Goal: Task Accomplishment & Management: Manage account settings

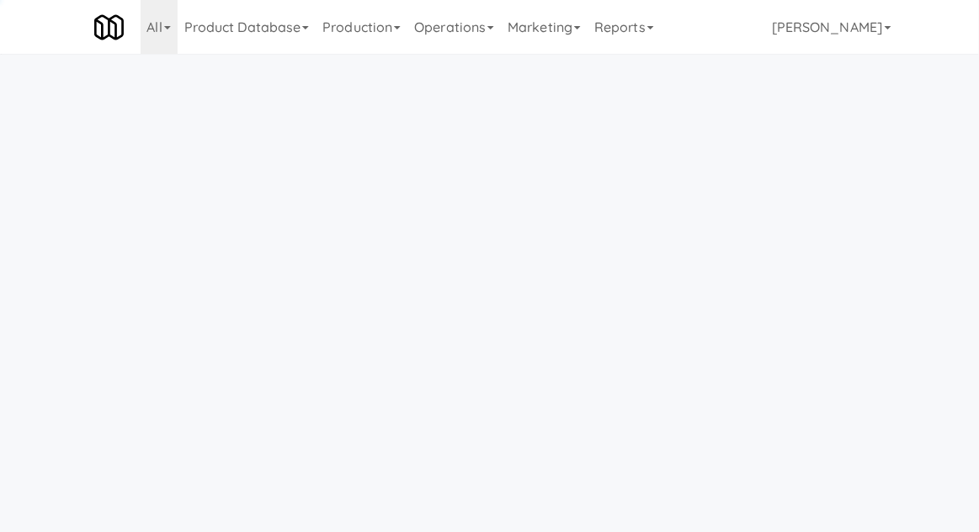
click at [462, 19] on link "Operations" at bounding box center [454, 27] width 93 height 54
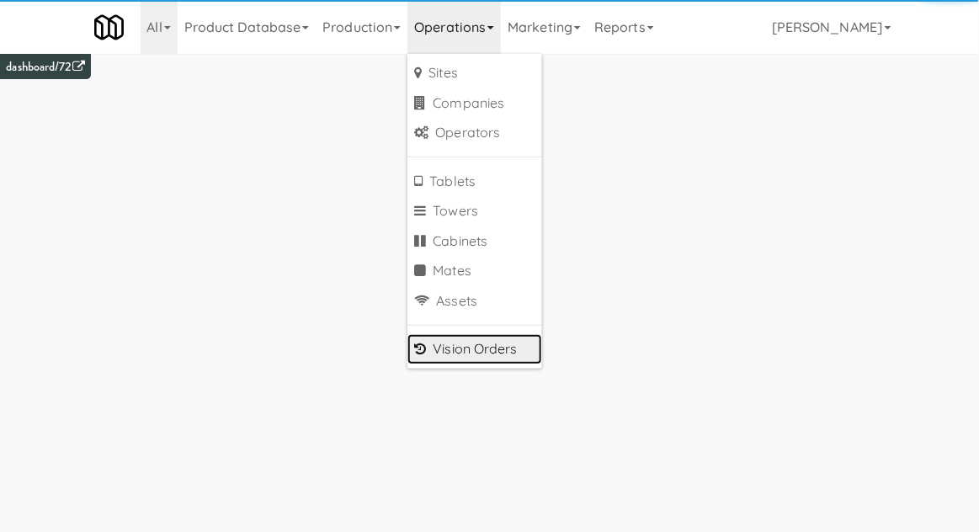
click at [440, 353] on link "Vision Orders" at bounding box center [475, 349] width 135 height 30
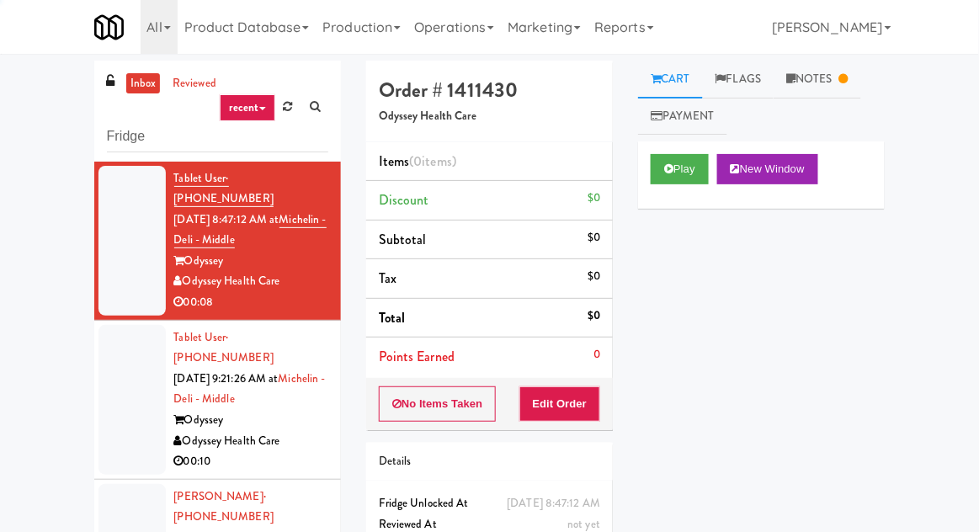
type input "Fridge"
click at [19, 94] on div "inbox reviewed recent all unclear take inventory issue suspicious failed recent…" at bounding box center [489, 370] width 979 height 619
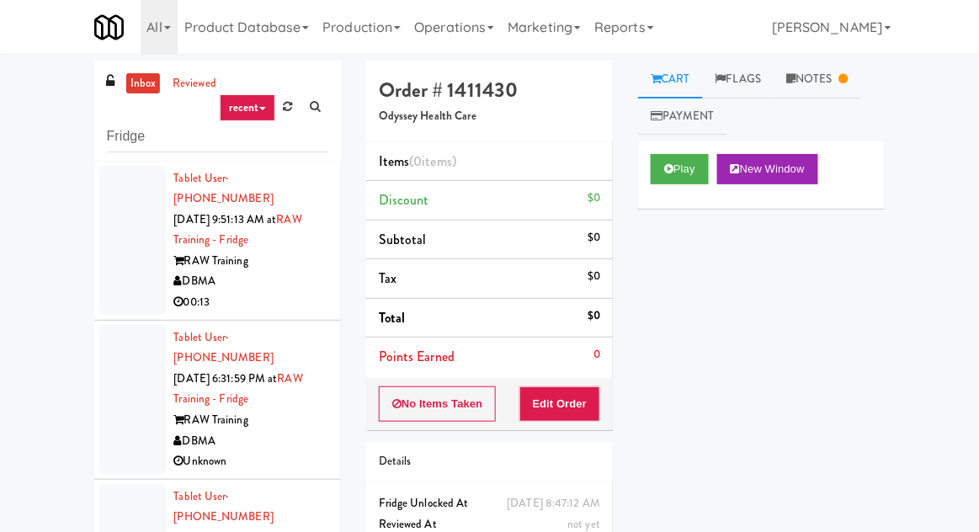
click at [101, 246] on div at bounding box center [132, 241] width 67 height 150
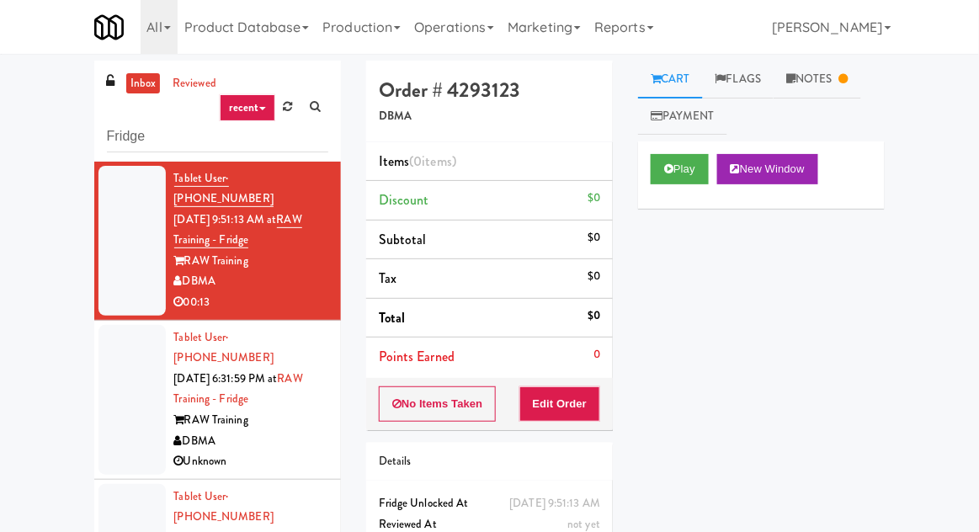
click at [120, 408] on div at bounding box center [132, 400] width 67 height 150
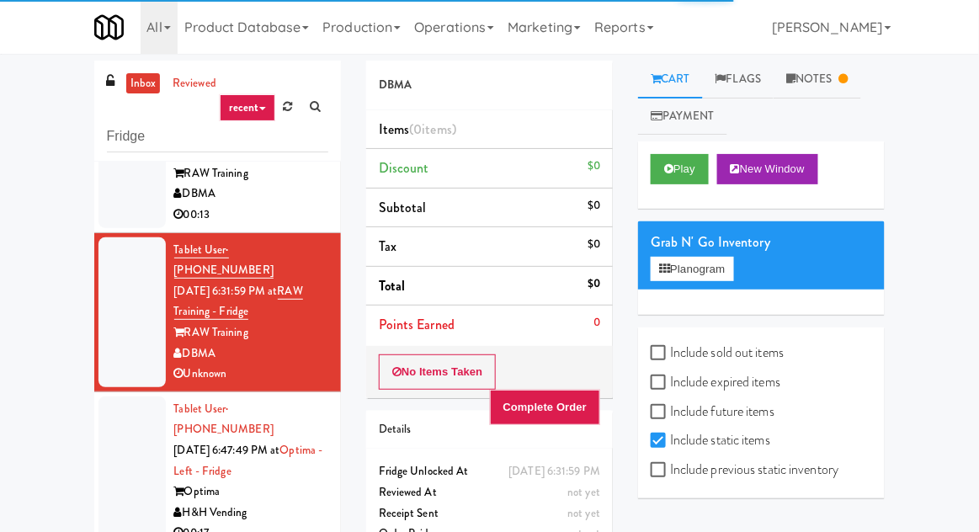
scroll to position [93, 0]
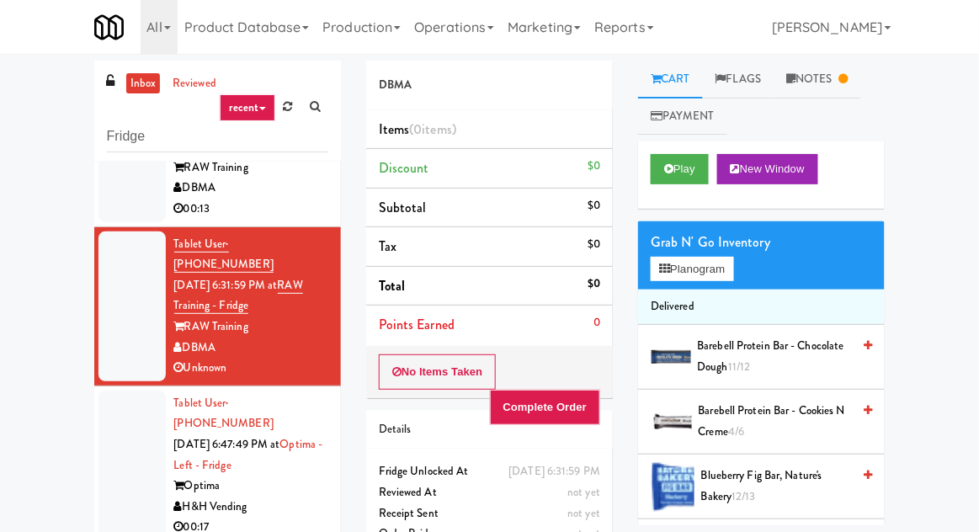
click at [802, 83] on link "Notes" at bounding box center [818, 80] width 88 height 38
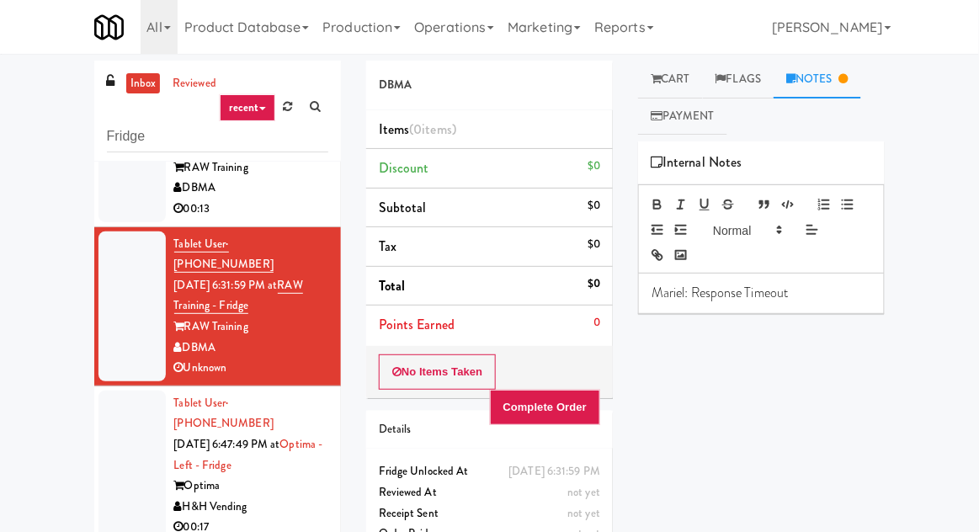
click at [659, 89] on link "Cart" at bounding box center [670, 80] width 65 height 38
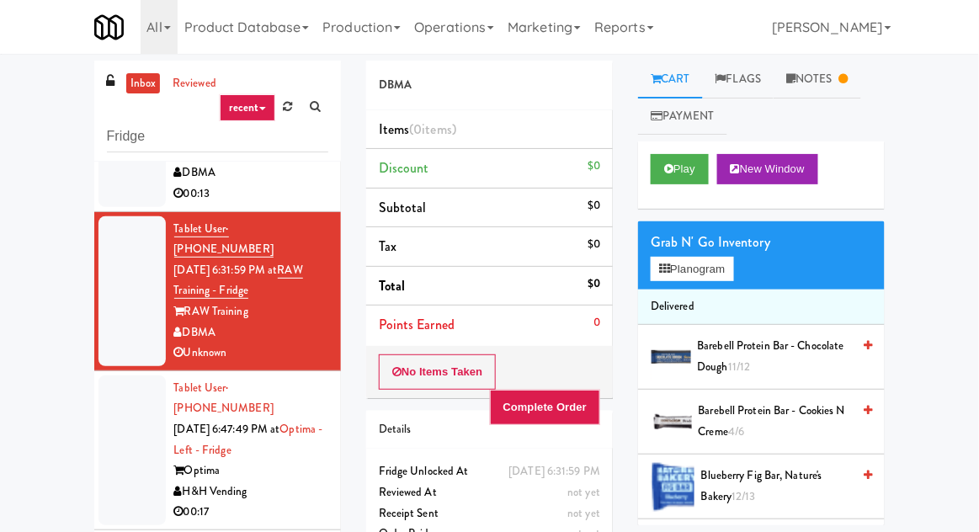
scroll to position [135, 0]
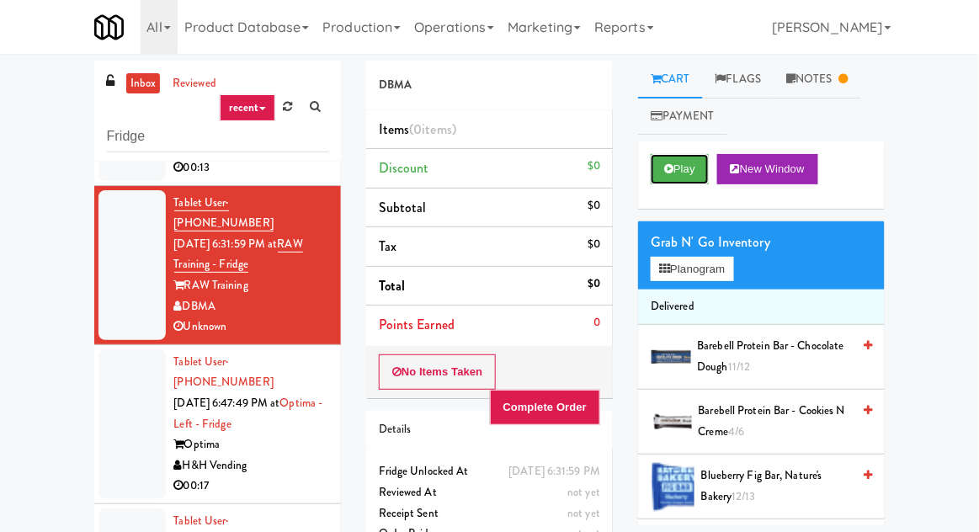
click at [669, 180] on button "Play" at bounding box center [680, 169] width 58 height 30
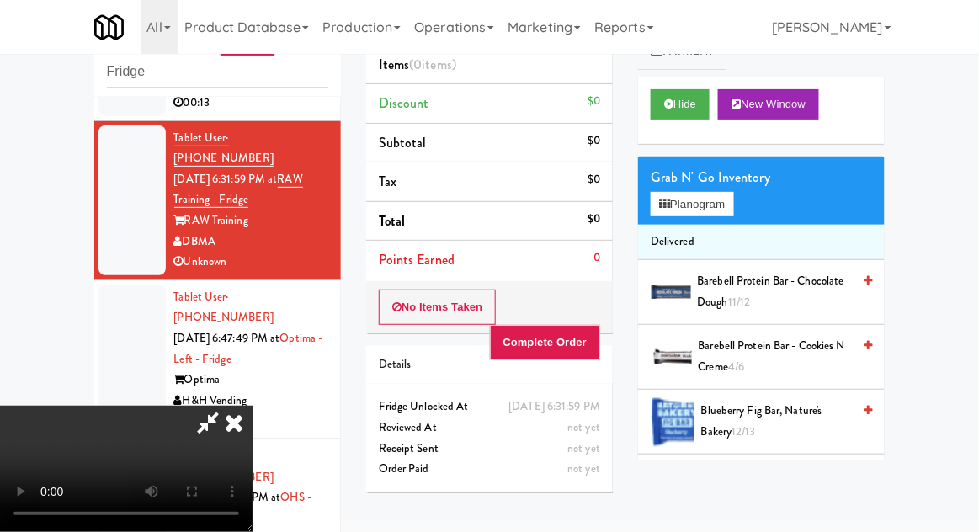
scroll to position [0, 0]
click at [253, 406] on icon at bounding box center [234, 423] width 37 height 34
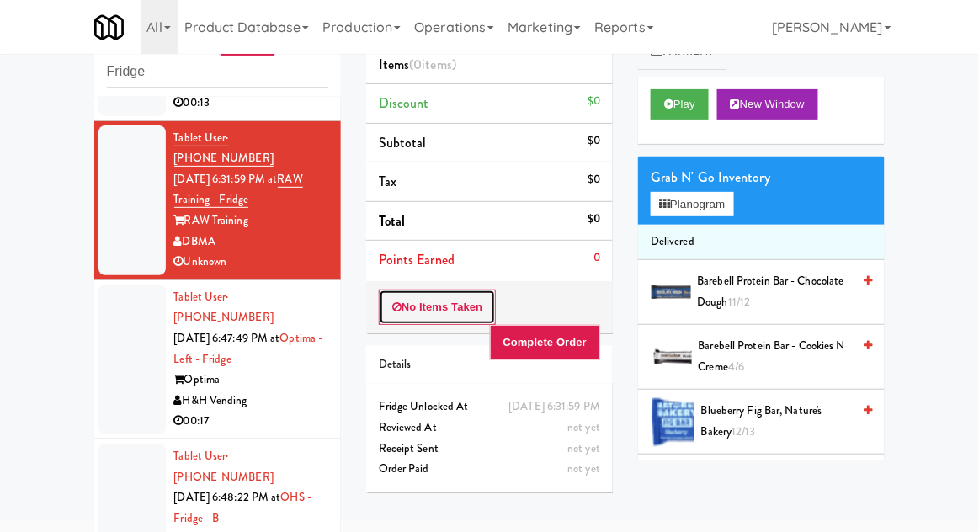
click at [416, 310] on button "No Items Taken" at bounding box center [438, 307] width 118 height 35
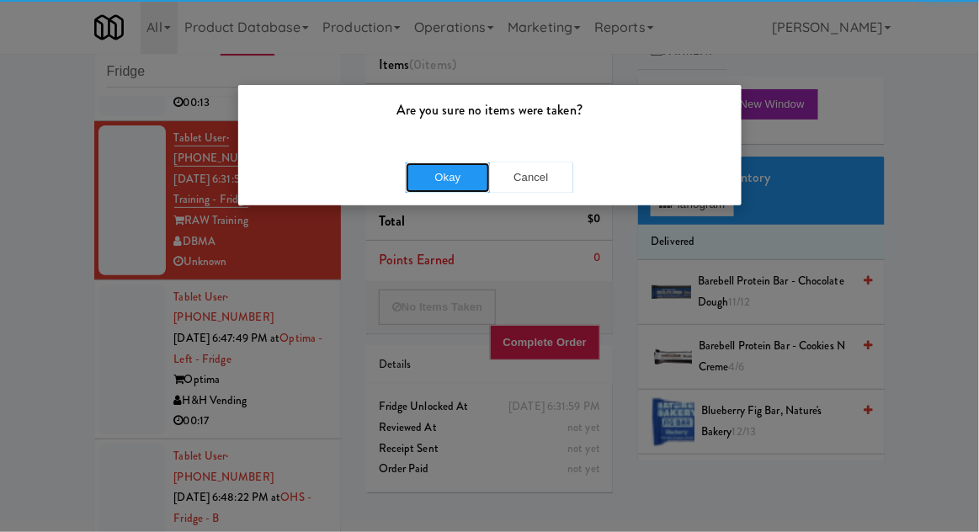
click at [440, 179] on button "Okay" at bounding box center [448, 178] width 84 height 30
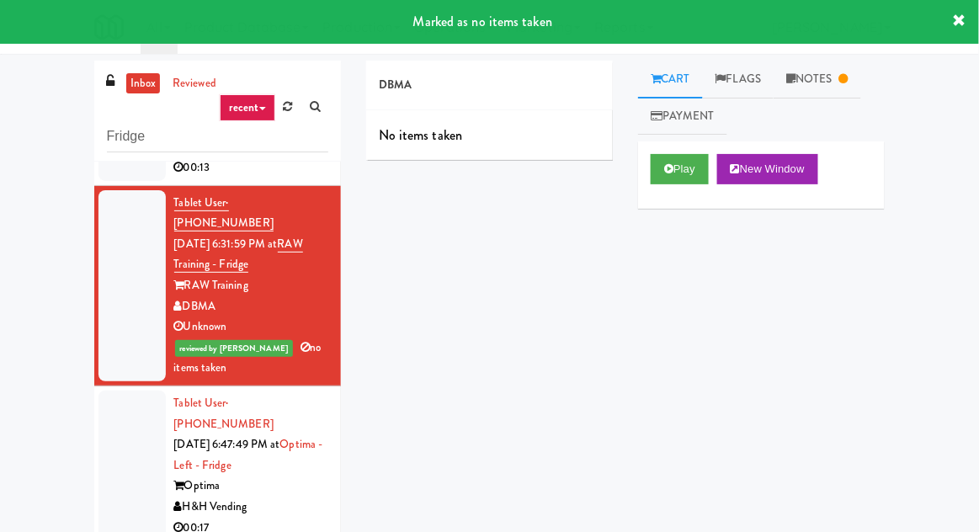
click at [827, 69] on link "Notes" at bounding box center [818, 80] width 88 height 38
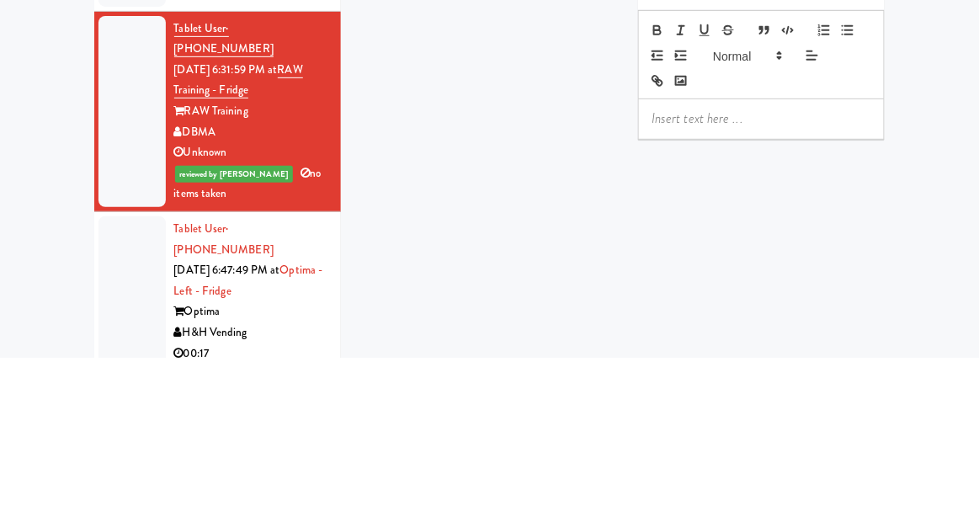
click at [123, 391] on div at bounding box center [132, 466] width 67 height 150
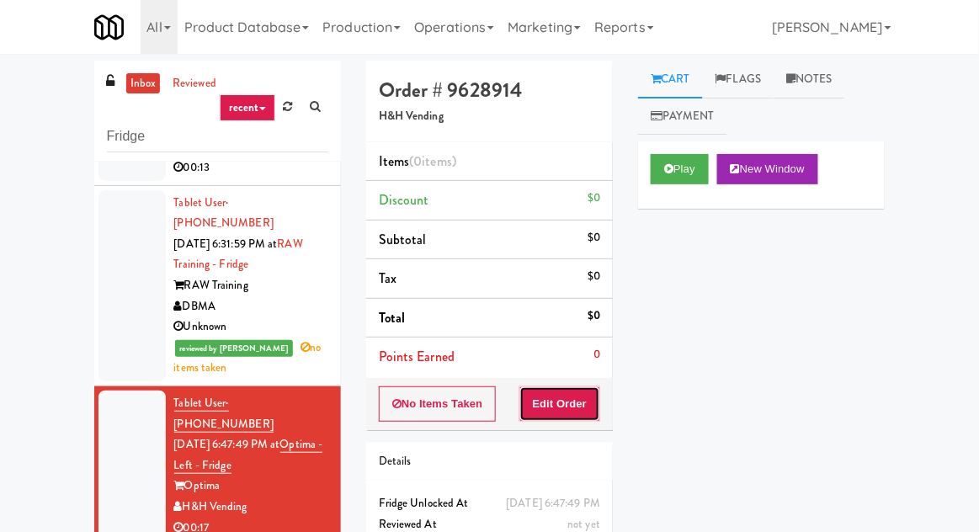
click at [520, 389] on button "Edit Order" at bounding box center [561, 403] width 82 height 35
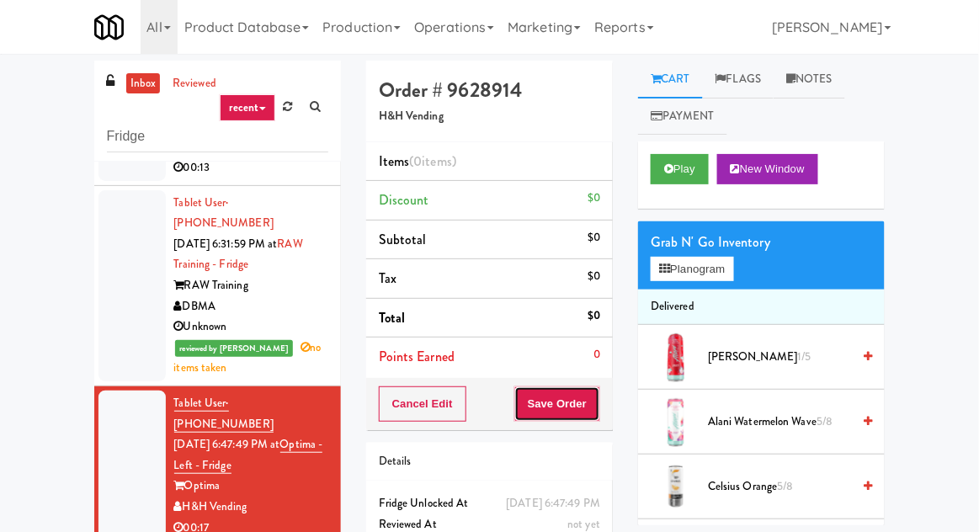
click at [560, 417] on button "Save Order" at bounding box center [557, 403] width 86 height 35
click at [667, 171] on icon at bounding box center [668, 168] width 9 height 11
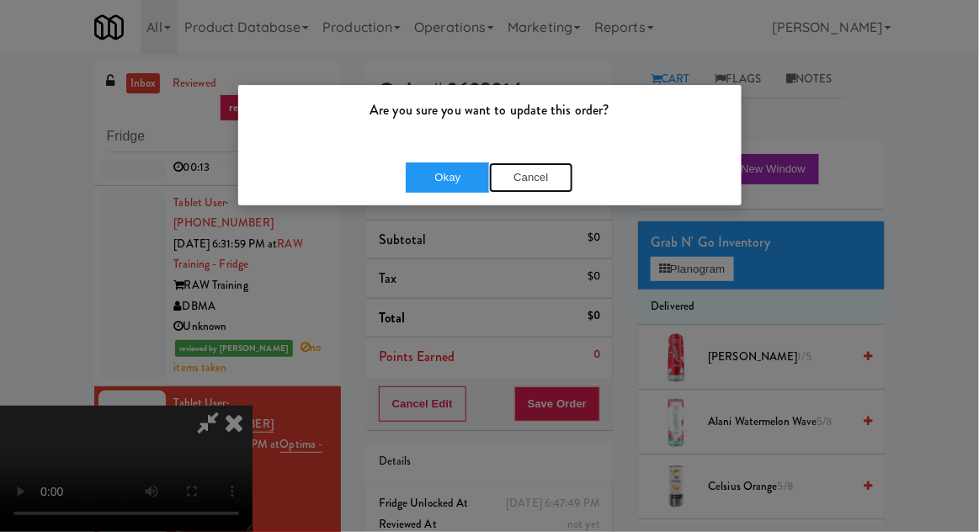
click at [525, 190] on button "Cancel" at bounding box center [531, 178] width 84 height 30
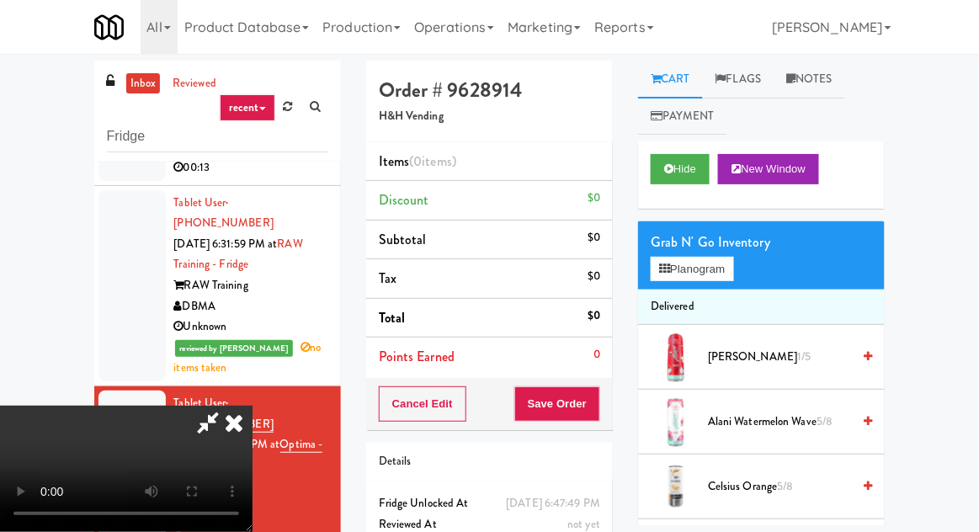
scroll to position [65, 0]
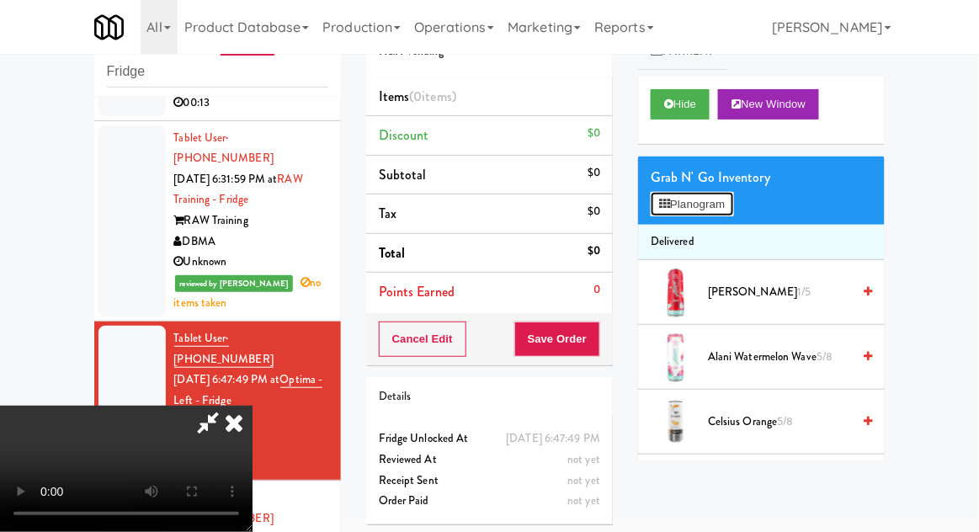
click at [733, 193] on button "Planogram" at bounding box center [692, 204] width 83 height 25
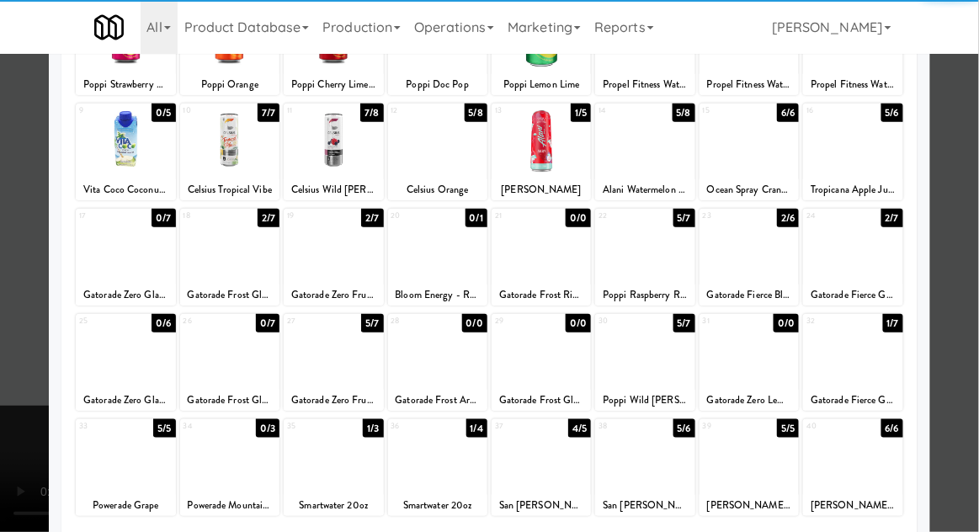
scroll to position [167, 0]
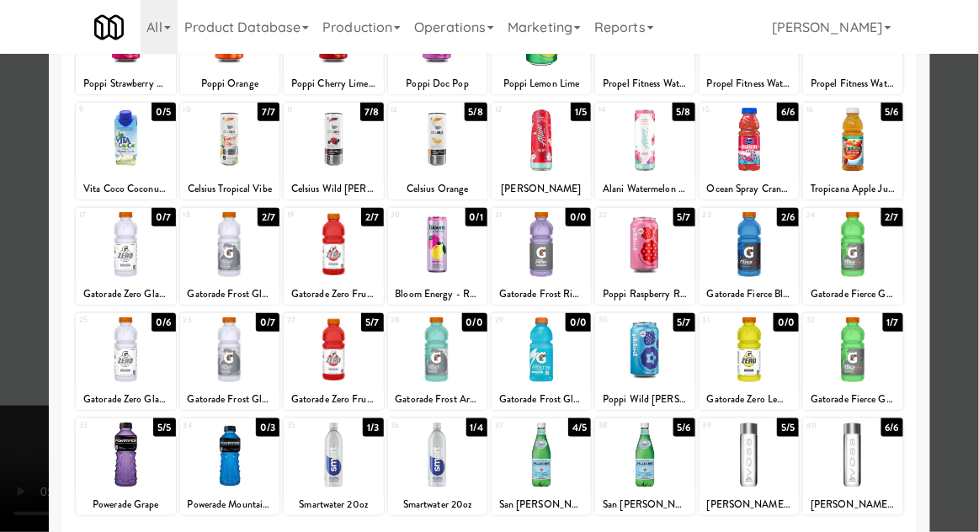
click at [425, 461] on div at bounding box center [437, 455] width 99 height 65
click at [978, 259] on div at bounding box center [489, 266] width 979 height 532
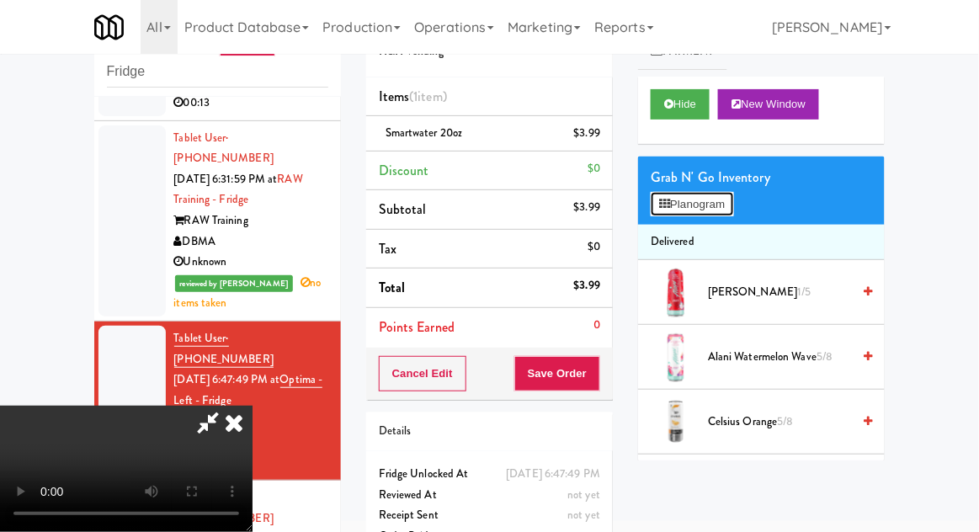
click at [733, 211] on button "Planogram" at bounding box center [692, 204] width 83 height 25
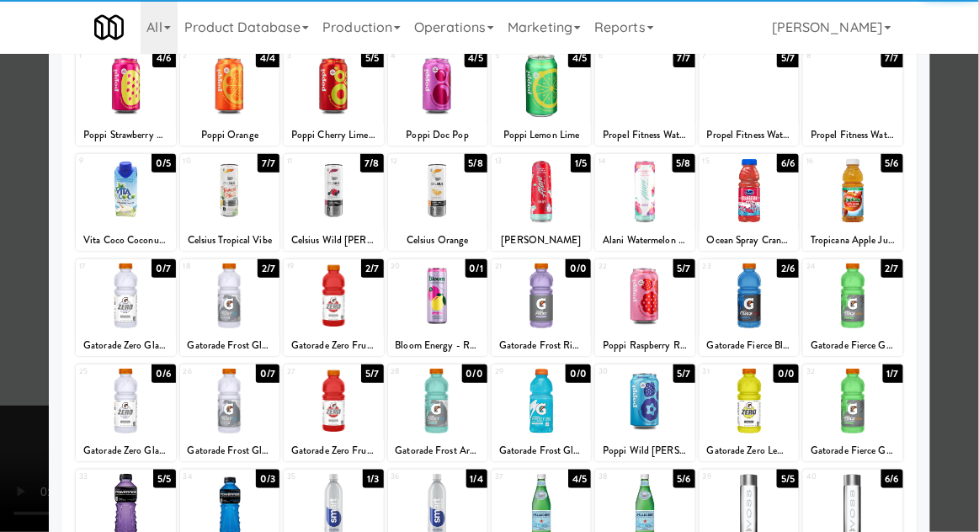
scroll to position [114, 0]
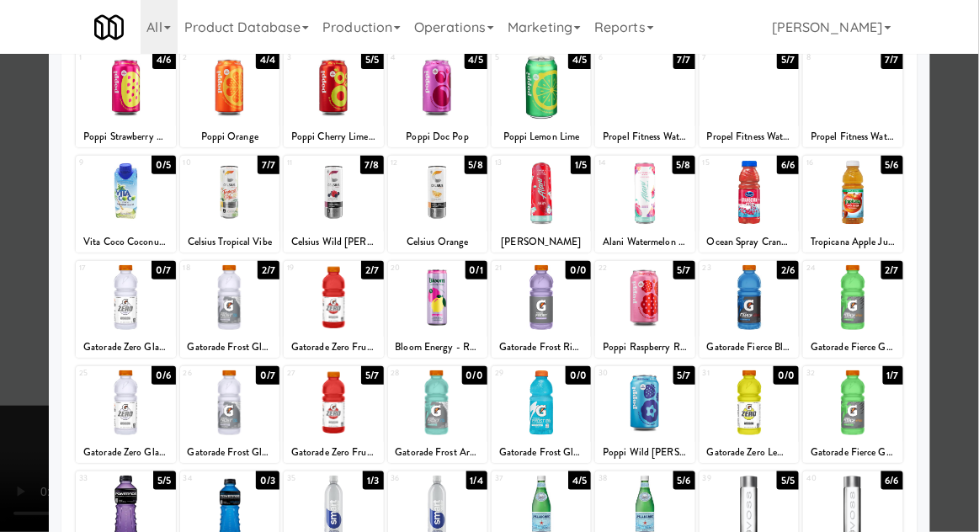
click at [328, 518] on div at bounding box center [333, 508] width 99 height 65
click at [978, 274] on div at bounding box center [489, 266] width 979 height 532
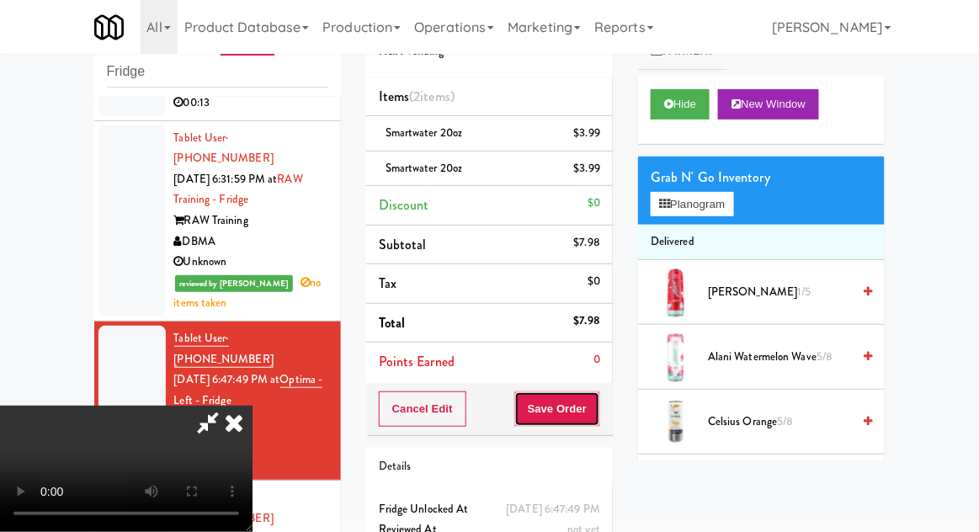
click at [598, 408] on button "Save Order" at bounding box center [557, 409] width 86 height 35
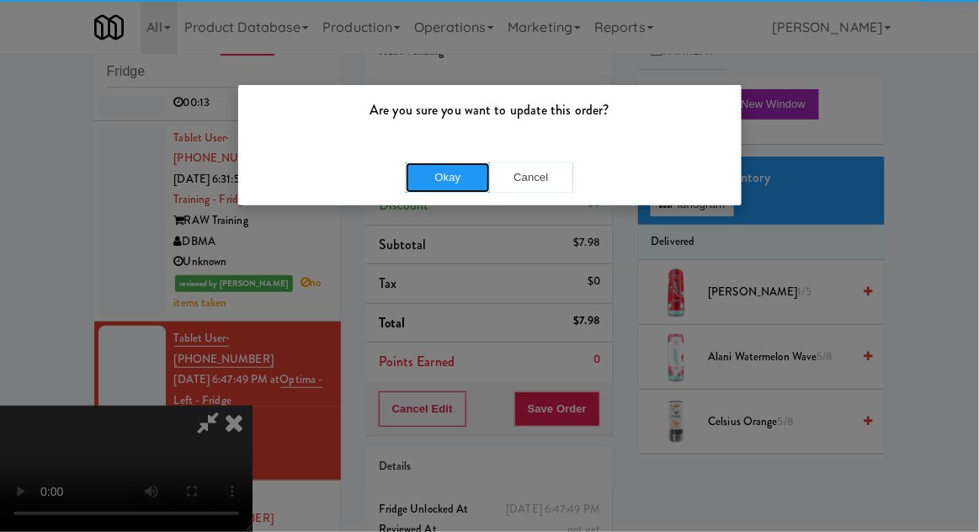
click at [442, 189] on button "Okay" at bounding box center [448, 178] width 84 height 30
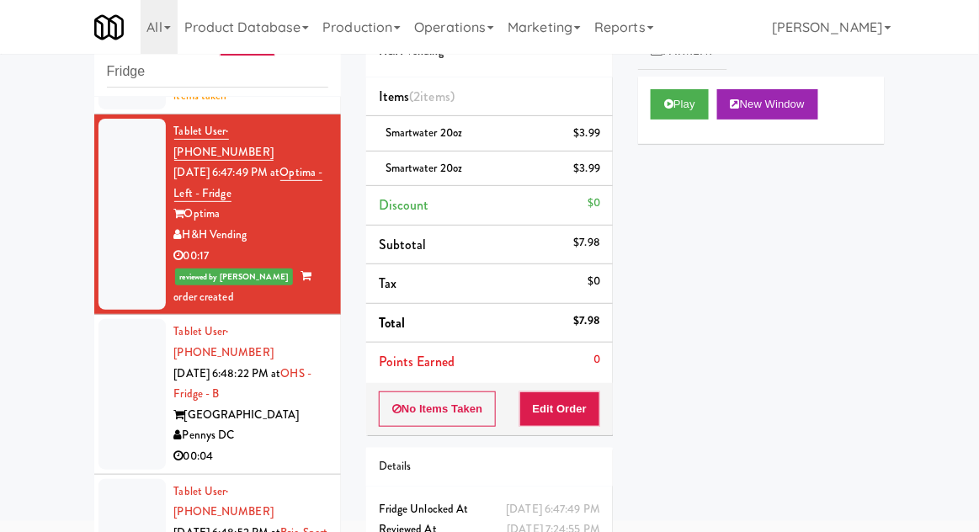
scroll to position [389, 0]
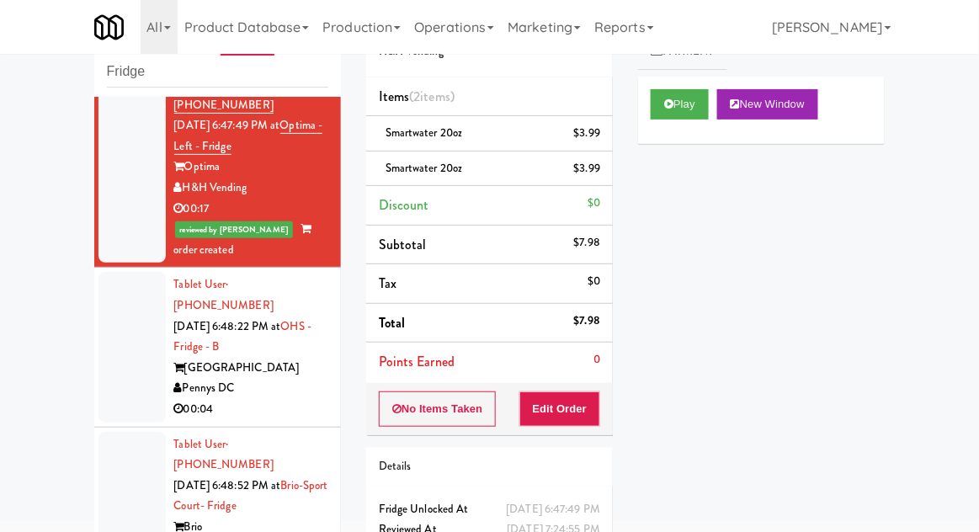
click at [105, 280] on div at bounding box center [132, 347] width 67 height 150
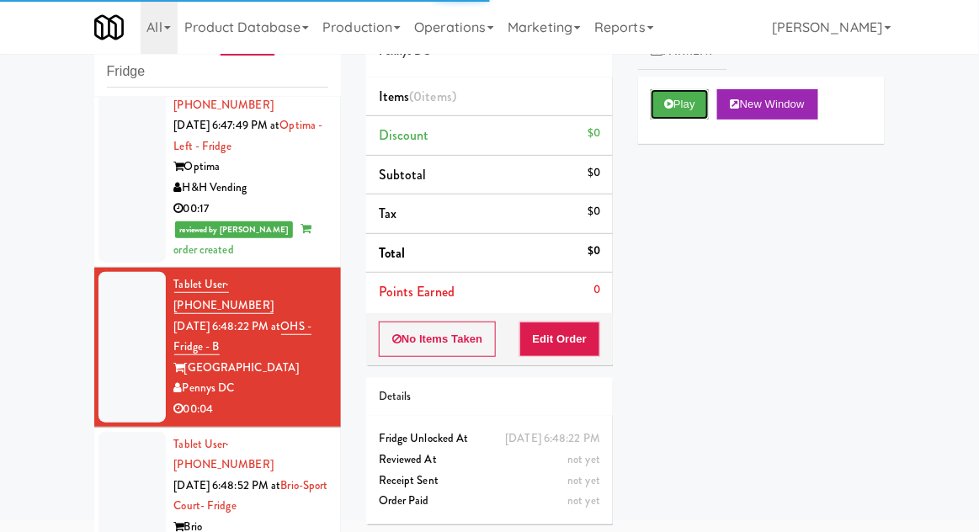
click at [674, 104] on button "Play" at bounding box center [680, 104] width 58 height 30
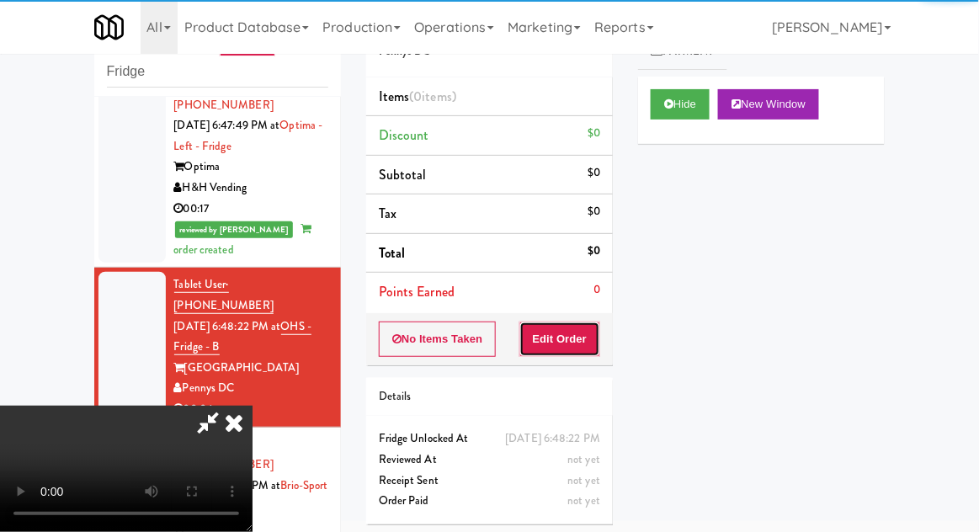
click at [573, 338] on button "Edit Order" at bounding box center [561, 339] width 82 height 35
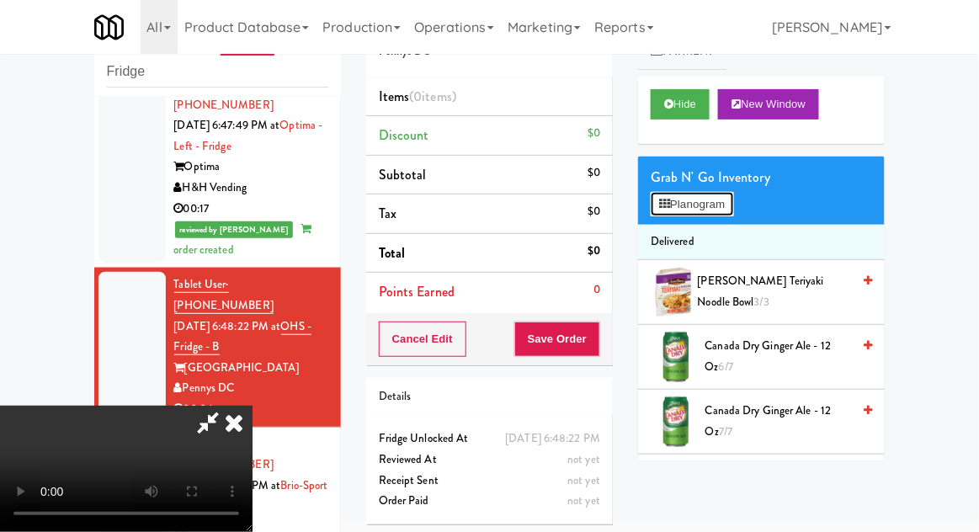
click at [733, 200] on button "Planogram" at bounding box center [692, 204] width 83 height 25
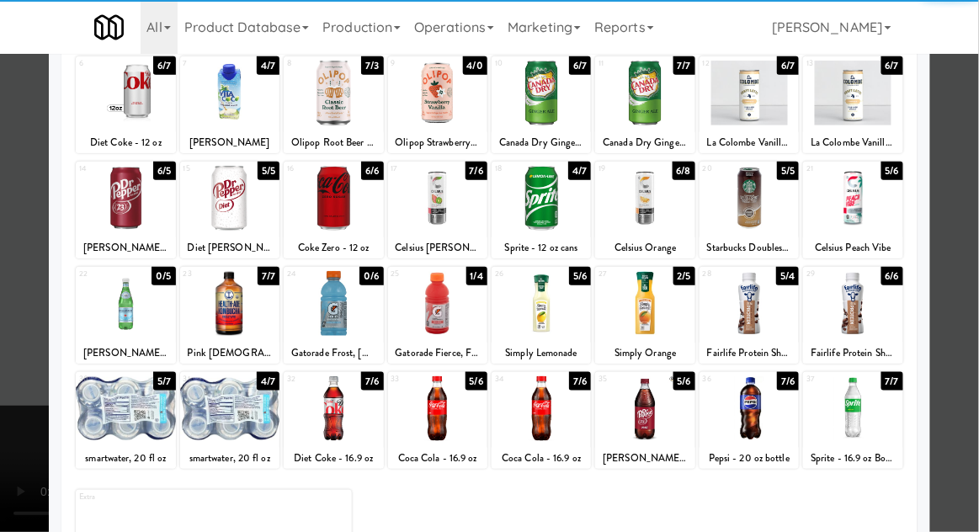
scroll to position [213, 0]
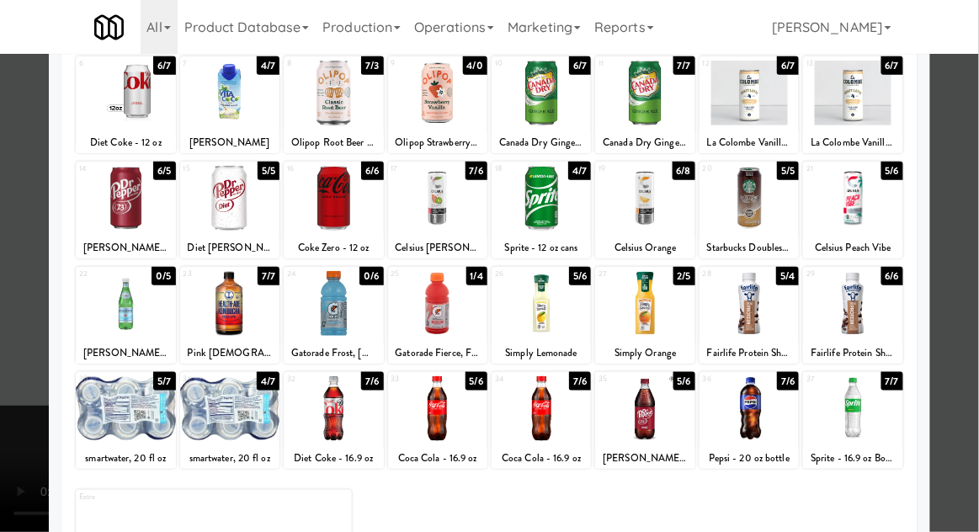
click at [333, 418] on div at bounding box center [333, 408] width 99 height 65
click at [978, 147] on div at bounding box center [489, 266] width 979 height 532
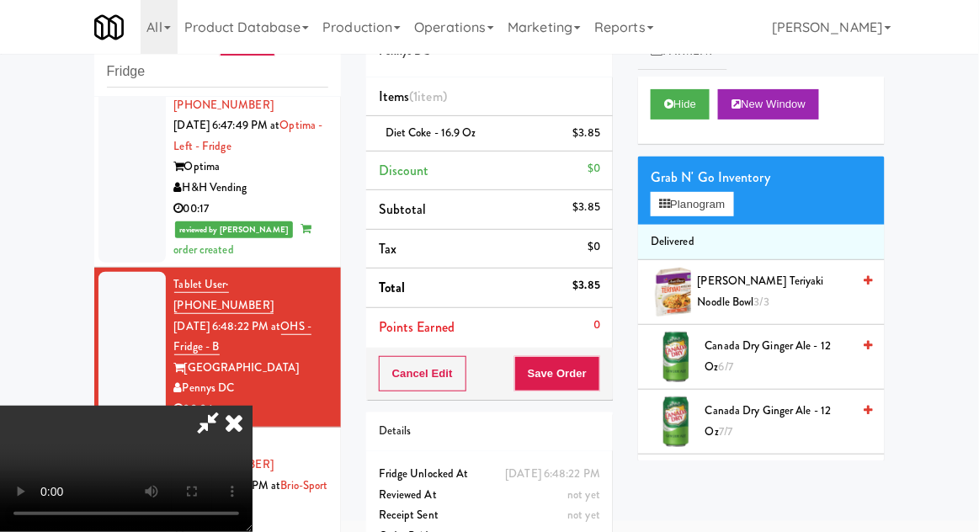
scroll to position [61, 0]
click at [593, 375] on button "Save Order" at bounding box center [557, 373] width 86 height 35
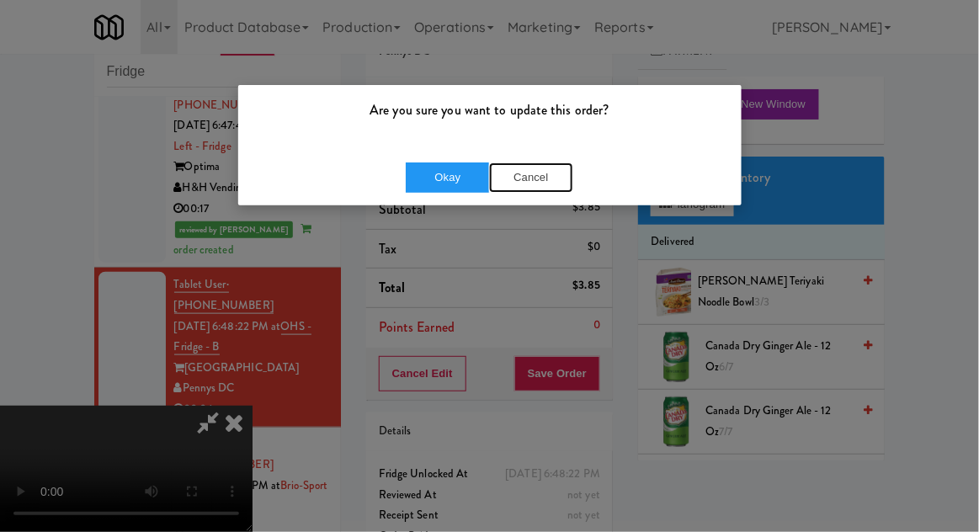
click at [536, 188] on button "Cancel" at bounding box center [531, 178] width 84 height 30
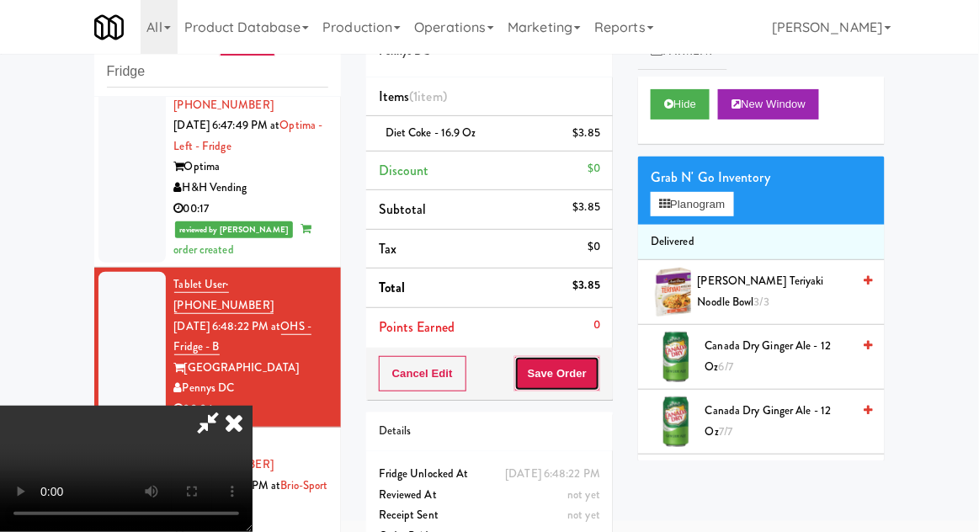
click at [598, 378] on button "Save Order" at bounding box center [557, 373] width 86 height 35
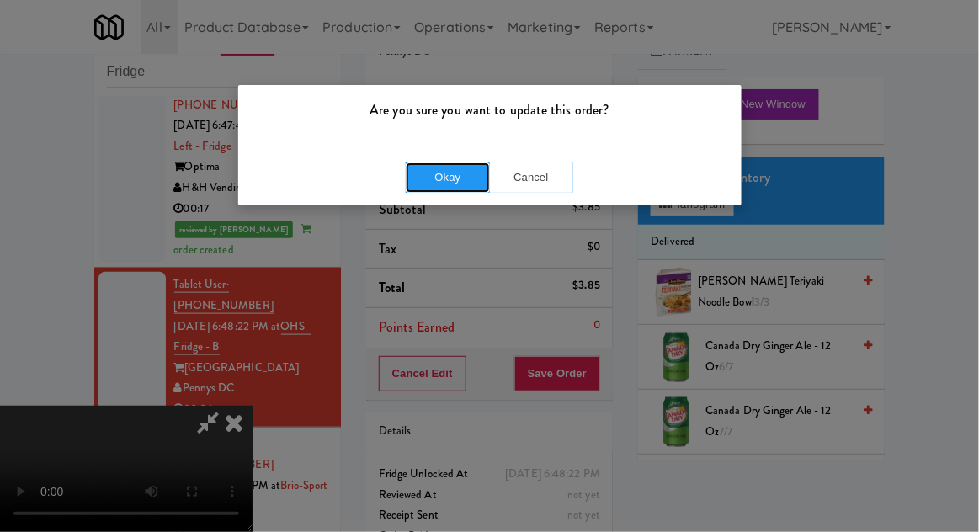
click at [439, 179] on button "Okay" at bounding box center [448, 178] width 84 height 30
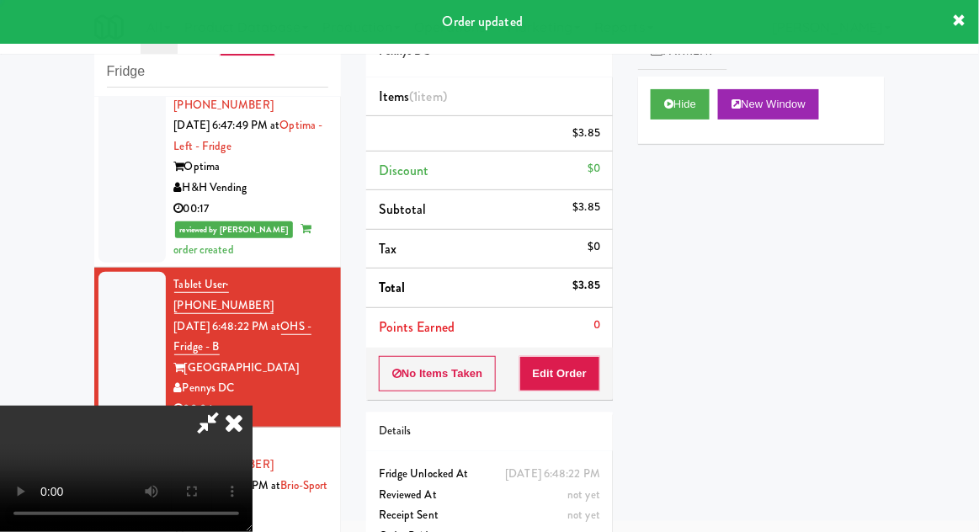
scroll to position [0, 0]
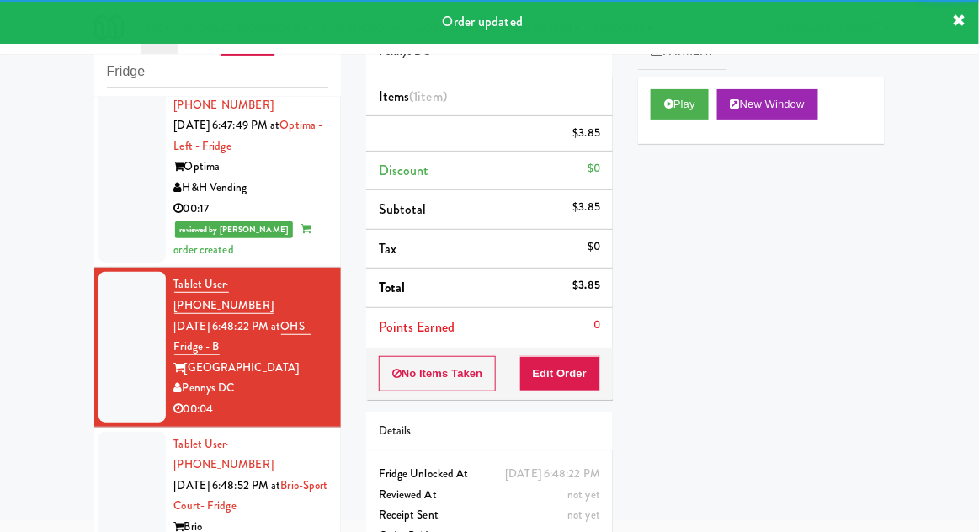
click at [126, 432] on div at bounding box center [132, 507] width 67 height 150
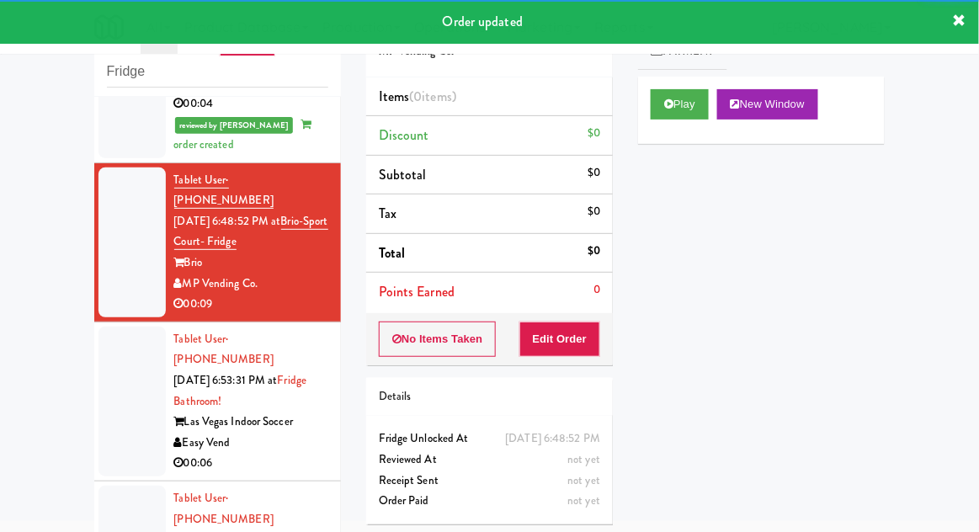
scroll to position [697, 0]
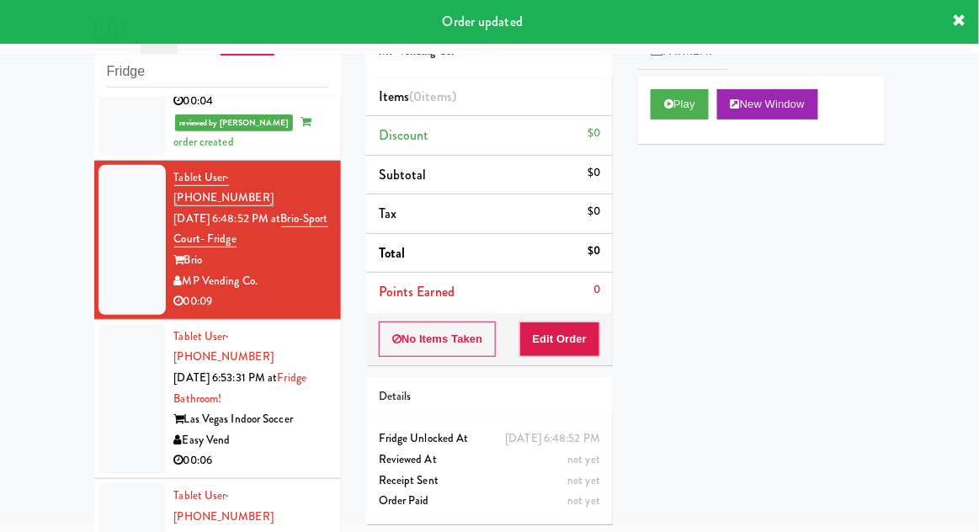
click at [642, 119] on div "Play New Window" at bounding box center [761, 110] width 247 height 67
click at [653, 106] on button "Play" at bounding box center [680, 104] width 58 height 30
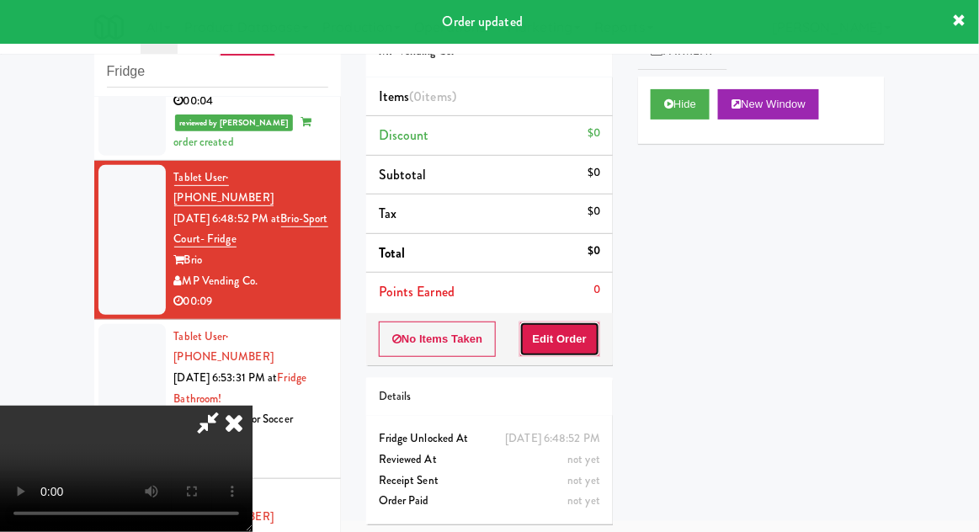
click at [557, 335] on button "Edit Order" at bounding box center [561, 339] width 82 height 35
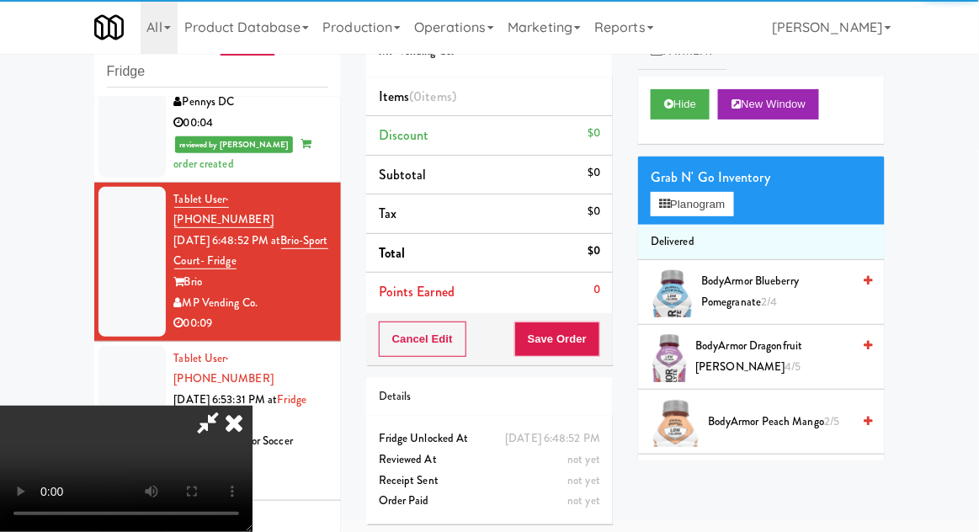
scroll to position [690, 0]
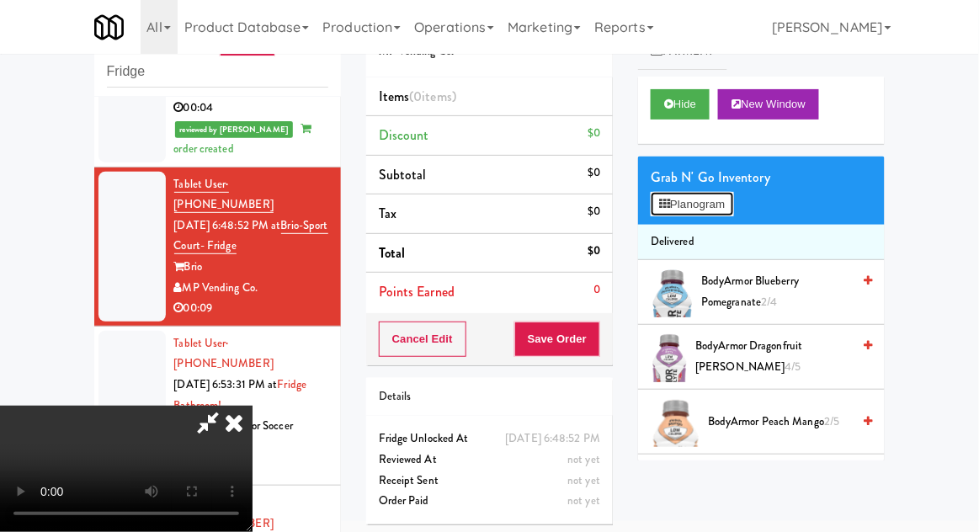
click at [731, 212] on button "Planogram" at bounding box center [692, 204] width 83 height 25
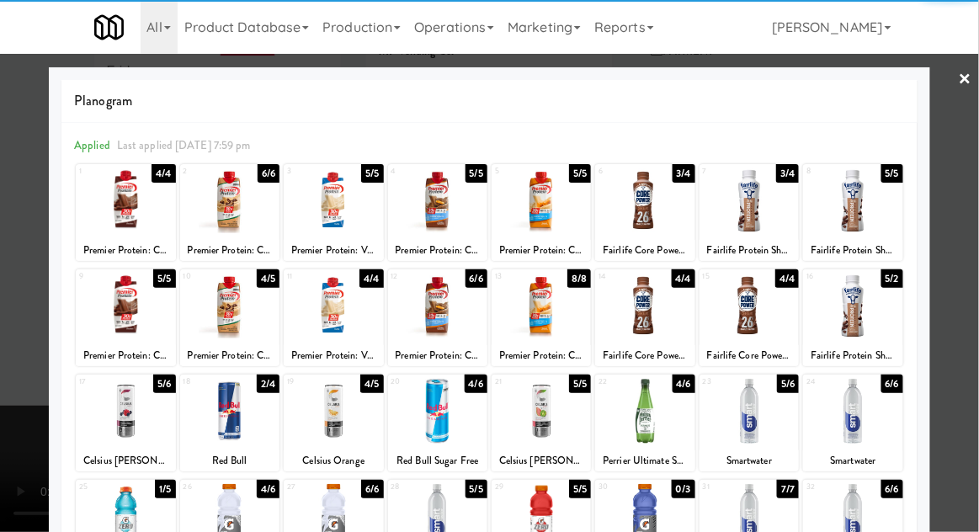
click at [118, 416] on div at bounding box center [125, 411] width 99 height 65
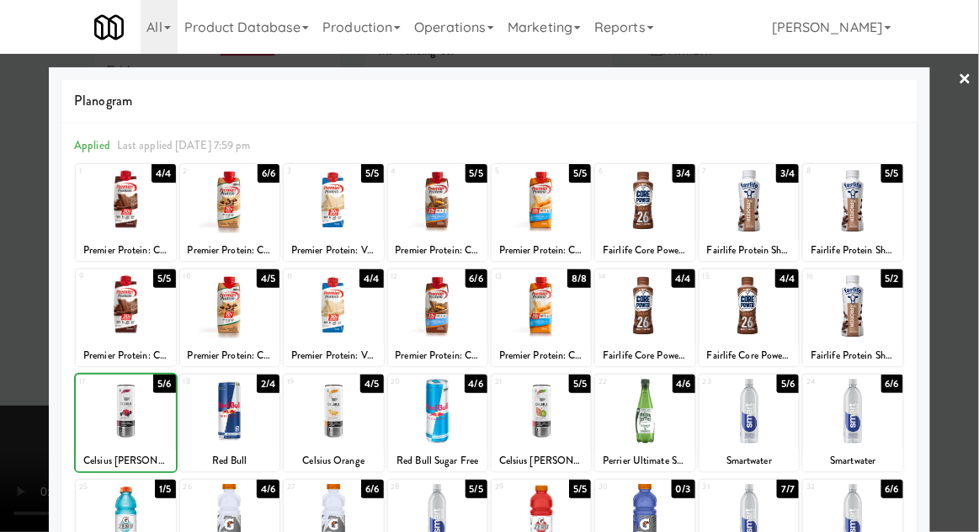
click at [978, 176] on div at bounding box center [489, 266] width 979 height 532
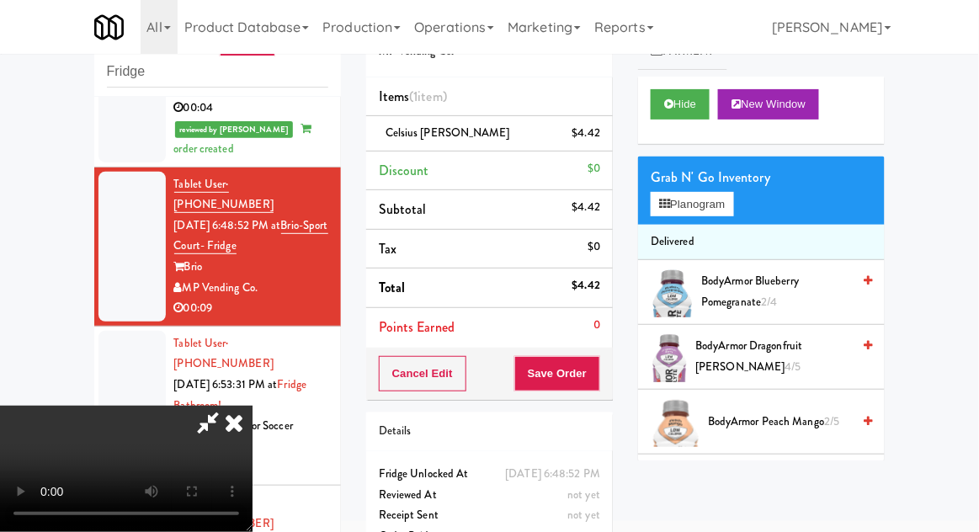
click at [728, 229] on li "Delivered" at bounding box center [761, 242] width 247 height 35
click at [733, 202] on button "Planogram" at bounding box center [692, 204] width 83 height 25
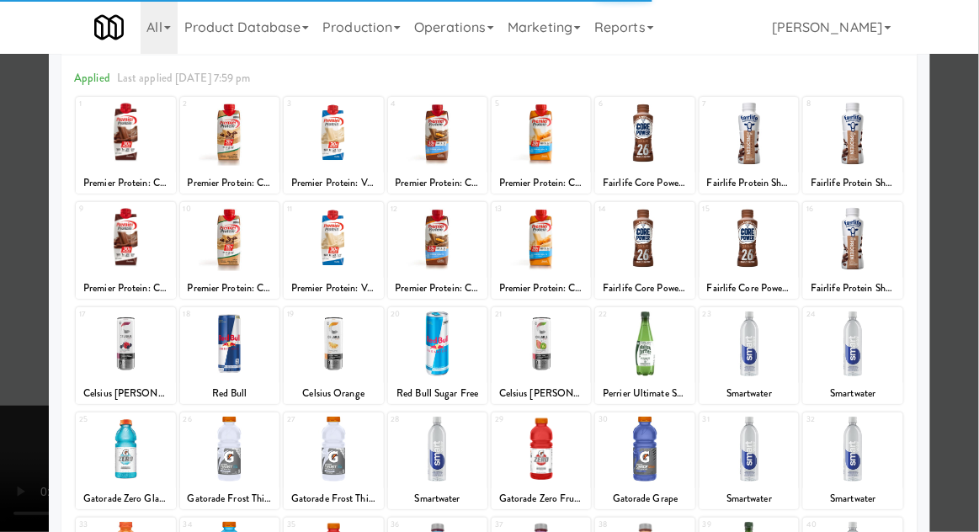
scroll to position [94, 0]
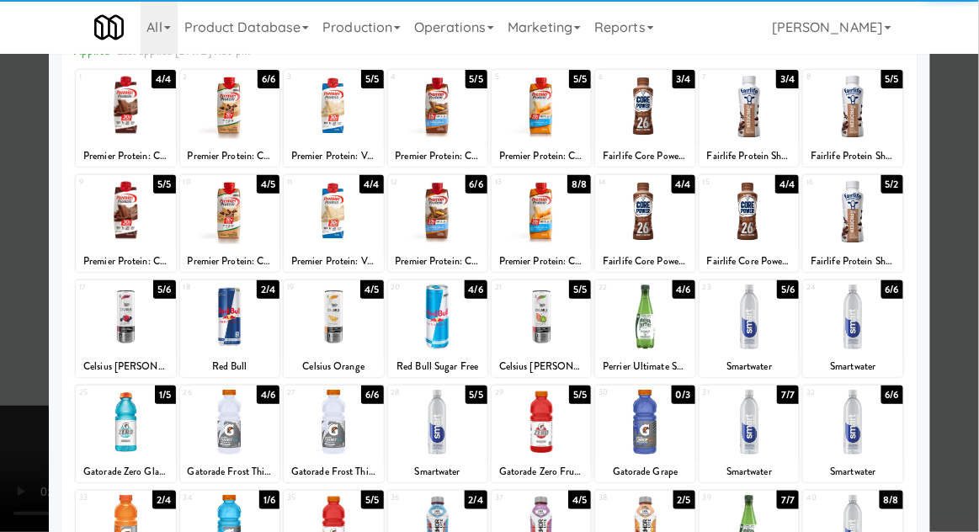
click at [112, 418] on div at bounding box center [125, 422] width 99 height 65
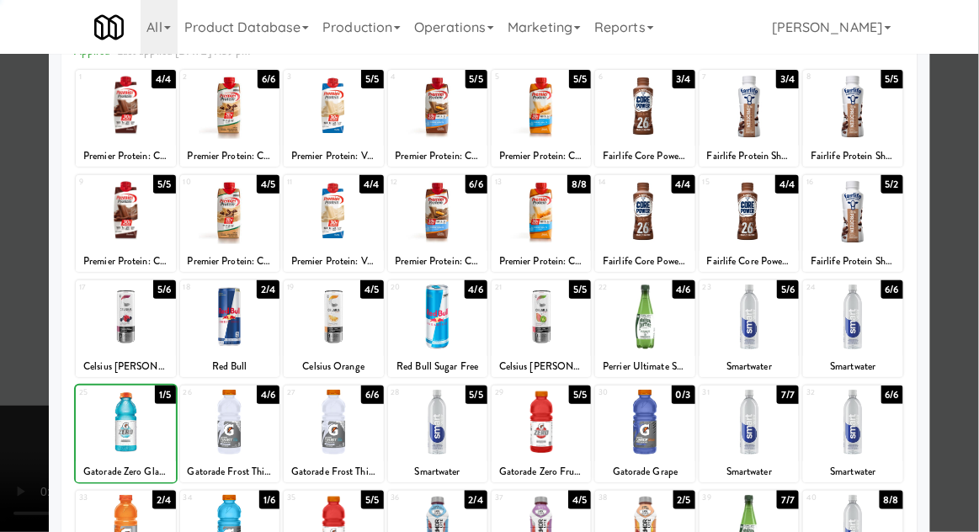
click at [970, 163] on div at bounding box center [489, 266] width 979 height 532
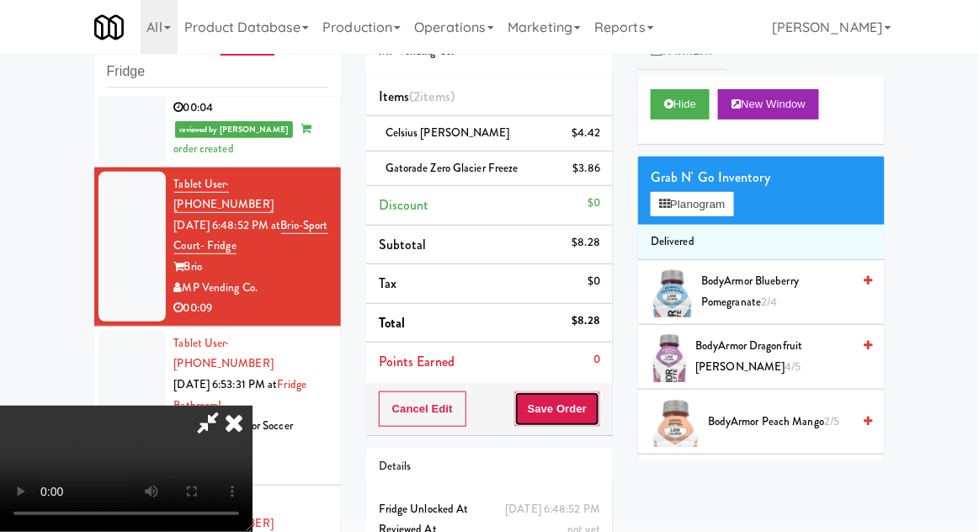
click at [598, 405] on button "Save Order" at bounding box center [557, 409] width 86 height 35
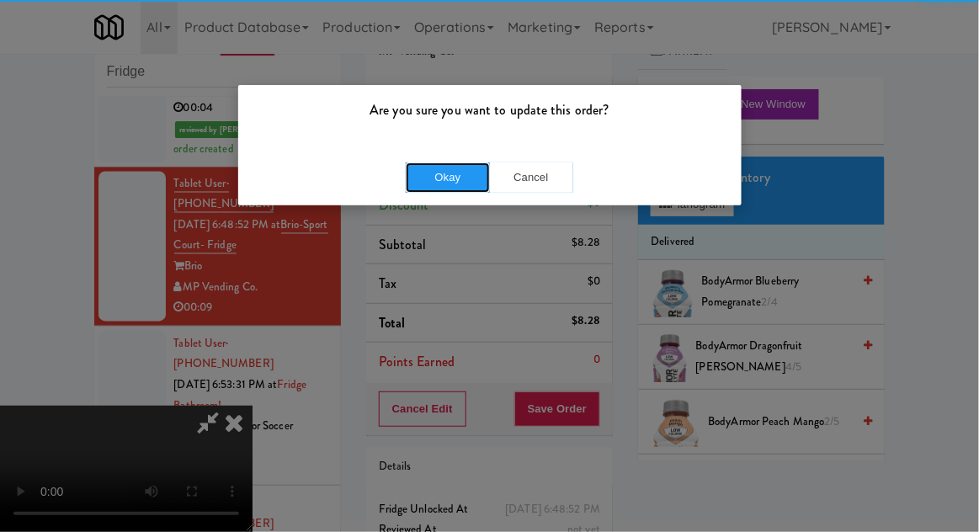
click at [434, 163] on button "Okay" at bounding box center [448, 178] width 84 height 30
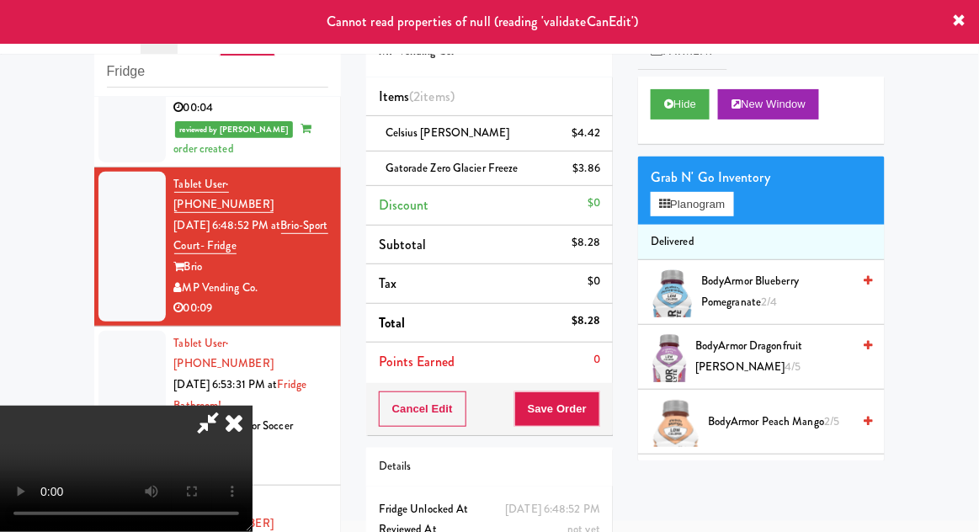
click at [107, 331] on div at bounding box center [132, 406] width 67 height 150
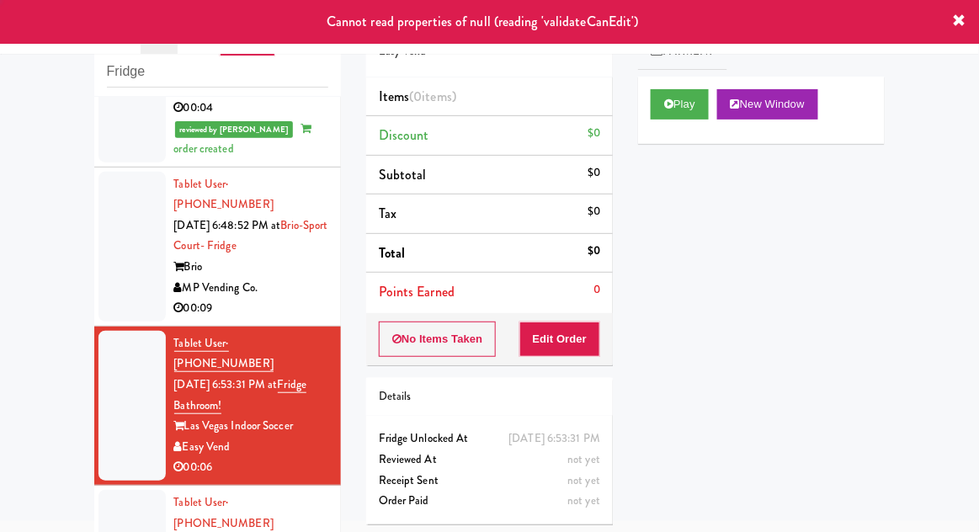
click at [120, 172] on div at bounding box center [132, 247] width 67 height 150
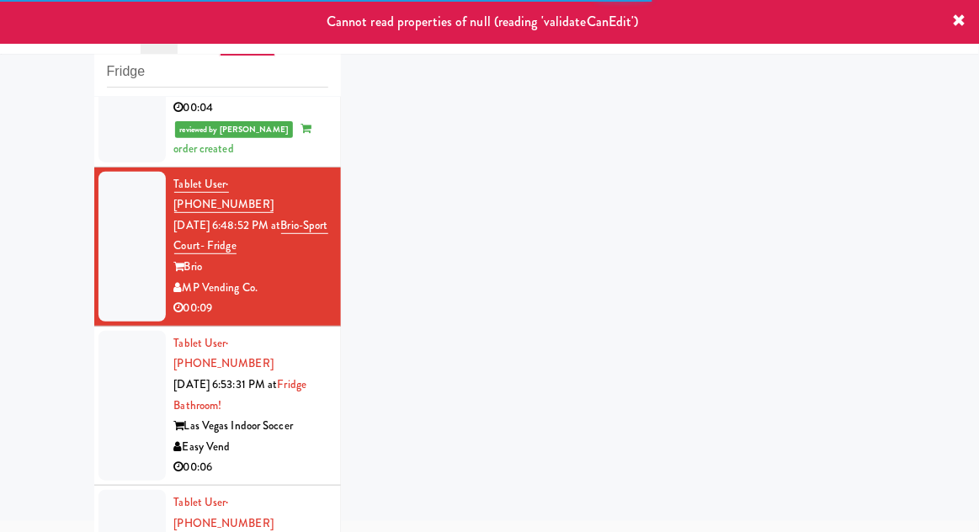
click at [127, 331] on div at bounding box center [132, 406] width 67 height 150
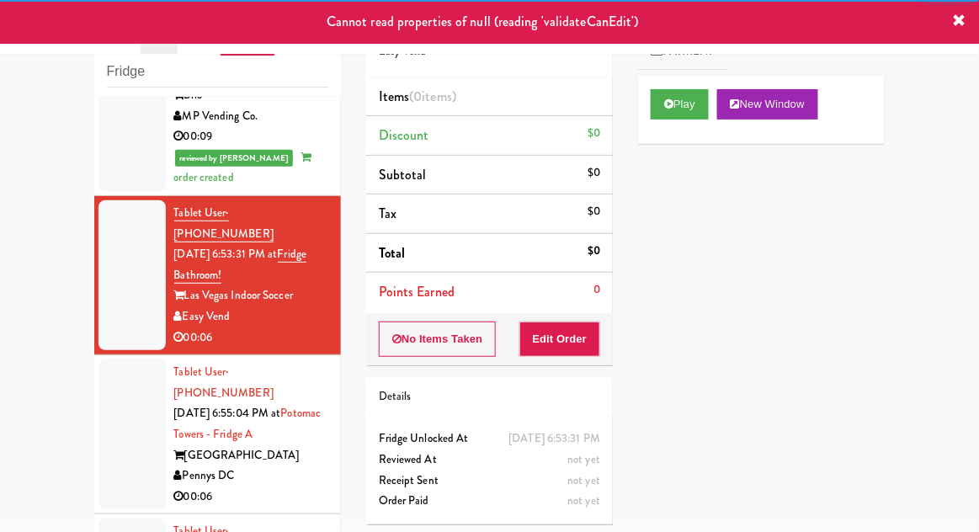
scroll to position [864, 0]
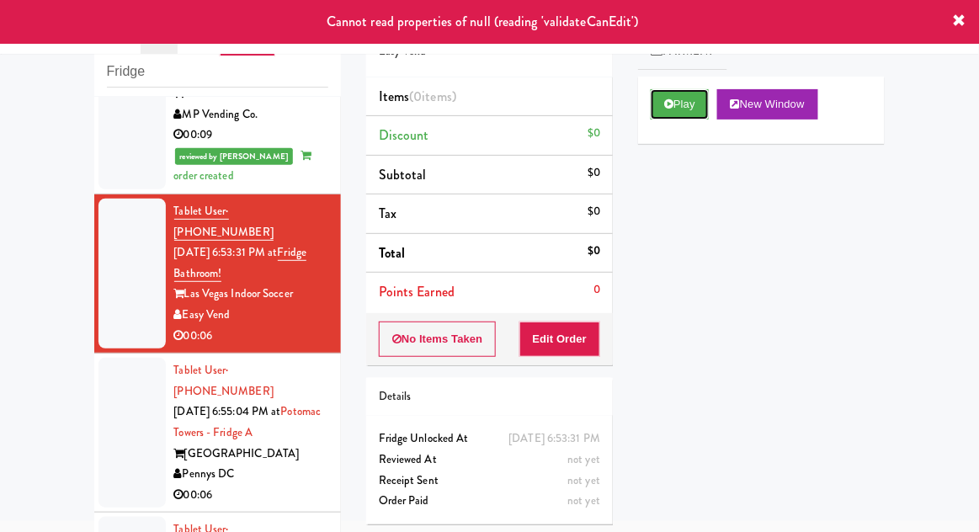
click at [663, 117] on button "Play" at bounding box center [680, 104] width 58 height 30
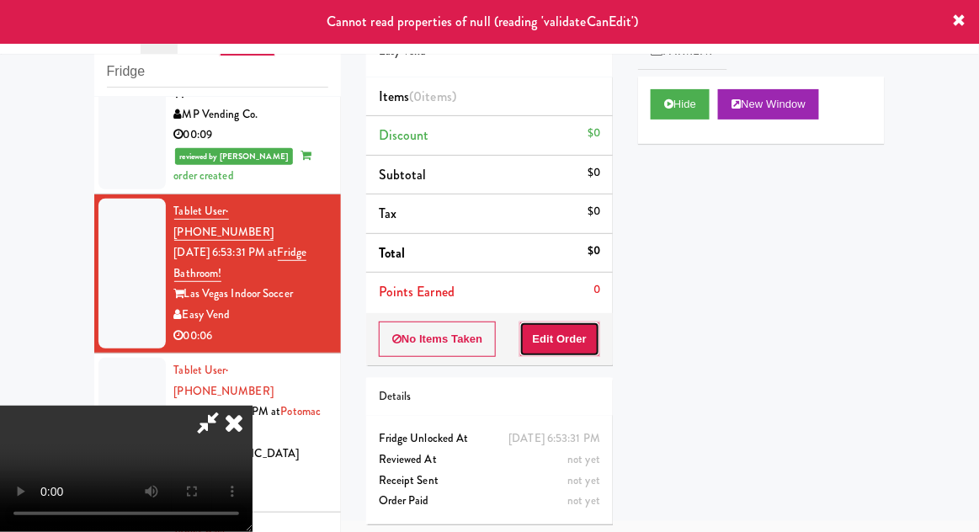
click at [568, 343] on button "Edit Order" at bounding box center [561, 339] width 82 height 35
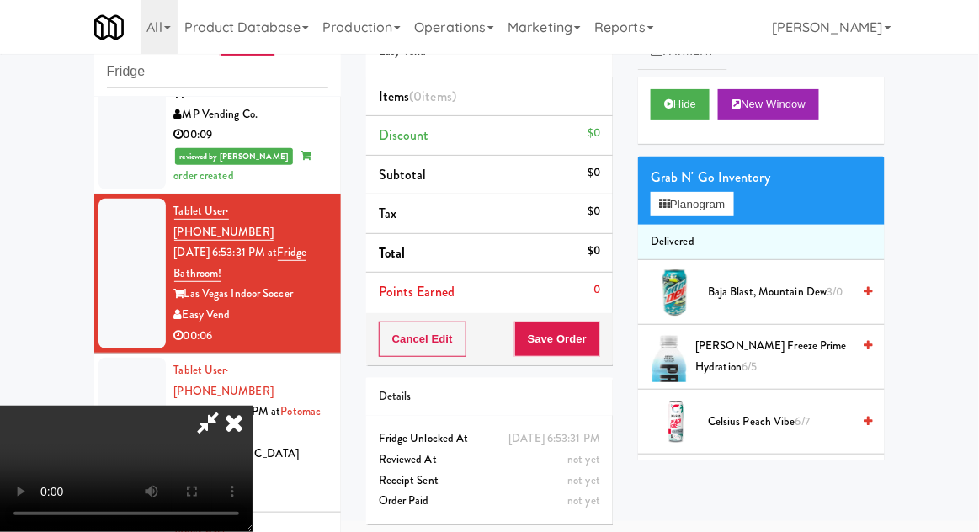
scroll to position [0, 0]
click at [733, 192] on button "Planogram" at bounding box center [692, 204] width 83 height 25
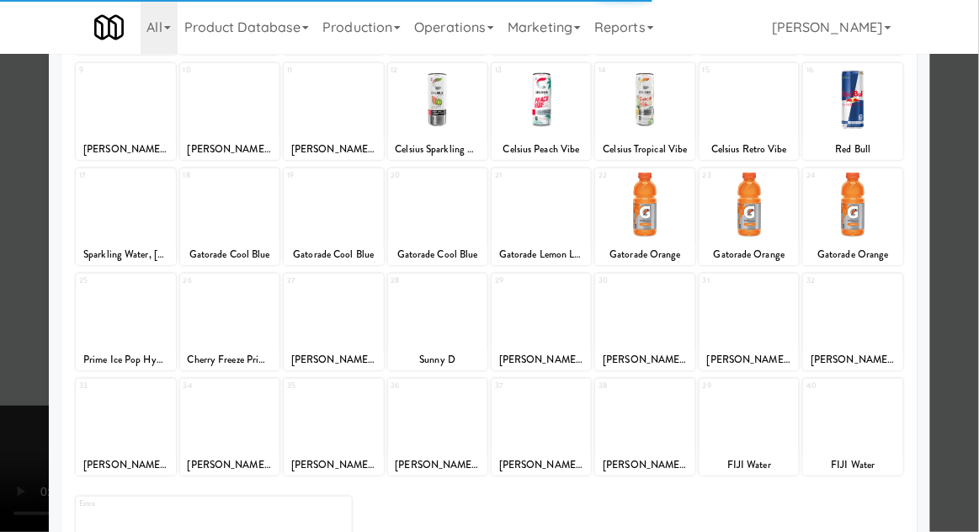
scroll to position [213, 0]
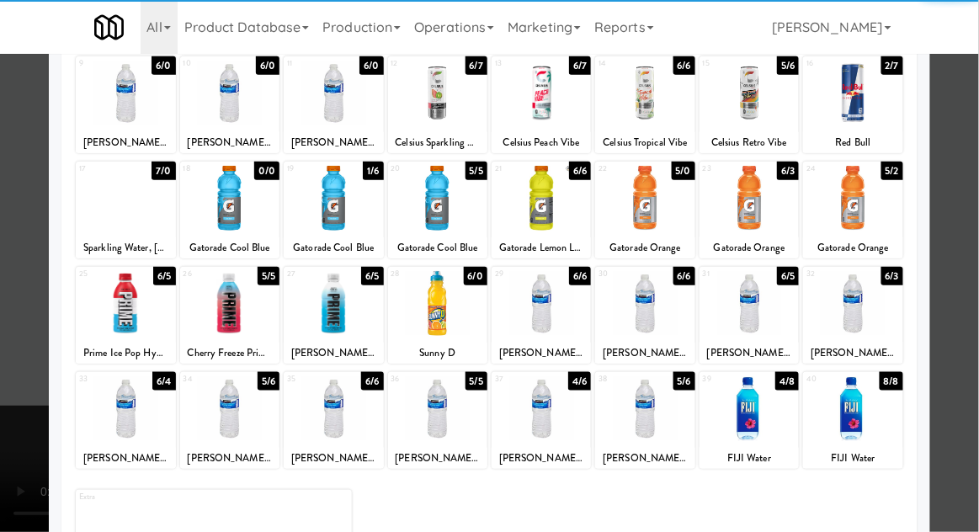
click at [237, 420] on div at bounding box center [229, 408] width 99 height 65
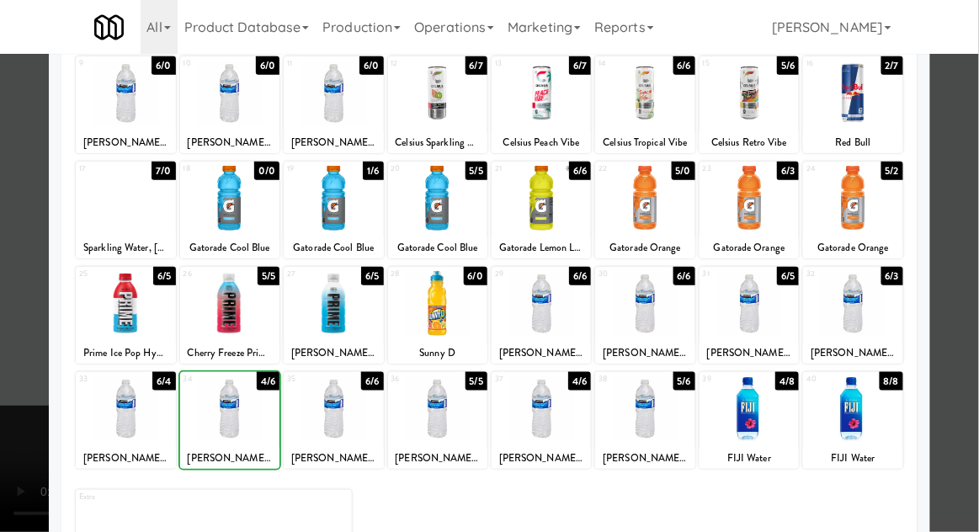
click at [973, 132] on div at bounding box center [489, 266] width 979 height 532
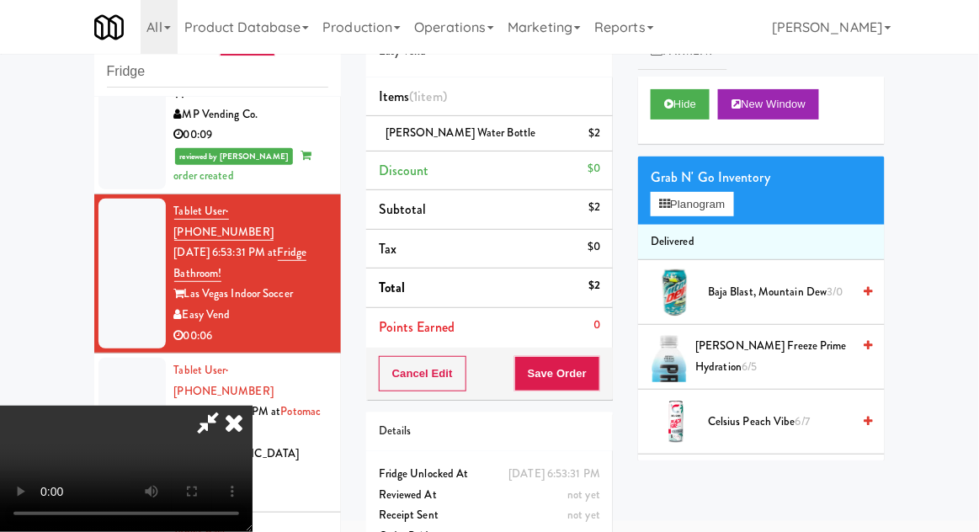
scroll to position [61, 0]
click at [597, 381] on button "Save Order" at bounding box center [557, 373] width 86 height 35
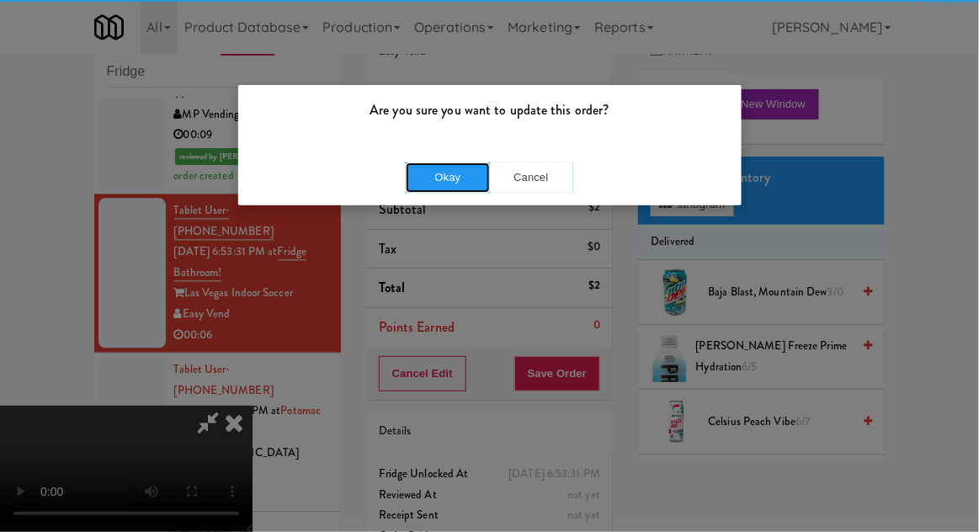
click at [427, 170] on button "Okay" at bounding box center [448, 178] width 84 height 30
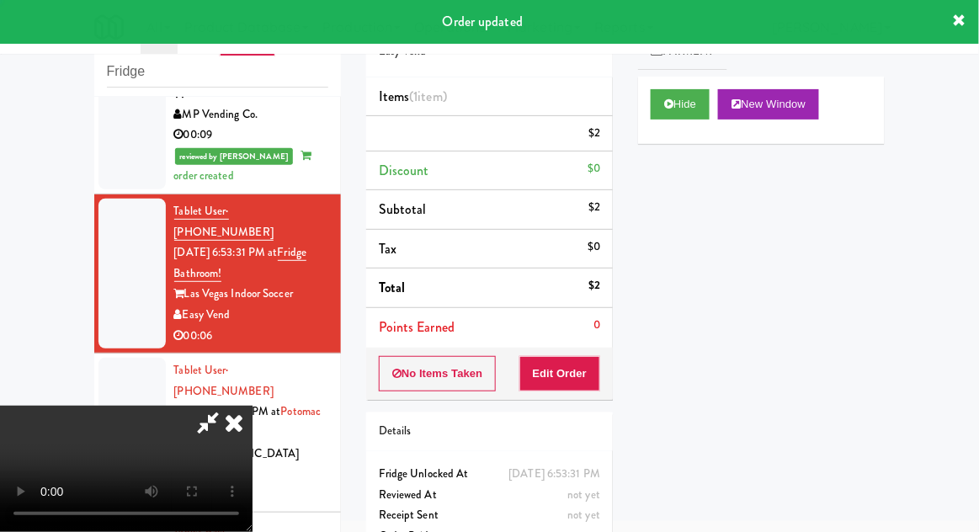
scroll to position [0, 0]
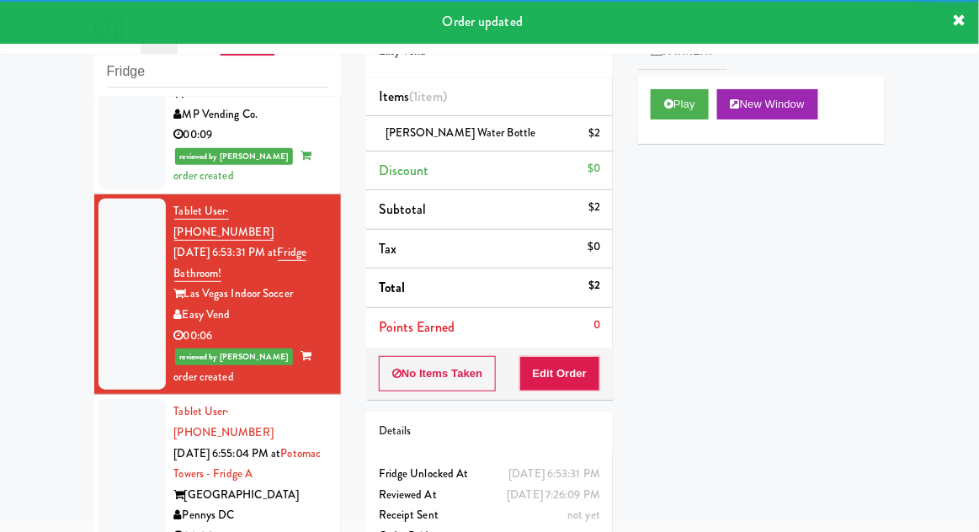
click at [106, 399] on div at bounding box center [132, 474] width 67 height 150
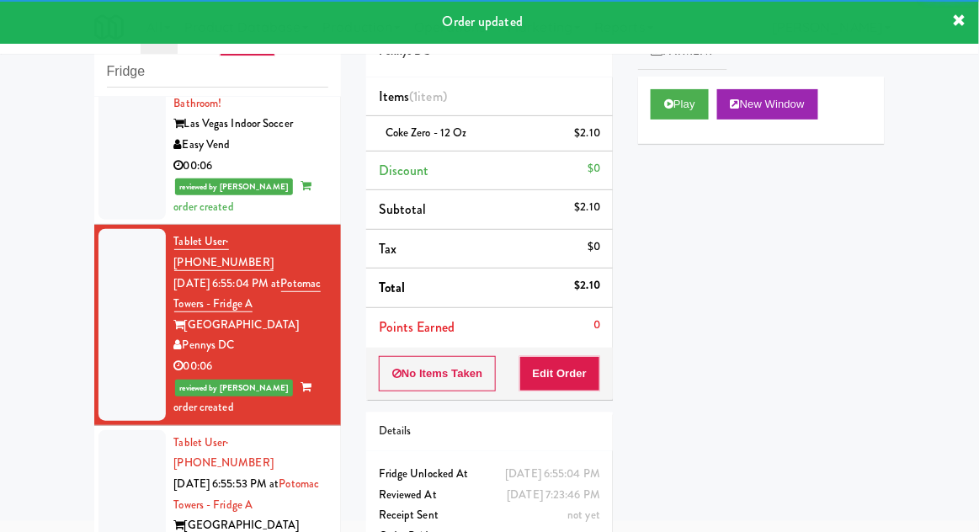
click at [119, 430] on div at bounding box center [132, 505] width 67 height 150
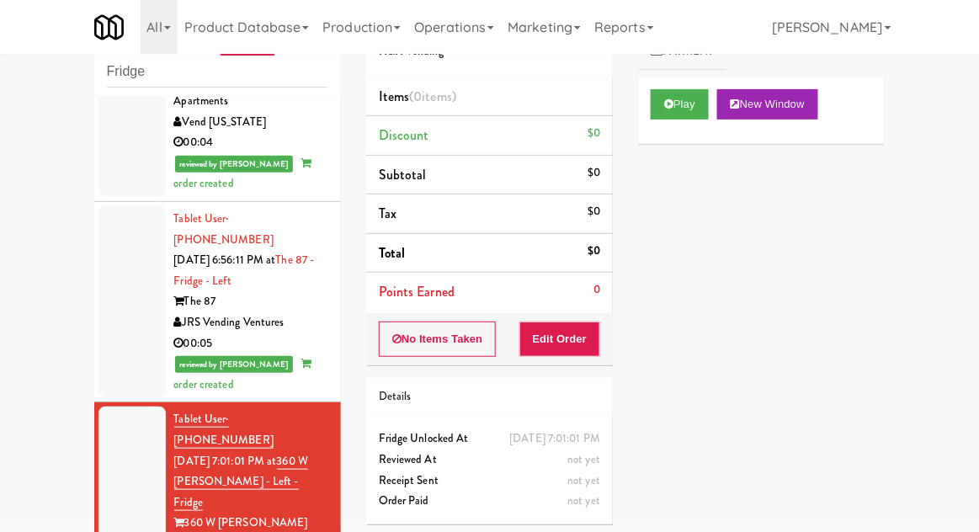
scroll to position [1675, 0]
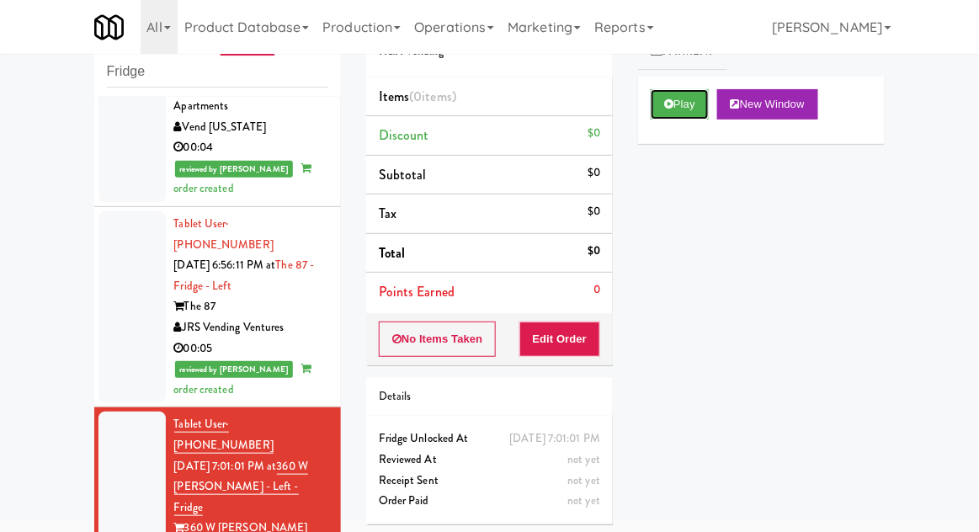
click at [673, 111] on button "Play" at bounding box center [680, 104] width 58 height 30
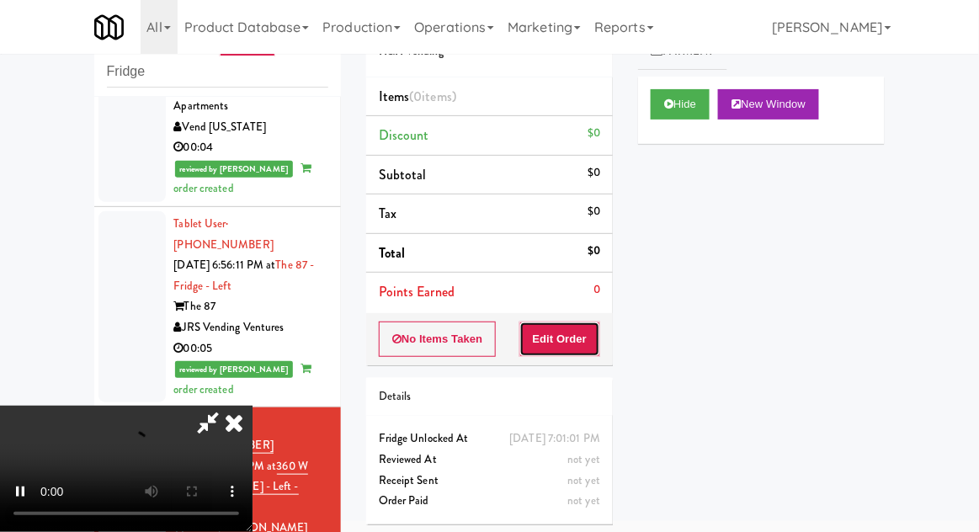
click at [577, 331] on button "Edit Order" at bounding box center [561, 339] width 82 height 35
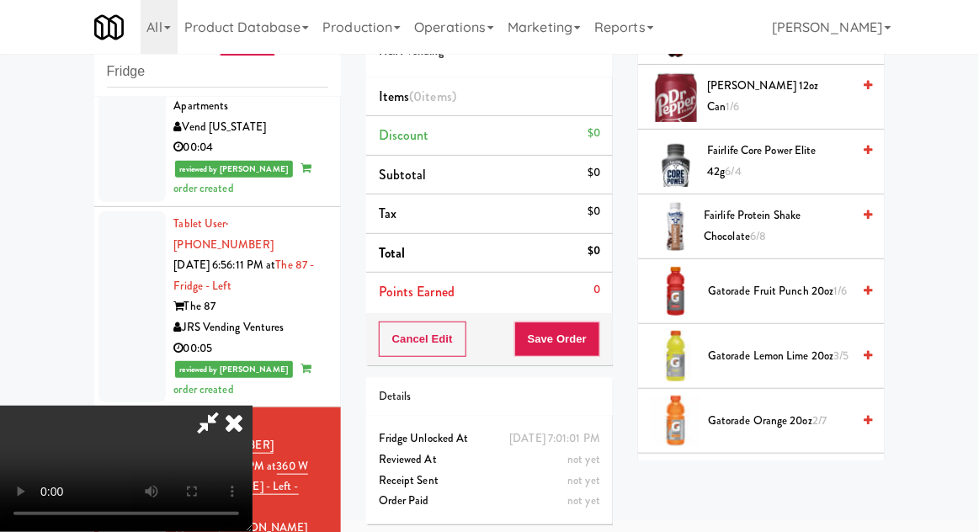
scroll to position [842, 0]
click at [814, 285] on span "Gatorade Fruit Punch 20oz 1/6" at bounding box center [779, 293] width 143 height 21
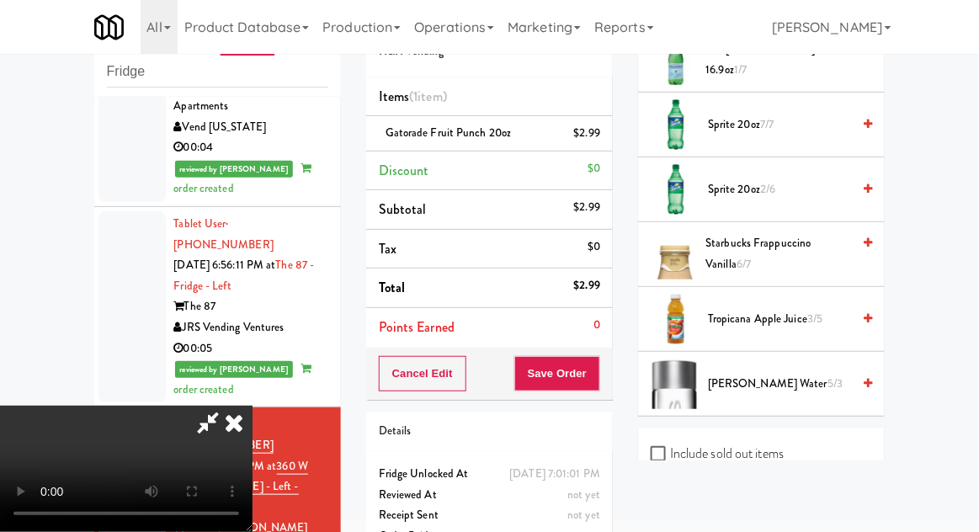
scroll to position [2187, 0]
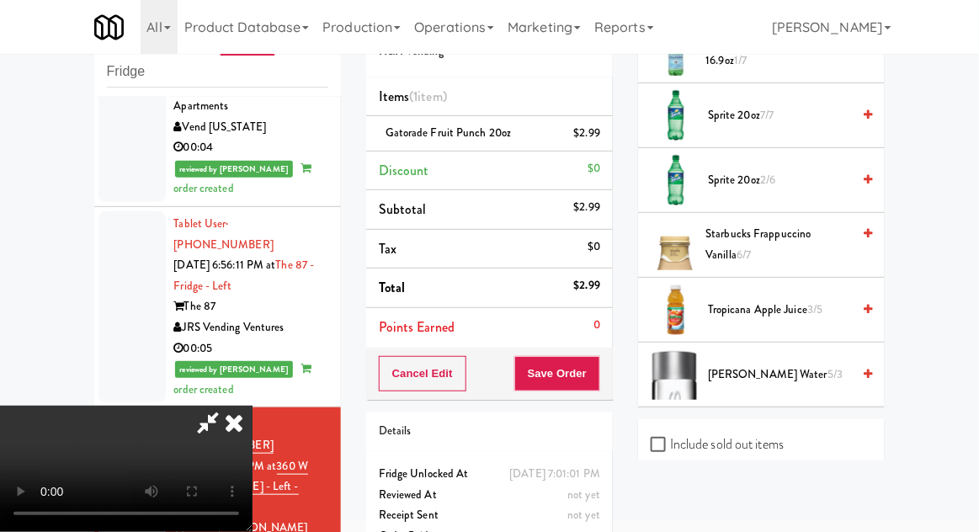
click at [806, 301] on span "Tropicana Apple Juice 3/5" at bounding box center [779, 310] width 143 height 21
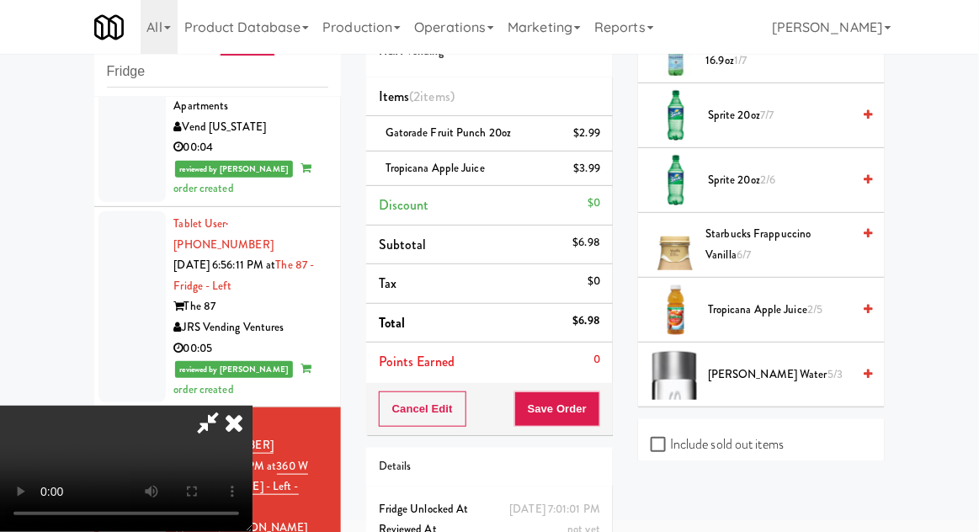
click at [438, 128] on span "Gatorade Fruit Punch 20oz" at bounding box center [449, 133] width 126 height 16
click at [605, 142] on icon at bounding box center [602, 139] width 8 height 11
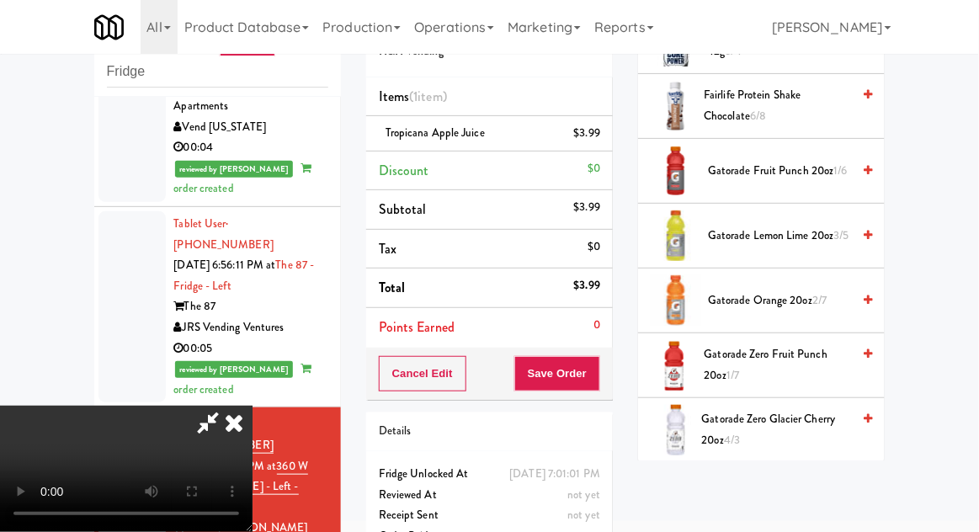
scroll to position [963, 0]
click at [818, 227] on span "Gatorade Lemon Lime 20oz 3/5" at bounding box center [779, 237] width 143 height 21
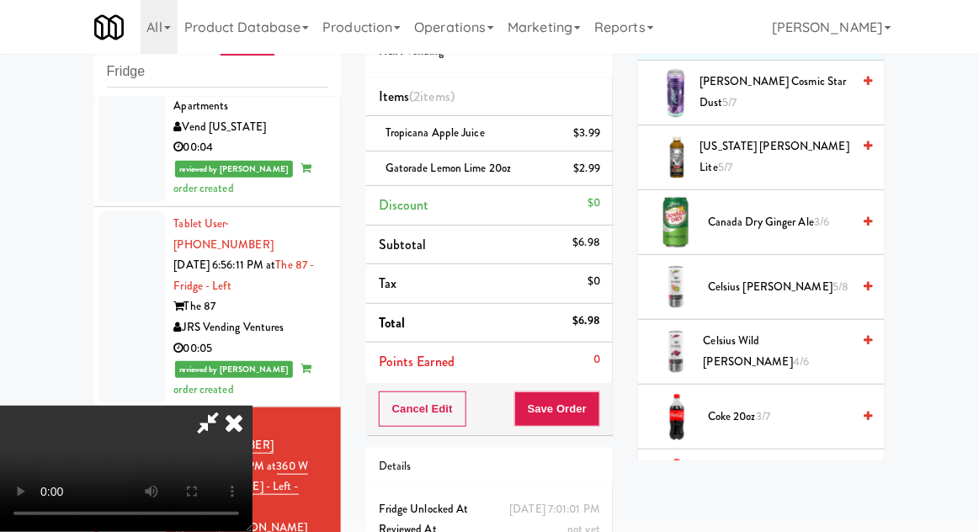
scroll to position [200, 0]
click at [816, 230] on span "Canada Dry Ginger Ale 3/6" at bounding box center [779, 221] width 143 height 21
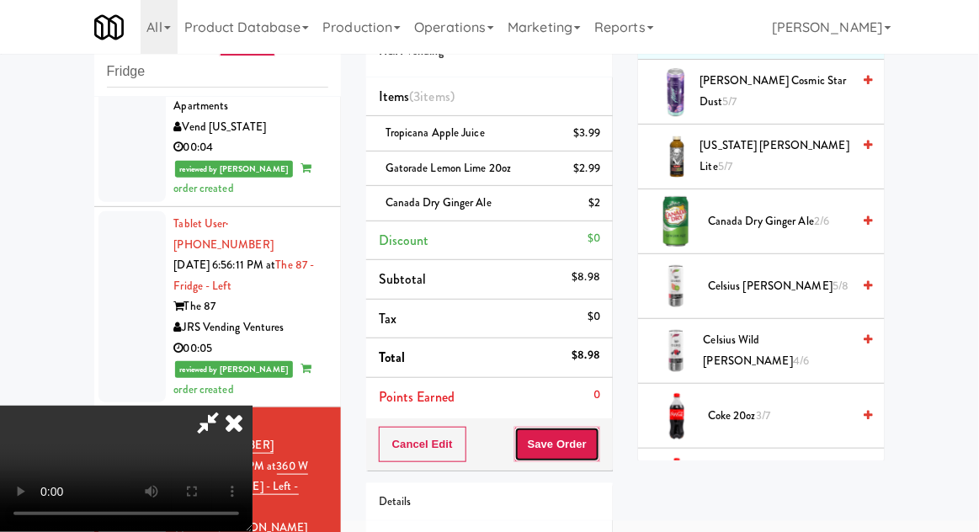
click at [600, 450] on button "Save Order" at bounding box center [557, 444] width 86 height 35
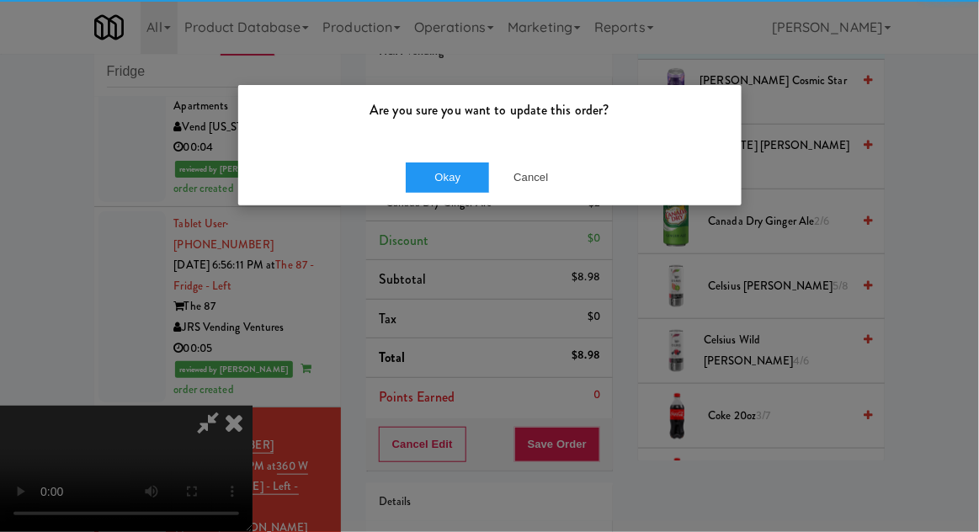
click at [462, 159] on div "Okay Cancel" at bounding box center [490, 177] width 504 height 56
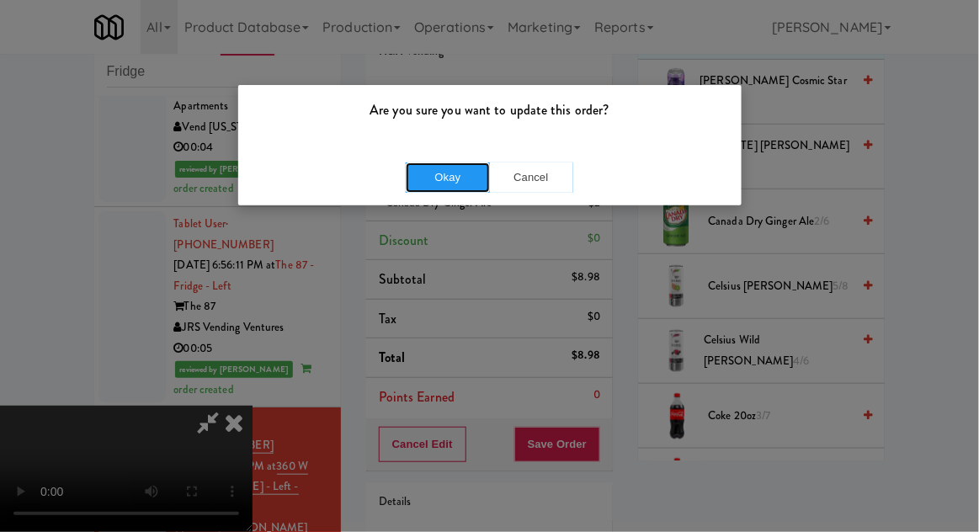
click at [450, 170] on button "Okay" at bounding box center [448, 178] width 84 height 30
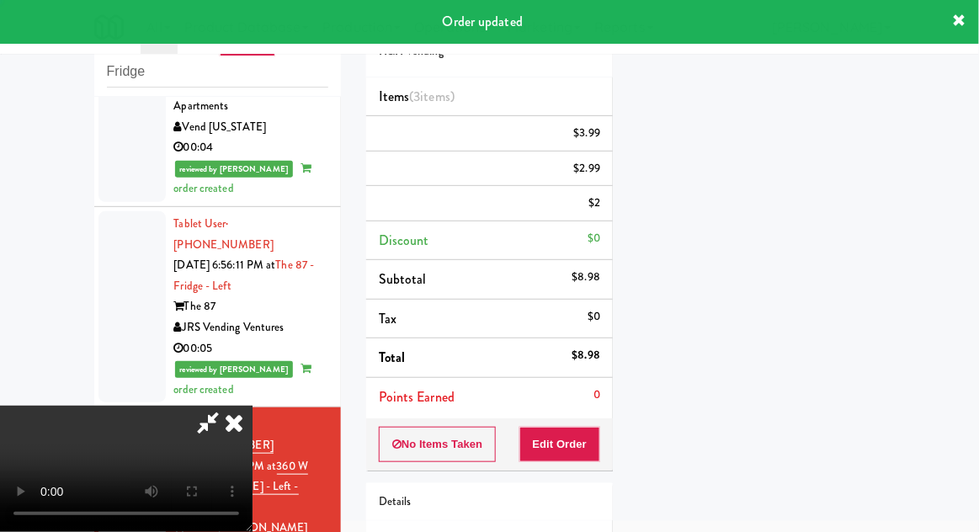
scroll to position [166, 0]
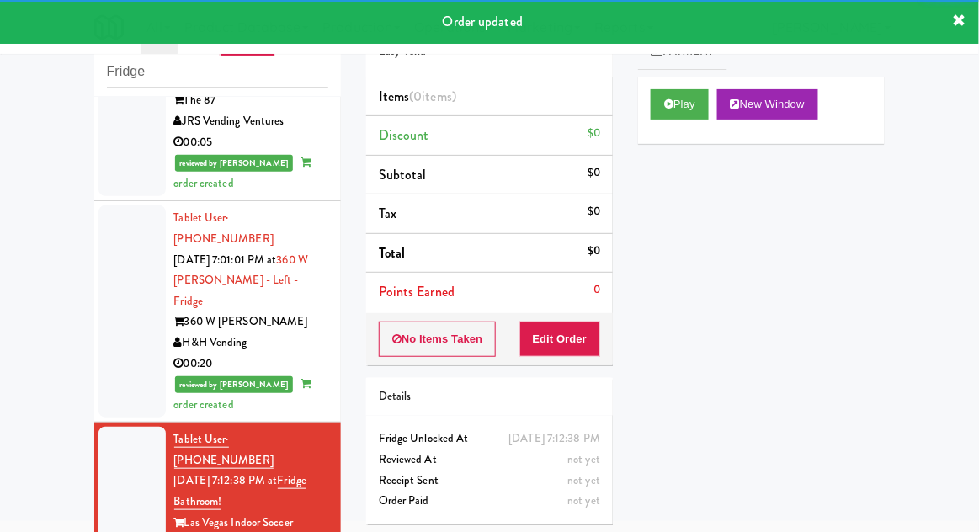
scroll to position [1900, 0]
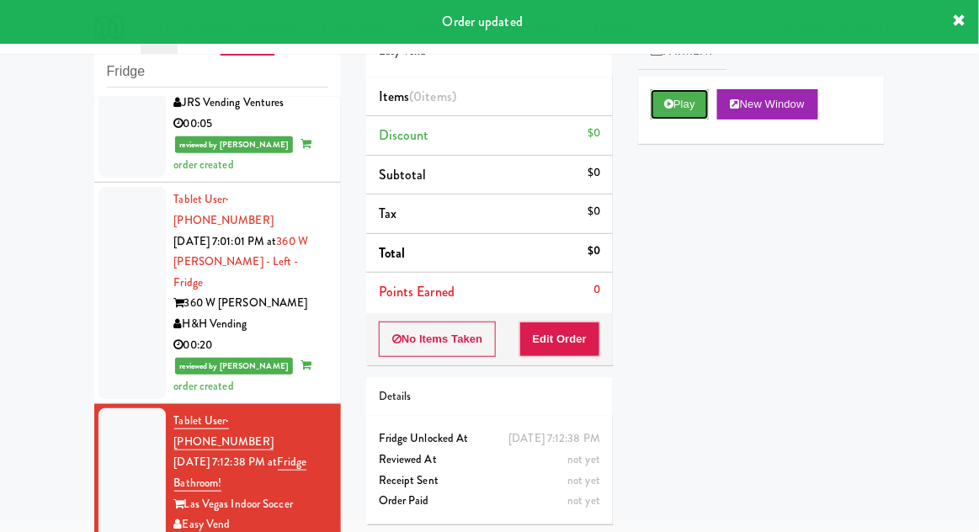
click at [669, 110] on button "Play" at bounding box center [680, 104] width 58 height 30
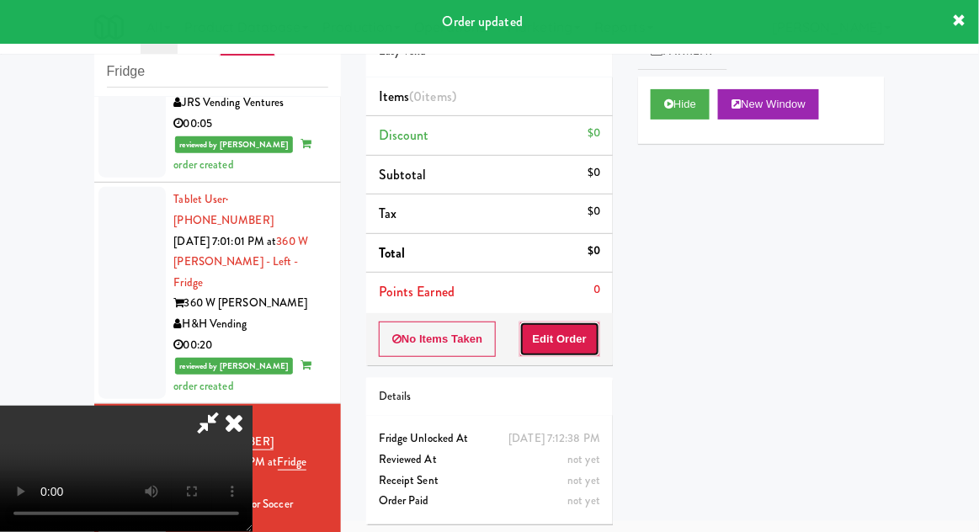
click at [576, 331] on button "Edit Order" at bounding box center [561, 339] width 82 height 35
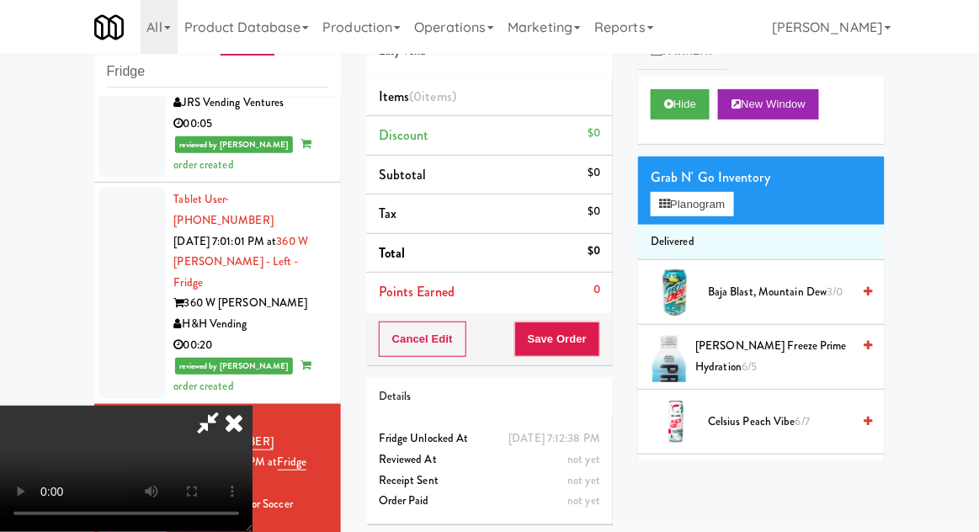
scroll to position [0, 0]
click at [733, 215] on button "Planogram" at bounding box center [692, 204] width 83 height 25
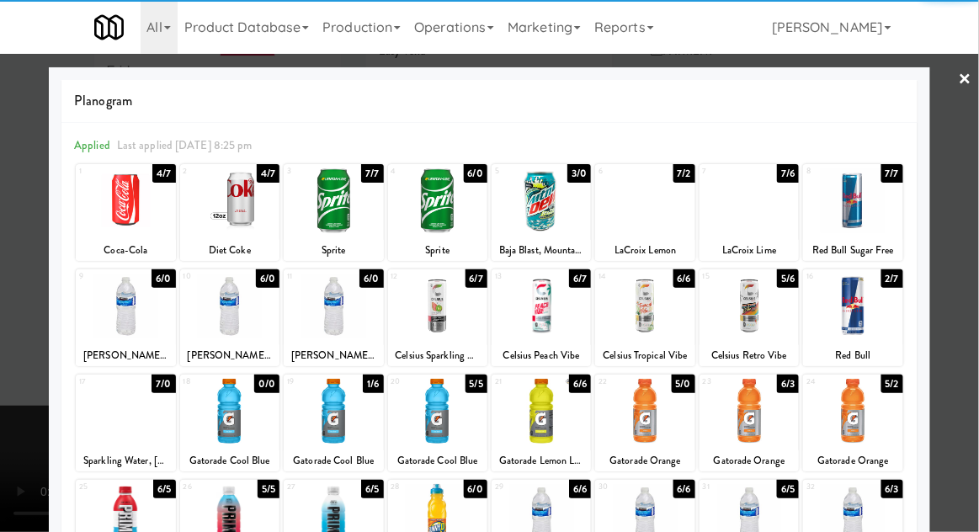
click at [759, 314] on div at bounding box center [749, 306] width 99 height 65
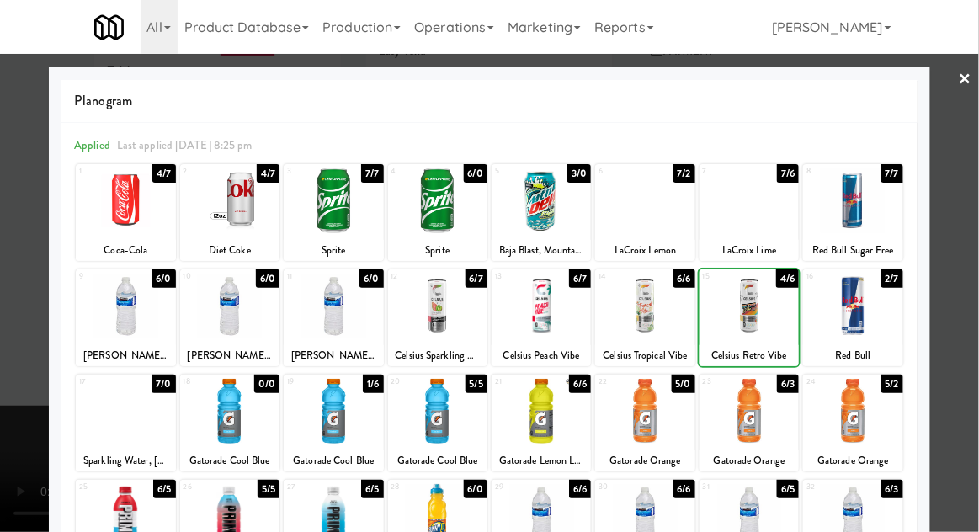
click at [978, 216] on div at bounding box center [489, 266] width 979 height 532
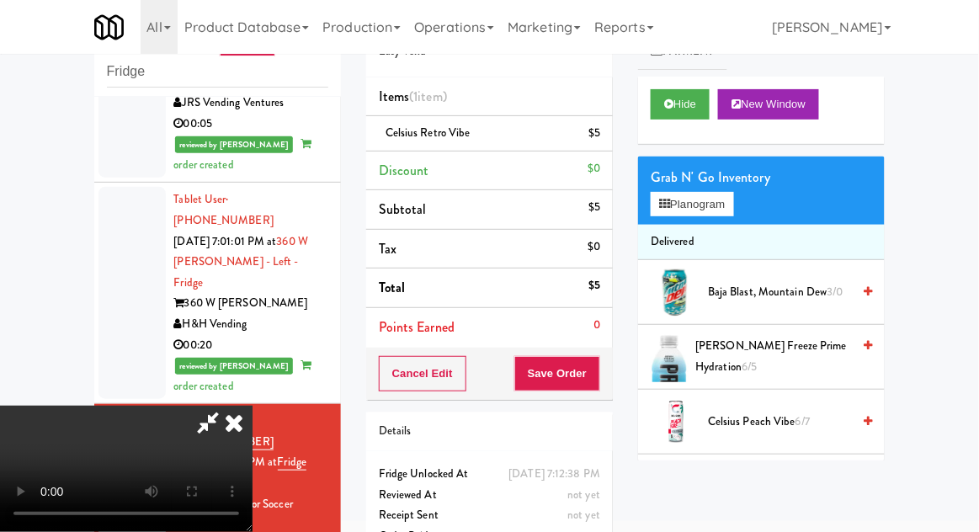
scroll to position [61, 0]
click at [610, 372] on div "Cancel Edit Save Order" at bounding box center [489, 374] width 247 height 52
click at [597, 380] on button "Save Order" at bounding box center [557, 373] width 86 height 35
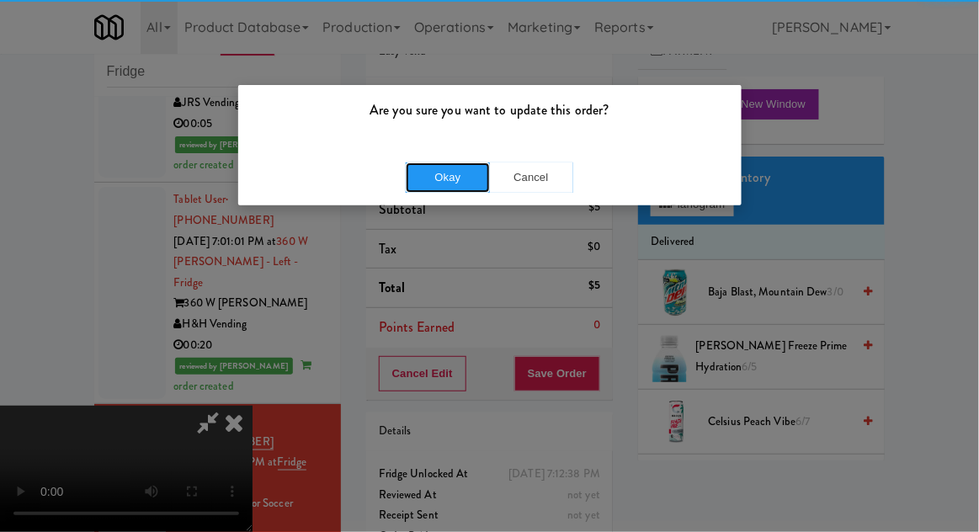
click at [440, 170] on button "Okay" at bounding box center [448, 178] width 84 height 30
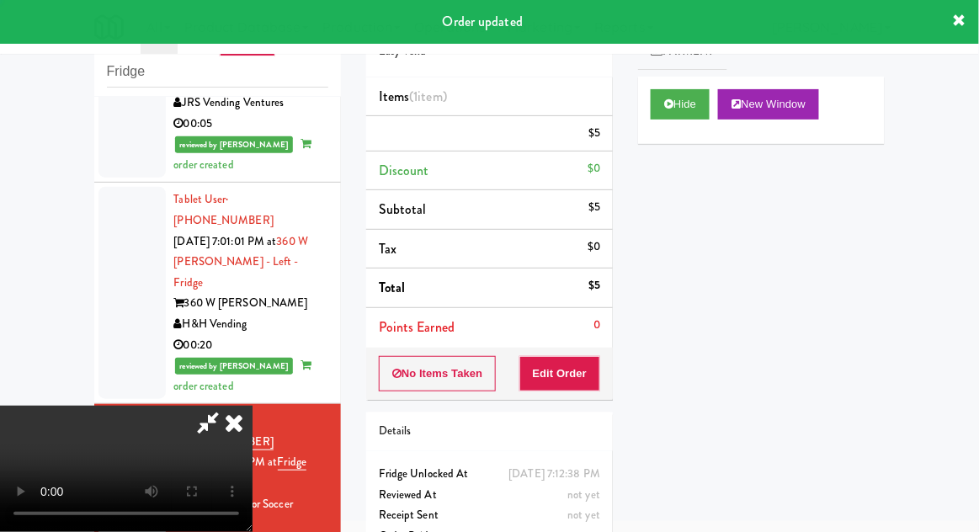
scroll to position [0, 0]
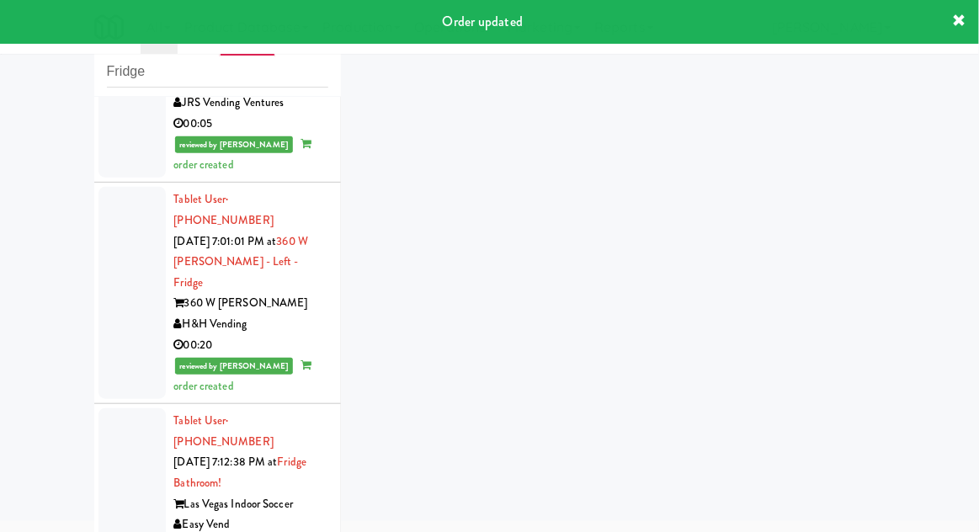
scroll to position [1943, 0]
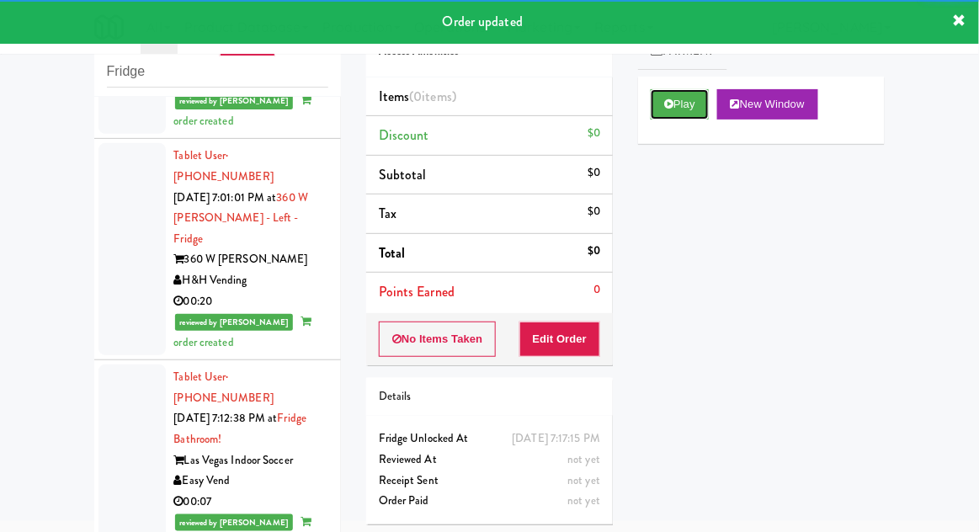
click at [659, 109] on button "Play" at bounding box center [680, 104] width 58 height 30
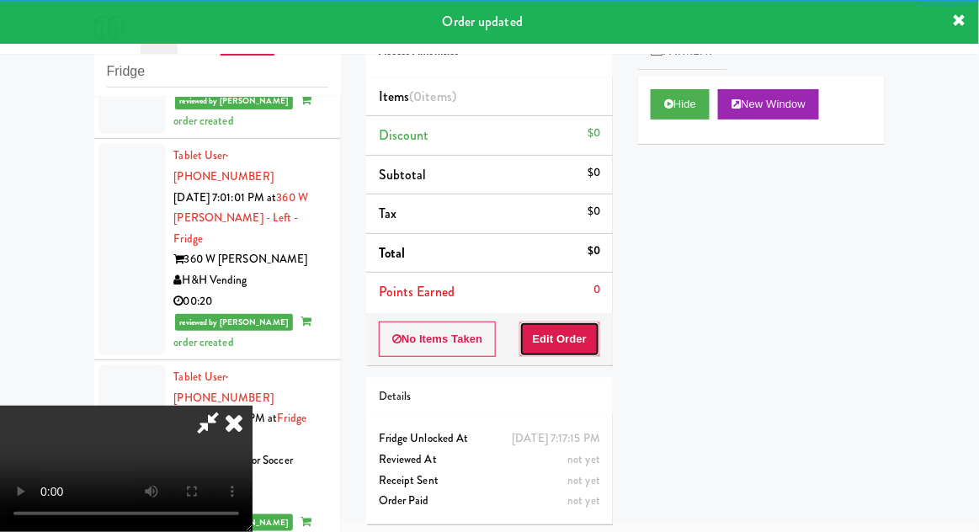
click at [562, 328] on button "Edit Order" at bounding box center [561, 339] width 82 height 35
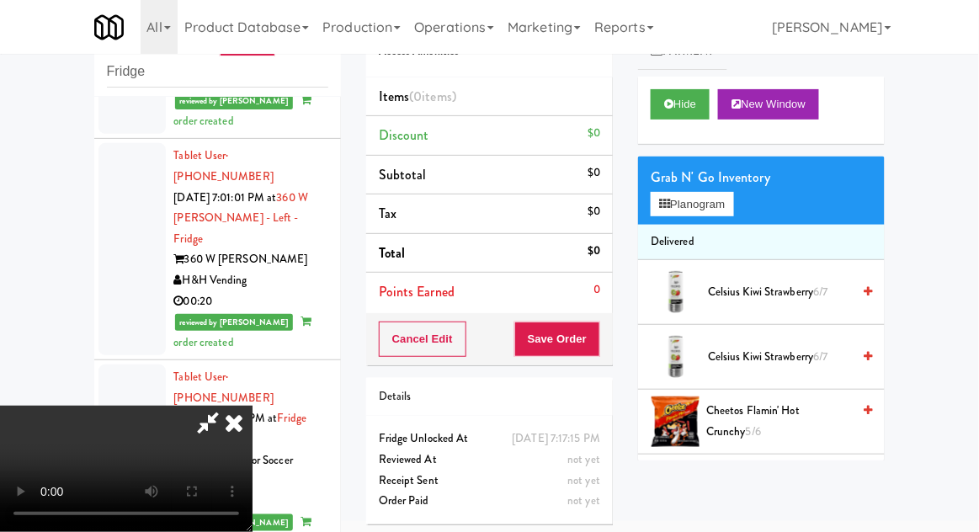
scroll to position [0, 0]
click at [721, 212] on button "Planogram" at bounding box center [692, 204] width 83 height 25
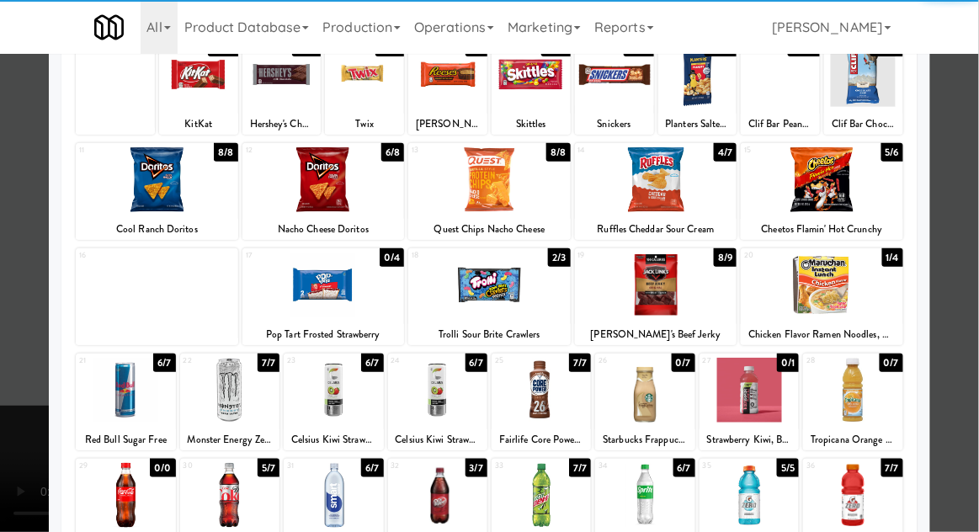
scroll to position [148, 0]
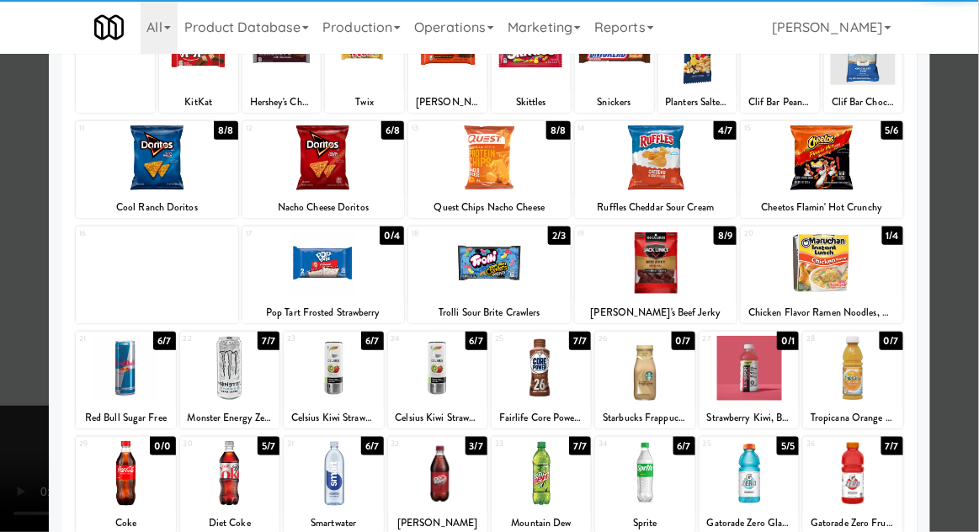
click at [321, 472] on div at bounding box center [333, 473] width 99 height 65
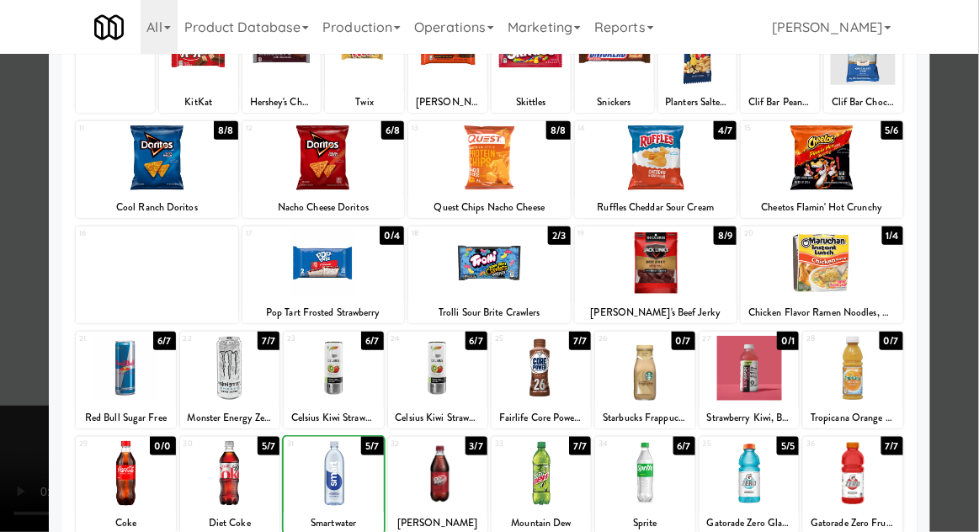
click at [972, 212] on div at bounding box center [489, 266] width 979 height 532
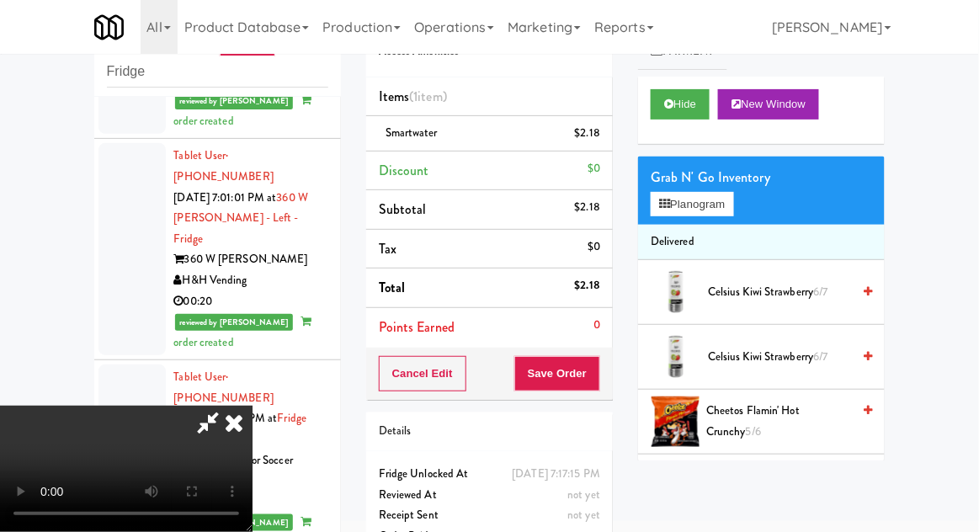
scroll to position [61, 0]
click at [712, 208] on button "Planogram" at bounding box center [692, 204] width 83 height 25
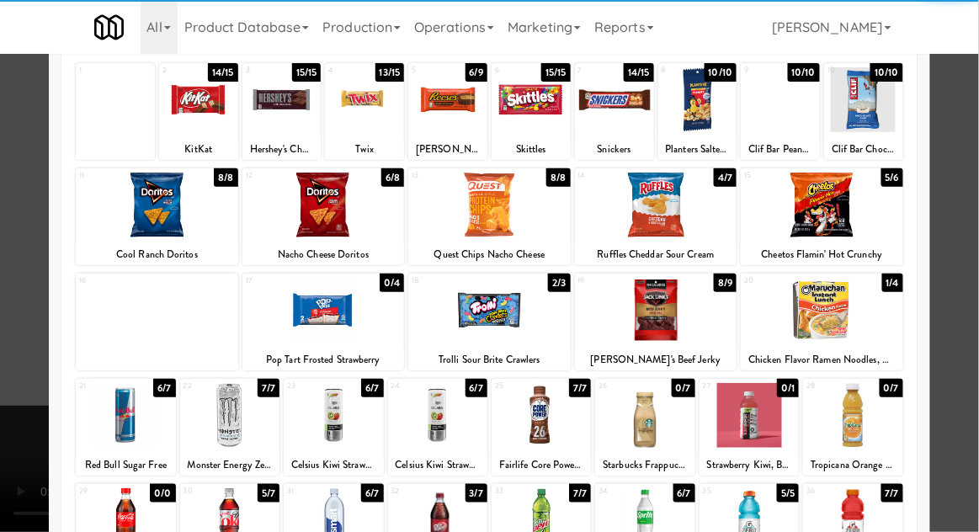
scroll to position [213, 0]
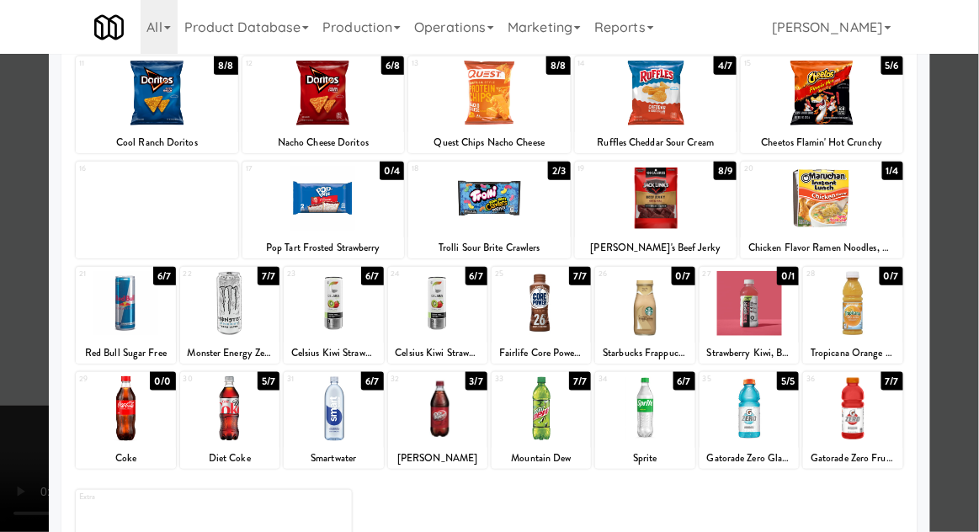
click at [760, 426] on div at bounding box center [749, 408] width 99 height 65
click at [974, 237] on div at bounding box center [489, 266] width 979 height 532
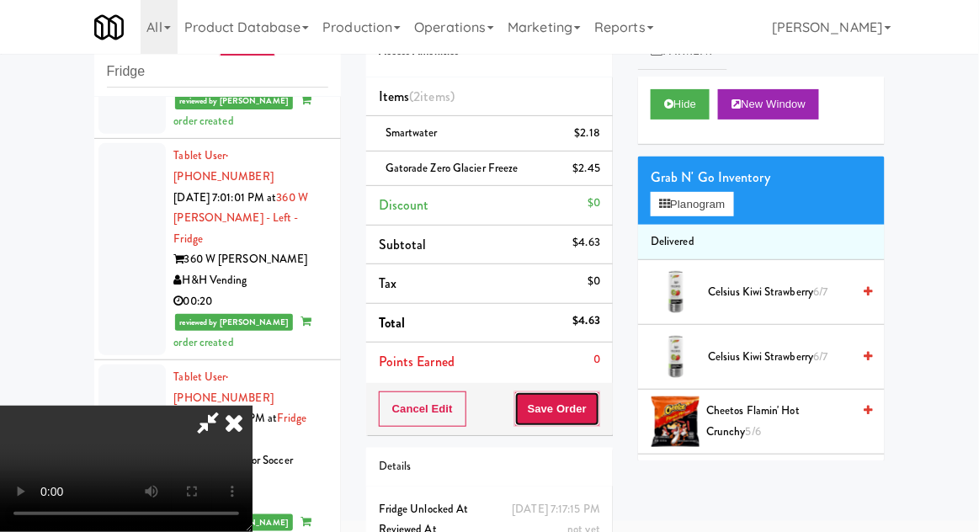
click at [596, 410] on button "Save Order" at bounding box center [557, 409] width 86 height 35
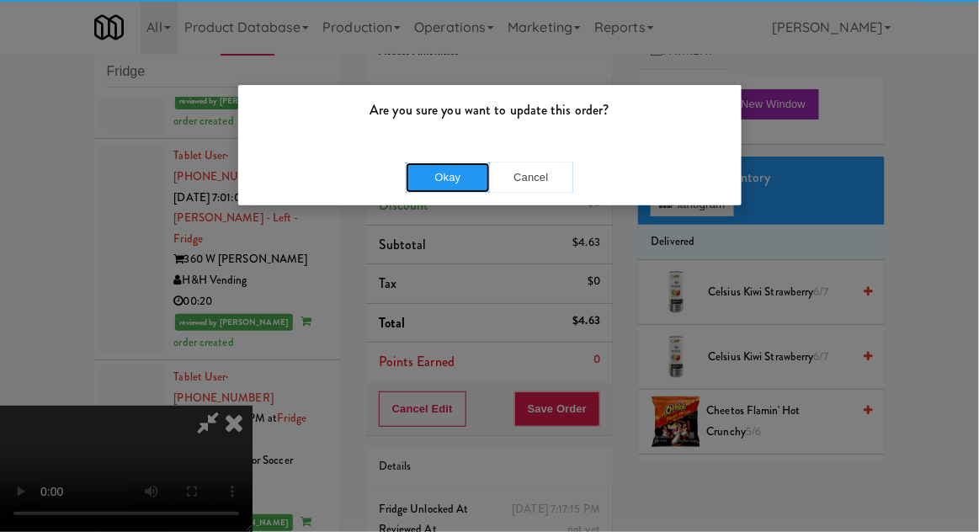
click at [454, 184] on button "Okay" at bounding box center [448, 178] width 84 height 30
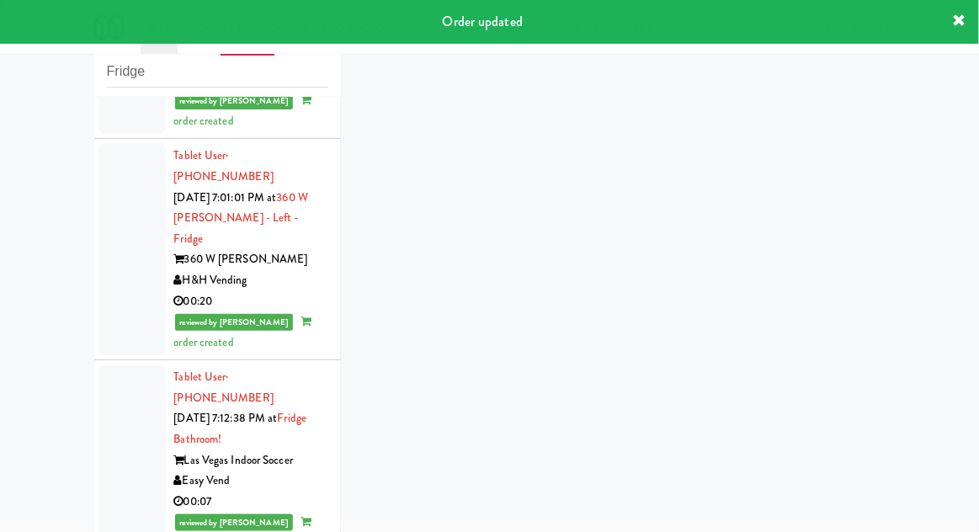
scroll to position [1985, 0]
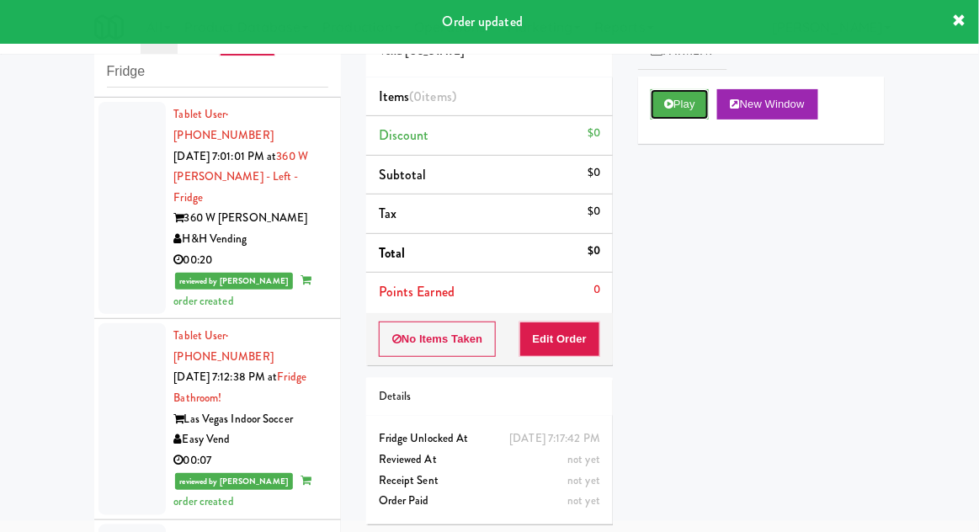
click at [658, 115] on button "Play" at bounding box center [680, 104] width 58 height 30
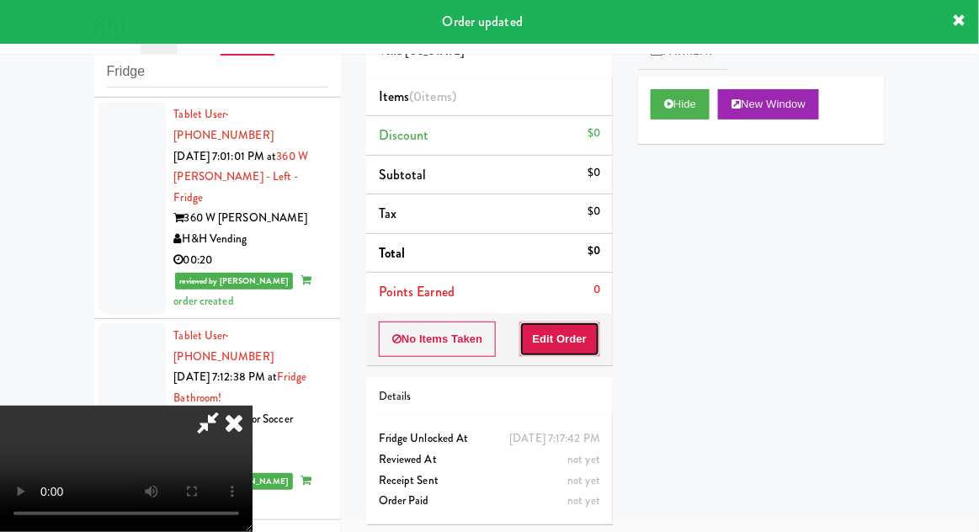
click at [568, 339] on button "Edit Order" at bounding box center [561, 339] width 82 height 35
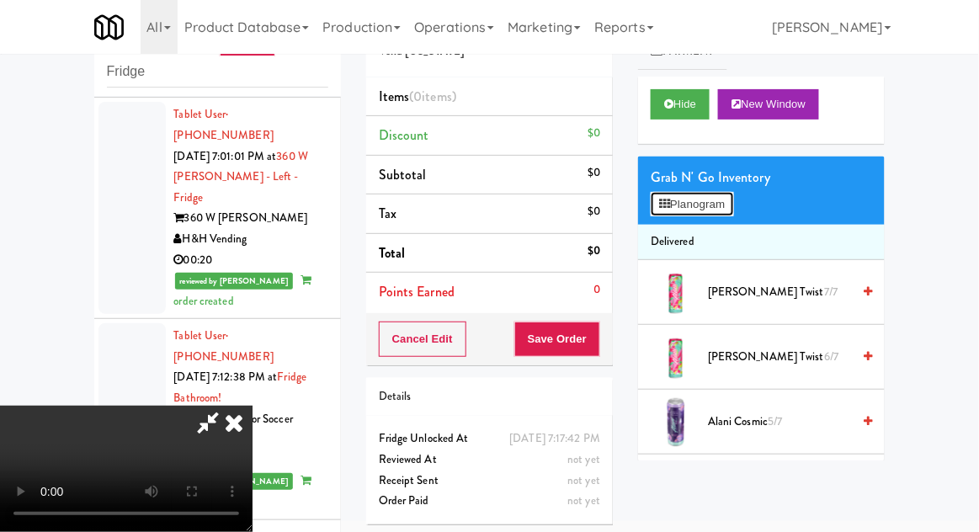
click at [721, 212] on button "Planogram" at bounding box center [692, 204] width 83 height 25
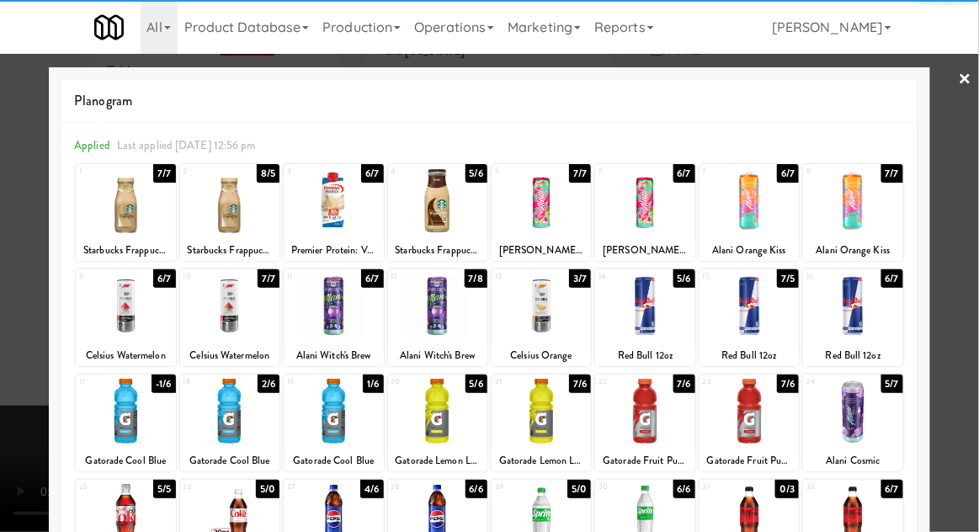
click at [765, 214] on div at bounding box center [749, 200] width 99 height 65
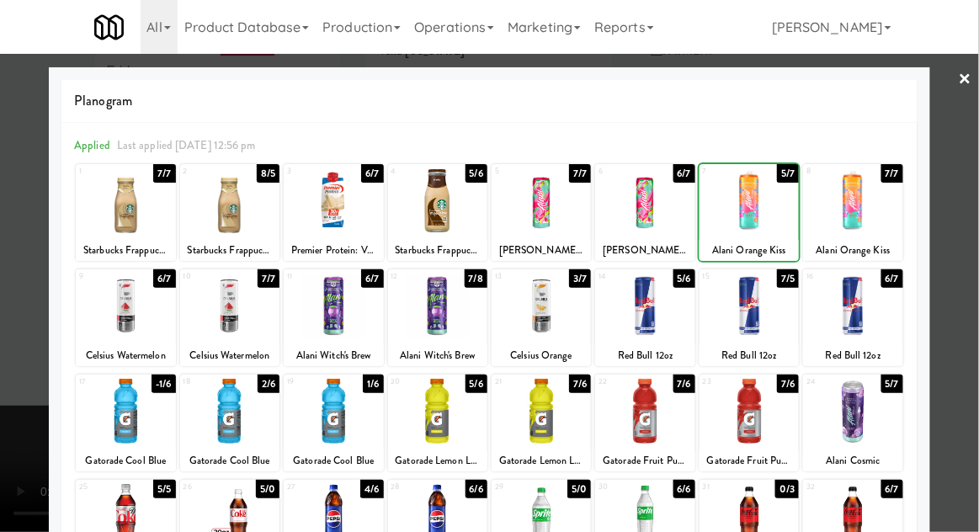
click at [978, 216] on div at bounding box center [489, 266] width 979 height 532
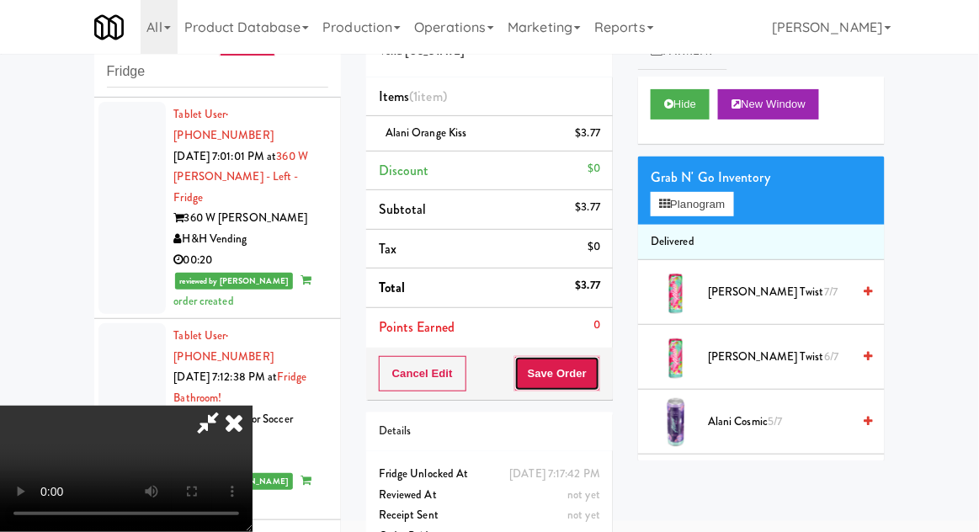
click at [594, 377] on button "Save Order" at bounding box center [557, 373] width 86 height 35
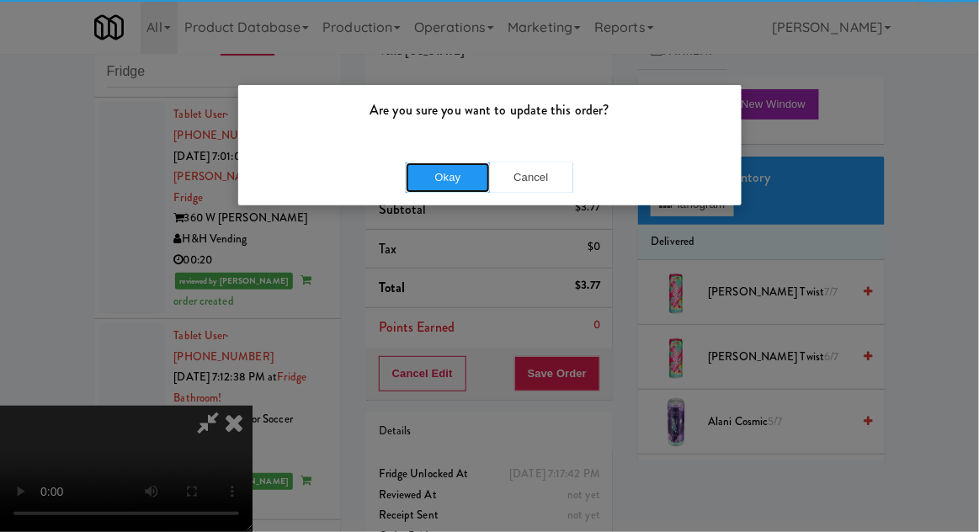
click at [449, 188] on button "Okay" at bounding box center [448, 178] width 84 height 30
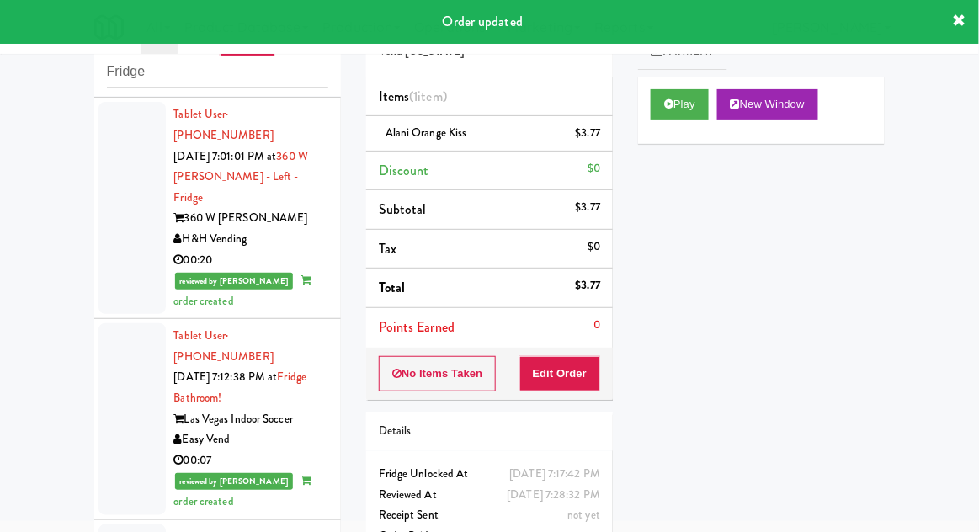
scroll to position [2026, 0]
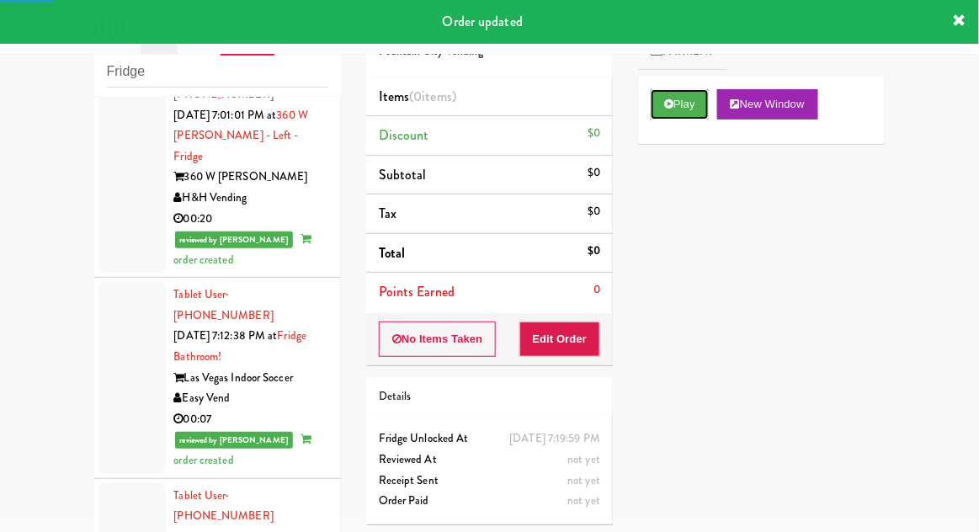
click at [672, 109] on icon at bounding box center [668, 104] width 9 height 11
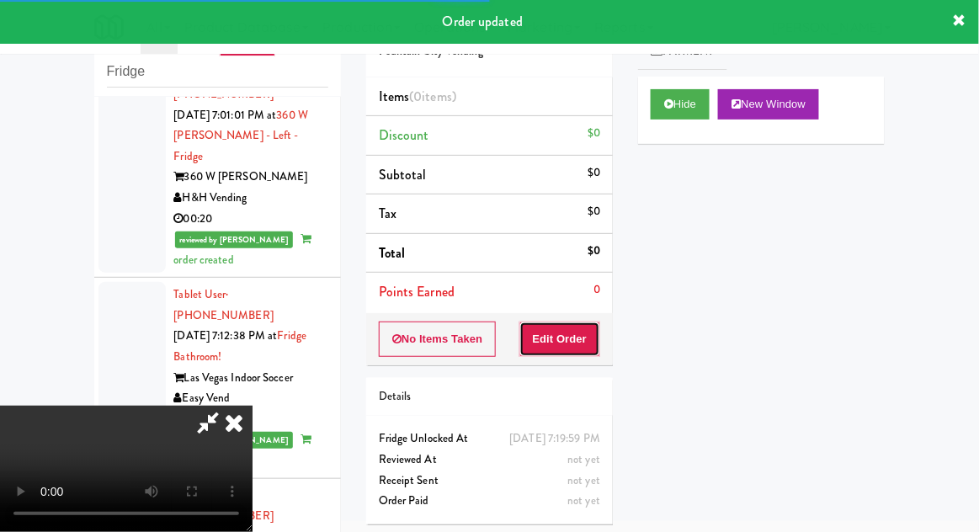
click at [579, 325] on button "Edit Order" at bounding box center [561, 339] width 82 height 35
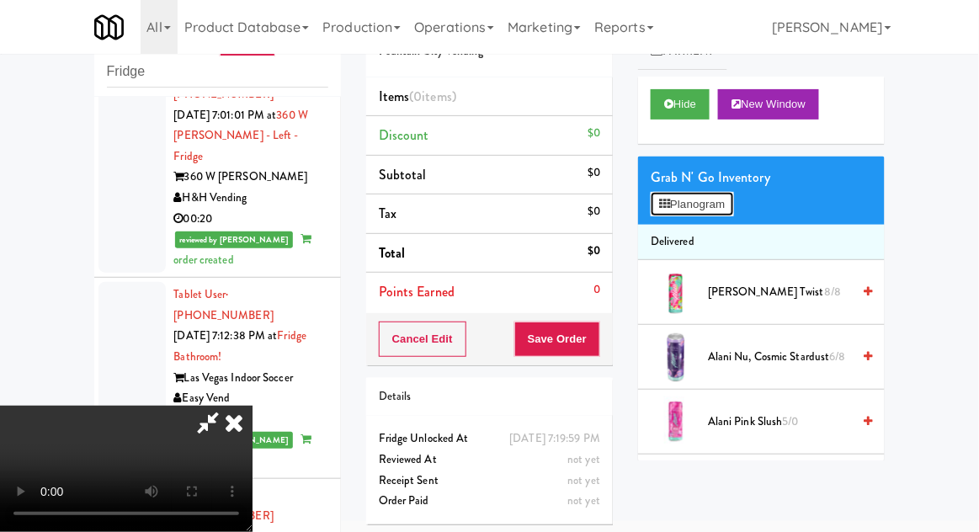
click at [728, 200] on button "Planogram" at bounding box center [692, 204] width 83 height 25
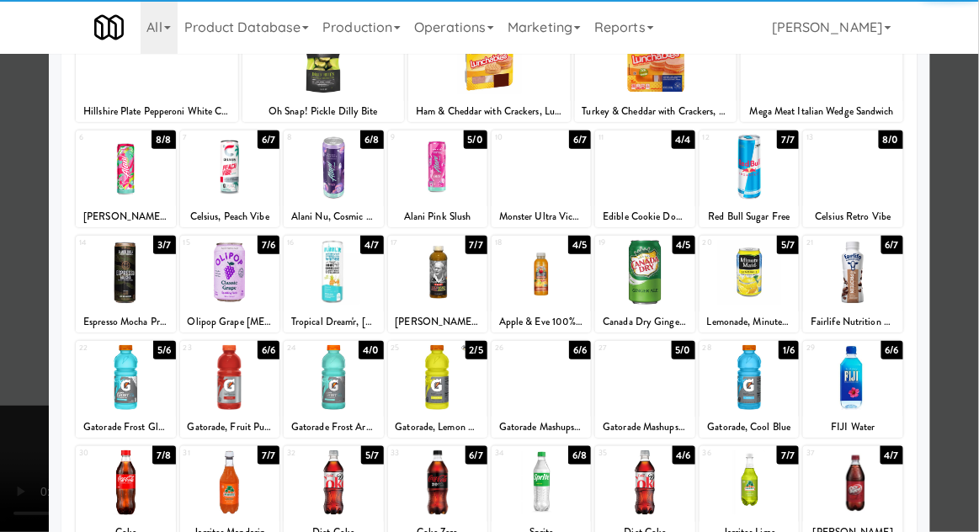
scroll to position [213, 0]
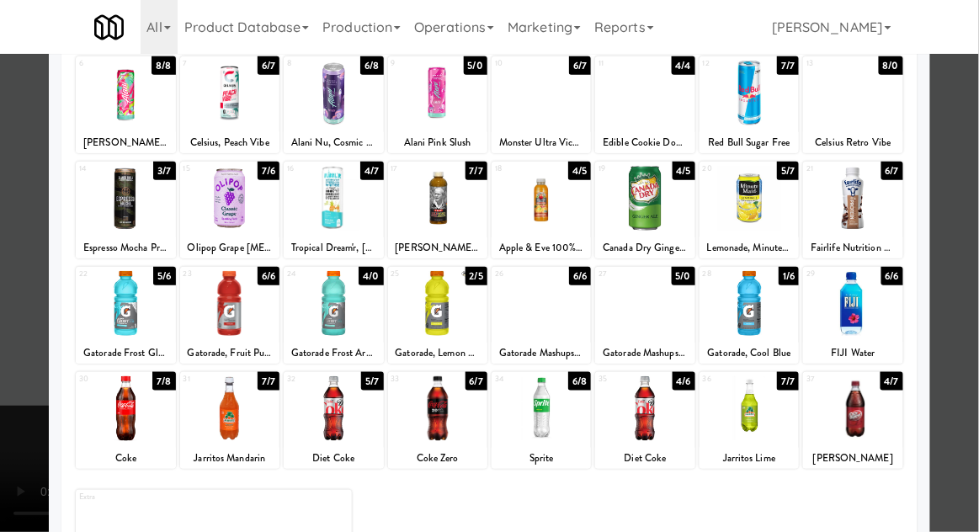
click at [766, 210] on div at bounding box center [749, 198] width 99 height 65
click at [970, 211] on div at bounding box center [489, 266] width 979 height 532
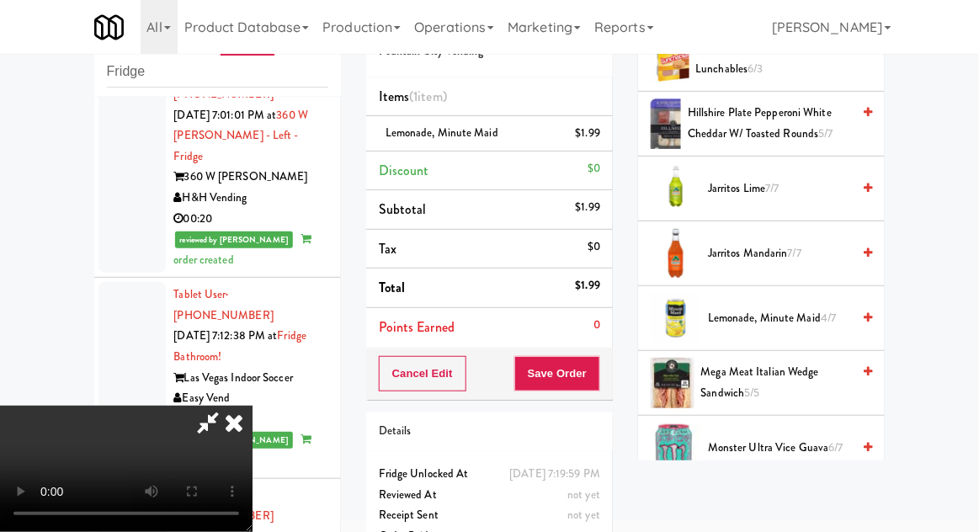
scroll to position [1799, 0]
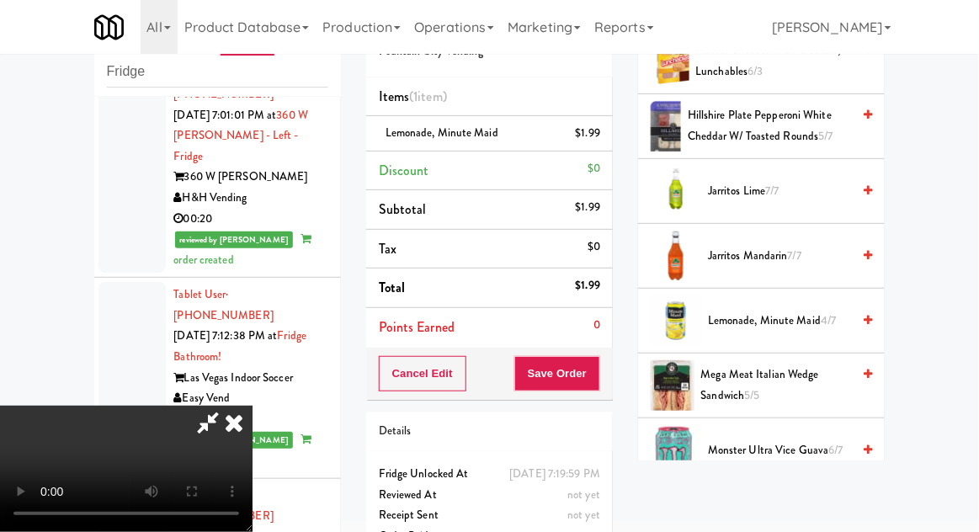
click at [812, 311] on span "Lemonade, Minute Maid 4/7" at bounding box center [779, 321] width 143 height 21
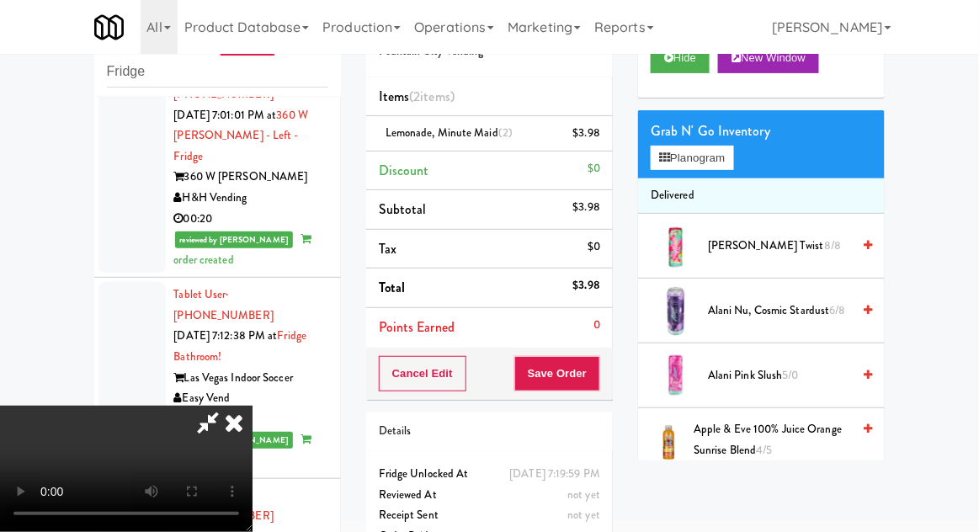
scroll to position [0, 0]
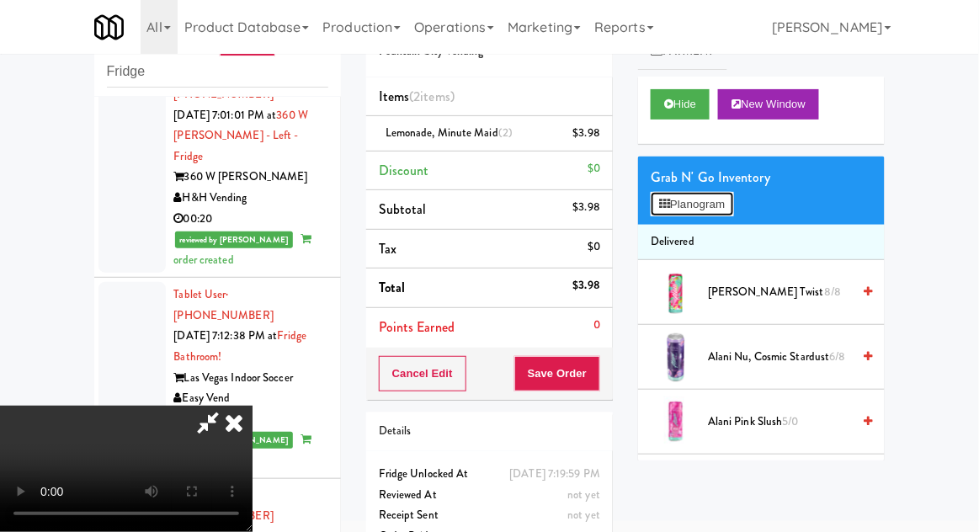
click at [733, 211] on button "Planogram" at bounding box center [692, 204] width 83 height 25
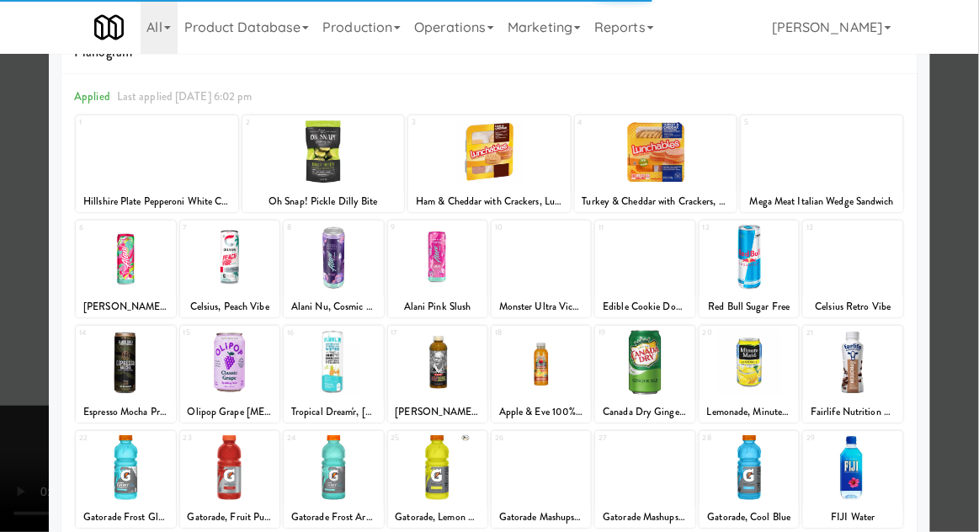
scroll to position [129, 0]
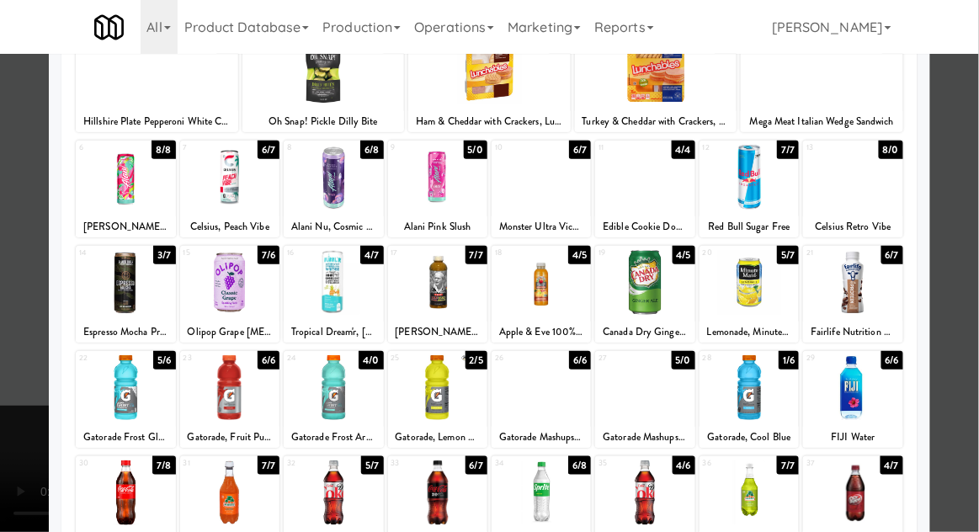
click at [539, 287] on div at bounding box center [541, 282] width 99 height 65
click at [970, 243] on div at bounding box center [489, 266] width 979 height 532
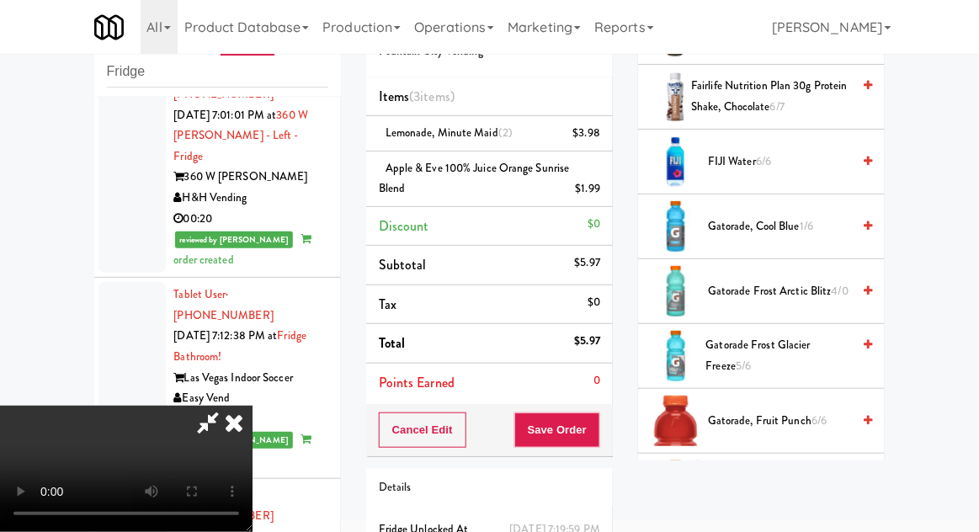
scroll to position [1159, 0]
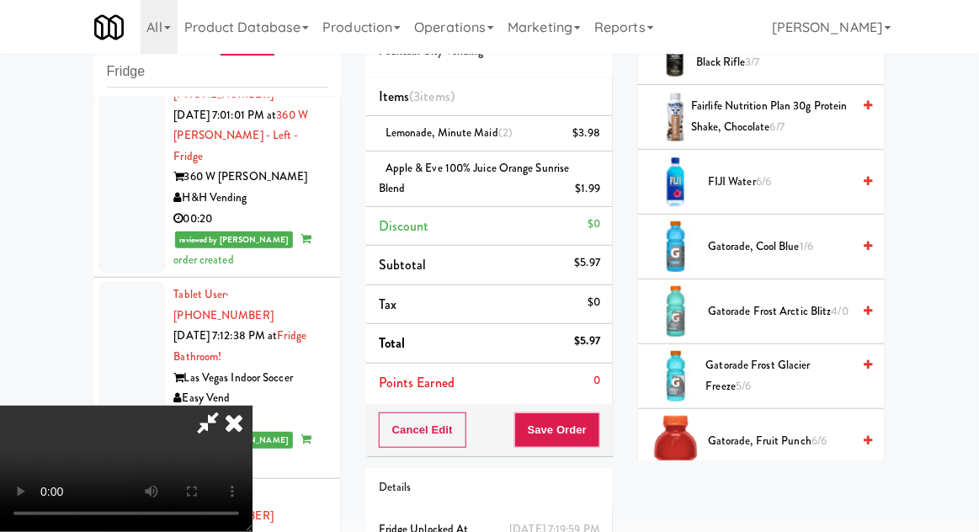
click at [821, 301] on span "Gatorade Frost Arctic Blitz 4/0" at bounding box center [779, 311] width 143 height 21
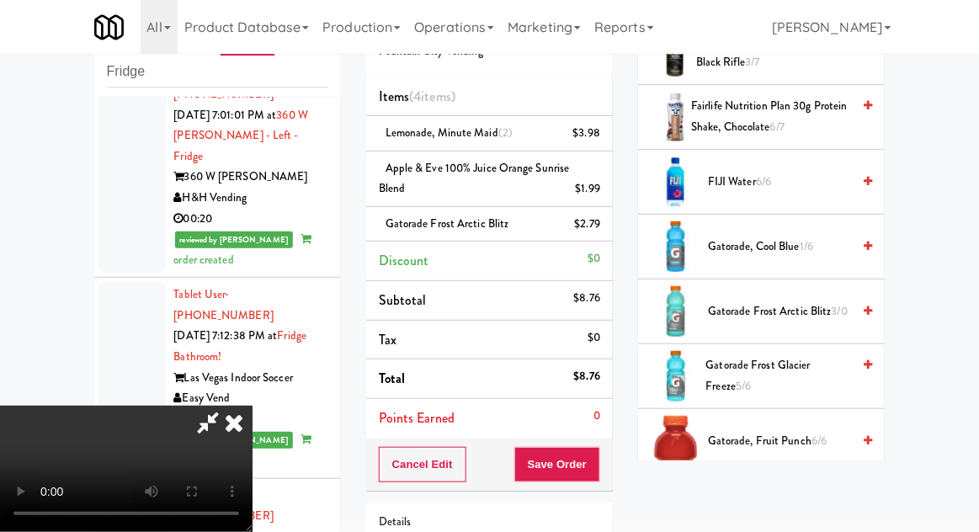
click at [808, 302] on span "Gatorade Frost Arctic Blitz 3/0" at bounding box center [779, 311] width 143 height 21
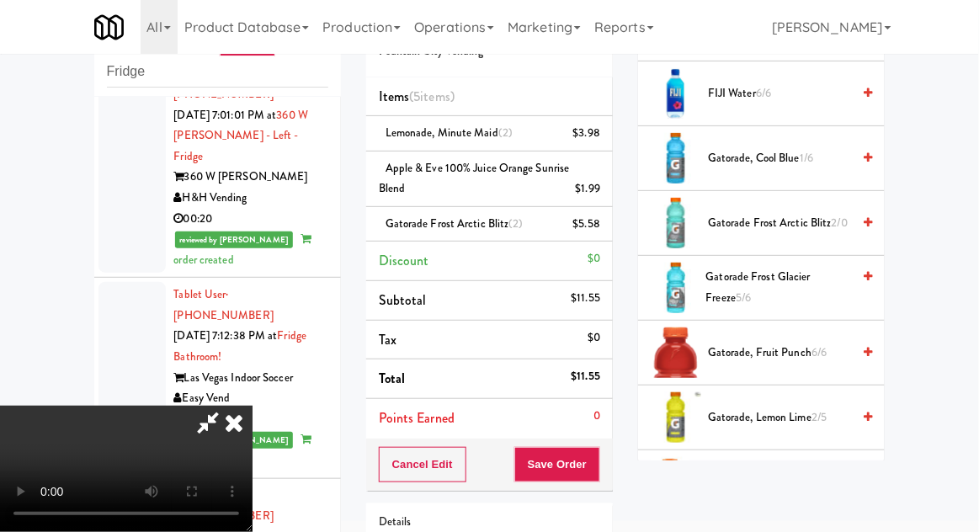
scroll to position [1253, 0]
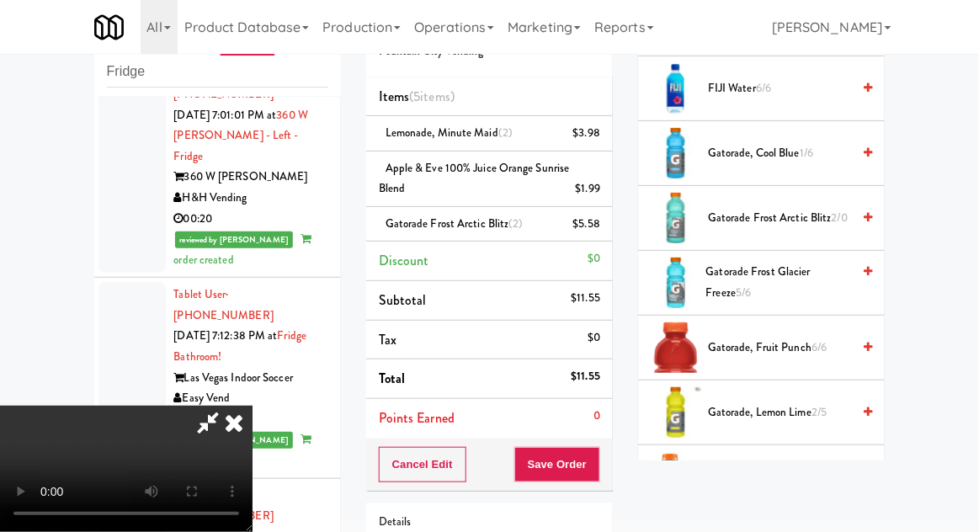
click at [797, 338] on span "Gatorade, Fruit Punch 6/6" at bounding box center [779, 348] width 143 height 21
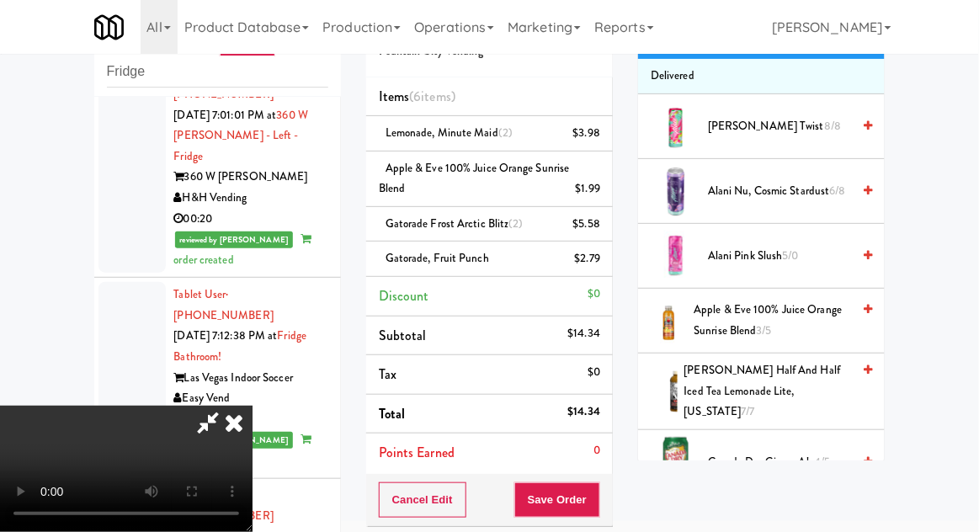
scroll to position [0, 0]
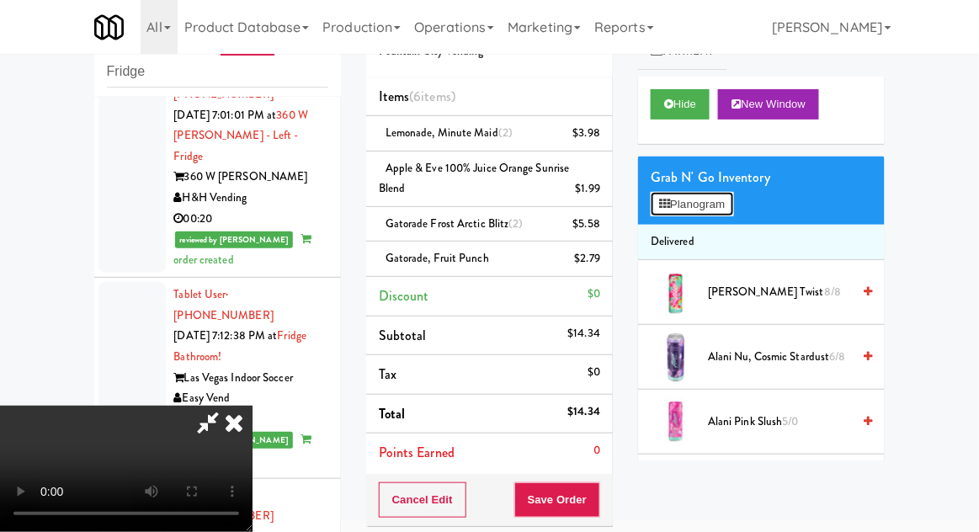
click at [728, 214] on button "Planogram" at bounding box center [692, 204] width 83 height 25
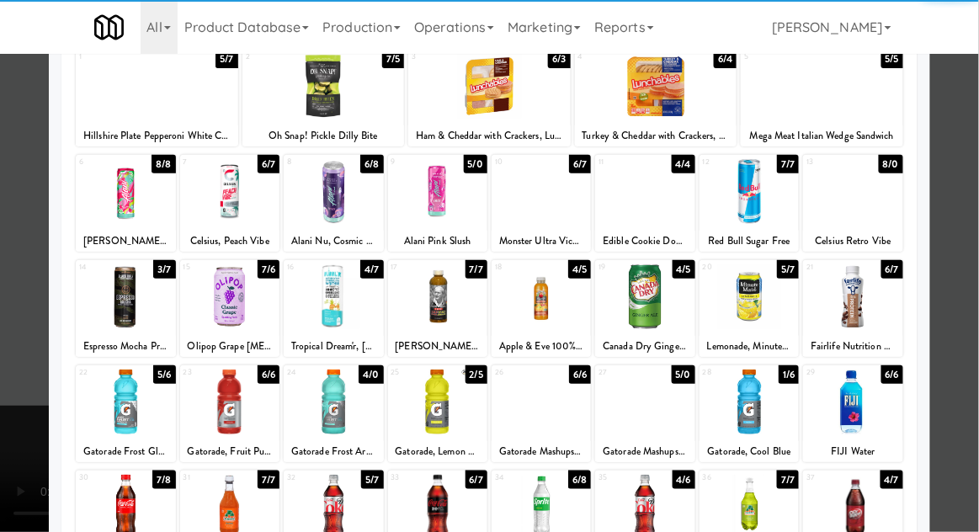
scroll to position [117, 0]
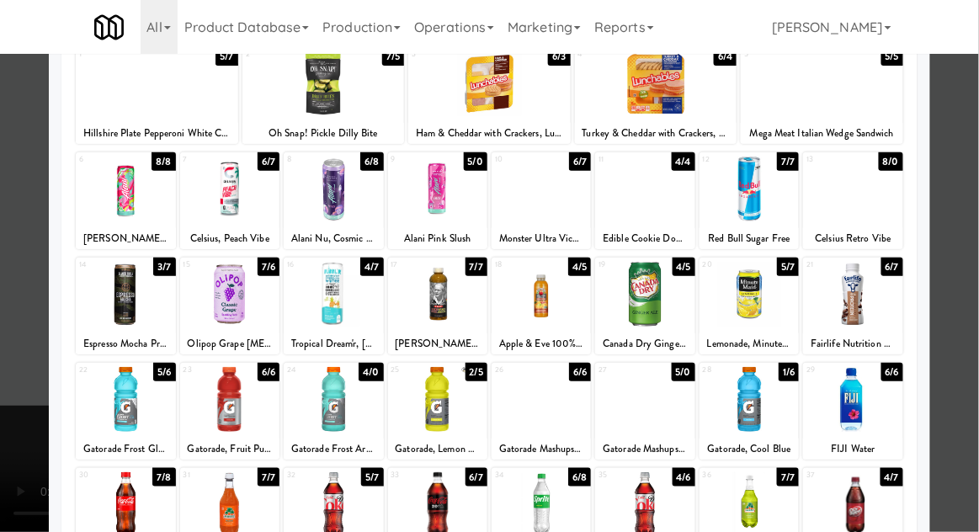
click at [661, 506] on div at bounding box center [644, 504] width 99 height 65
click at [978, 246] on div at bounding box center [489, 266] width 979 height 532
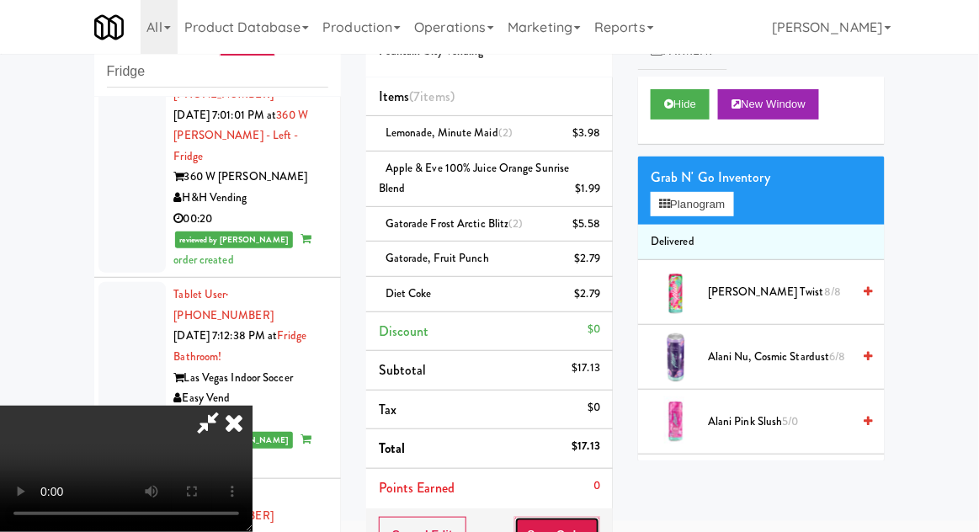
click at [600, 531] on button "Save Order" at bounding box center [557, 534] width 86 height 35
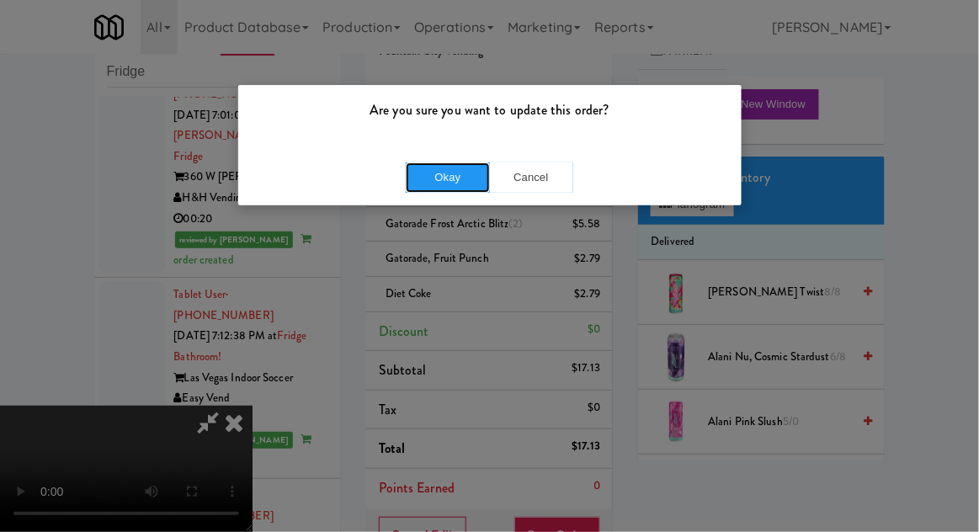
click at [450, 187] on button "Okay" at bounding box center [448, 178] width 84 height 30
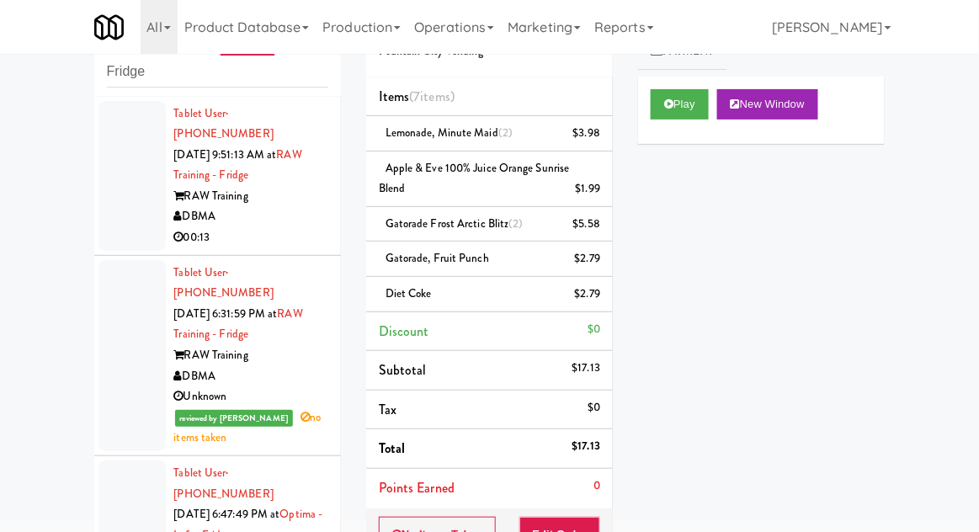
click at [126, 214] on div at bounding box center [132, 176] width 67 height 150
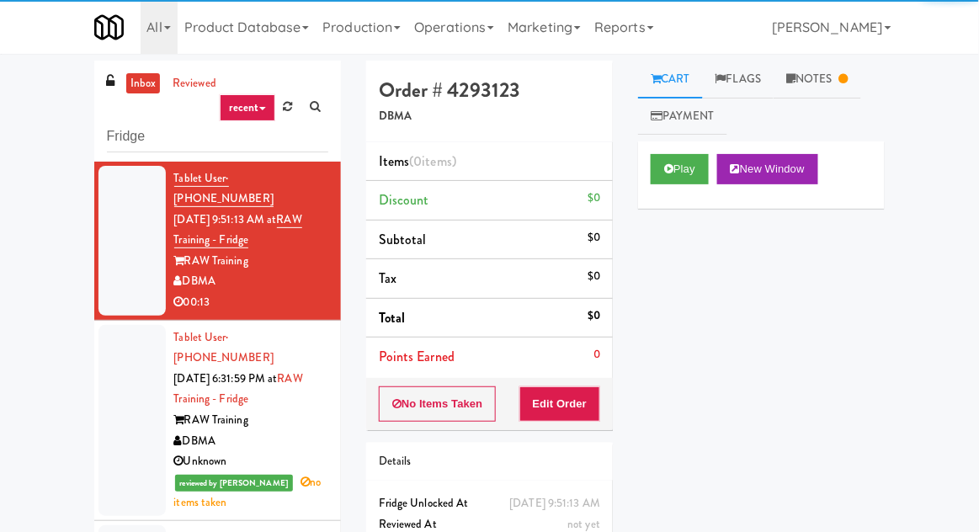
click at [813, 84] on link "Notes" at bounding box center [818, 80] width 88 height 38
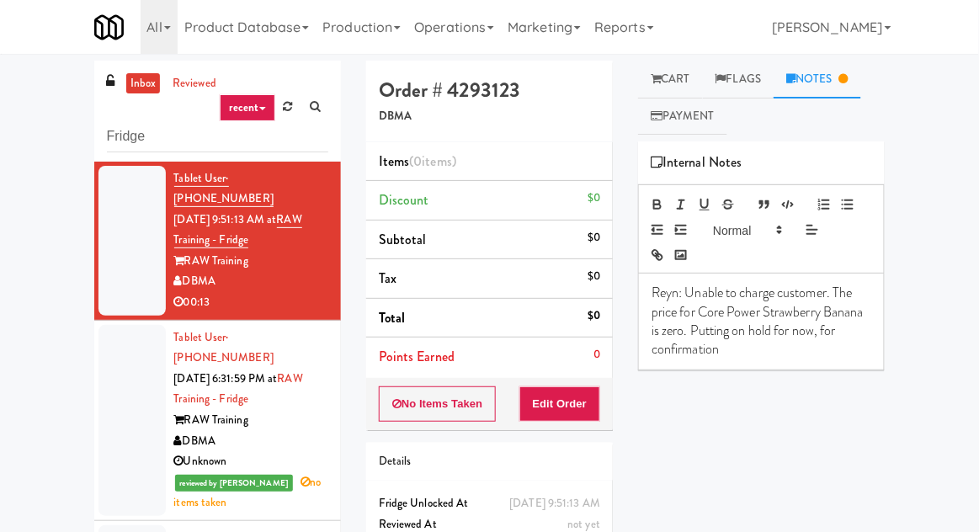
click at [136, 365] on div at bounding box center [132, 420] width 67 height 191
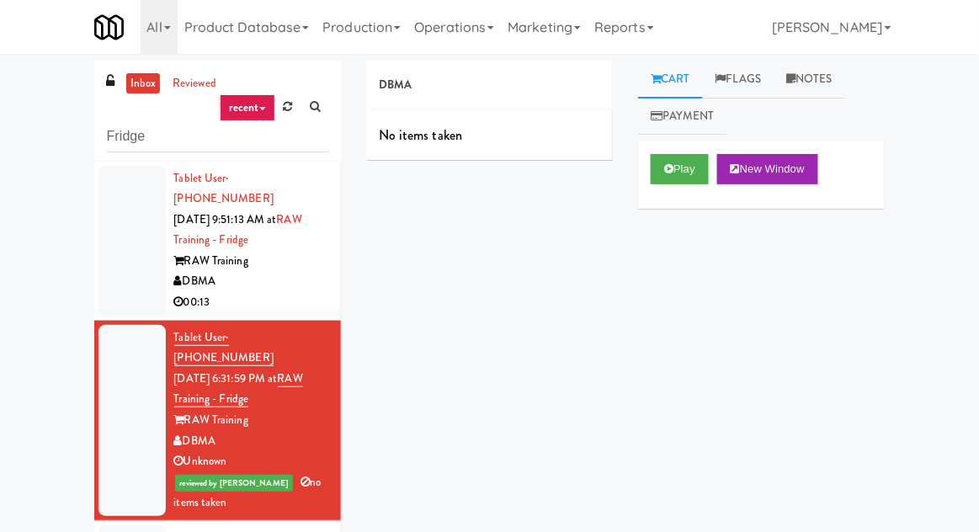
click at [109, 259] on div at bounding box center [132, 241] width 67 height 150
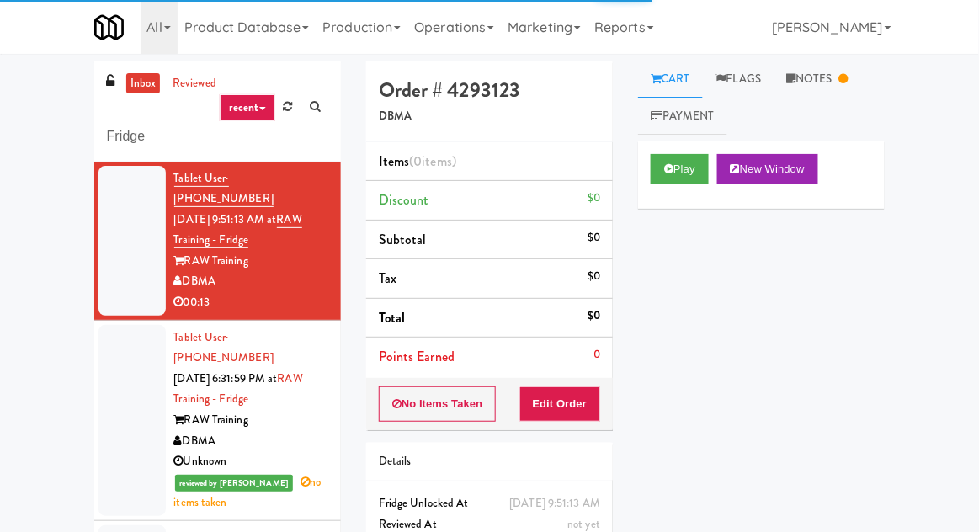
click at [827, 81] on link "Notes" at bounding box center [818, 80] width 88 height 38
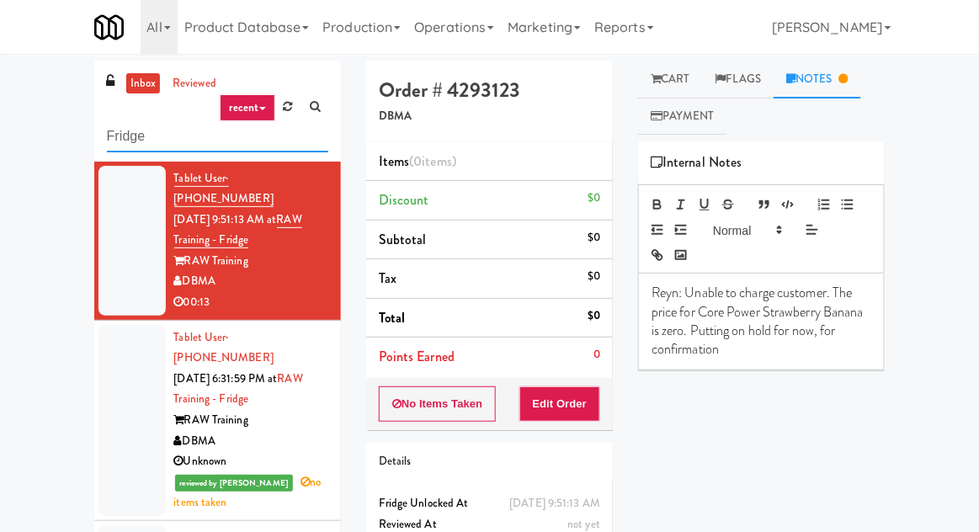
click at [120, 142] on input "Fridge" at bounding box center [217, 136] width 221 height 31
click at [116, 139] on input "Fridge" at bounding box center [217, 136] width 221 height 31
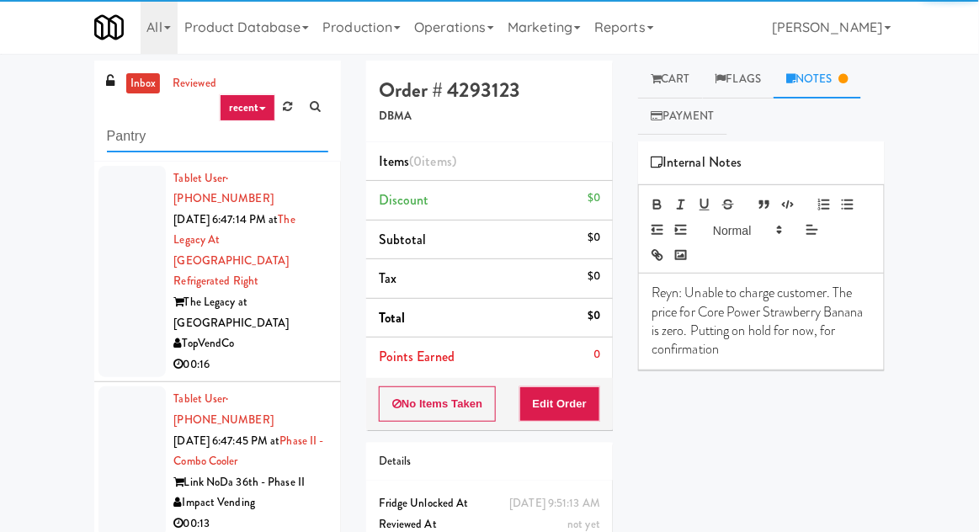
type input "Pantry"
click at [29, 131] on div "inbox reviewed recent all unclear take inventory issue suspicious failed recent…" at bounding box center [489, 370] width 979 height 619
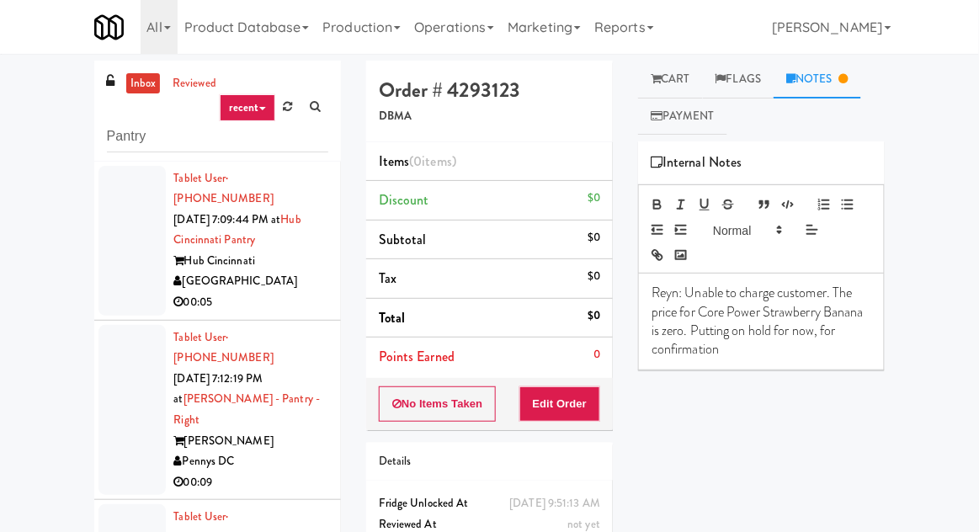
click at [111, 249] on div at bounding box center [132, 241] width 67 height 150
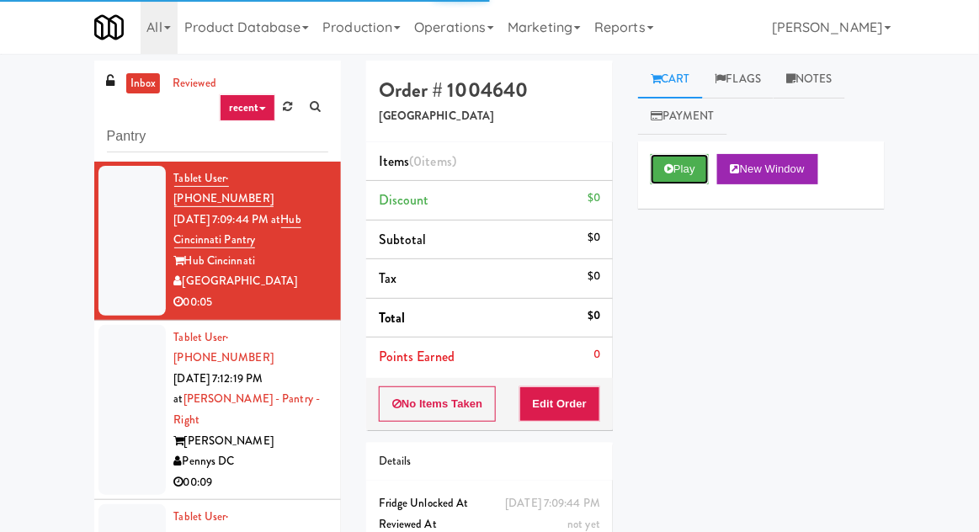
click at [669, 172] on icon at bounding box center [668, 168] width 9 height 11
click at [589, 397] on button "Edit Order" at bounding box center [561, 403] width 82 height 35
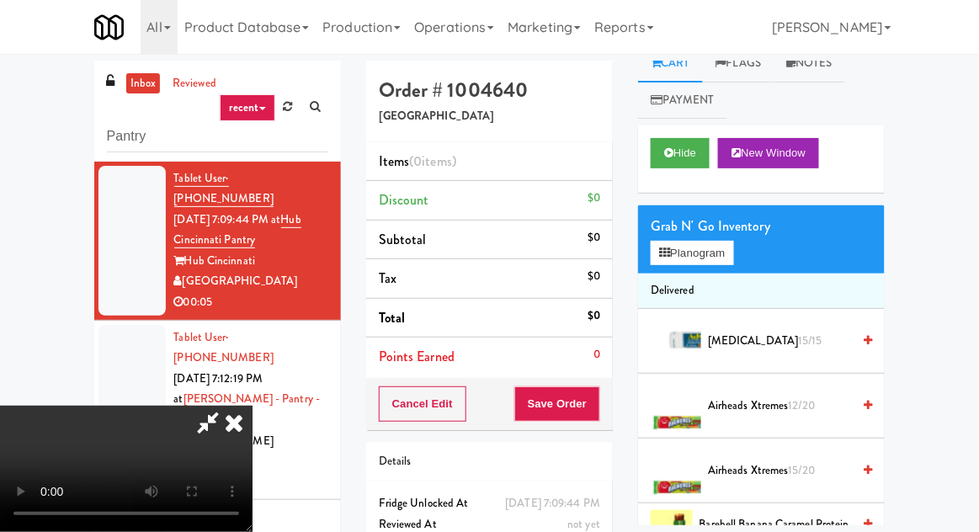
scroll to position [1, 0]
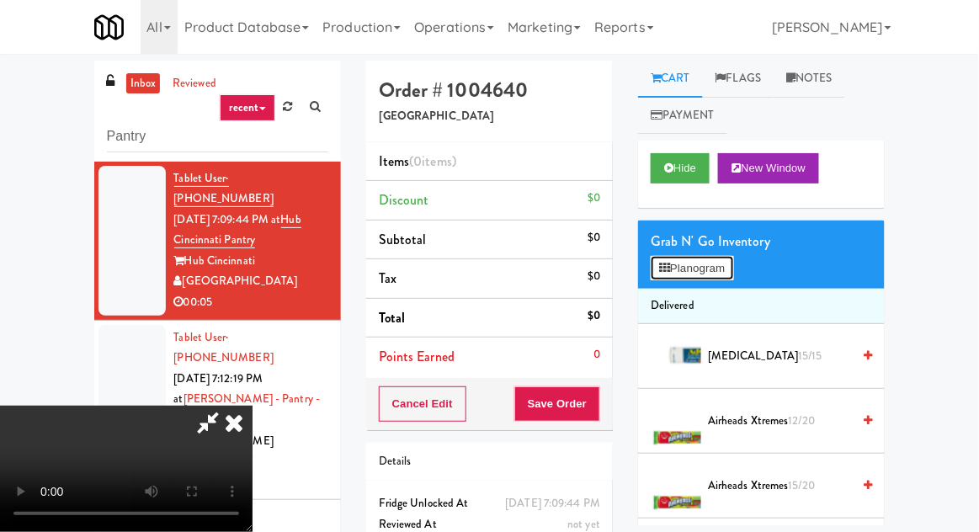
click at [724, 267] on button "Planogram" at bounding box center [692, 268] width 83 height 25
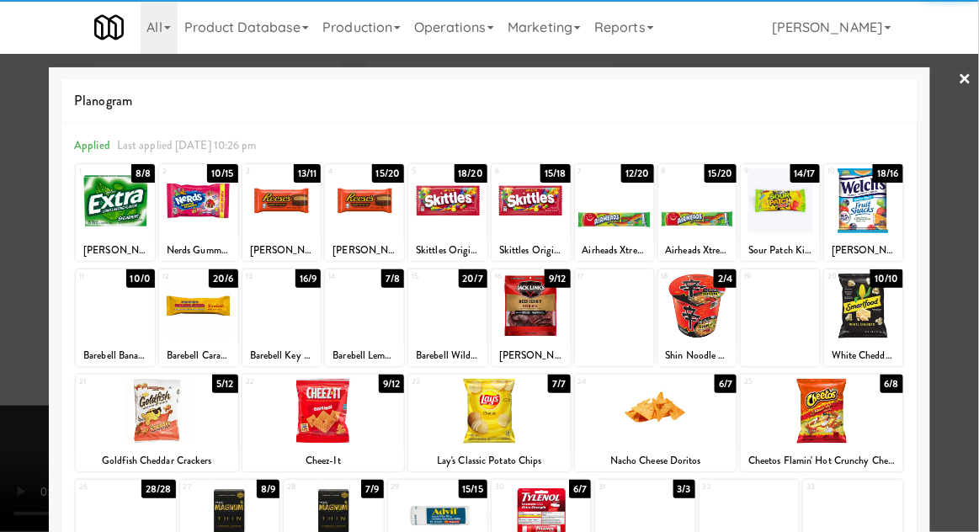
click at [712, 226] on div at bounding box center [697, 200] width 79 height 65
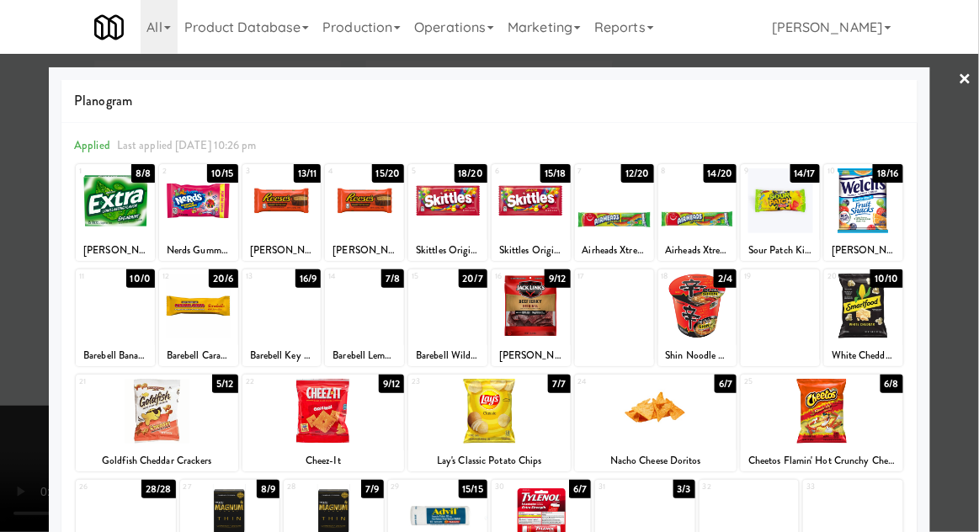
click at [12, 307] on div at bounding box center [489, 266] width 979 height 532
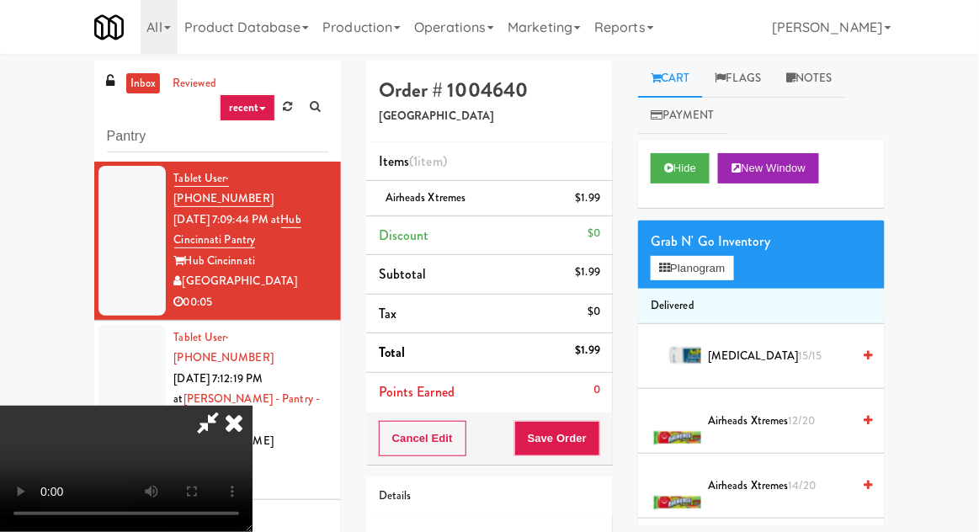
scroll to position [61, 0]
click at [590, 432] on button "Save Order" at bounding box center [557, 438] width 86 height 35
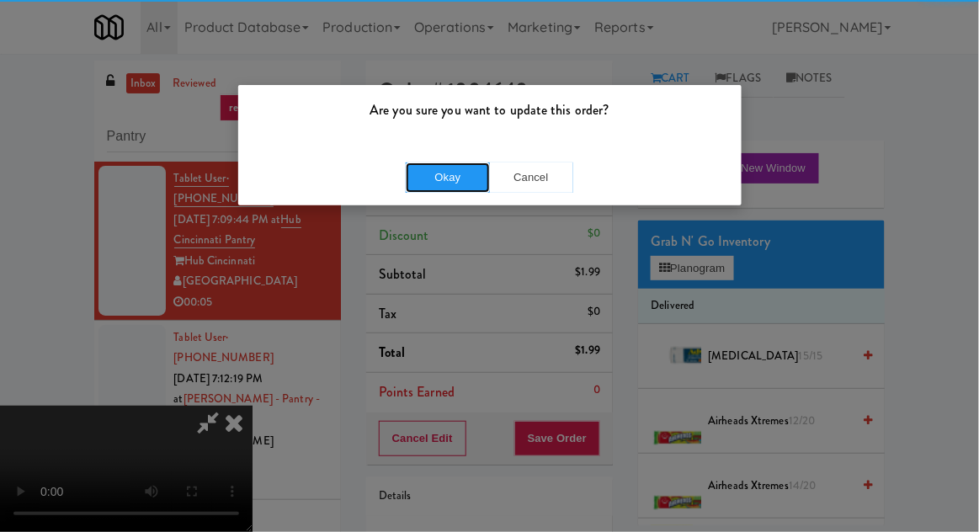
click at [441, 188] on button "Okay" at bounding box center [448, 178] width 84 height 30
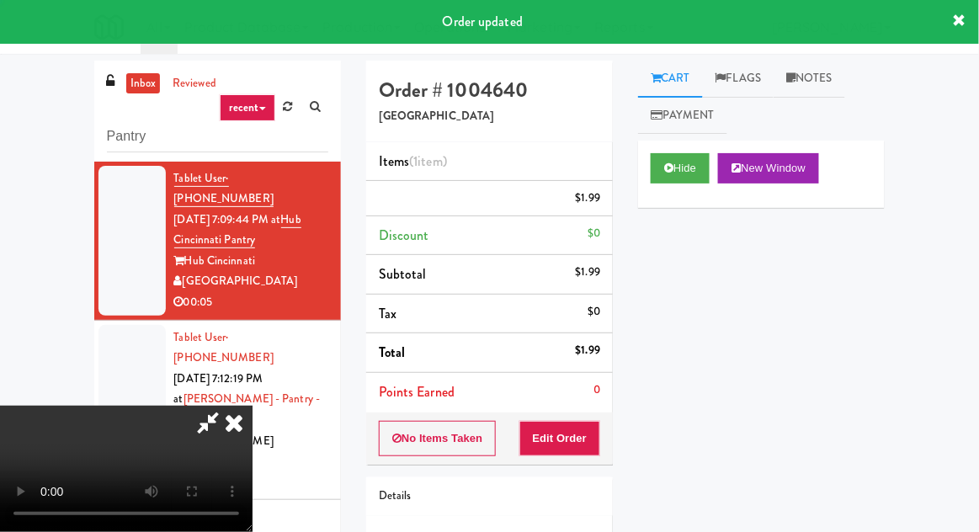
scroll to position [0, 0]
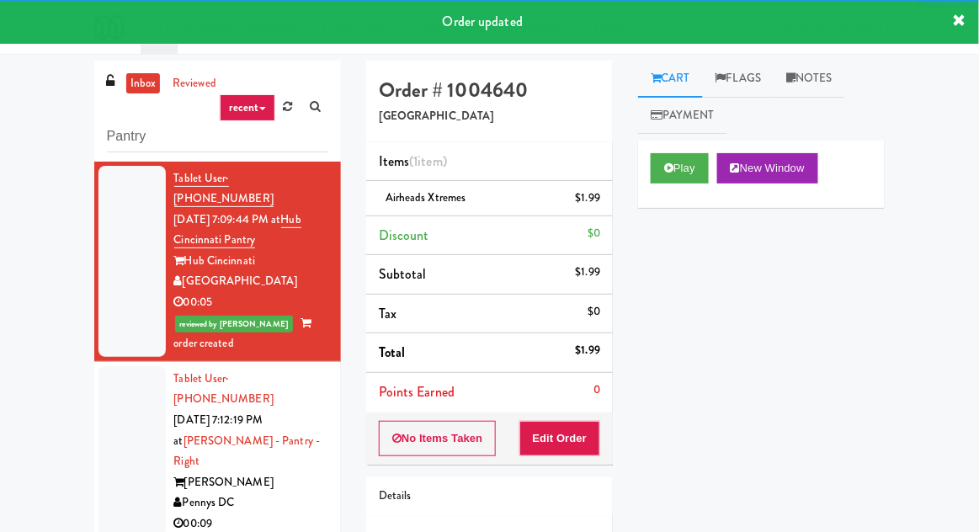
click at [109, 402] on div at bounding box center [132, 451] width 67 height 171
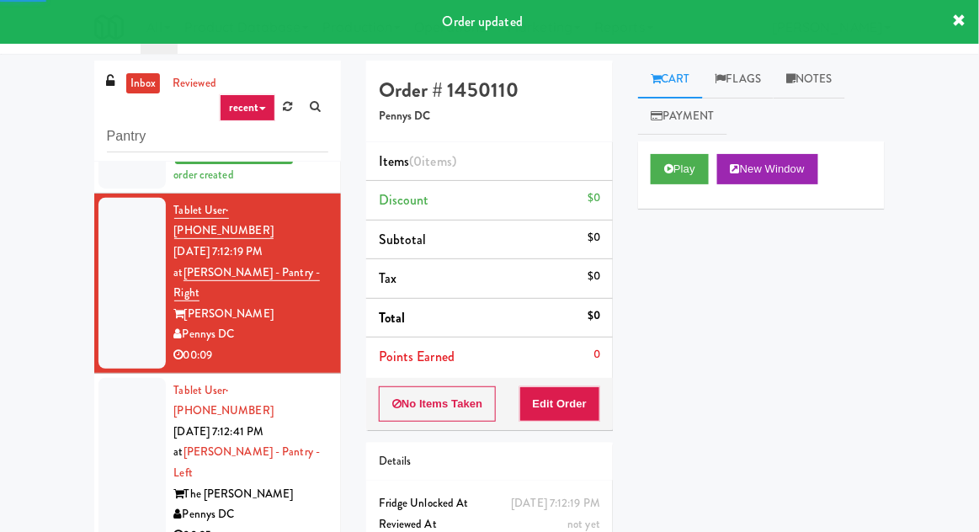
scroll to position [182, 0]
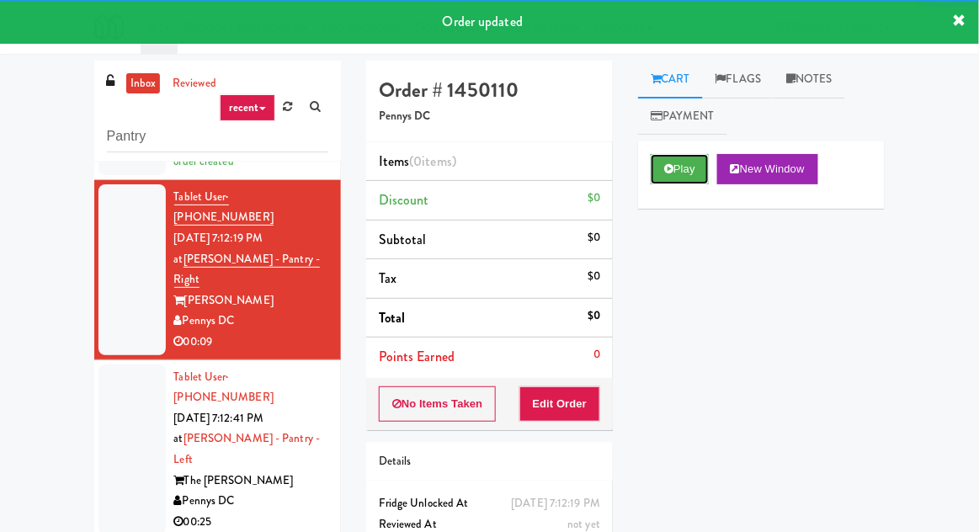
click at [653, 168] on button "Play" at bounding box center [680, 169] width 58 height 30
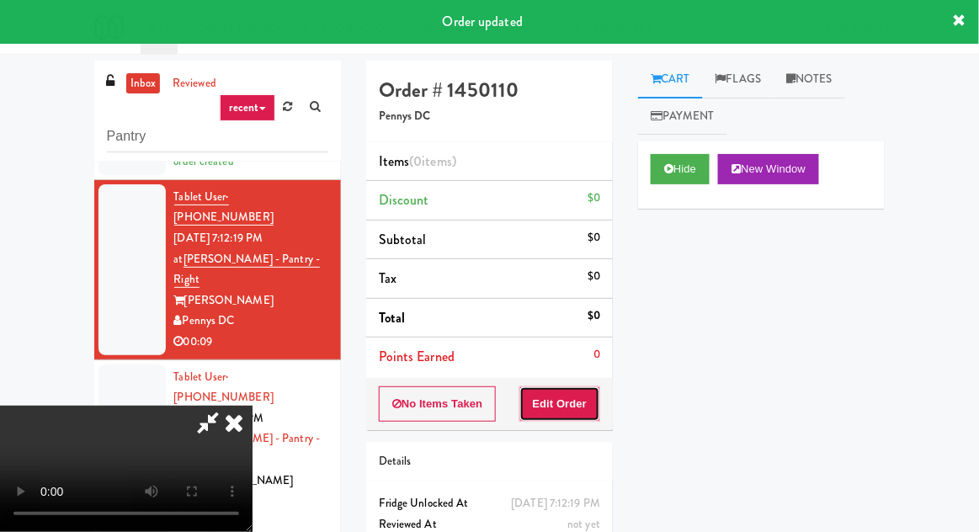
click at [546, 408] on button "Edit Order" at bounding box center [561, 403] width 82 height 35
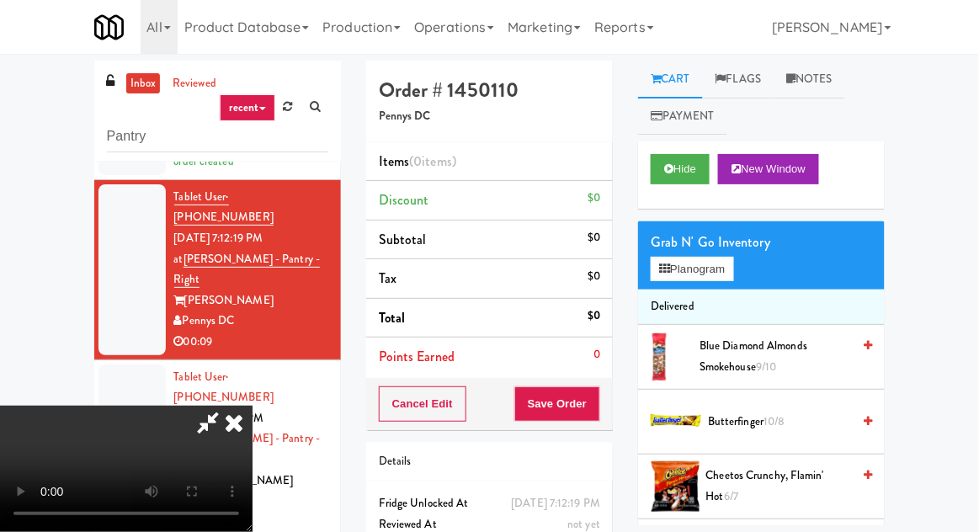
scroll to position [0, 0]
click at [728, 270] on button "Planogram" at bounding box center [692, 269] width 83 height 25
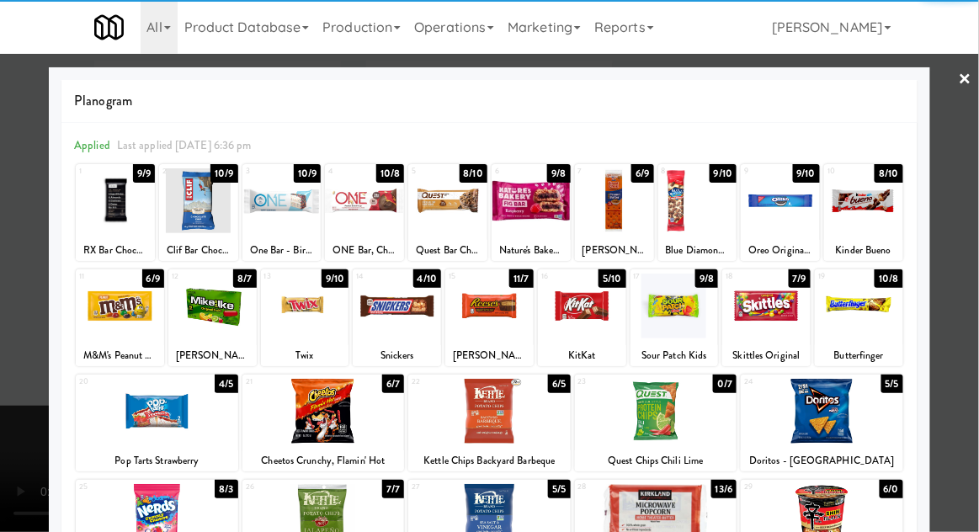
click at [488, 317] on div at bounding box center [489, 306] width 88 height 65
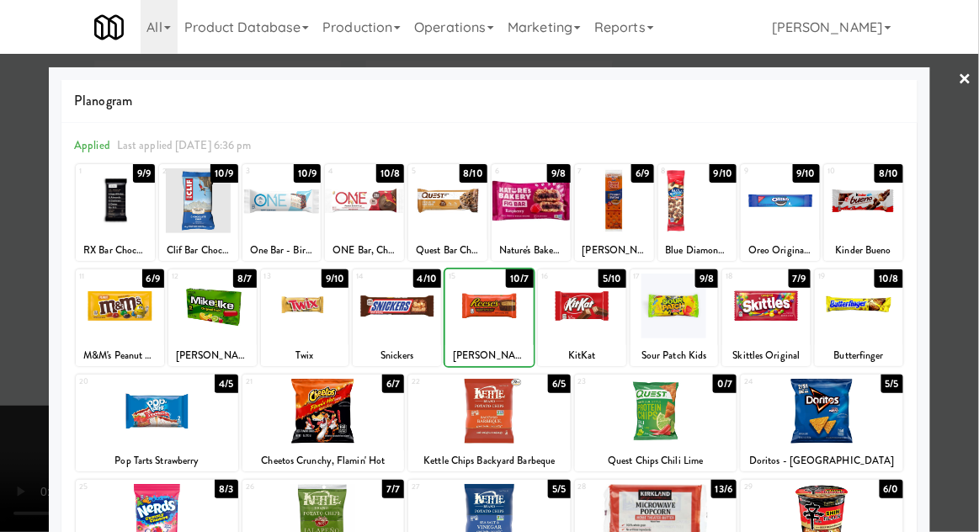
click at [488, 314] on div at bounding box center [489, 306] width 88 height 65
click at [974, 240] on div at bounding box center [489, 266] width 979 height 532
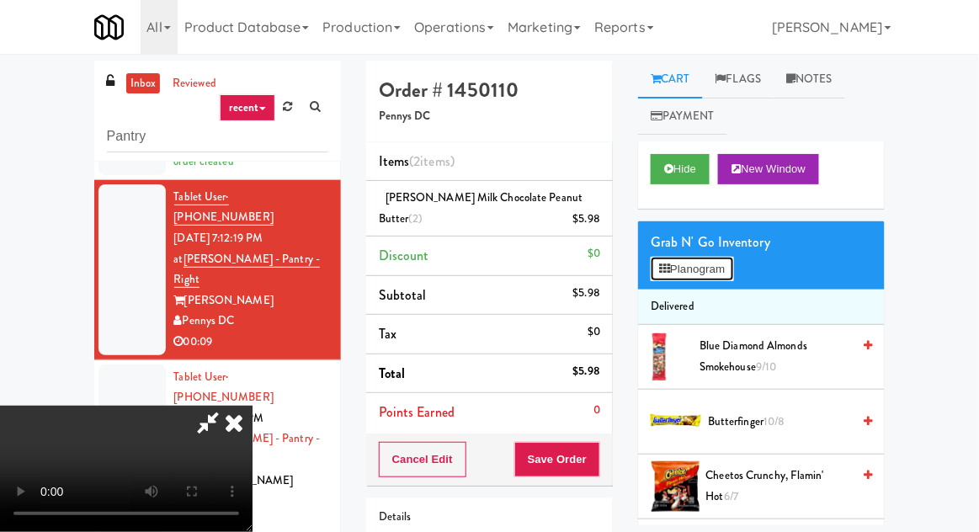
click at [733, 274] on button "Planogram" at bounding box center [692, 269] width 83 height 25
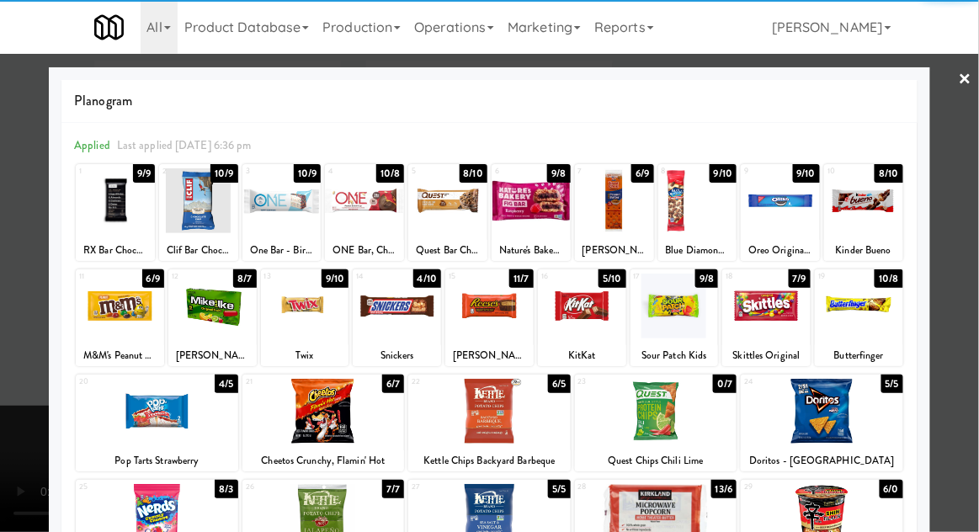
click at [578, 310] on div at bounding box center [582, 306] width 88 height 65
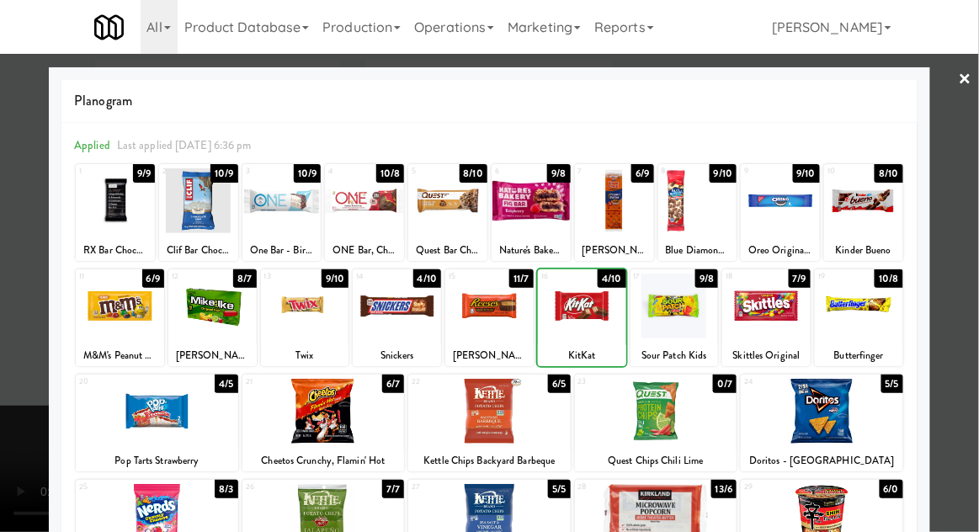
click at [973, 228] on div at bounding box center [489, 266] width 979 height 532
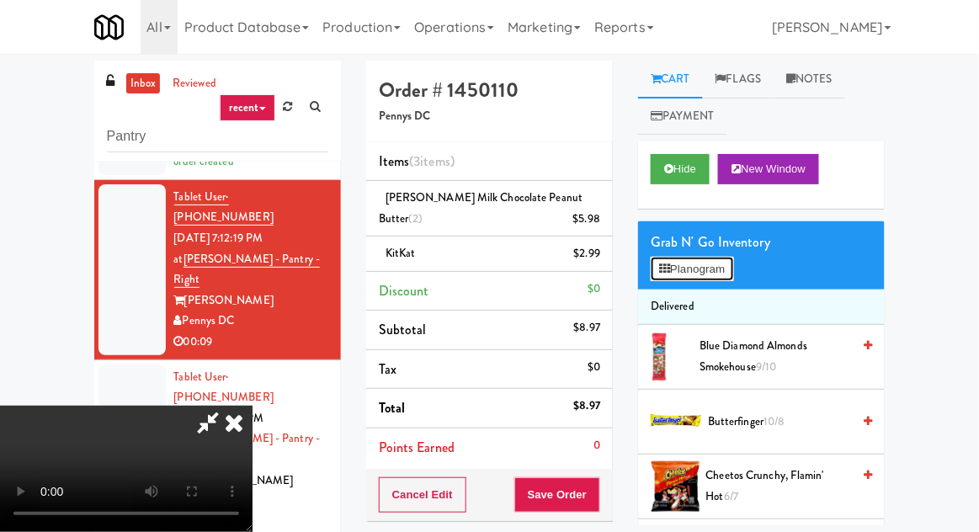
click at [733, 272] on button "Planogram" at bounding box center [692, 269] width 83 height 25
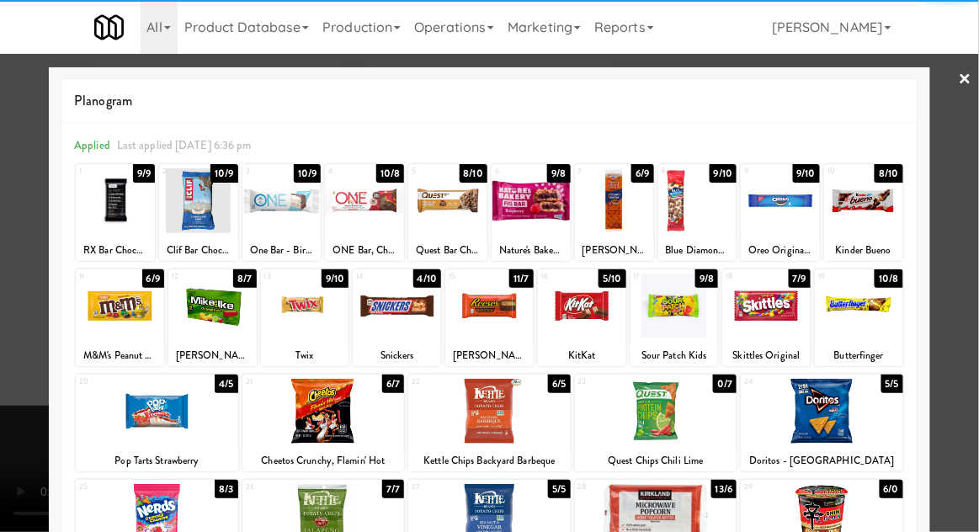
click at [398, 307] on div at bounding box center [397, 306] width 88 height 65
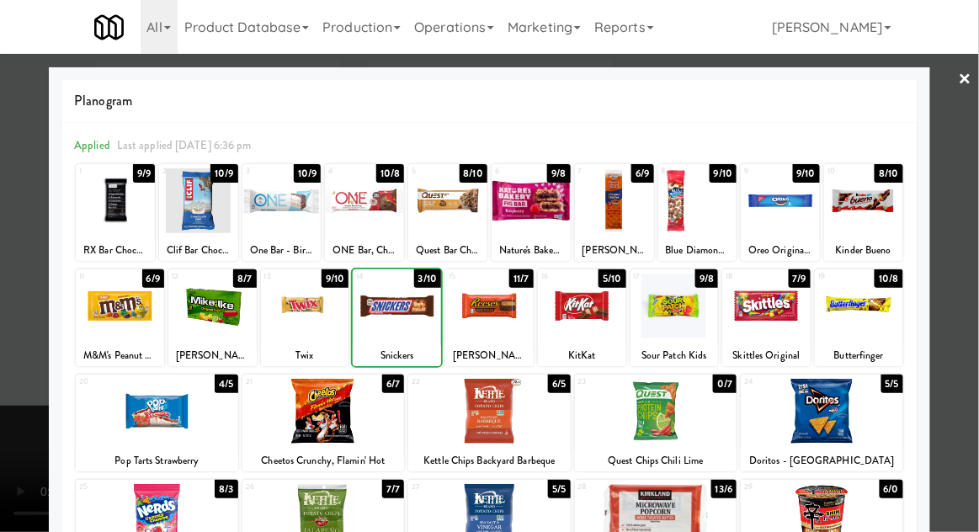
click at [972, 231] on div at bounding box center [489, 266] width 979 height 532
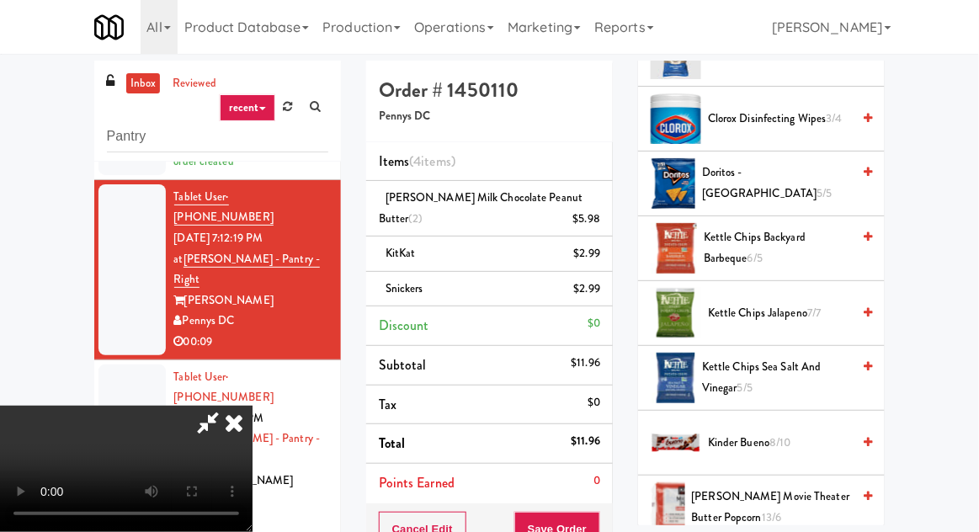
scroll to position [507, 0]
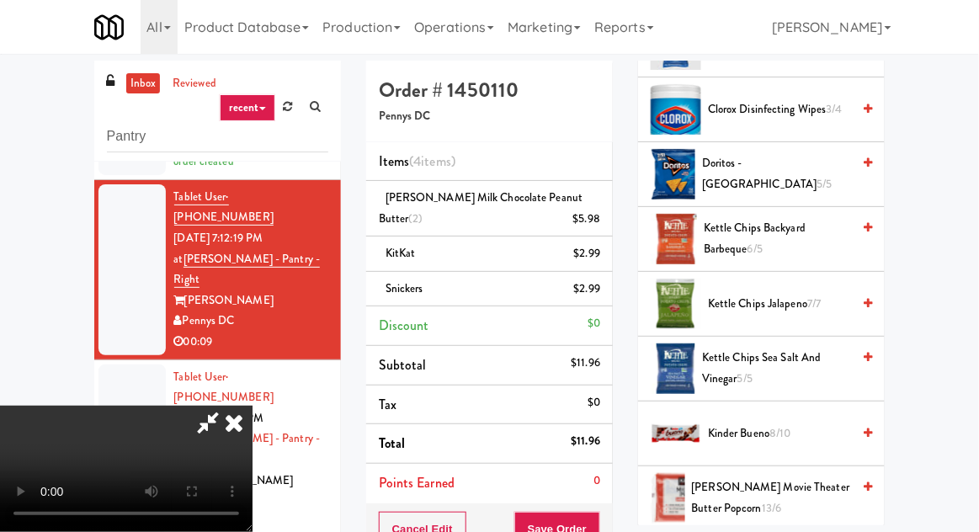
click at [796, 303] on span "Kettle Chips Jalapeno 7/7" at bounding box center [779, 304] width 143 height 21
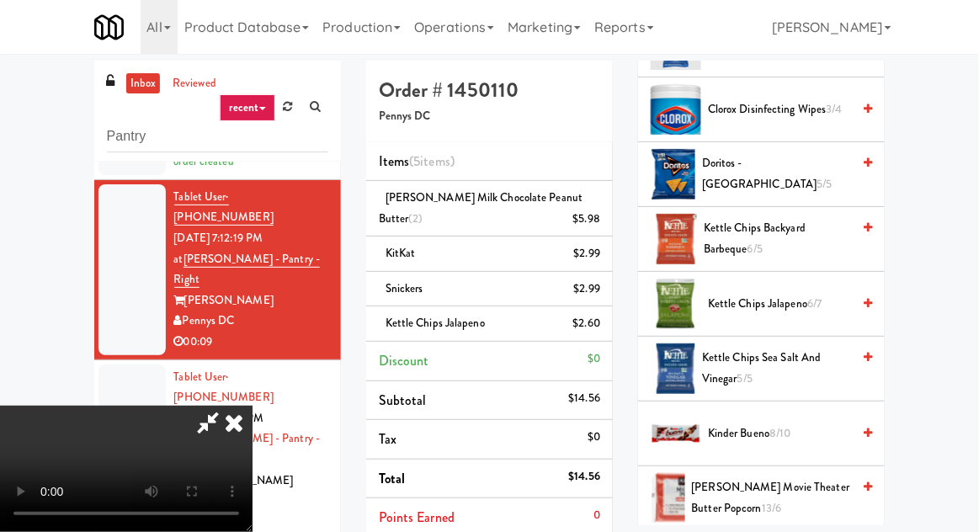
scroll to position [61, 0]
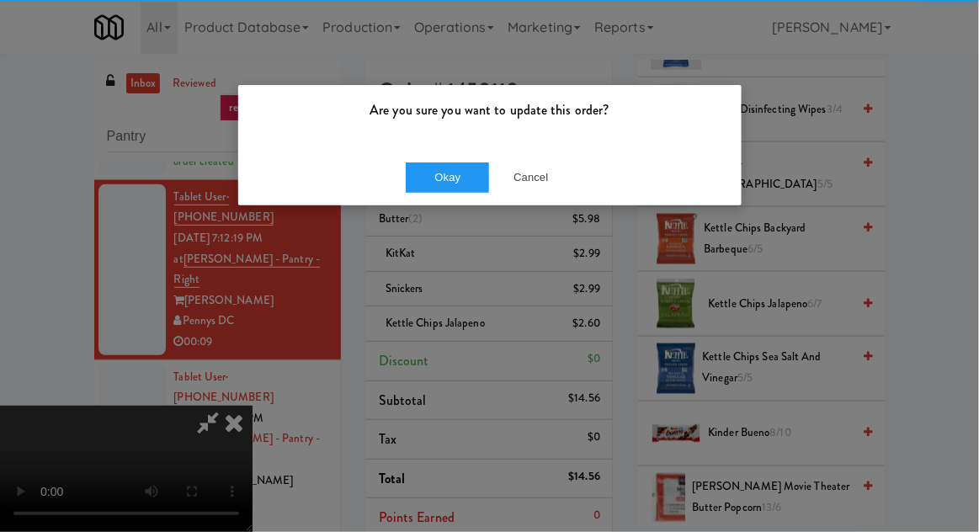
click at [437, 221] on div "Are you sure you want to update this order? Okay Cancel" at bounding box center [489, 266] width 979 height 532
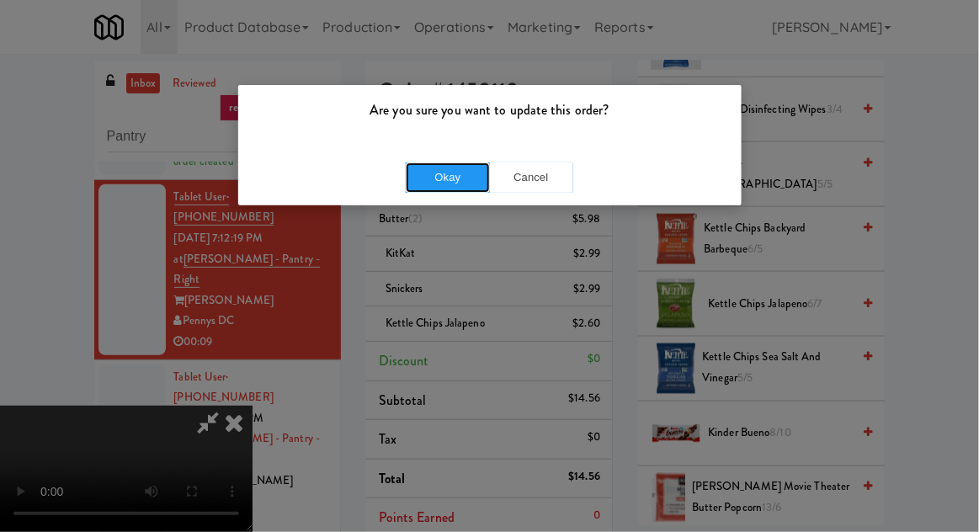
click at [456, 185] on button "Okay" at bounding box center [448, 178] width 84 height 30
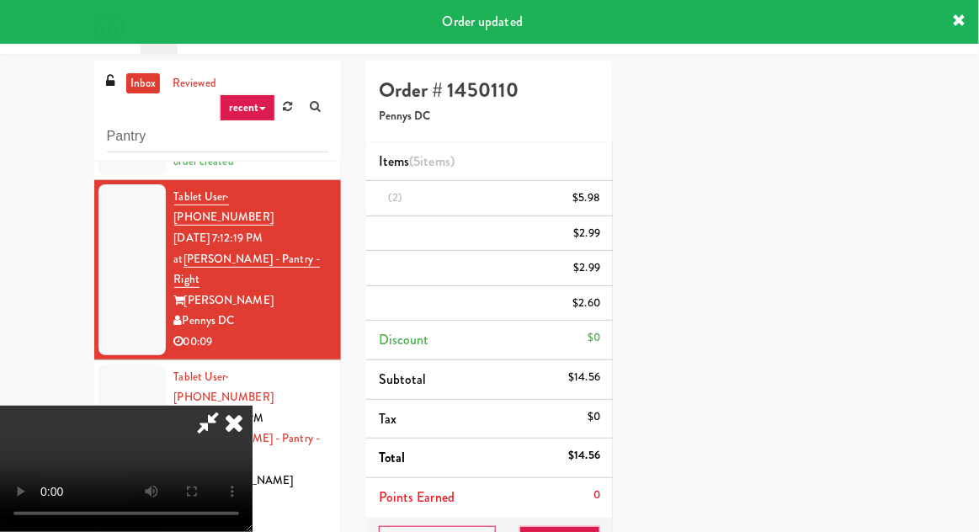
scroll to position [0, 0]
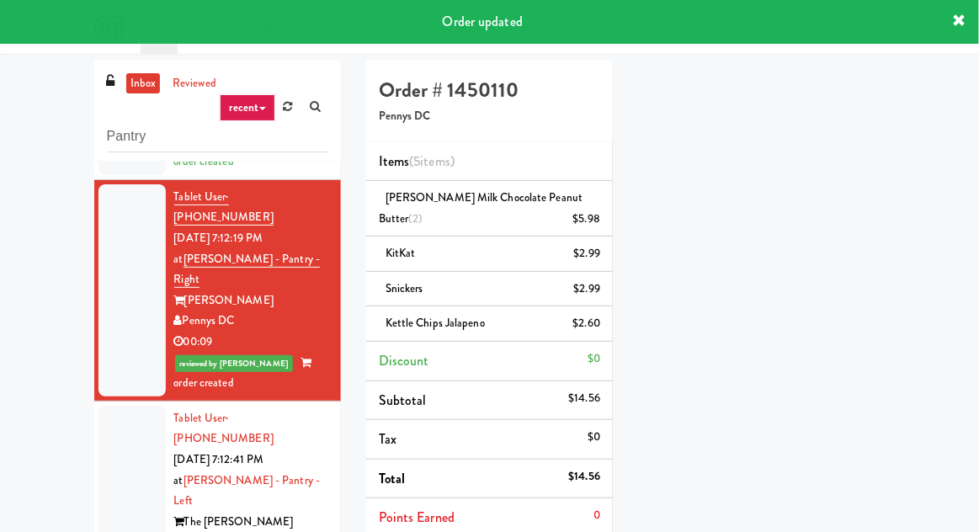
click at [122, 433] on div at bounding box center [132, 491] width 67 height 171
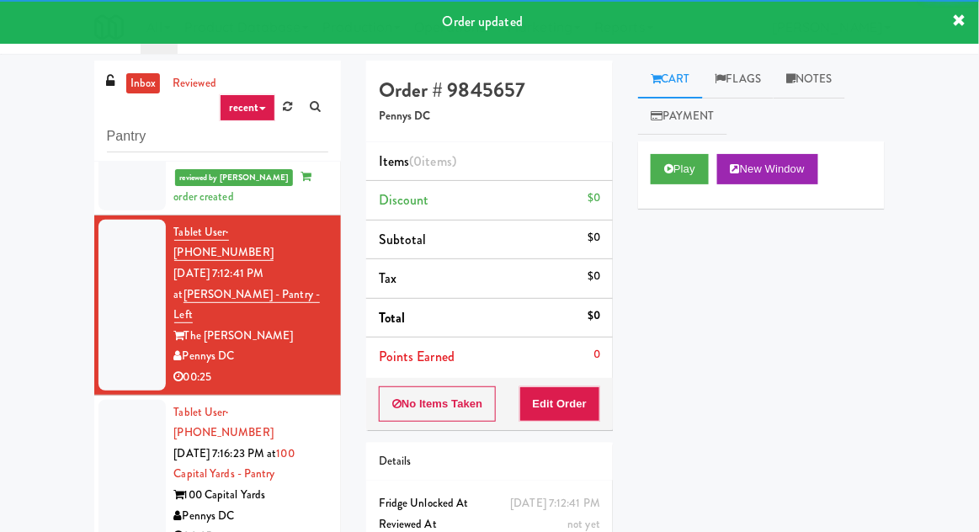
scroll to position [369, 0]
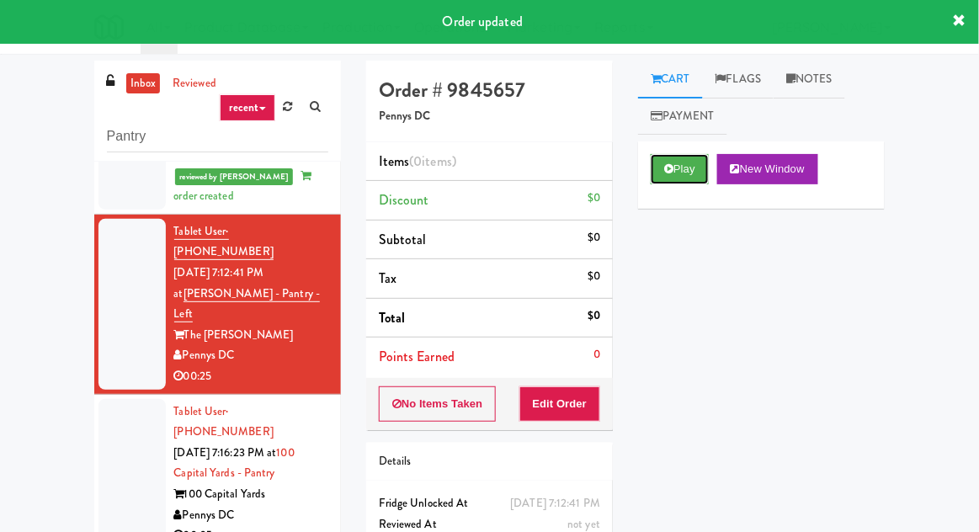
click at [666, 182] on button "Play" at bounding box center [680, 169] width 58 height 30
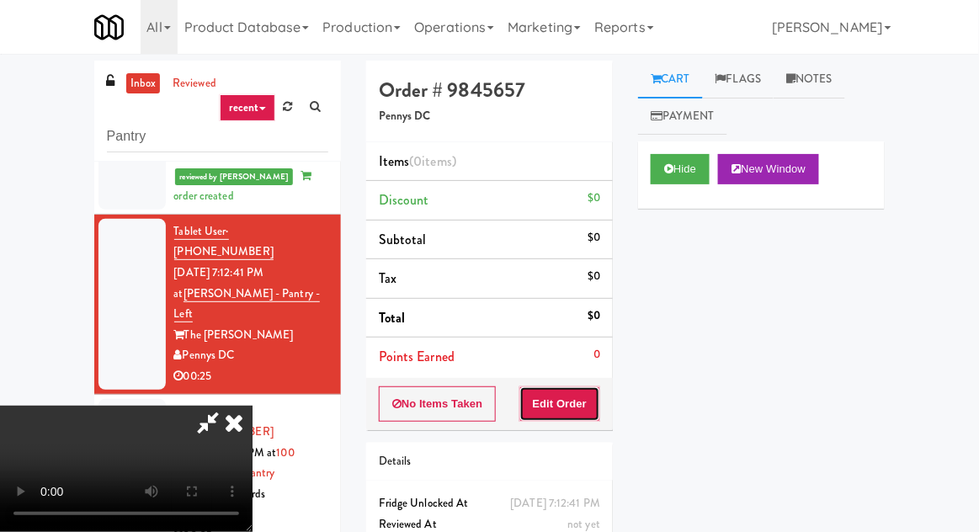
click at [570, 401] on button "Edit Order" at bounding box center [561, 403] width 82 height 35
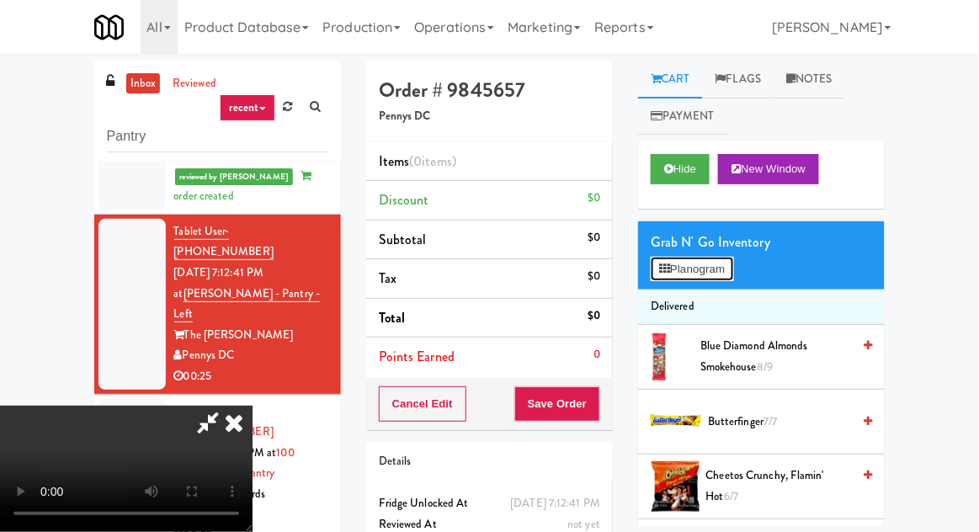
click at [733, 272] on button "Planogram" at bounding box center [692, 269] width 83 height 25
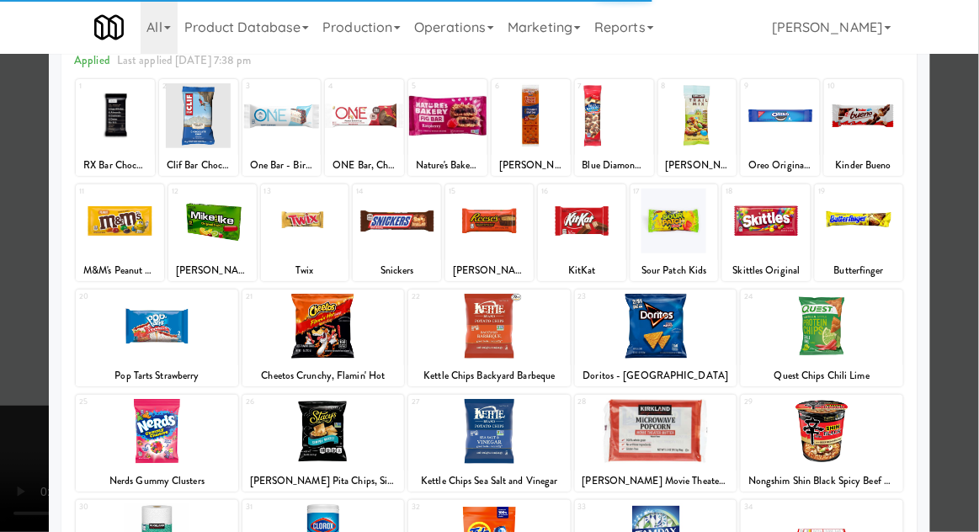
scroll to position [93, 0]
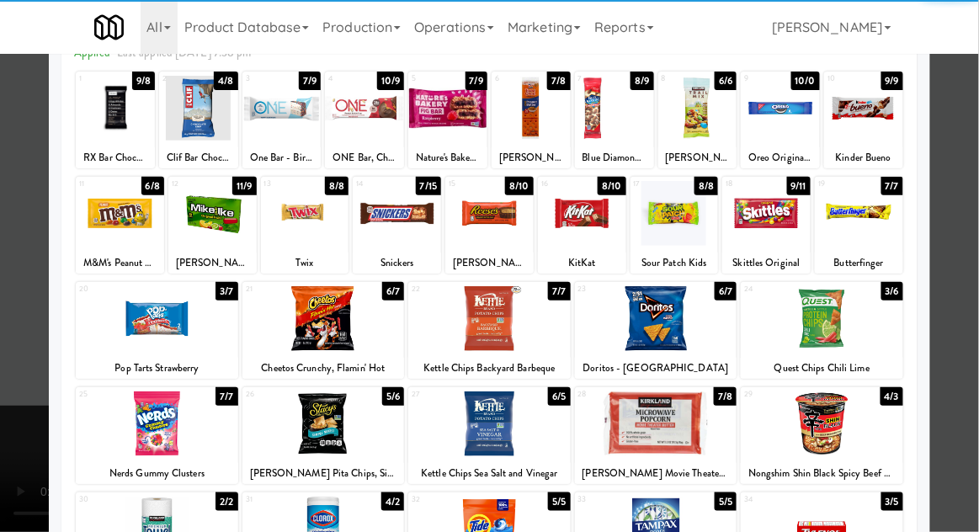
click at [154, 435] on div at bounding box center [157, 424] width 163 height 65
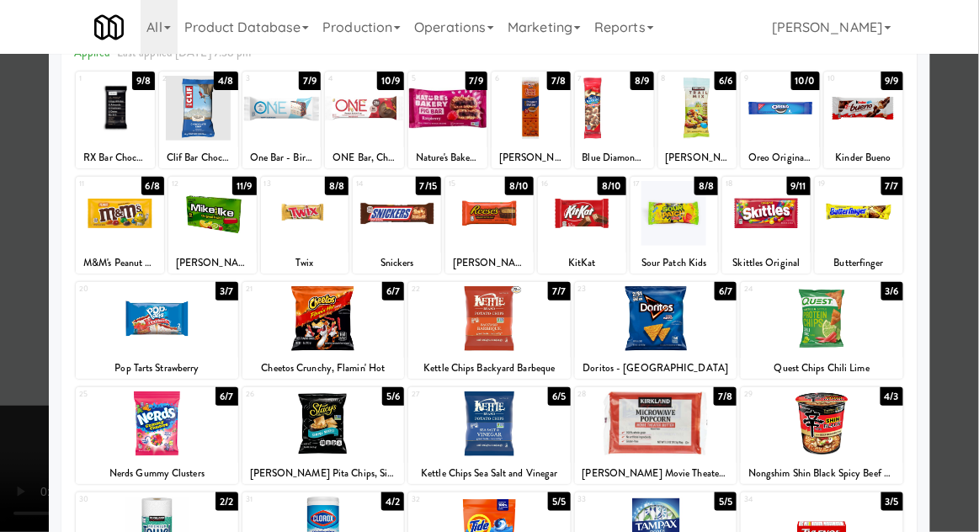
click at [973, 221] on div at bounding box center [489, 266] width 979 height 532
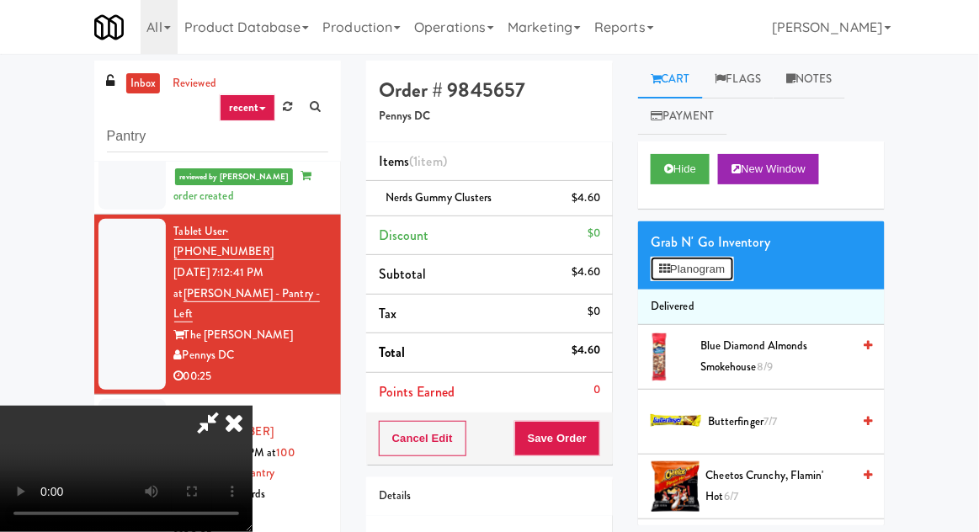
click at [733, 271] on button "Planogram" at bounding box center [692, 269] width 83 height 25
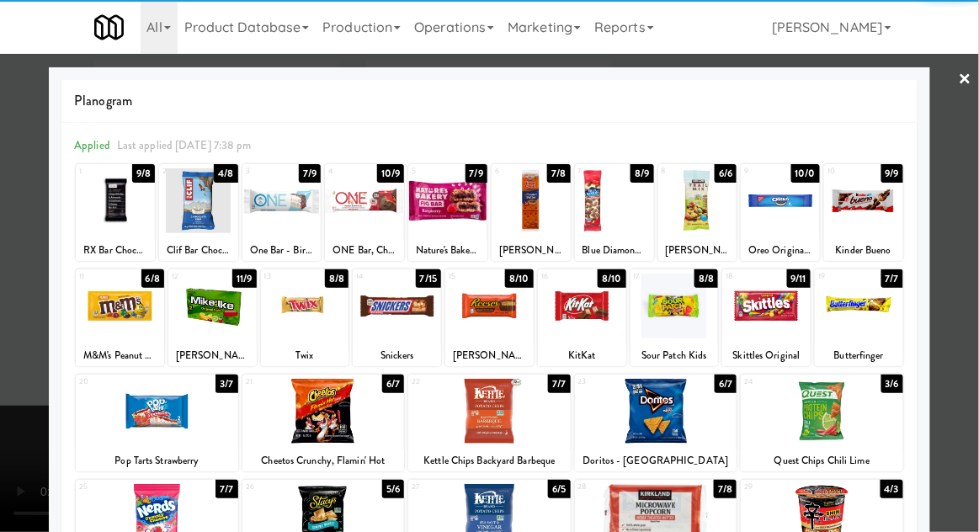
click at [961, 73] on link "×" at bounding box center [965, 80] width 13 height 52
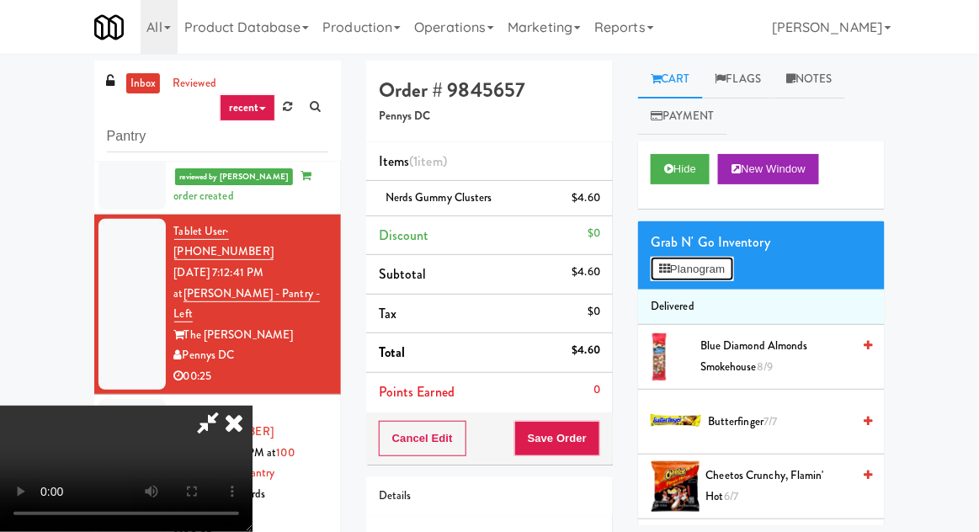
click at [733, 260] on button "Planogram" at bounding box center [692, 269] width 83 height 25
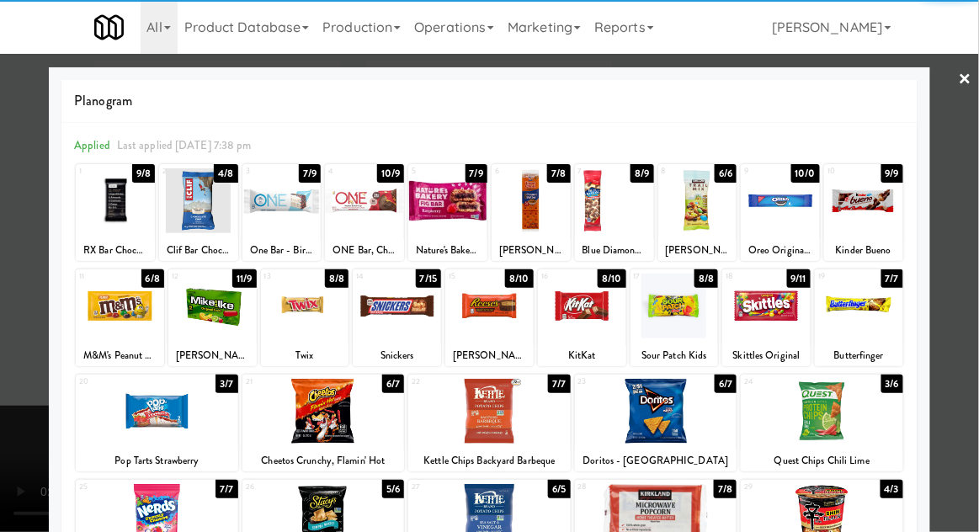
click at [580, 315] on div at bounding box center [582, 306] width 88 height 65
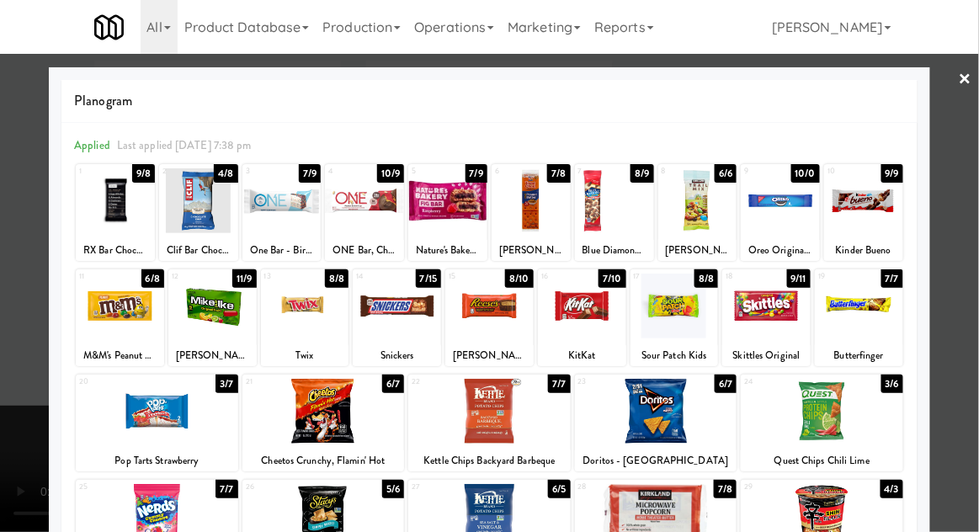
click at [589, 316] on div at bounding box center [582, 306] width 88 height 65
click at [970, 163] on div at bounding box center [489, 266] width 979 height 532
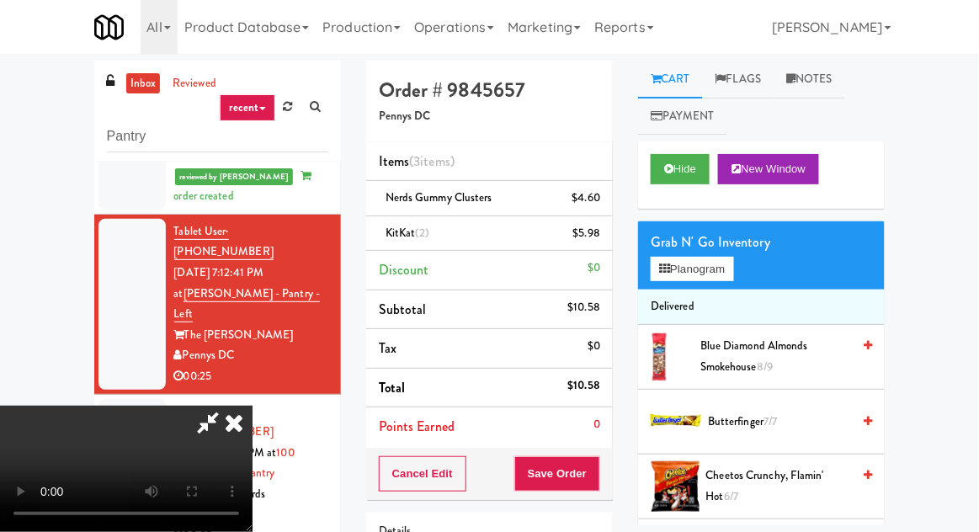
click at [418, 232] on span "(2)" at bounding box center [422, 233] width 14 height 16
click at [601, 243] on icon at bounding box center [602, 239] width 8 height 11
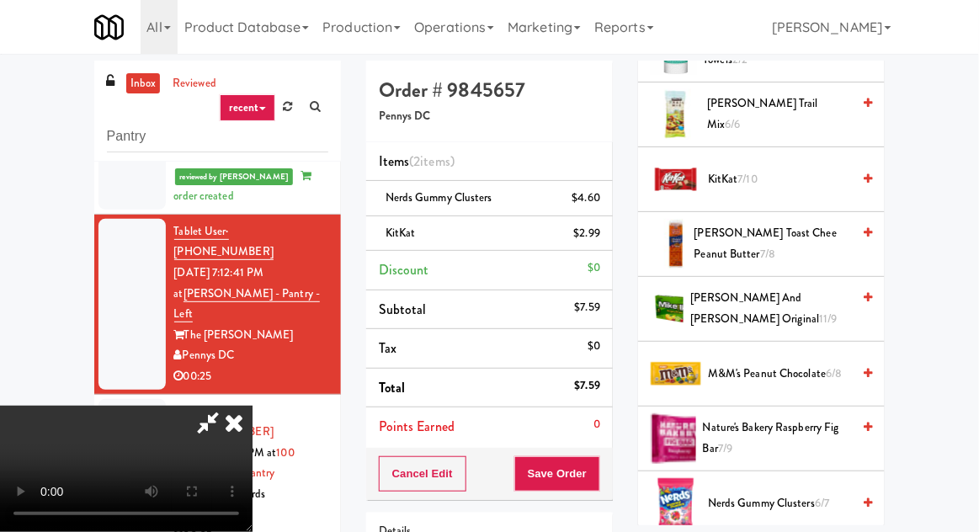
scroll to position [967, 0]
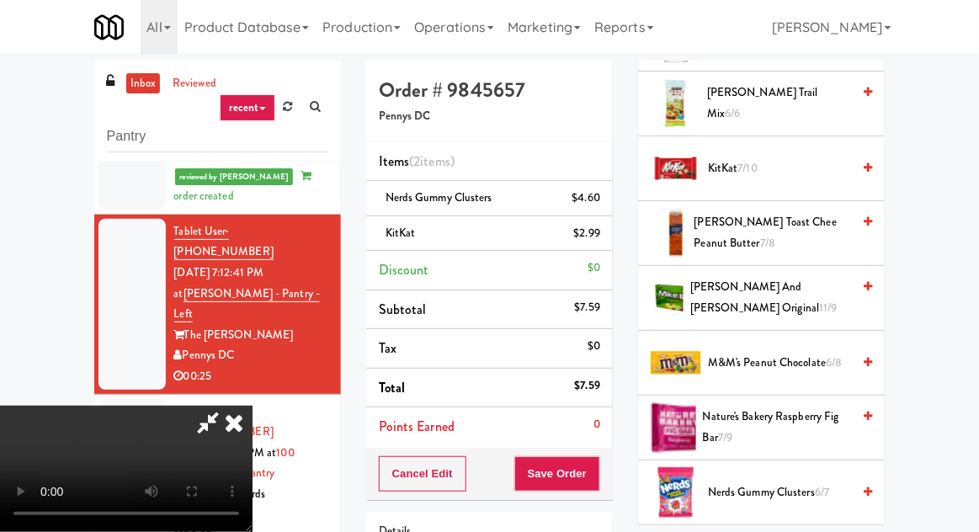
click at [797, 224] on span "[PERSON_NAME] Toast Chee Peanut Butter 7/8" at bounding box center [773, 232] width 157 height 41
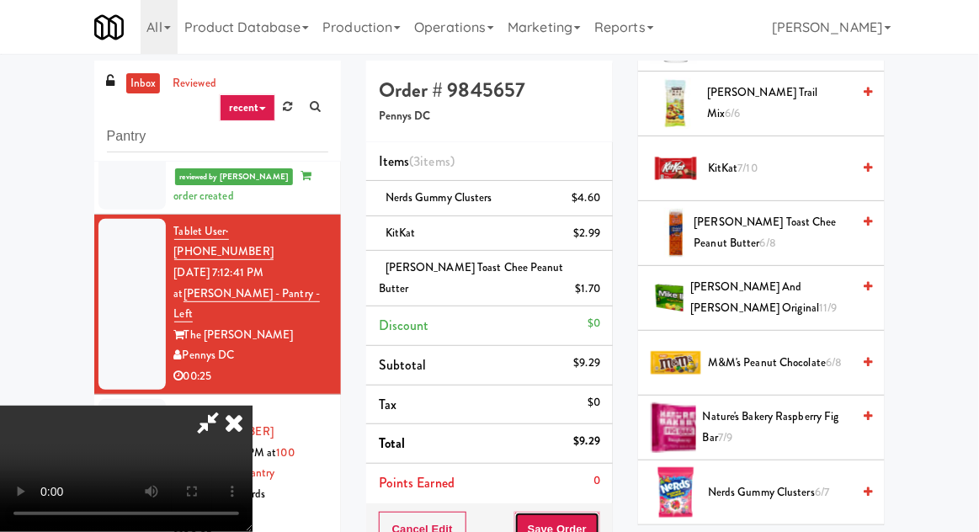
click at [597, 512] on button "Save Order" at bounding box center [557, 529] width 86 height 35
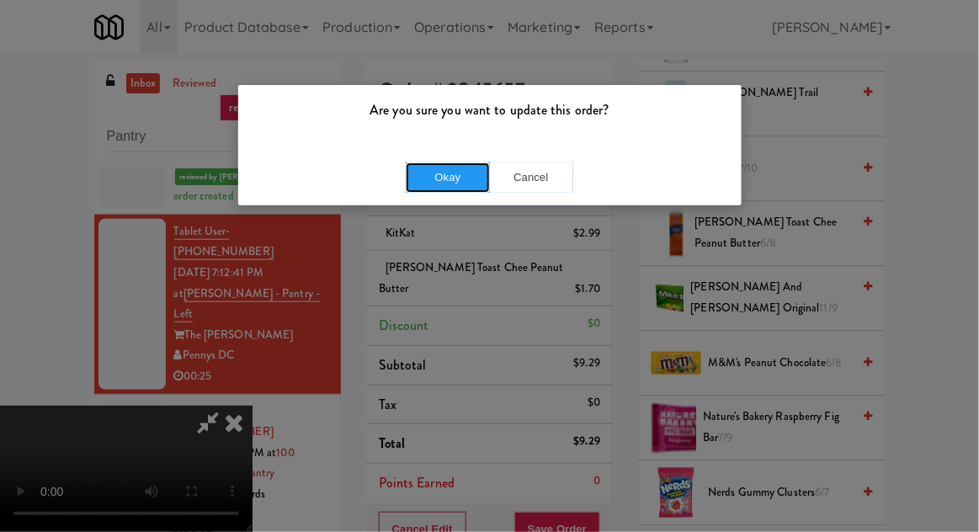
click at [431, 183] on button "Okay" at bounding box center [448, 178] width 84 height 30
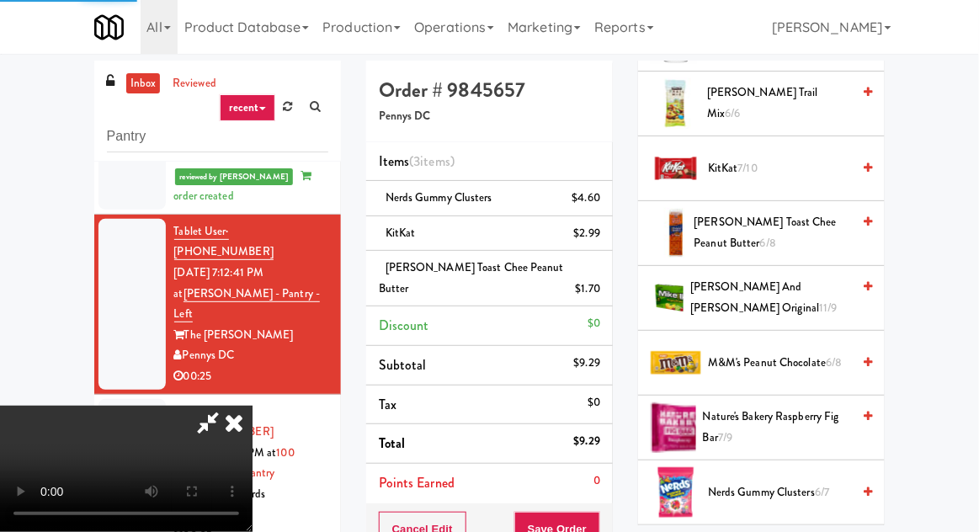
scroll to position [166, 0]
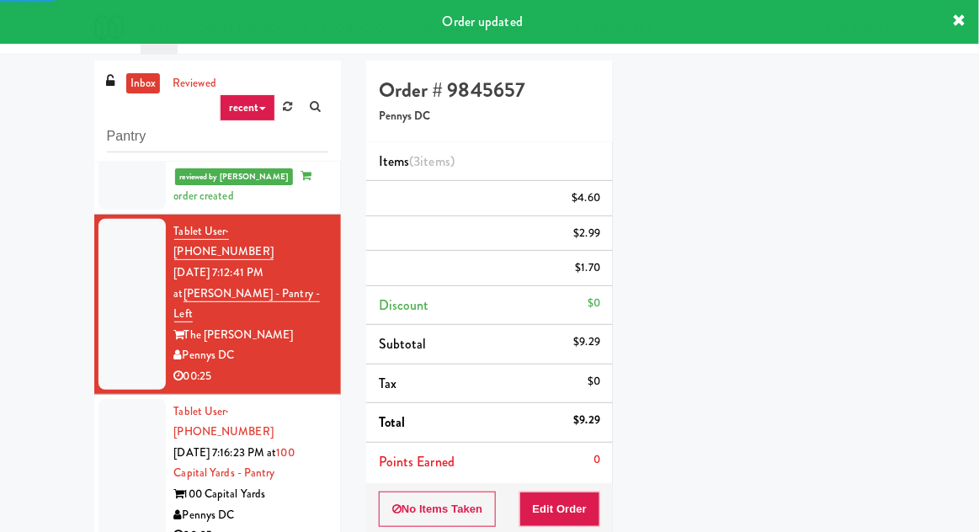
click at [115, 413] on div at bounding box center [132, 474] width 67 height 150
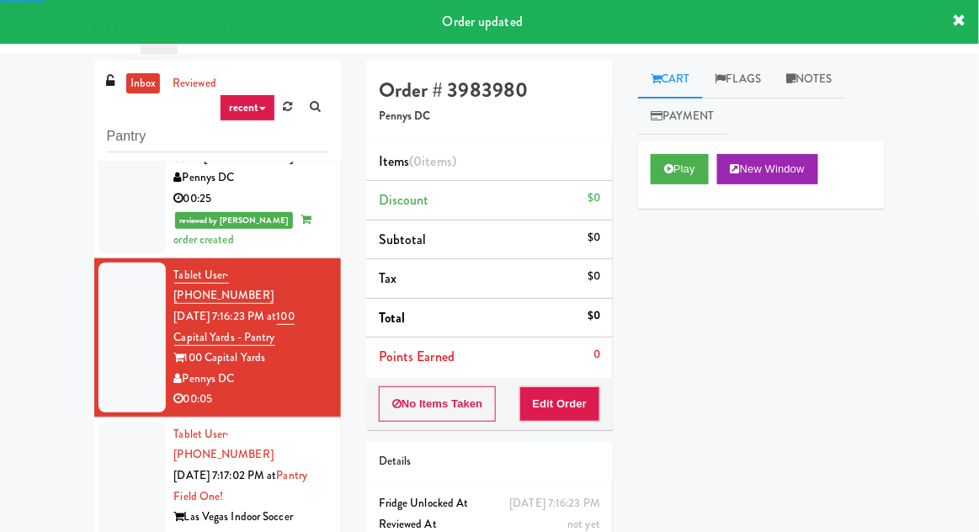
scroll to position [553, 0]
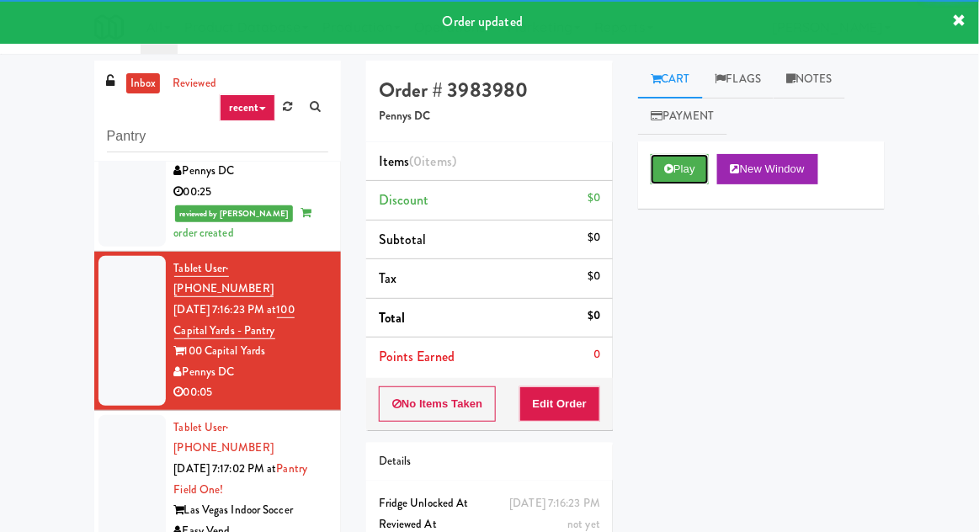
click at [677, 174] on button "Play" at bounding box center [680, 169] width 58 height 30
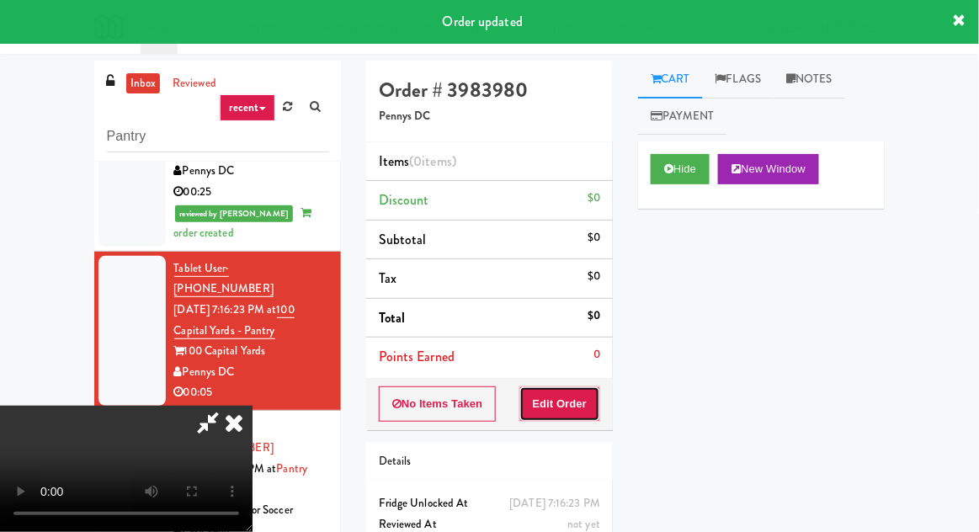
click at [586, 403] on button "Edit Order" at bounding box center [561, 403] width 82 height 35
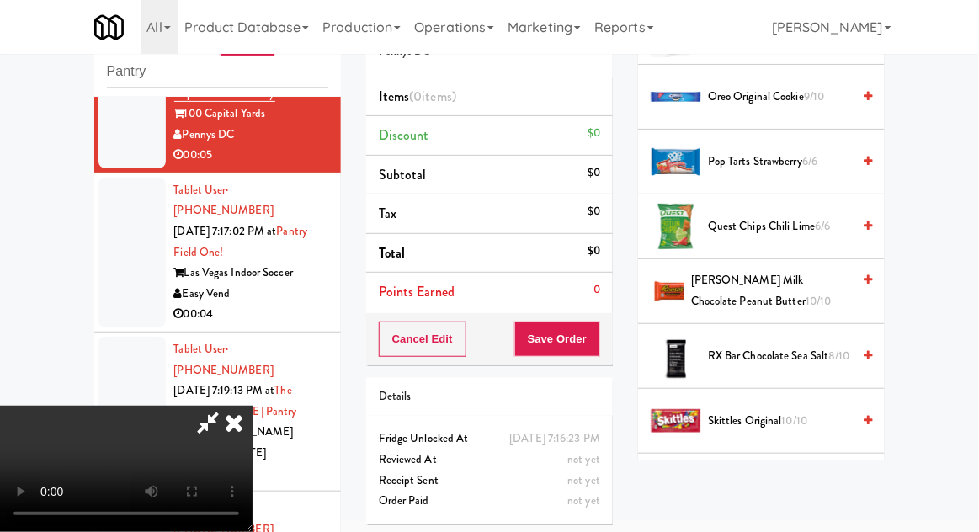
scroll to position [1557, 0]
click at [792, 290] on span "[PERSON_NAME] Milk Chocolate Peanut Butter 10/10" at bounding box center [771, 290] width 160 height 41
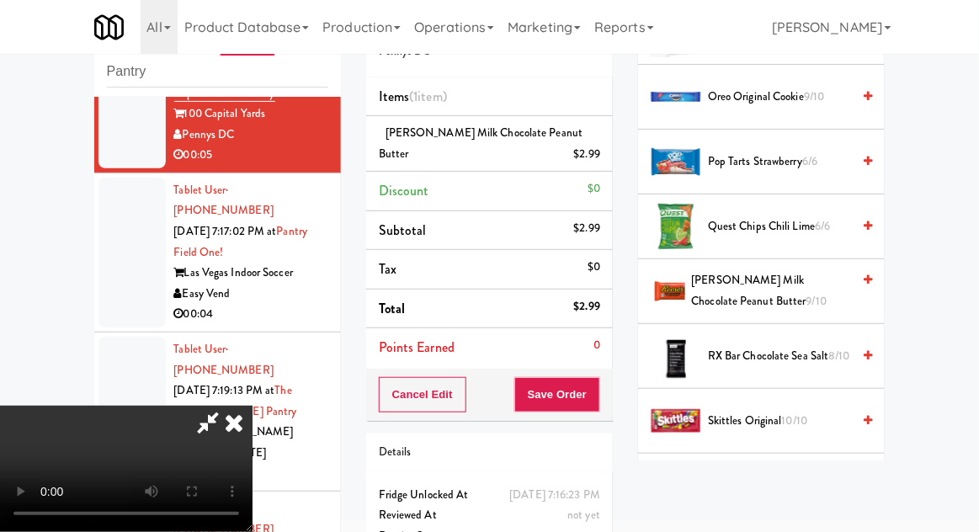
scroll to position [61, 0]
click at [597, 395] on button "Save Order" at bounding box center [557, 394] width 86 height 35
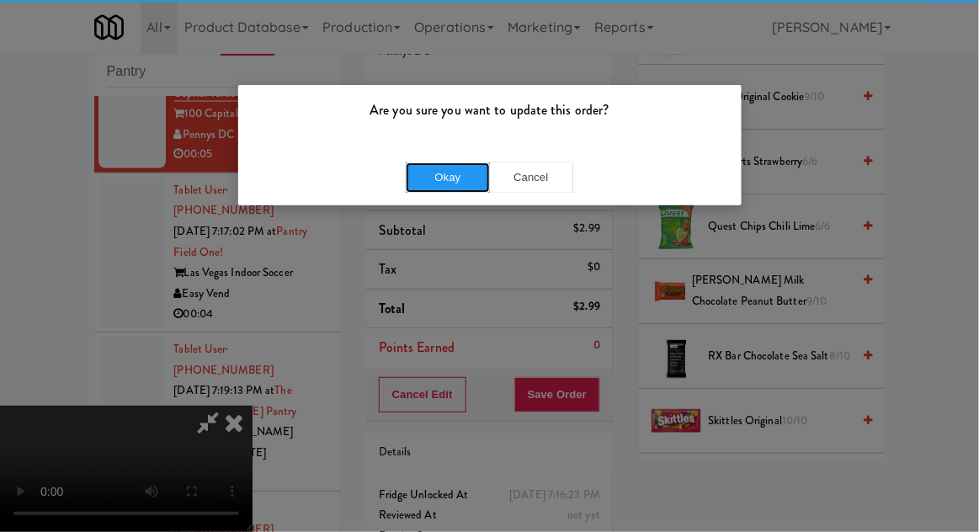
click at [436, 177] on button "Okay" at bounding box center [448, 178] width 84 height 30
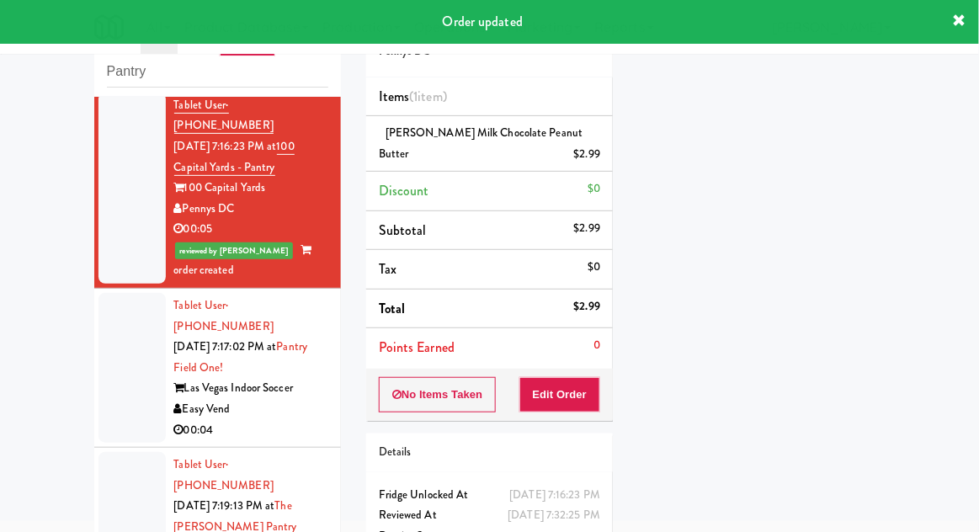
scroll to position [635, 0]
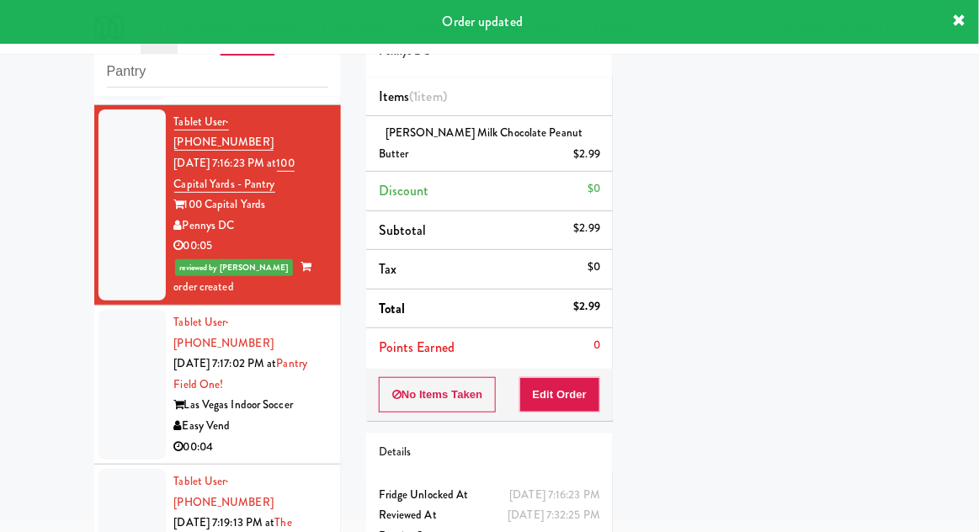
click at [116, 310] on div at bounding box center [132, 385] width 67 height 150
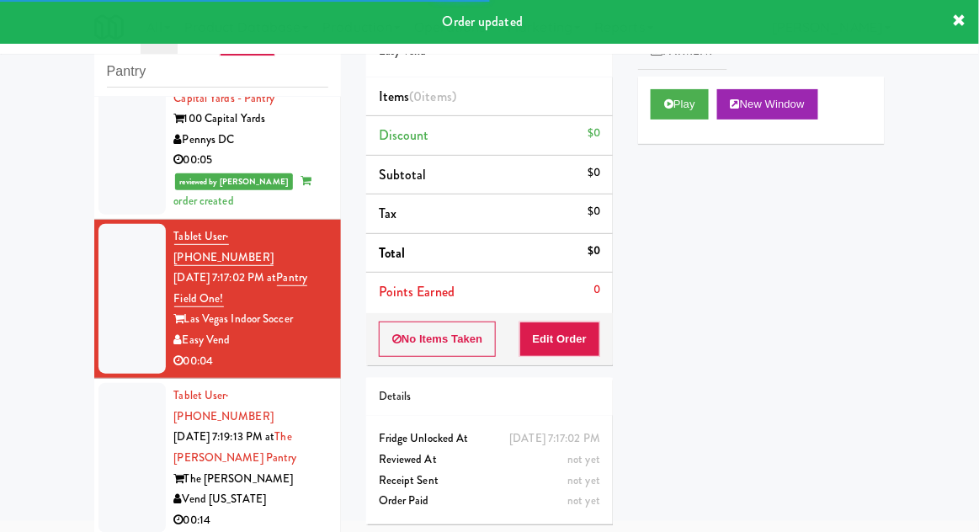
scroll to position [767, 0]
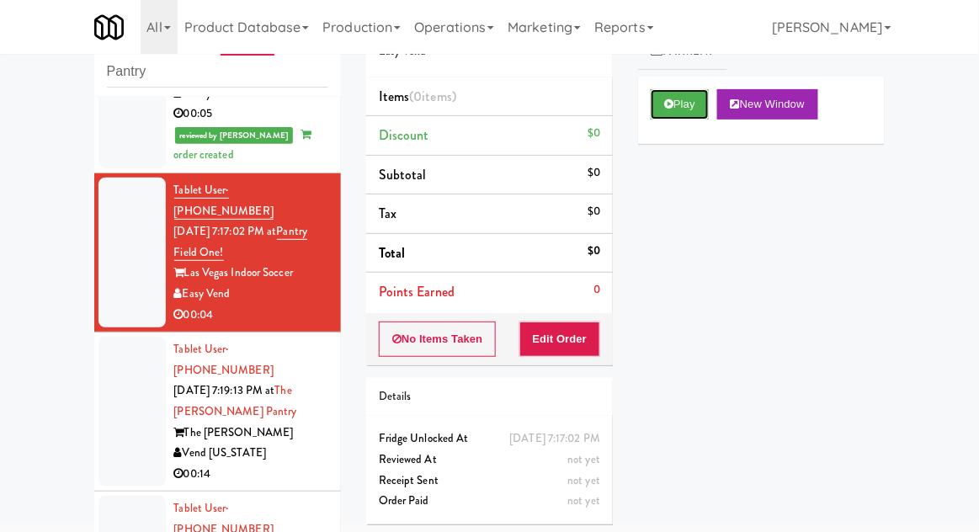
click at [658, 104] on button "Play" at bounding box center [680, 104] width 58 height 30
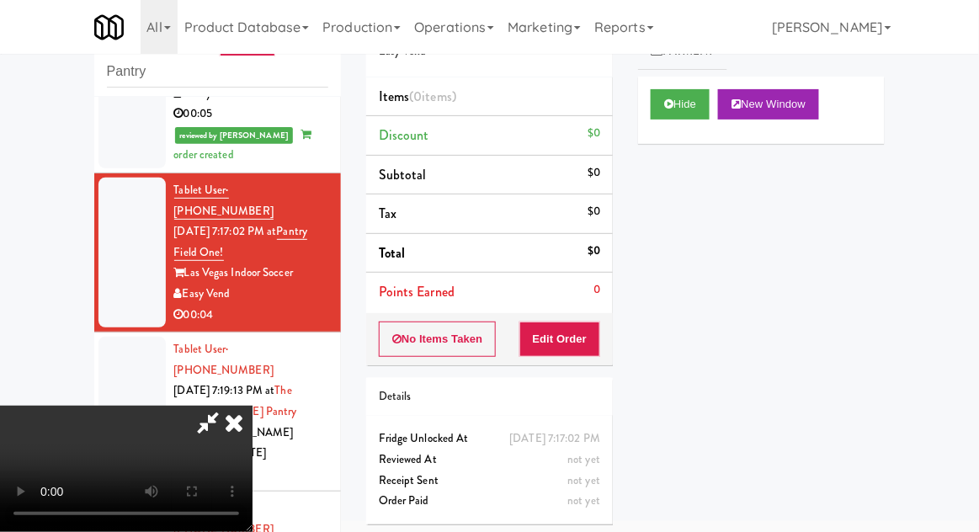
click at [570, 364] on div "Order # 2743949 Easy Vend Items (0 items ) Discount $0 Subtotal $0 Tax $0 Total…" at bounding box center [490, 266] width 272 height 541
click at [564, 340] on button "Edit Order" at bounding box center [561, 339] width 82 height 35
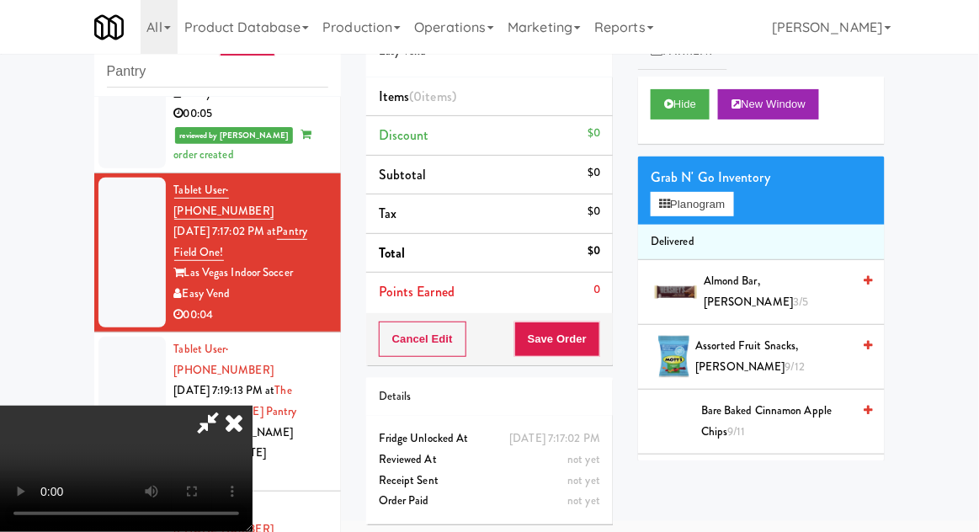
scroll to position [61, 0]
click at [733, 213] on button "Planogram" at bounding box center [692, 204] width 83 height 25
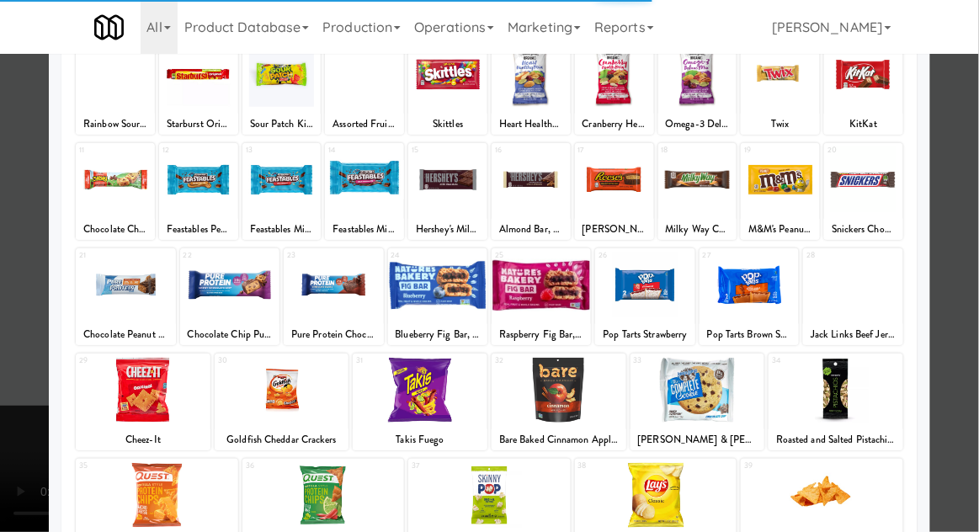
scroll to position [213, 0]
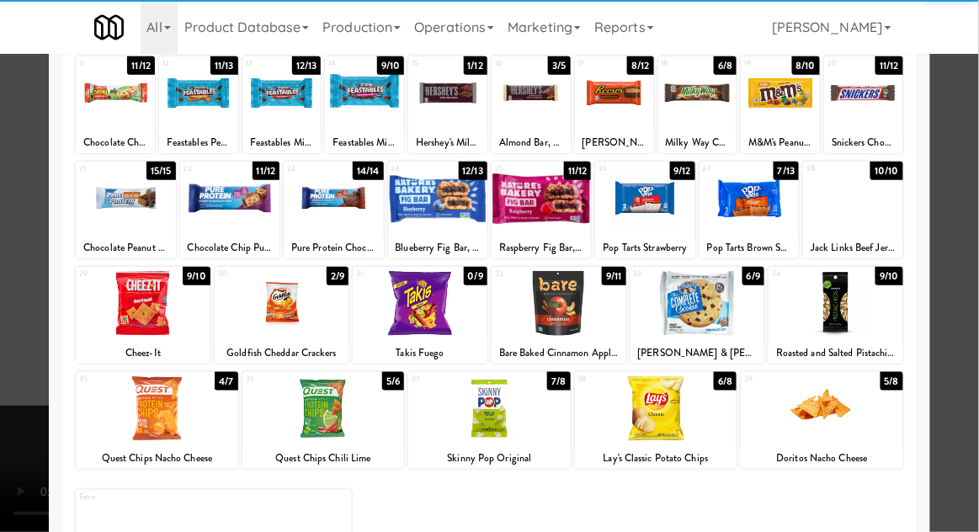
click at [507, 412] on div at bounding box center [489, 408] width 163 height 65
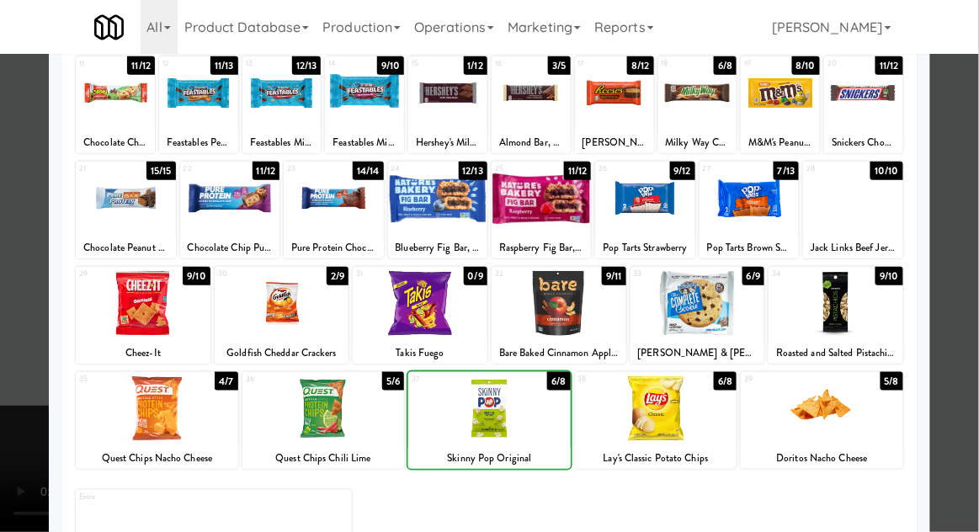
click at [495, 413] on div at bounding box center [489, 408] width 163 height 65
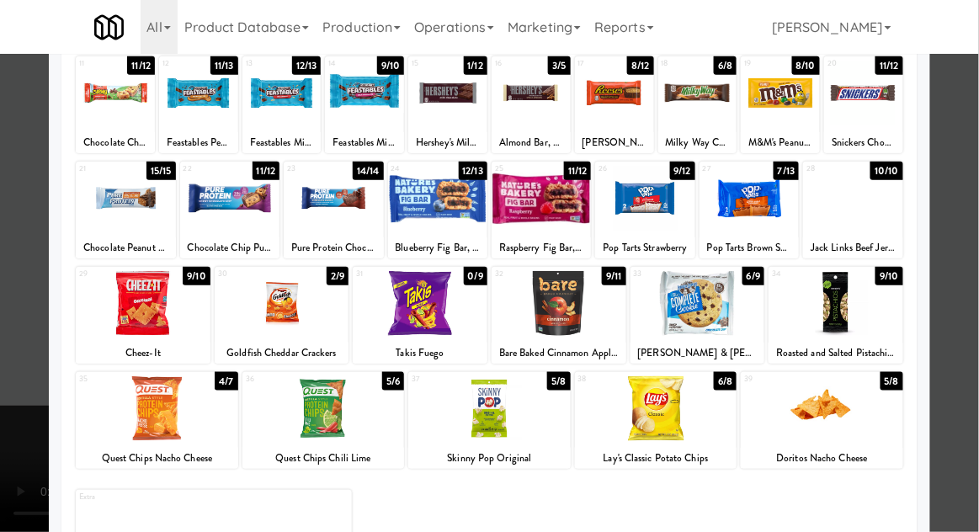
click at [973, 227] on div at bounding box center [489, 266] width 979 height 532
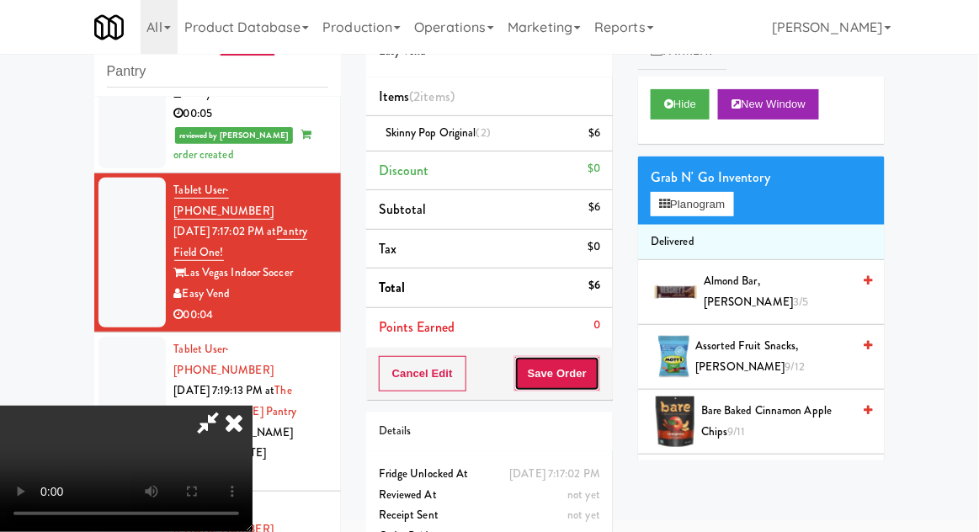
click at [593, 371] on button "Save Order" at bounding box center [557, 373] width 86 height 35
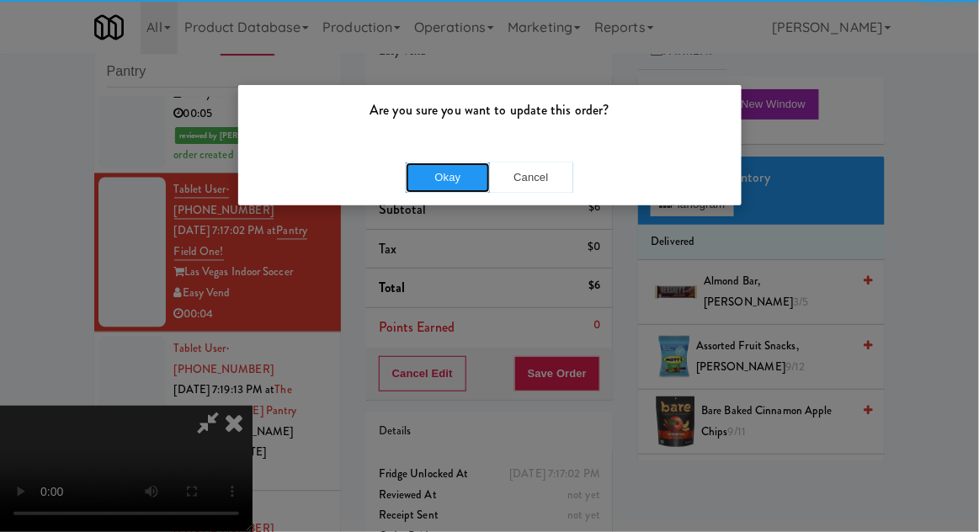
click at [459, 172] on button "Okay" at bounding box center [448, 178] width 84 height 30
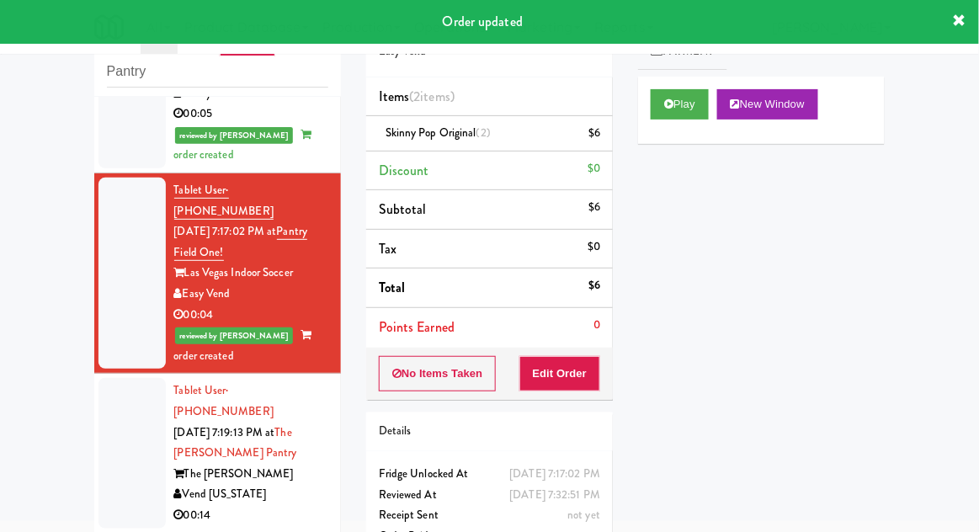
click at [109, 378] on div at bounding box center [132, 453] width 67 height 150
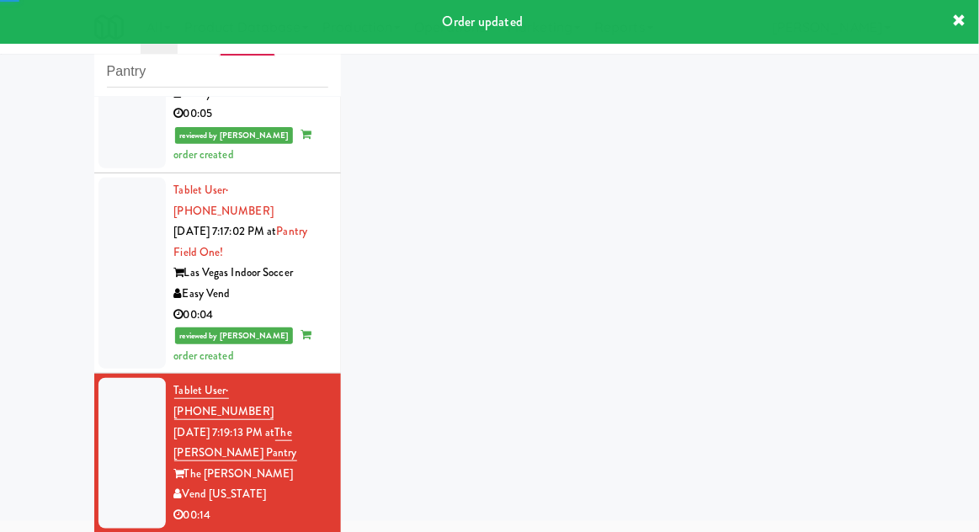
scroll to position [808, 0]
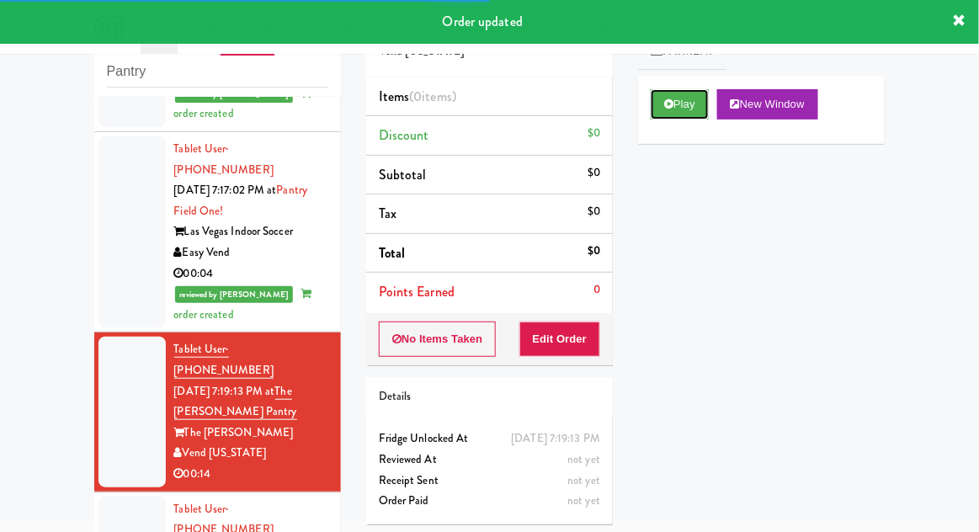
click at [666, 103] on icon at bounding box center [668, 104] width 9 height 11
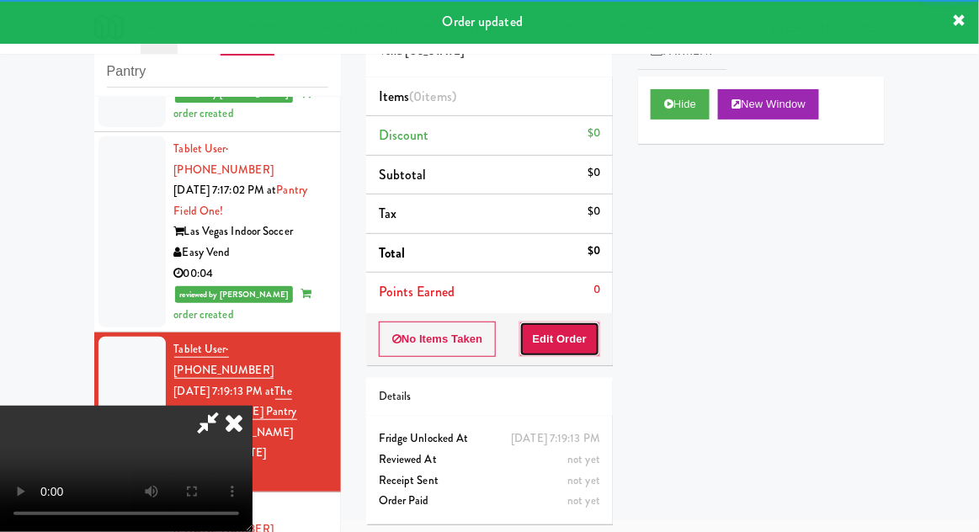
click at [575, 338] on button "Edit Order" at bounding box center [561, 339] width 82 height 35
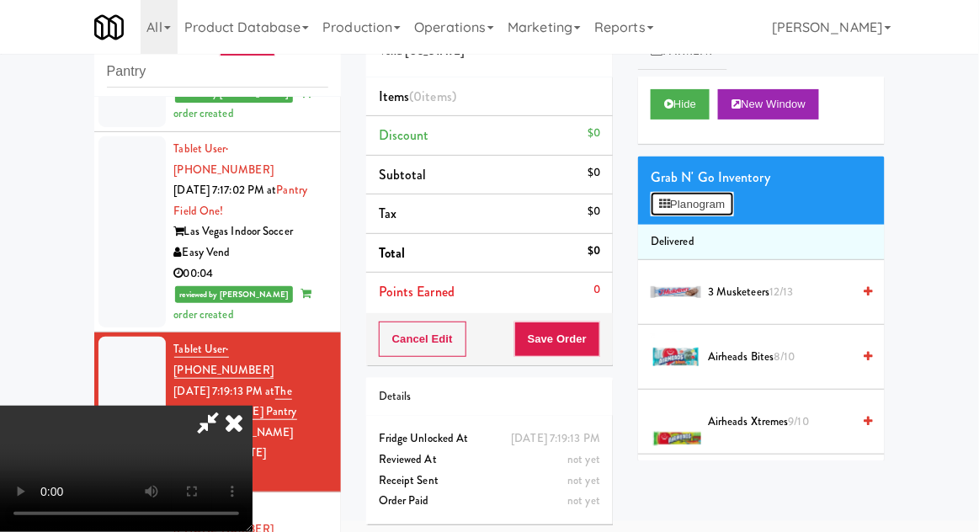
click at [721, 205] on button "Planogram" at bounding box center [692, 204] width 83 height 25
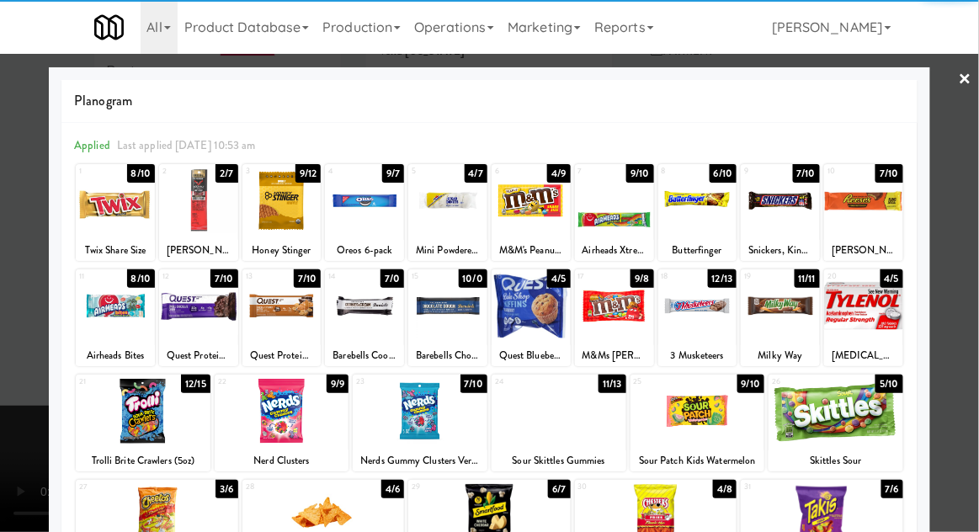
click at [788, 228] on div at bounding box center [780, 200] width 79 height 65
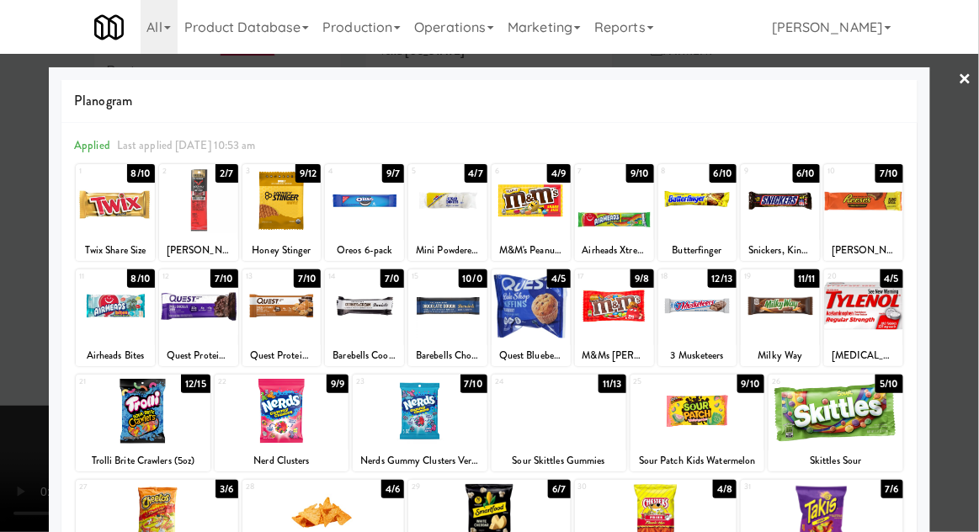
click at [970, 216] on div at bounding box center [489, 266] width 979 height 532
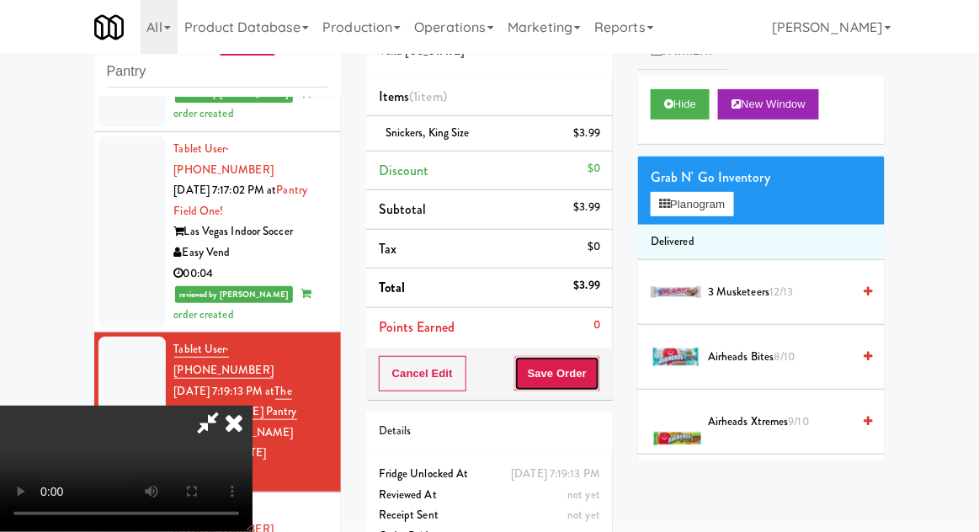
click at [589, 370] on button "Save Order" at bounding box center [557, 373] width 86 height 35
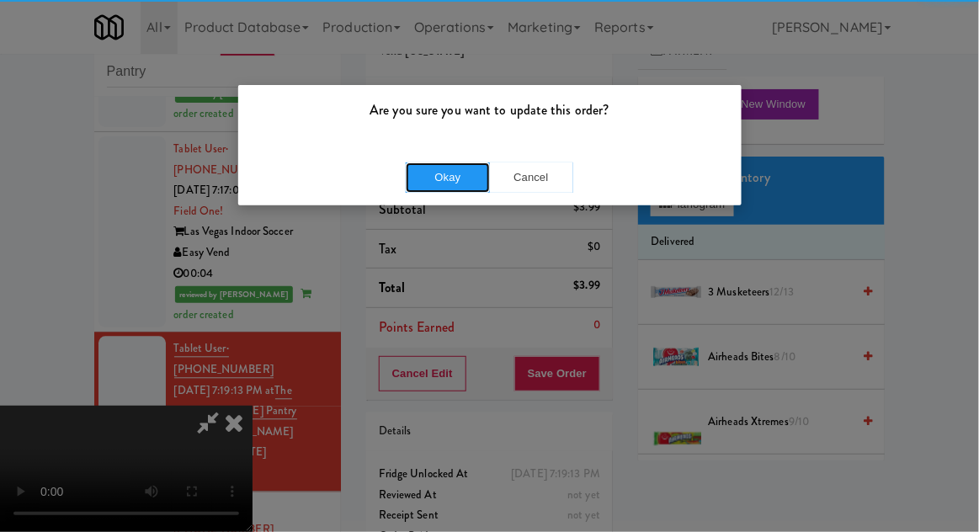
click at [439, 180] on button "Okay" at bounding box center [448, 178] width 84 height 30
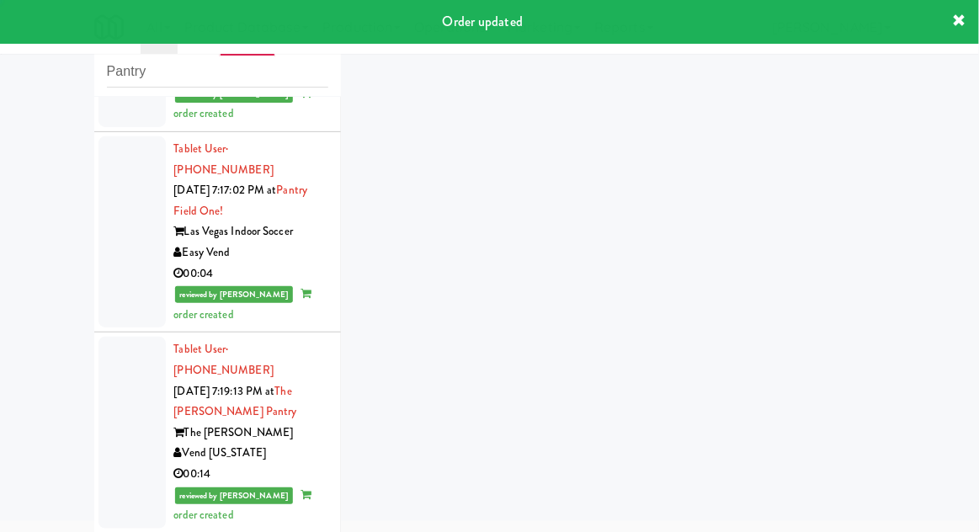
scroll to position [850, 0]
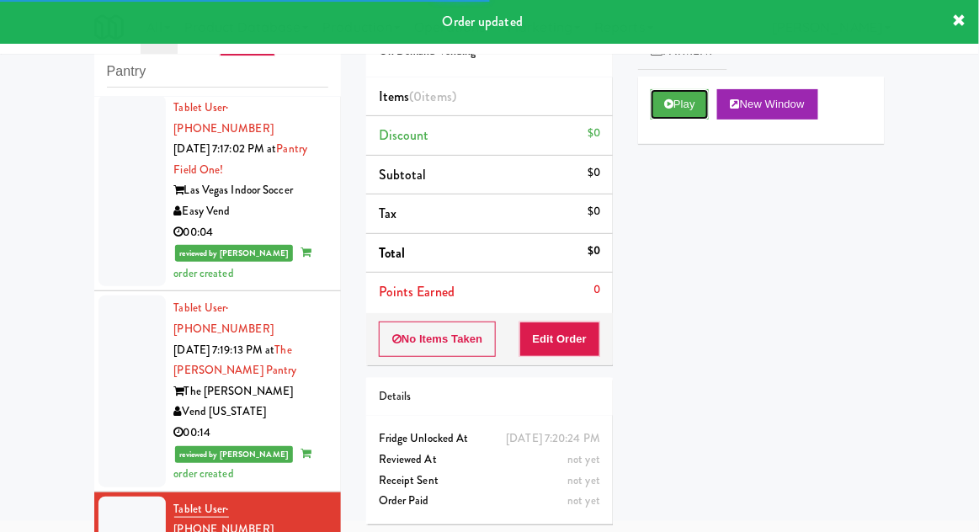
click at [666, 107] on icon at bounding box center [668, 104] width 9 height 11
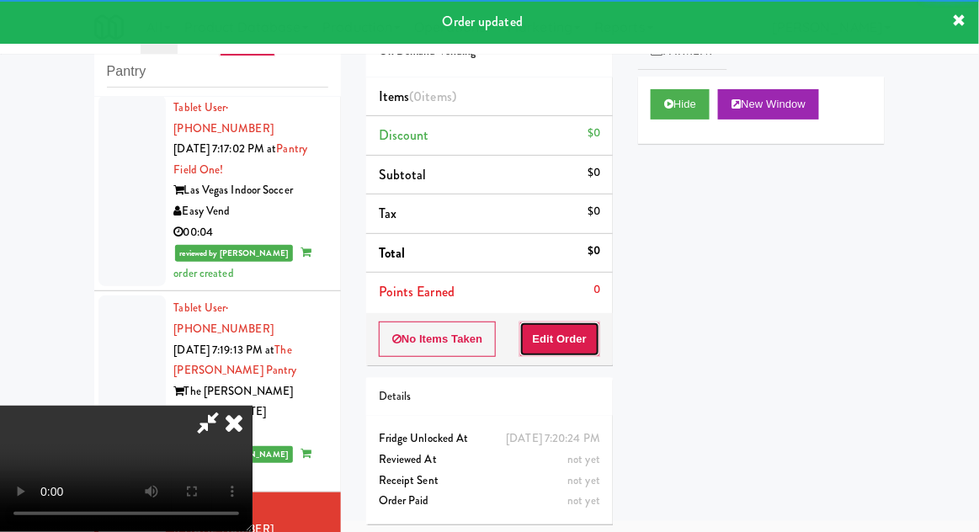
click at [574, 342] on button "Edit Order" at bounding box center [561, 339] width 82 height 35
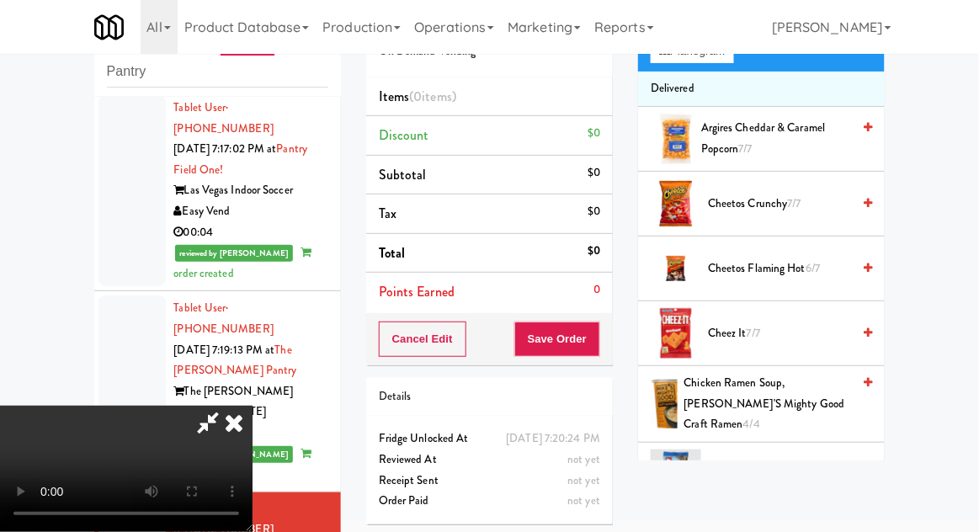
scroll to position [155, 0]
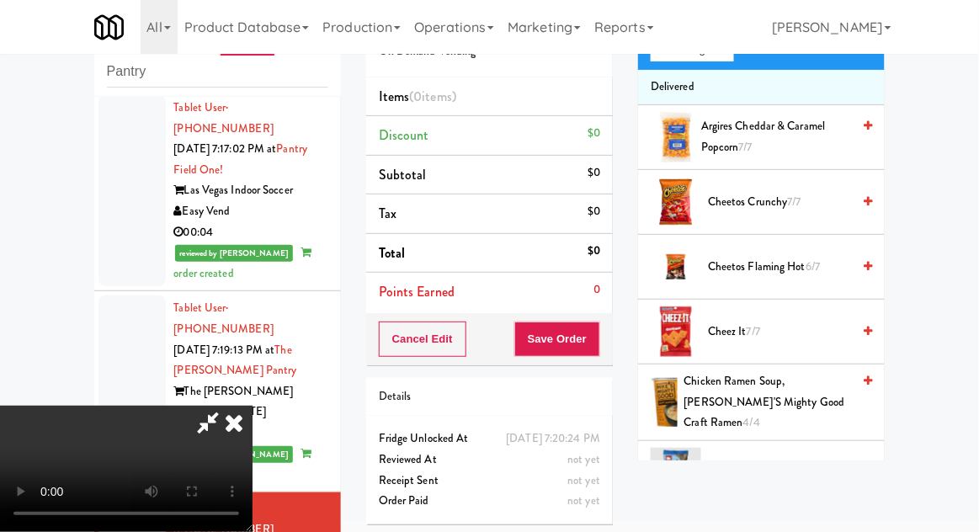
click at [770, 338] on span "Cheez It 7/7" at bounding box center [779, 332] width 143 height 21
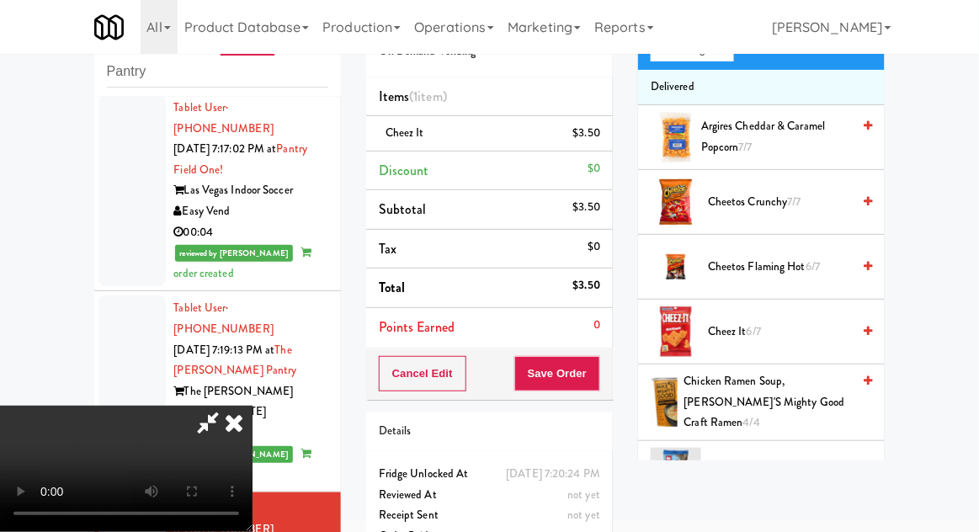
scroll to position [61, 0]
click at [599, 381] on button "Save Order" at bounding box center [557, 373] width 86 height 35
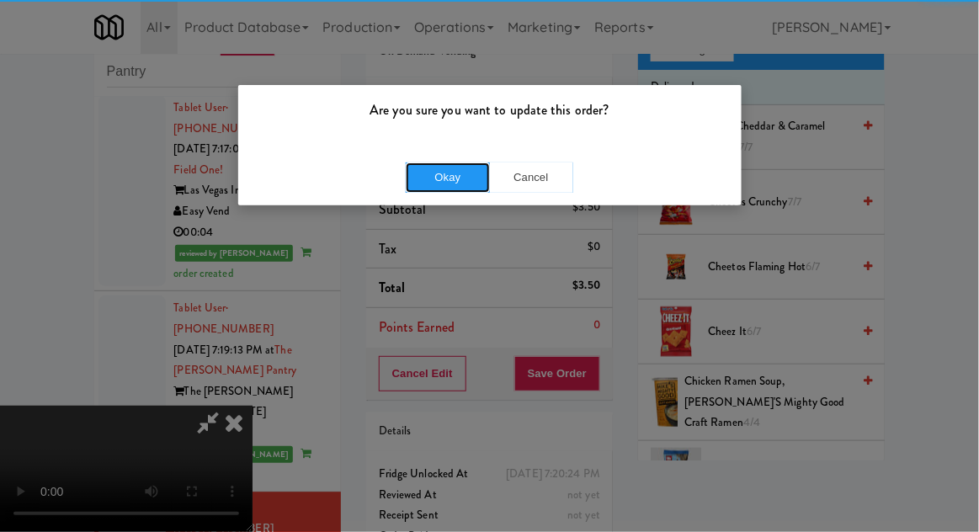
click at [431, 163] on button "Okay" at bounding box center [448, 178] width 84 height 30
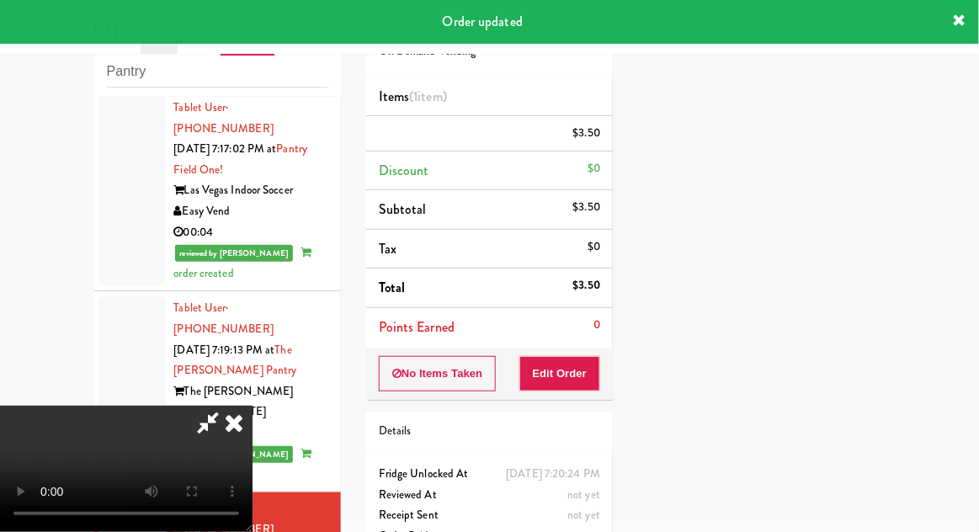
scroll to position [0, 0]
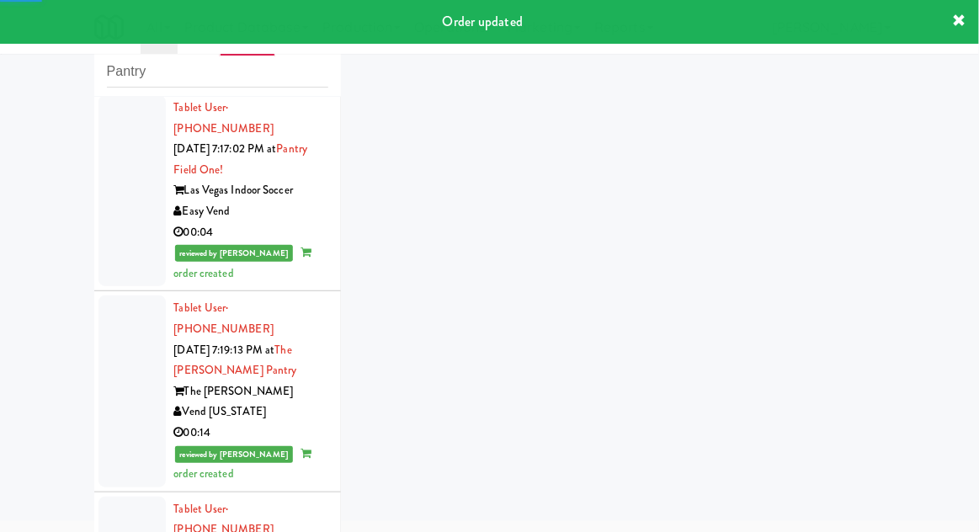
scroll to position [892, 0]
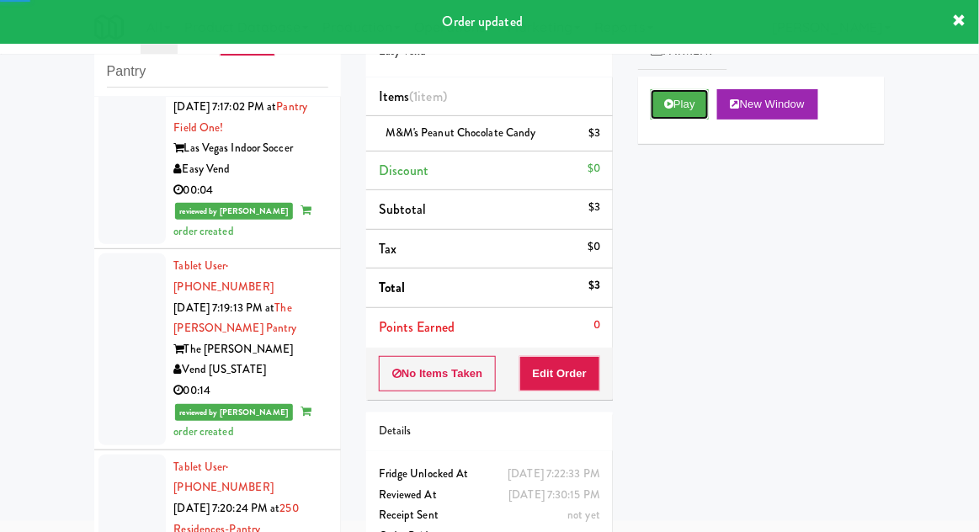
click at [658, 111] on button "Play" at bounding box center [680, 104] width 58 height 30
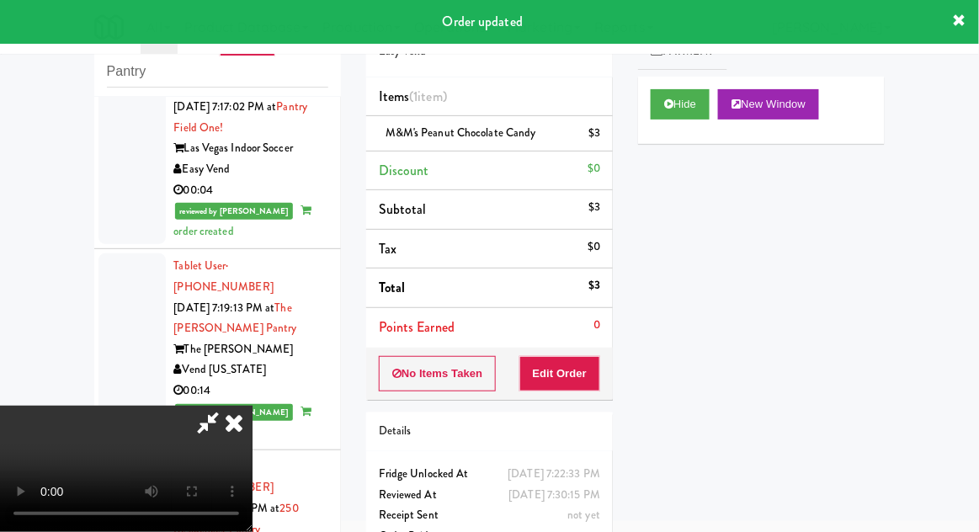
click at [241, 440] on icon at bounding box center [234, 423] width 37 height 34
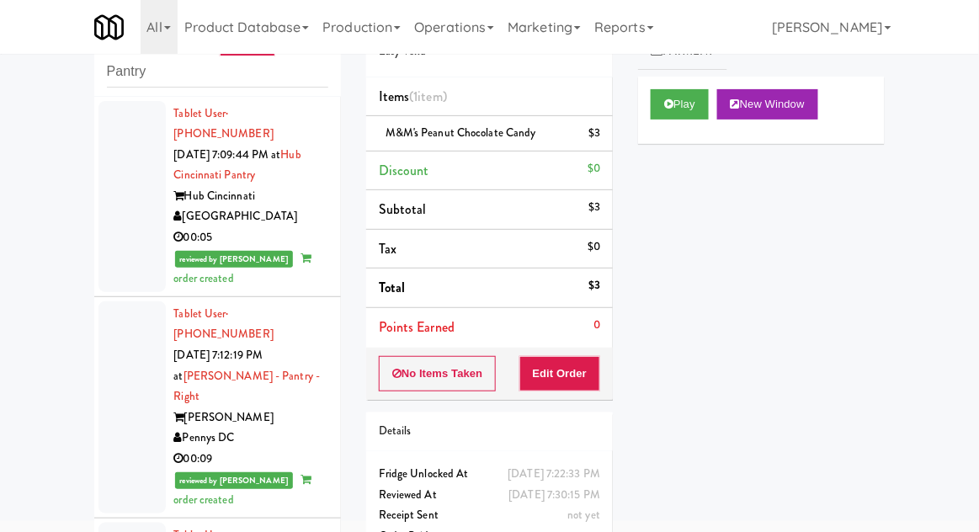
scroll to position [0, 0]
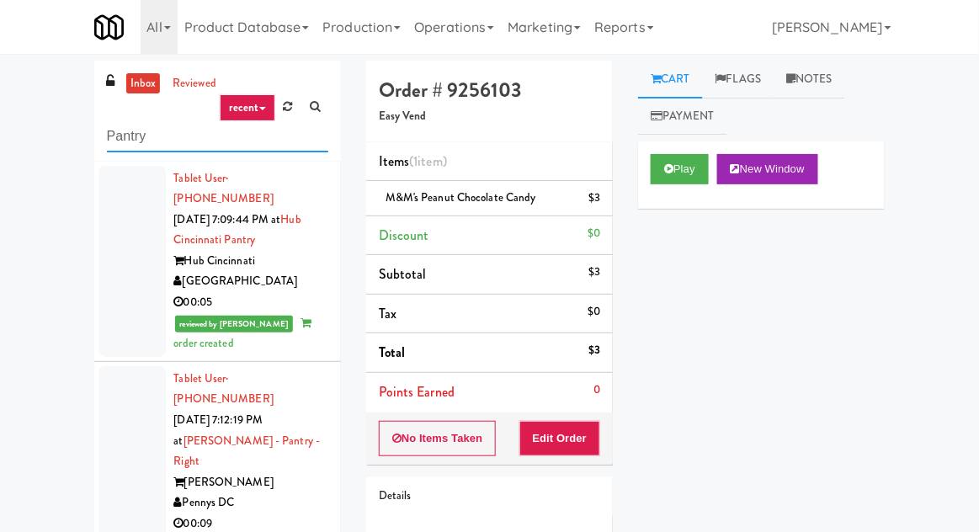
click at [125, 140] on input "Pantry" at bounding box center [217, 136] width 221 height 31
click at [120, 139] on input "Pantry" at bounding box center [217, 136] width 221 height 31
type input "Ambient"
click at [31, 132] on div "inbox reviewed recent all unclear take inventory issue suspicious failed recent…" at bounding box center [489, 370] width 979 height 619
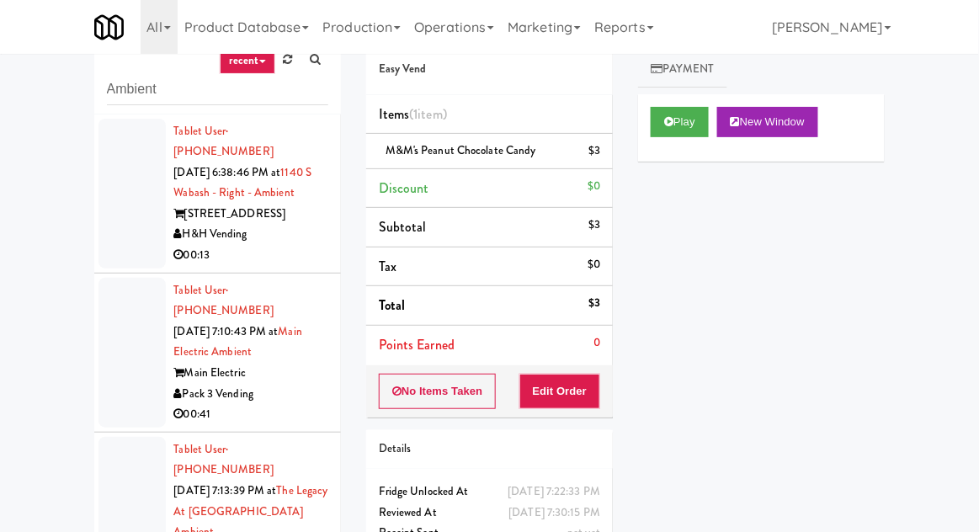
click at [114, 237] on div at bounding box center [132, 194] width 67 height 150
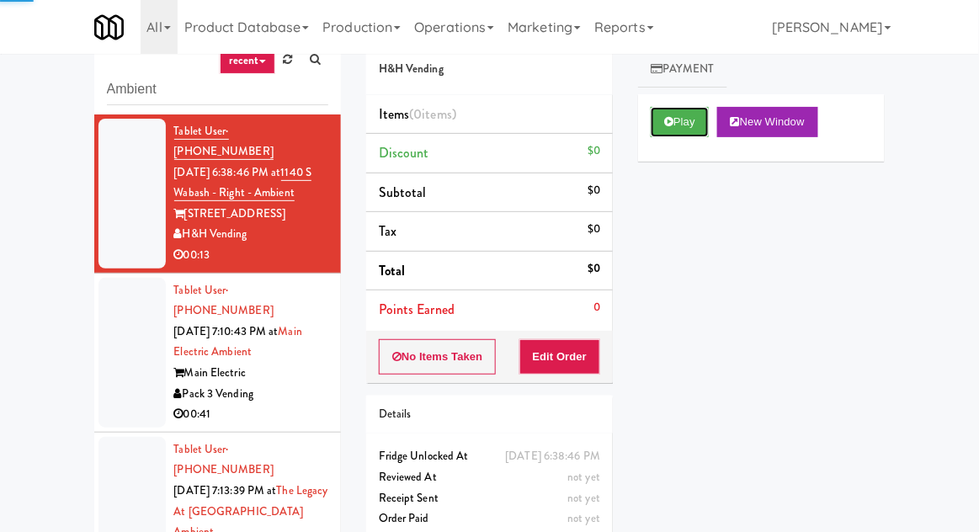
click at [660, 125] on button "Play" at bounding box center [680, 122] width 58 height 30
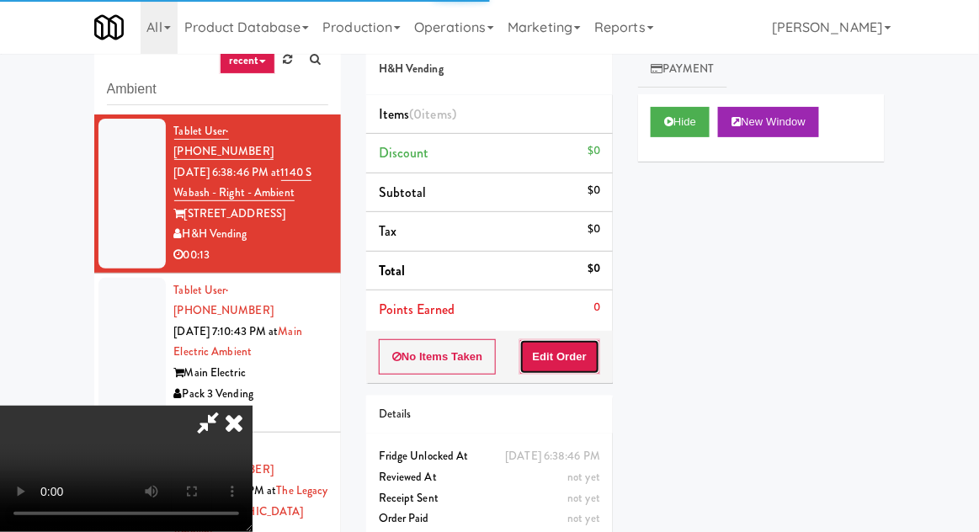
click at [570, 341] on button "Edit Order" at bounding box center [561, 356] width 82 height 35
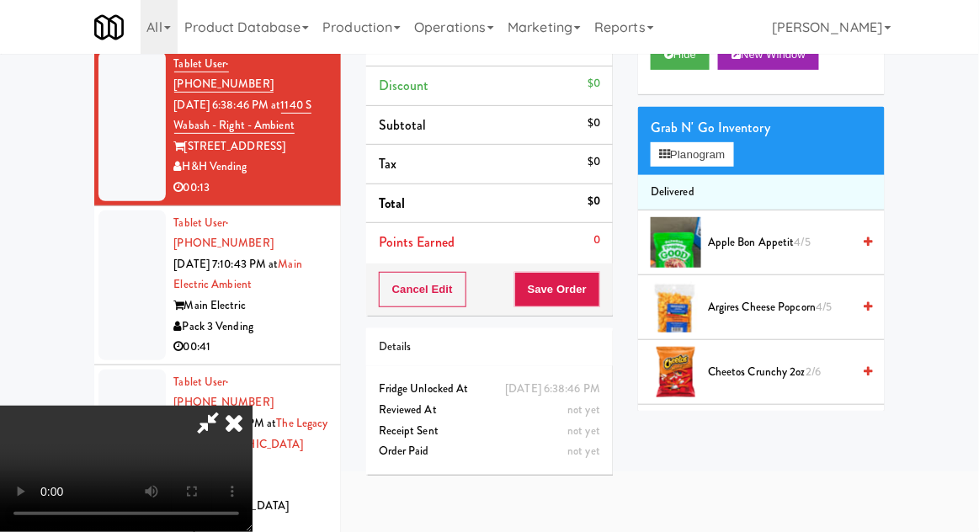
scroll to position [128, 0]
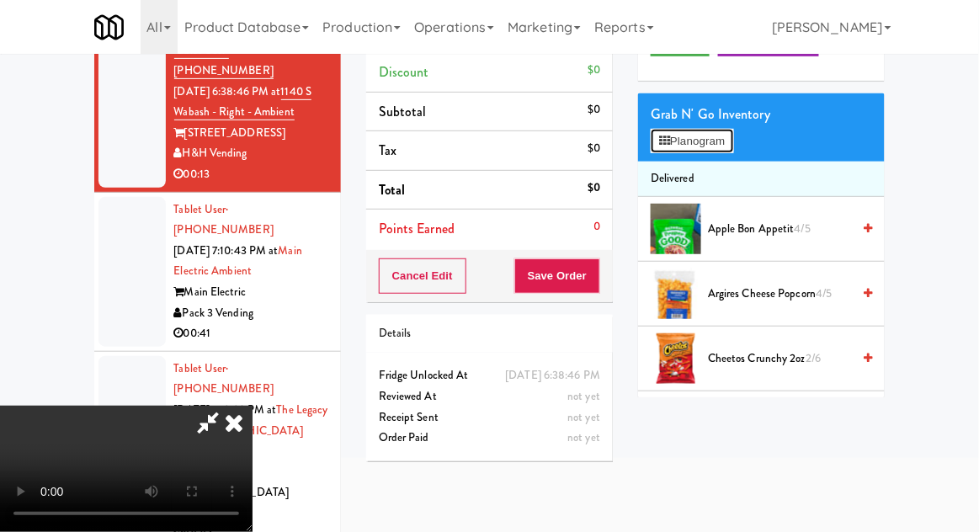
click at [688, 140] on button "Planogram" at bounding box center [692, 141] width 83 height 25
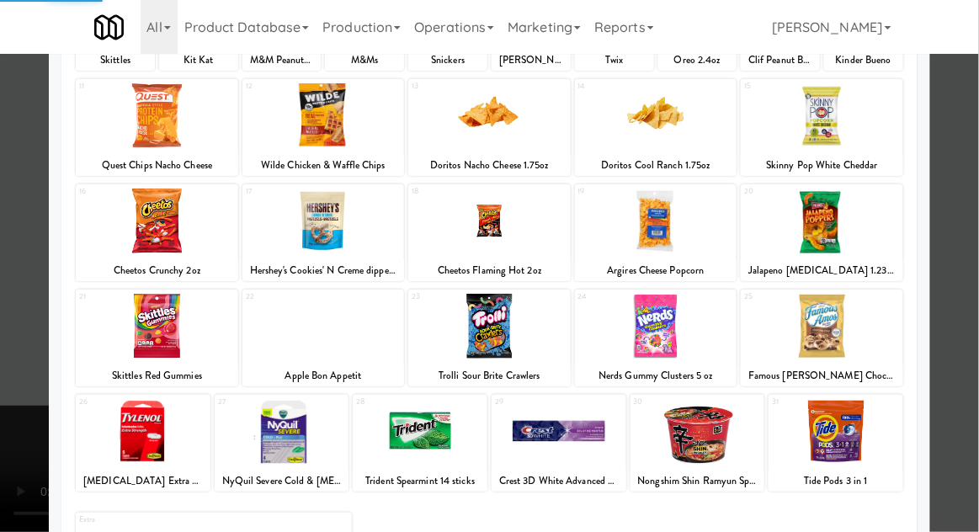
scroll to position [213, 0]
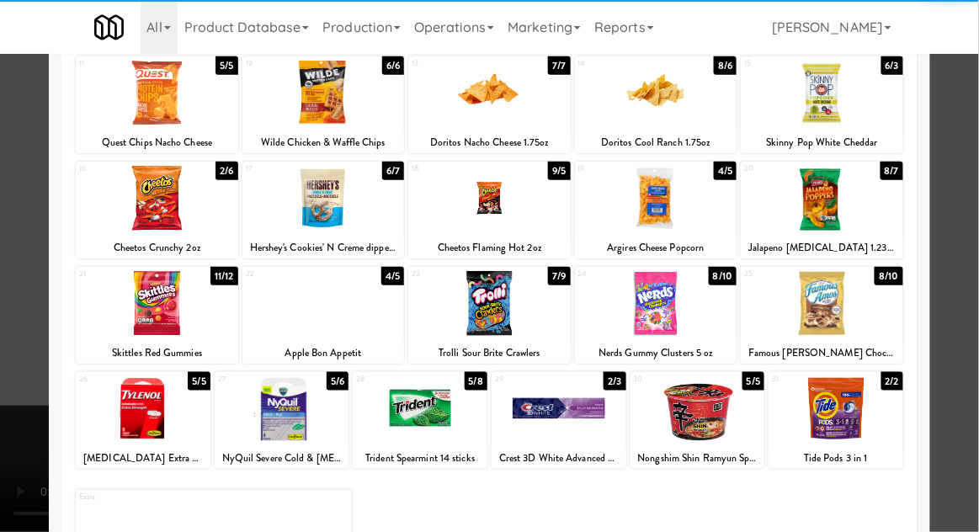
click at [450, 429] on div at bounding box center [420, 408] width 135 height 65
click at [973, 244] on div at bounding box center [489, 266] width 979 height 532
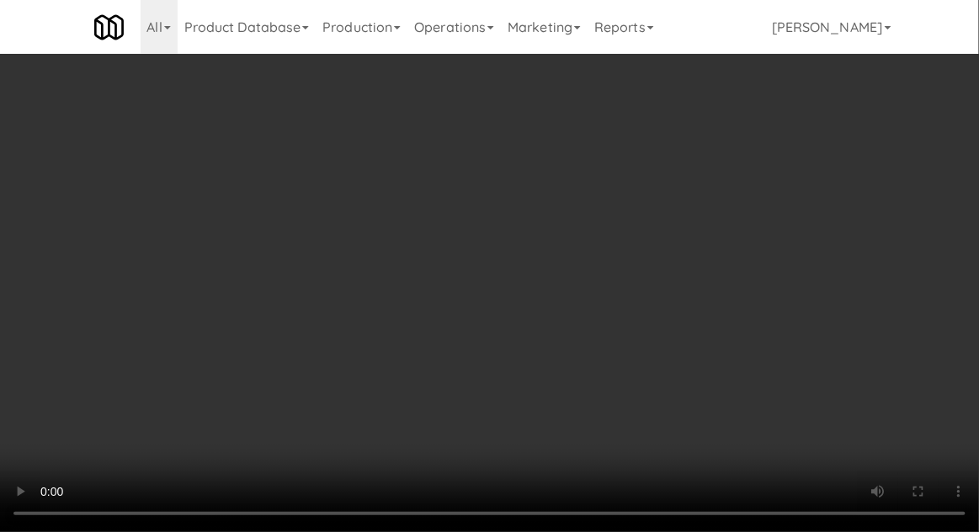
scroll to position [135, 0]
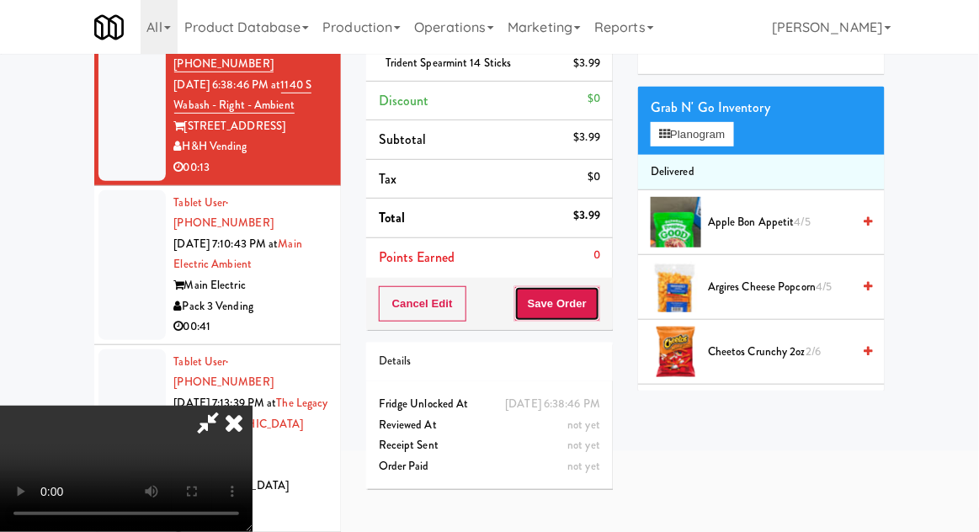
click at [589, 306] on button "Save Order" at bounding box center [557, 303] width 86 height 35
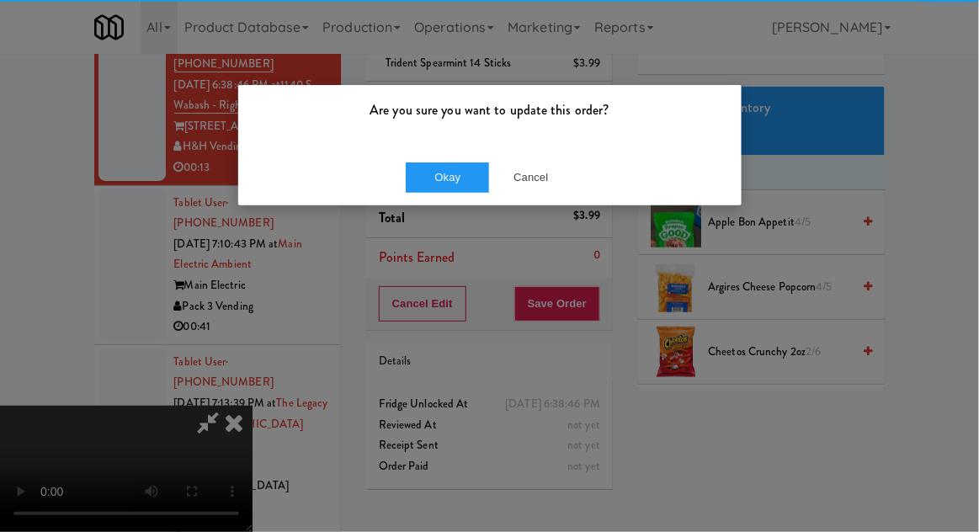
click at [455, 137] on div "Are you sure you want to update this order?" at bounding box center [490, 117] width 504 height 64
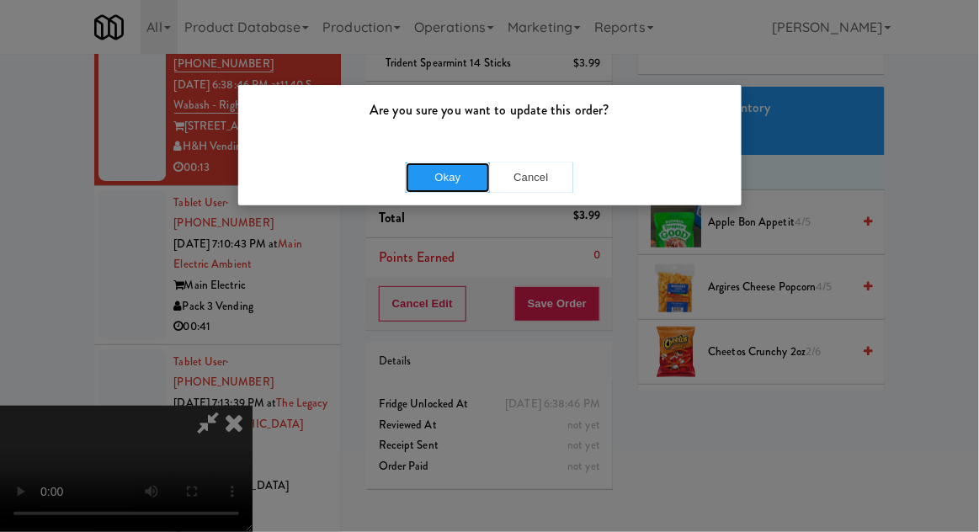
click at [440, 171] on button "Okay" at bounding box center [448, 178] width 84 height 30
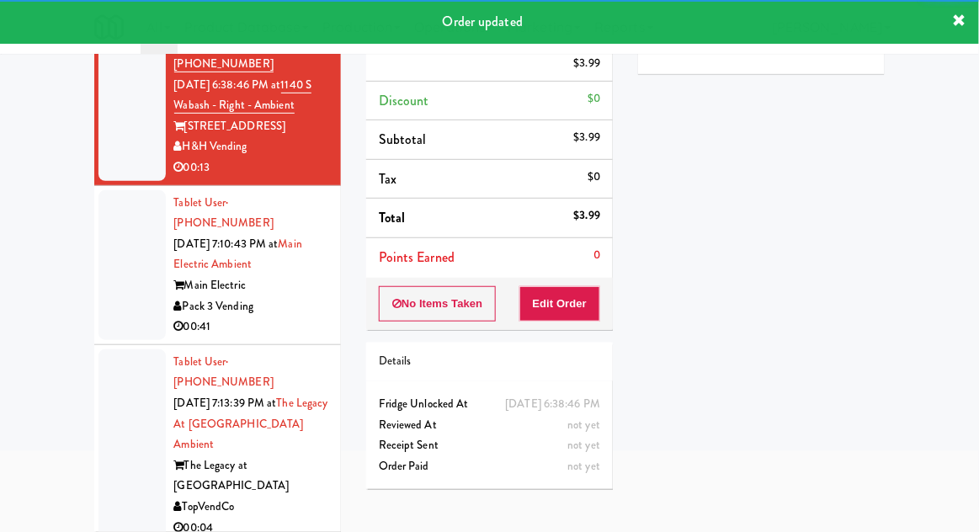
click at [109, 274] on div at bounding box center [132, 265] width 67 height 150
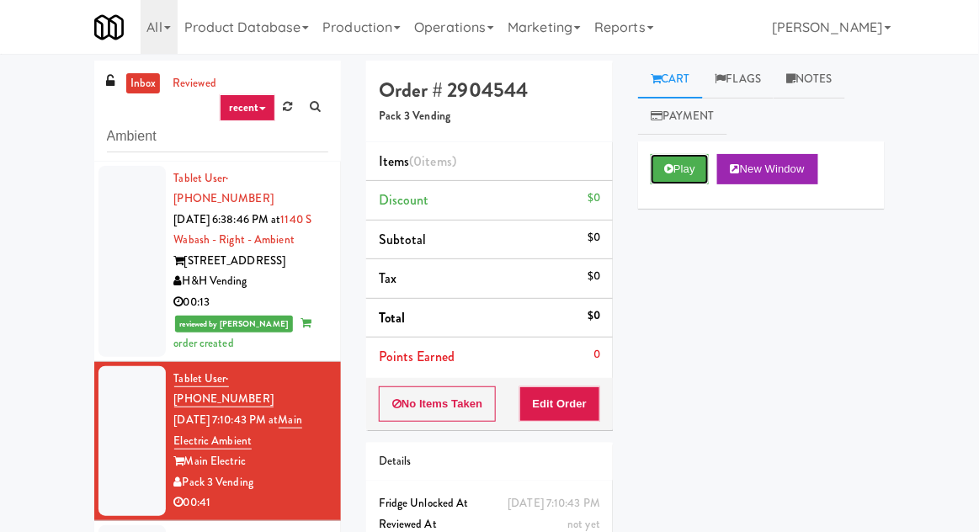
click at [672, 177] on button "Play" at bounding box center [680, 169] width 58 height 30
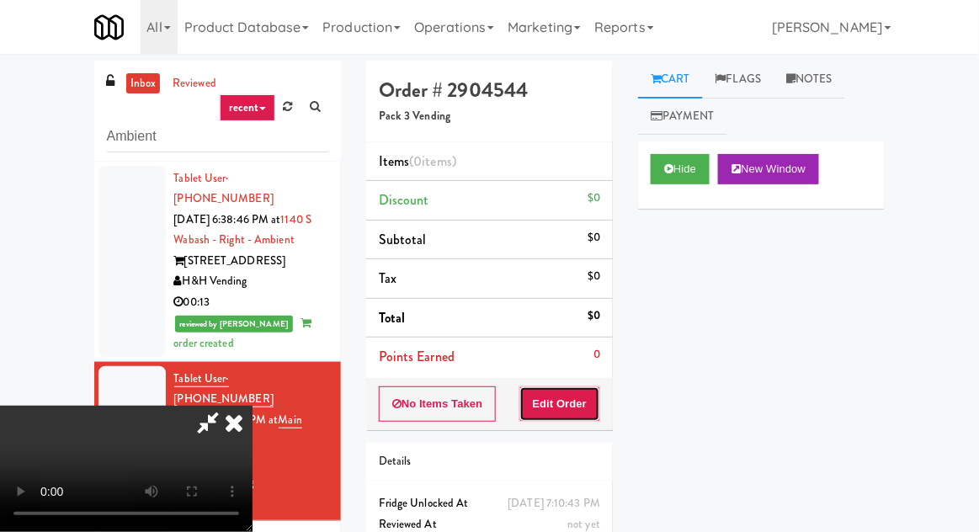
click at [565, 393] on button "Edit Order" at bounding box center [561, 403] width 82 height 35
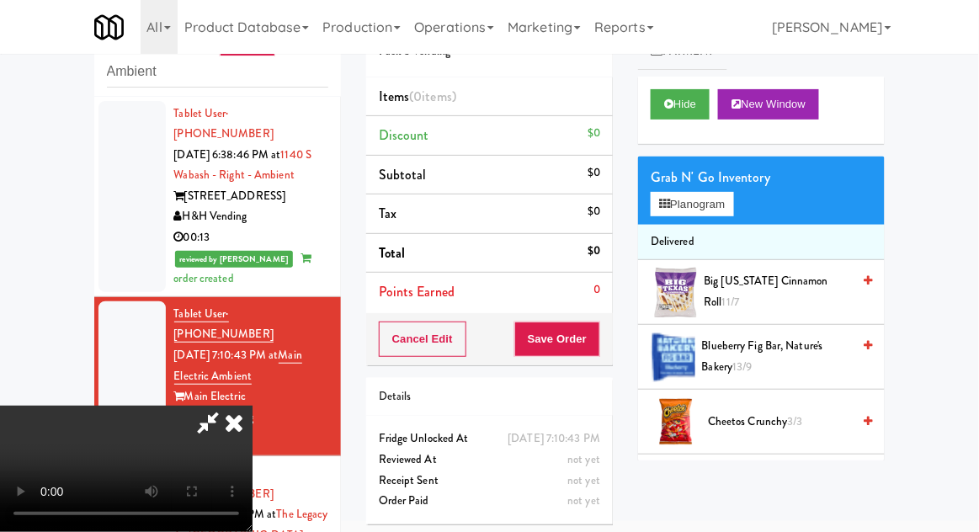
click at [779, 286] on span "Big [US_STATE] Cinnamon Roll 11/7" at bounding box center [778, 291] width 147 height 41
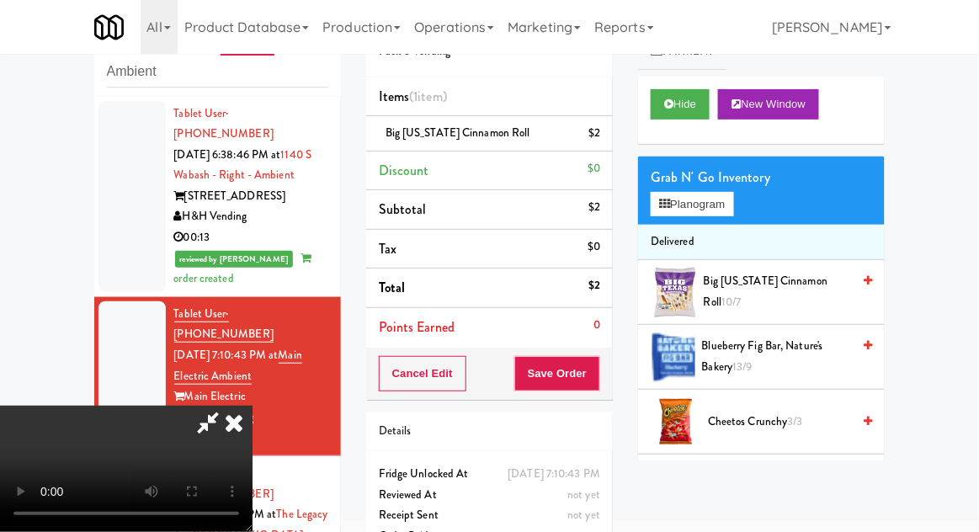
click at [751, 213] on div "Grab N' Go Inventory Planogram" at bounding box center [761, 191] width 247 height 68
click at [733, 212] on button "Planogram" at bounding box center [692, 204] width 83 height 25
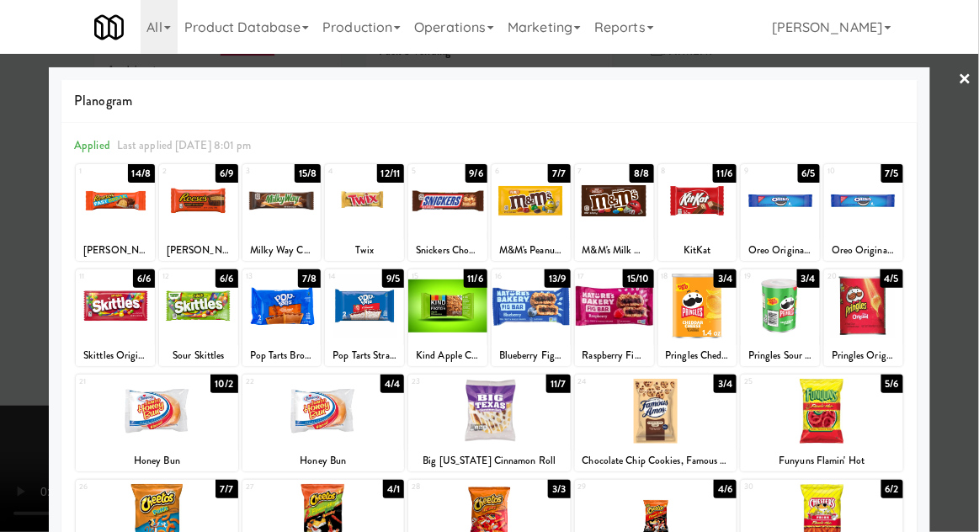
click at [300, 418] on div at bounding box center [324, 411] width 163 height 65
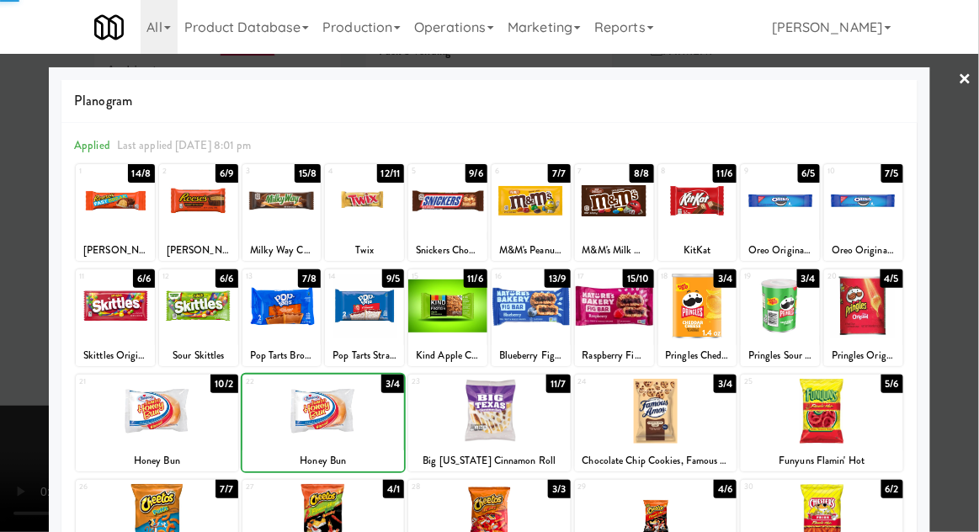
click at [972, 201] on div at bounding box center [489, 266] width 979 height 532
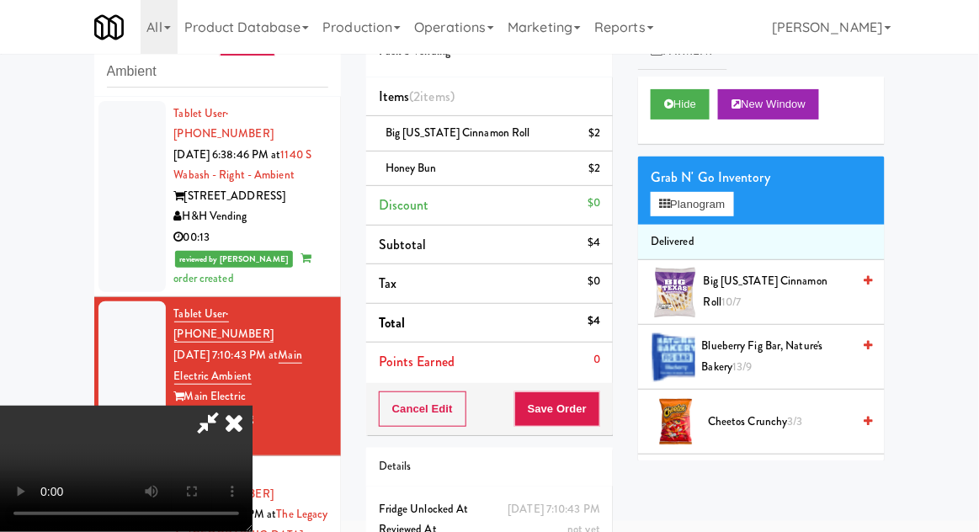
click at [593, 175] on div "$2" at bounding box center [595, 168] width 12 height 21
click at [602, 175] on icon at bounding box center [602, 174] width 8 height 11
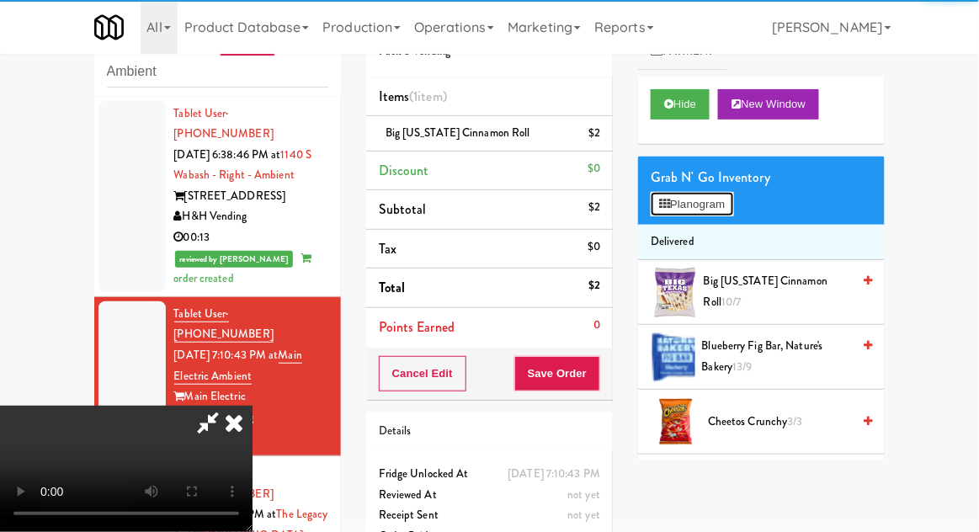
click at [701, 202] on button "Planogram" at bounding box center [692, 204] width 83 height 25
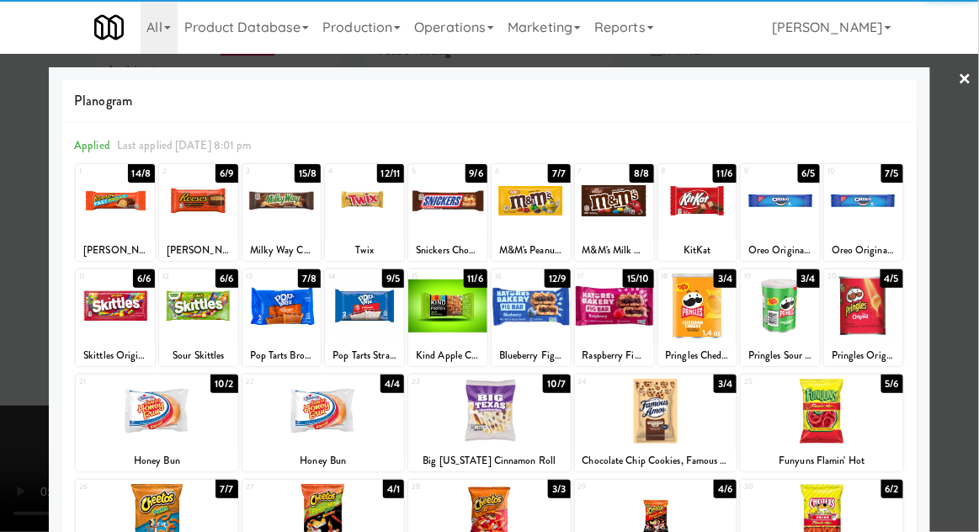
click at [527, 317] on div at bounding box center [531, 306] width 79 height 65
click at [974, 189] on div at bounding box center [489, 266] width 979 height 532
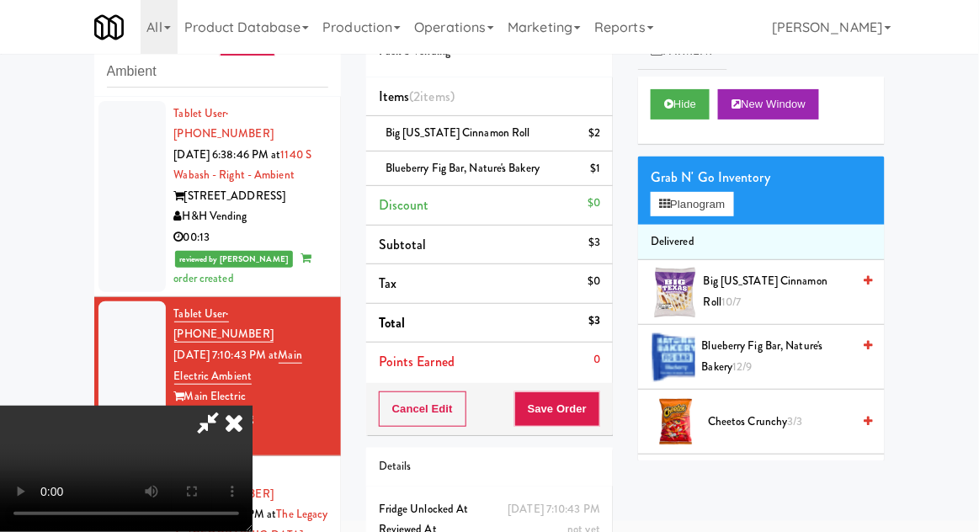
scroll to position [61, 0]
click at [599, 408] on button "Save Order" at bounding box center [557, 409] width 86 height 35
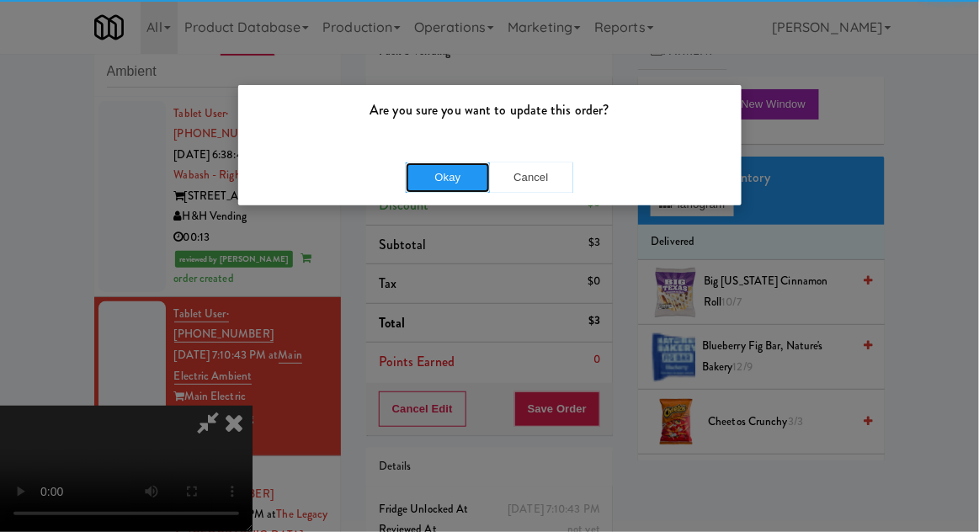
click at [440, 169] on button "Okay" at bounding box center [448, 178] width 84 height 30
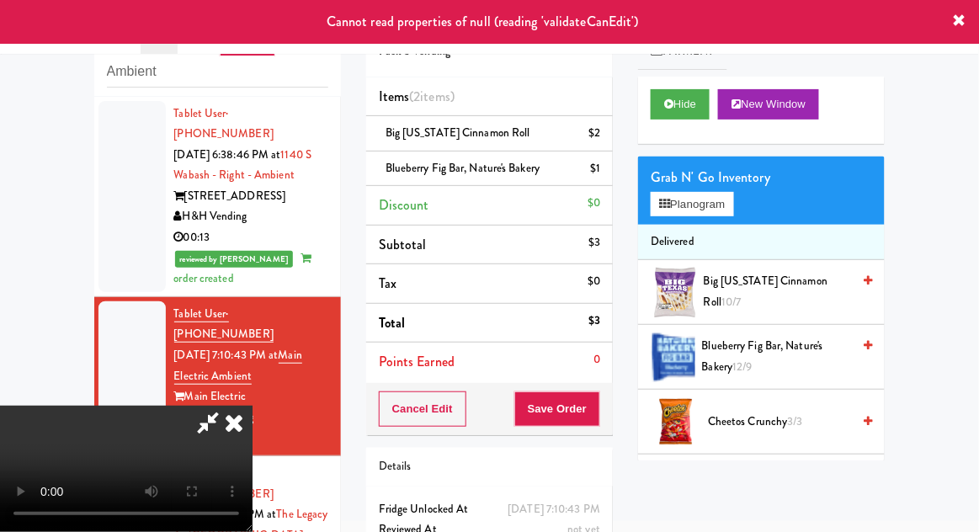
scroll to position [0, 0]
click at [253, 406] on icon at bounding box center [234, 423] width 37 height 34
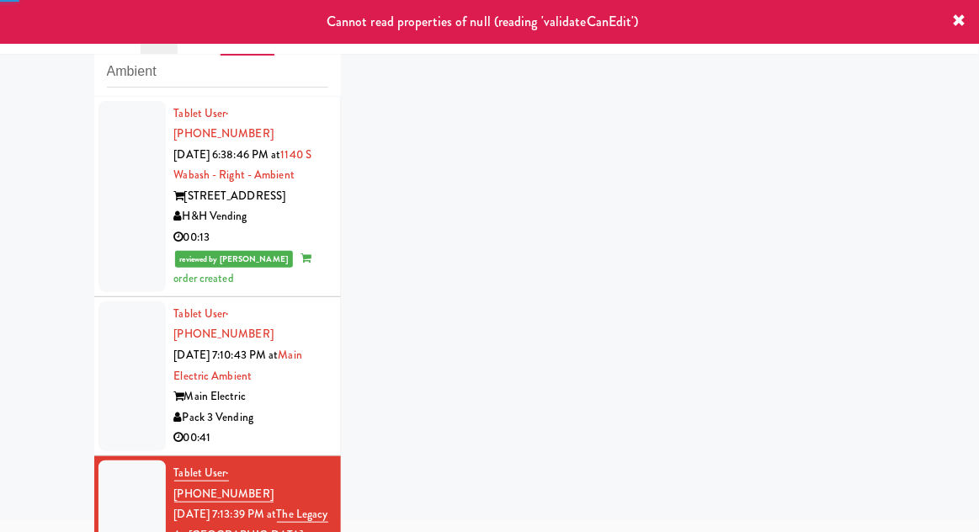
click at [130, 368] on div at bounding box center [132, 376] width 67 height 150
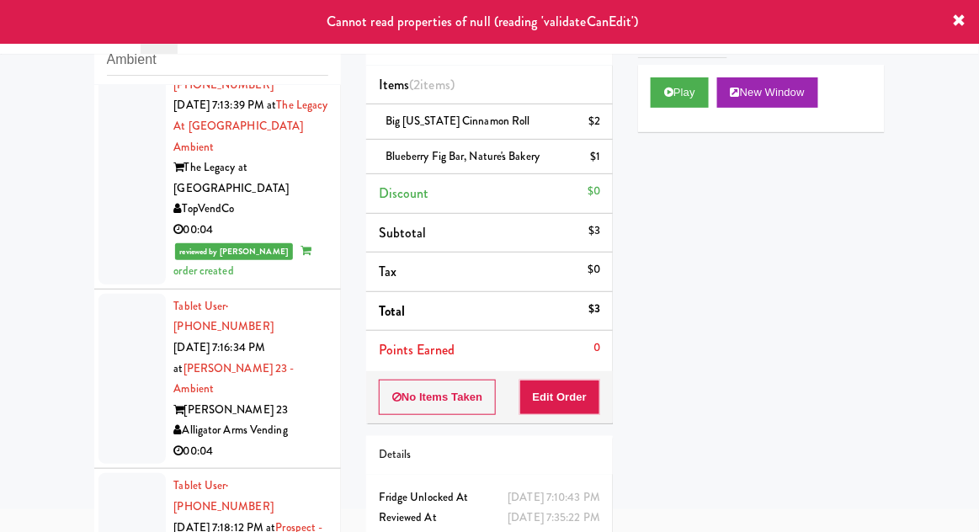
scroll to position [430, 0]
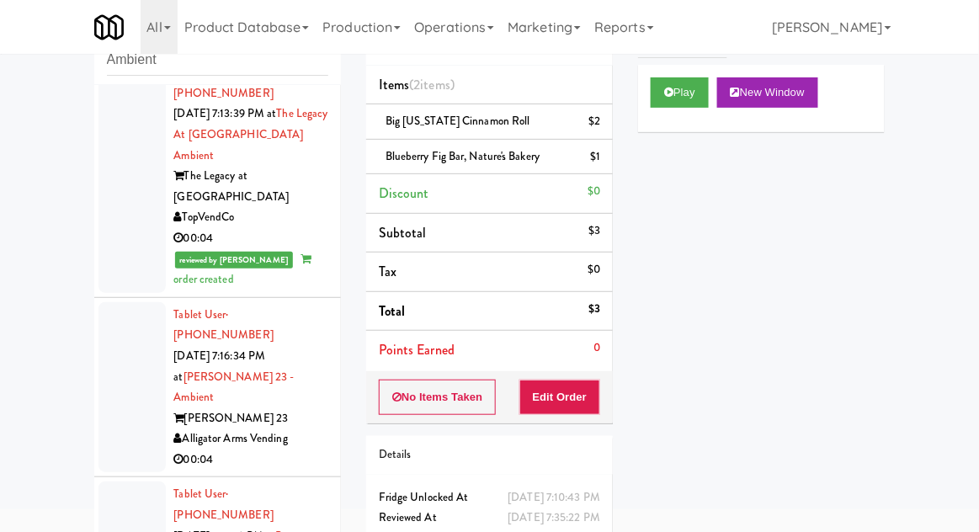
click at [111, 321] on div at bounding box center [132, 387] width 67 height 171
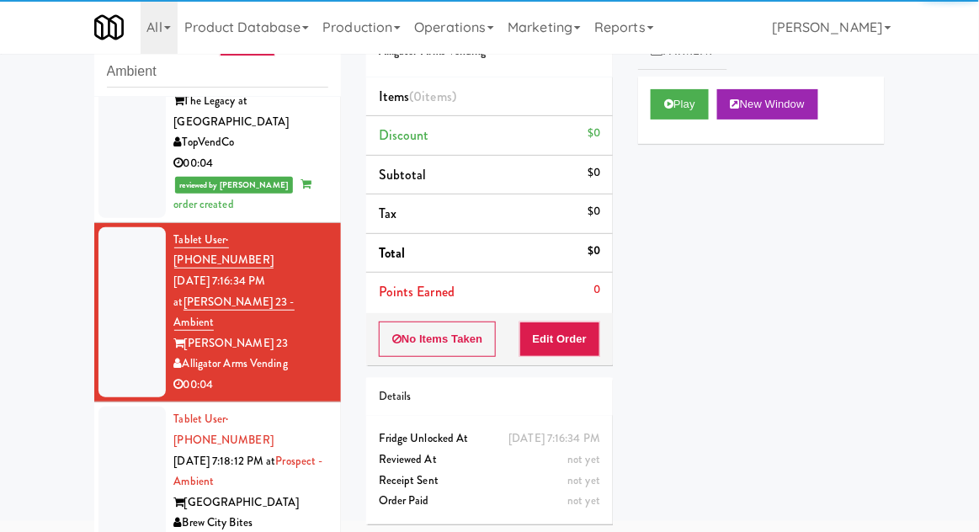
scroll to position [540, 0]
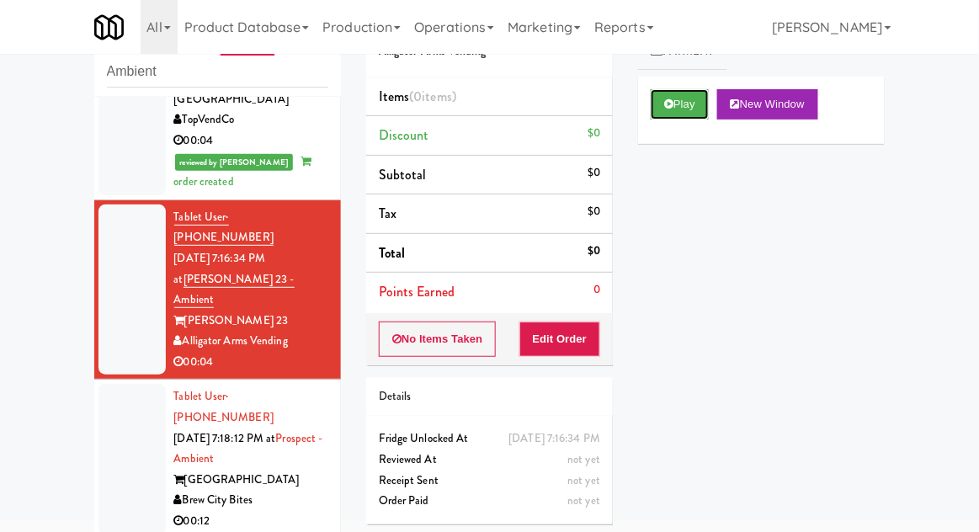
click at [666, 117] on button "Play" at bounding box center [680, 104] width 58 height 30
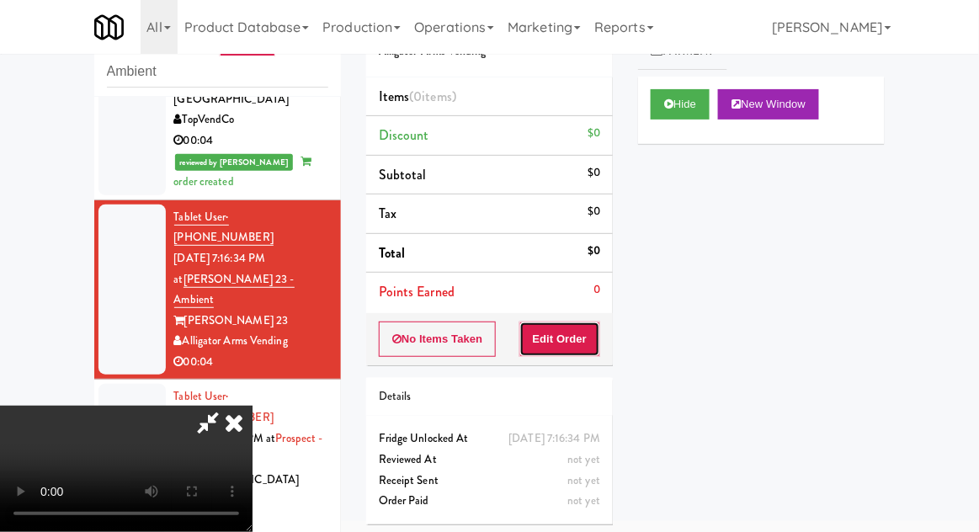
click at [585, 330] on button "Edit Order" at bounding box center [561, 339] width 82 height 35
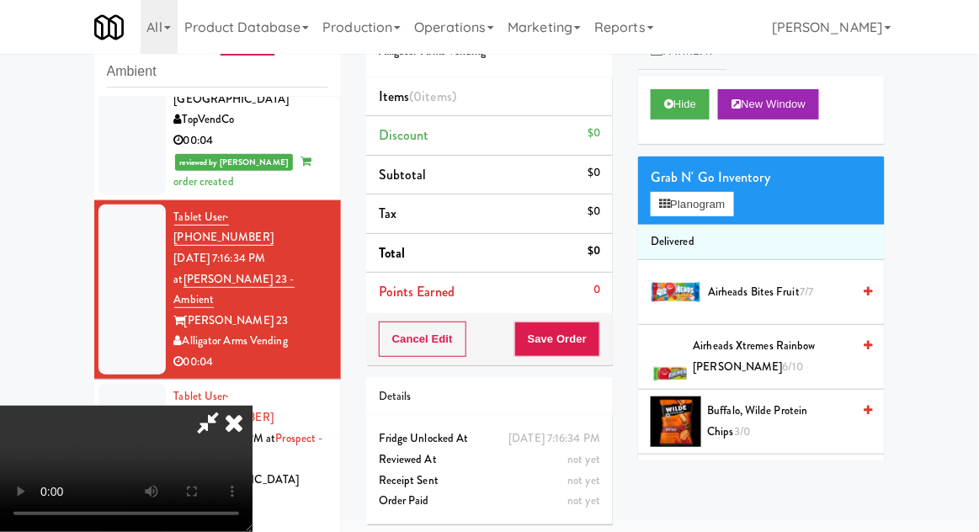
scroll to position [0, 0]
click at [722, 192] on button "Planogram" at bounding box center [692, 204] width 83 height 25
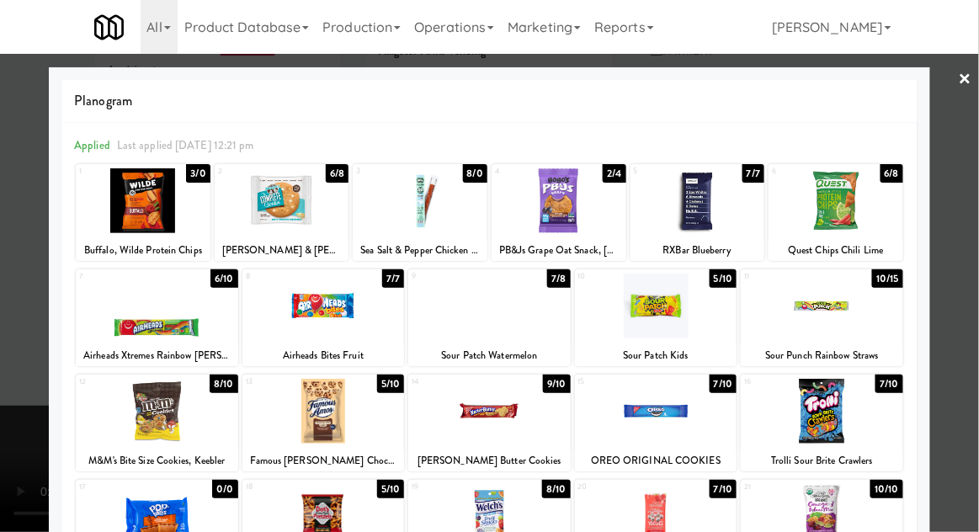
click at [546, 216] on div at bounding box center [559, 200] width 135 height 65
click at [967, 152] on div at bounding box center [489, 266] width 979 height 532
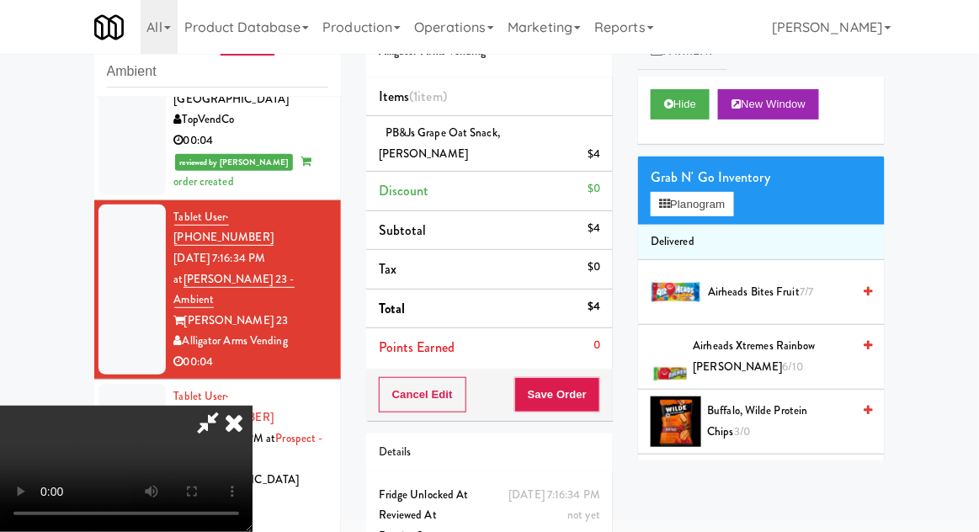
scroll to position [61, 0]
click at [597, 377] on button "Save Order" at bounding box center [557, 394] width 86 height 35
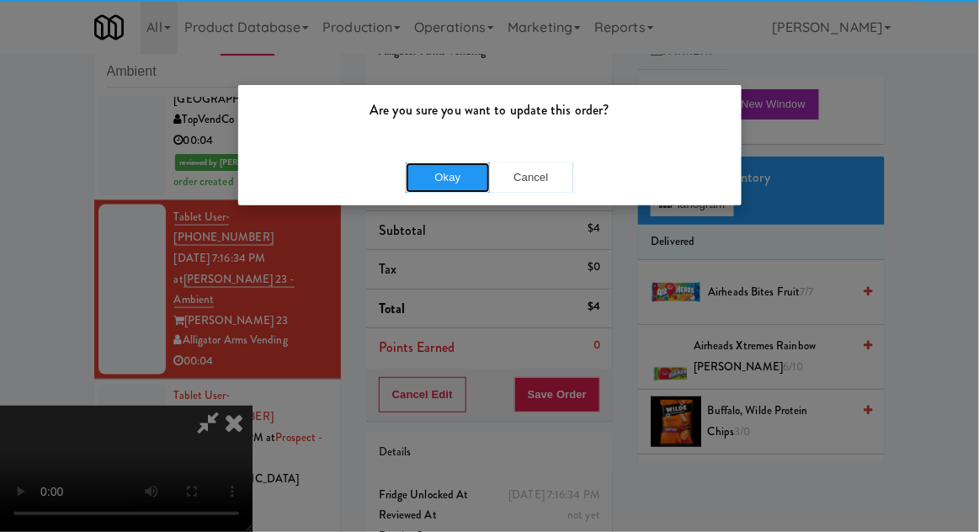
click at [418, 182] on button "Okay" at bounding box center [448, 178] width 84 height 30
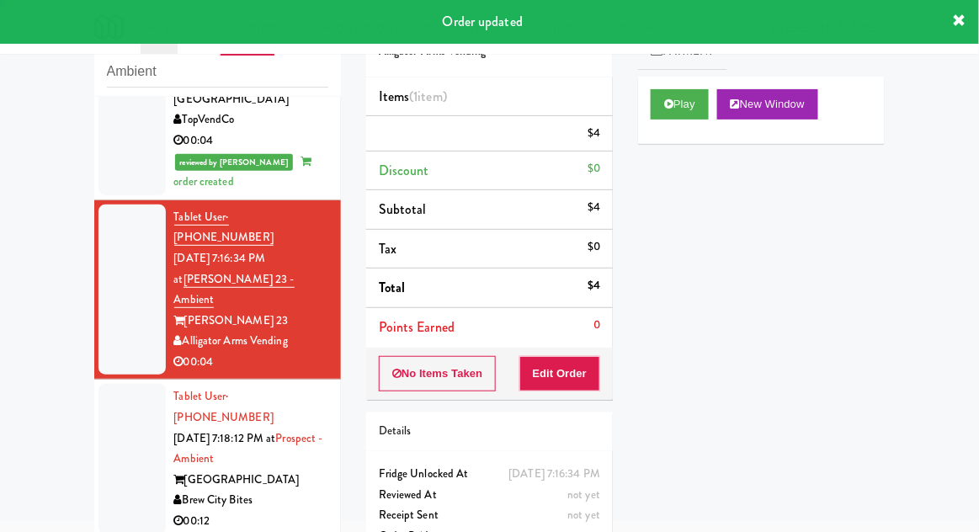
scroll to position [0, 0]
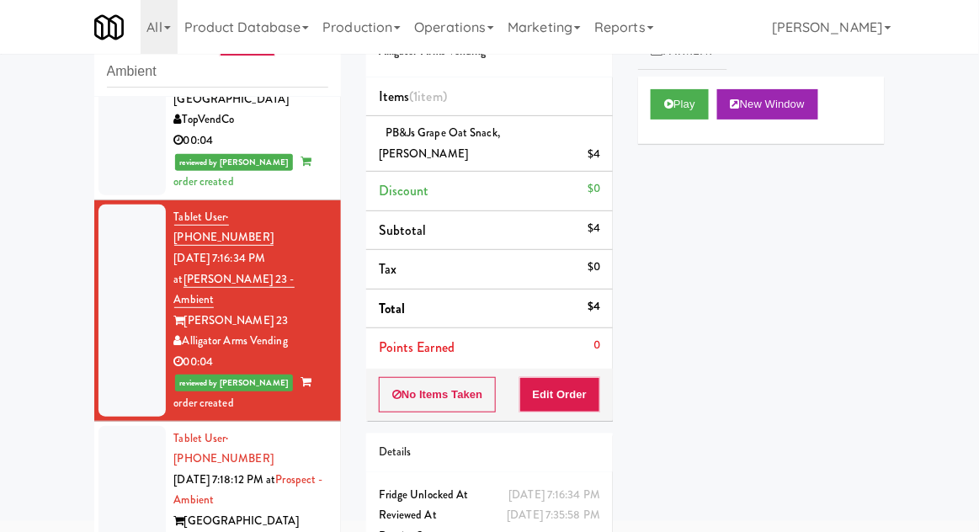
click at [99, 426] on div at bounding box center [132, 501] width 67 height 150
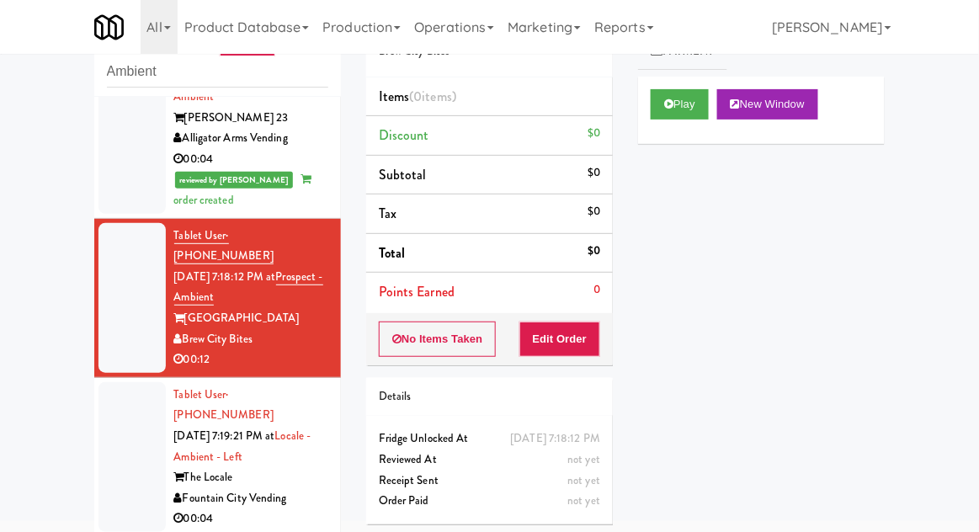
scroll to position [744, 0]
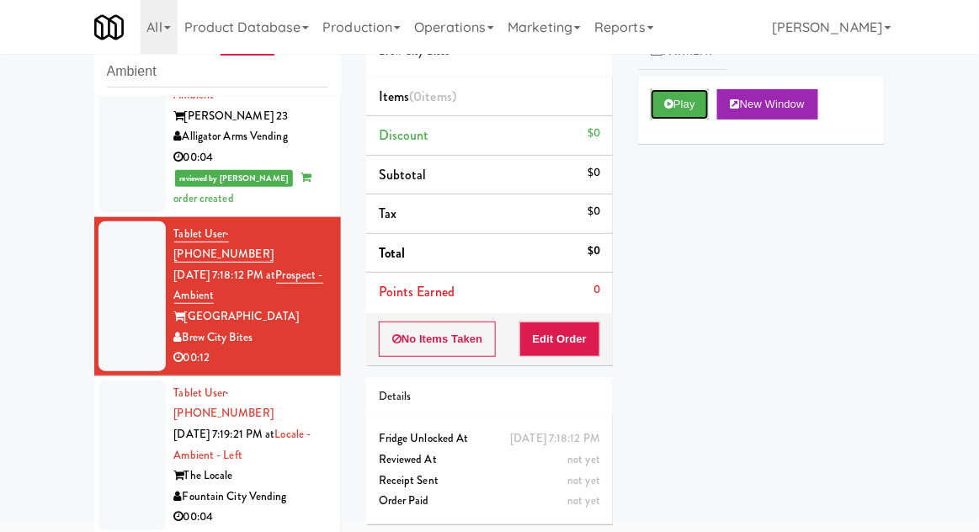
click at [664, 109] on icon at bounding box center [668, 104] width 9 height 11
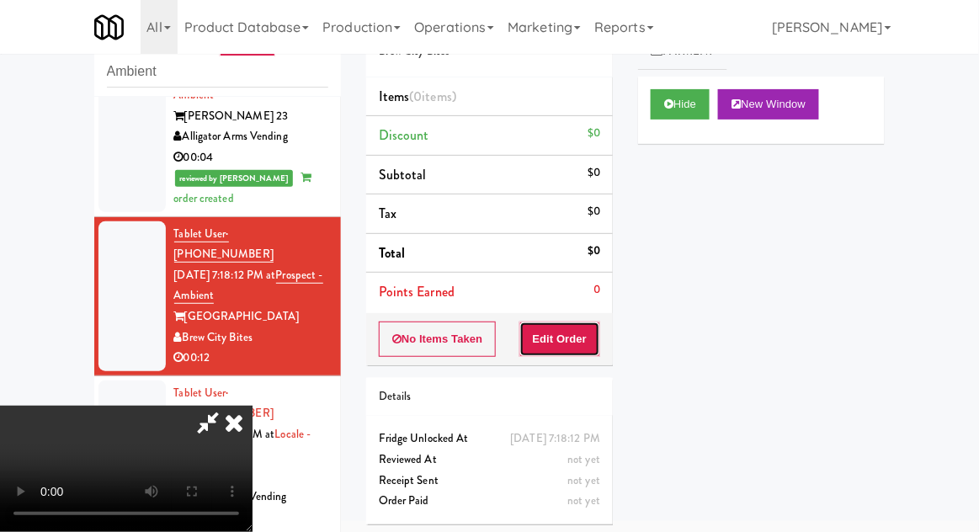
click at [593, 344] on button "Edit Order" at bounding box center [561, 339] width 82 height 35
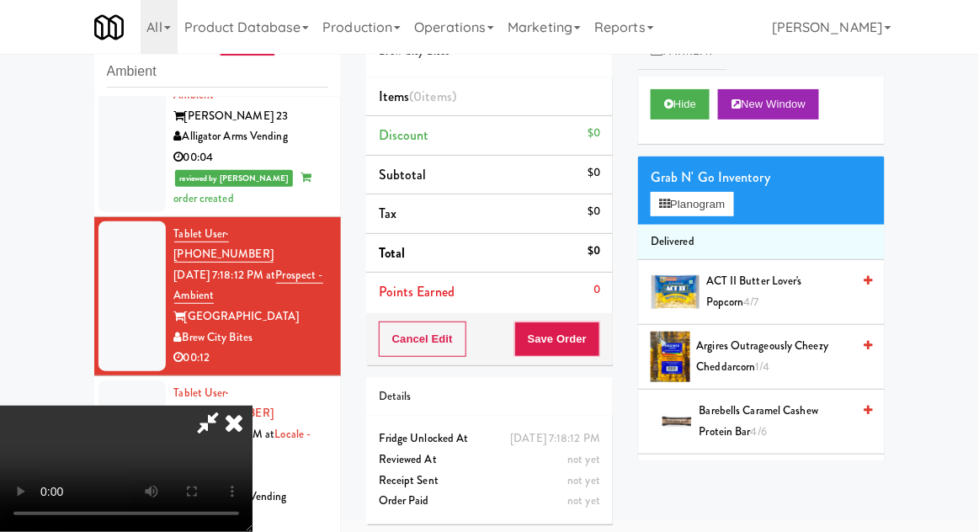
scroll to position [0, 0]
click at [712, 214] on button "Planogram" at bounding box center [692, 204] width 83 height 25
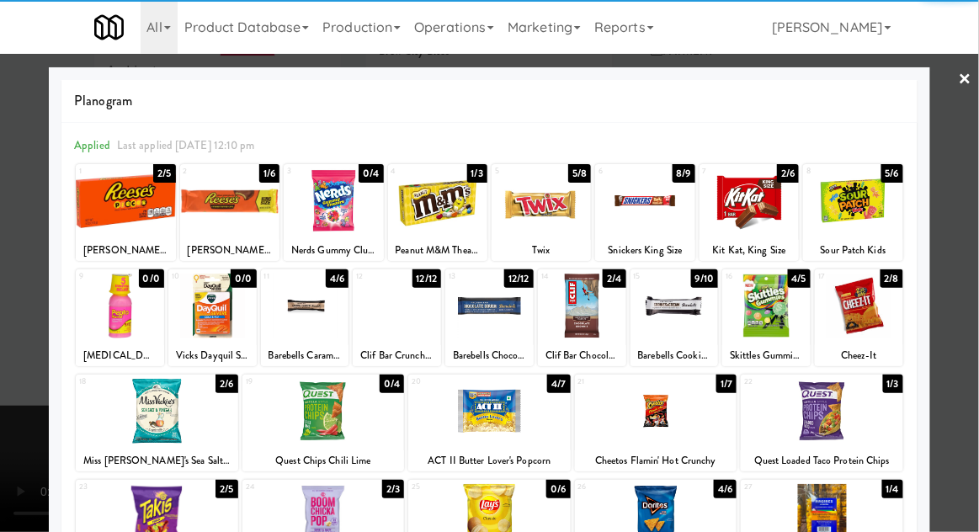
click at [226, 221] on div at bounding box center [229, 200] width 99 height 65
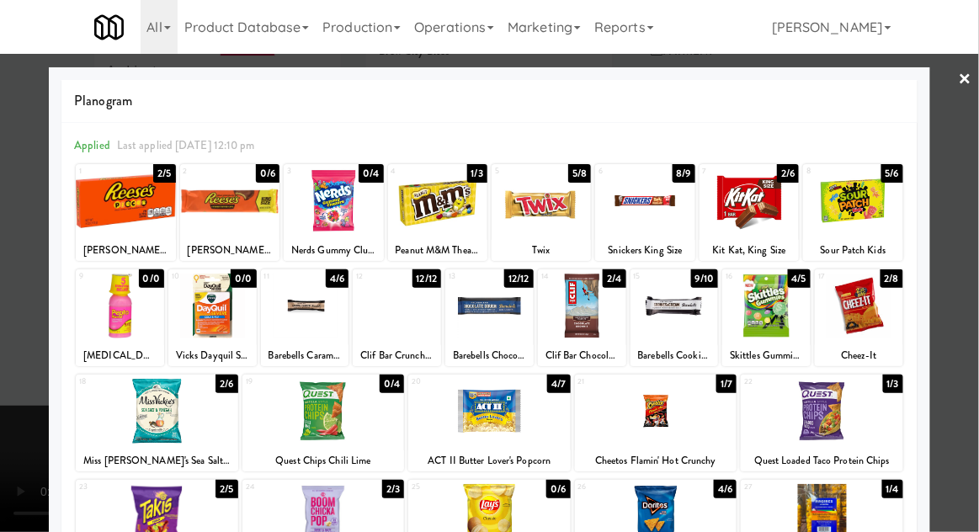
click at [973, 228] on div at bounding box center [489, 266] width 979 height 532
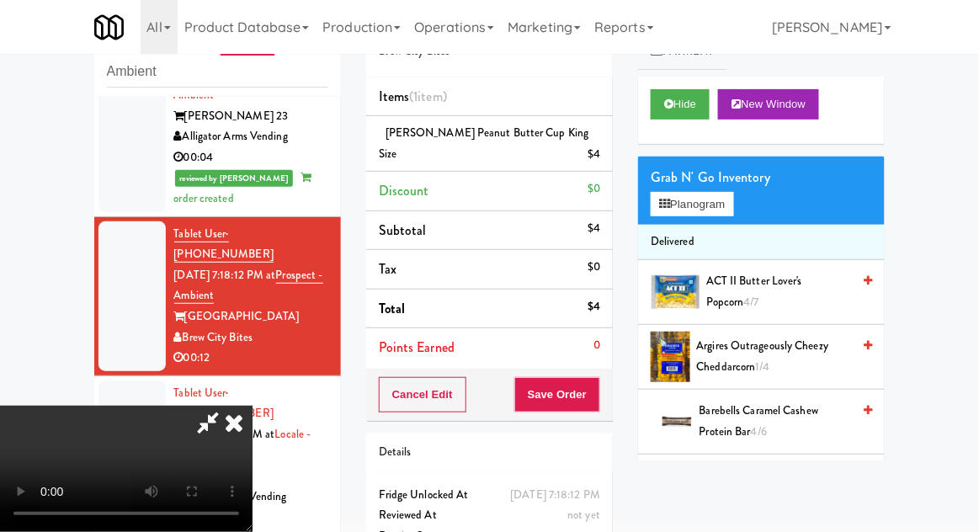
scroll to position [61, 0]
click at [600, 377] on button "Save Order" at bounding box center [557, 394] width 86 height 35
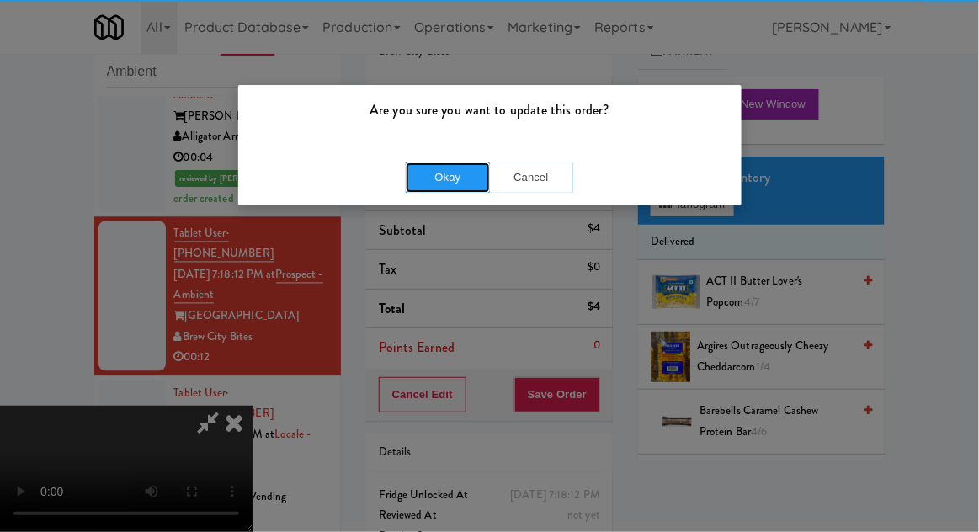
click at [436, 169] on button "Okay" at bounding box center [448, 178] width 84 height 30
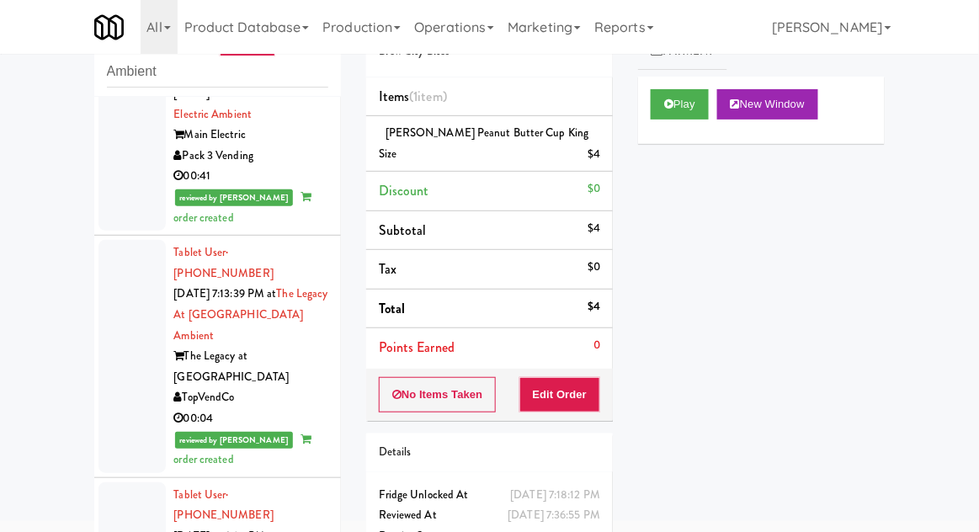
scroll to position [0, 0]
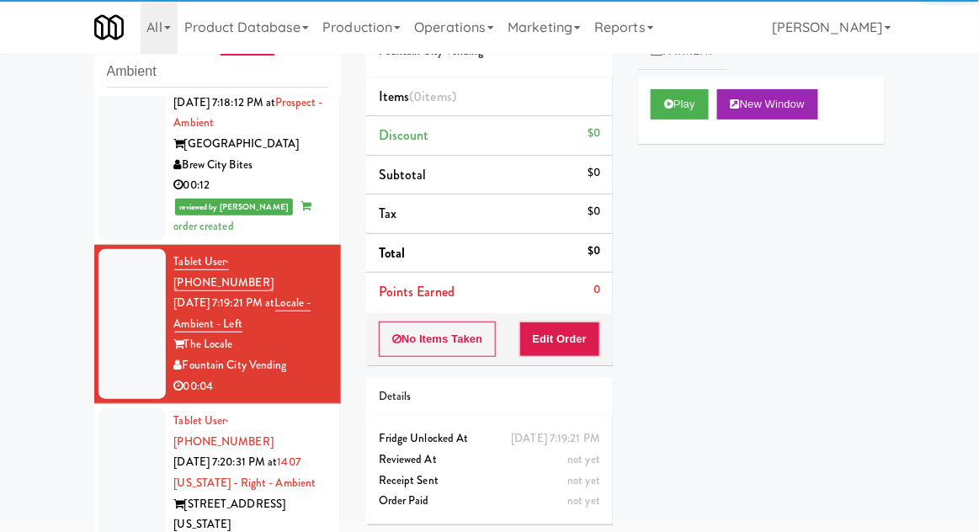
scroll to position [918, 0]
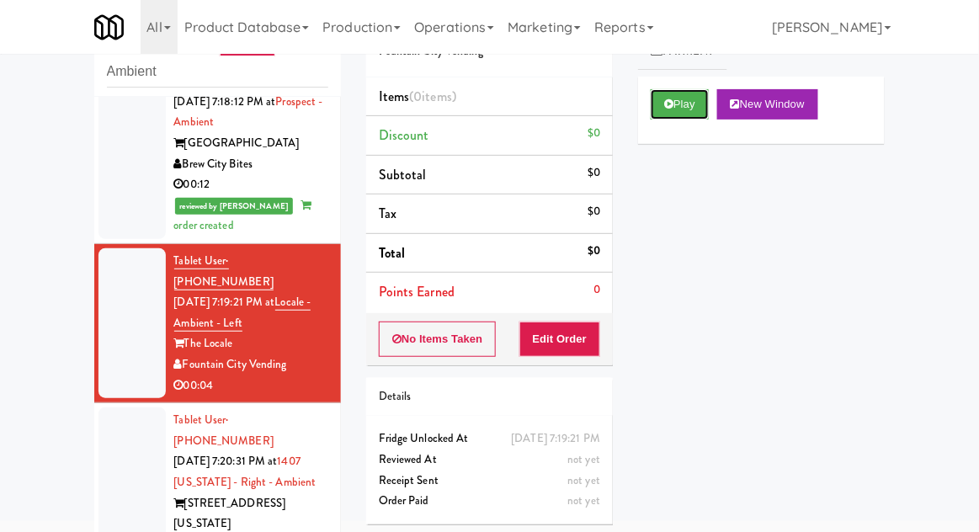
click at [653, 104] on button "Play" at bounding box center [680, 104] width 58 height 30
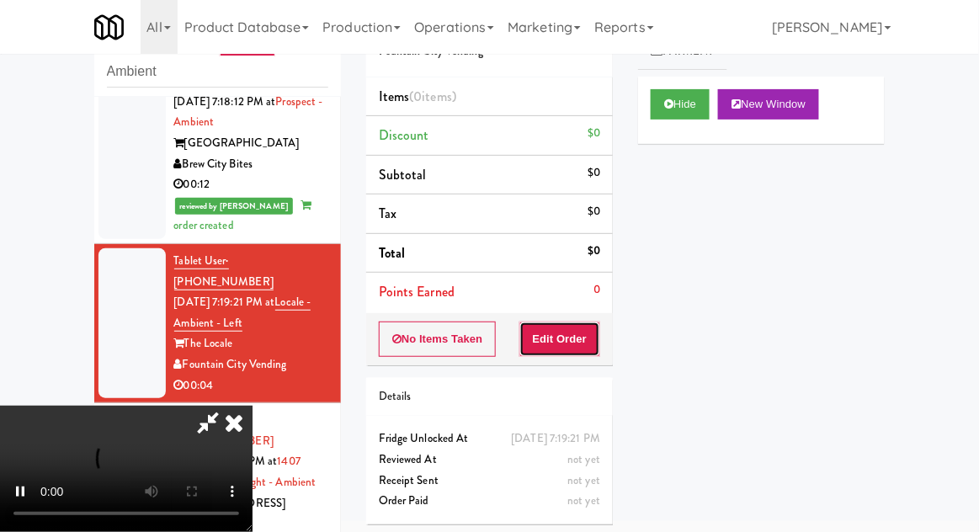
click at [572, 344] on button "Edit Order" at bounding box center [561, 339] width 82 height 35
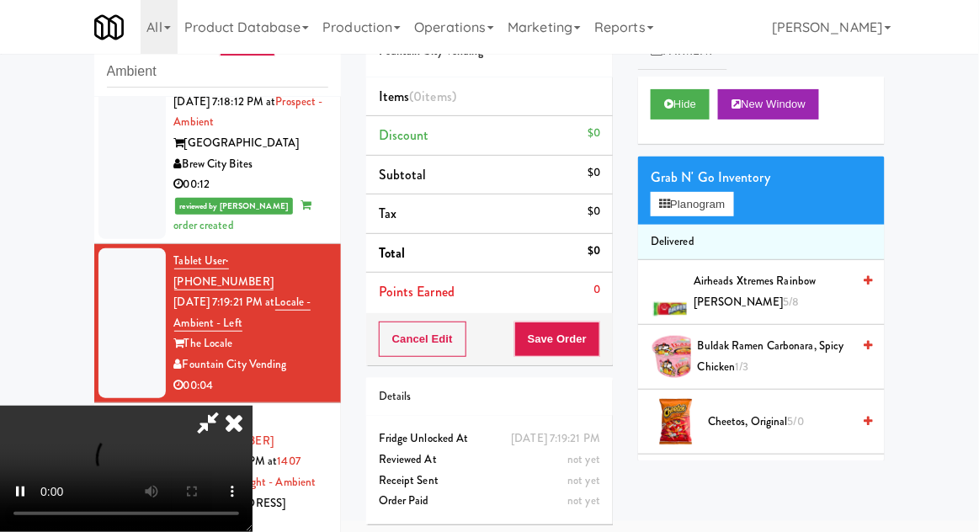
scroll to position [0, 0]
click at [733, 197] on button "Planogram" at bounding box center [692, 204] width 83 height 25
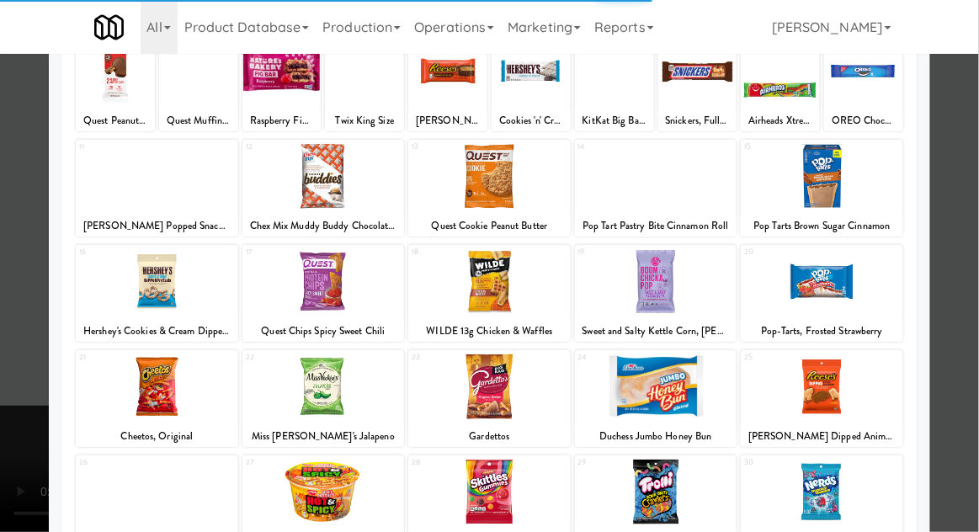
scroll to position [213, 0]
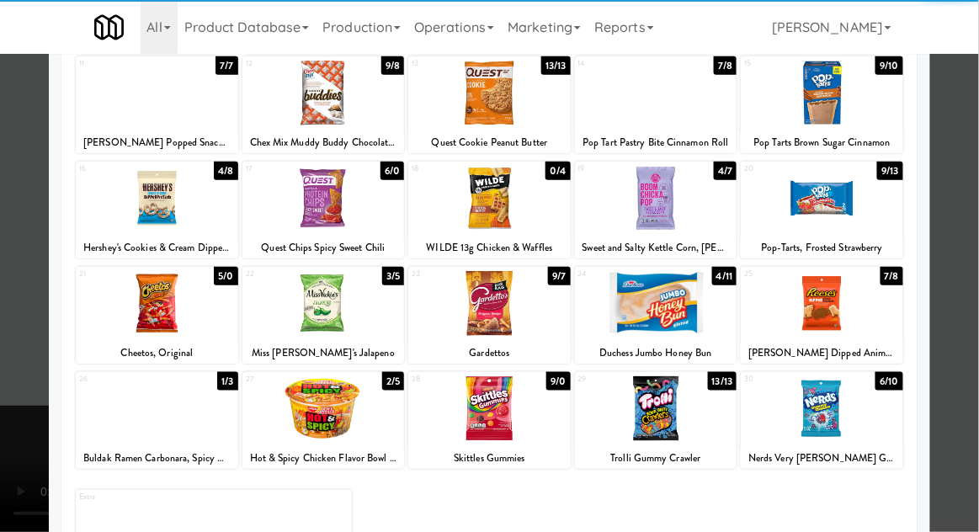
click at [861, 301] on div at bounding box center [822, 303] width 163 height 65
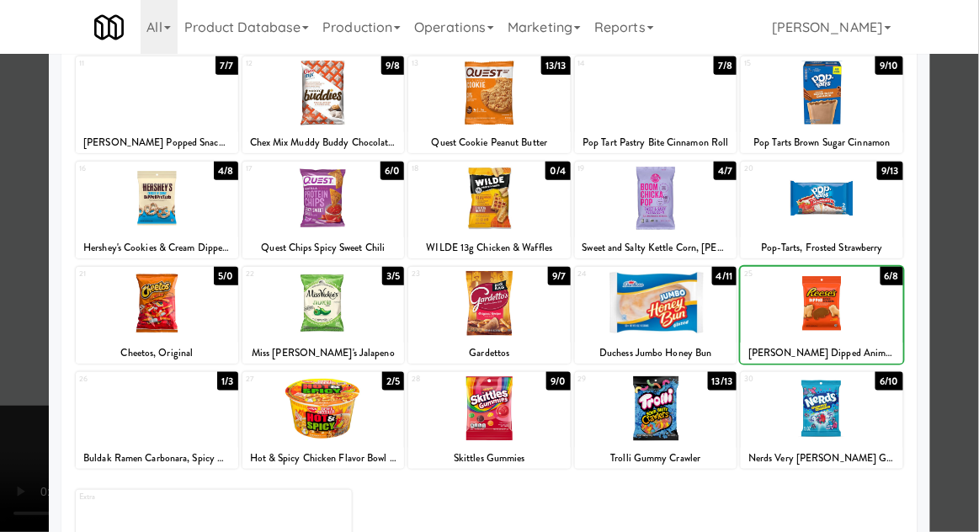
click at [967, 262] on div at bounding box center [489, 266] width 979 height 532
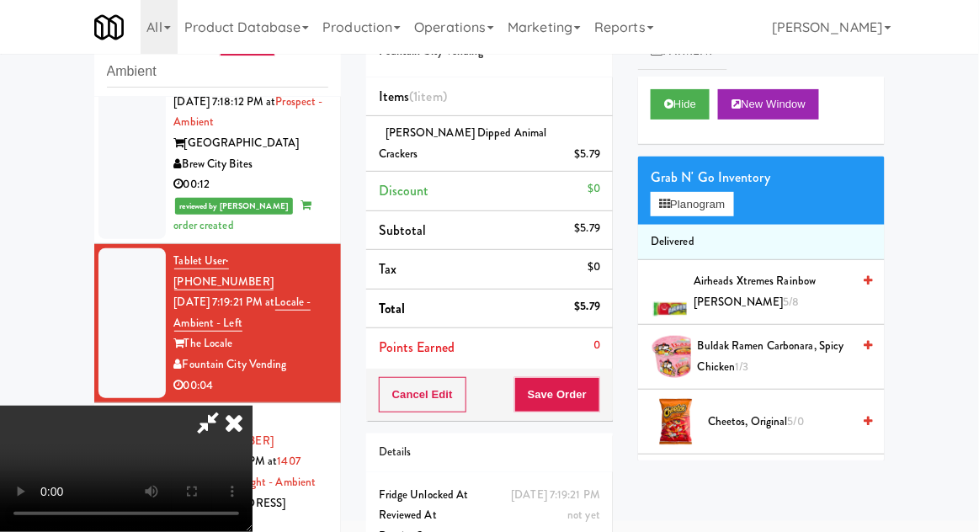
scroll to position [61, 0]
click at [593, 377] on button "Save Order" at bounding box center [557, 394] width 86 height 35
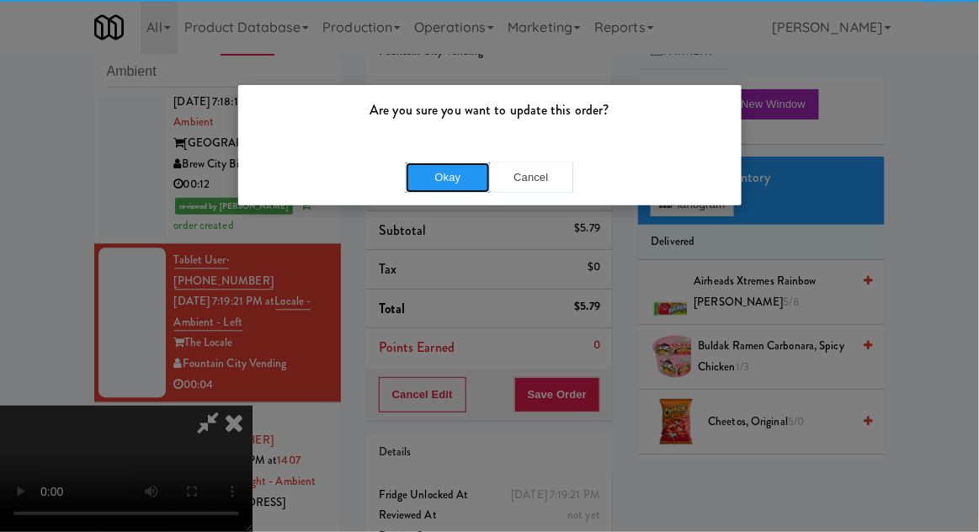
click at [421, 166] on button "Okay" at bounding box center [448, 178] width 84 height 30
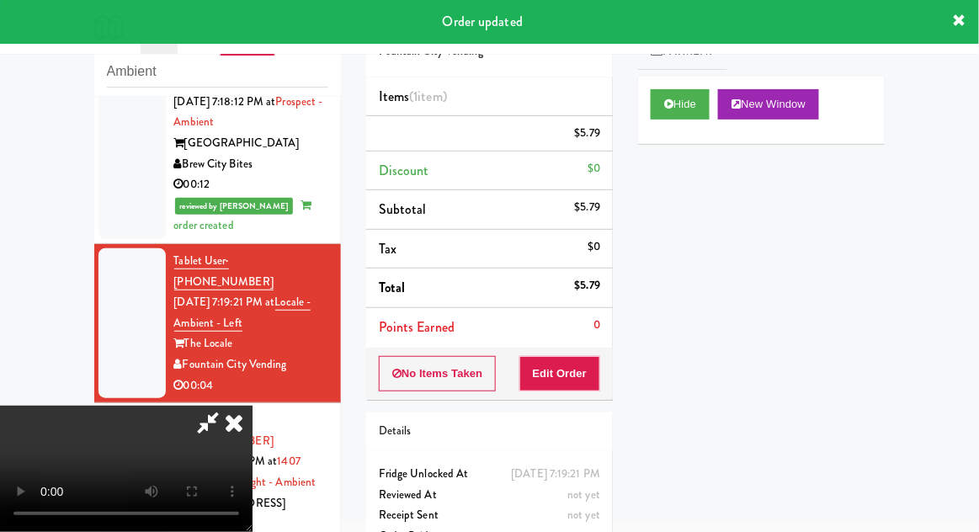
scroll to position [0, 0]
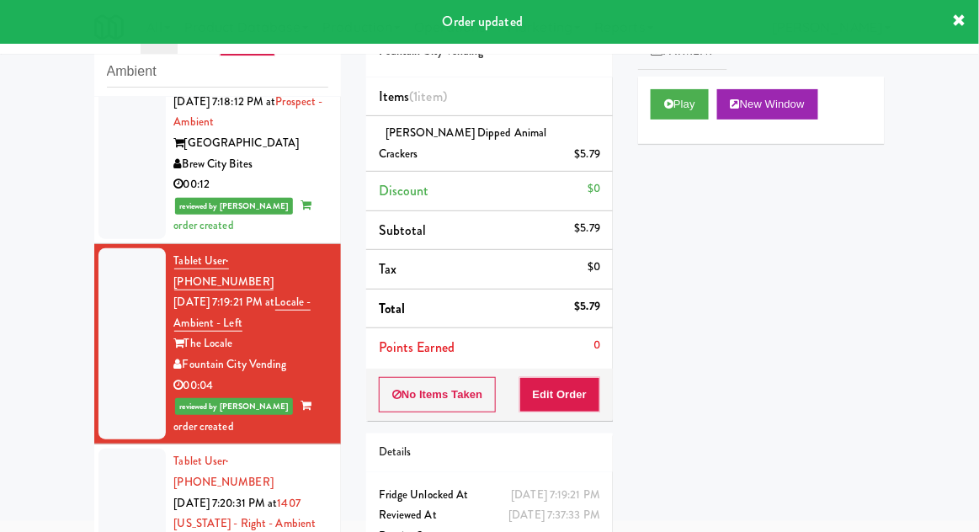
click at [113, 449] on div at bounding box center [132, 534] width 67 height 171
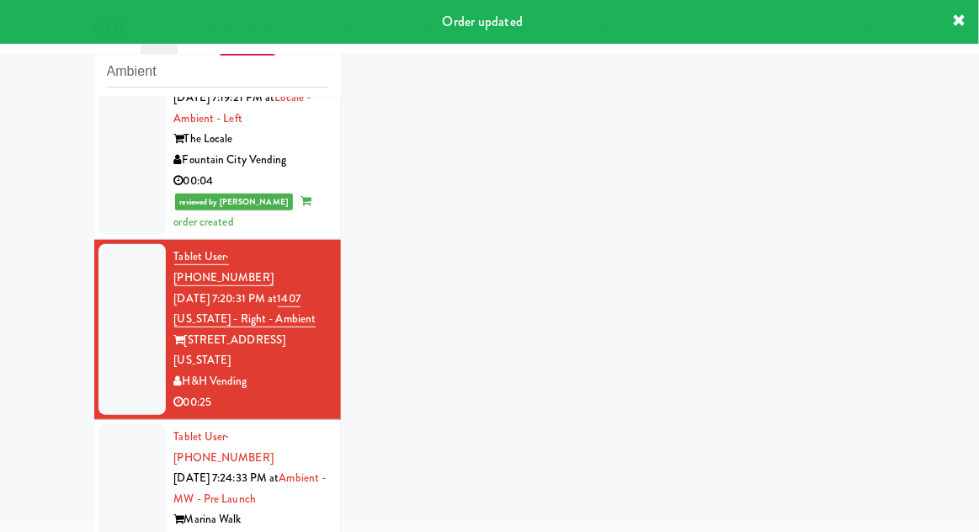
scroll to position [1148, 0]
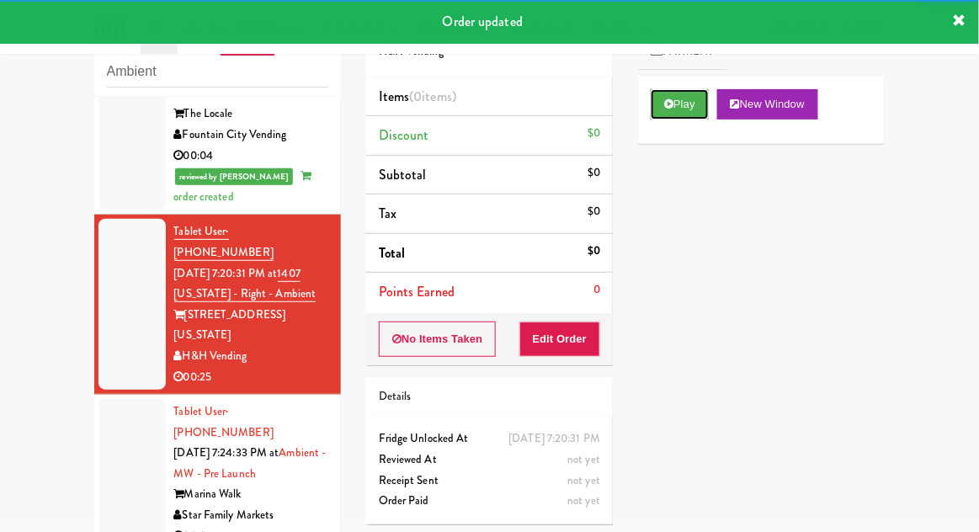
click at [675, 115] on button "Play" at bounding box center [680, 104] width 58 height 30
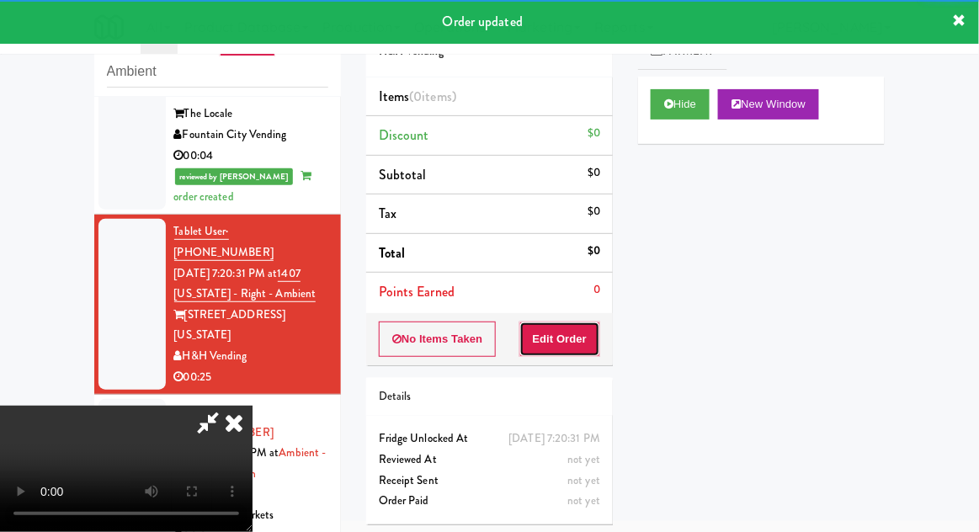
click at [574, 339] on button "Edit Order" at bounding box center [561, 339] width 82 height 35
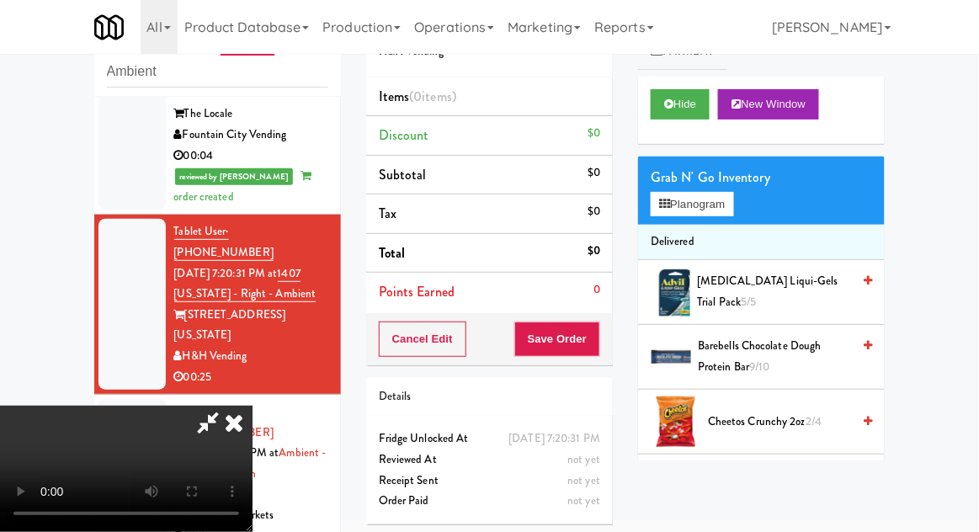
click at [740, 227] on li "Delivered" at bounding box center [761, 242] width 247 height 35
click at [728, 205] on button "Planogram" at bounding box center [692, 204] width 83 height 25
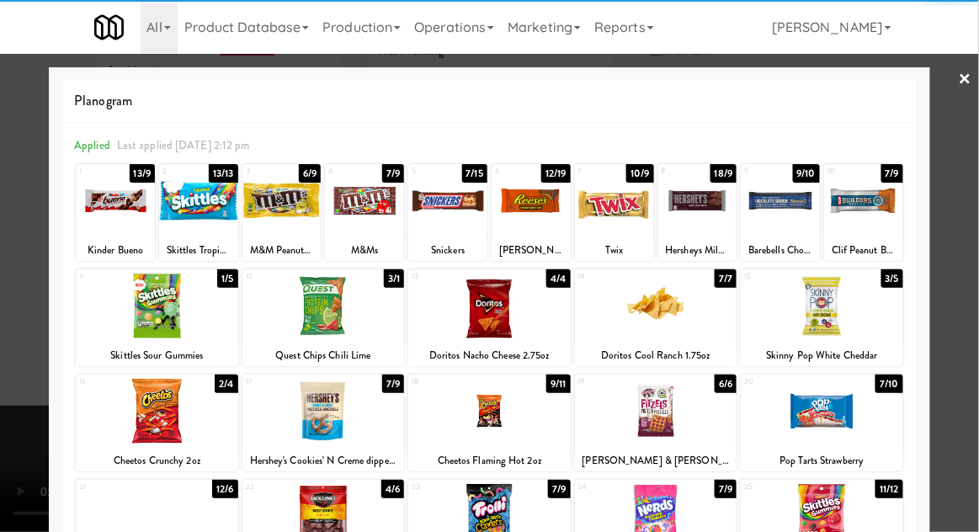
click at [488, 314] on div at bounding box center [489, 306] width 163 height 65
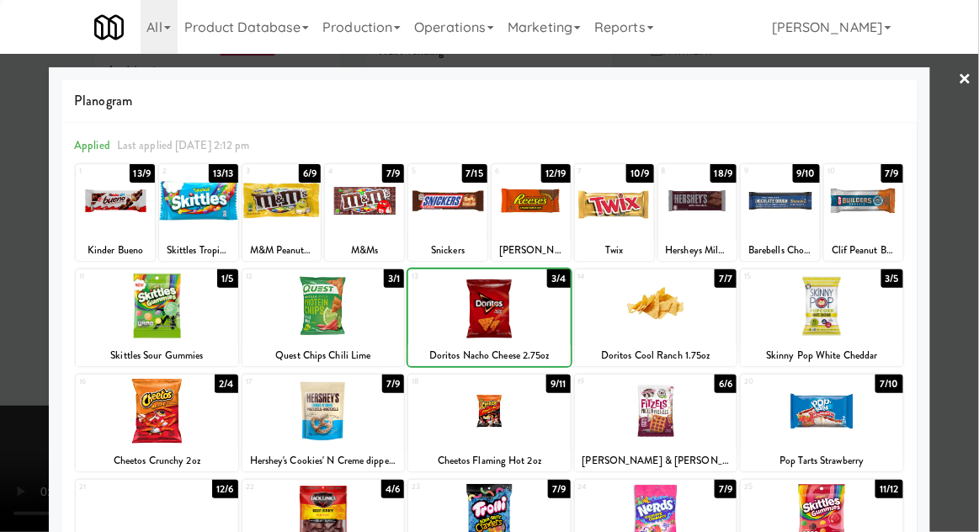
click at [978, 241] on div at bounding box center [489, 266] width 979 height 532
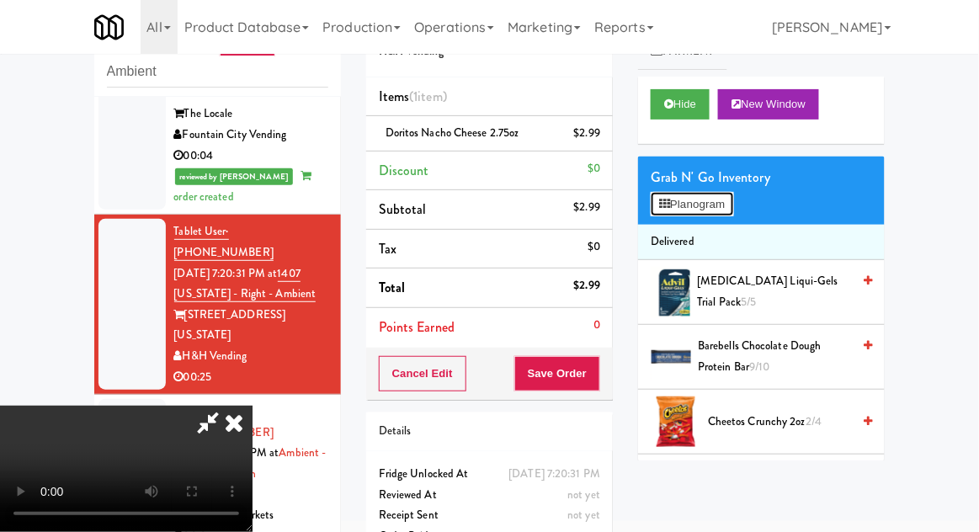
click at [733, 210] on button "Planogram" at bounding box center [692, 204] width 83 height 25
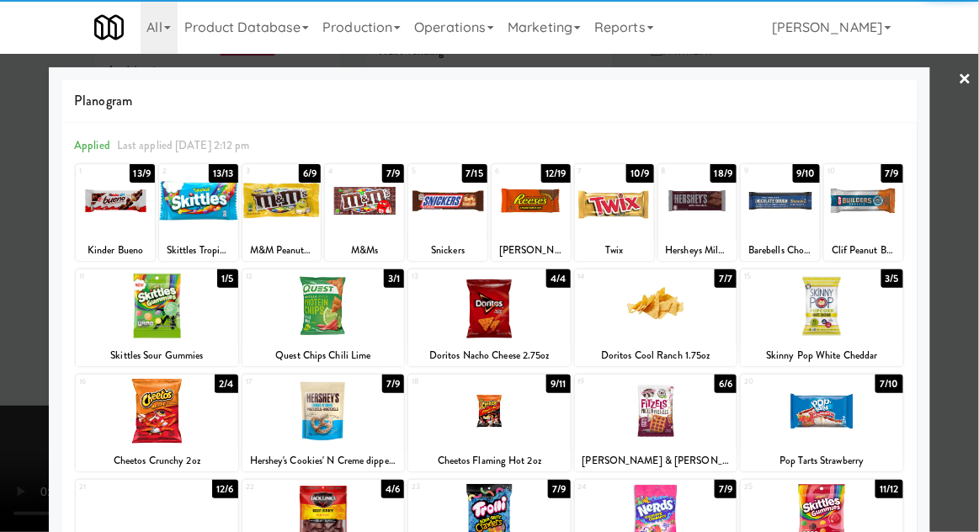
click at [156, 429] on div at bounding box center [157, 411] width 163 height 65
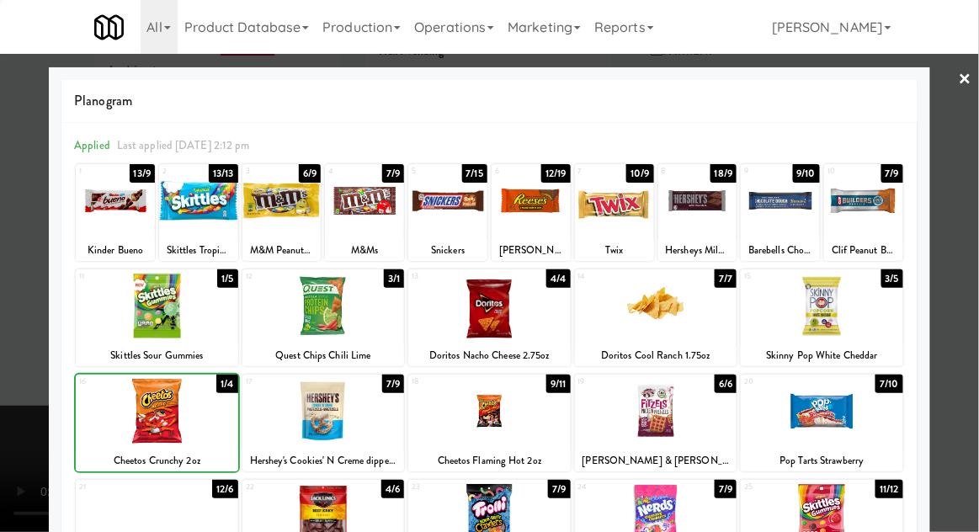
click at [972, 252] on div at bounding box center [489, 266] width 979 height 532
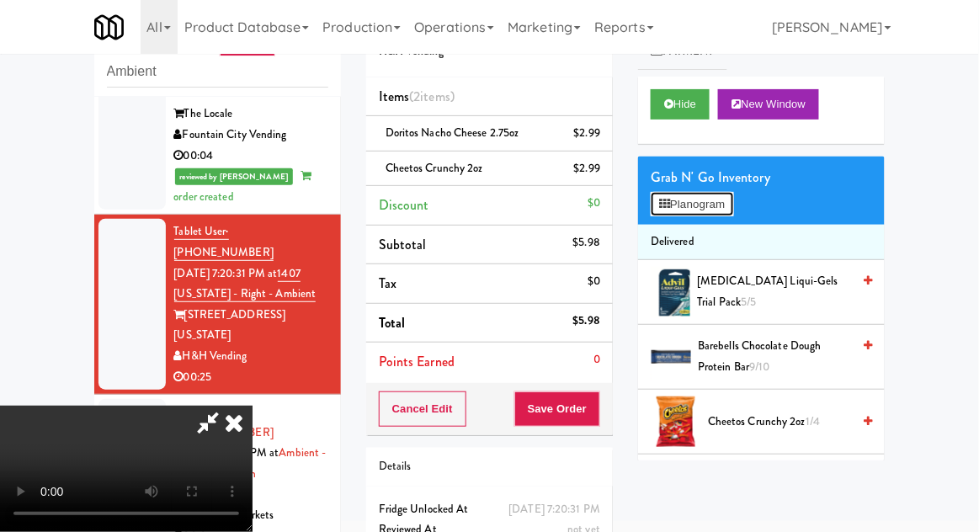
click at [731, 210] on button "Planogram" at bounding box center [692, 204] width 83 height 25
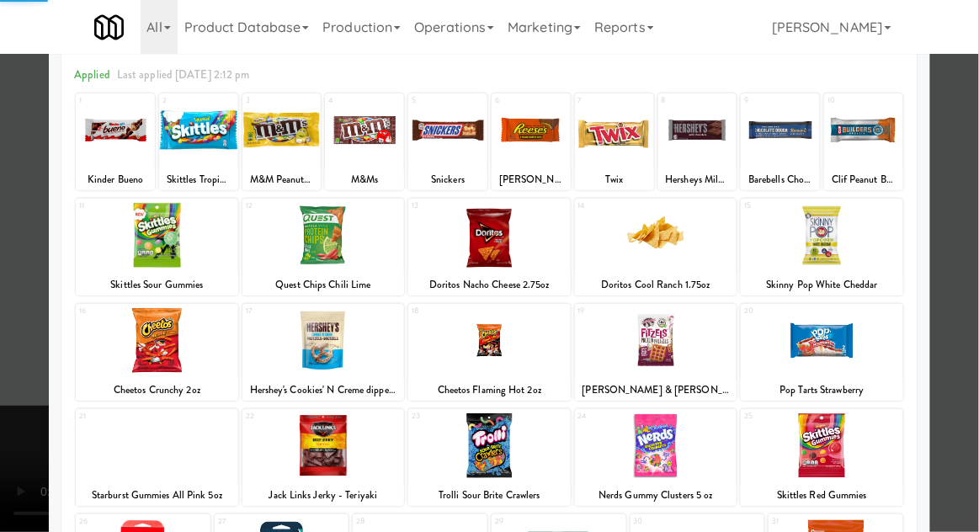
scroll to position [111, 0]
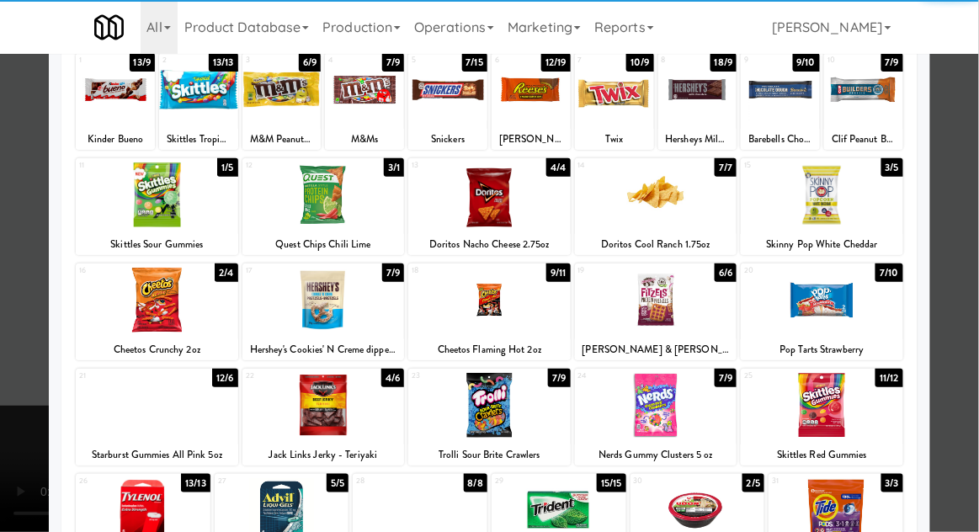
click at [307, 411] on div at bounding box center [324, 405] width 163 height 65
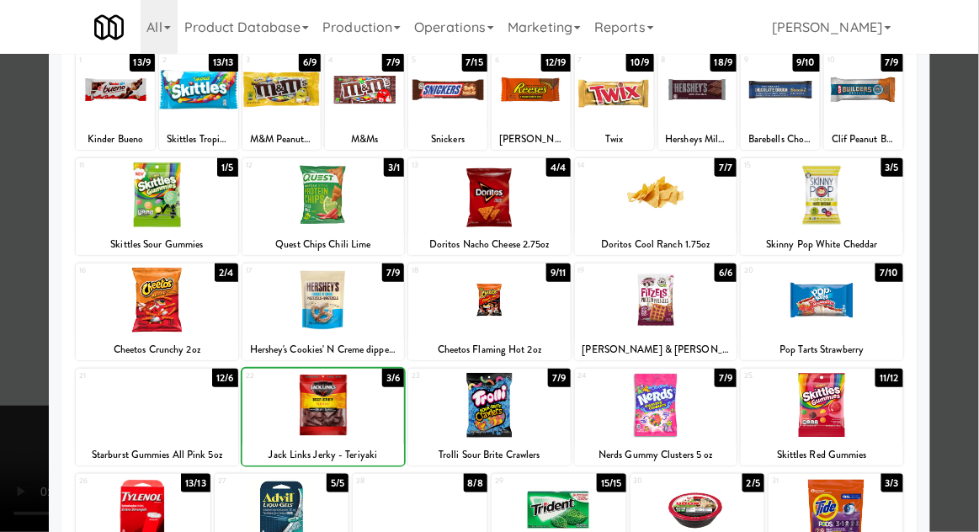
click at [970, 246] on div at bounding box center [489, 266] width 979 height 532
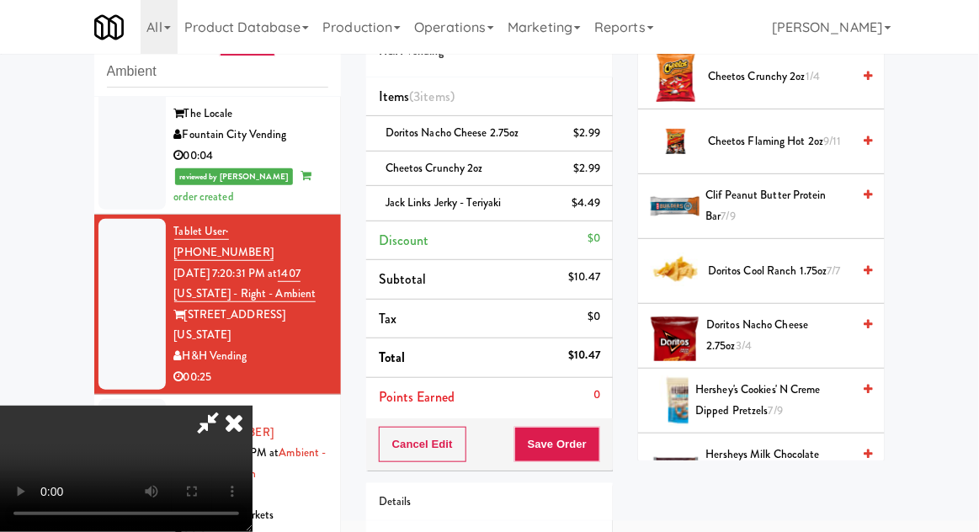
scroll to position [344, 0]
click at [831, 268] on span "7/7" at bounding box center [834, 272] width 13 height 16
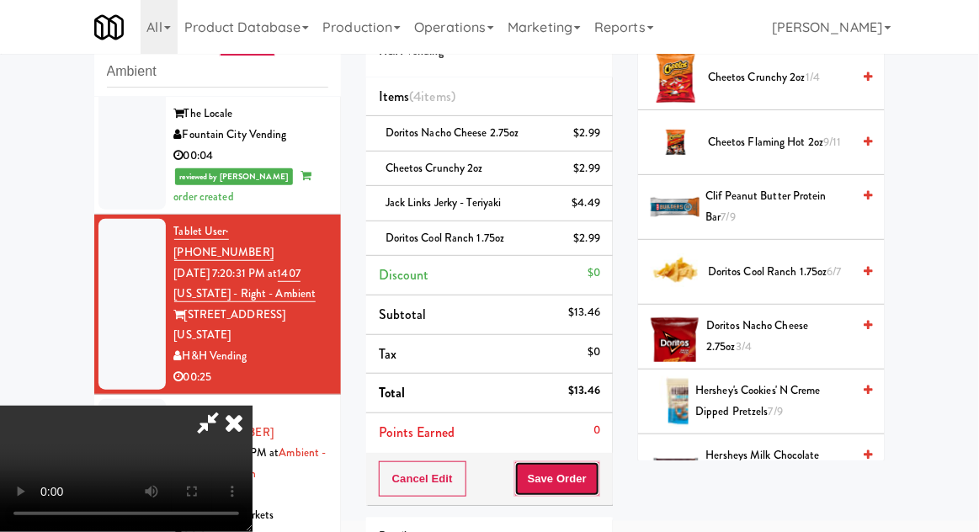
click at [600, 486] on button "Save Order" at bounding box center [557, 478] width 86 height 35
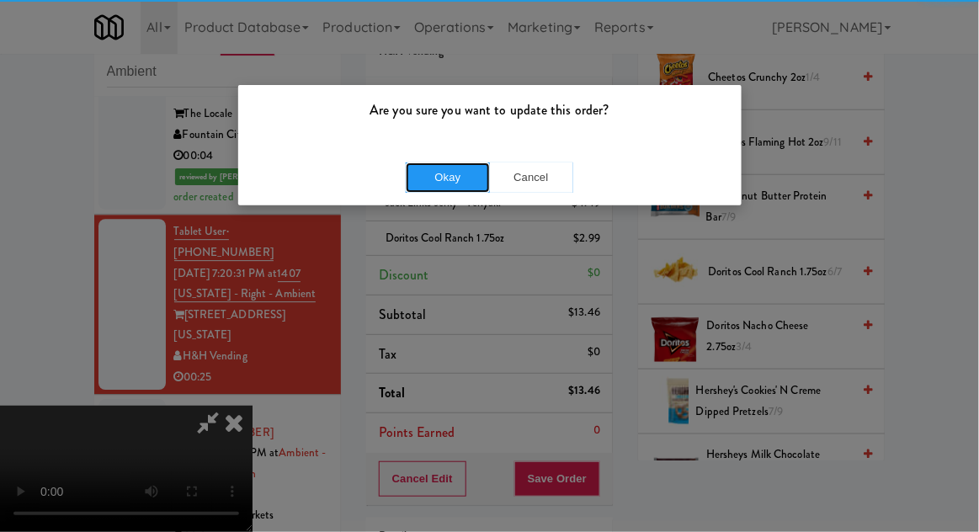
click at [453, 189] on button "Okay" at bounding box center [448, 178] width 84 height 30
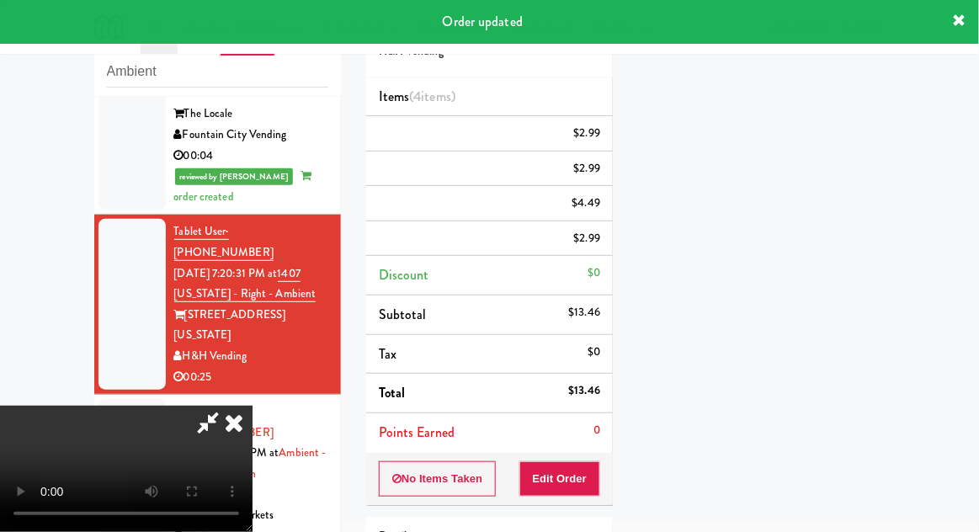
scroll to position [166, 0]
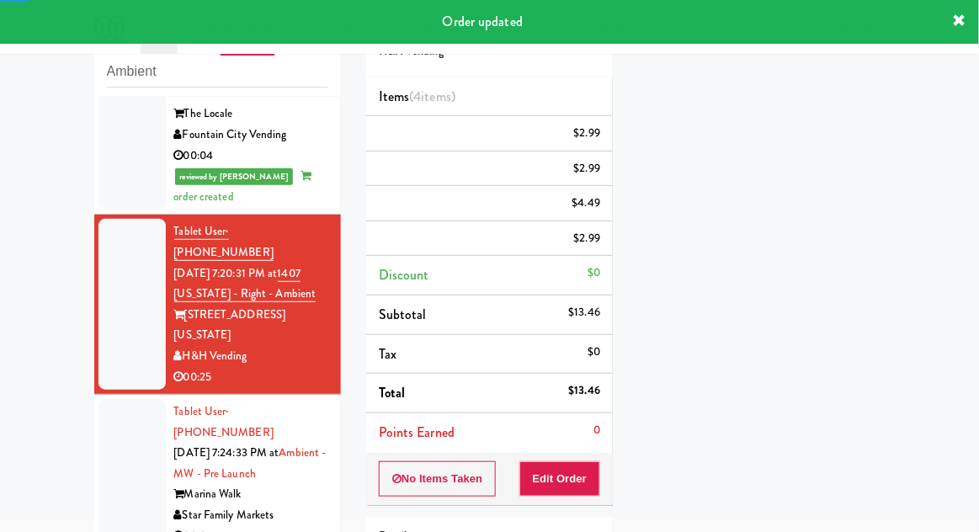
click at [110, 399] on div at bounding box center [132, 474] width 67 height 150
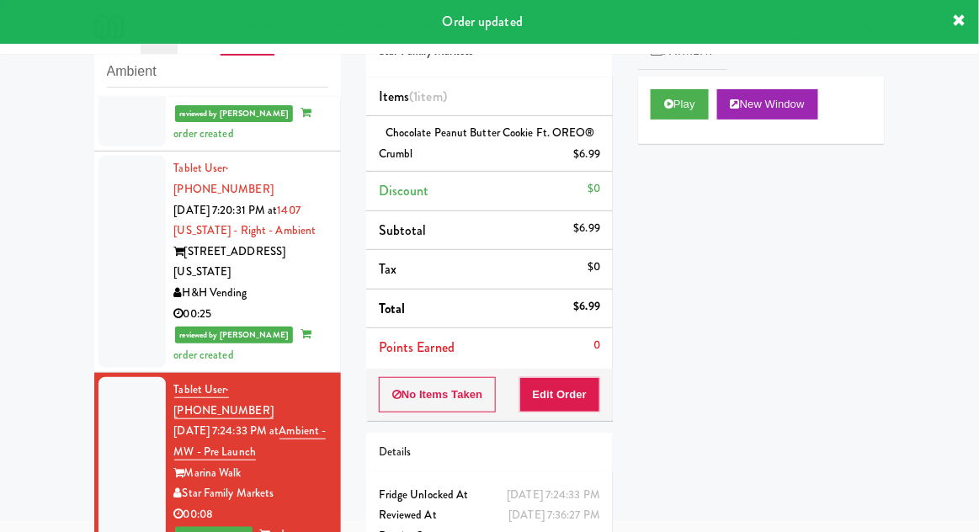
scroll to position [1230, 0]
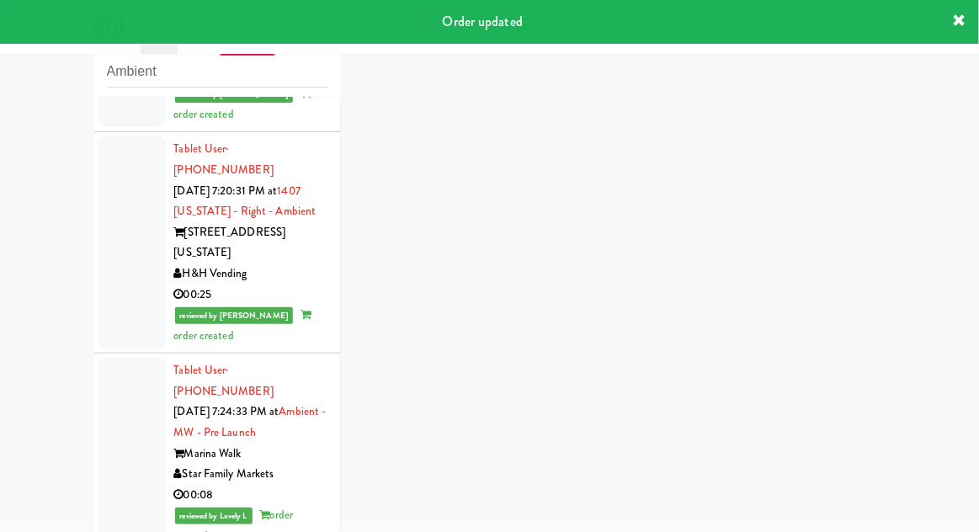
scroll to position [1271, 0]
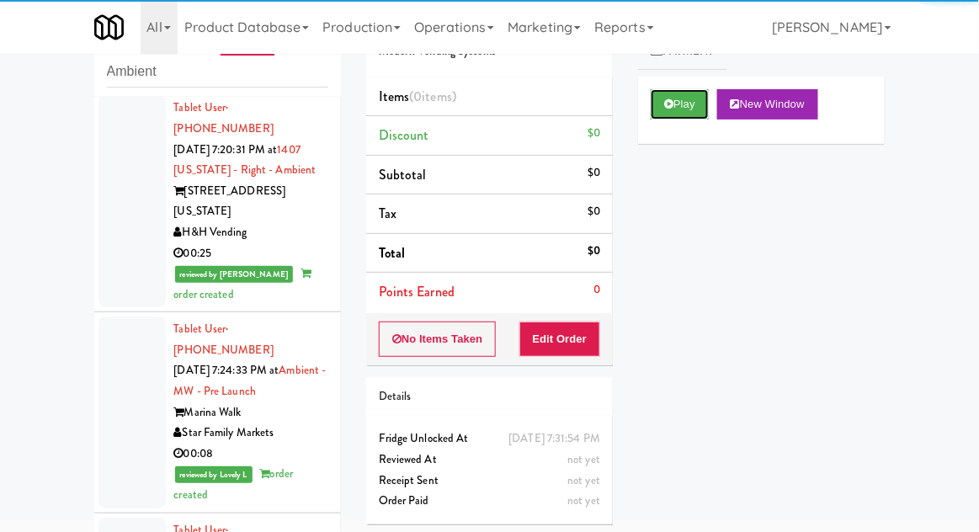
click at [675, 93] on button "Play" at bounding box center [680, 104] width 58 height 30
click at [566, 344] on button "Edit Order" at bounding box center [561, 339] width 82 height 35
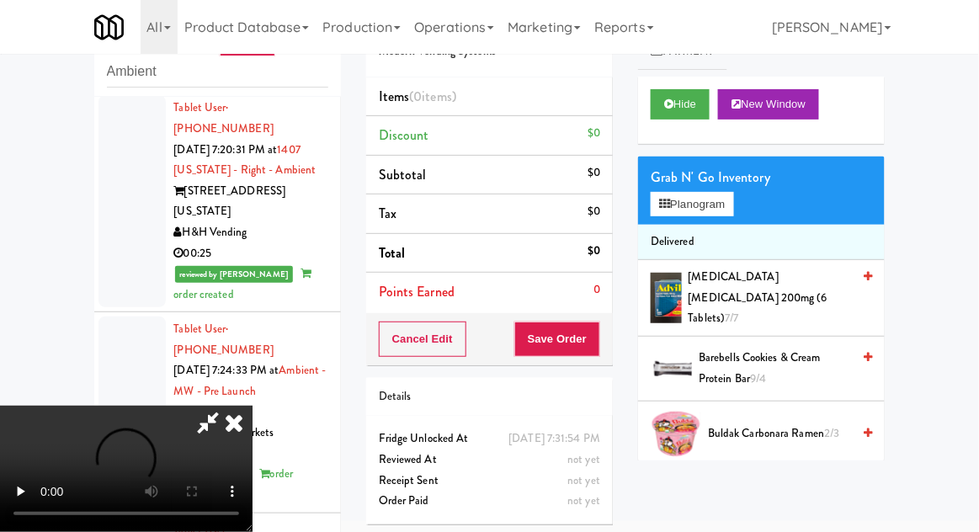
scroll to position [0, 0]
click at [227, 406] on icon at bounding box center [208, 423] width 39 height 34
click at [421, 323] on button "Cancel Edit" at bounding box center [423, 339] width 88 height 35
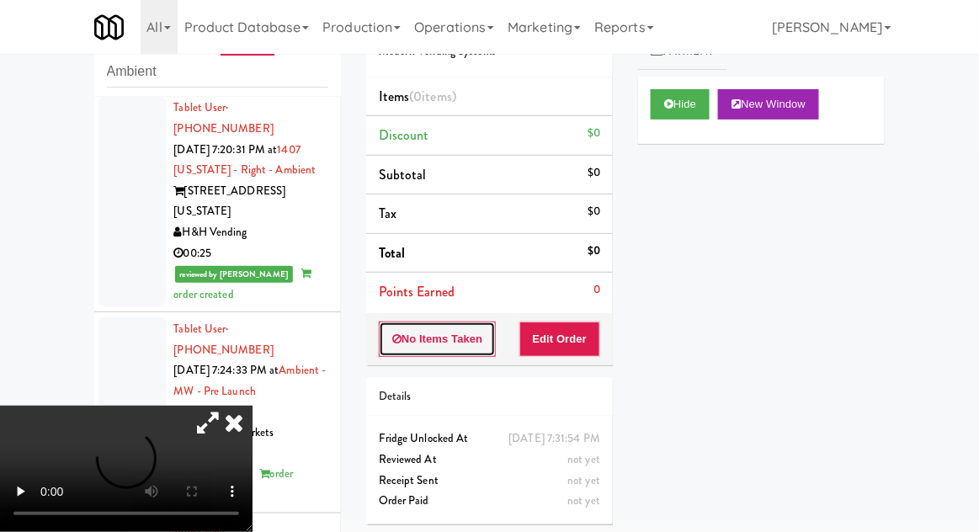
click at [421, 334] on button "No Items Taken" at bounding box center [438, 339] width 118 height 35
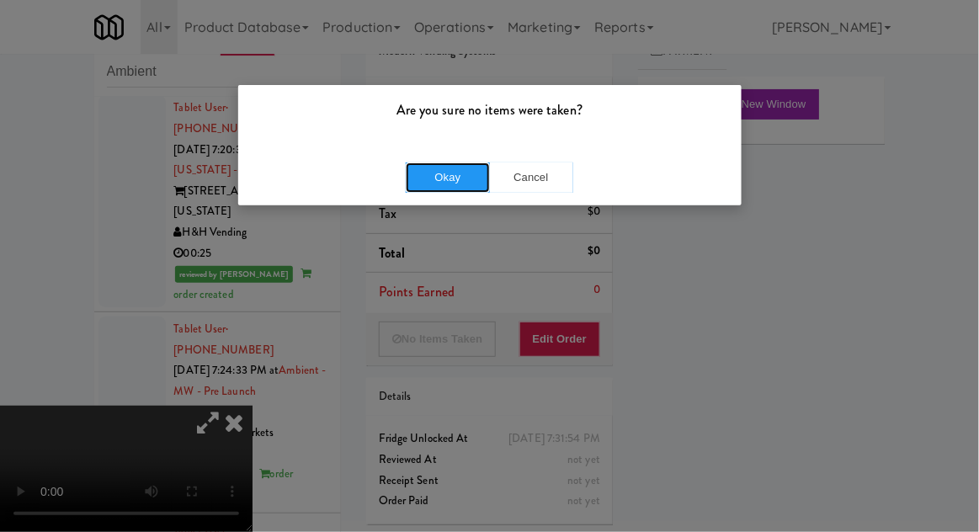
click at [467, 168] on button "Okay" at bounding box center [448, 178] width 84 height 30
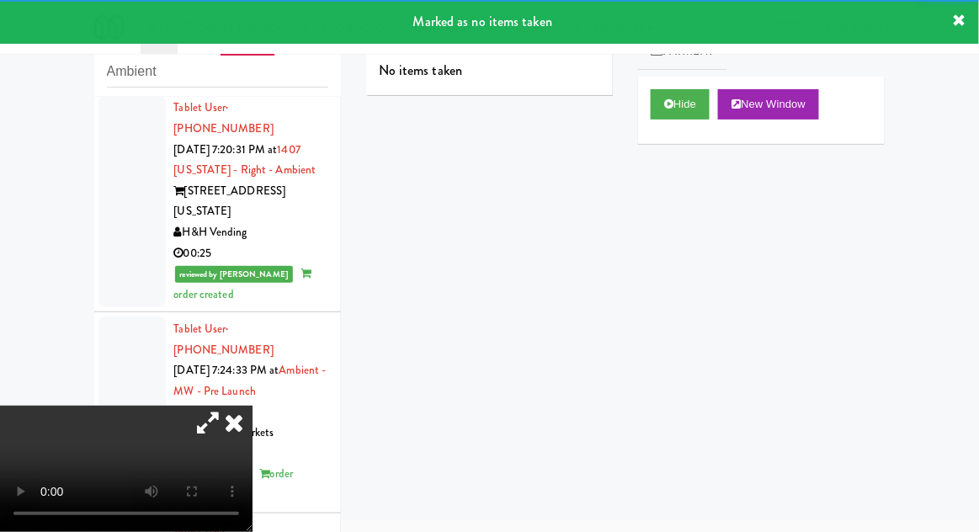
click at [253, 406] on icon at bounding box center [234, 423] width 37 height 34
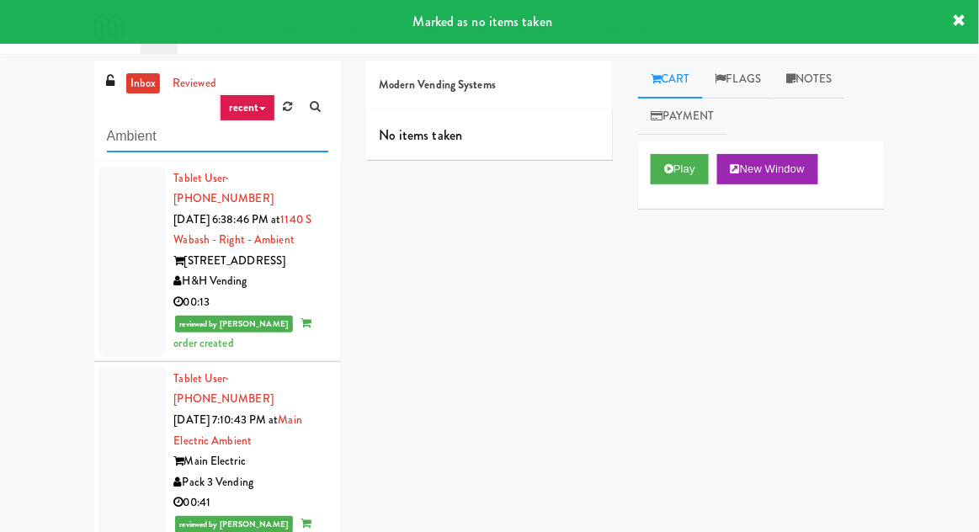
click at [140, 131] on input "Ambient" at bounding box center [217, 136] width 221 height 31
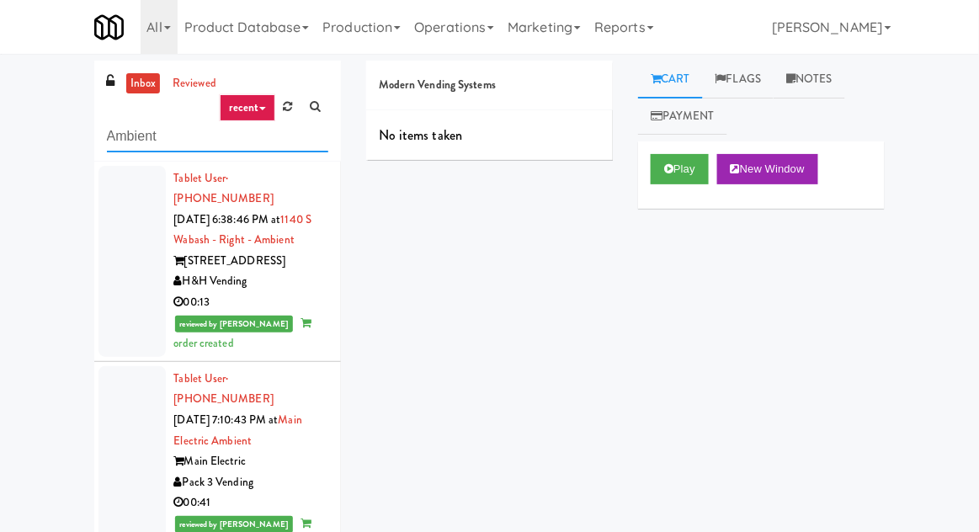
click at [131, 135] on input "Ambient" at bounding box center [217, 136] width 221 height 31
type input "Combo"
click at [35, 111] on div "inbox reviewed recent all unclear take inventory issue suspicious failed recent…" at bounding box center [489, 370] width 979 height 619
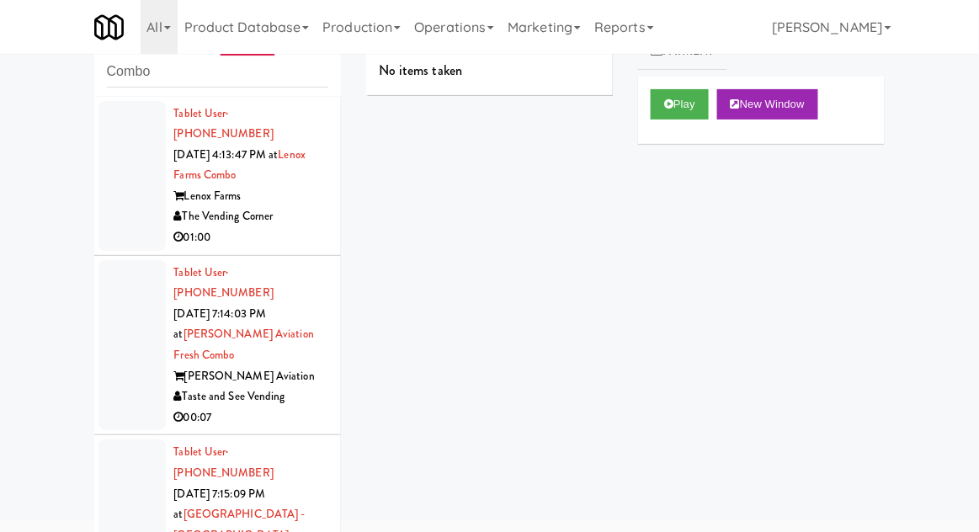
click at [105, 212] on div at bounding box center [132, 176] width 67 height 150
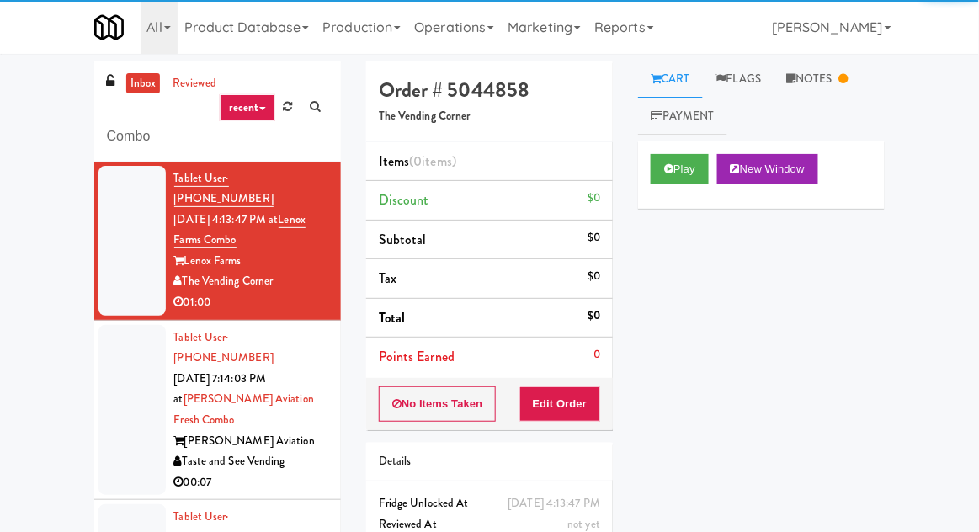
click at [825, 87] on link "Notes" at bounding box center [818, 80] width 88 height 38
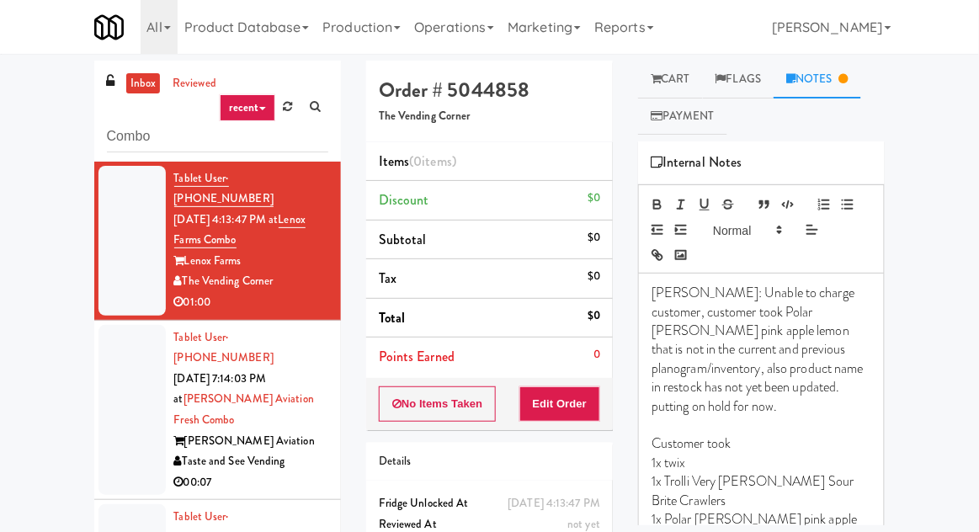
click at [695, 77] on link "Cart" at bounding box center [670, 80] width 65 height 38
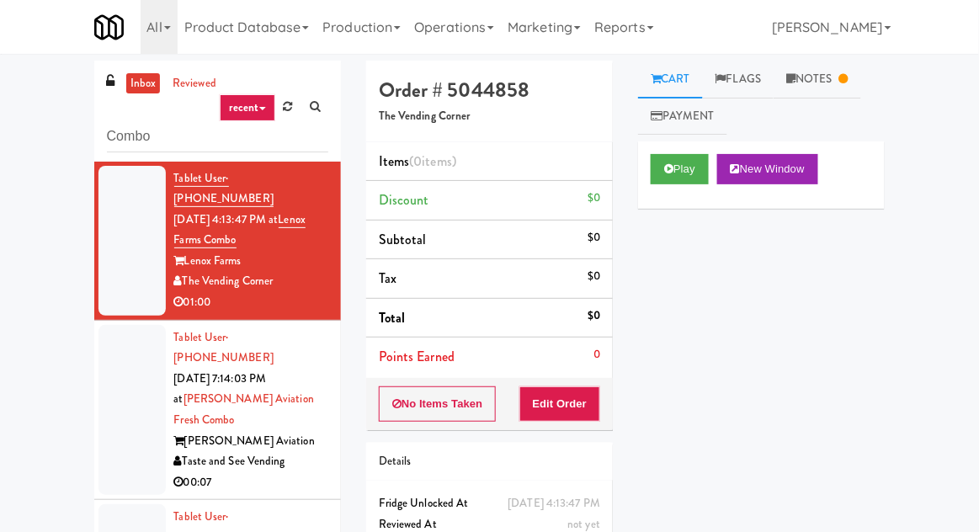
click at [120, 356] on div at bounding box center [132, 410] width 67 height 171
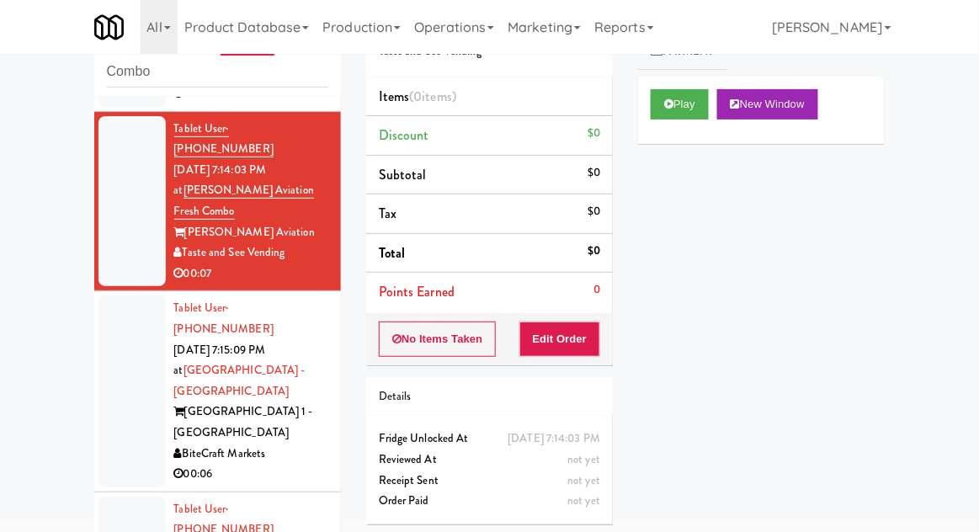
scroll to position [145, 0]
click at [665, 117] on button "Play" at bounding box center [680, 104] width 58 height 30
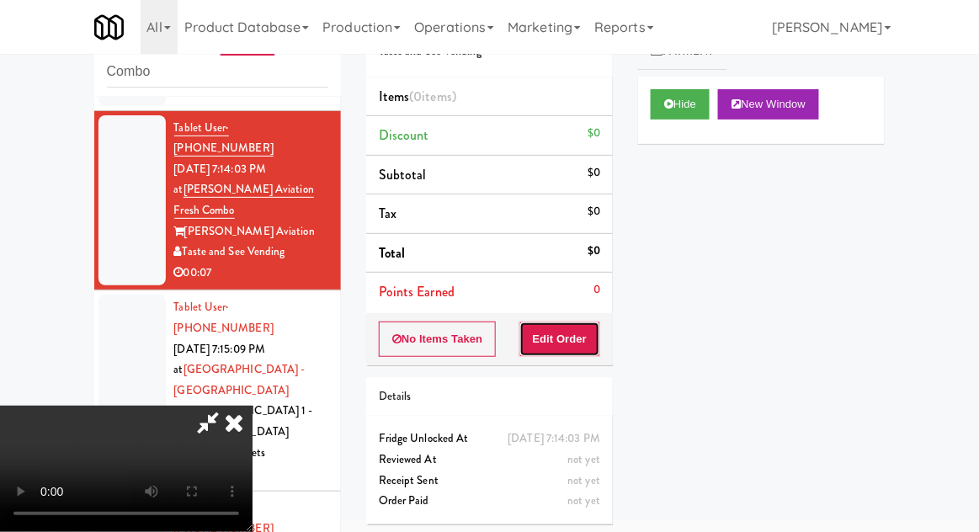
click at [545, 344] on button "Edit Order" at bounding box center [561, 339] width 82 height 35
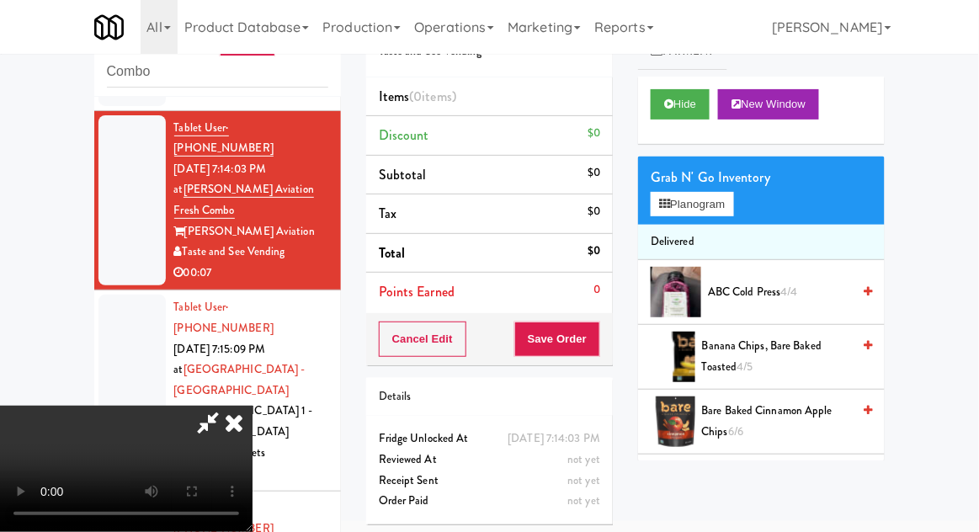
scroll to position [0, 0]
click at [726, 194] on button "Planogram" at bounding box center [692, 204] width 83 height 25
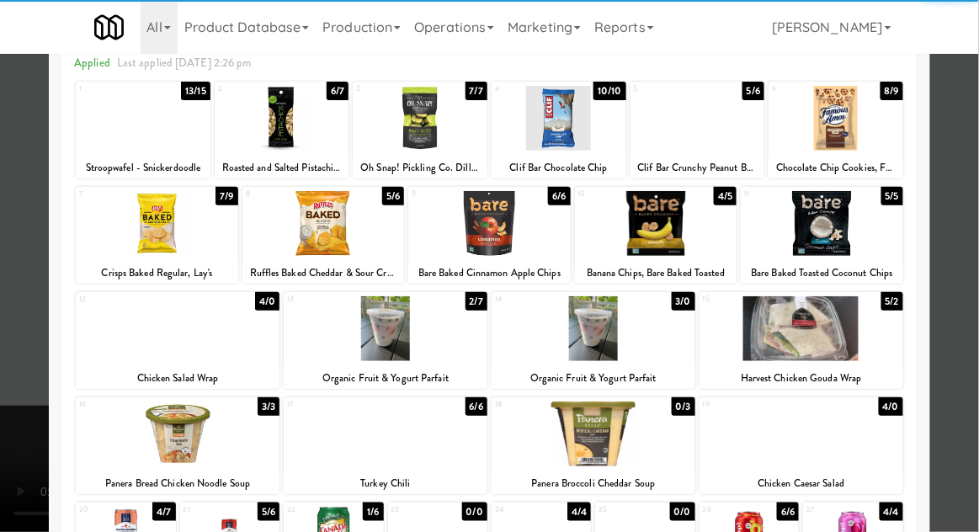
scroll to position [83, 0]
click at [146, 345] on div at bounding box center [178, 328] width 204 height 65
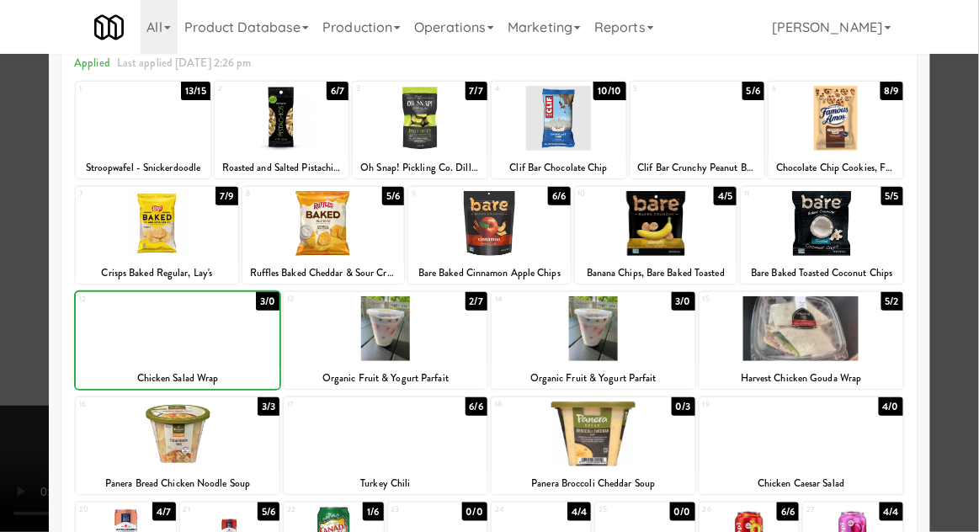
click at [967, 243] on div at bounding box center [489, 266] width 979 height 532
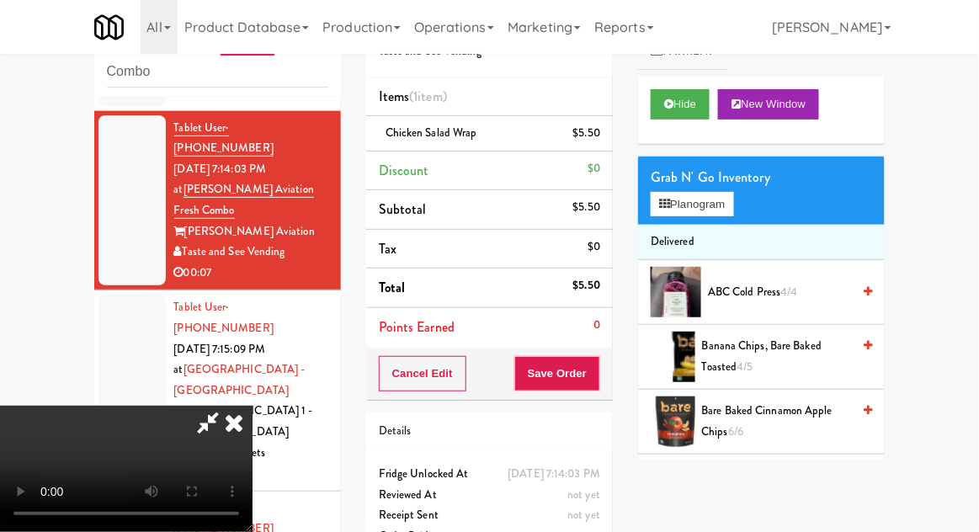
scroll to position [61, 0]
click at [619, 377] on div "Order # 2470430 Taste and See Vending Items (1 item ) Chicken Salad Wrap $5.50 …" at bounding box center [490, 284] width 272 height 576
click at [600, 382] on button "Save Order" at bounding box center [557, 373] width 86 height 35
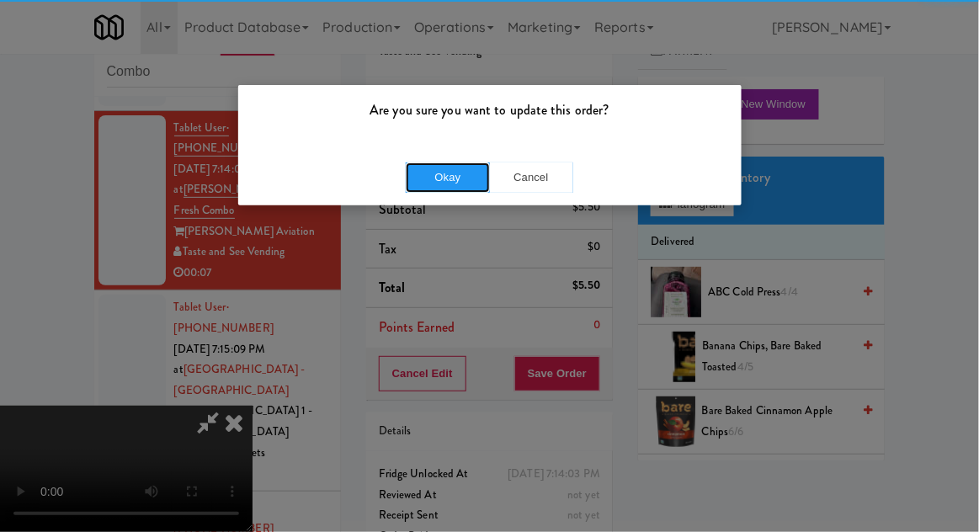
click at [434, 190] on button "Okay" at bounding box center [448, 178] width 84 height 30
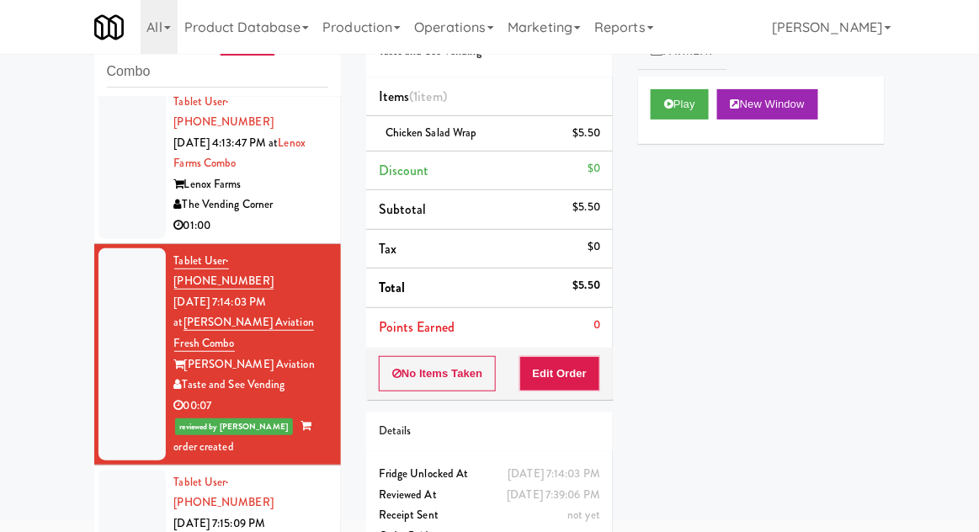
scroll to position [0, 0]
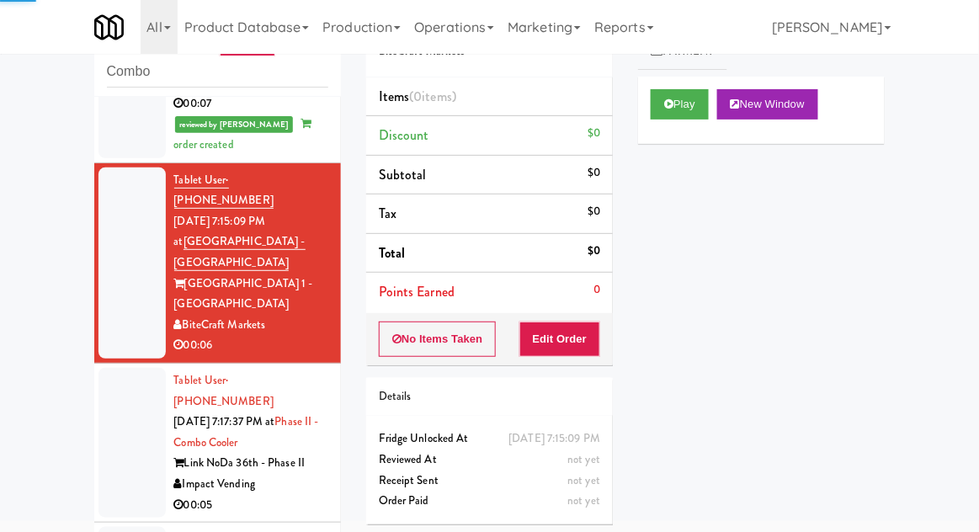
scroll to position [321, 0]
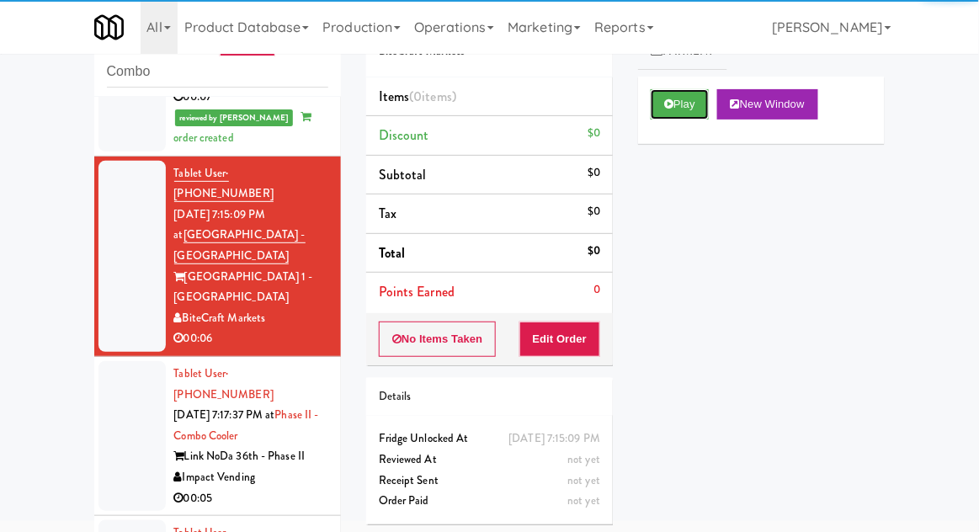
click at [672, 112] on button "Play" at bounding box center [680, 104] width 58 height 30
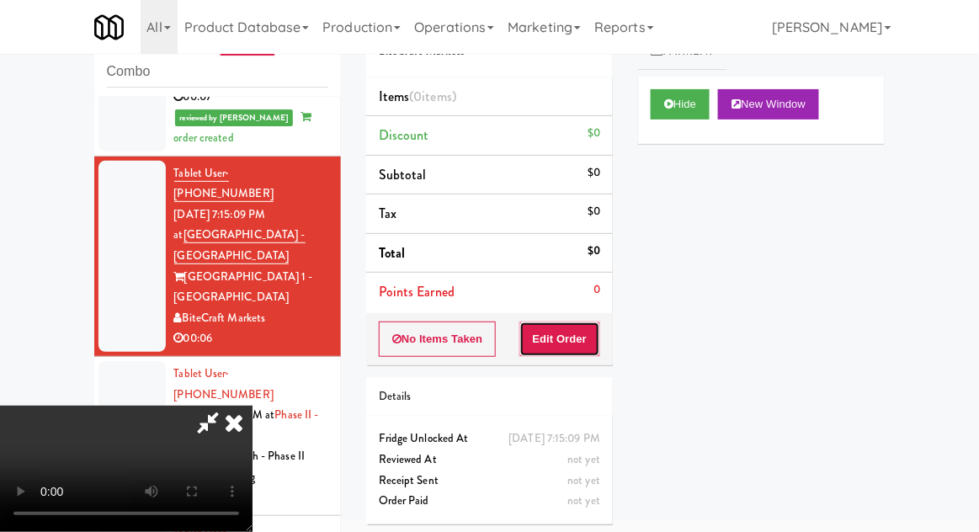
click at [584, 344] on button "Edit Order" at bounding box center [561, 339] width 82 height 35
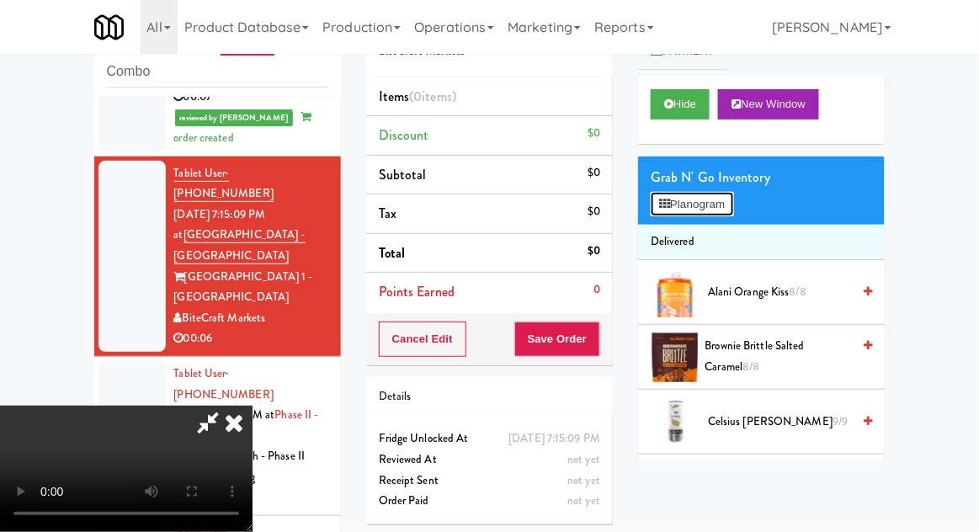
click at [724, 207] on button "Planogram" at bounding box center [692, 204] width 83 height 25
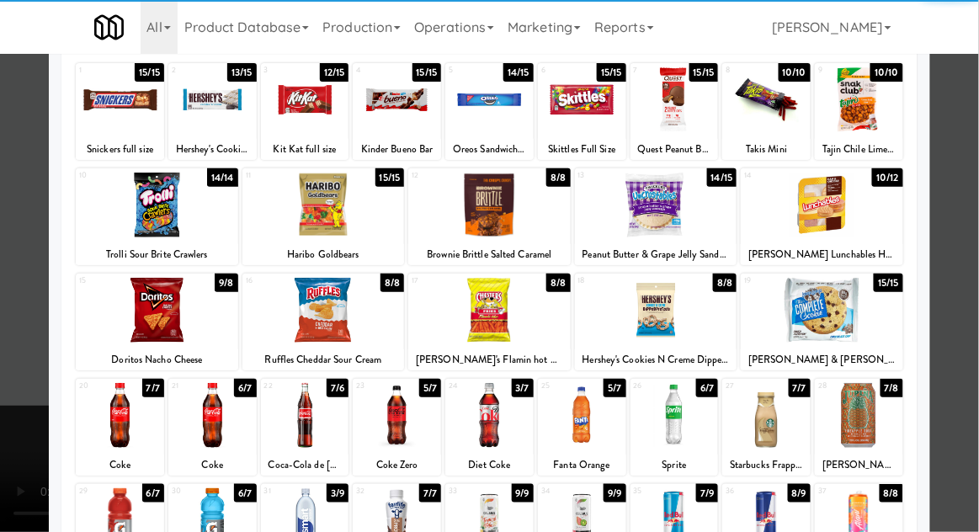
scroll to position [99, 0]
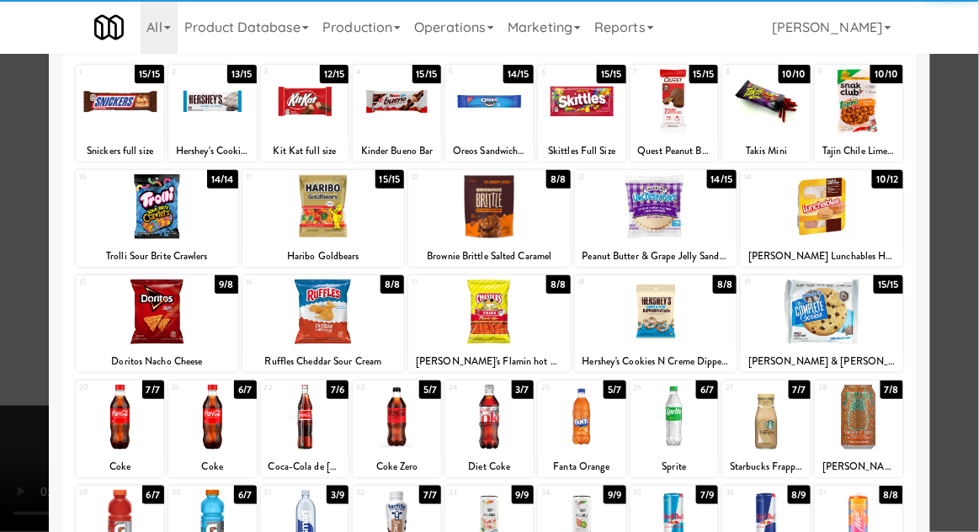
click at [110, 416] on div at bounding box center [120, 417] width 88 height 65
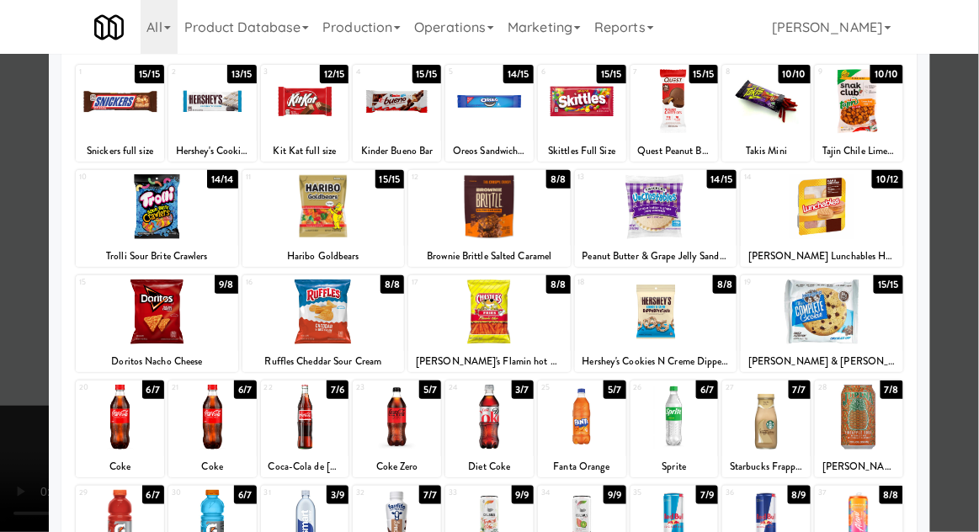
click at [200, 432] on div at bounding box center [212, 417] width 88 height 65
click at [972, 232] on div at bounding box center [489, 266] width 979 height 532
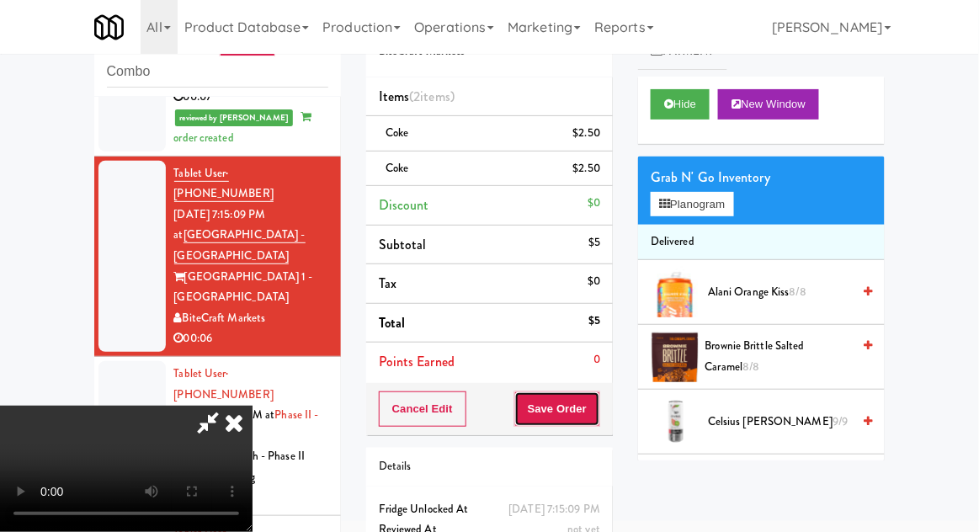
click at [597, 415] on button "Save Order" at bounding box center [557, 409] width 86 height 35
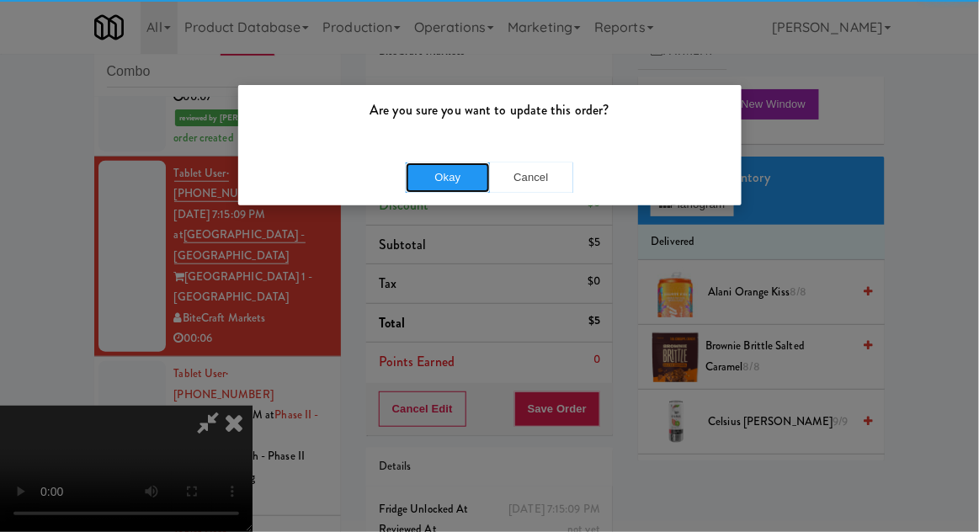
click at [430, 168] on button "Okay" at bounding box center [448, 178] width 84 height 30
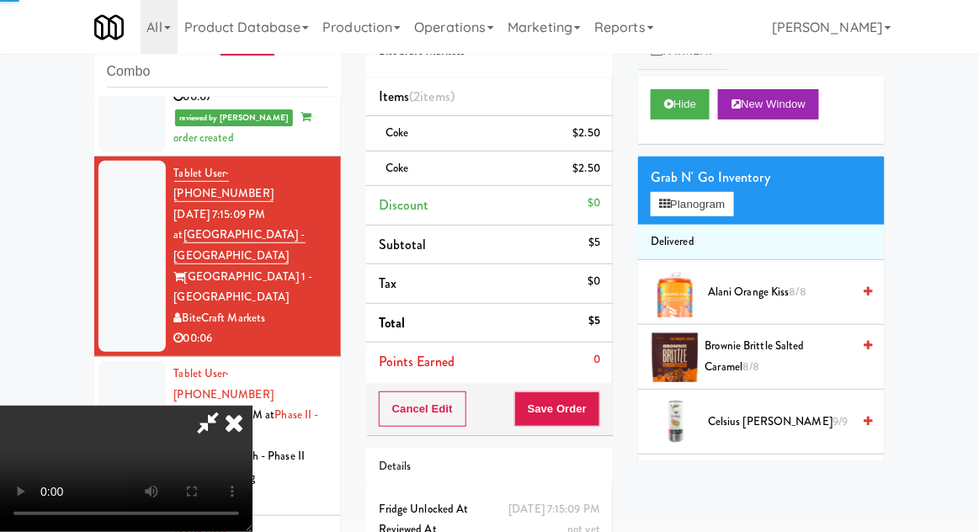
click at [109, 361] on div at bounding box center [132, 436] width 67 height 150
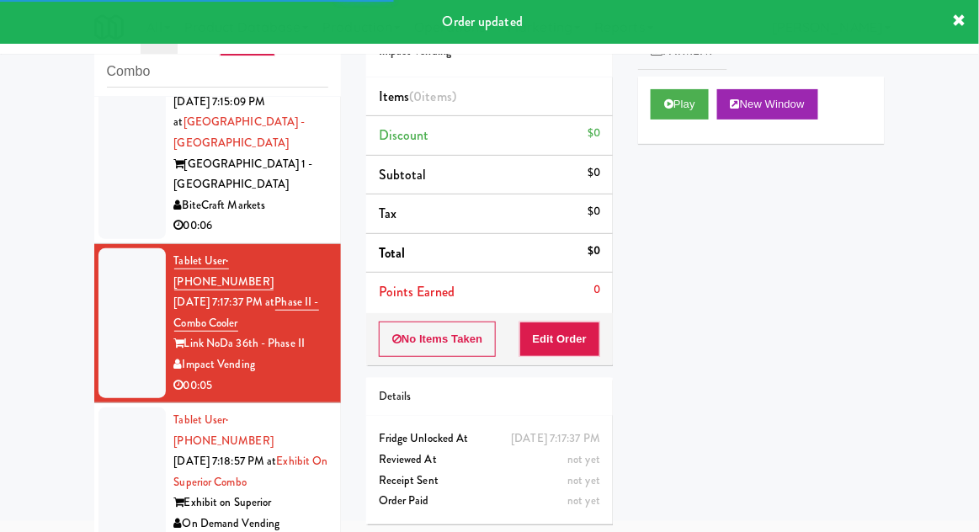
scroll to position [438, 0]
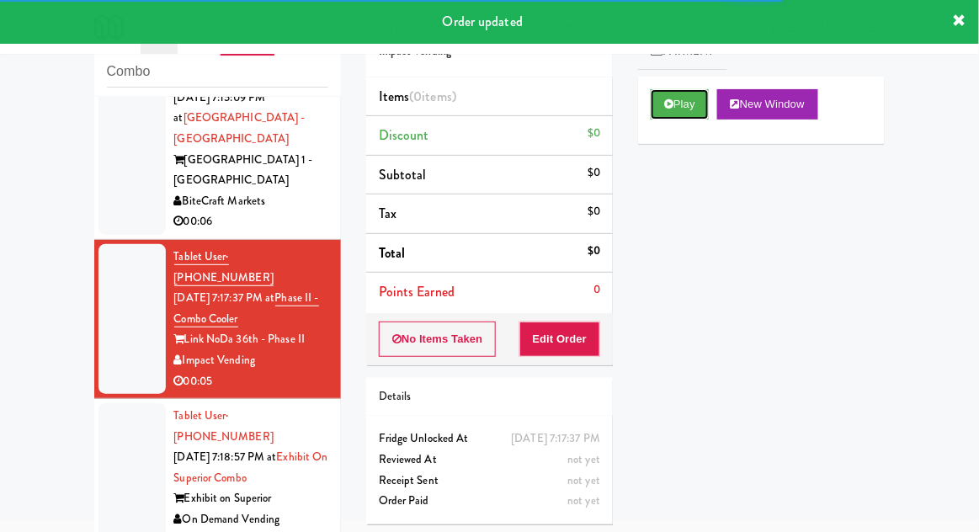
click at [672, 109] on button "Play" at bounding box center [680, 104] width 58 height 30
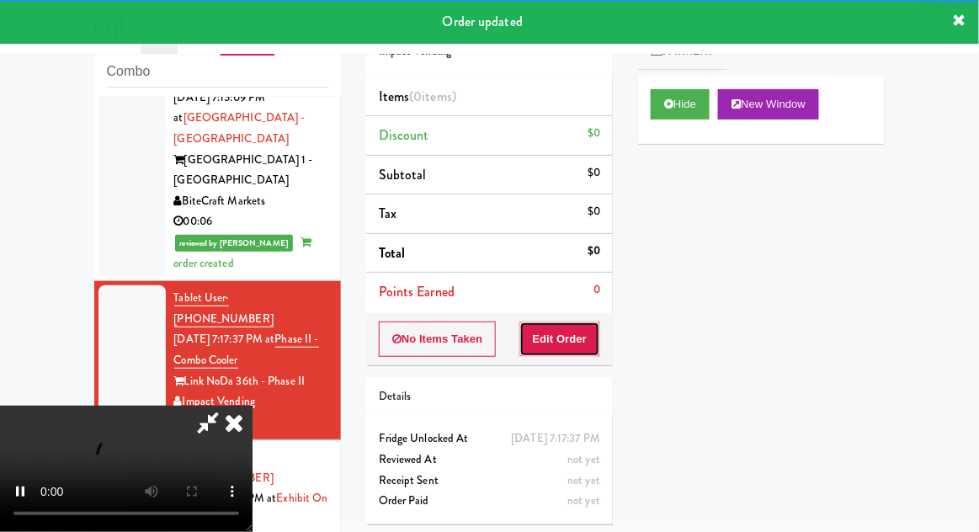
click at [584, 325] on button "Edit Order" at bounding box center [561, 339] width 82 height 35
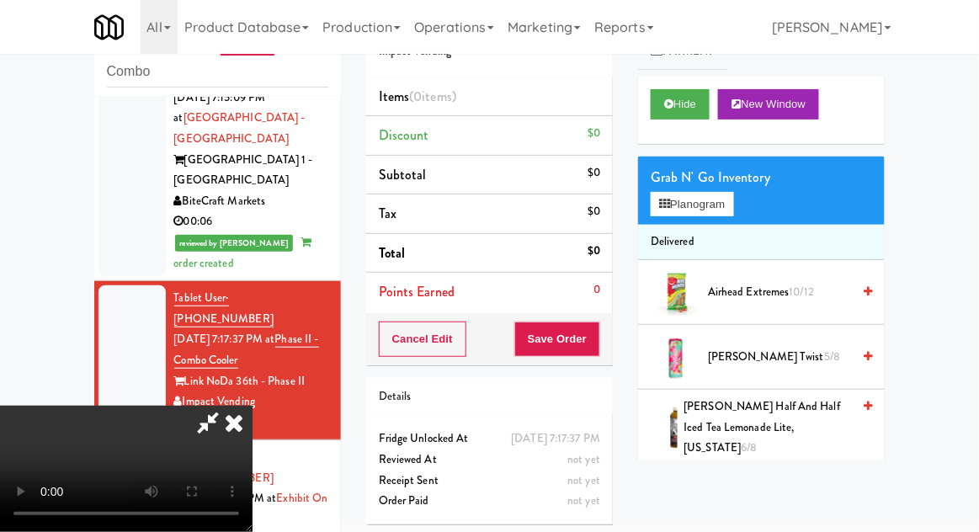
scroll to position [0, 0]
click at [733, 215] on button "Planogram" at bounding box center [692, 204] width 83 height 25
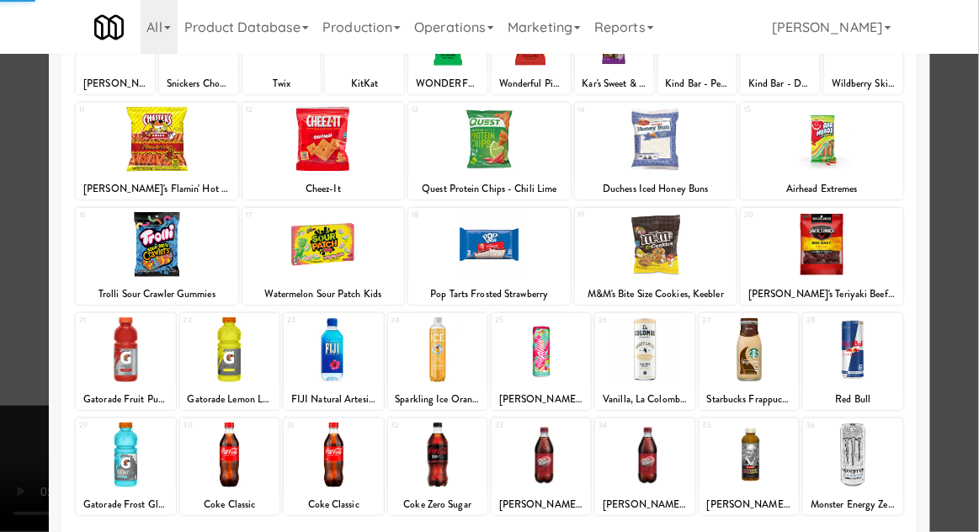
scroll to position [191, 0]
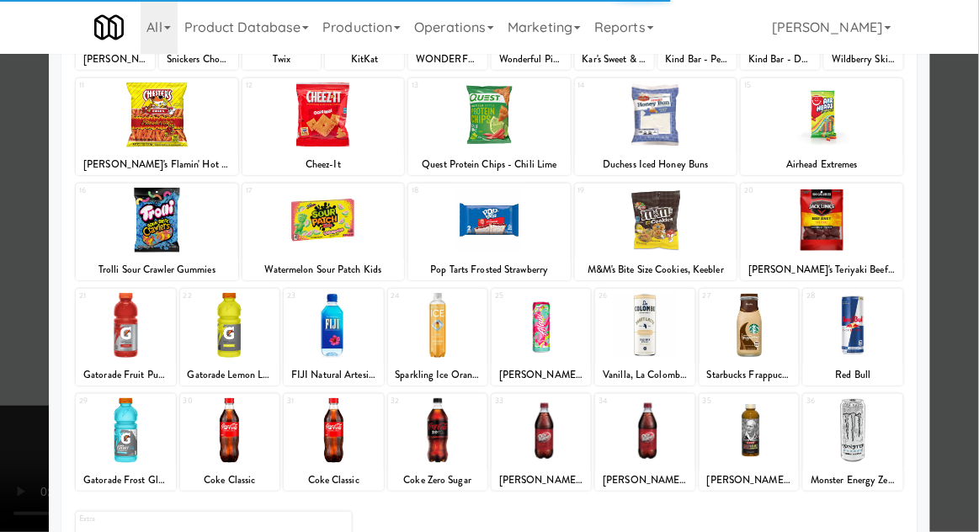
click at [438, 433] on div at bounding box center [437, 430] width 99 height 65
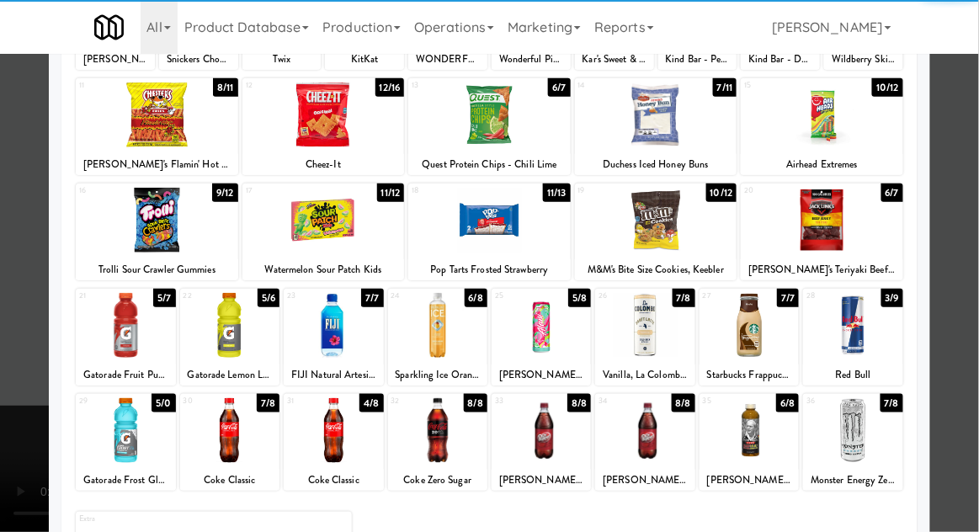
click at [439, 438] on div at bounding box center [437, 430] width 99 height 65
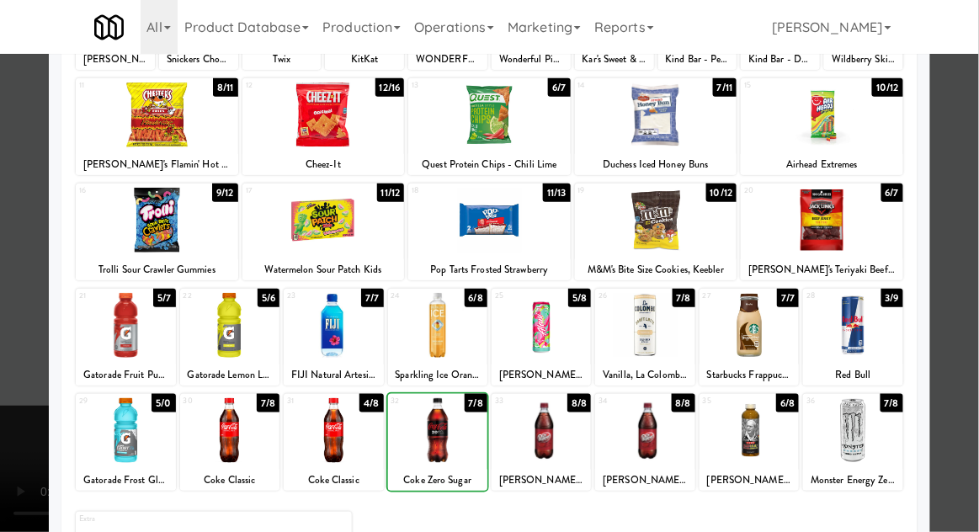
click at [972, 240] on div at bounding box center [489, 266] width 979 height 532
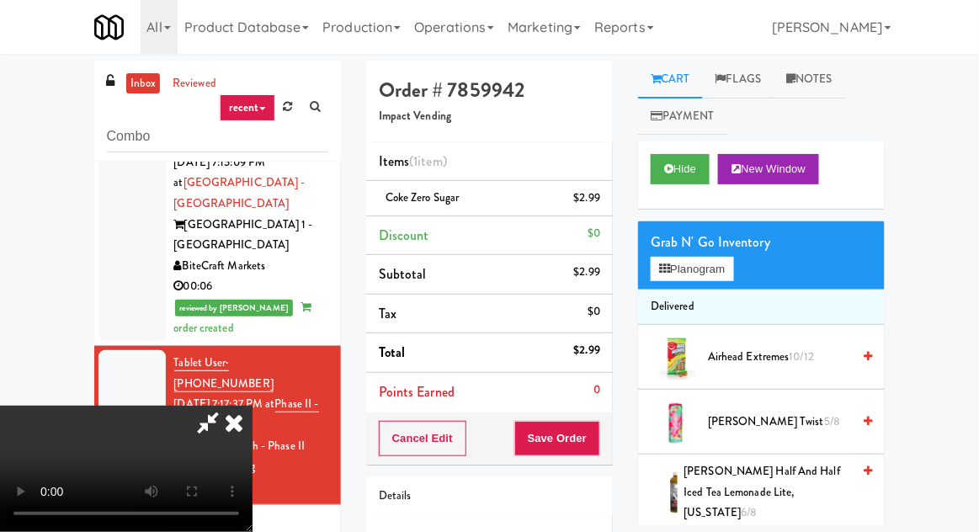
scroll to position [65, 0]
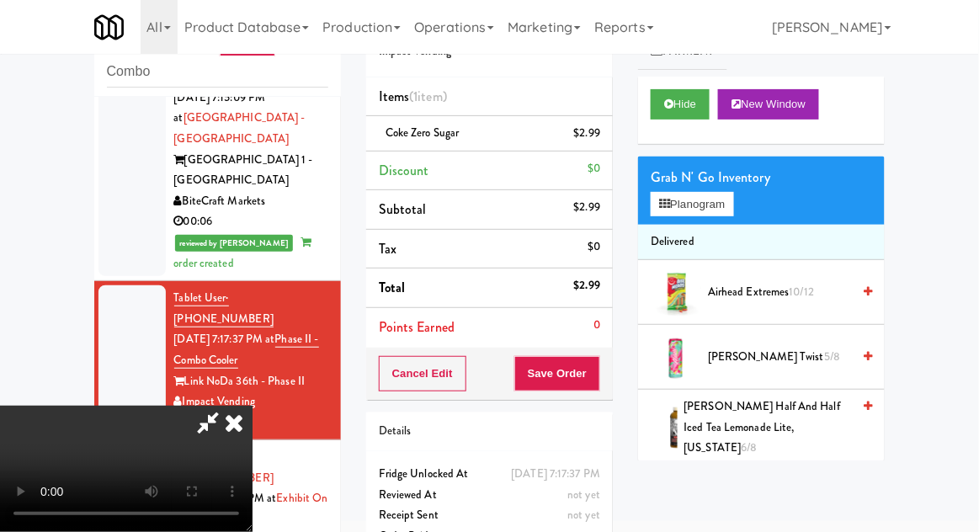
click at [227, 406] on icon at bounding box center [208, 423] width 39 height 34
click at [600, 369] on button "Save Order" at bounding box center [557, 373] width 86 height 35
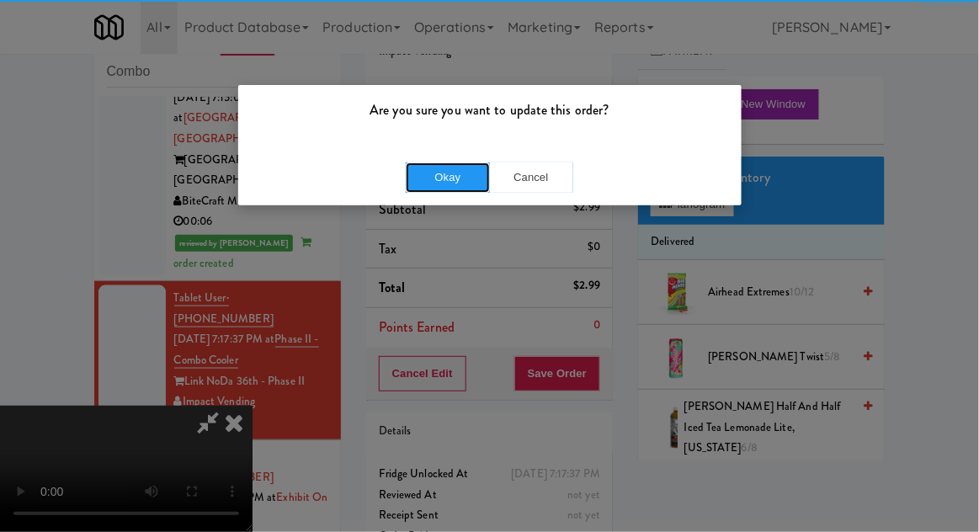
click at [480, 176] on button "Okay" at bounding box center [448, 178] width 84 height 30
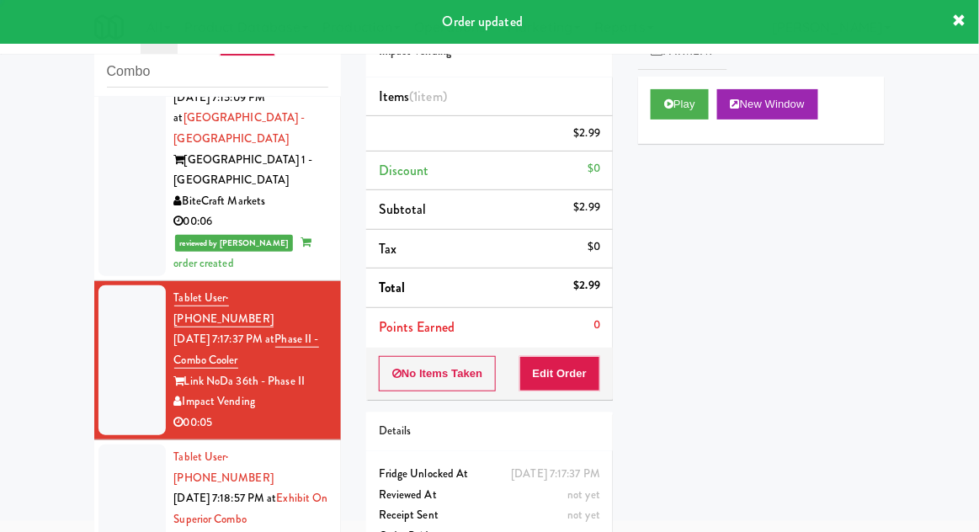
scroll to position [0, 0]
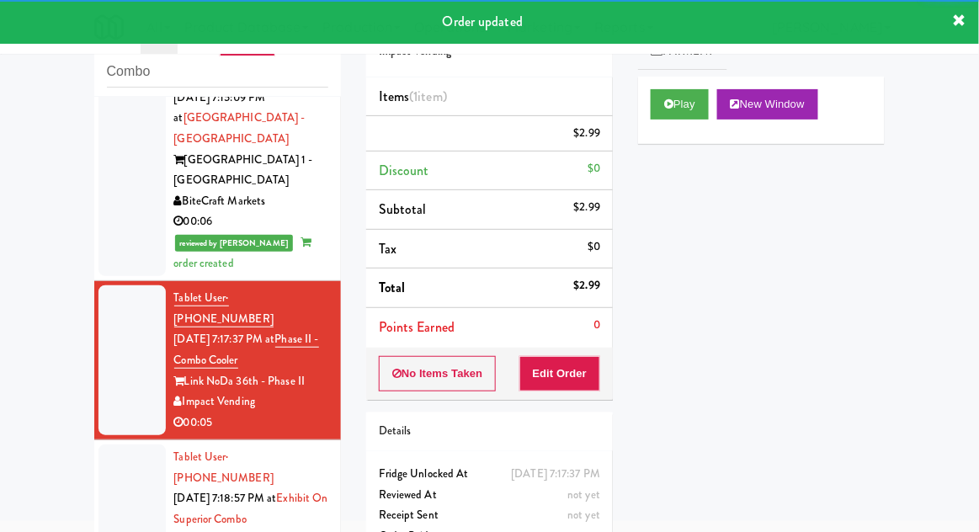
click at [125, 445] on div at bounding box center [132, 520] width 67 height 150
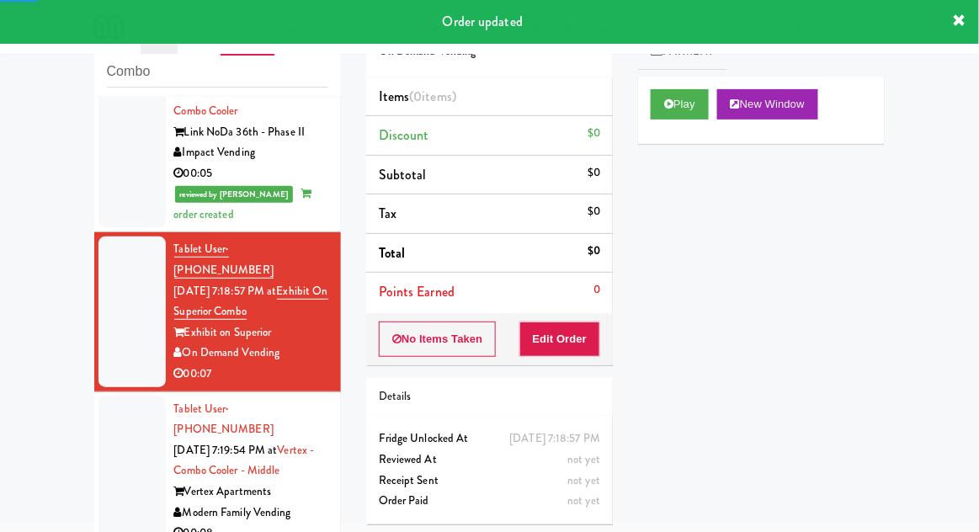
scroll to position [686, 0]
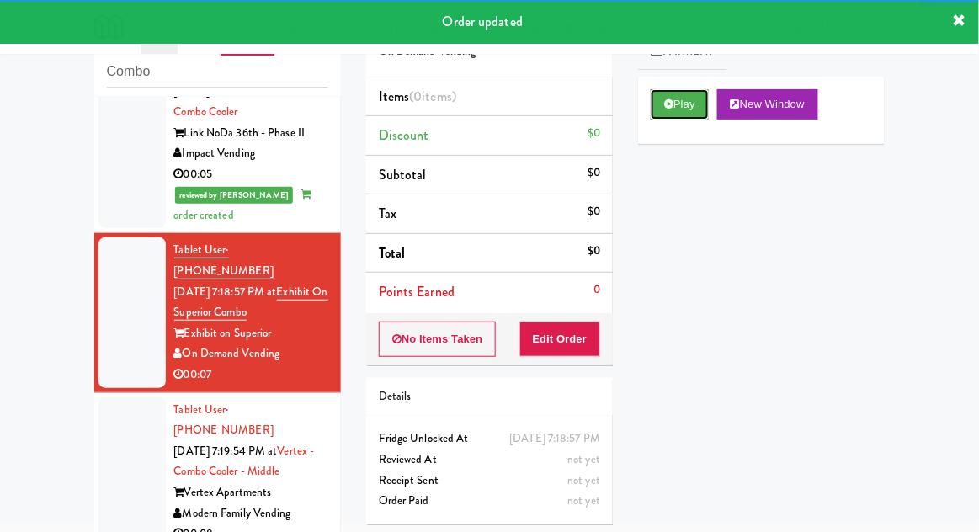
click at [657, 106] on button "Play" at bounding box center [680, 104] width 58 height 30
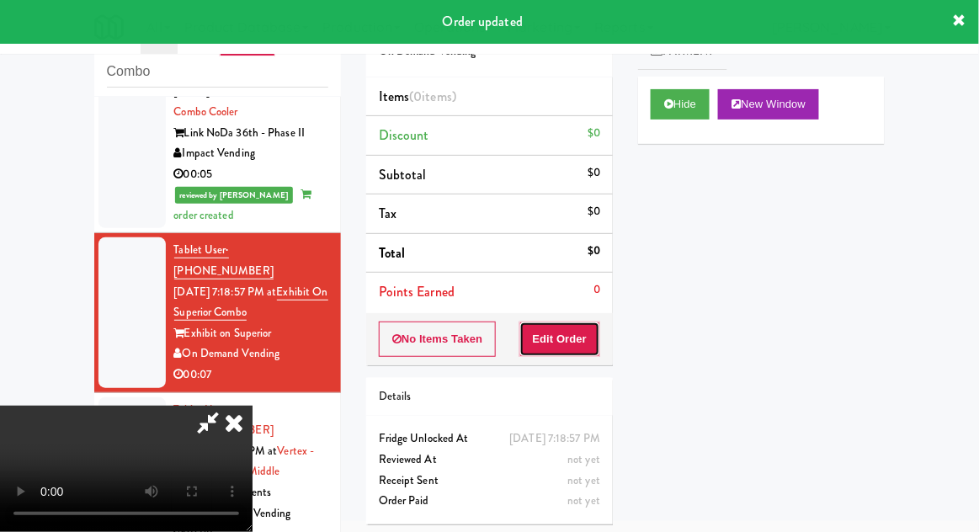
click at [565, 333] on button "Edit Order" at bounding box center [561, 339] width 82 height 35
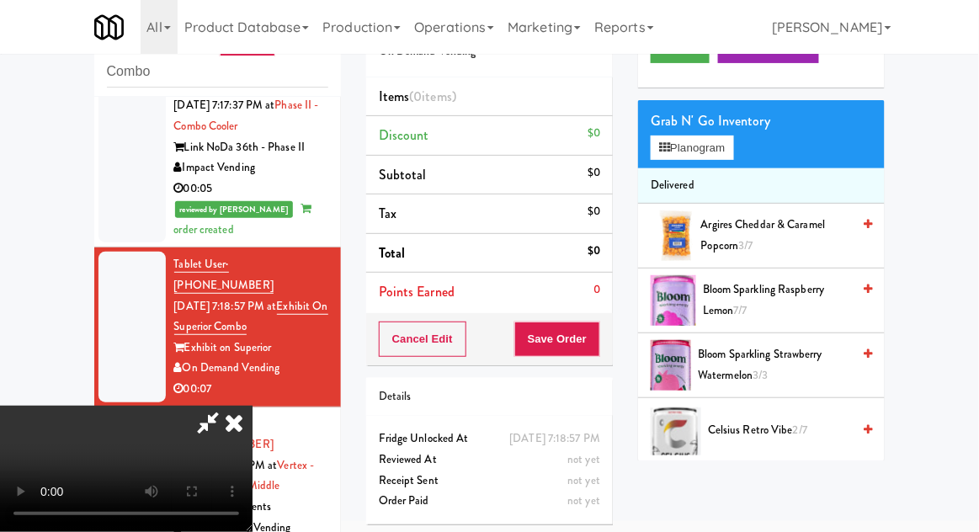
scroll to position [0, 0]
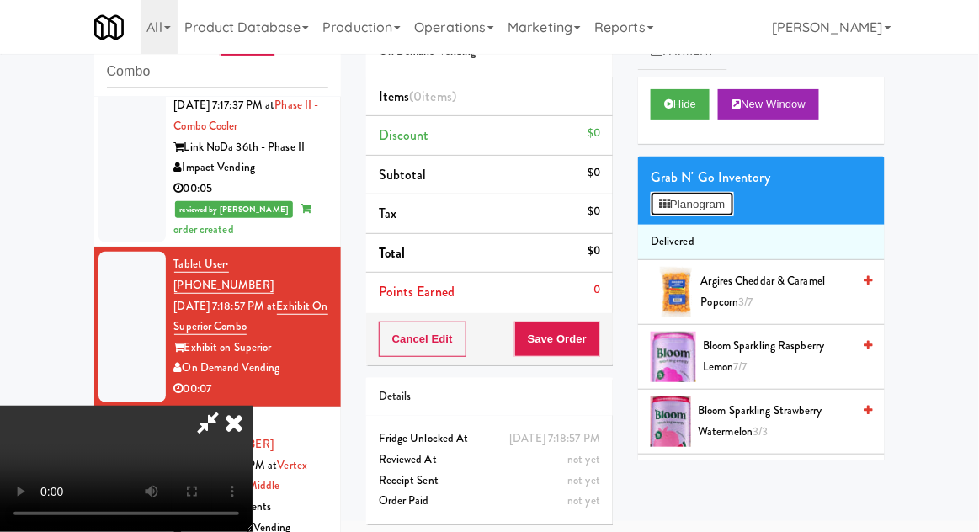
click at [726, 210] on button "Planogram" at bounding box center [692, 204] width 83 height 25
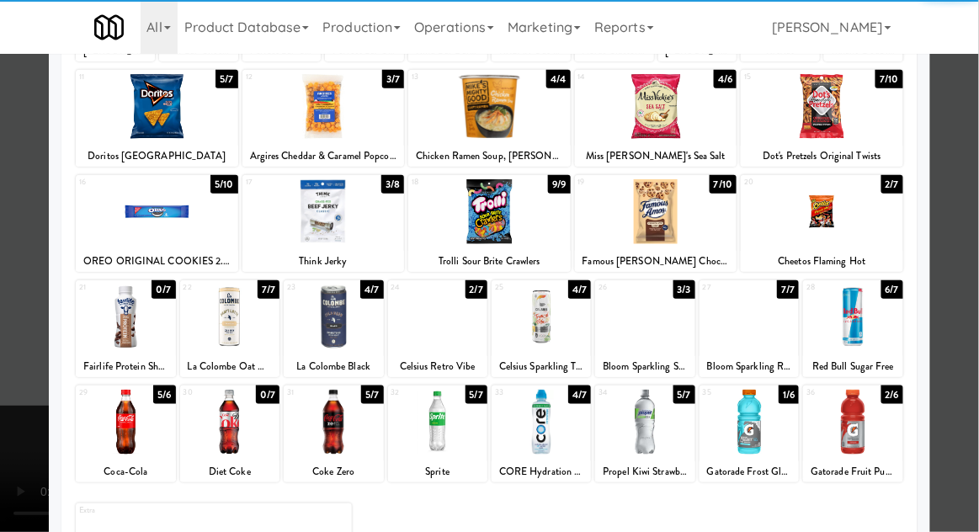
scroll to position [200, 0]
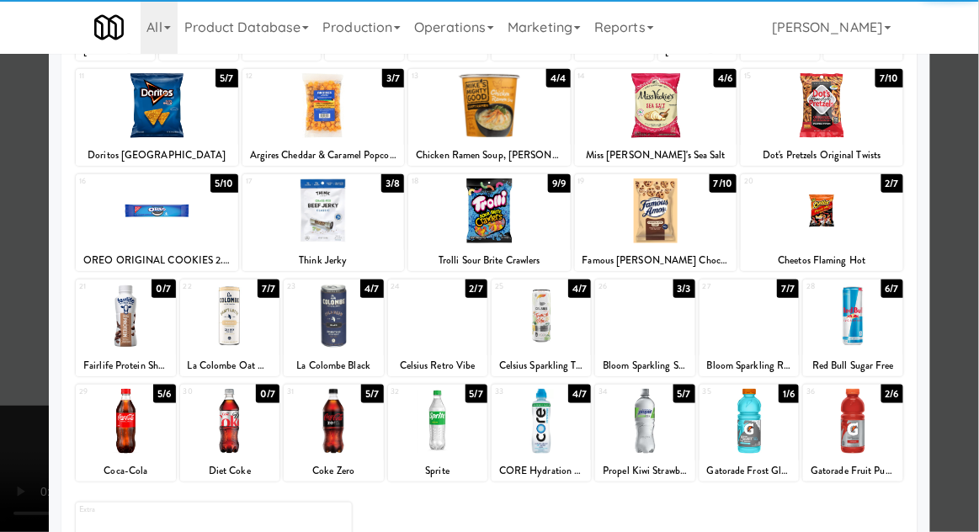
click at [541, 428] on div at bounding box center [541, 421] width 99 height 65
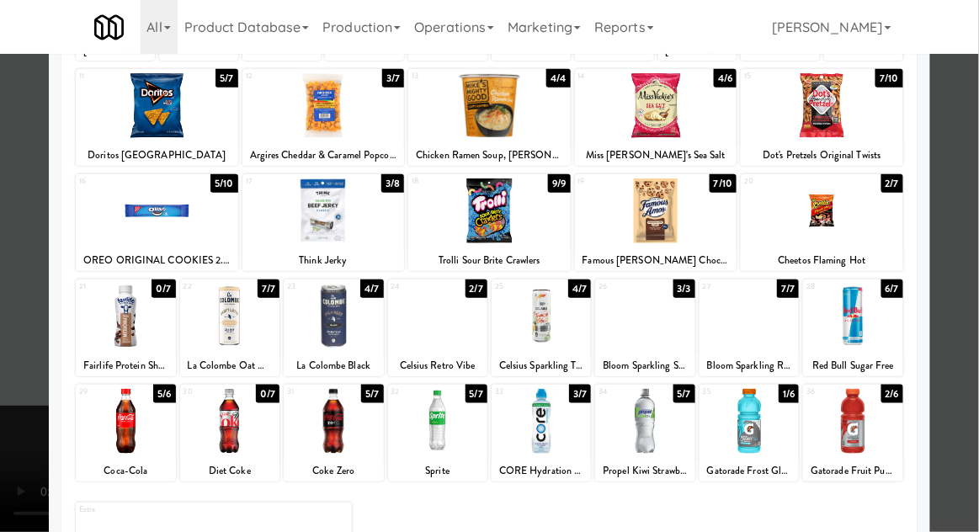
click at [973, 241] on div at bounding box center [489, 266] width 979 height 532
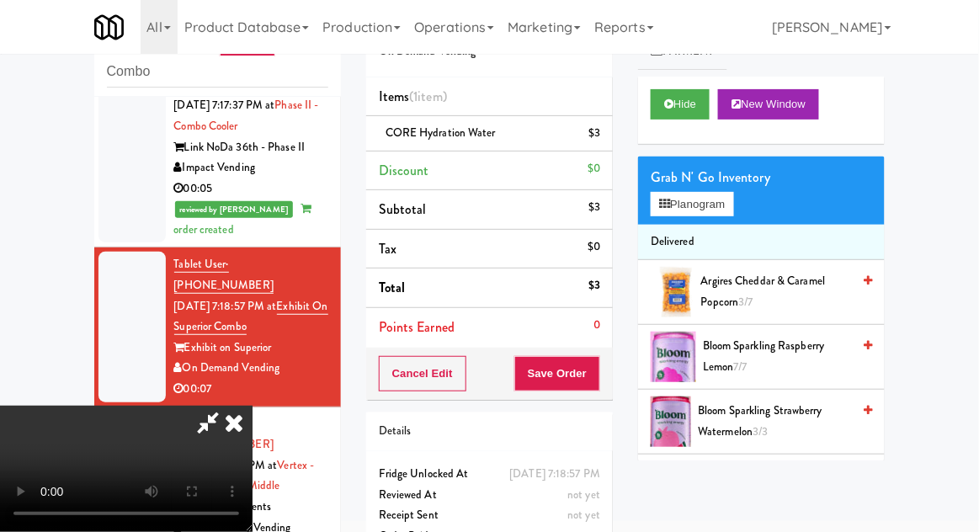
scroll to position [61, 0]
click at [600, 388] on button "Save Order" at bounding box center [557, 373] width 86 height 35
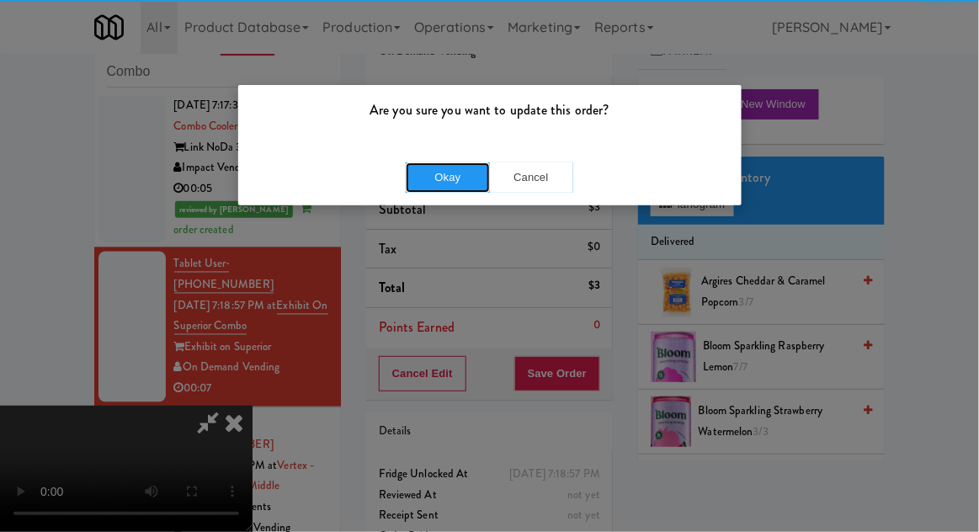
click at [450, 166] on button "Okay" at bounding box center [448, 178] width 84 height 30
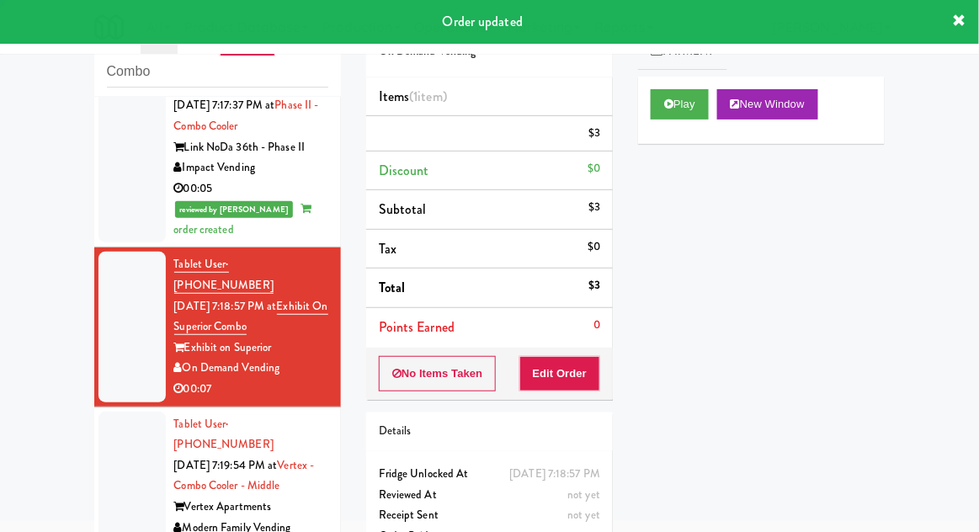
scroll to position [0, 0]
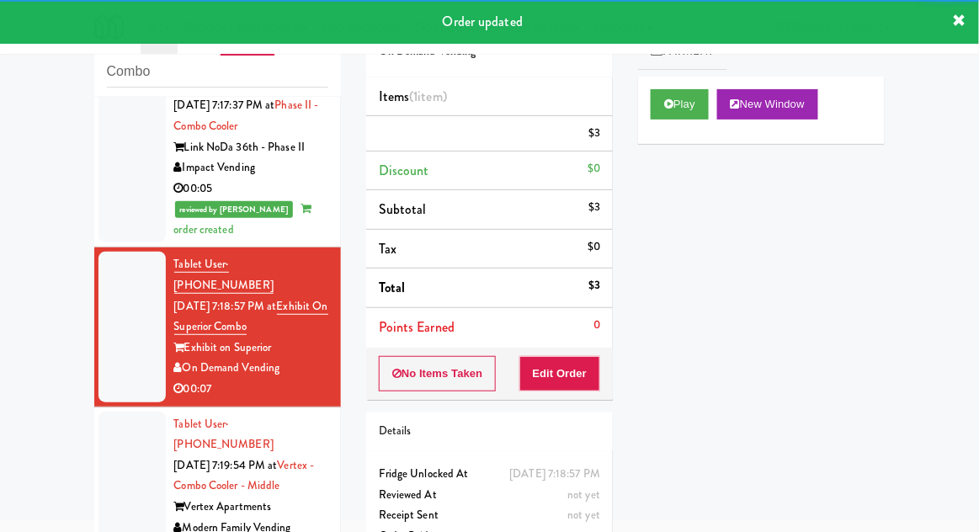
click at [99, 412] on div at bounding box center [132, 487] width 67 height 150
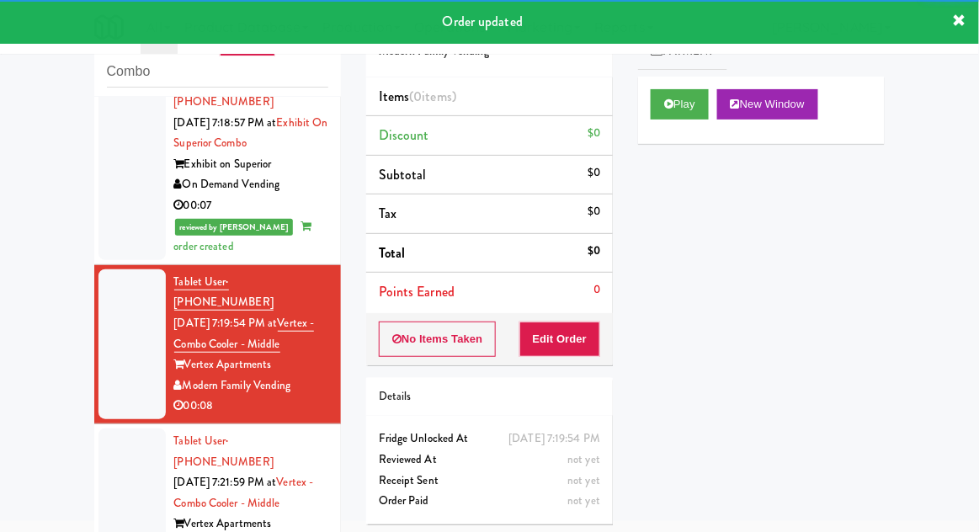
scroll to position [856, 0]
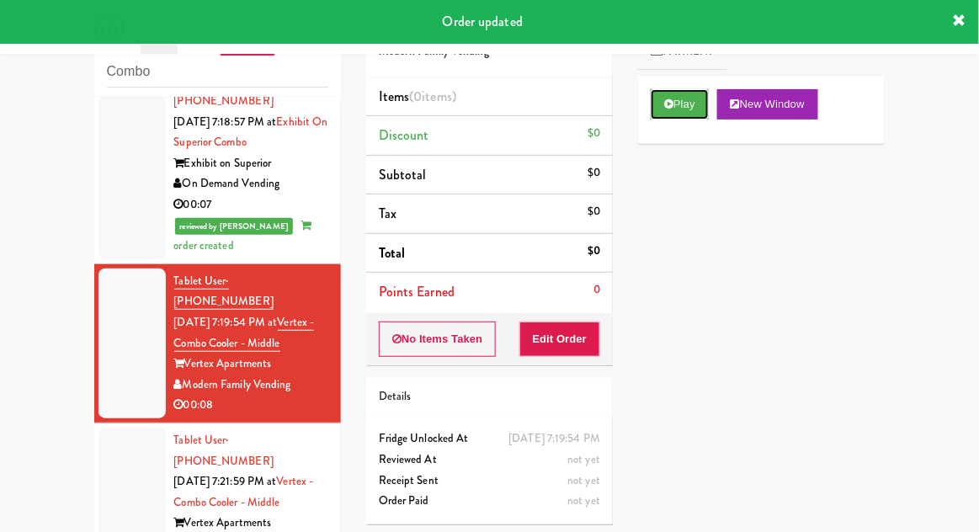
click at [662, 117] on button "Play" at bounding box center [680, 104] width 58 height 30
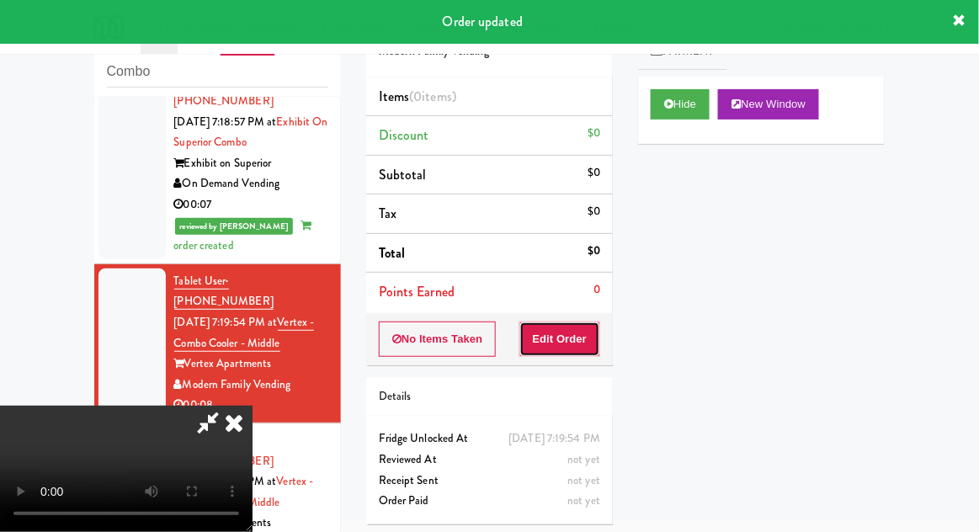
click at [562, 344] on button "Edit Order" at bounding box center [561, 339] width 82 height 35
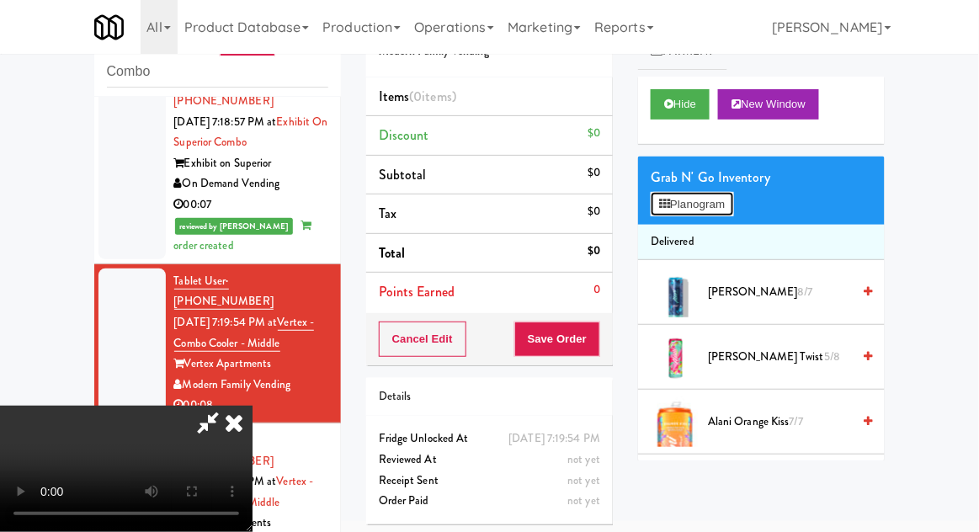
click at [732, 196] on button "Planogram" at bounding box center [692, 204] width 83 height 25
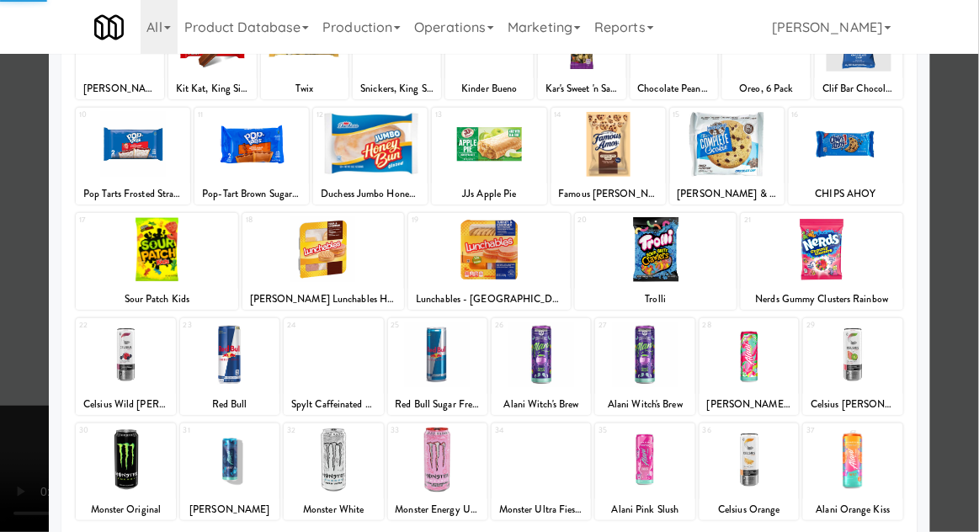
scroll to position [166, 0]
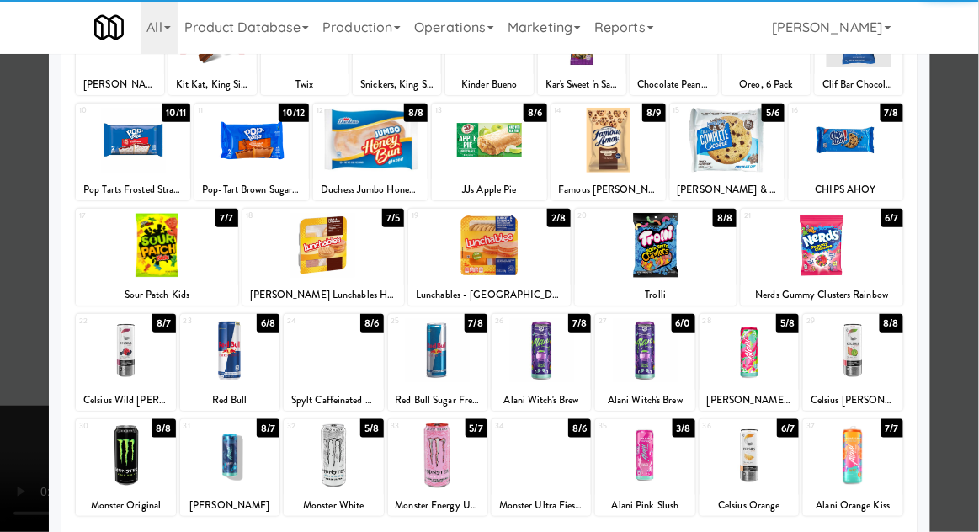
click at [657, 460] on div at bounding box center [644, 456] width 99 height 65
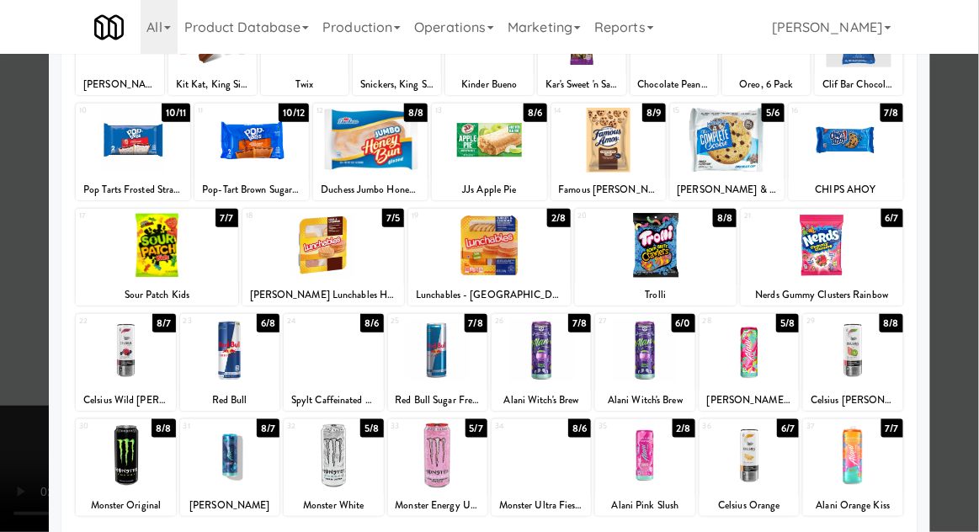
click at [972, 236] on div at bounding box center [489, 266] width 979 height 532
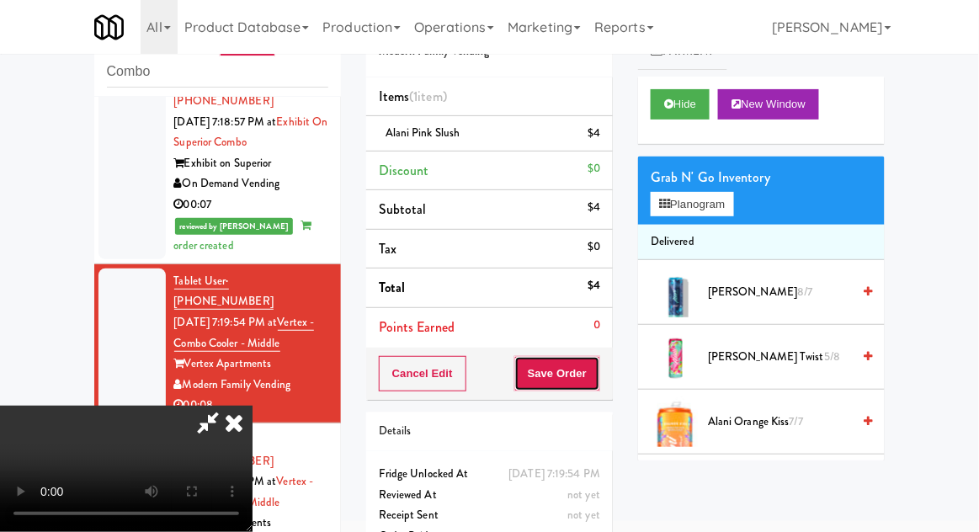
click at [597, 382] on button "Save Order" at bounding box center [557, 373] width 86 height 35
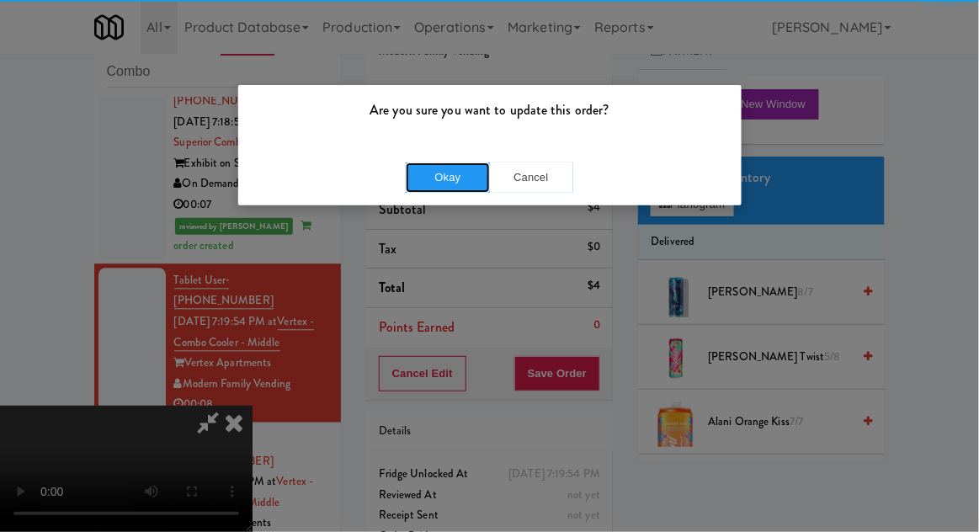
click at [432, 182] on button "Okay" at bounding box center [448, 178] width 84 height 30
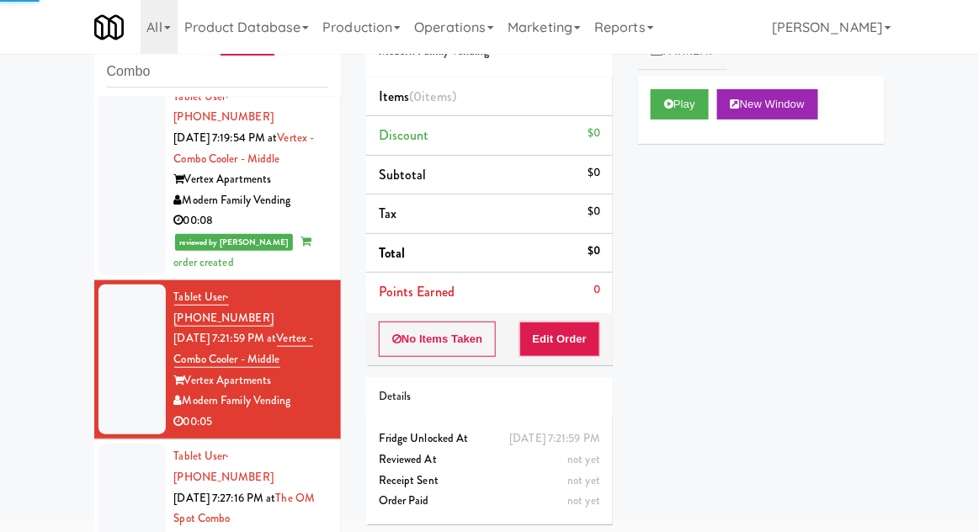
scroll to position [1042, 0]
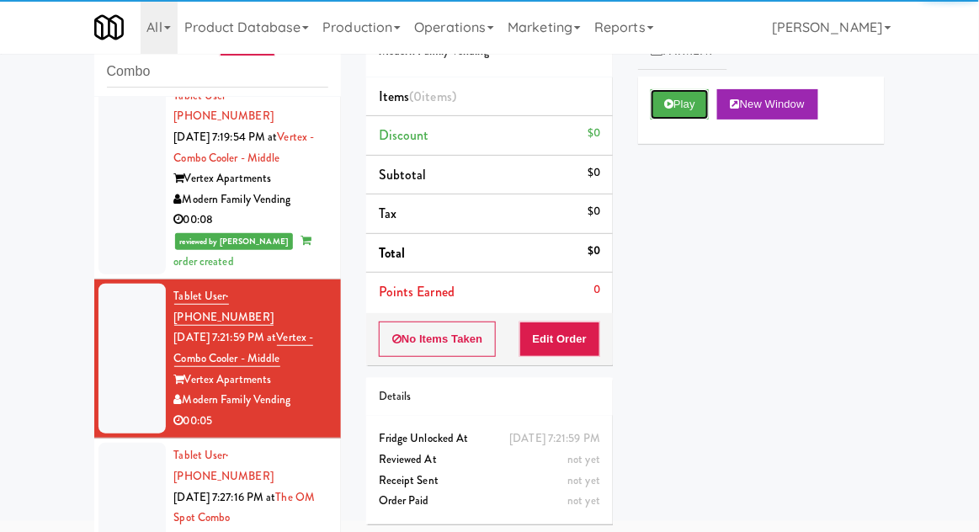
click at [675, 113] on button "Play" at bounding box center [680, 104] width 58 height 30
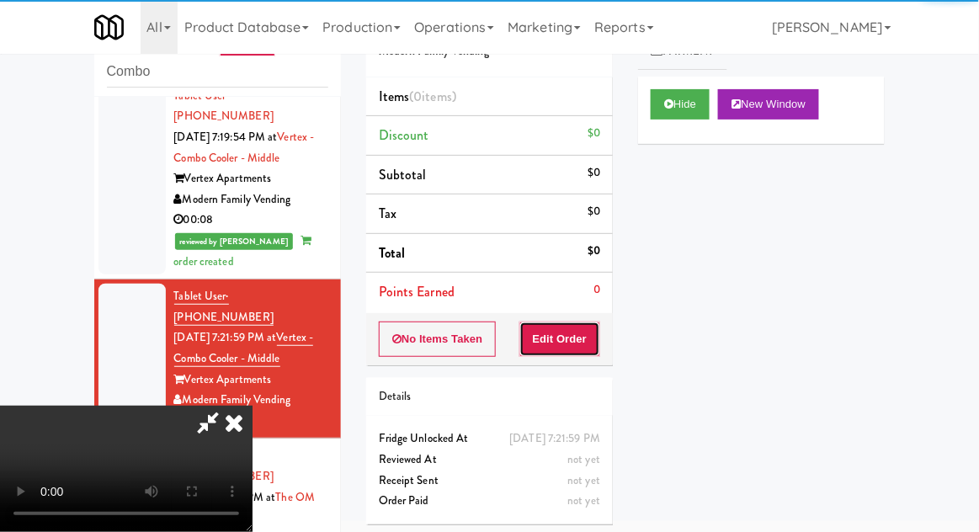
click at [587, 331] on button "Edit Order" at bounding box center [561, 339] width 82 height 35
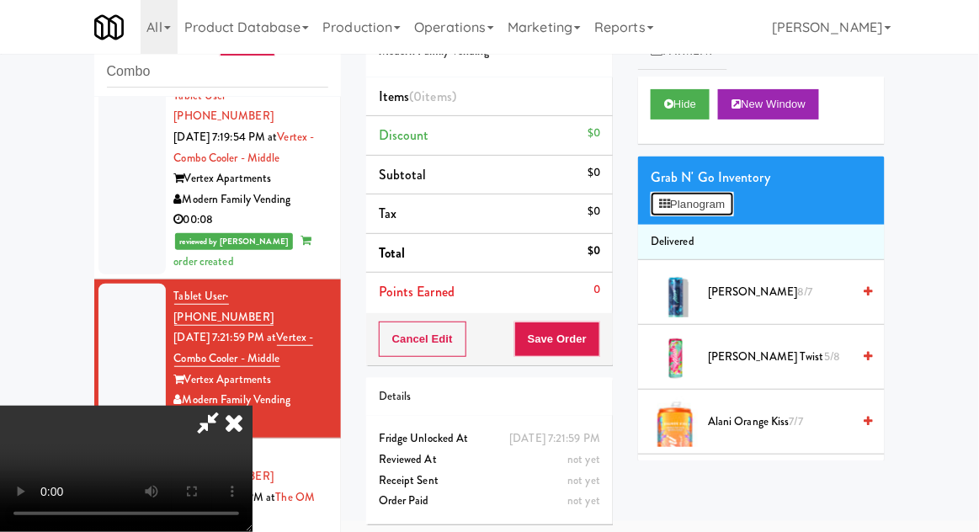
click at [731, 210] on button "Planogram" at bounding box center [692, 204] width 83 height 25
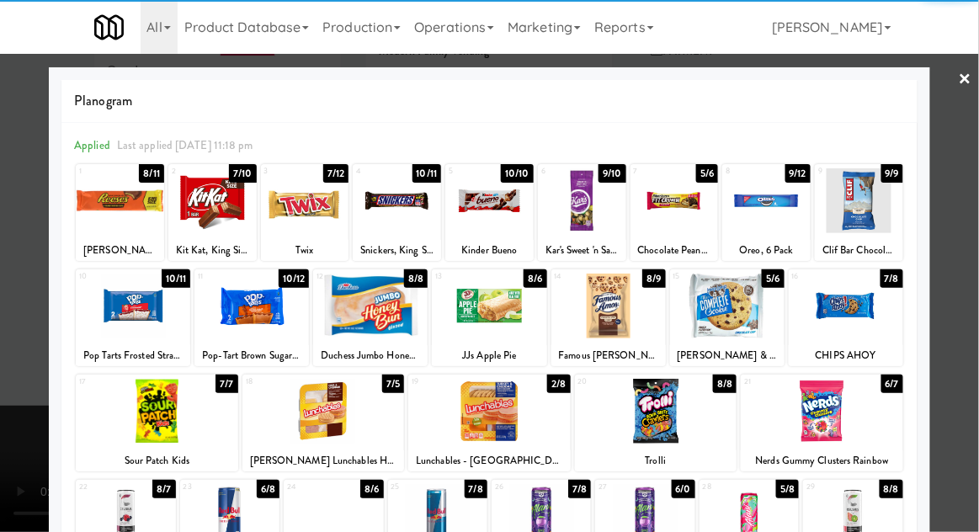
click at [365, 312] on div at bounding box center [370, 306] width 115 height 65
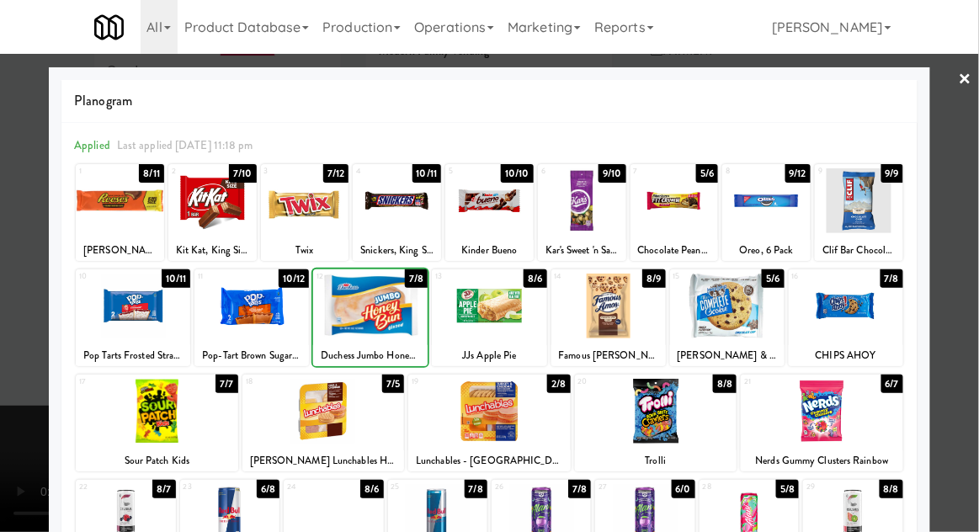
click at [967, 248] on div at bounding box center [489, 266] width 979 height 532
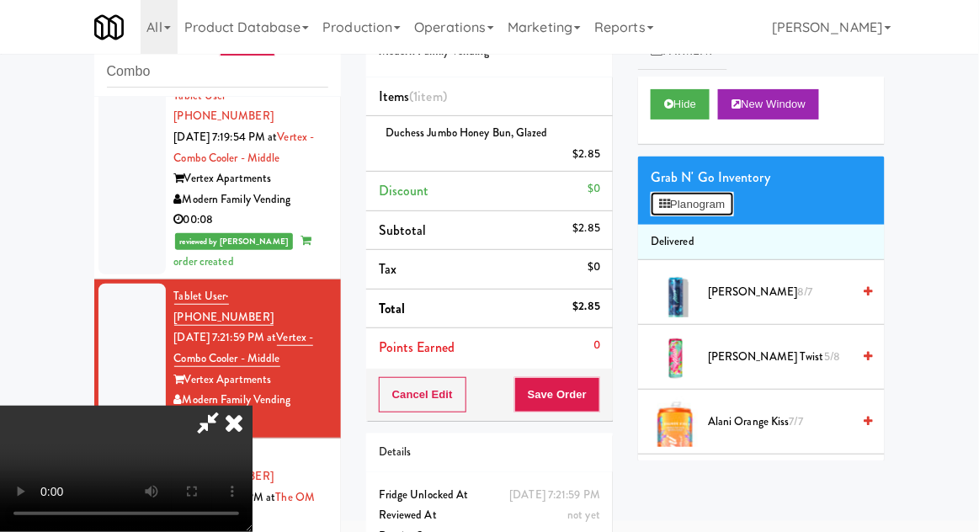
click at [726, 192] on button "Planogram" at bounding box center [692, 204] width 83 height 25
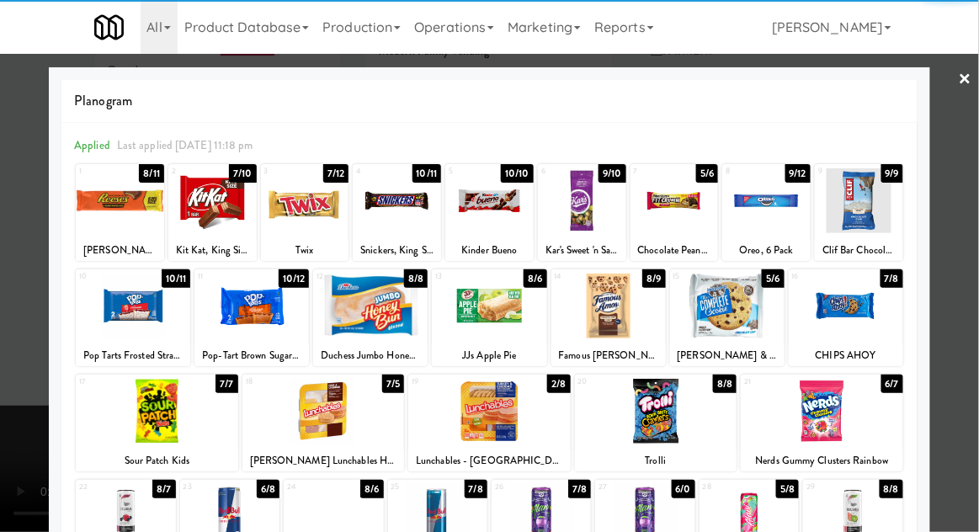
click at [211, 206] on div at bounding box center [212, 200] width 88 height 65
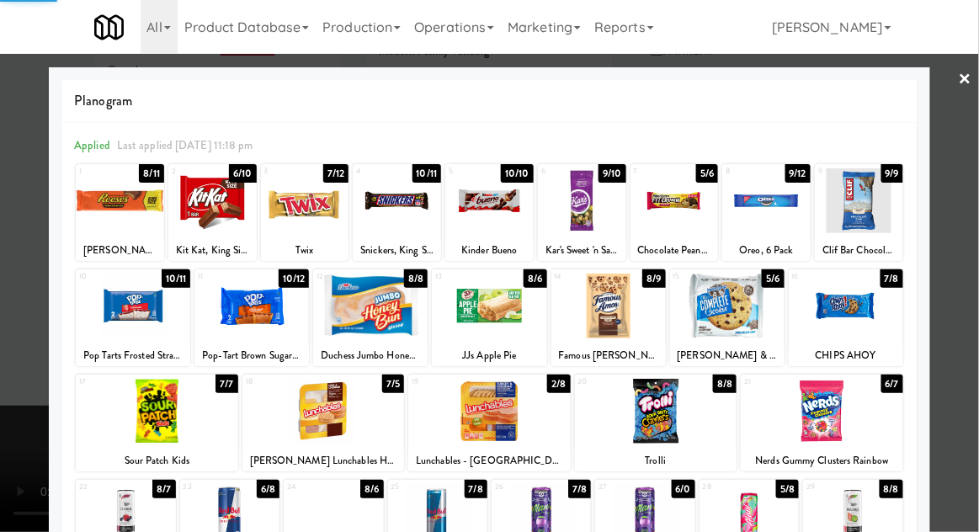
click at [971, 243] on div at bounding box center [489, 266] width 979 height 532
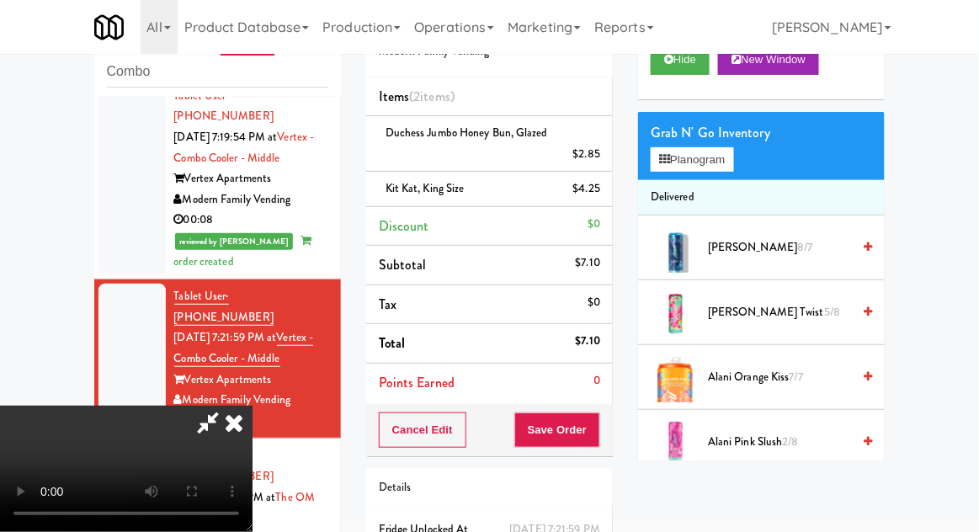
scroll to position [45, 0]
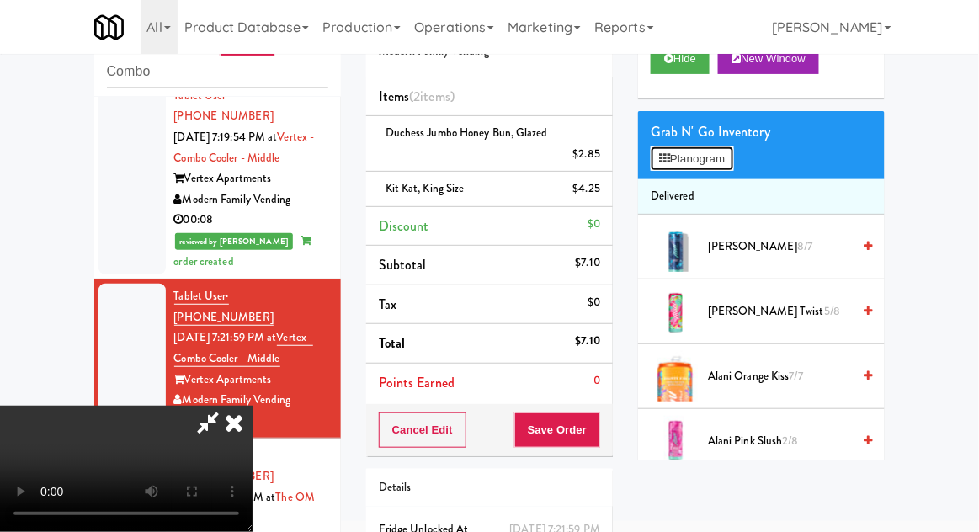
click at [733, 164] on button "Planogram" at bounding box center [692, 159] width 83 height 25
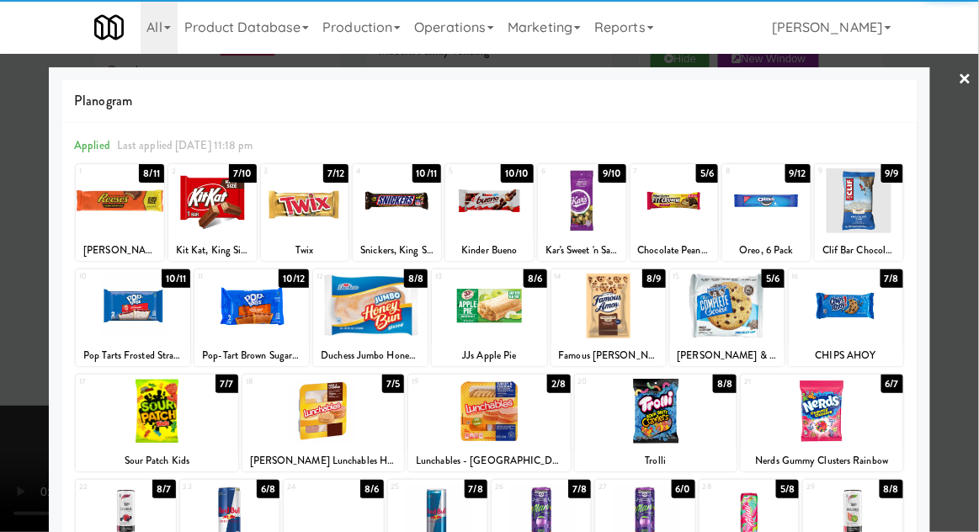
click at [970, 240] on div at bounding box center [489, 266] width 979 height 532
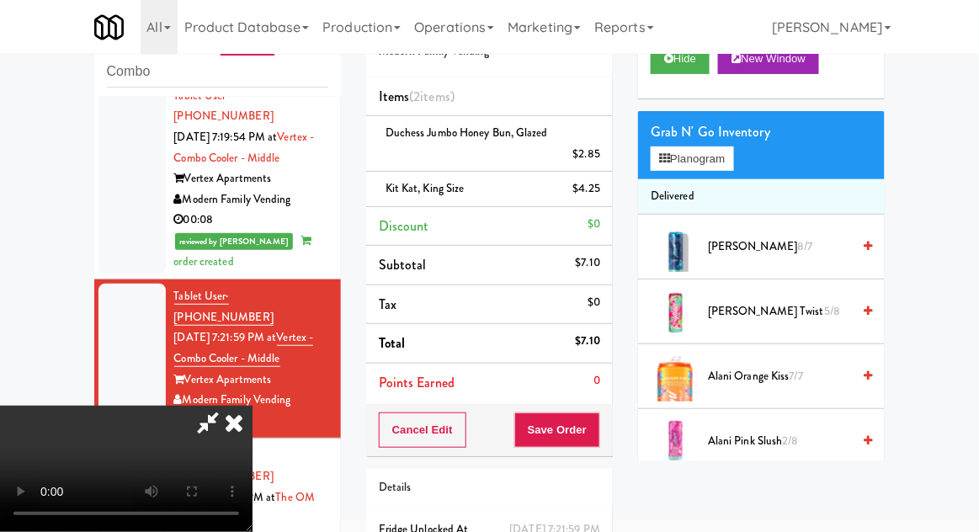
click at [610, 414] on div "Cancel Edit Save Order" at bounding box center [489, 430] width 247 height 52
click at [599, 418] on button "Save Order" at bounding box center [557, 430] width 86 height 35
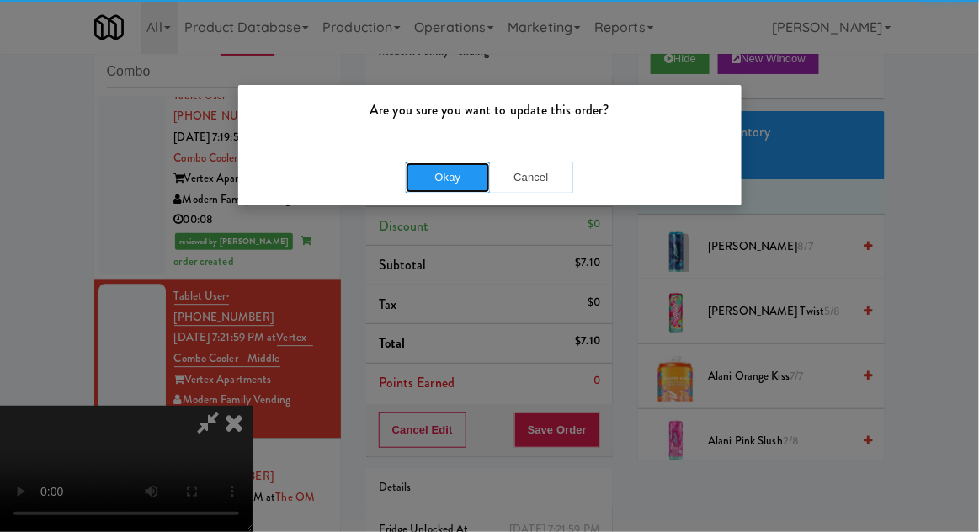
click at [438, 175] on button "Okay" at bounding box center [448, 178] width 84 height 30
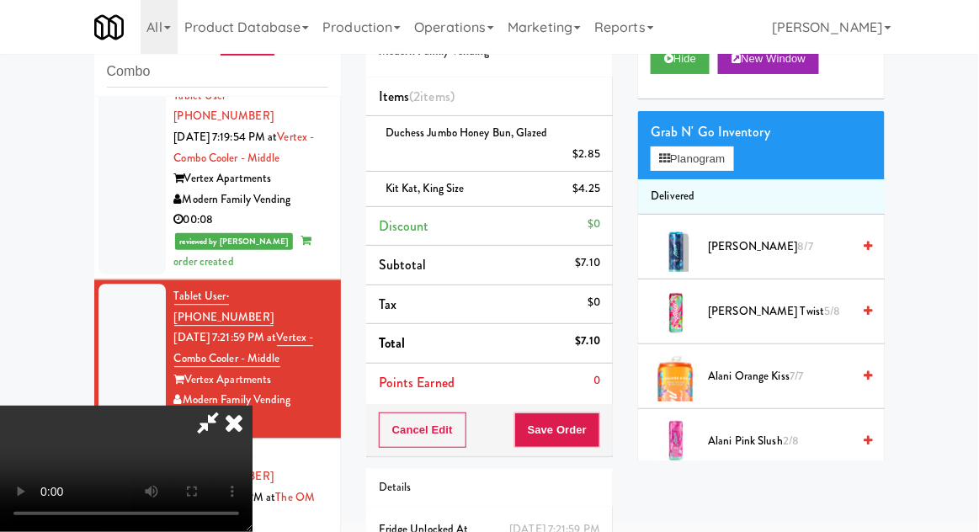
click at [114, 443] on div at bounding box center [132, 518] width 67 height 150
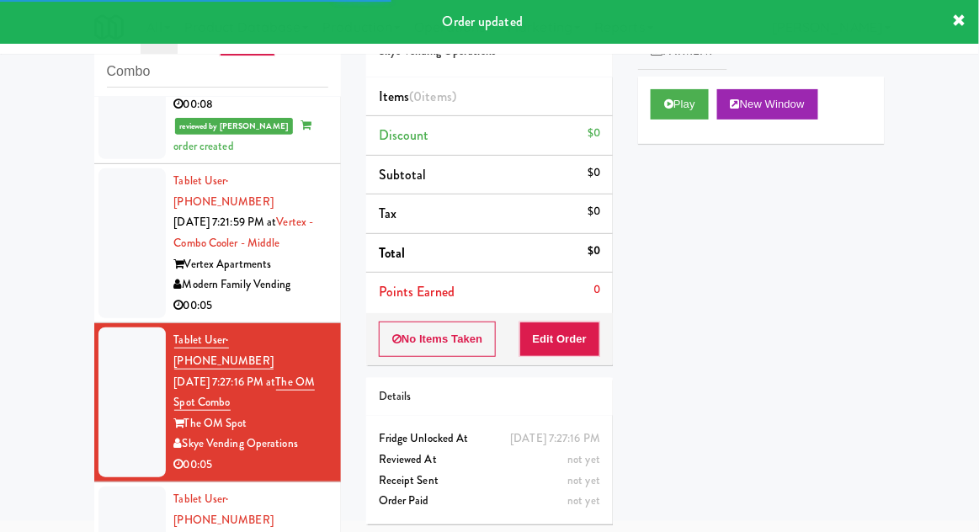
scroll to position [1156, 0]
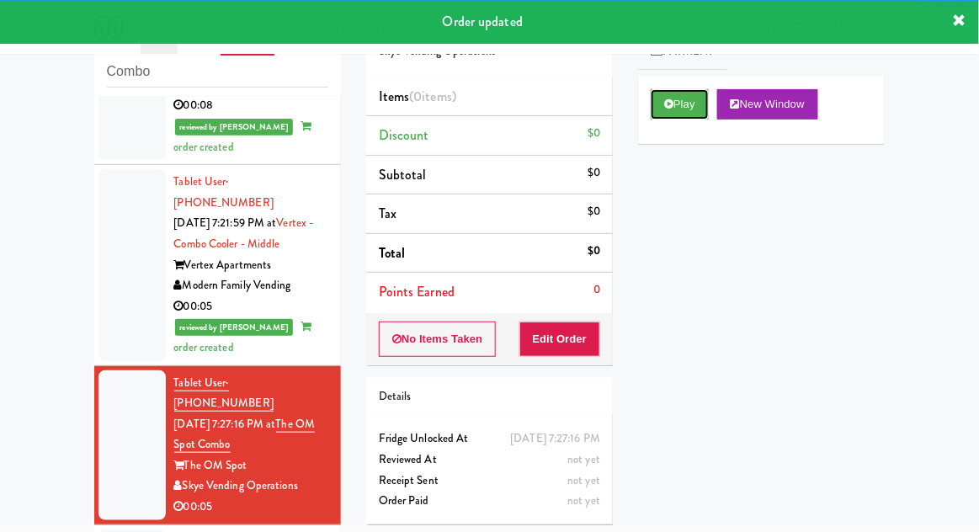
click at [657, 101] on button "Play" at bounding box center [680, 104] width 58 height 30
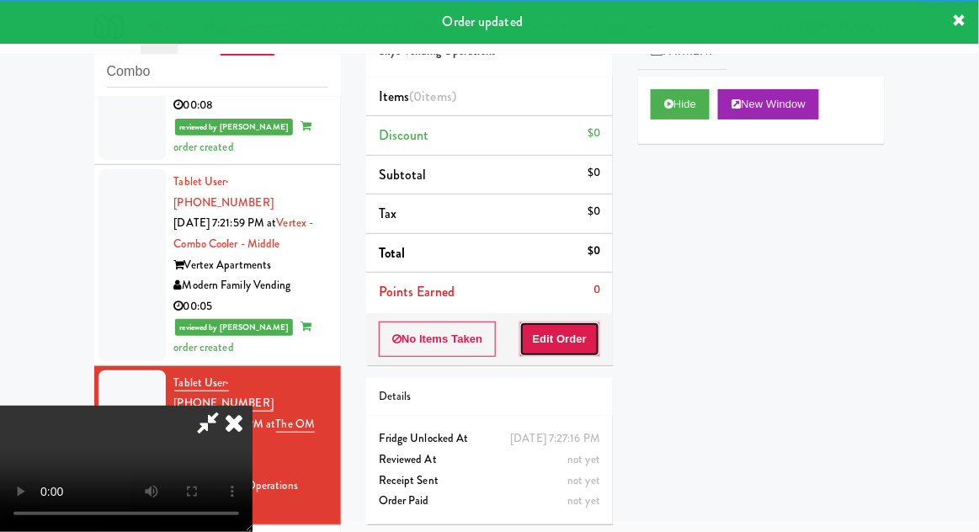
click at [547, 339] on button "Edit Order" at bounding box center [561, 339] width 82 height 35
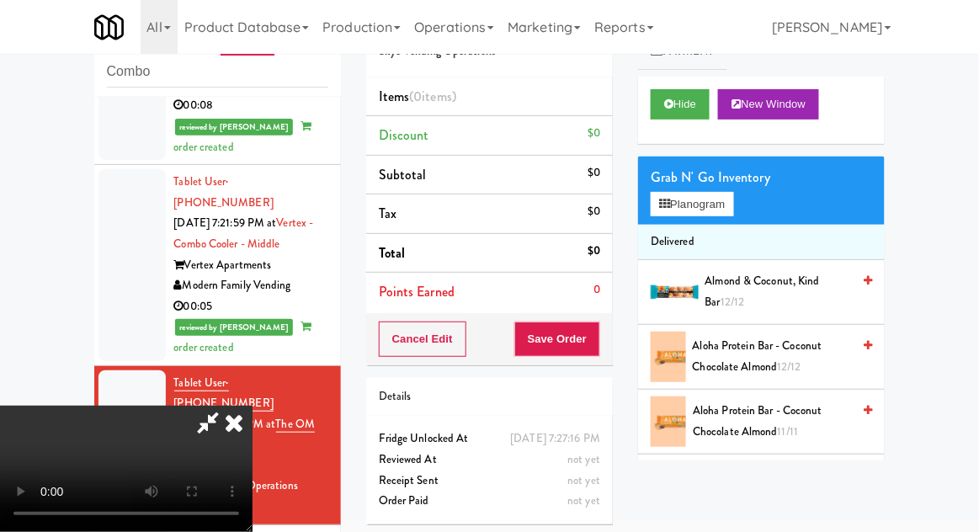
scroll to position [0, 0]
click at [728, 195] on button "Planogram" at bounding box center [692, 204] width 83 height 25
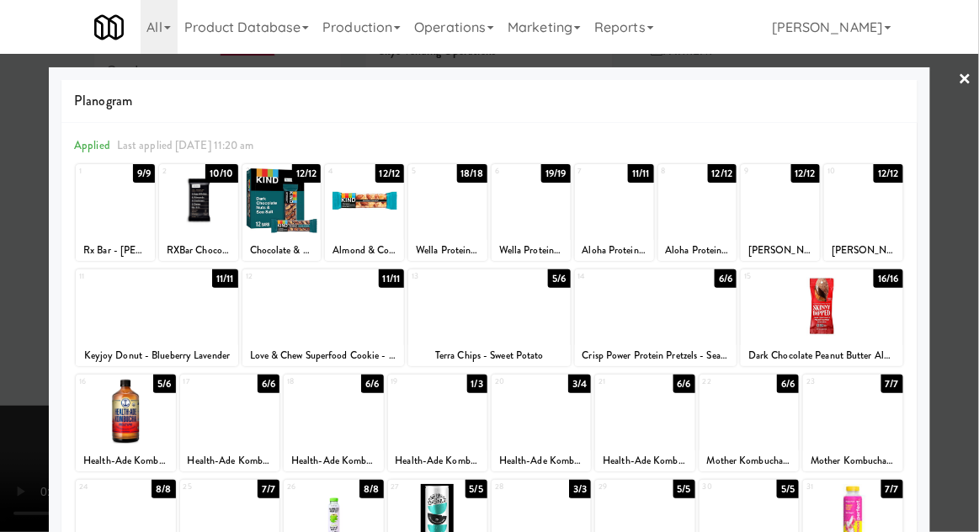
click at [329, 311] on div at bounding box center [324, 306] width 163 height 65
click at [974, 236] on div at bounding box center [489, 266] width 979 height 532
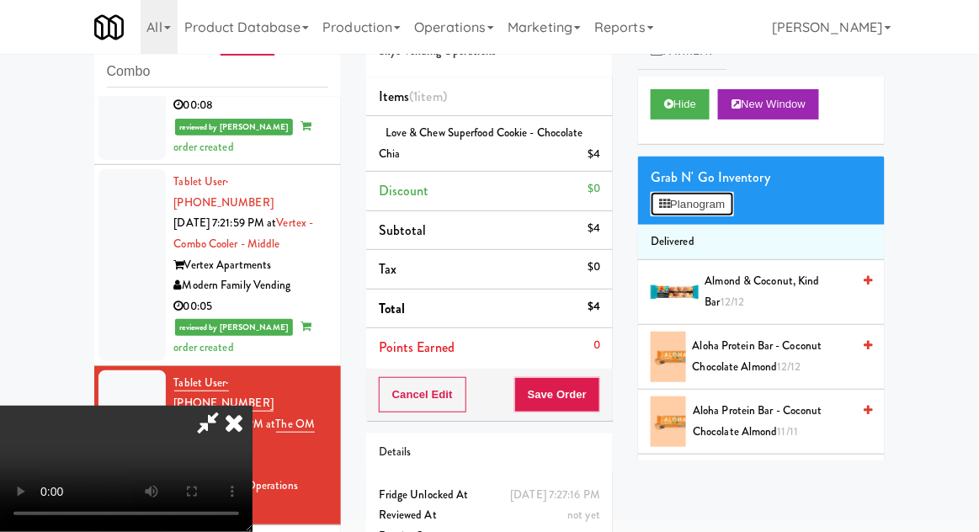
click at [674, 201] on button "Planogram" at bounding box center [692, 204] width 83 height 25
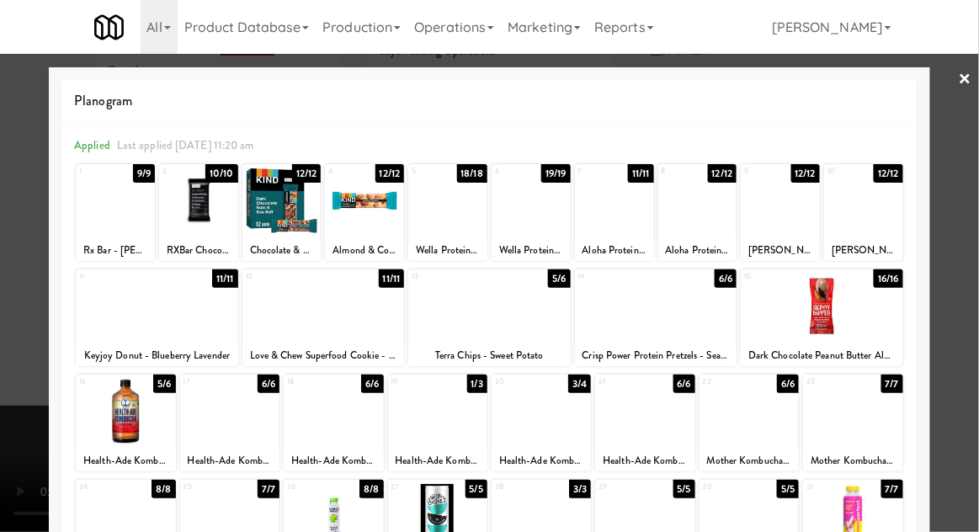
click at [495, 332] on div at bounding box center [489, 306] width 163 height 65
click at [978, 231] on div at bounding box center [489, 266] width 979 height 532
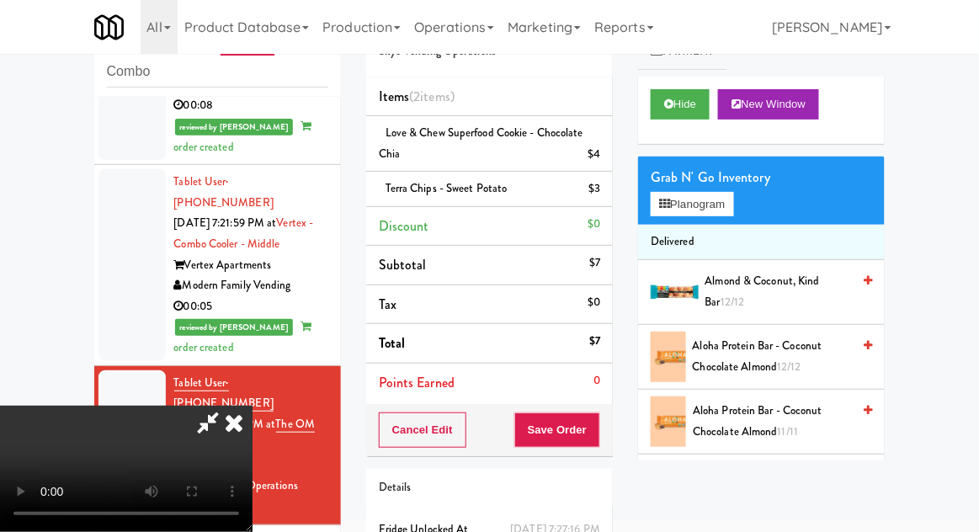
click at [600, 153] on div "$4" at bounding box center [594, 154] width 13 height 21
click at [604, 155] on icon at bounding box center [602, 160] width 8 height 11
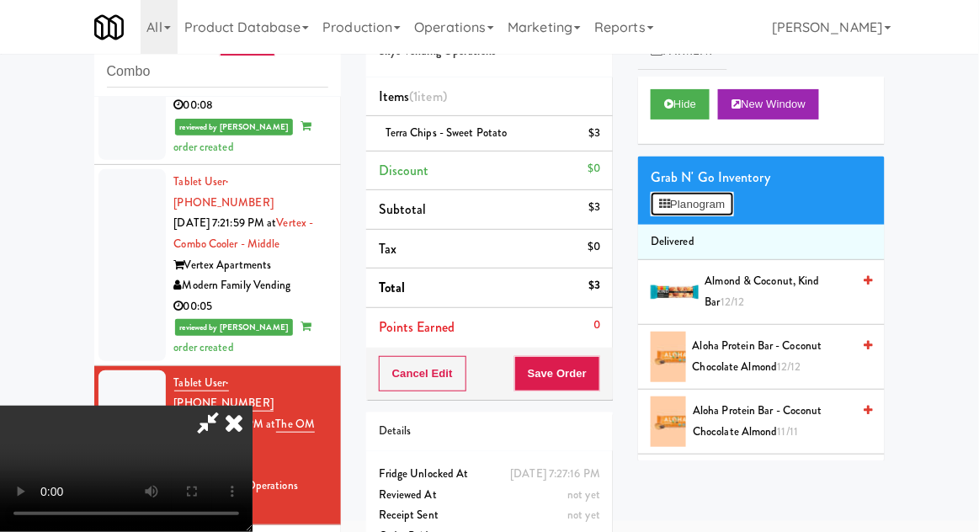
click at [685, 203] on button "Planogram" at bounding box center [692, 204] width 83 height 25
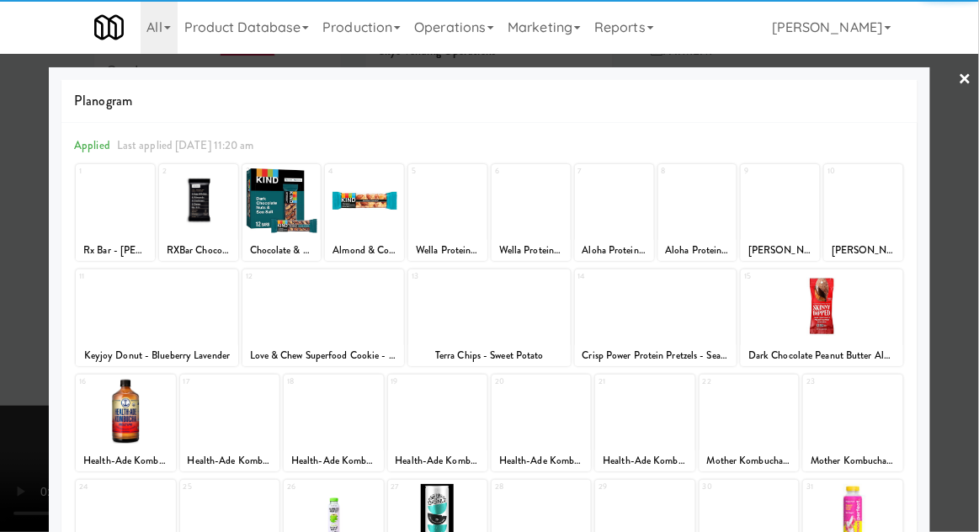
click at [973, 227] on div at bounding box center [489, 266] width 979 height 532
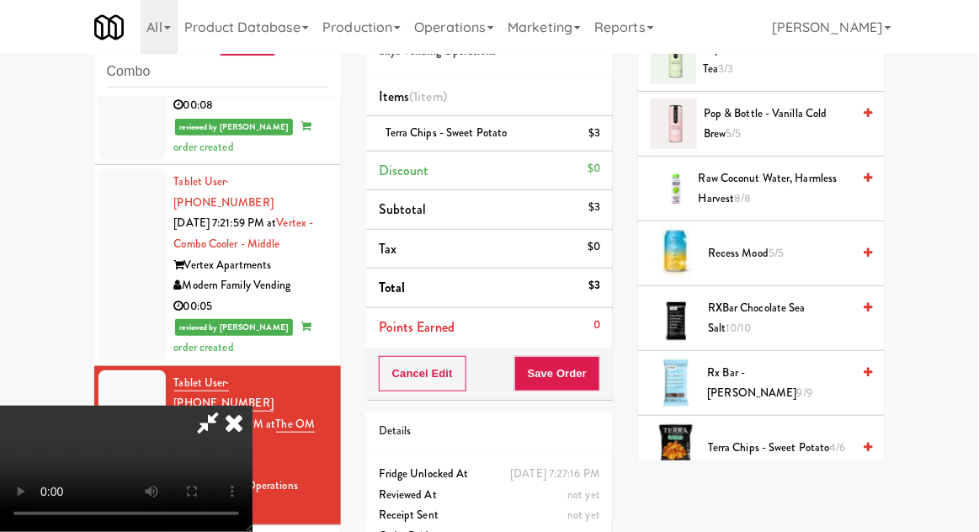
scroll to position [61, 0]
click at [599, 375] on button "Save Order" at bounding box center [557, 373] width 86 height 35
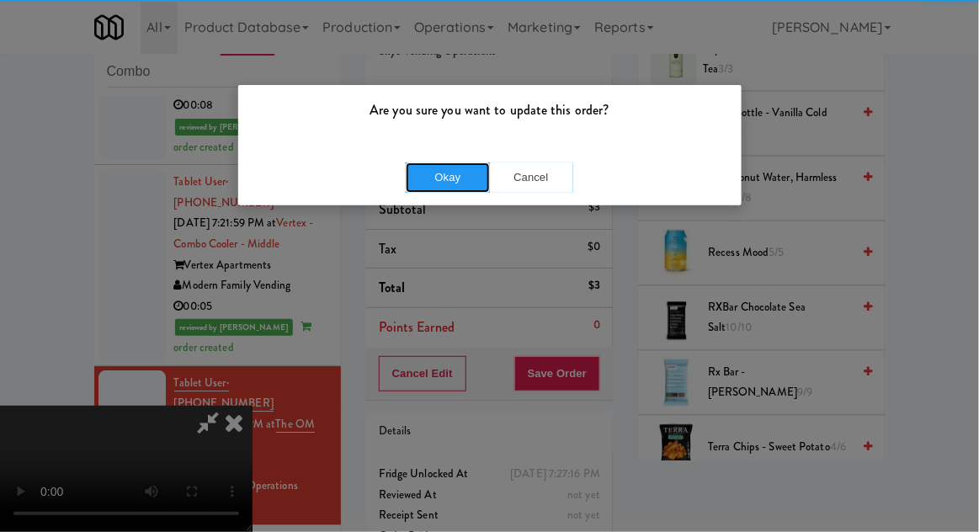
click at [421, 166] on button "Okay" at bounding box center [448, 178] width 84 height 30
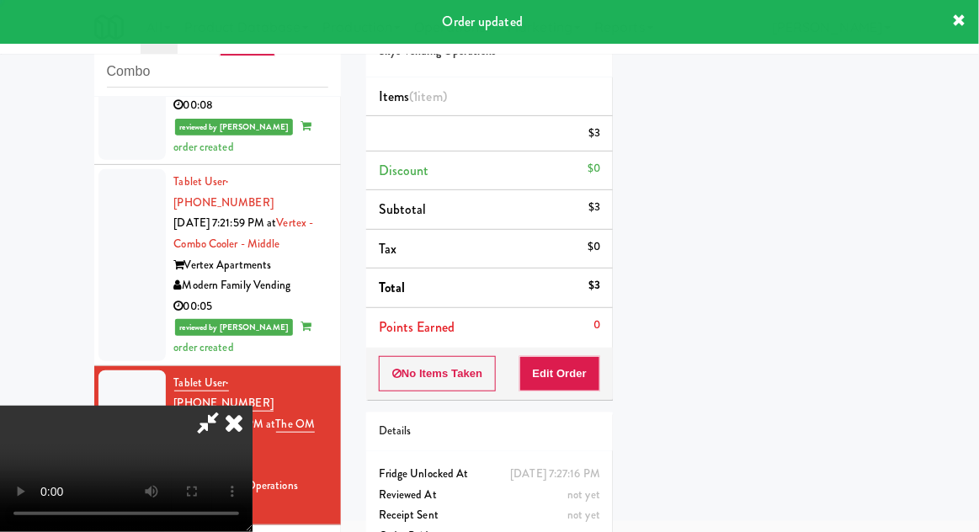
scroll to position [0, 0]
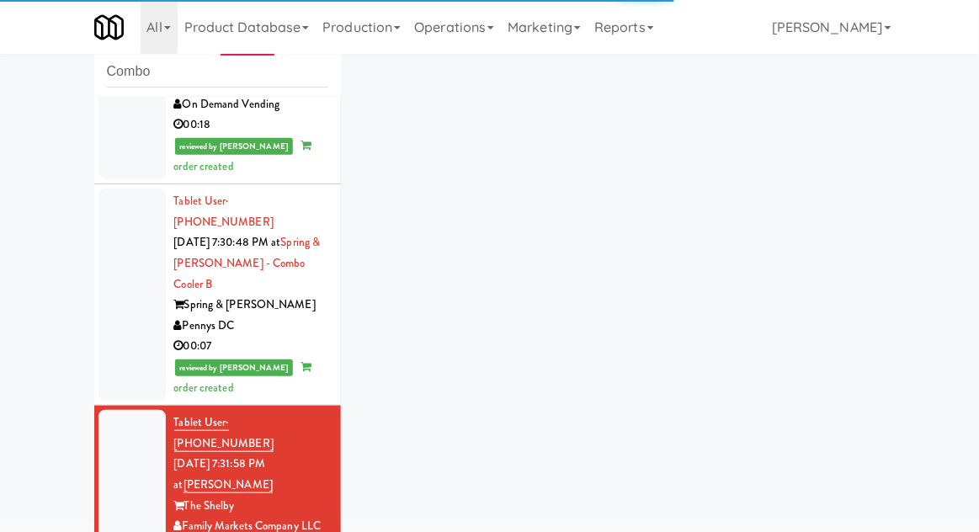
scroll to position [1740, 0]
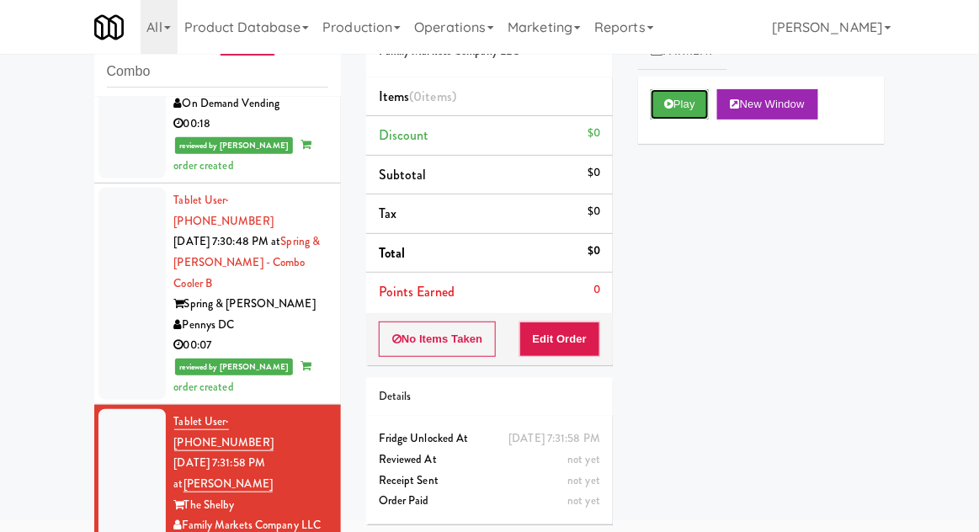
click at [684, 99] on button "Play" at bounding box center [680, 104] width 58 height 30
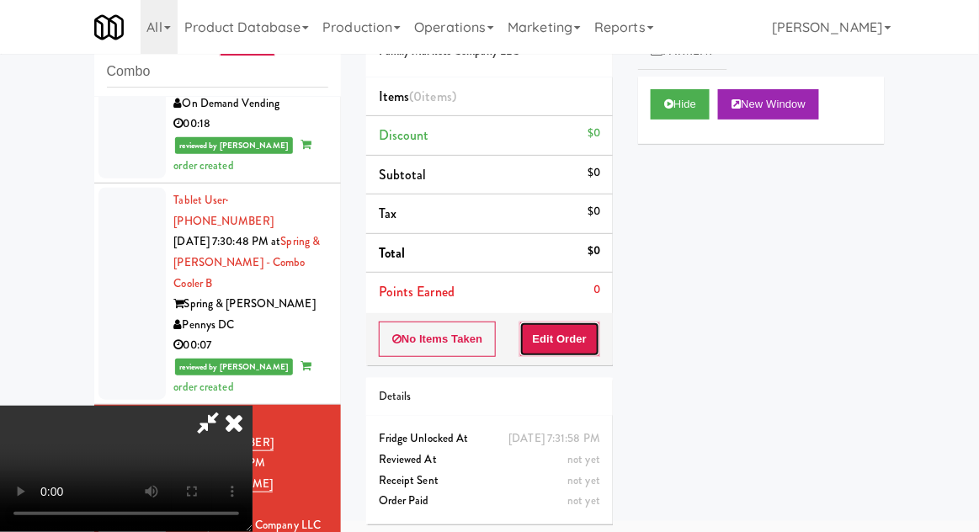
click at [583, 333] on button "Edit Order" at bounding box center [561, 339] width 82 height 35
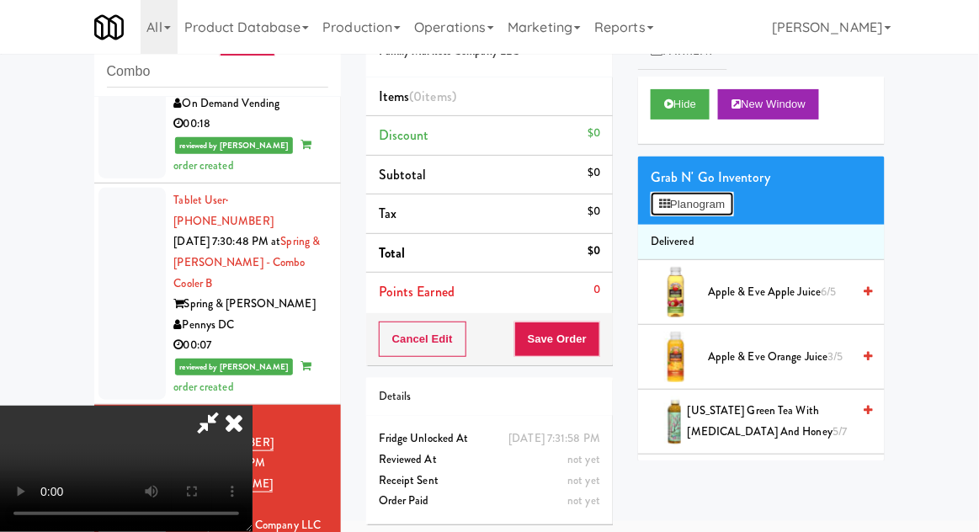
click at [733, 203] on button "Planogram" at bounding box center [692, 204] width 83 height 25
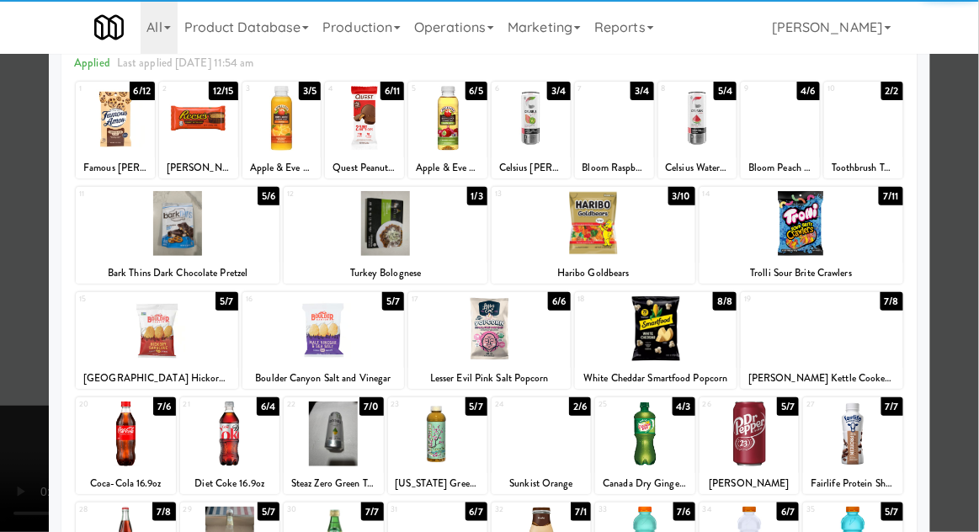
scroll to position [140, 0]
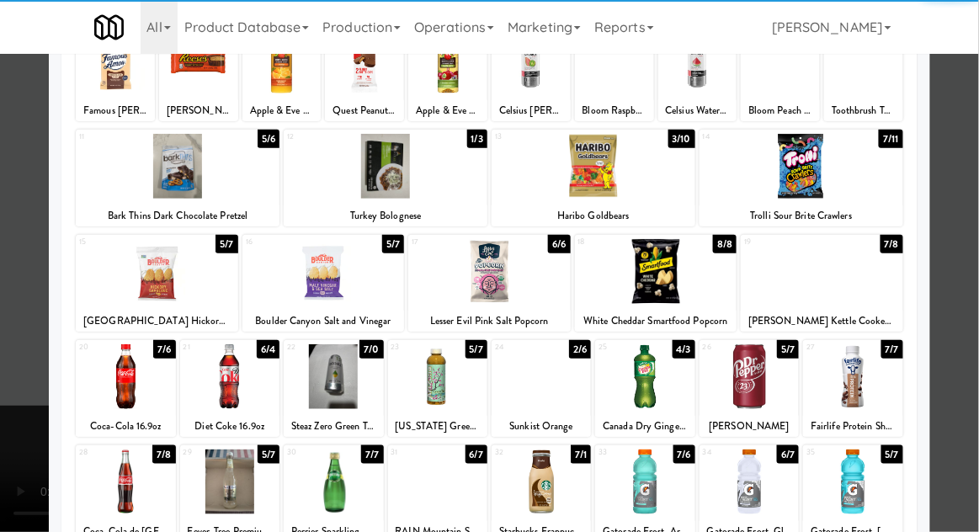
click at [132, 378] on div at bounding box center [125, 376] width 99 height 65
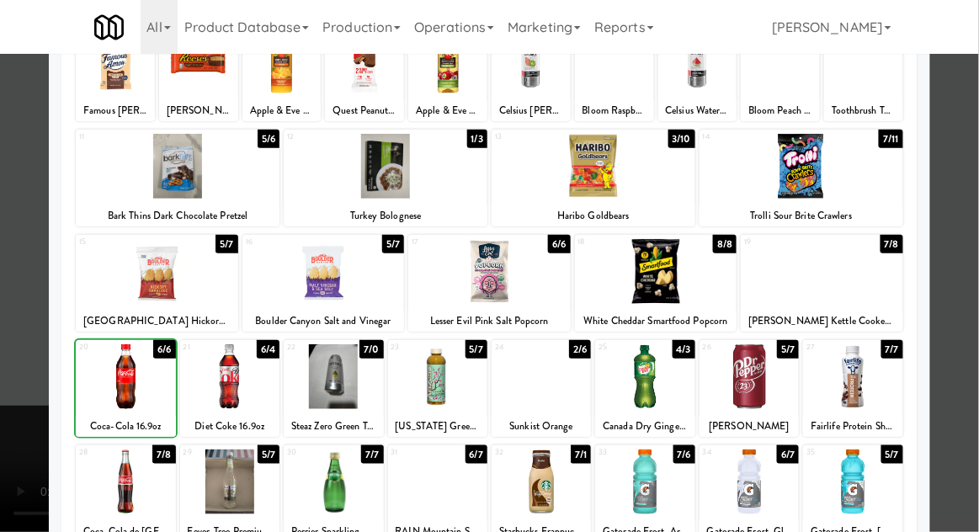
click at [971, 227] on div at bounding box center [489, 266] width 979 height 532
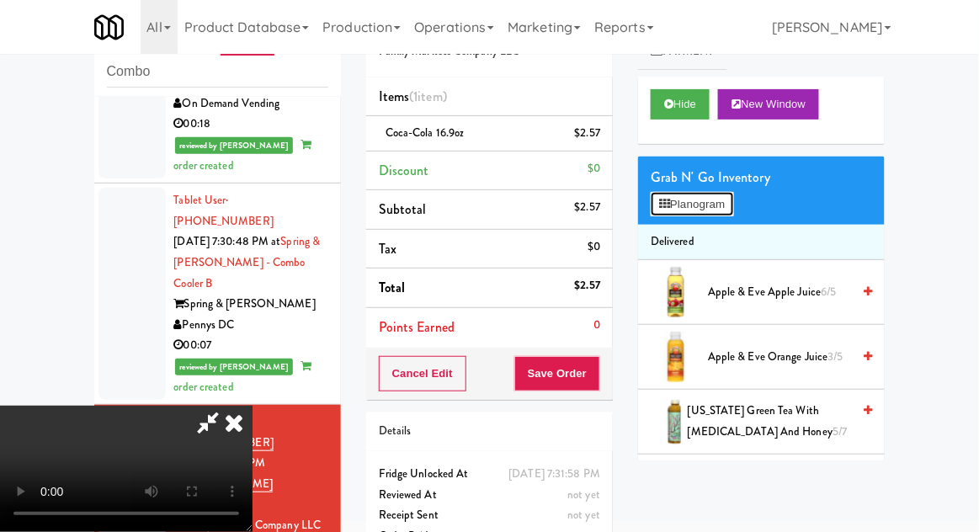
click at [733, 216] on button "Planogram" at bounding box center [692, 204] width 83 height 25
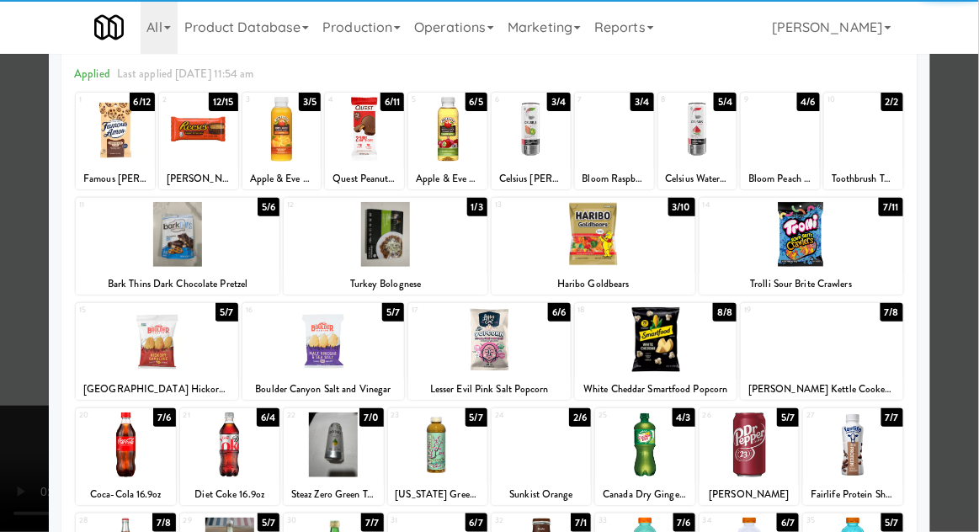
scroll to position [79, 0]
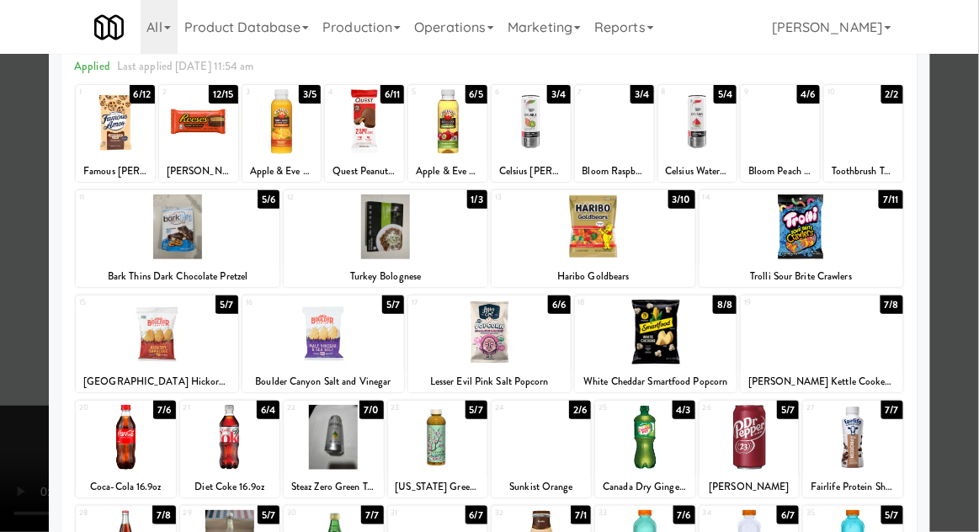
click at [173, 339] on div at bounding box center [157, 332] width 163 height 65
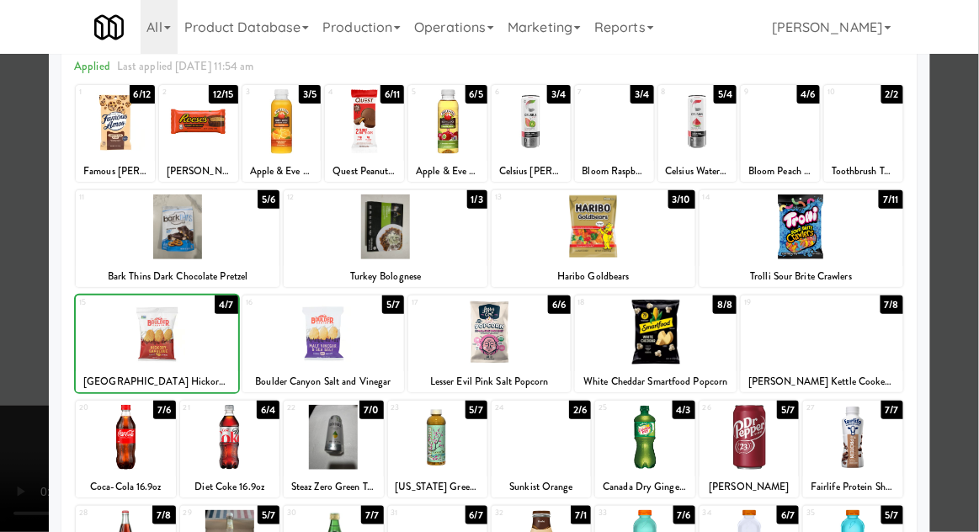
click at [967, 244] on div at bounding box center [489, 266] width 979 height 532
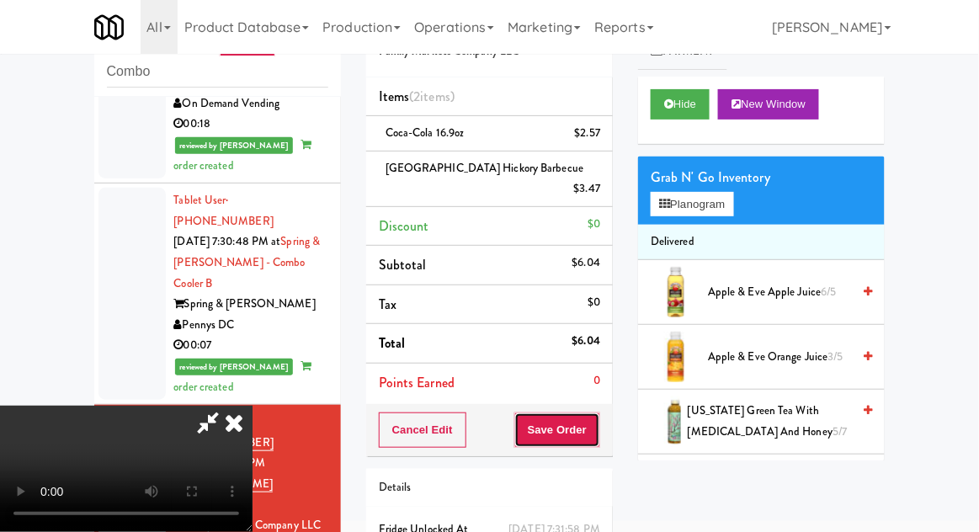
click at [591, 421] on button "Save Order" at bounding box center [557, 430] width 86 height 35
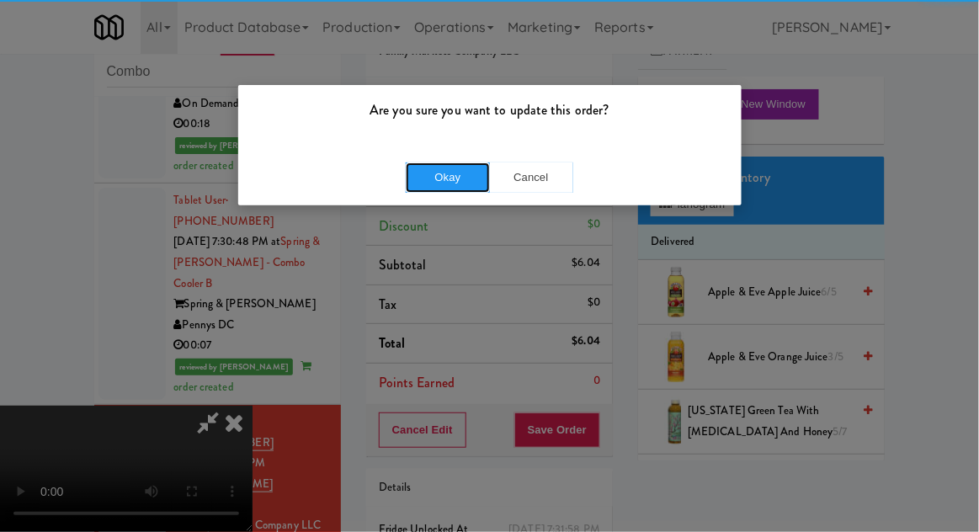
click at [429, 175] on button "Okay" at bounding box center [448, 178] width 84 height 30
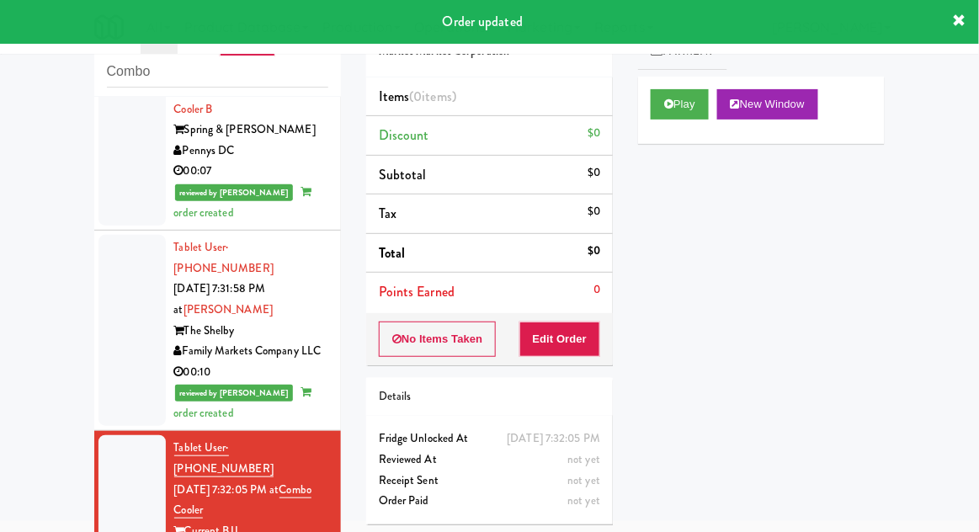
scroll to position [1915, 0]
click at [670, 118] on button "Play" at bounding box center [680, 104] width 58 height 30
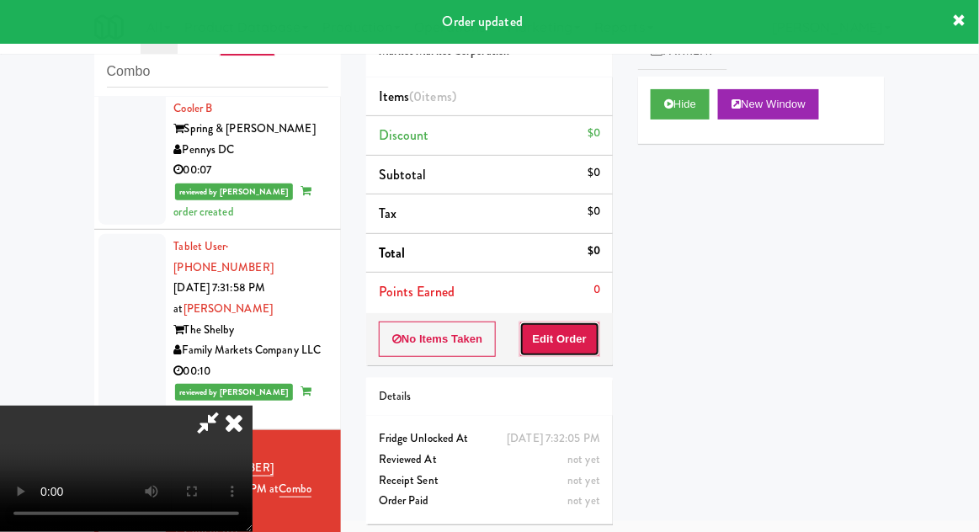
click at [570, 331] on button "Edit Order" at bounding box center [561, 339] width 82 height 35
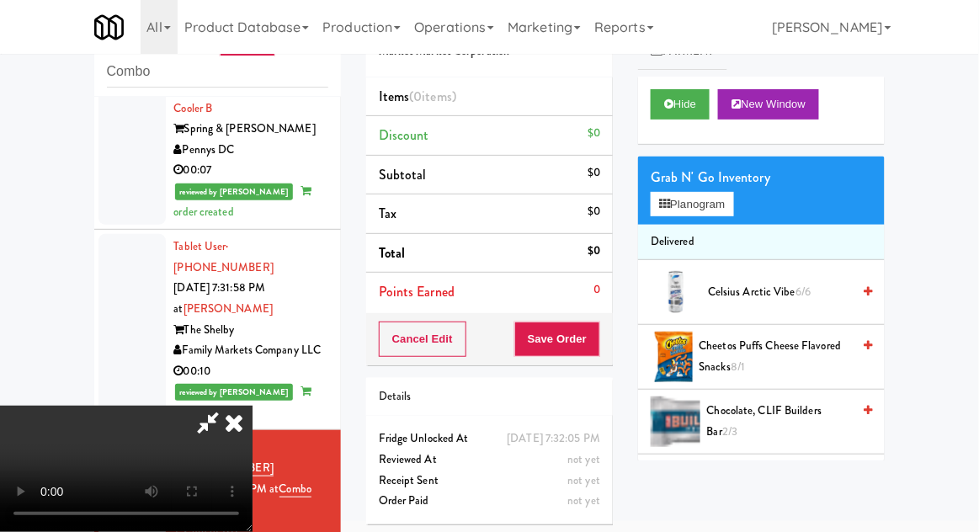
scroll to position [0, 0]
click at [733, 192] on button "Planogram" at bounding box center [692, 204] width 83 height 25
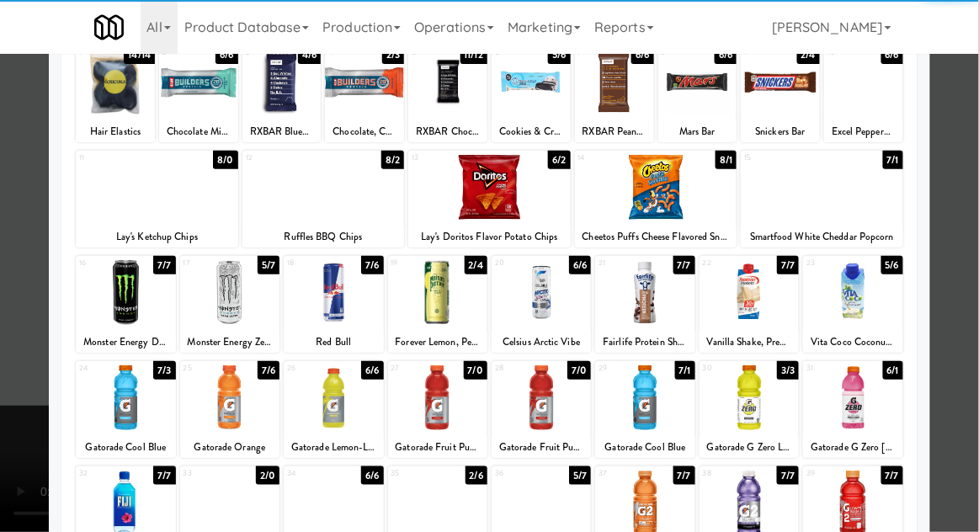
scroll to position [131, 0]
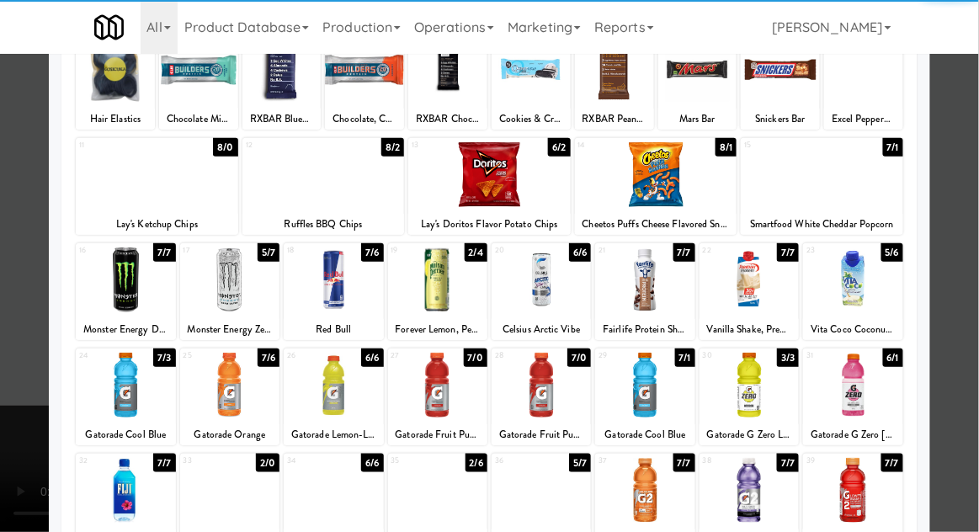
click at [449, 394] on div at bounding box center [437, 385] width 99 height 65
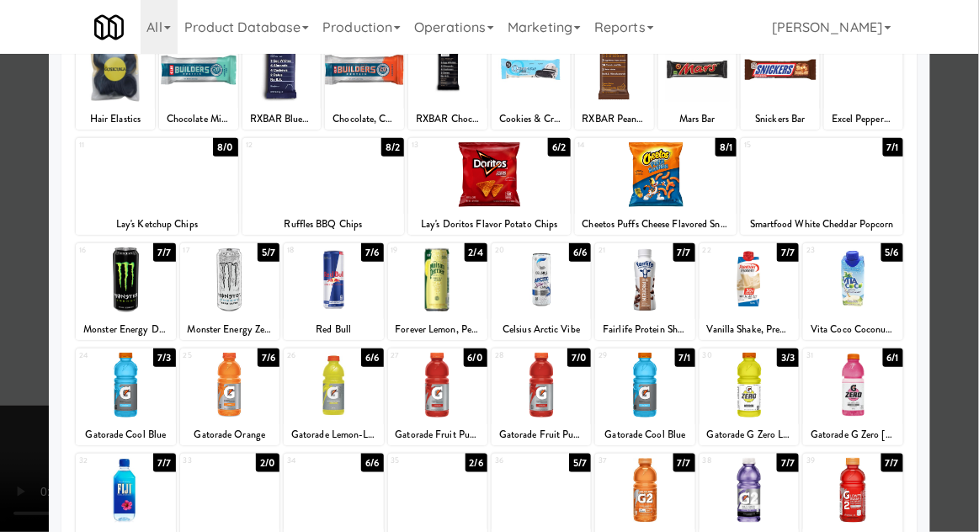
click at [99, 386] on div at bounding box center [125, 385] width 99 height 65
click at [974, 236] on div at bounding box center [489, 266] width 979 height 532
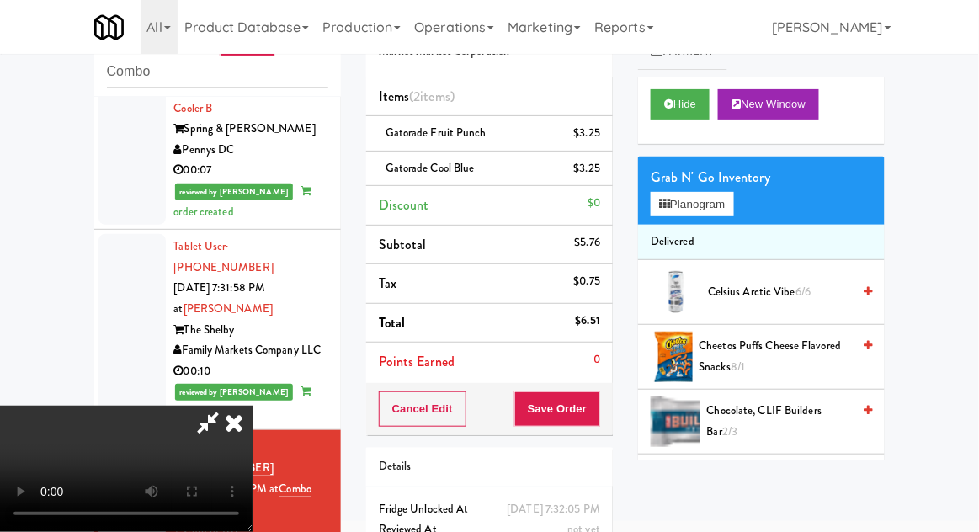
scroll to position [61, 0]
click at [593, 408] on button "Save Order" at bounding box center [557, 409] width 86 height 35
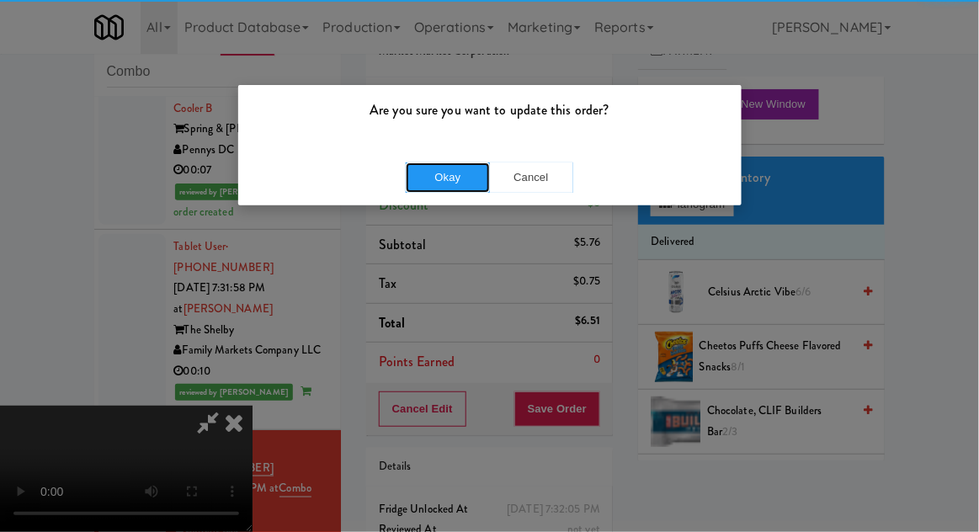
click at [450, 182] on button "Okay" at bounding box center [448, 178] width 84 height 30
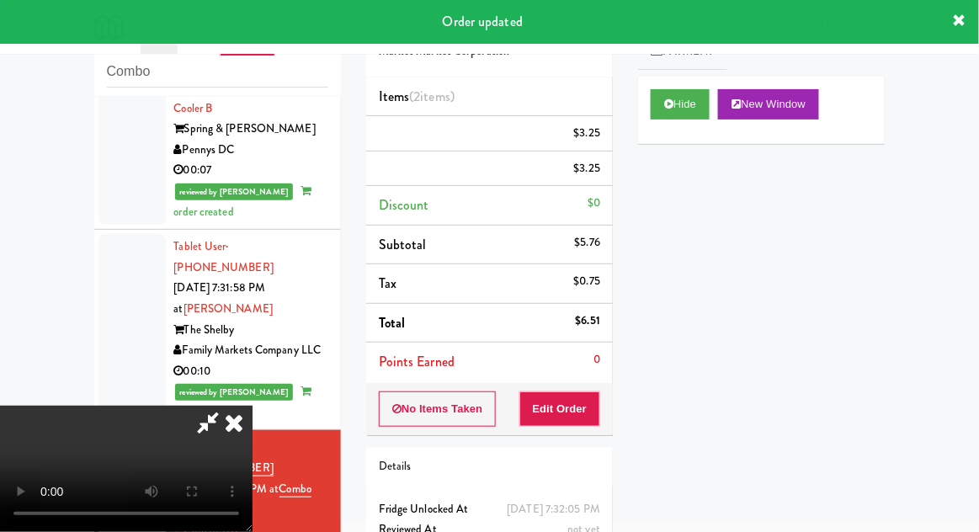
scroll to position [0, 0]
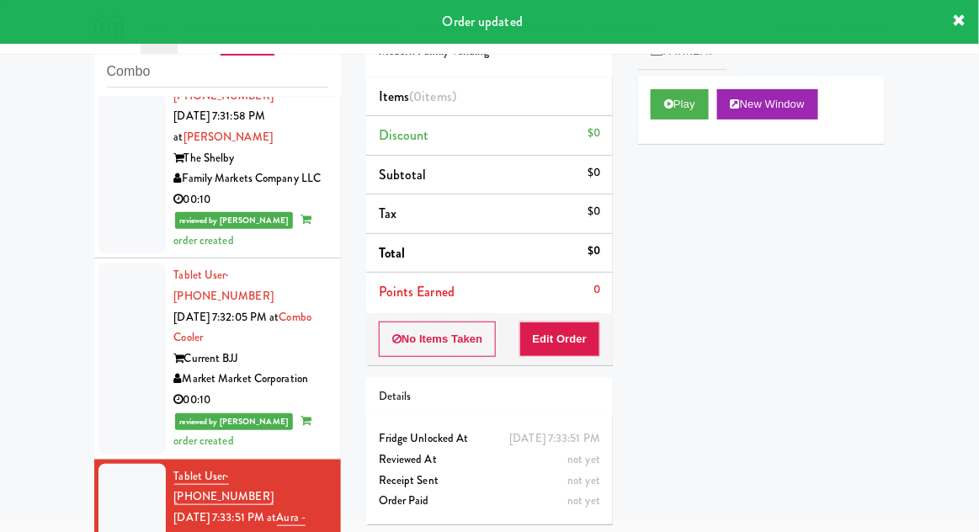
scroll to position [2089, 0]
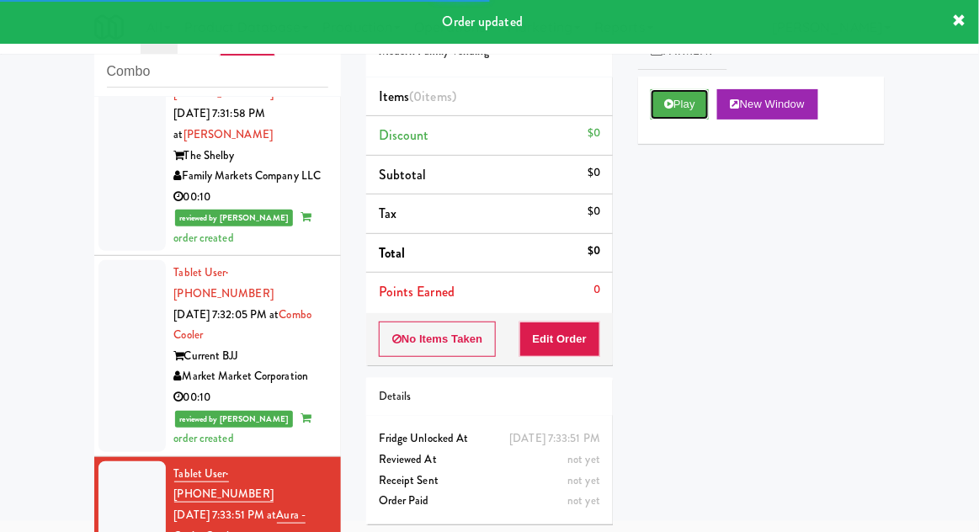
click at [688, 109] on button "Play" at bounding box center [680, 104] width 58 height 30
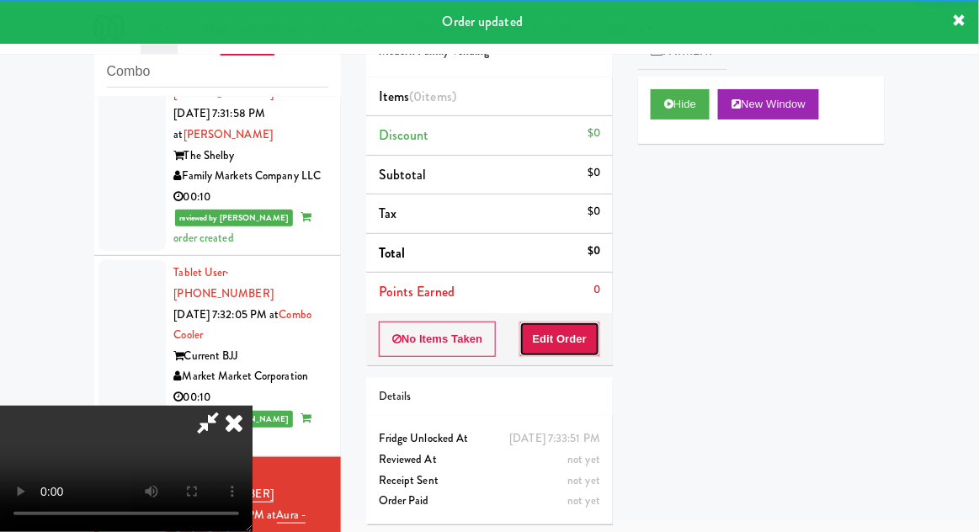
click at [573, 338] on button "Edit Order" at bounding box center [561, 339] width 82 height 35
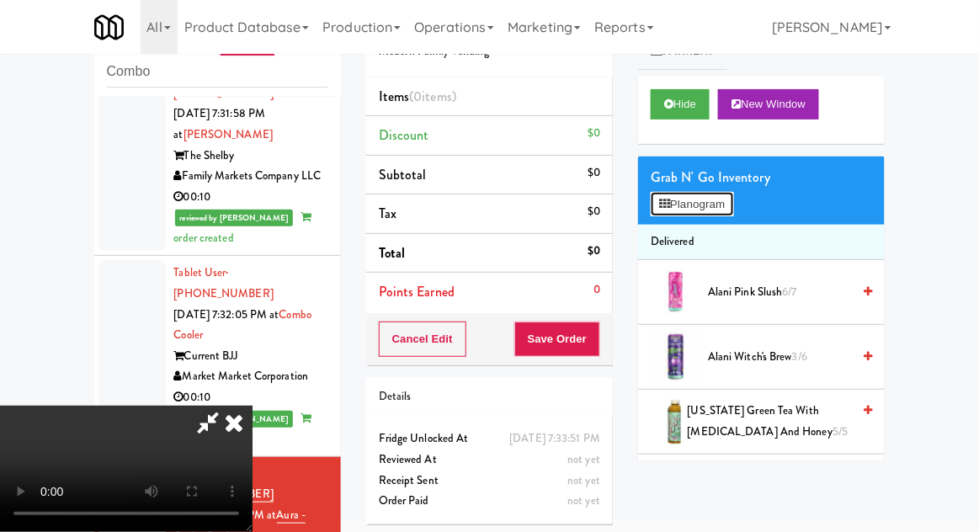
click at [729, 206] on button "Planogram" at bounding box center [692, 204] width 83 height 25
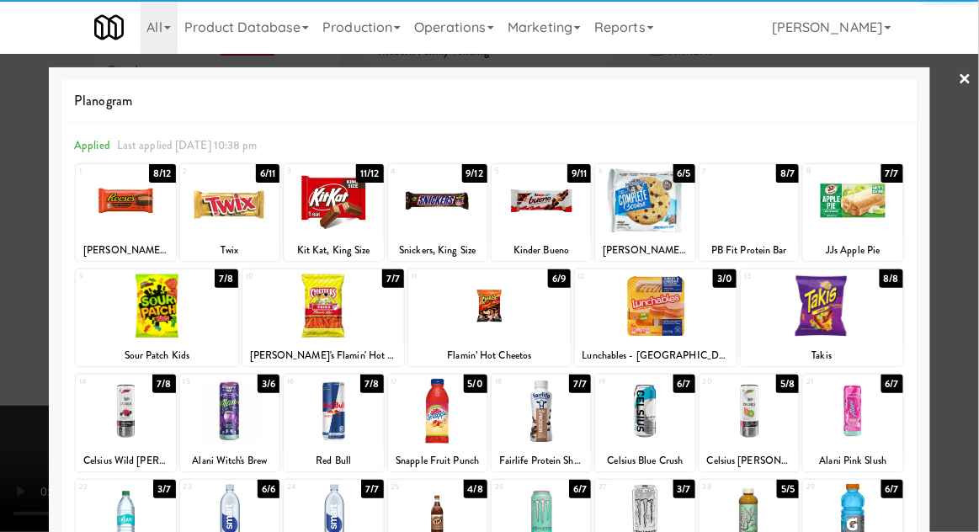
click at [515, 316] on div at bounding box center [489, 306] width 163 height 65
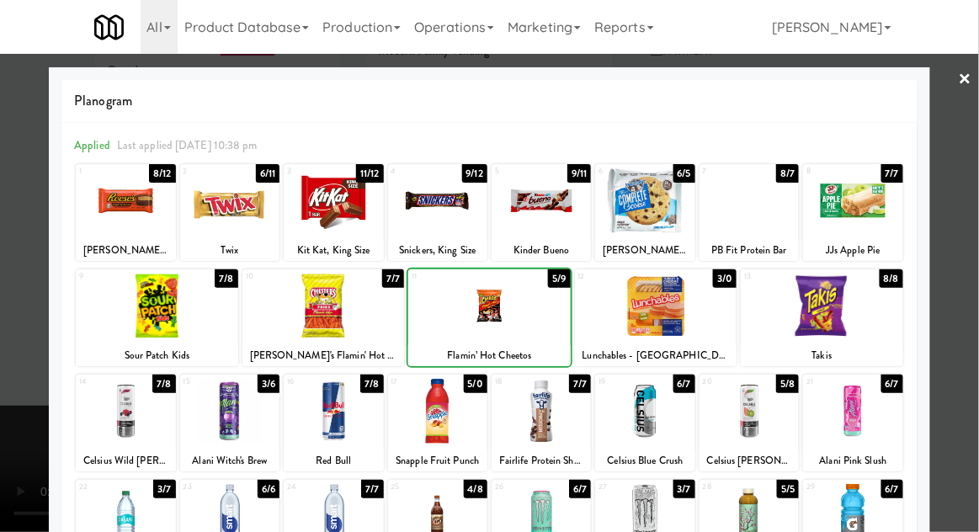
click at [972, 241] on div at bounding box center [489, 266] width 979 height 532
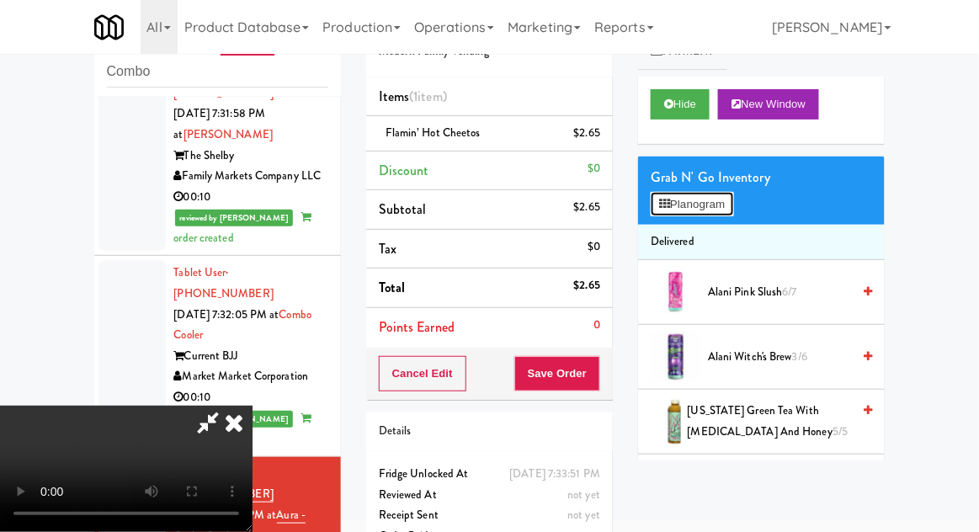
click at [716, 199] on button "Planogram" at bounding box center [692, 204] width 83 height 25
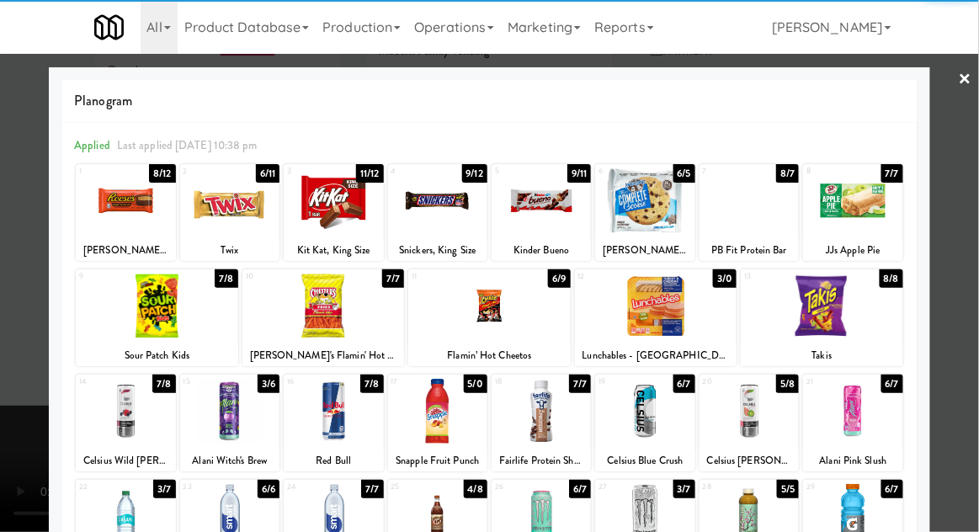
click at [223, 209] on div at bounding box center [229, 200] width 99 height 65
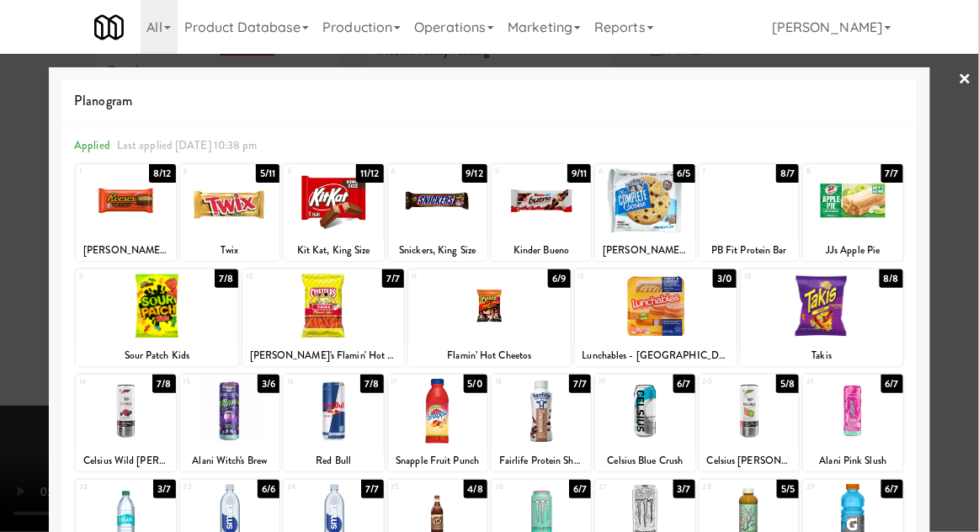
click at [972, 79] on link "×" at bounding box center [965, 80] width 13 height 52
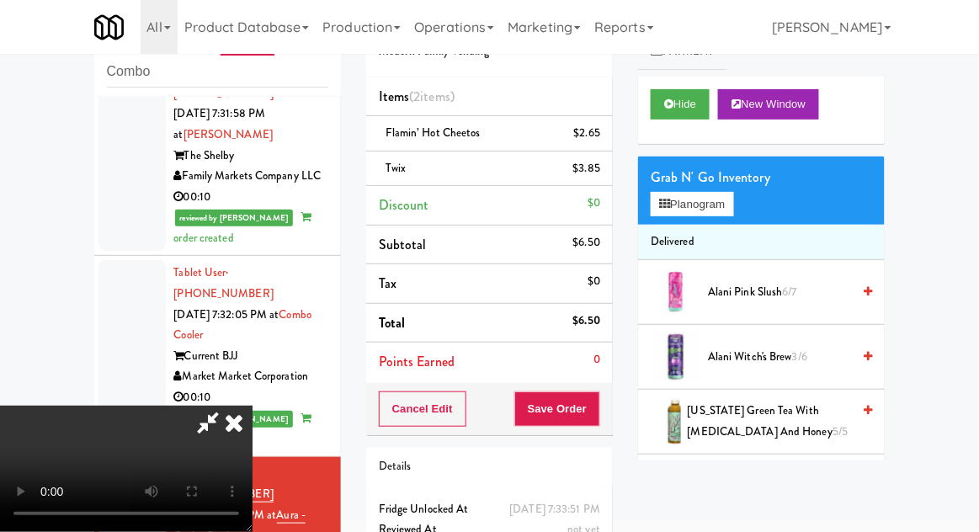
scroll to position [77, 0]
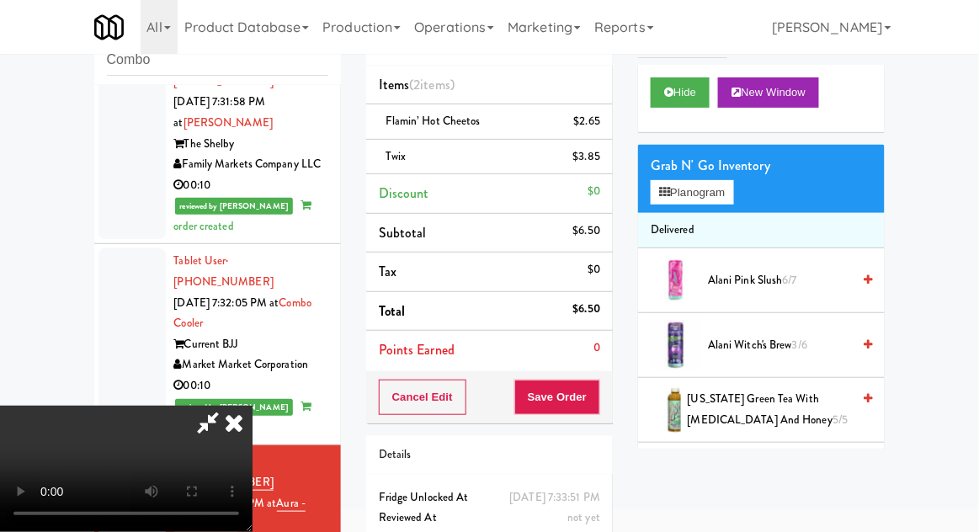
click at [750, 218] on li "Delivered" at bounding box center [761, 230] width 247 height 35
click at [733, 186] on button "Planogram" at bounding box center [692, 192] width 83 height 25
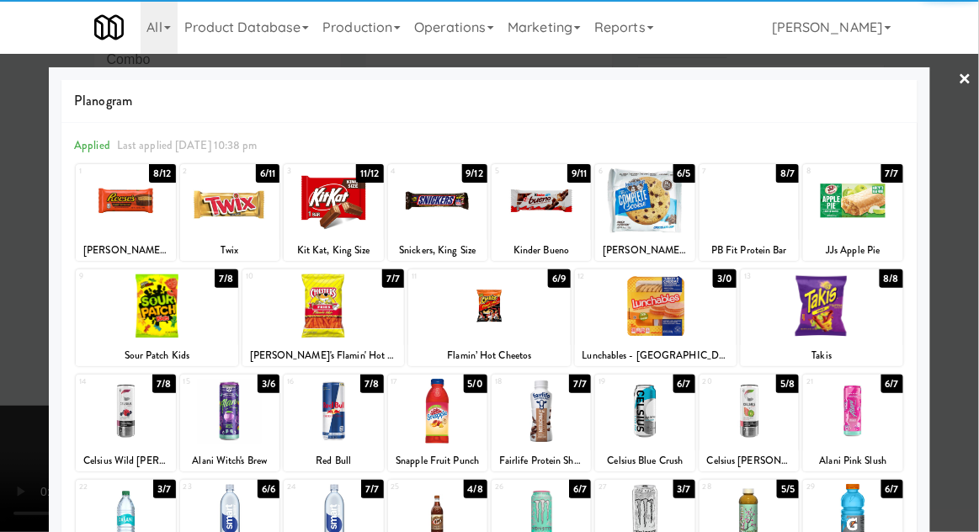
click at [149, 317] on div at bounding box center [157, 306] width 163 height 65
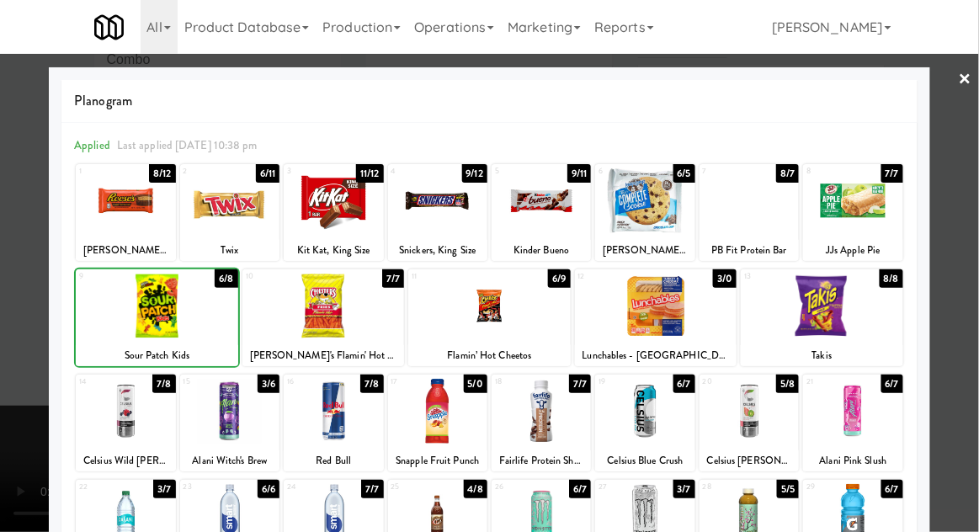
click at [970, 211] on div at bounding box center [489, 266] width 979 height 532
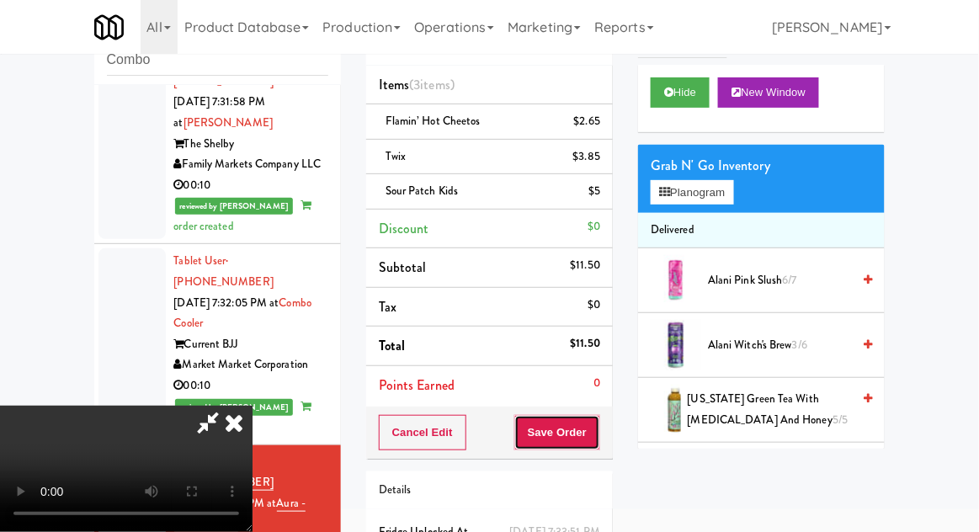
click at [596, 434] on button "Save Order" at bounding box center [557, 432] width 86 height 35
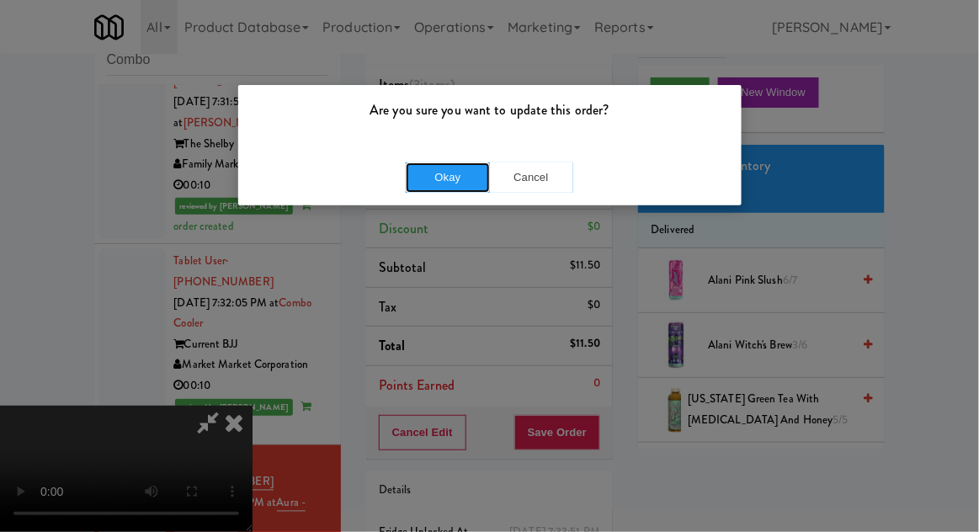
click at [449, 184] on button "Okay" at bounding box center [448, 178] width 84 height 30
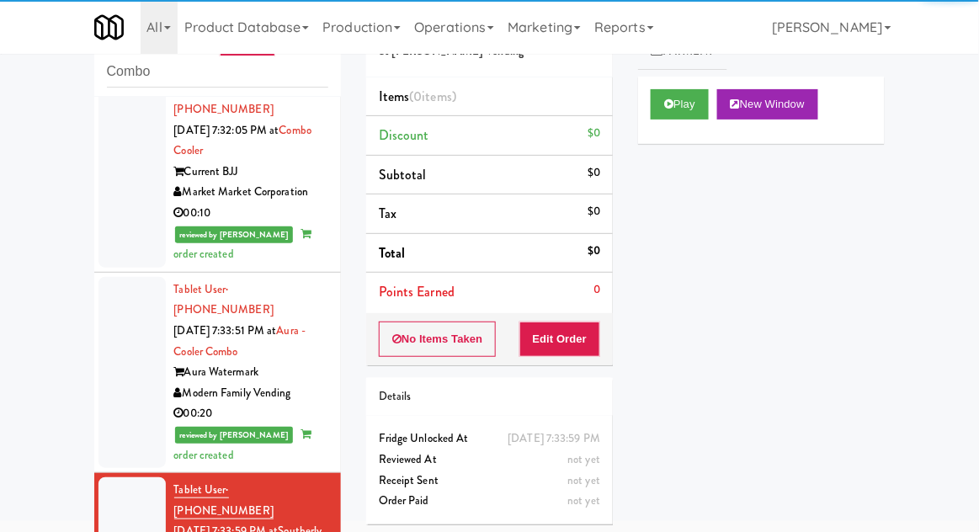
scroll to position [2273, 0]
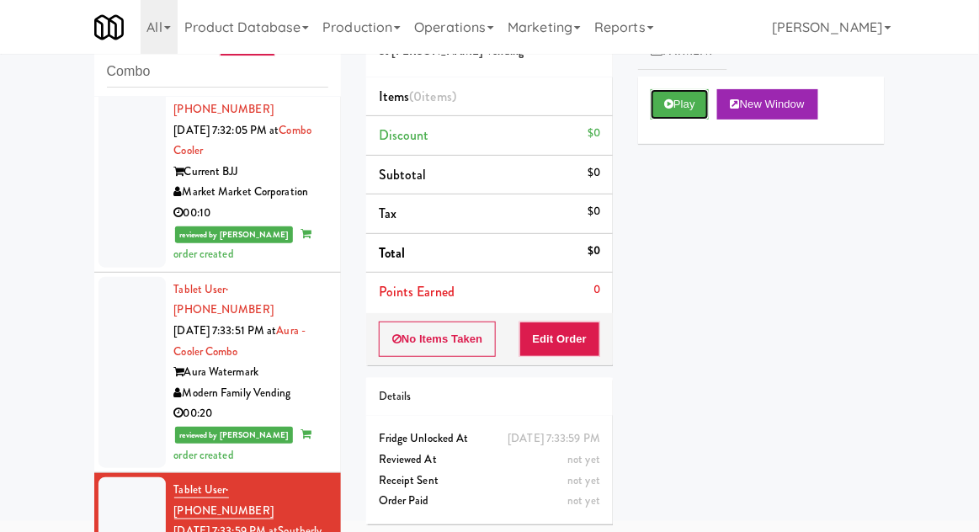
click at [661, 96] on button "Play" at bounding box center [680, 104] width 58 height 30
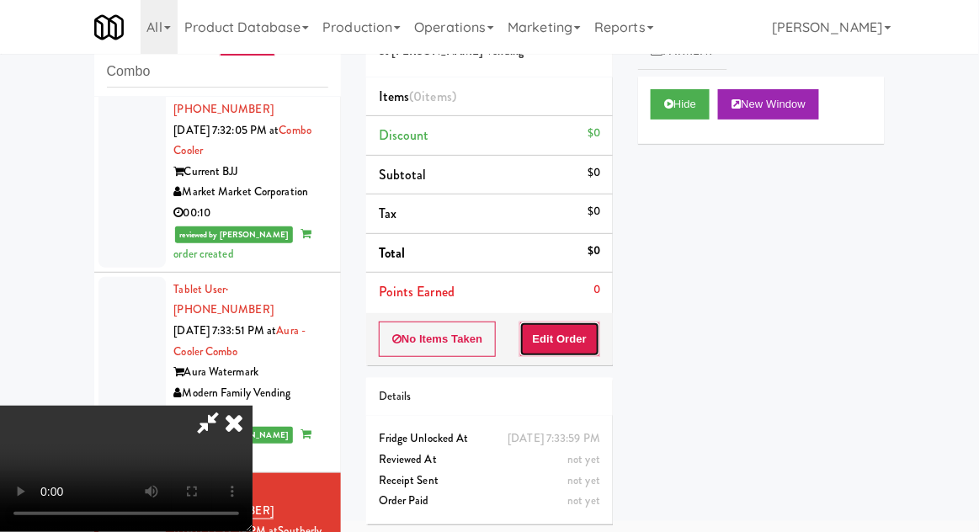
click at [573, 346] on button "Edit Order" at bounding box center [561, 339] width 82 height 35
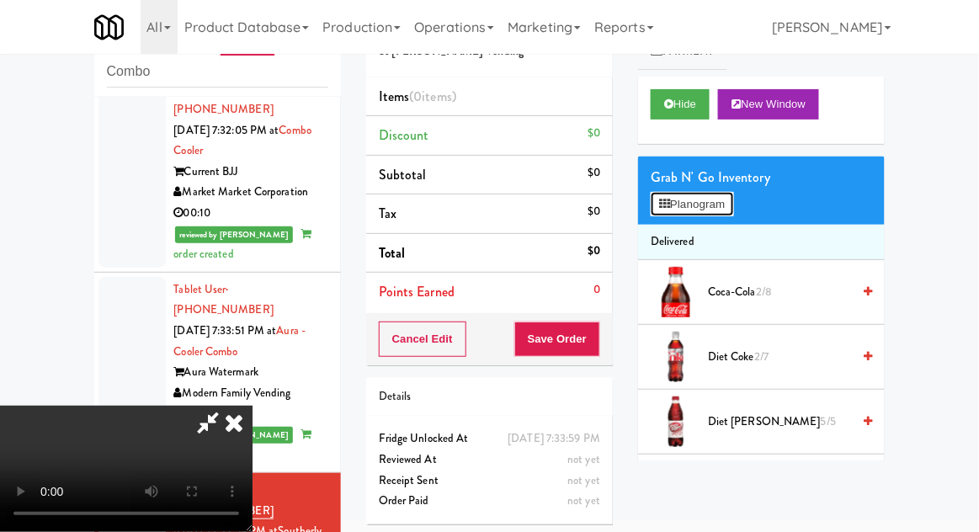
click at [714, 212] on button "Planogram" at bounding box center [692, 204] width 83 height 25
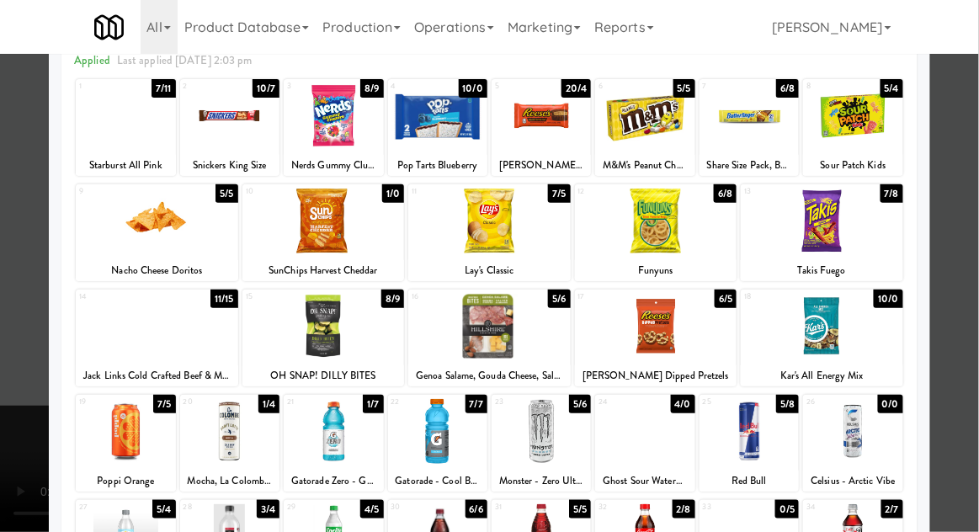
scroll to position [127, 0]
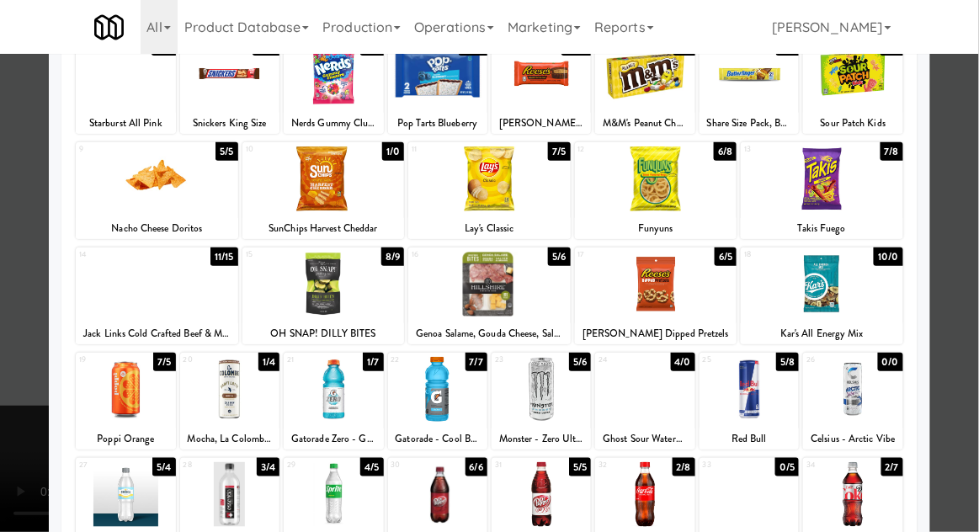
click at [120, 398] on div at bounding box center [125, 389] width 99 height 65
click at [974, 168] on div at bounding box center [489, 266] width 979 height 532
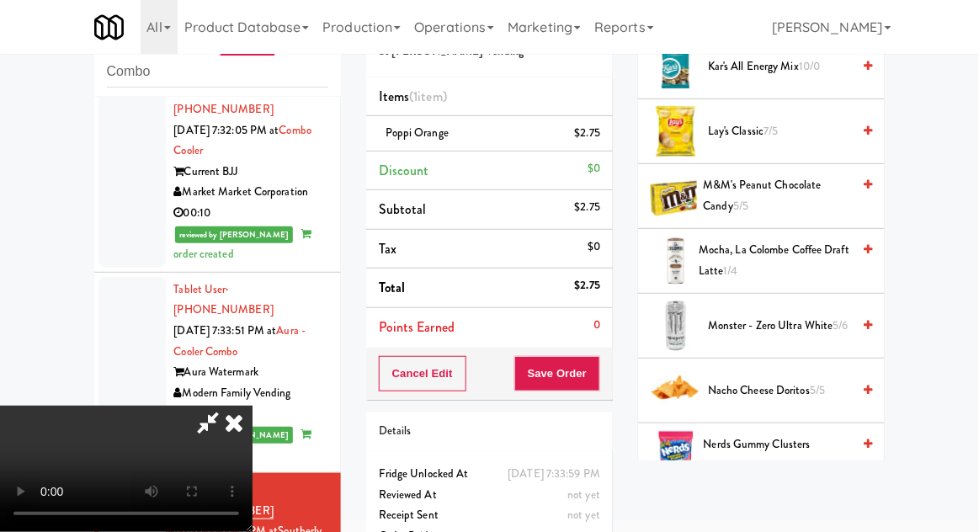
scroll to position [1992, 0]
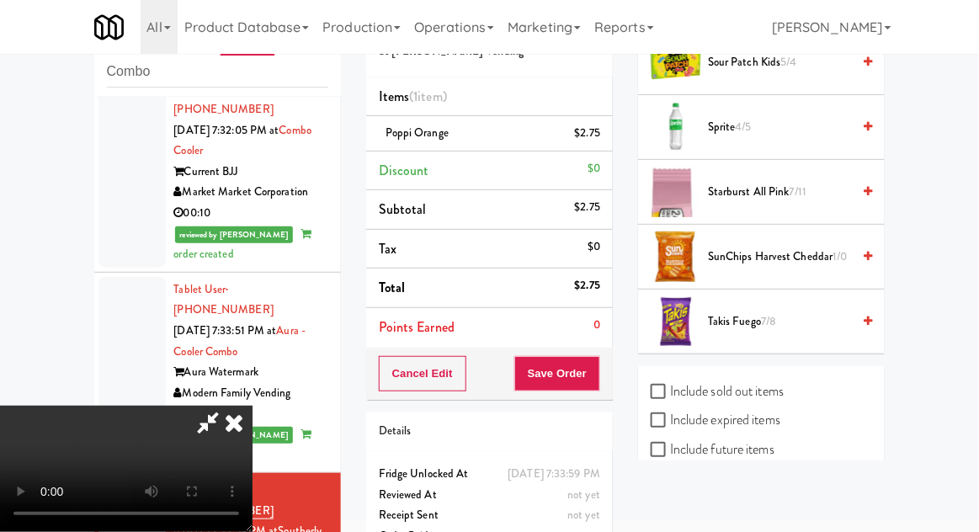
click at [752, 379] on label "Include sold out items" at bounding box center [717, 391] width 133 height 25
click at [670, 386] on input "Include sold out items" at bounding box center [660, 392] width 19 height 13
checkbox input "true"
click at [792, 498] on div "Include sold out items Include expired items Include future items Include stati…" at bounding box center [761, 451] width 247 height 171
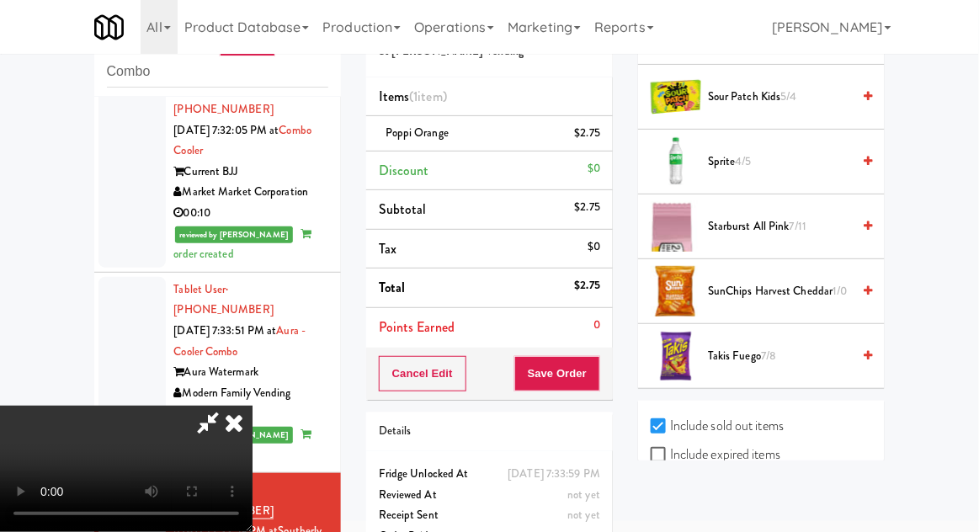
scroll to position [2122, 0]
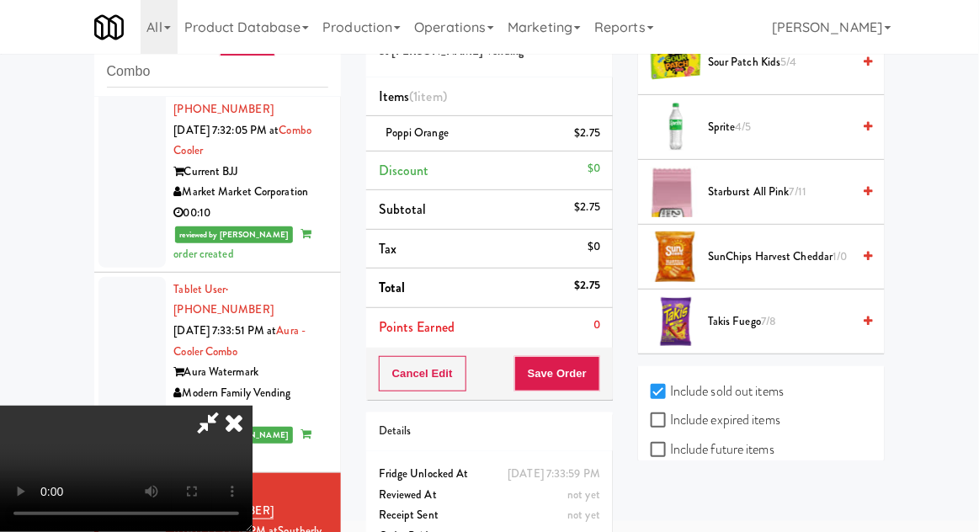
click at [784, 496] on label "Include previous static inventory" at bounding box center [745, 507] width 188 height 25
click at [670, 502] on input "Include previous static inventory" at bounding box center [660, 508] width 19 height 13
checkbox input "true"
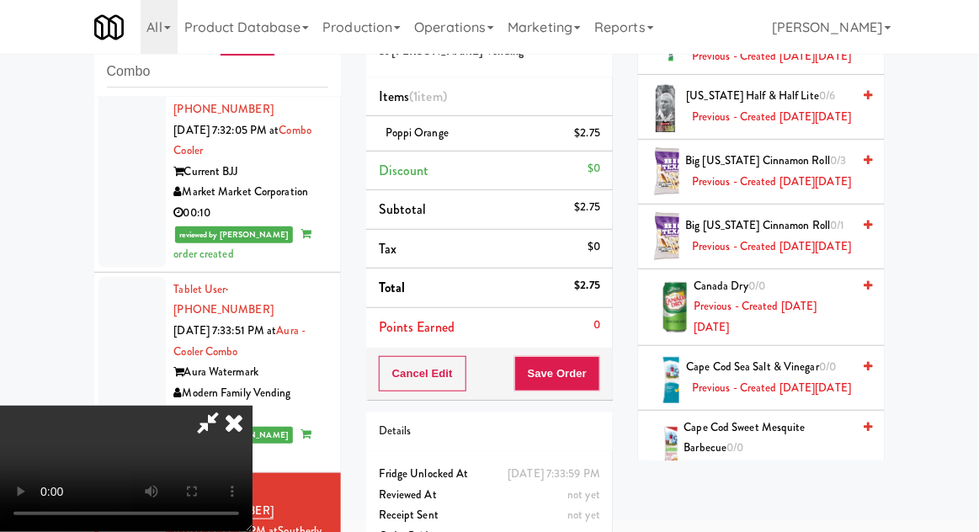
scroll to position [0, 0]
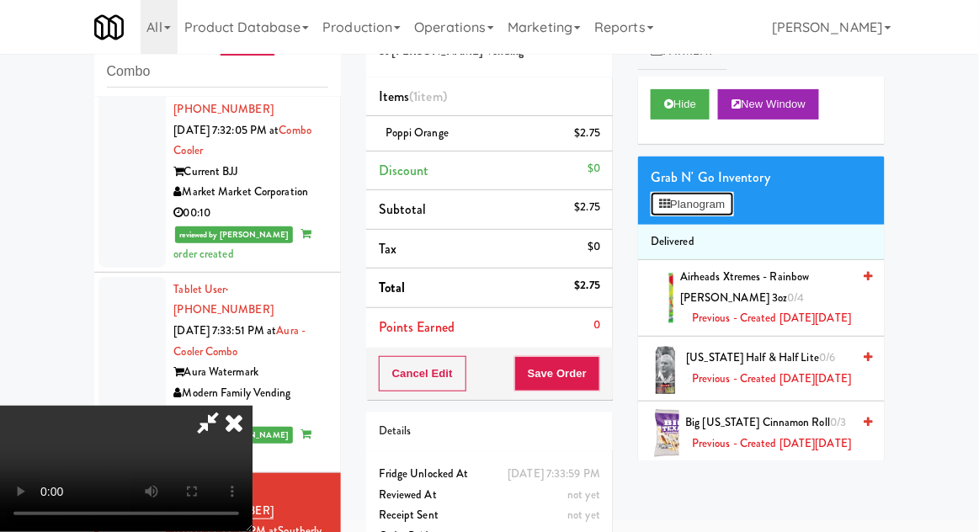
click at [722, 210] on button "Planogram" at bounding box center [692, 204] width 83 height 25
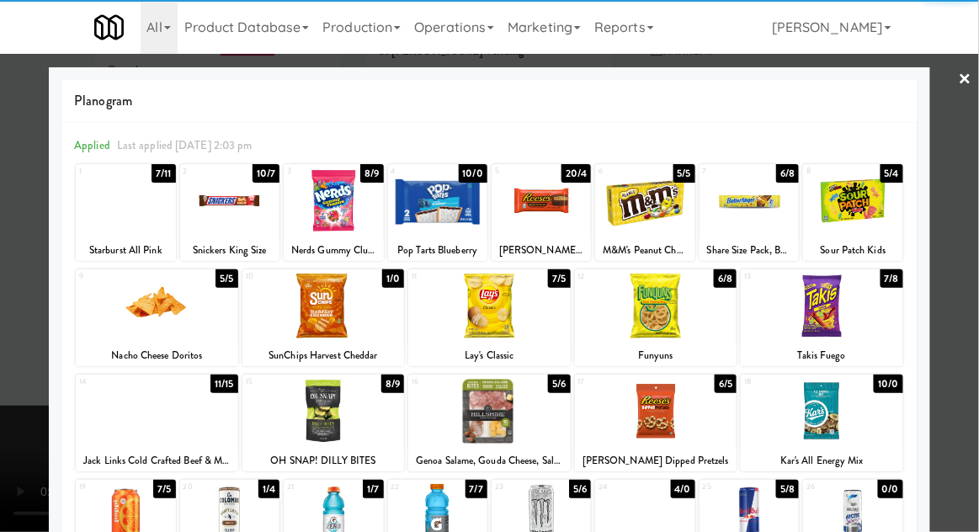
click at [685, 316] on div at bounding box center [656, 306] width 163 height 65
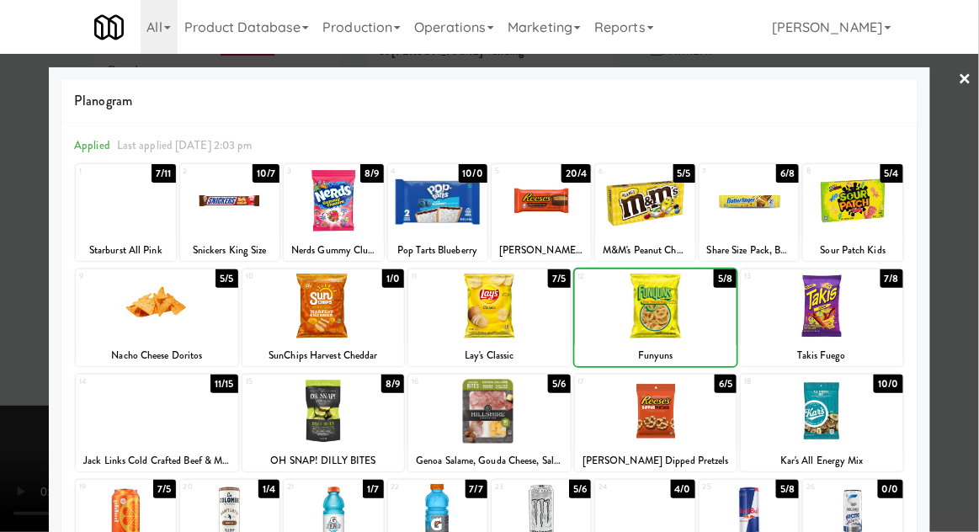
click at [951, 262] on div at bounding box center [489, 266] width 979 height 532
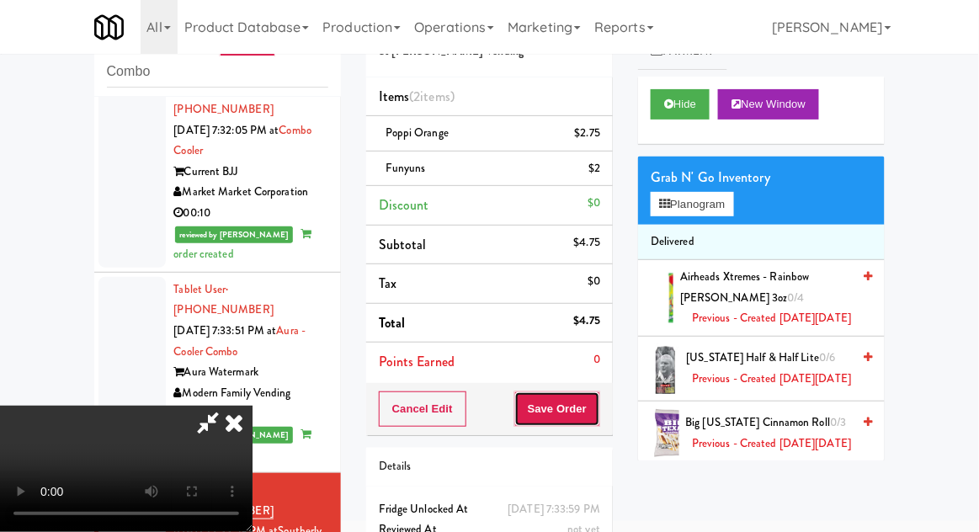
click at [597, 408] on button "Save Order" at bounding box center [557, 409] width 86 height 35
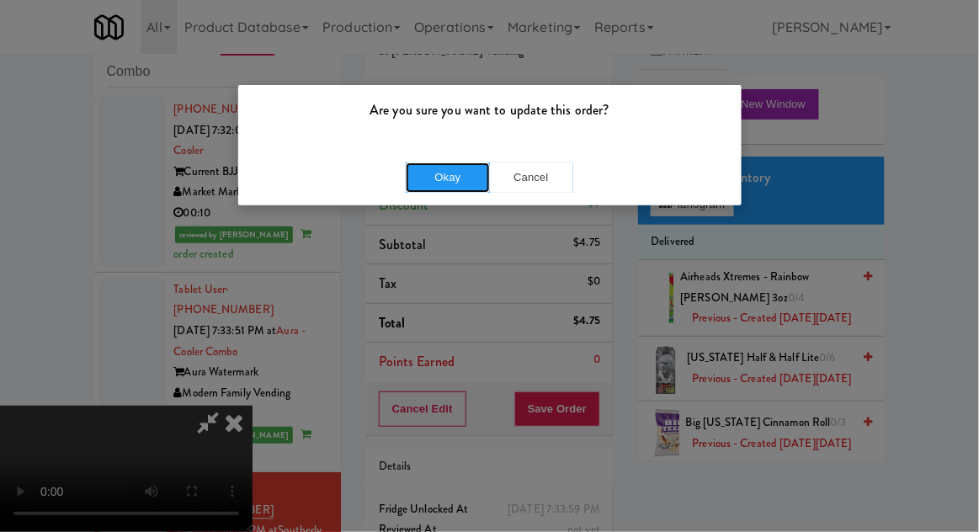
click at [426, 174] on button "Okay" at bounding box center [448, 178] width 84 height 30
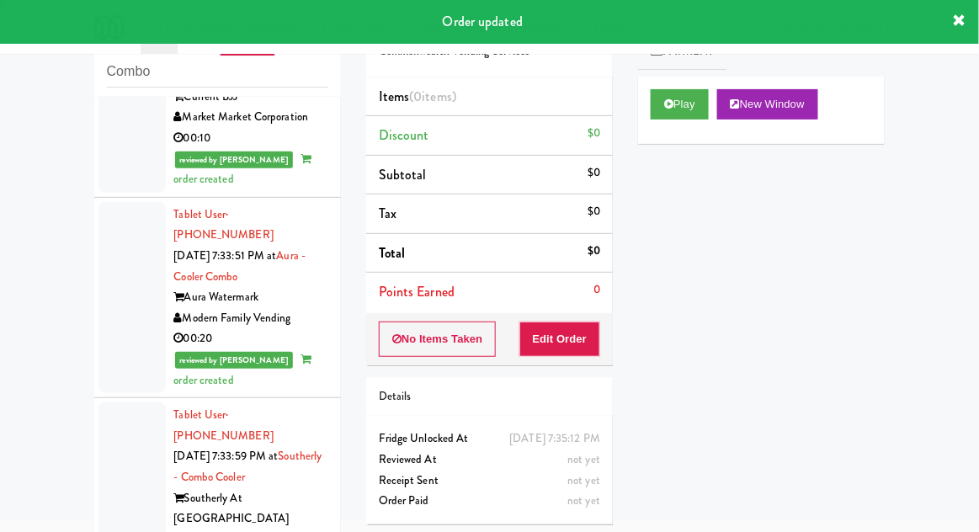
scroll to position [2449, 0]
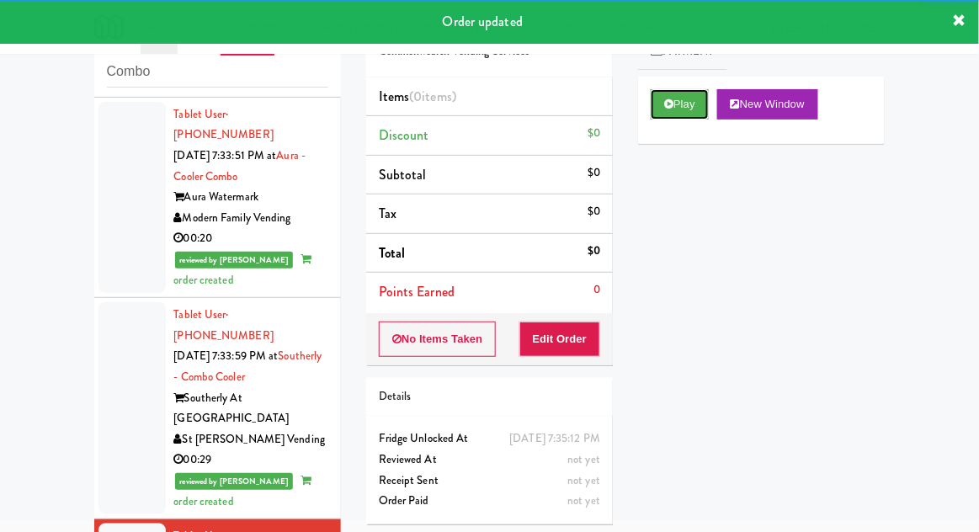
click at [687, 95] on button "Play" at bounding box center [680, 104] width 58 height 30
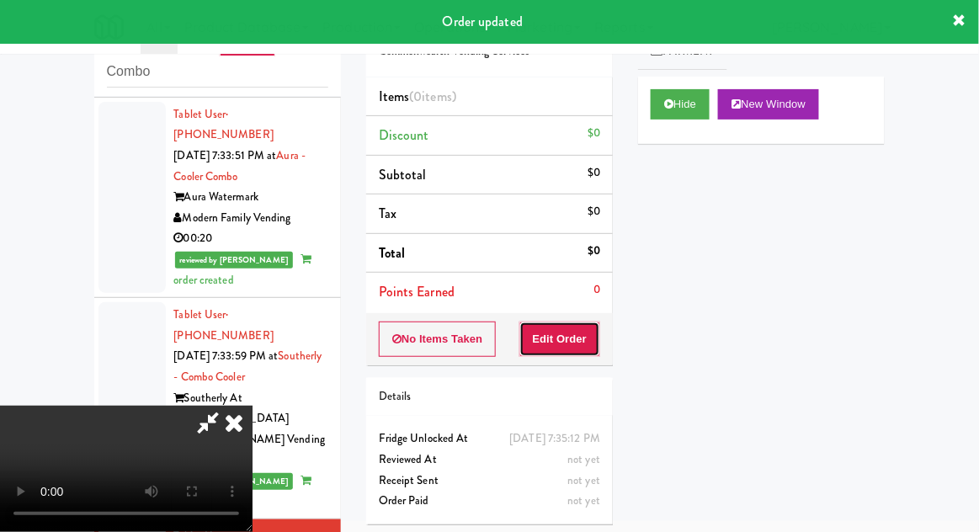
click at [583, 331] on button "Edit Order" at bounding box center [561, 339] width 82 height 35
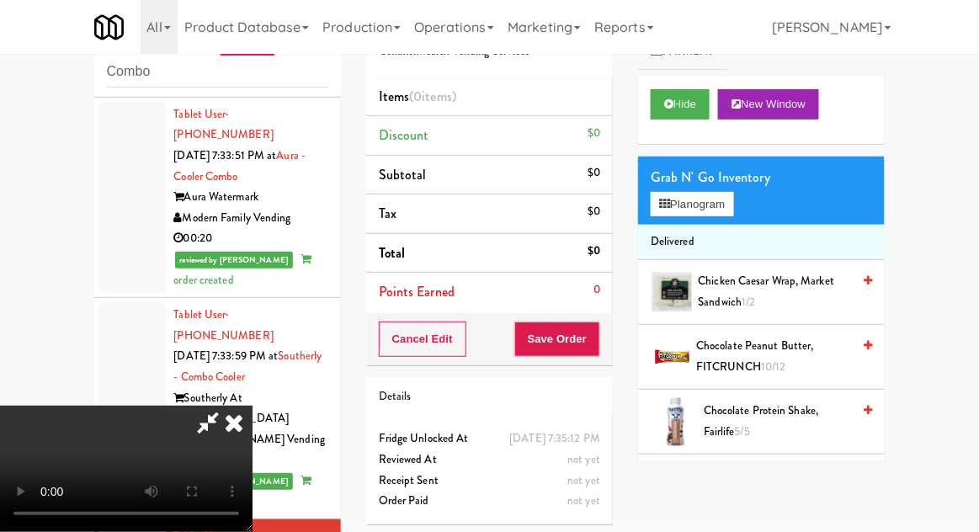
scroll to position [0, 0]
click at [712, 192] on button "Planogram" at bounding box center [692, 204] width 83 height 25
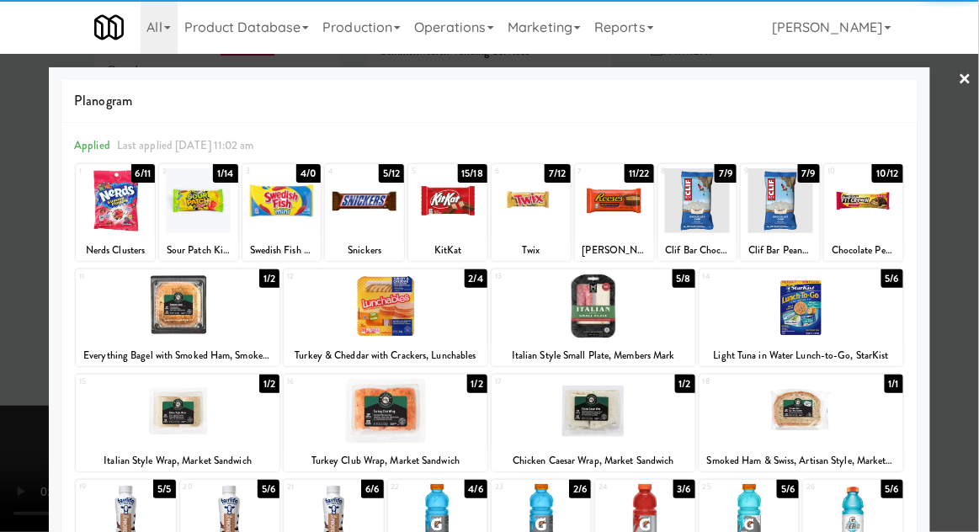
click at [275, 211] on div at bounding box center [282, 200] width 79 height 65
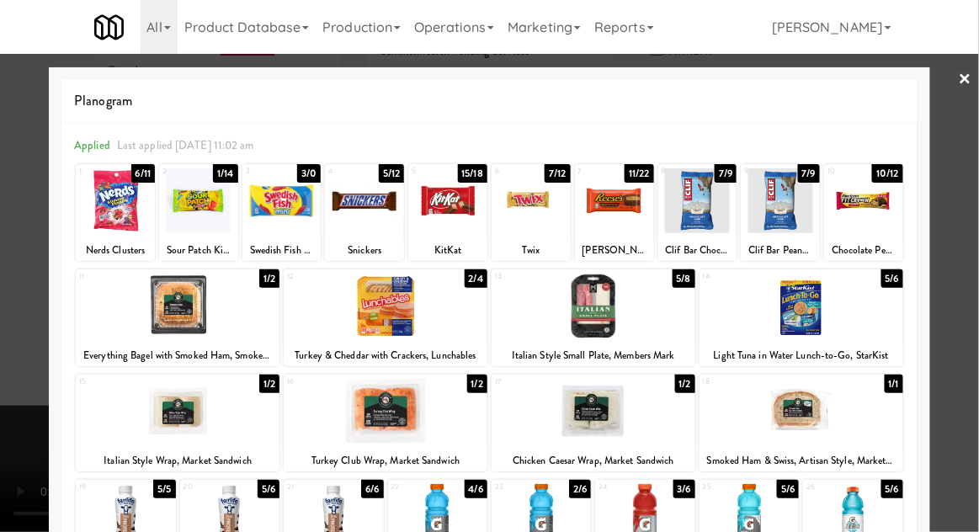
click at [359, 226] on div at bounding box center [364, 200] width 79 height 65
click at [967, 235] on div at bounding box center [489, 266] width 979 height 532
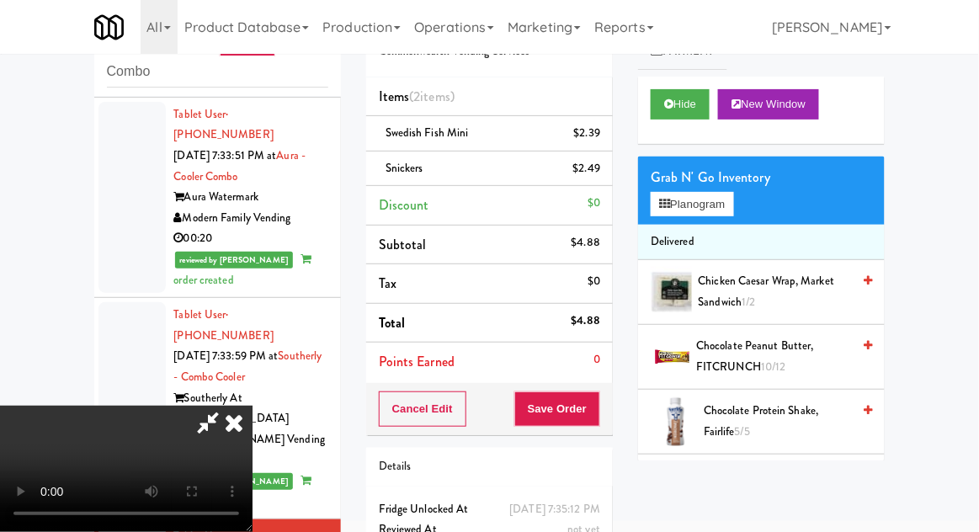
scroll to position [61, 0]
click at [594, 413] on button "Save Order" at bounding box center [557, 409] width 86 height 35
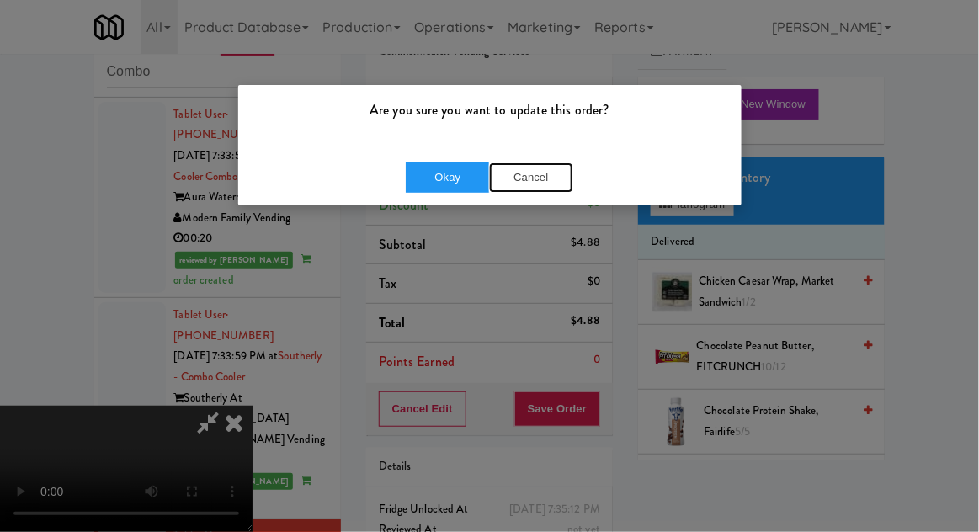
click at [550, 173] on button "Cancel" at bounding box center [531, 178] width 84 height 30
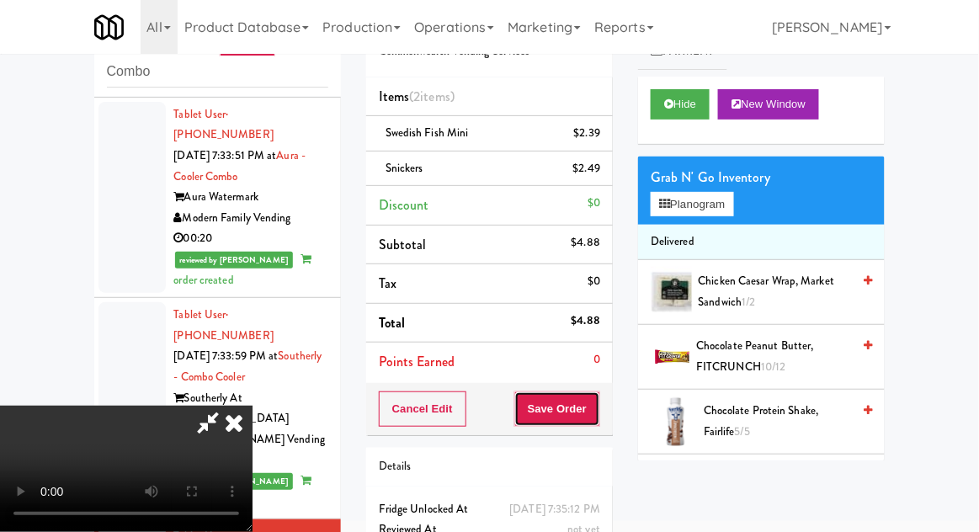
click at [598, 415] on button "Save Order" at bounding box center [557, 409] width 86 height 35
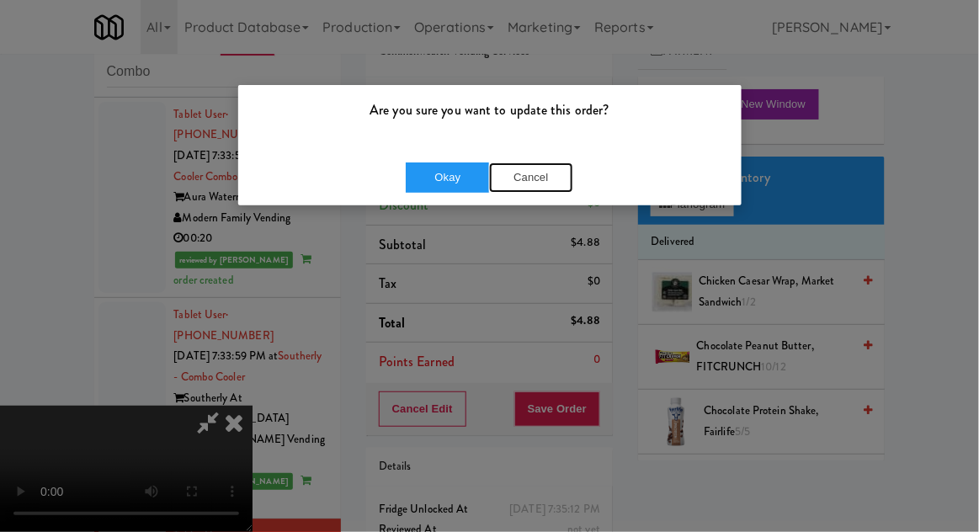
click at [536, 189] on button "Cancel" at bounding box center [531, 178] width 84 height 30
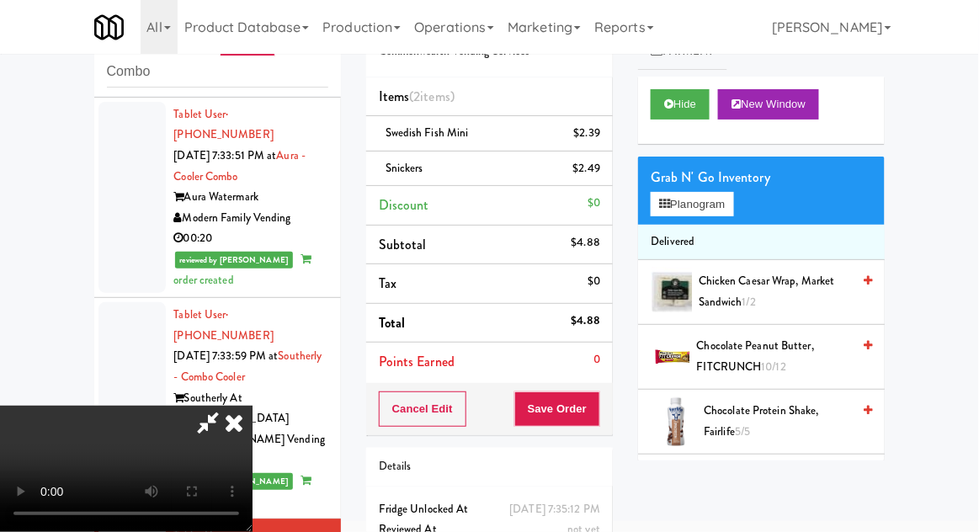
click at [20, 157] on div at bounding box center [489, 266] width 979 height 532
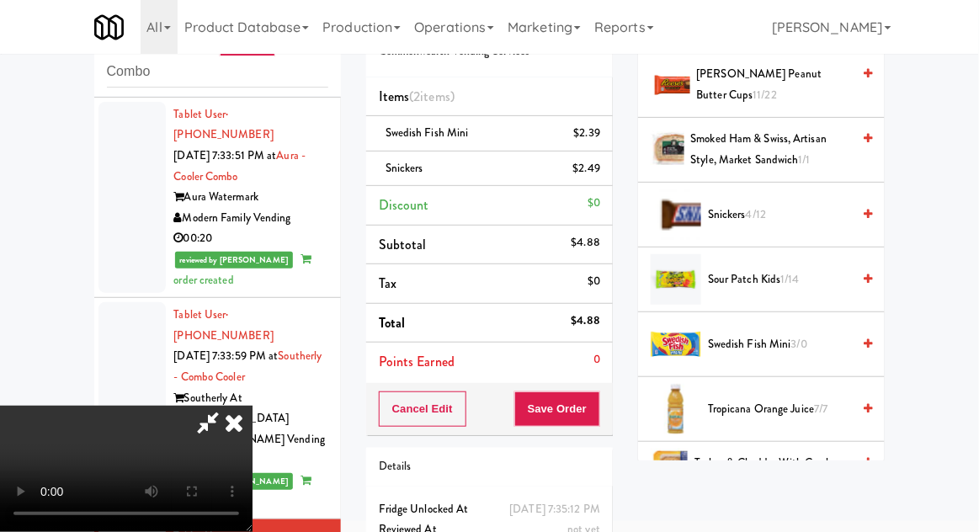
scroll to position [2122, 0]
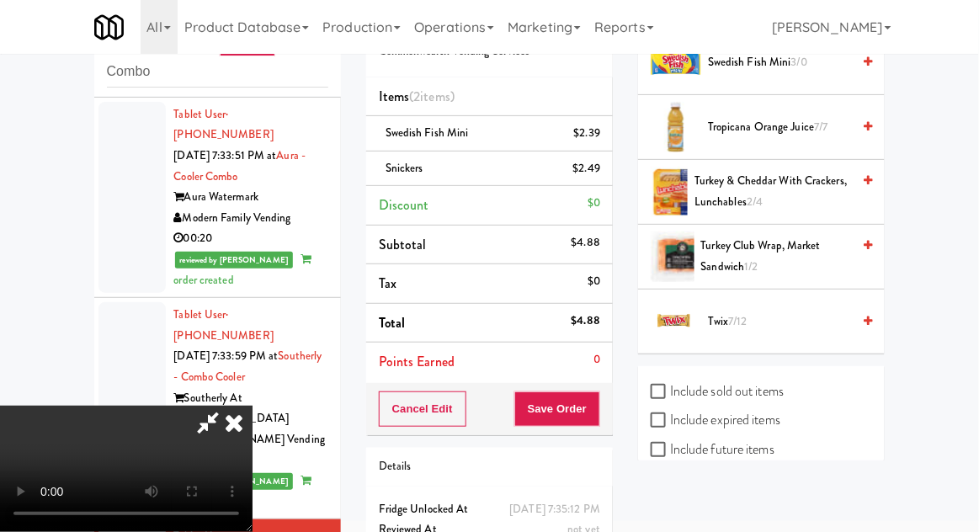
click at [754, 316] on span "Twix 7/12" at bounding box center [779, 322] width 143 height 21
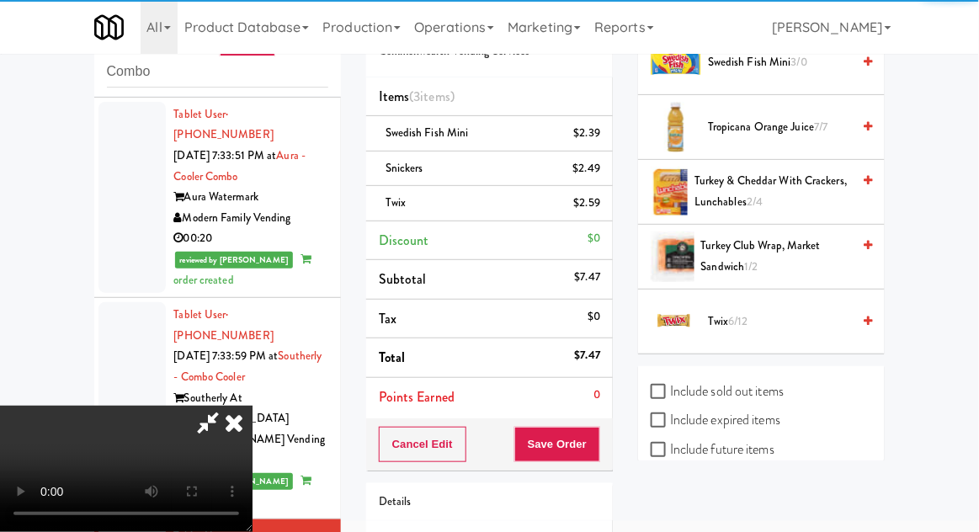
scroll to position [61, 0]
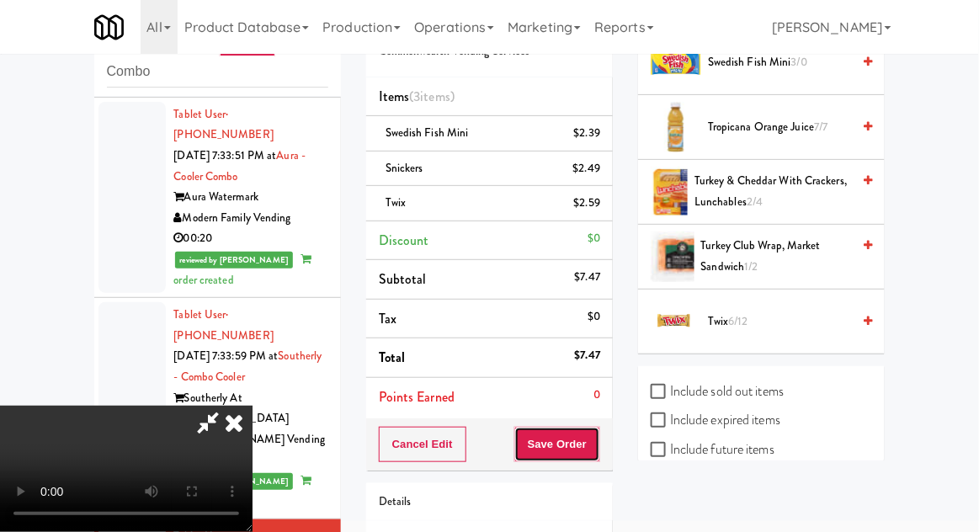
click at [599, 442] on button "Save Order" at bounding box center [557, 444] width 86 height 35
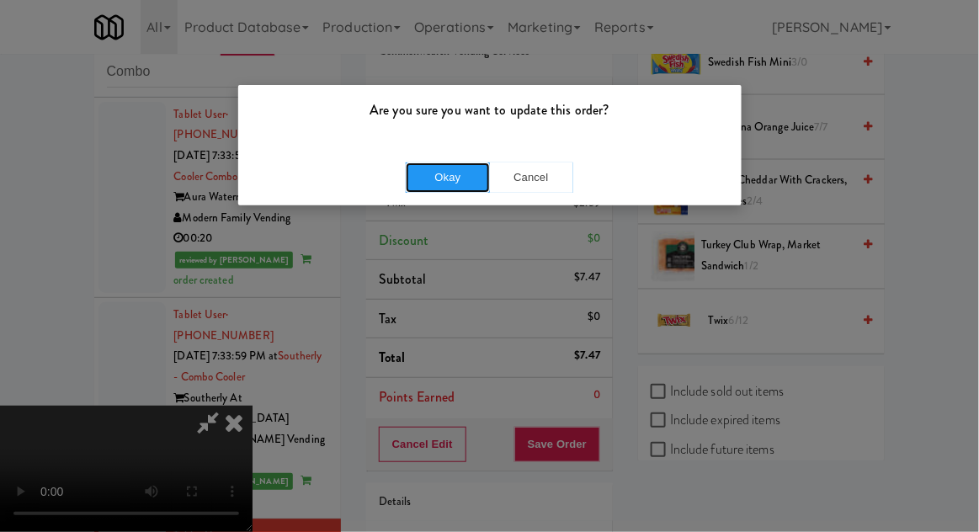
click at [423, 185] on button "Okay" at bounding box center [448, 178] width 84 height 30
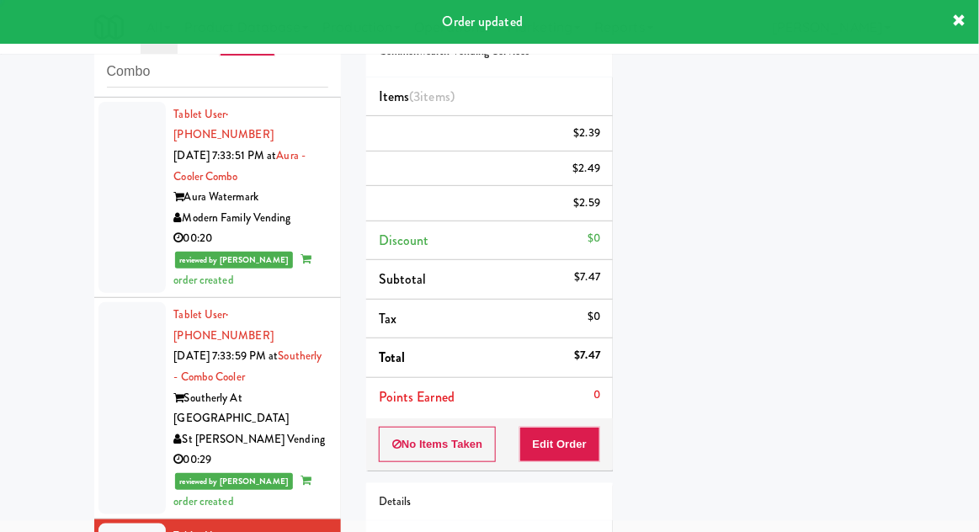
scroll to position [0, 0]
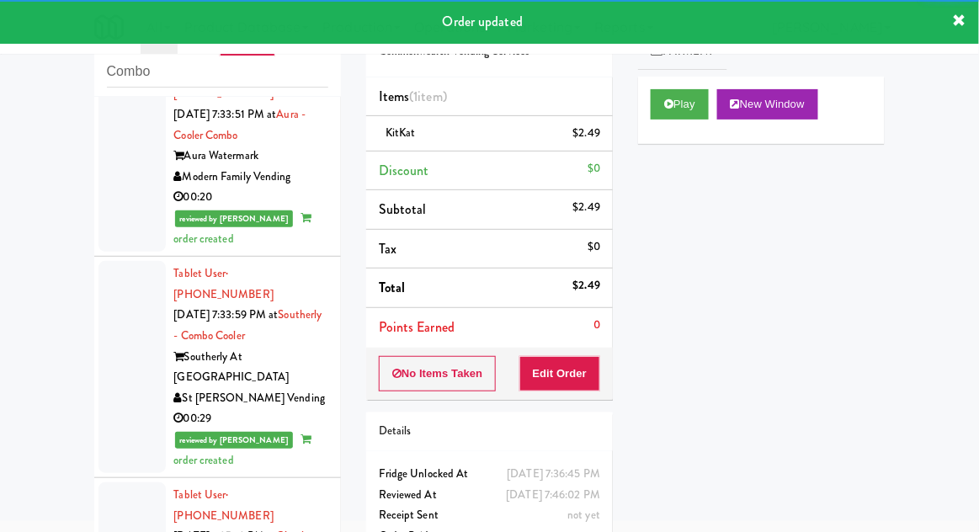
scroll to position [2531, 0]
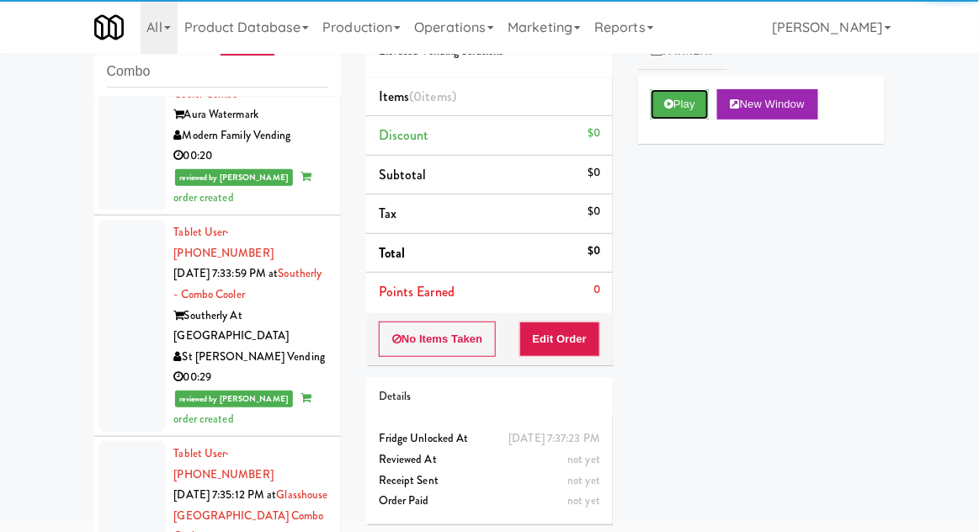
click at [687, 113] on button "Play" at bounding box center [680, 104] width 58 height 30
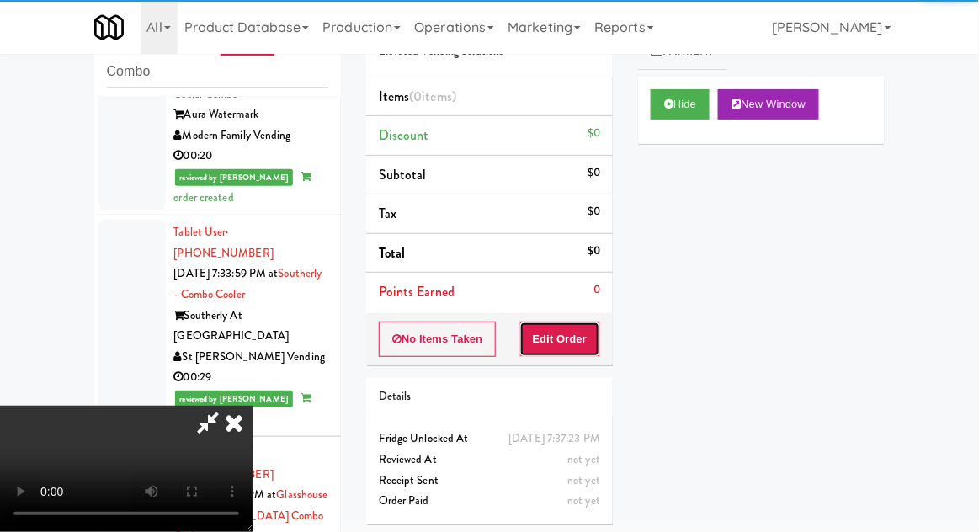
click at [573, 353] on button "Edit Order" at bounding box center [561, 339] width 82 height 35
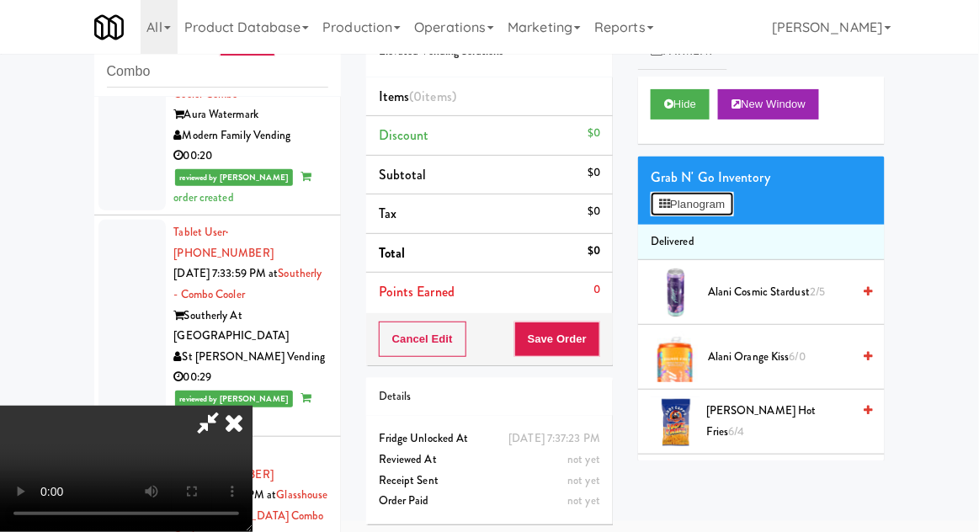
click at [713, 193] on button "Planogram" at bounding box center [692, 204] width 83 height 25
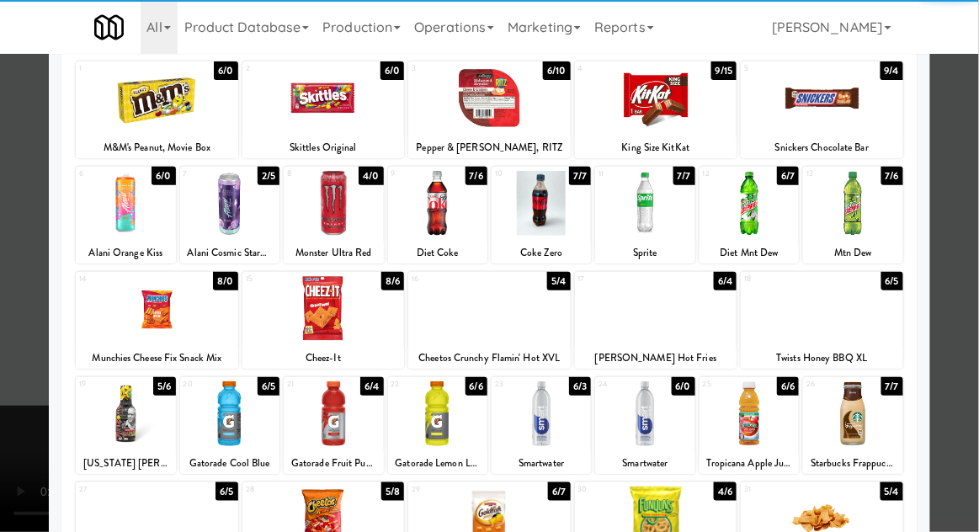
scroll to position [213, 0]
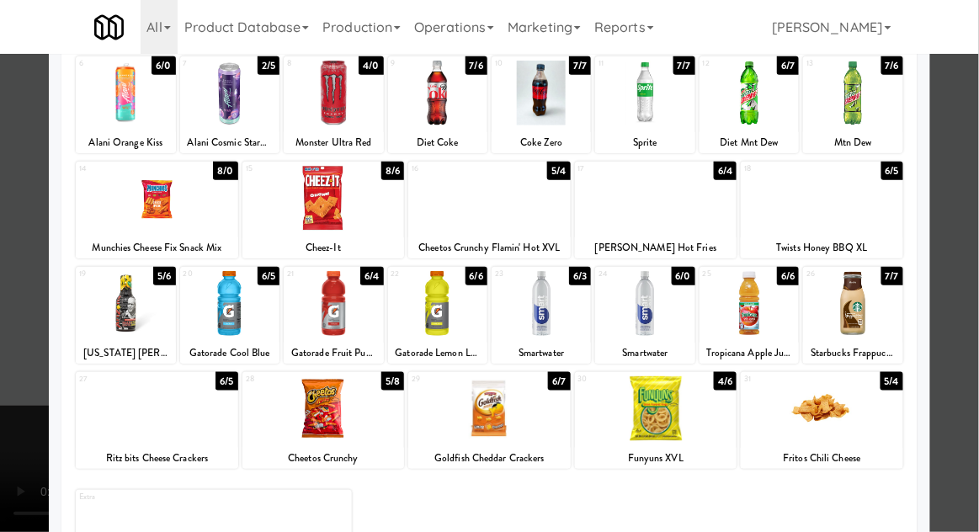
click at [230, 314] on div at bounding box center [229, 303] width 99 height 65
click at [954, 268] on div at bounding box center [489, 266] width 979 height 532
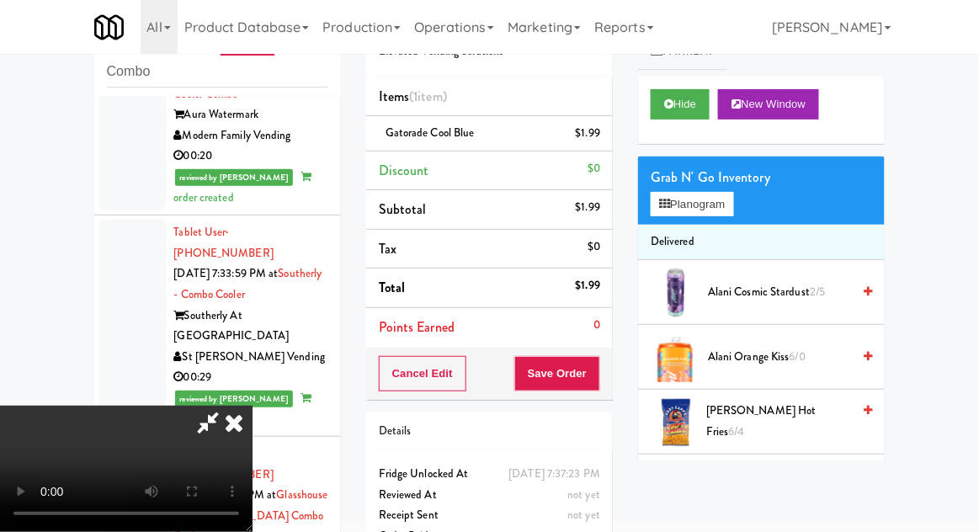
scroll to position [61, 0]
click at [598, 381] on button "Save Order" at bounding box center [557, 373] width 86 height 35
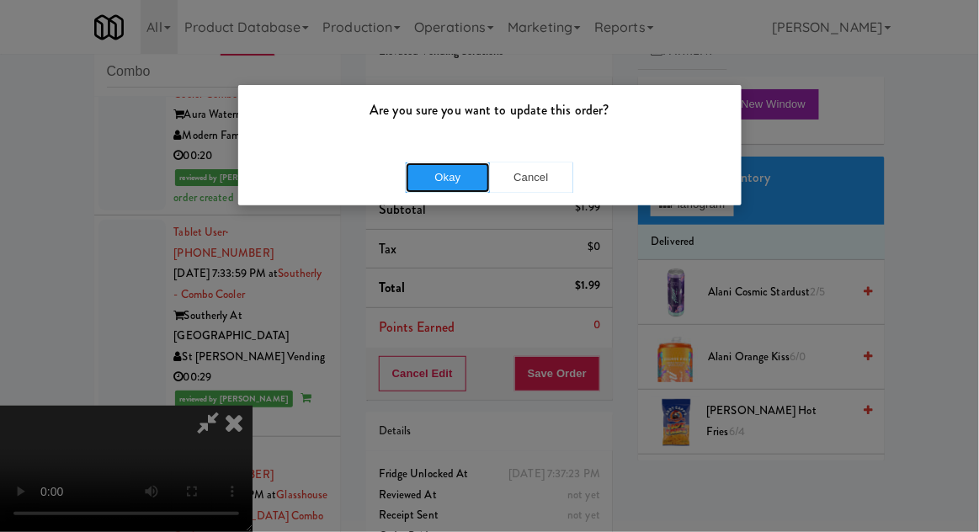
click at [439, 168] on button "Okay" at bounding box center [448, 178] width 84 height 30
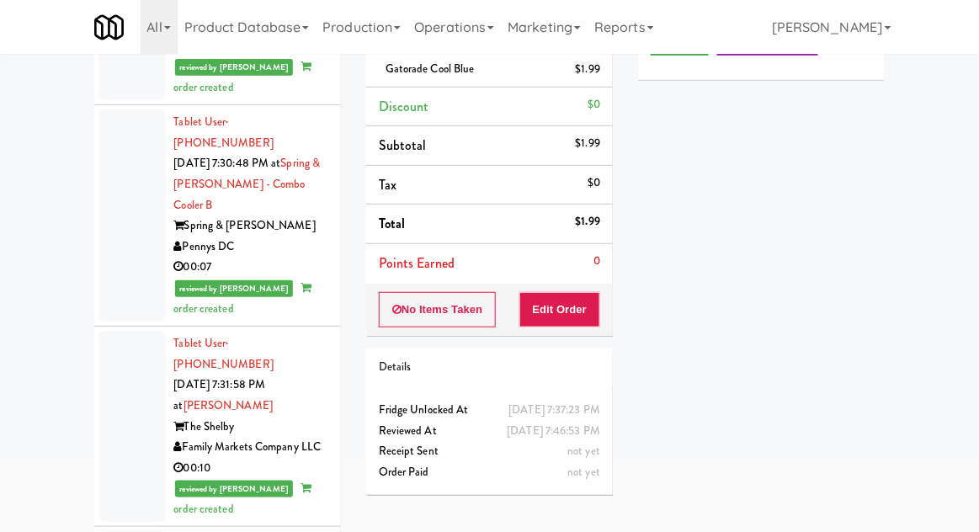
scroll to position [0, 0]
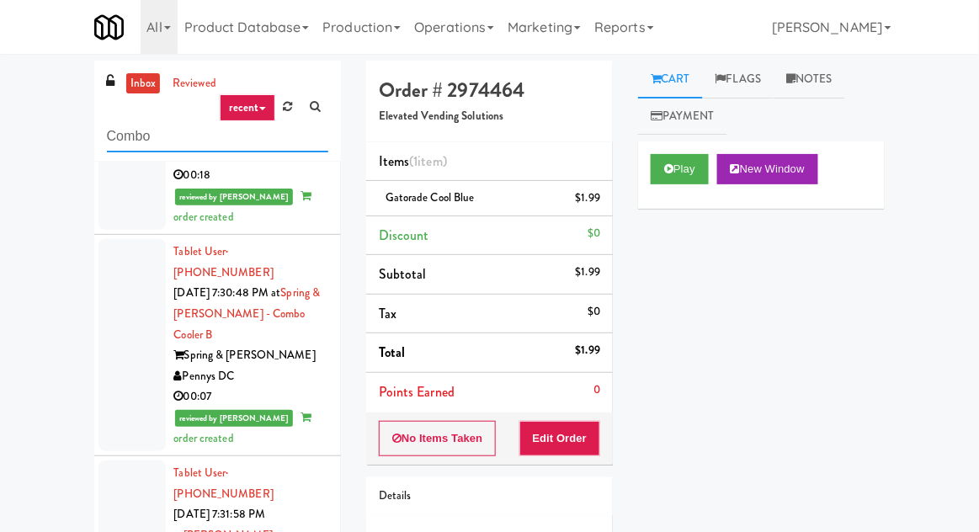
click at [131, 137] on input "Combo" at bounding box center [217, 136] width 221 height 31
click at [130, 141] on input "Combo" at bounding box center [217, 136] width 221 height 31
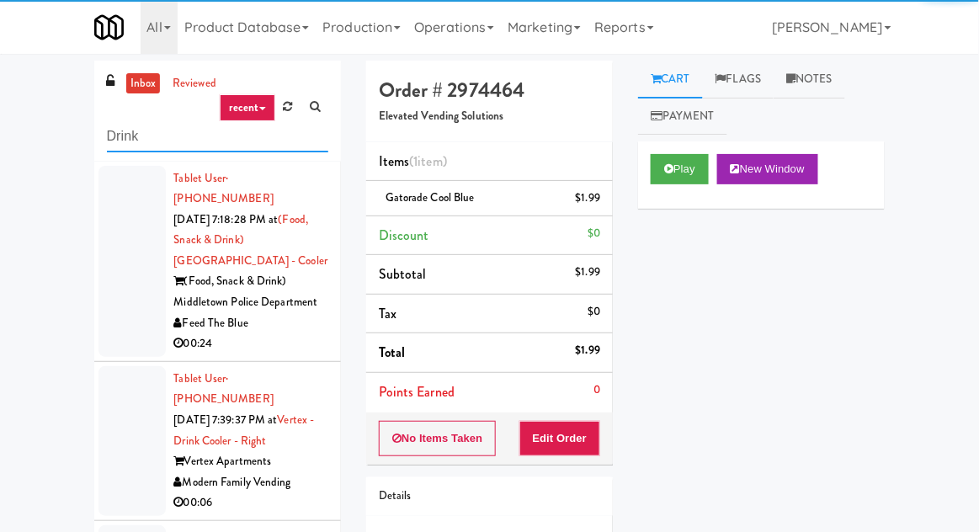
type input "Drink"
click at [38, 88] on div "inbox reviewed recent all unclear take inventory issue suspicious failed recent…" at bounding box center [489, 370] width 979 height 619
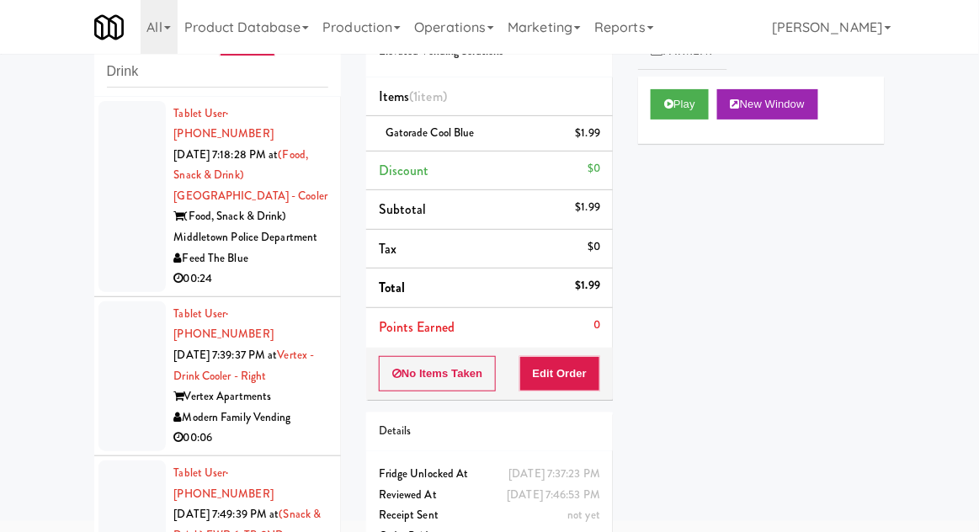
click at [116, 204] on div at bounding box center [132, 196] width 67 height 191
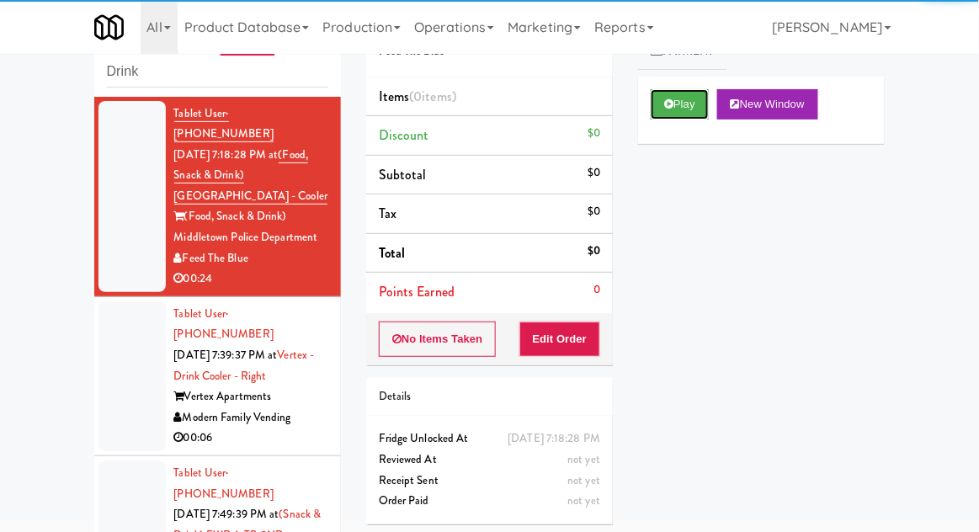
click at [651, 99] on button "Play" at bounding box center [680, 104] width 58 height 30
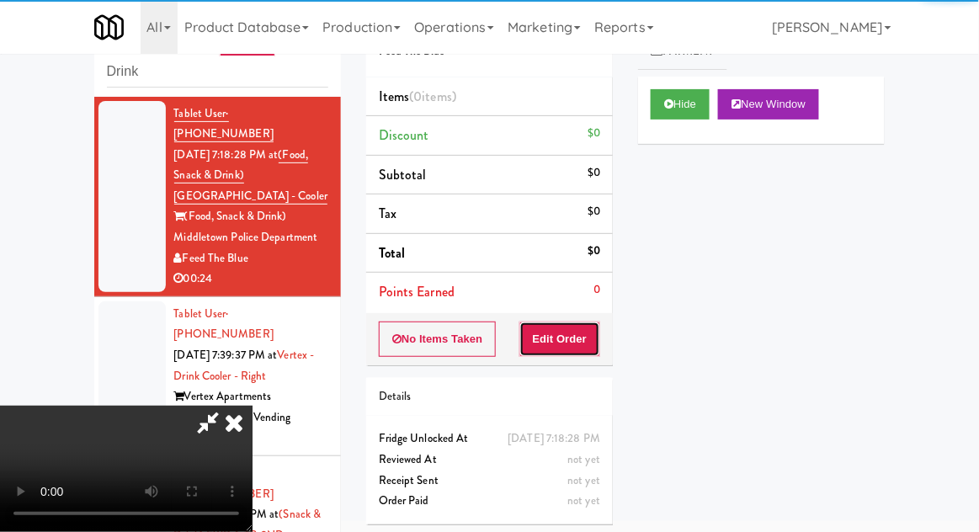
click at [557, 349] on button "Edit Order" at bounding box center [561, 339] width 82 height 35
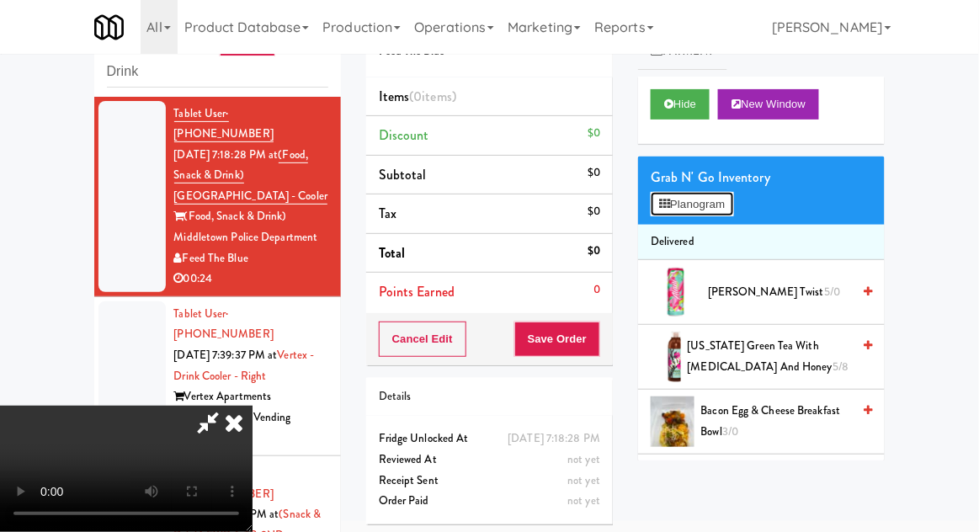
click at [728, 216] on button "Planogram" at bounding box center [692, 204] width 83 height 25
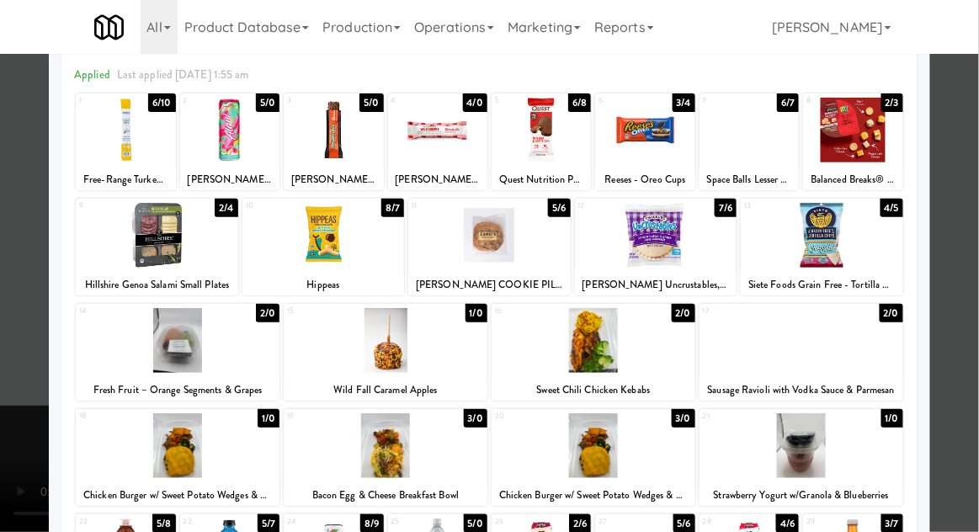
scroll to position [140, 0]
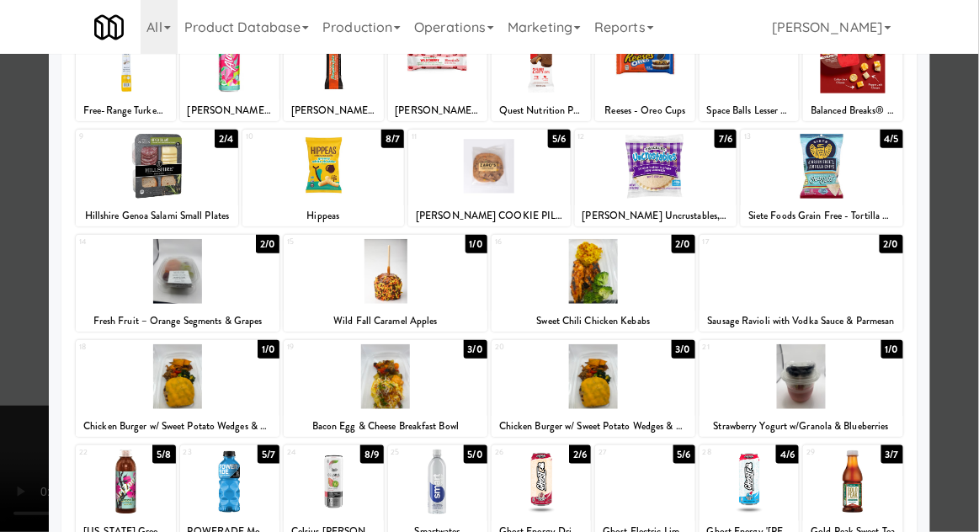
click at [978, 211] on div at bounding box center [489, 266] width 979 height 532
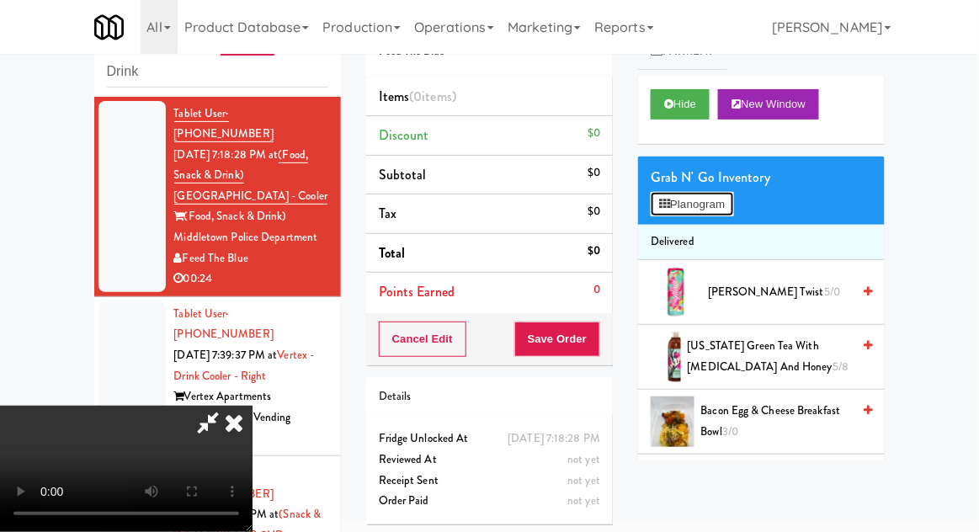
click at [732, 195] on button "Planogram" at bounding box center [692, 204] width 83 height 25
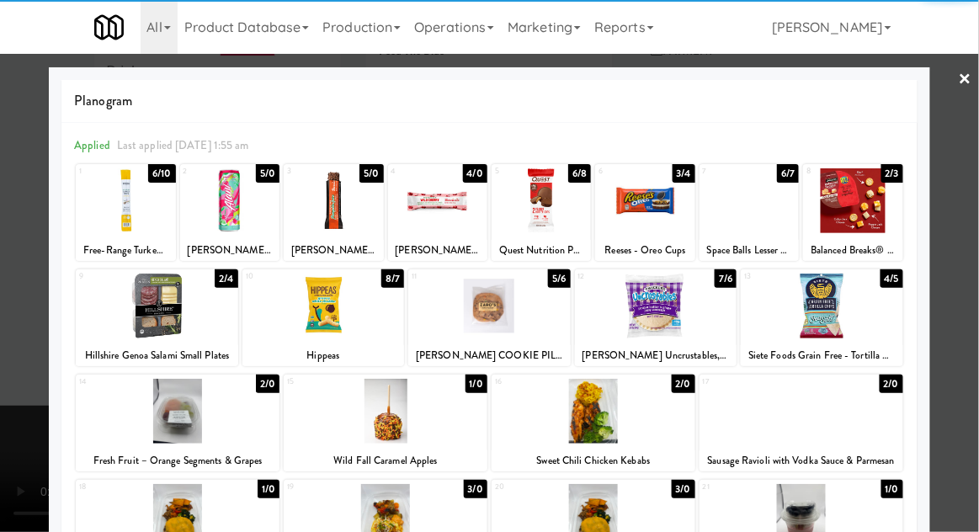
click at [568, 516] on div at bounding box center [594, 516] width 204 height 65
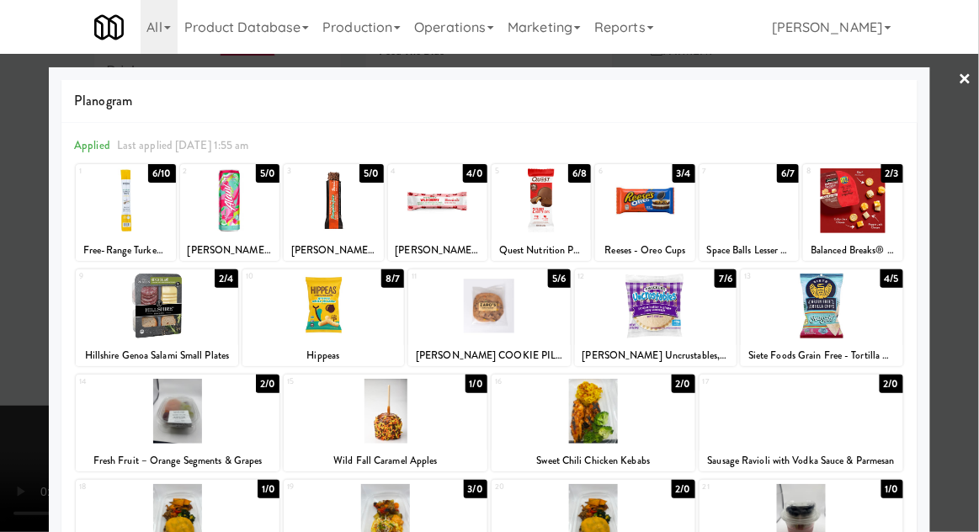
click at [978, 238] on div at bounding box center [489, 266] width 979 height 532
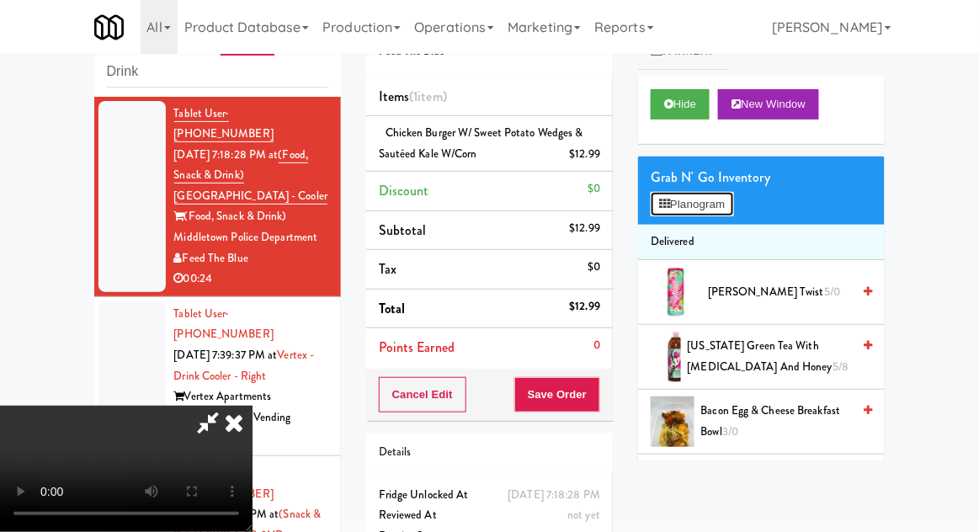
click at [733, 203] on button "Planogram" at bounding box center [692, 204] width 83 height 25
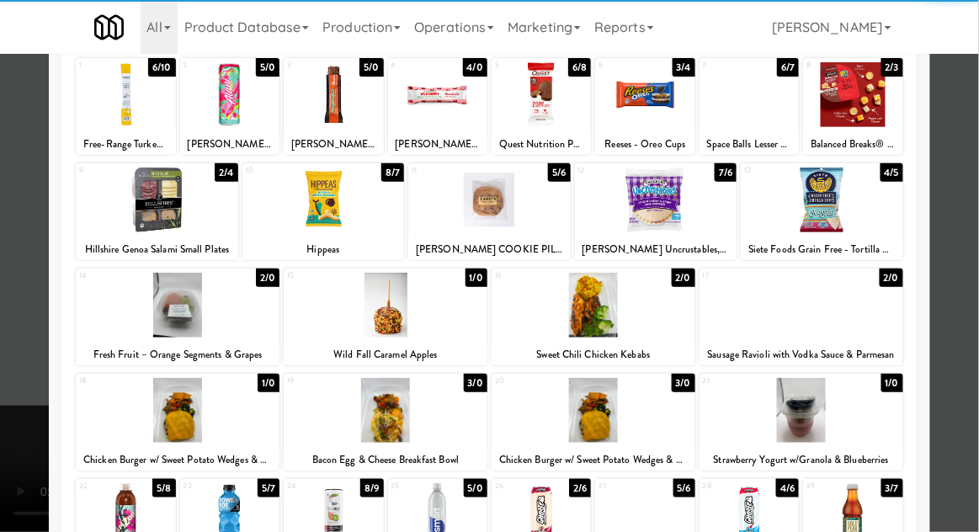
scroll to position [108, 0]
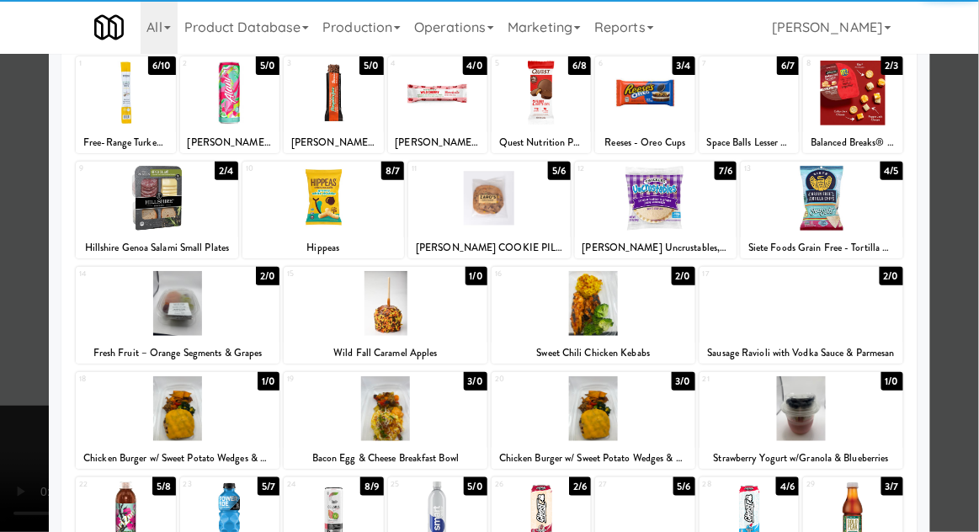
click at [971, 253] on div at bounding box center [489, 266] width 979 height 532
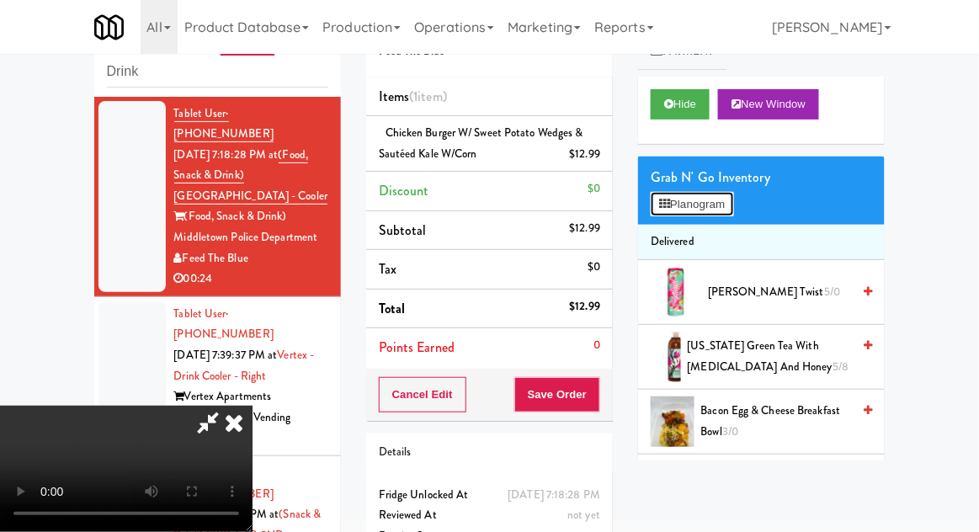
click at [733, 207] on button "Planogram" at bounding box center [692, 204] width 83 height 25
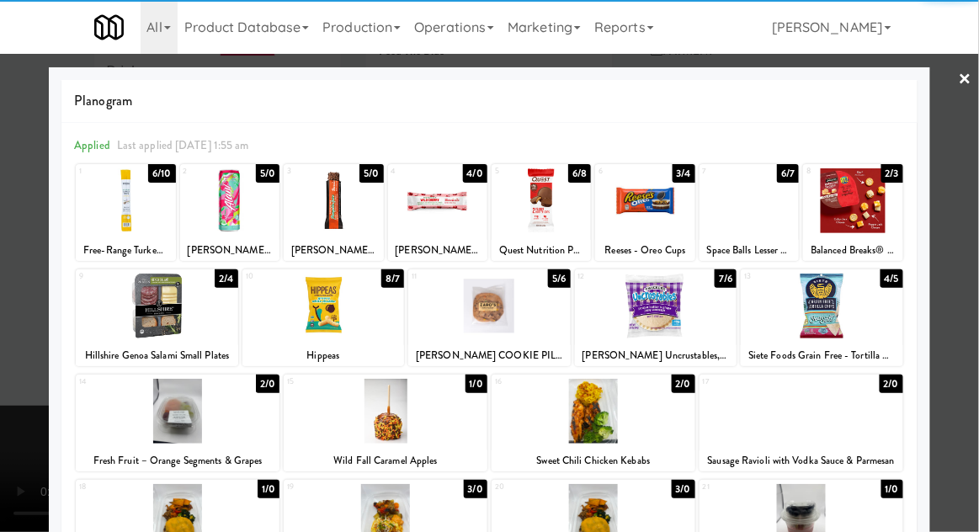
click at [136, 210] on div at bounding box center [125, 200] width 99 height 65
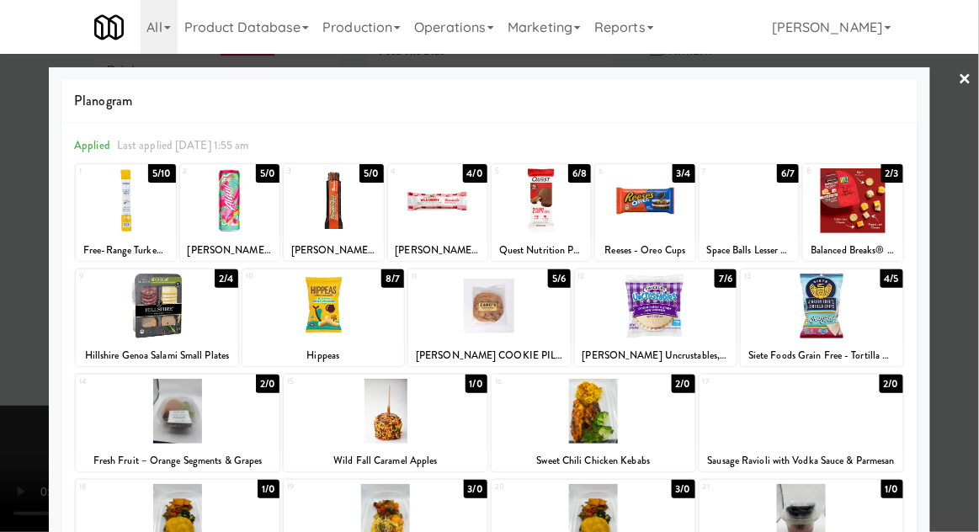
click at [976, 227] on div at bounding box center [489, 266] width 979 height 532
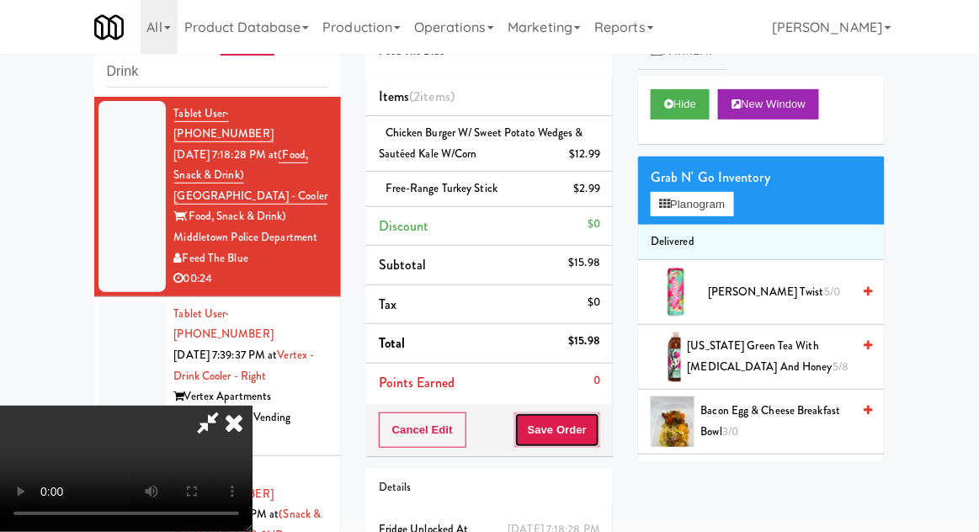
click at [600, 431] on button "Save Order" at bounding box center [557, 430] width 86 height 35
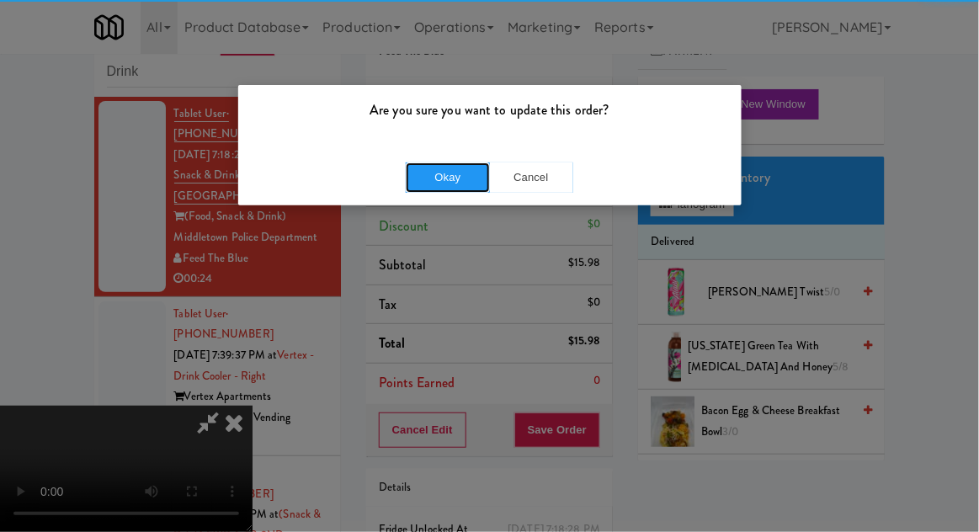
click at [429, 184] on button "Okay" at bounding box center [448, 178] width 84 height 30
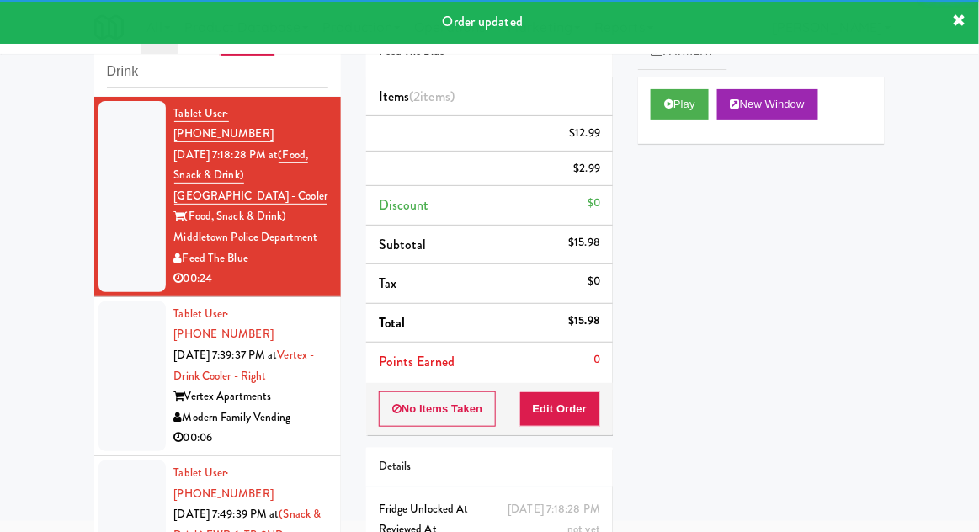
click at [105, 370] on div at bounding box center [132, 376] width 67 height 150
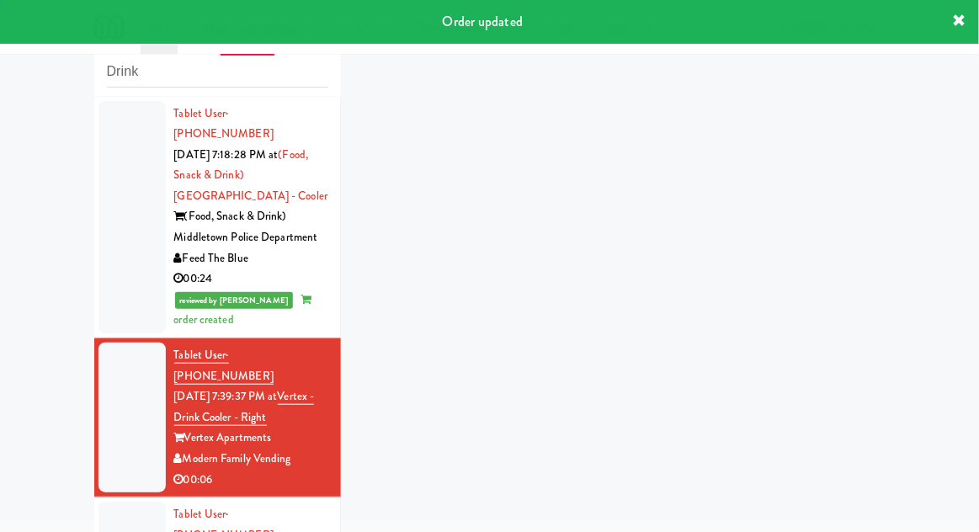
scroll to position [311, 0]
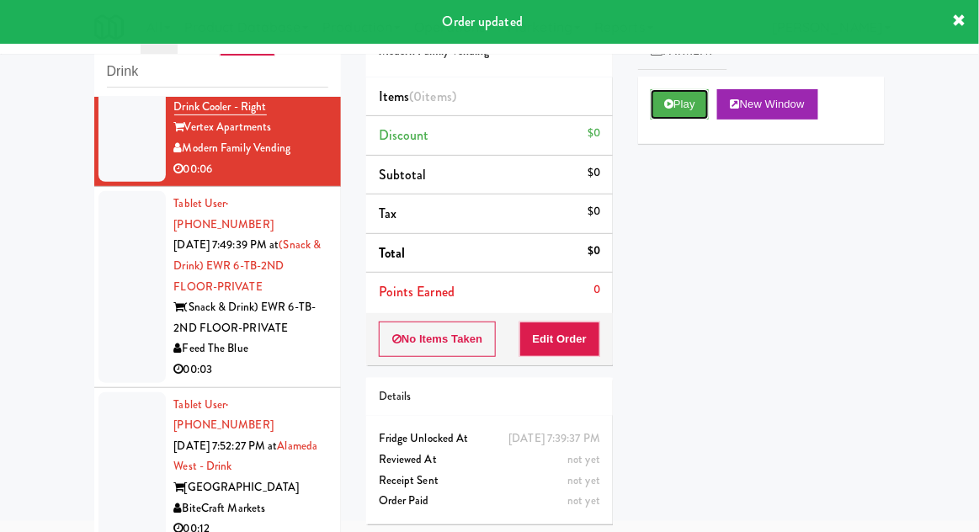
click at [657, 99] on button "Play" at bounding box center [680, 104] width 58 height 30
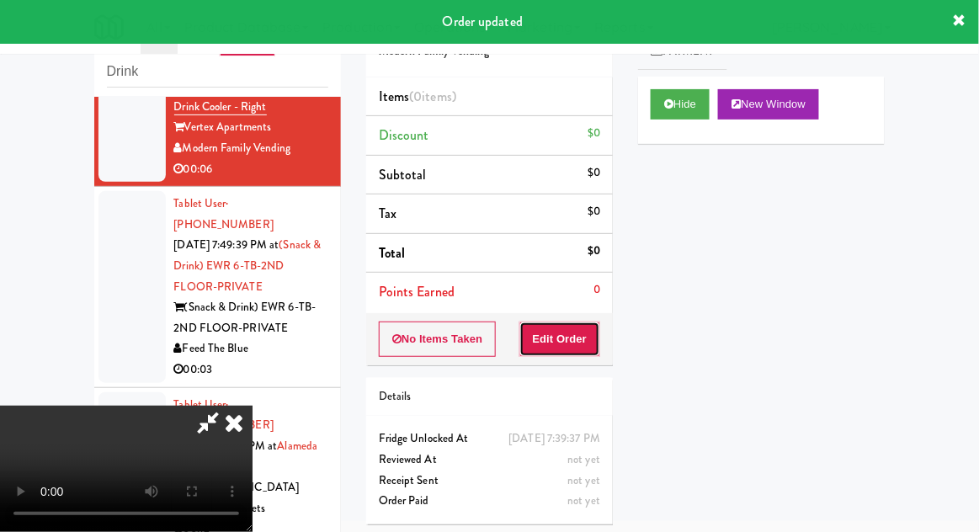
click at [560, 327] on button "Edit Order" at bounding box center [561, 339] width 82 height 35
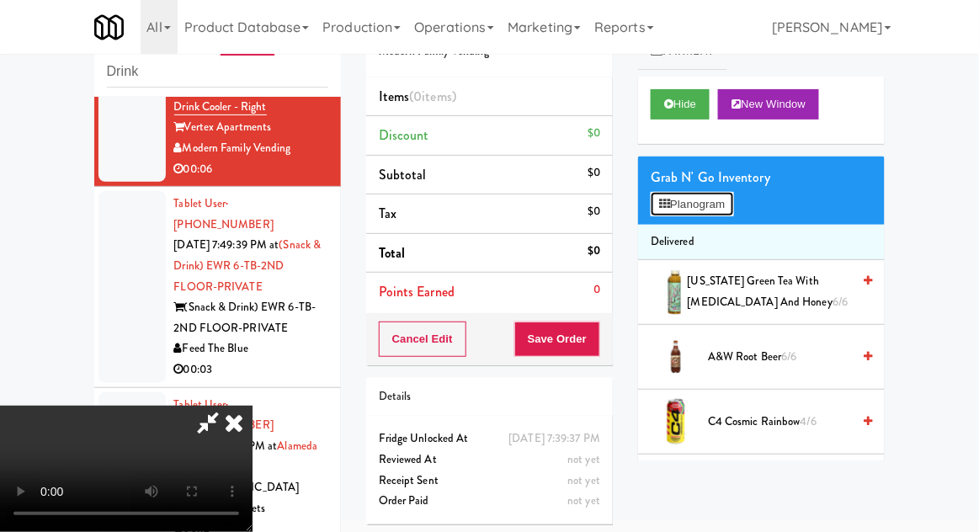
click at [726, 199] on button "Planogram" at bounding box center [692, 204] width 83 height 25
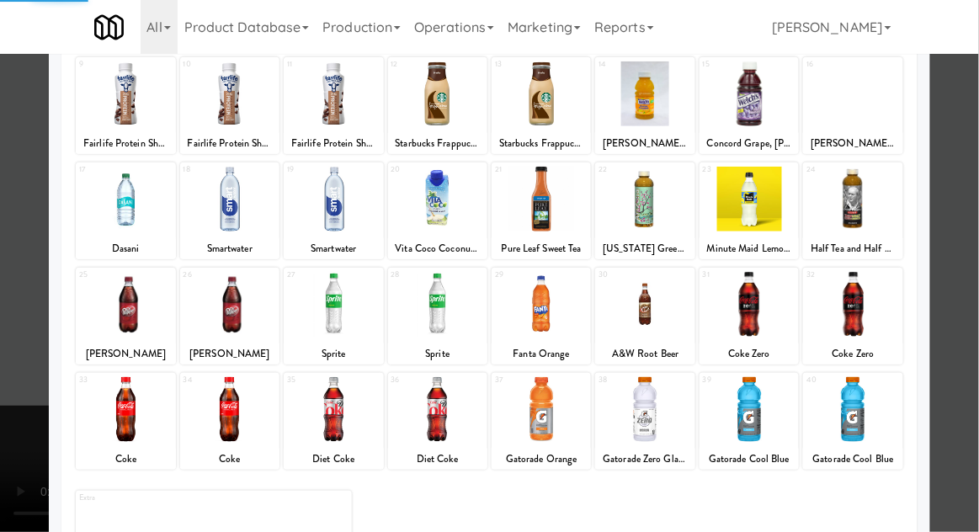
scroll to position [213, 0]
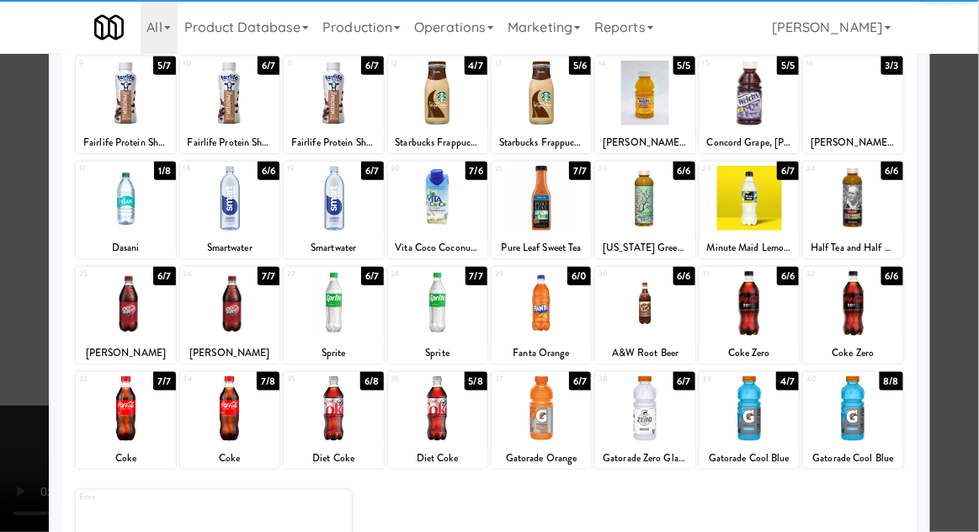
click at [105, 403] on div at bounding box center [125, 408] width 99 height 65
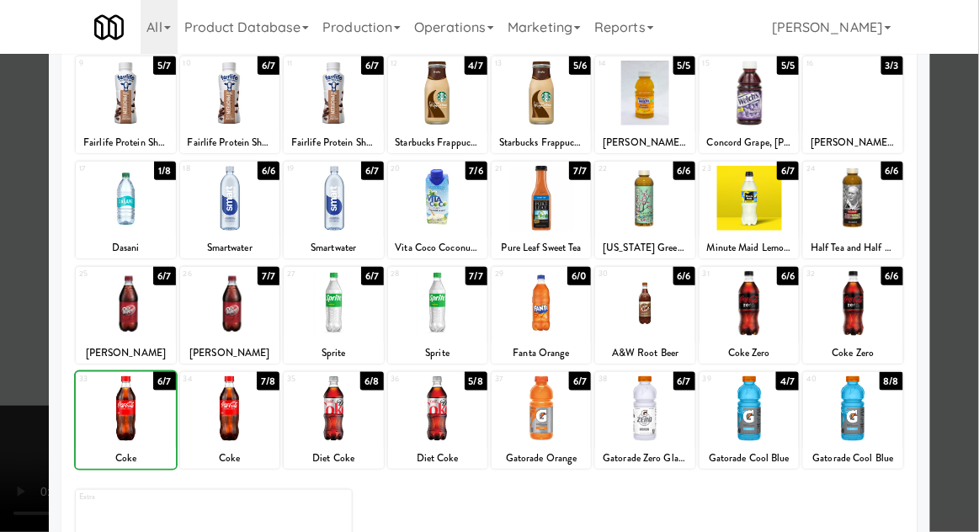
click at [231, 429] on div at bounding box center [229, 408] width 99 height 65
click at [978, 241] on div at bounding box center [489, 266] width 979 height 532
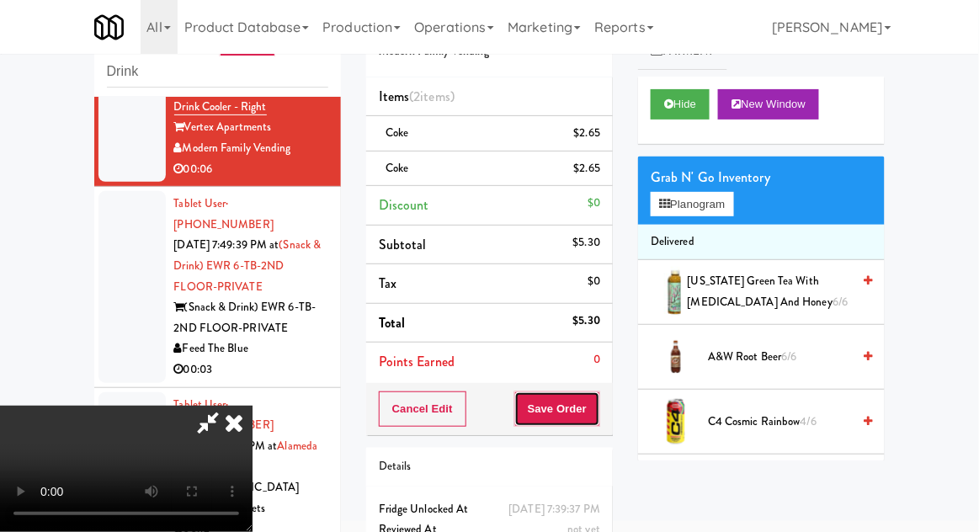
click at [590, 405] on button "Save Order" at bounding box center [557, 409] width 86 height 35
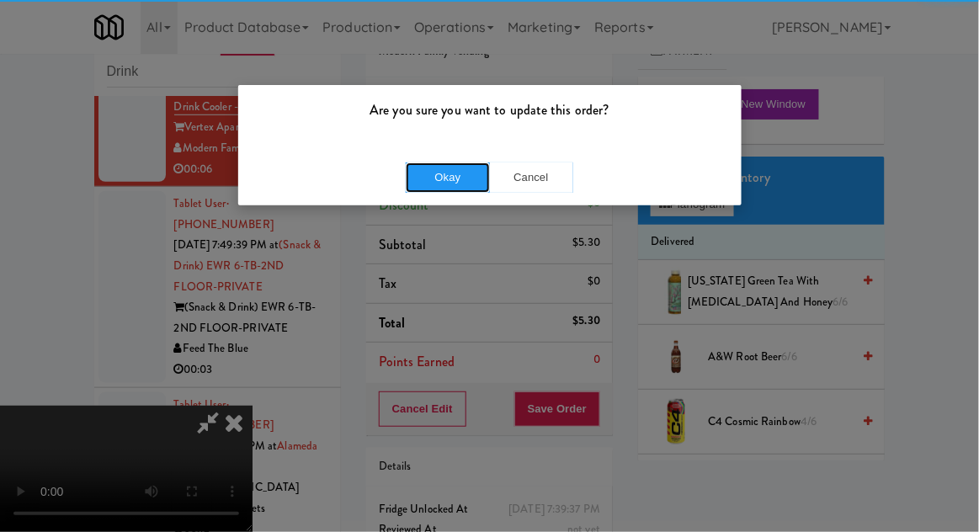
click at [442, 171] on button "Okay" at bounding box center [448, 178] width 84 height 30
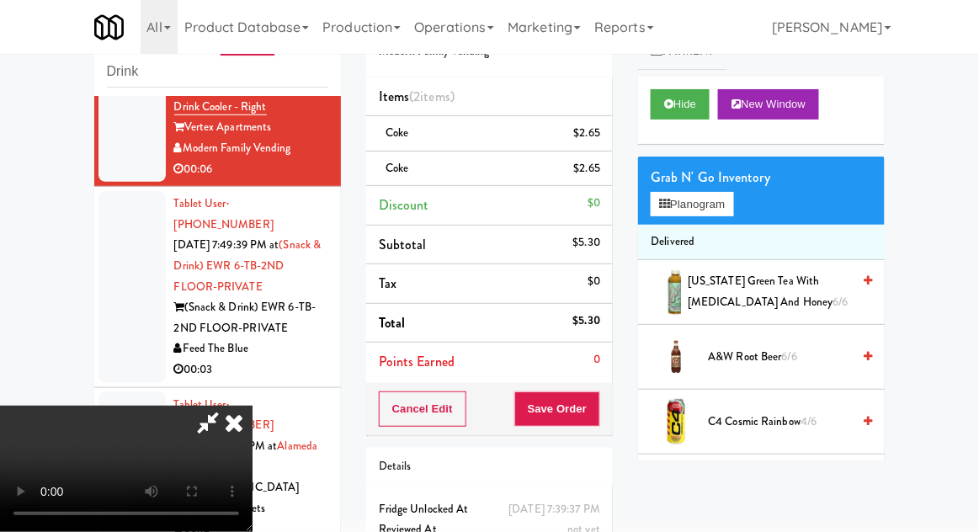
click at [124, 192] on div at bounding box center [132, 286] width 67 height 191
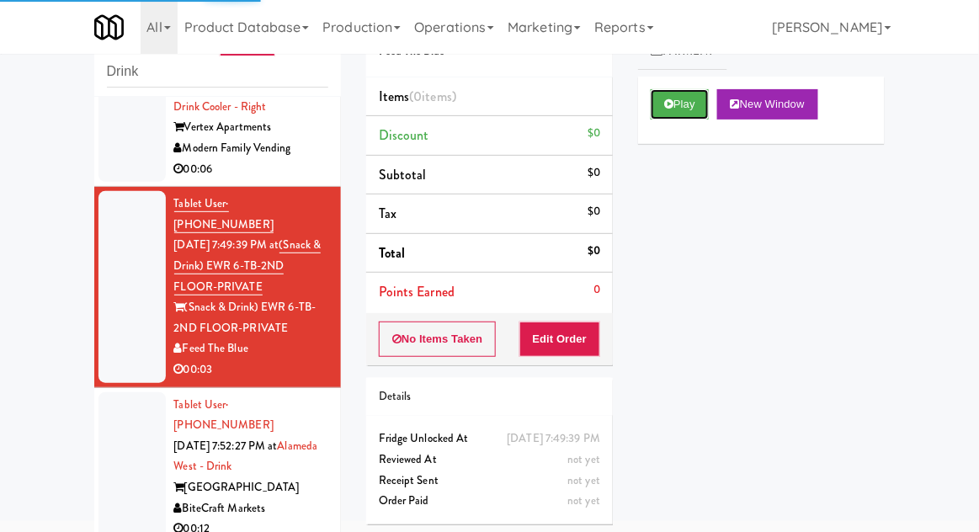
click at [659, 101] on button "Play" at bounding box center [680, 104] width 58 height 30
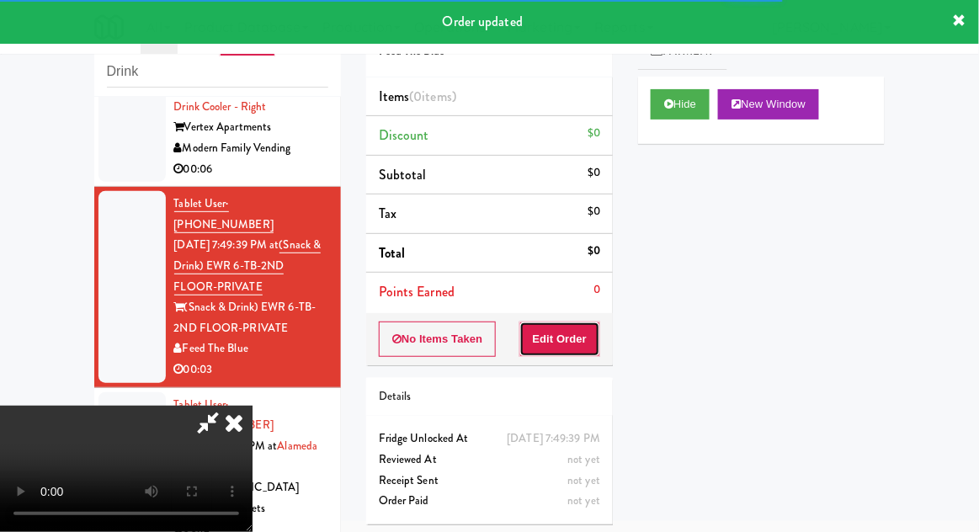
click at [586, 333] on button "Edit Order" at bounding box center [561, 339] width 82 height 35
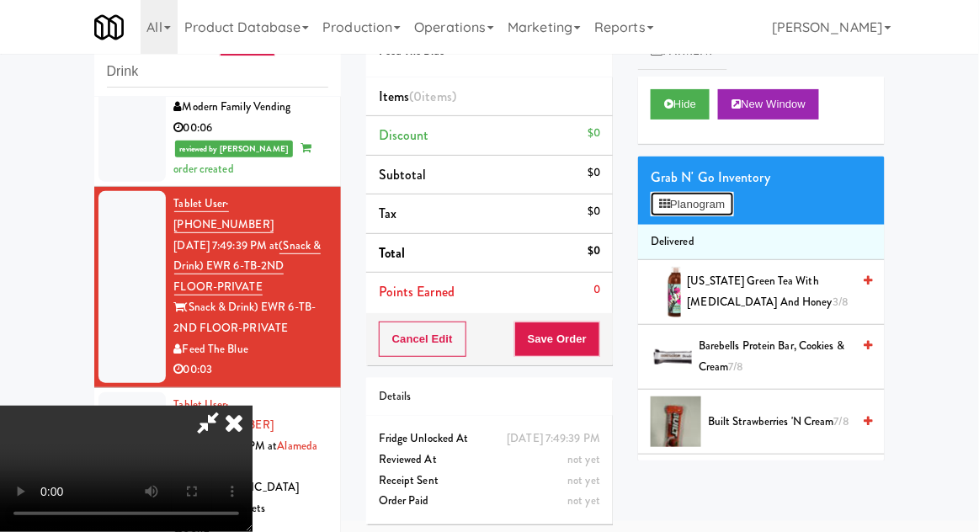
click at [725, 193] on button "Planogram" at bounding box center [692, 204] width 83 height 25
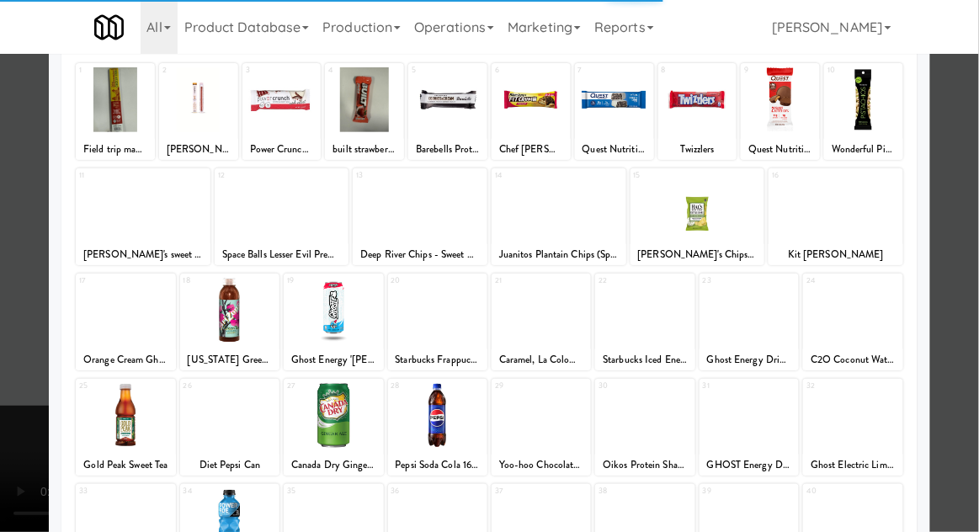
scroll to position [99, 0]
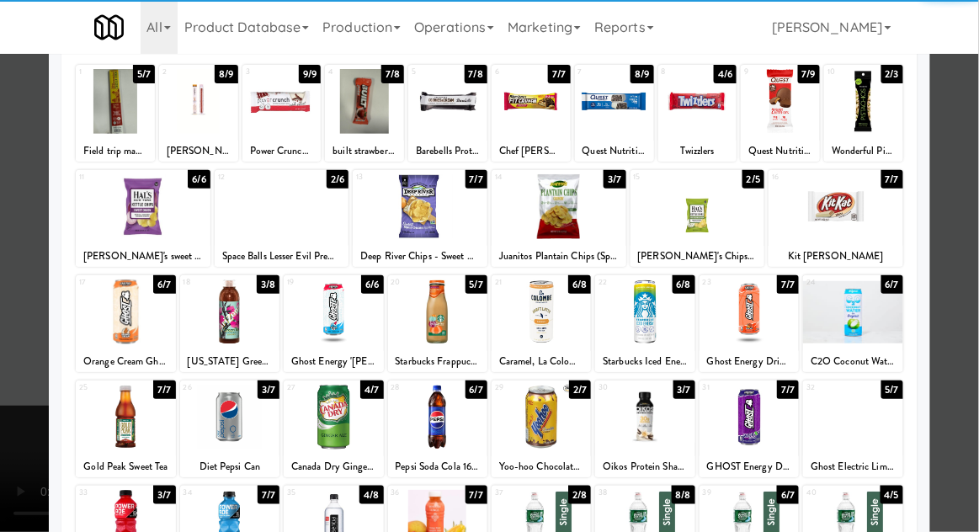
click at [448, 422] on div at bounding box center [437, 417] width 99 height 65
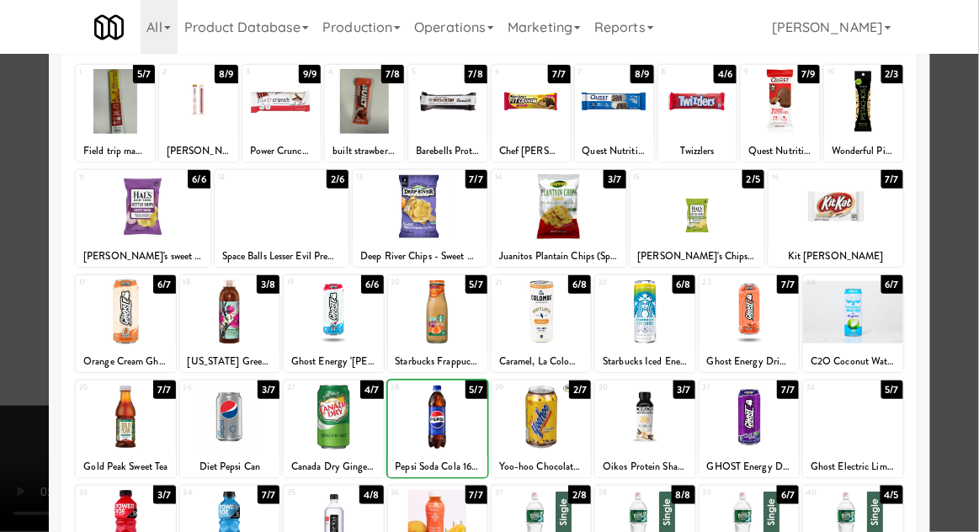
click at [978, 231] on div at bounding box center [489, 266] width 979 height 532
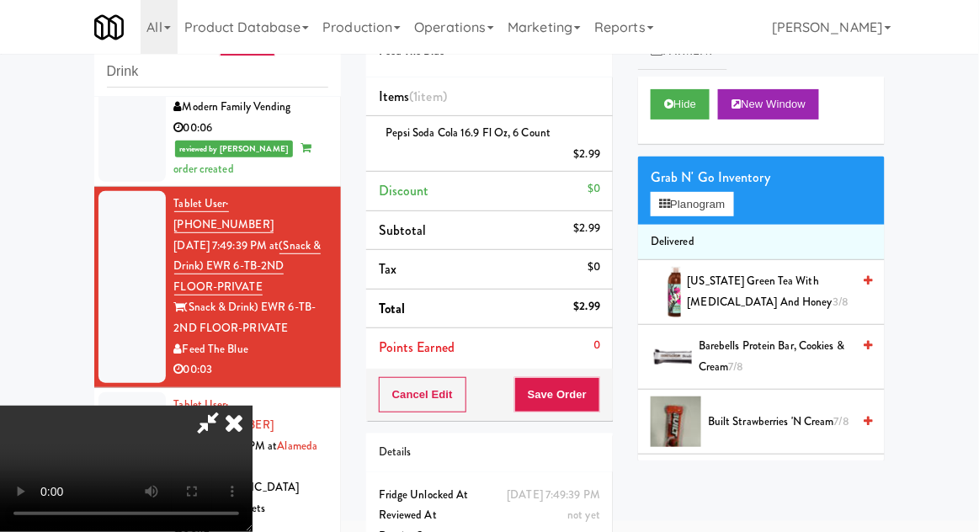
scroll to position [61, 0]
click at [594, 394] on button "Save Order" at bounding box center [557, 394] width 86 height 35
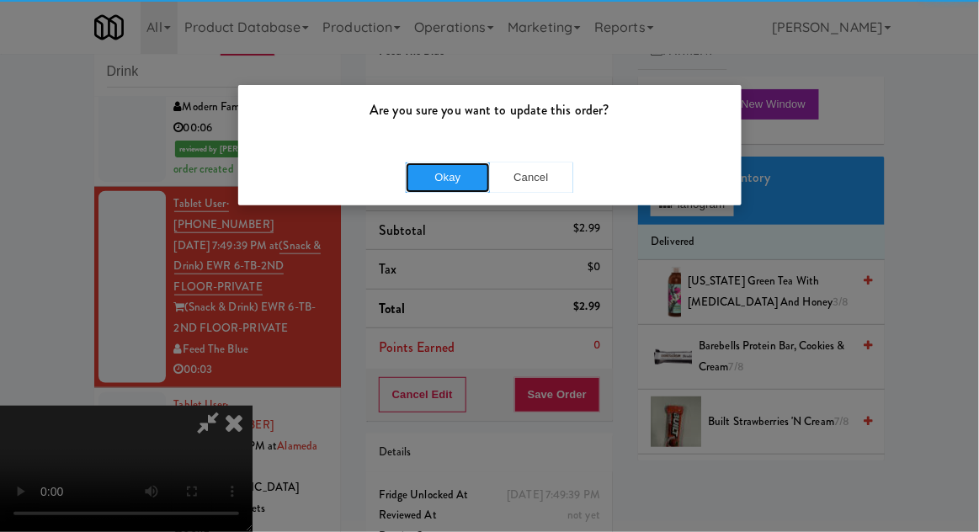
click at [428, 178] on button "Okay" at bounding box center [448, 178] width 84 height 30
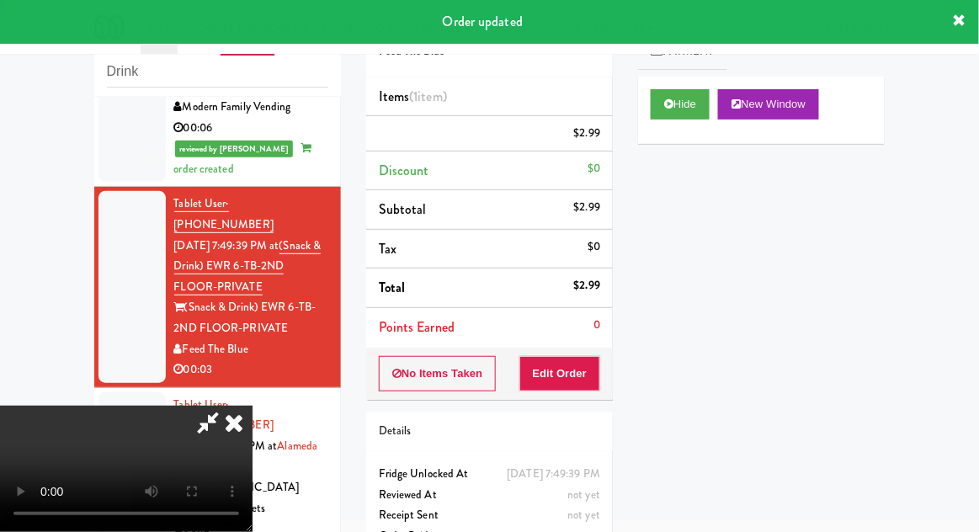
scroll to position [0, 0]
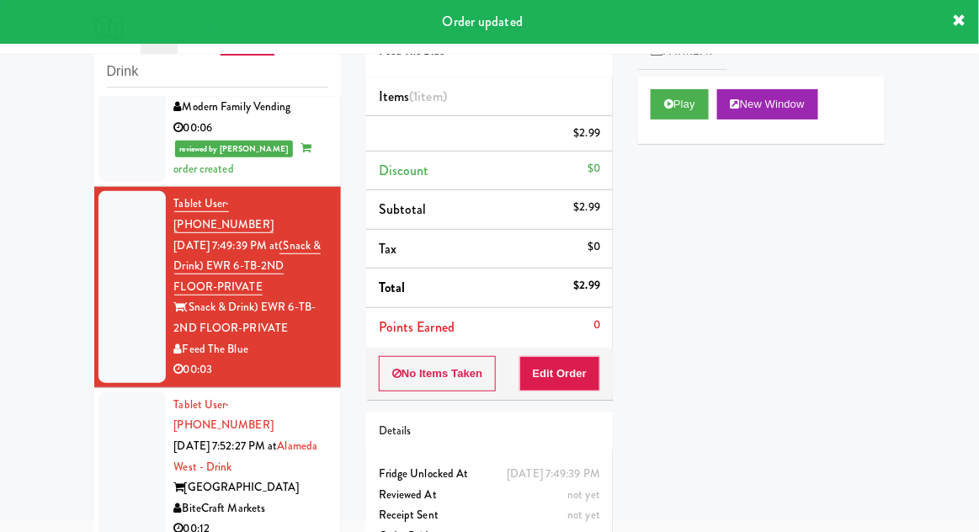
click at [121, 392] on div at bounding box center [132, 467] width 67 height 150
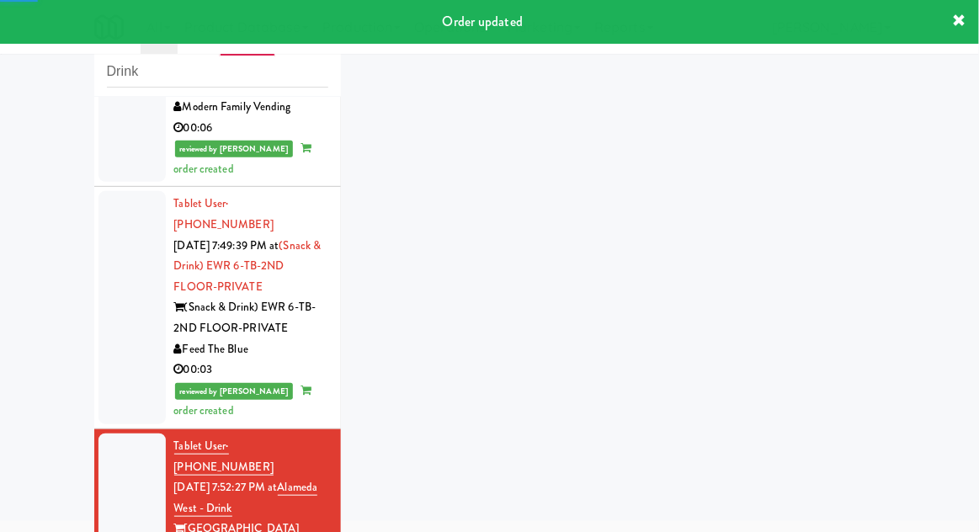
scroll to position [393, 0]
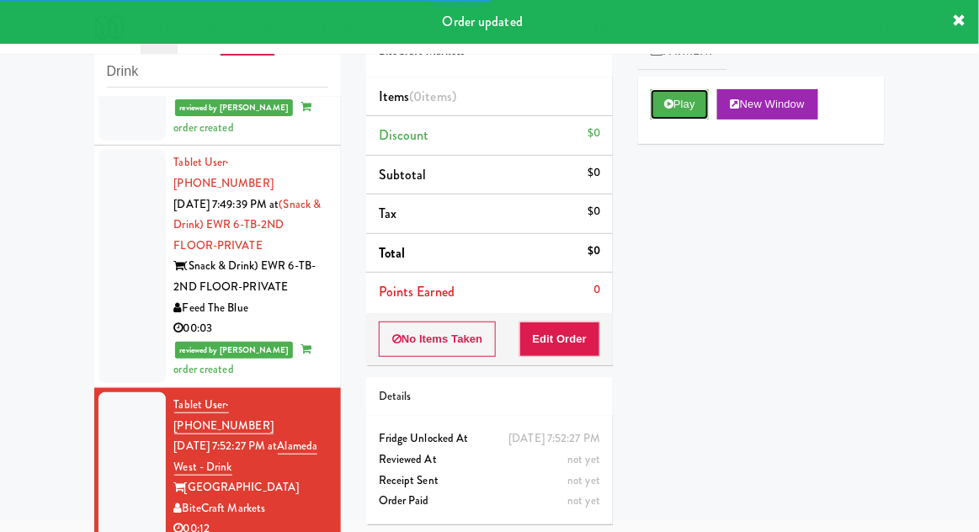
click at [669, 113] on button "Play" at bounding box center [680, 104] width 58 height 30
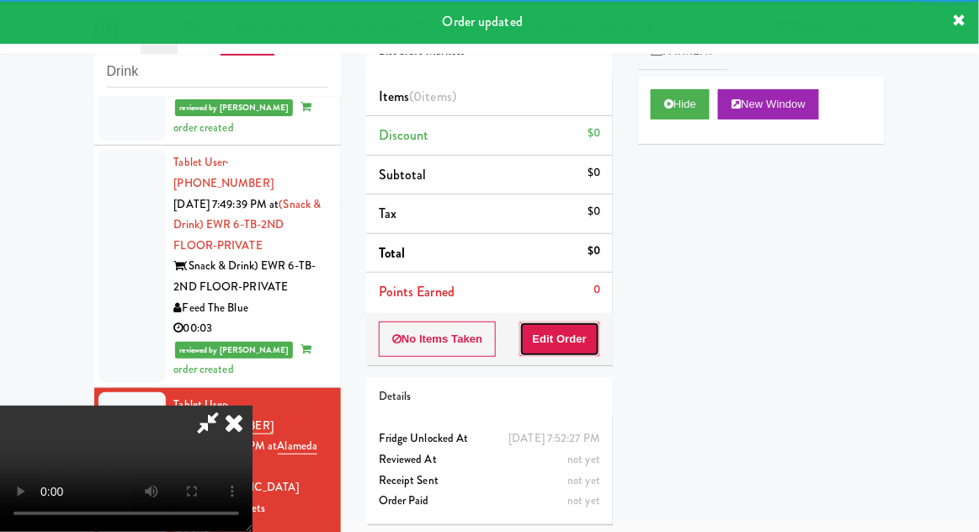
click at [584, 332] on button "Edit Order" at bounding box center [561, 339] width 82 height 35
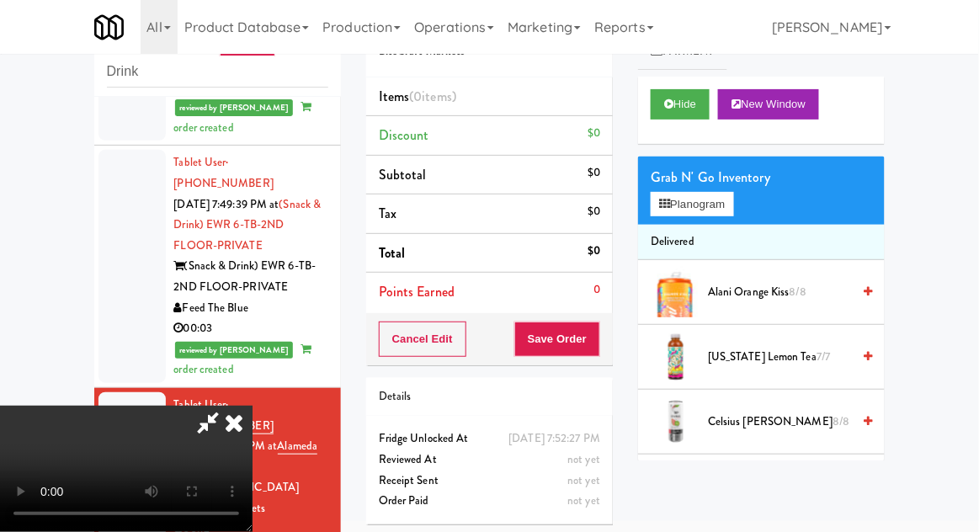
scroll to position [0, 0]
click at [728, 199] on button "Planogram" at bounding box center [692, 204] width 83 height 25
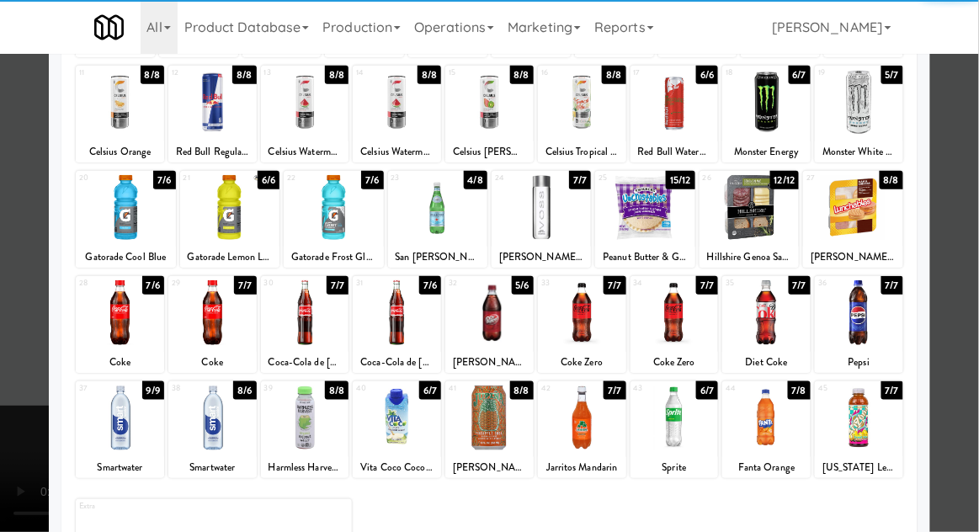
scroll to position [206, 0]
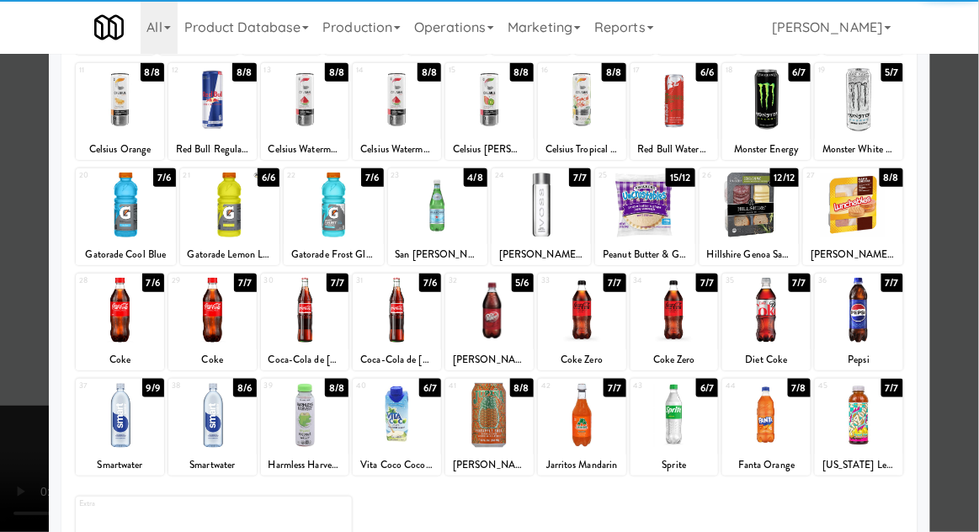
click at [593, 324] on div at bounding box center [582, 310] width 88 height 65
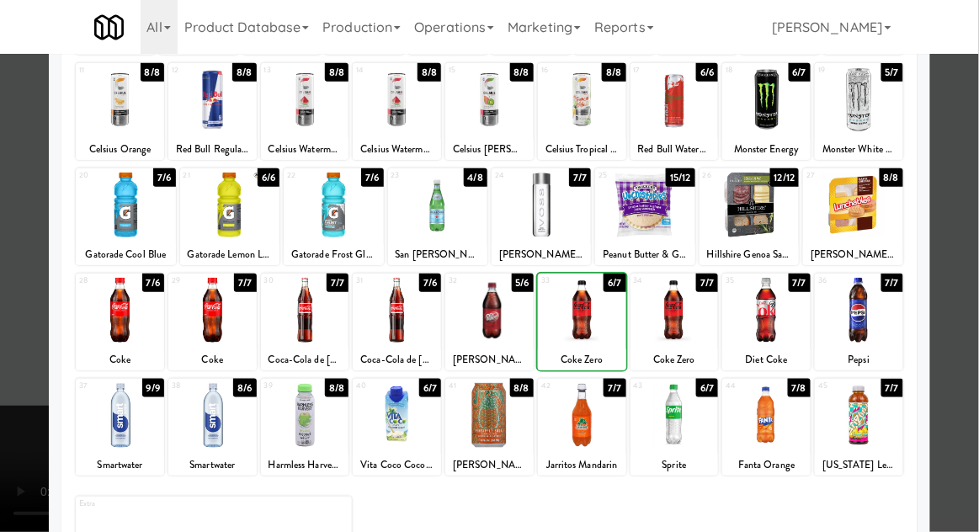
click at [972, 246] on div at bounding box center [489, 266] width 979 height 532
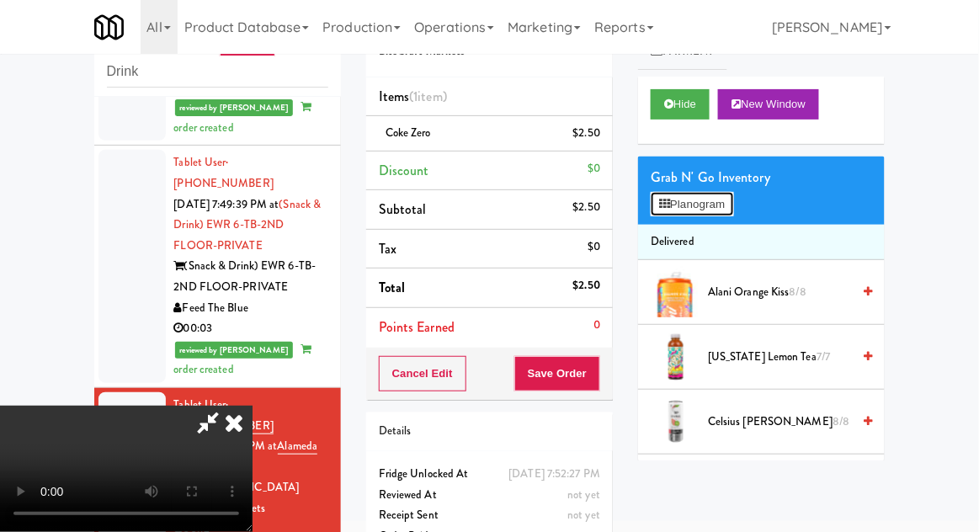
click at [724, 210] on button "Planogram" at bounding box center [692, 204] width 83 height 25
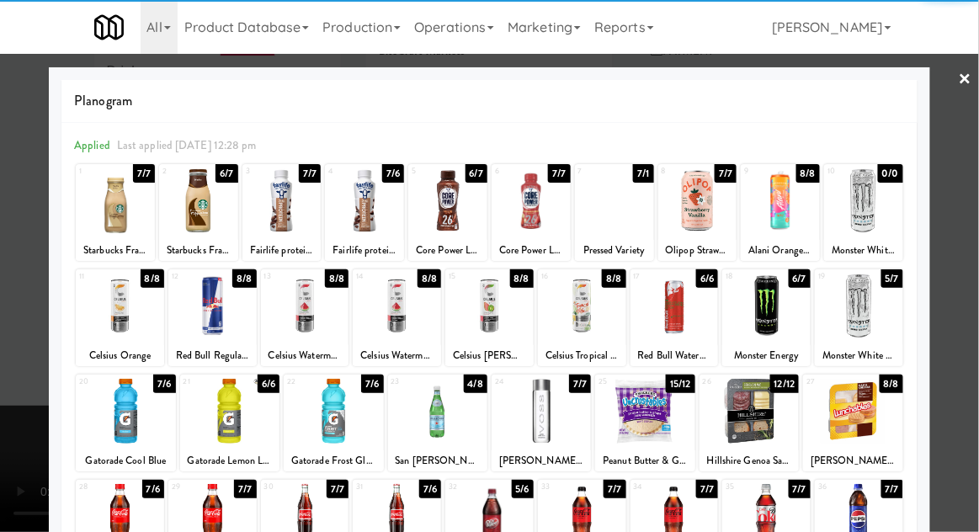
click at [592, 311] on div at bounding box center [582, 306] width 88 height 65
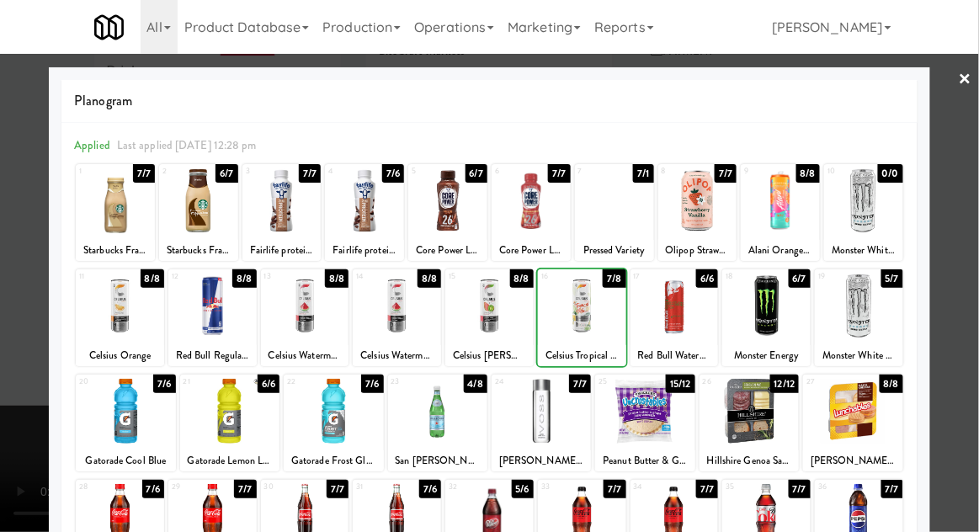
click at [974, 241] on div at bounding box center [489, 266] width 979 height 532
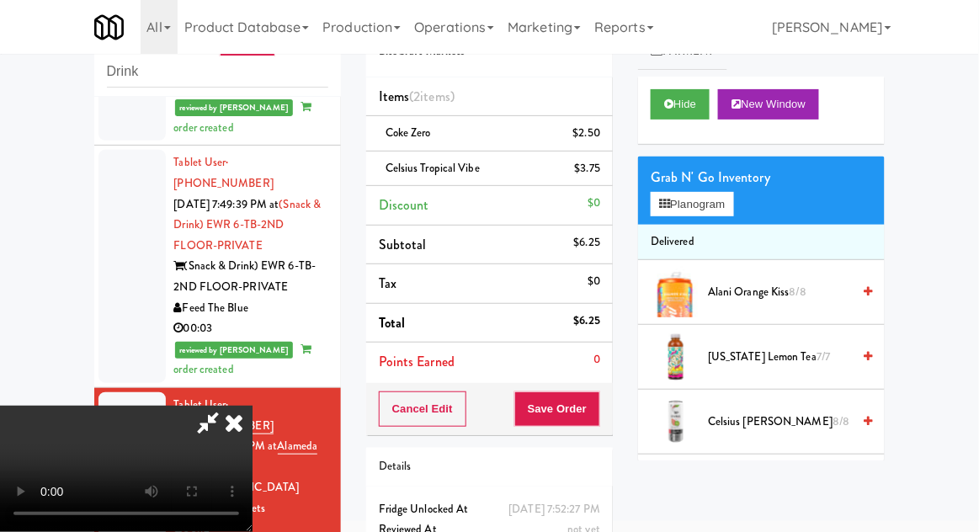
scroll to position [61, 0]
click at [600, 408] on button "Save Order" at bounding box center [557, 409] width 86 height 35
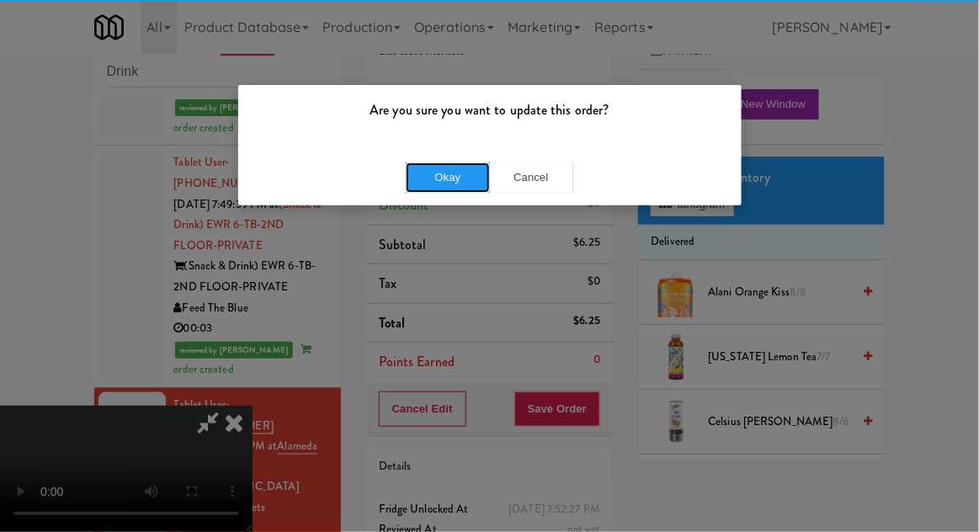
click at [430, 184] on button "Okay" at bounding box center [448, 178] width 84 height 30
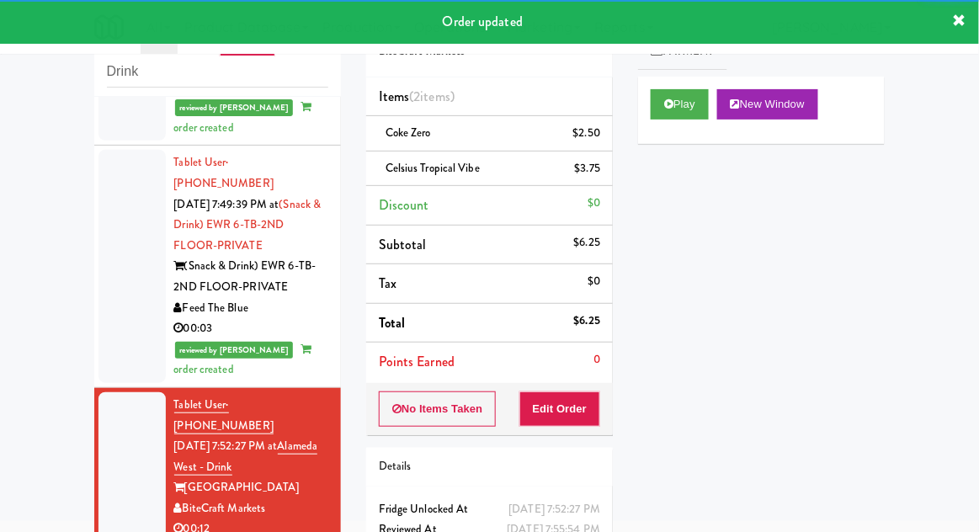
scroll to position [434, 0]
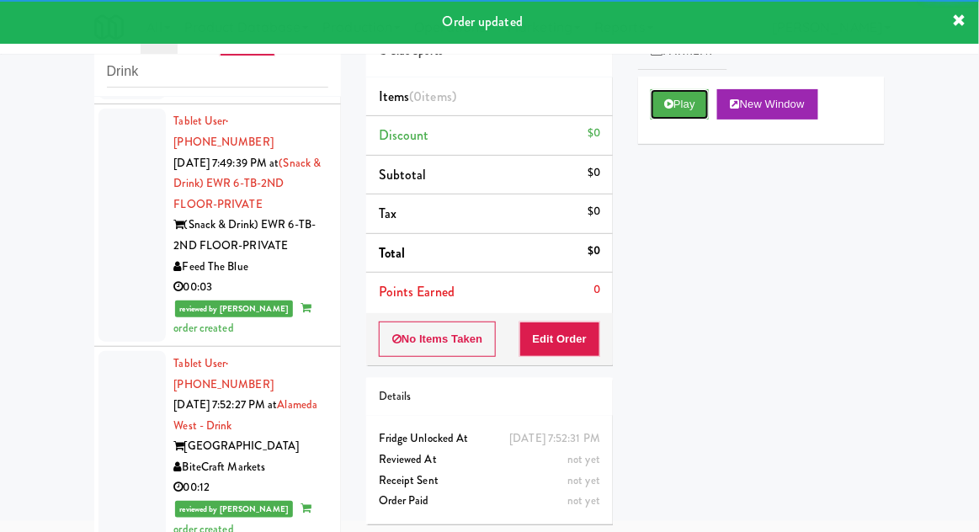
click at [656, 116] on button "Play" at bounding box center [680, 104] width 58 height 30
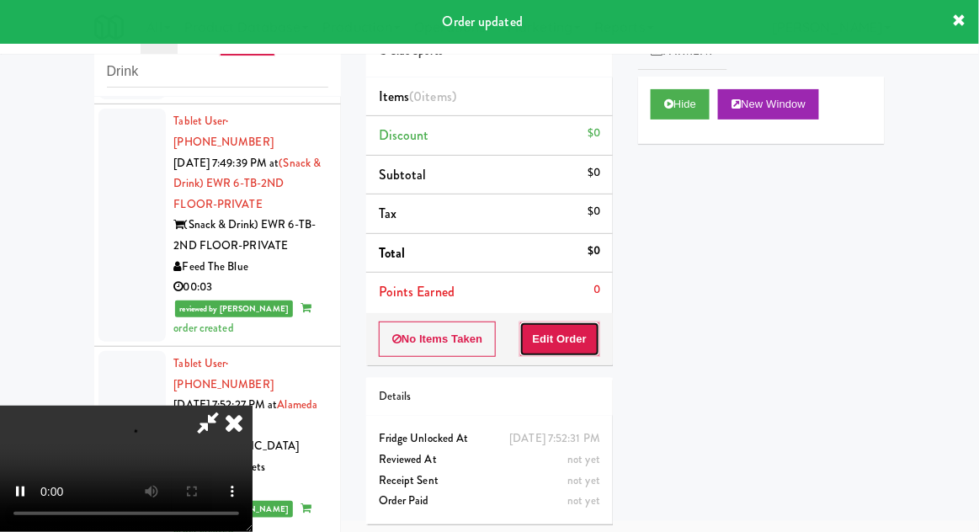
click at [578, 333] on button "Edit Order" at bounding box center [561, 339] width 82 height 35
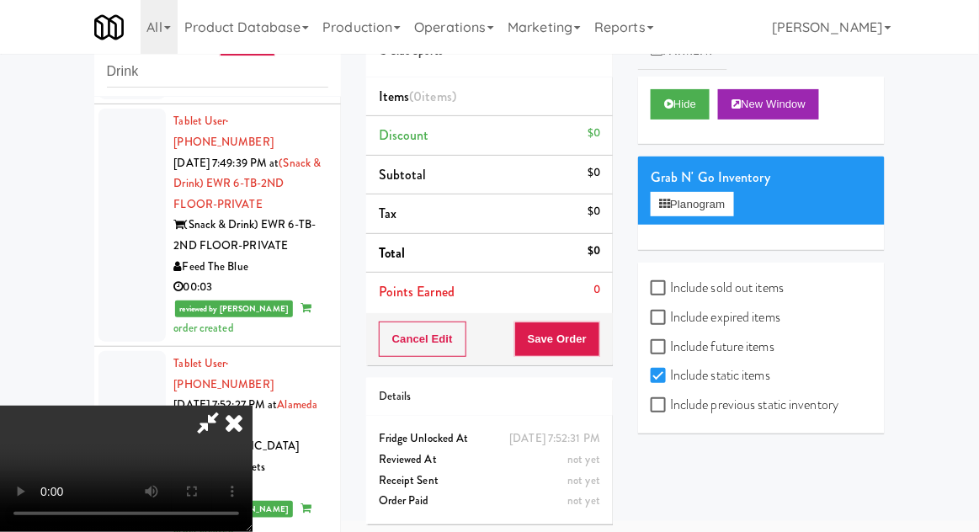
scroll to position [61, 0]
click at [689, 395] on label "Include previous static inventory" at bounding box center [745, 404] width 188 height 25
click at [670, 399] on input "Include previous static inventory" at bounding box center [660, 405] width 19 height 13
checkbox input "true"
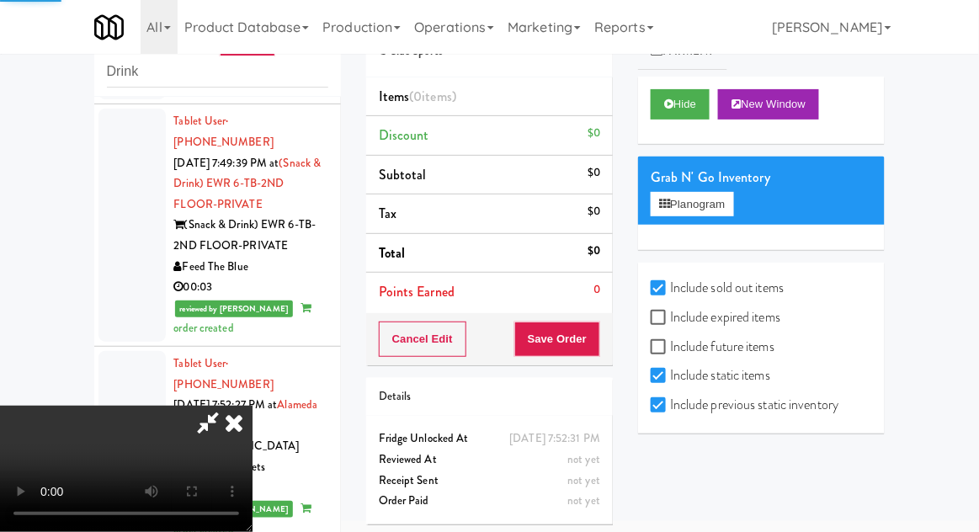
click at [670, 408] on input "Include previous static inventory" at bounding box center [660, 405] width 19 height 13
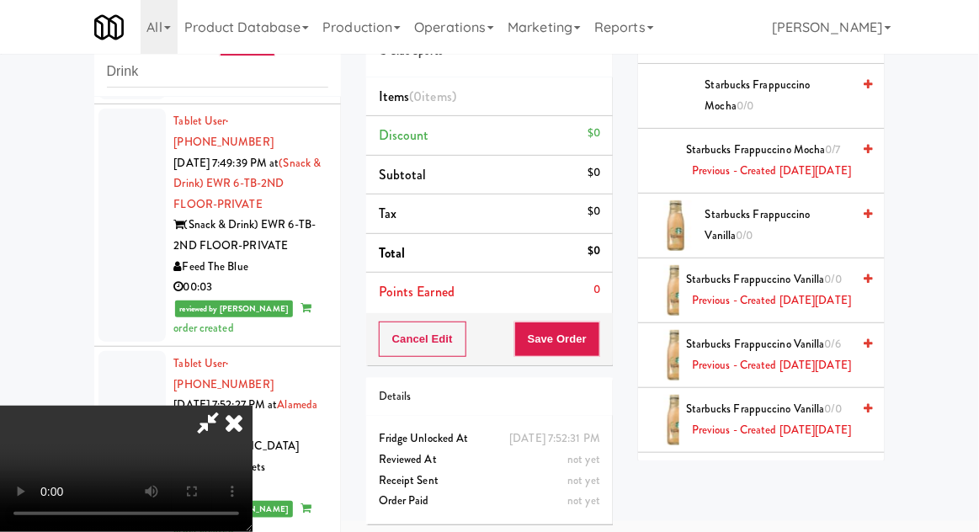
scroll to position [11923, 0]
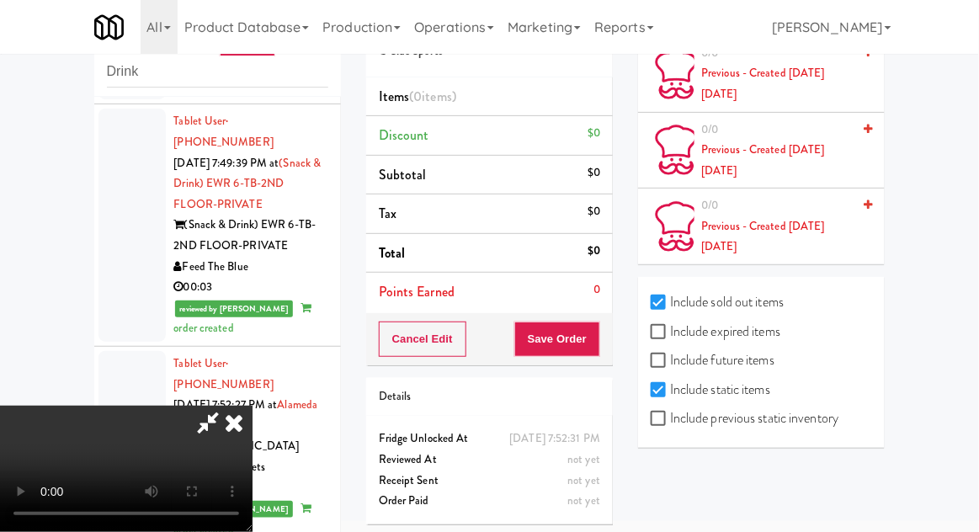
click at [681, 431] on label "Include previous static inventory" at bounding box center [745, 418] width 188 height 25
click at [670, 426] on input "Include previous static inventory" at bounding box center [660, 419] width 19 height 13
click at [688, 431] on label "Include previous static inventory" at bounding box center [745, 418] width 188 height 25
click at [670, 426] on input "Include previous static inventory" at bounding box center [660, 419] width 19 height 13
checkbox input "false"
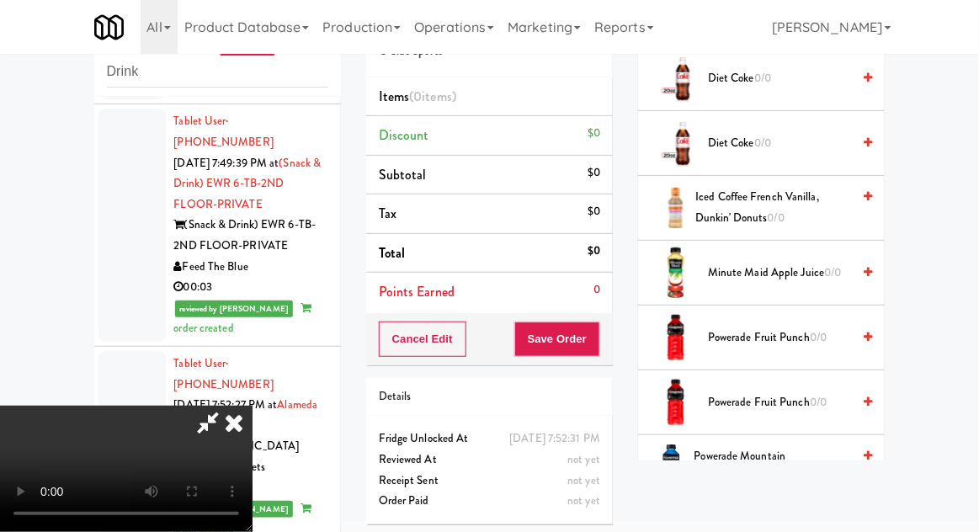
scroll to position [0, 0]
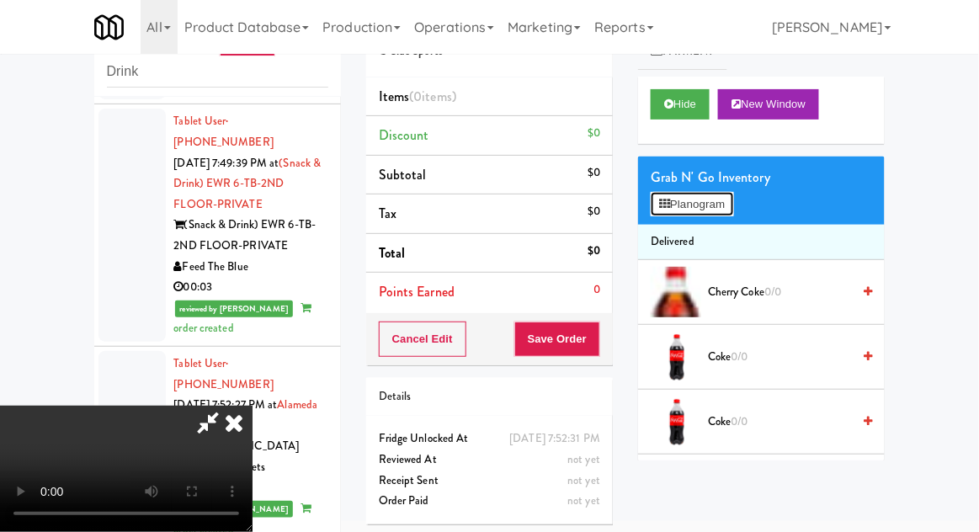
click at [686, 210] on button "Planogram" at bounding box center [692, 204] width 83 height 25
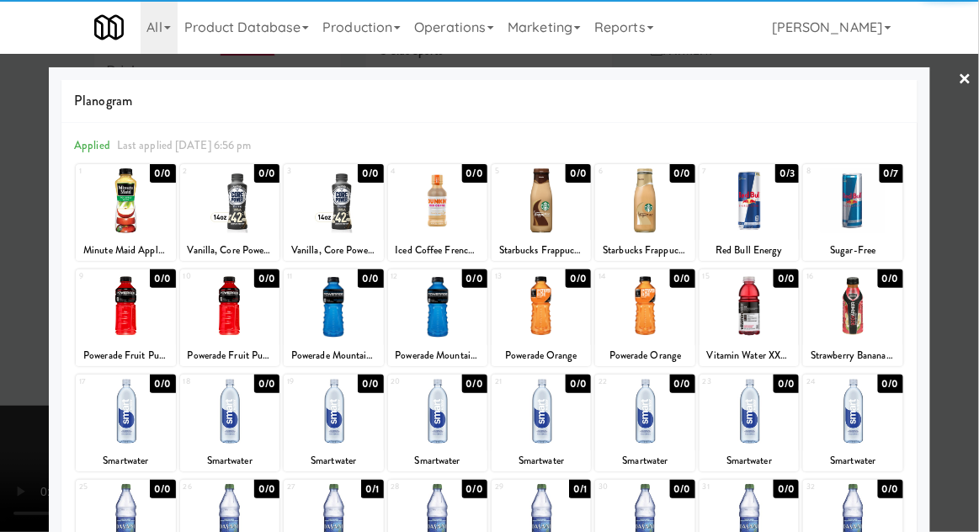
click at [233, 307] on div at bounding box center [229, 306] width 99 height 65
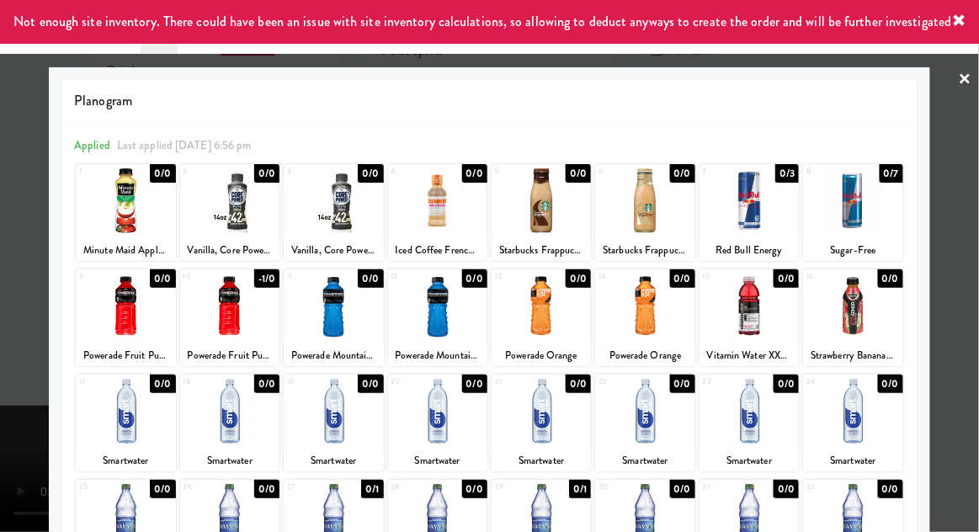
click at [972, 231] on div at bounding box center [489, 266] width 979 height 532
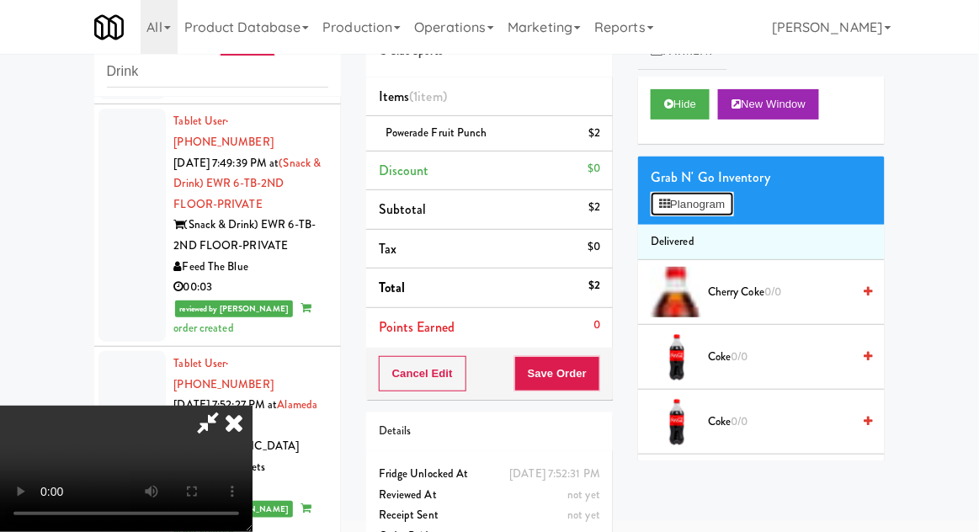
click at [723, 203] on button "Planogram" at bounding box center [692, 204] width 83 height 25
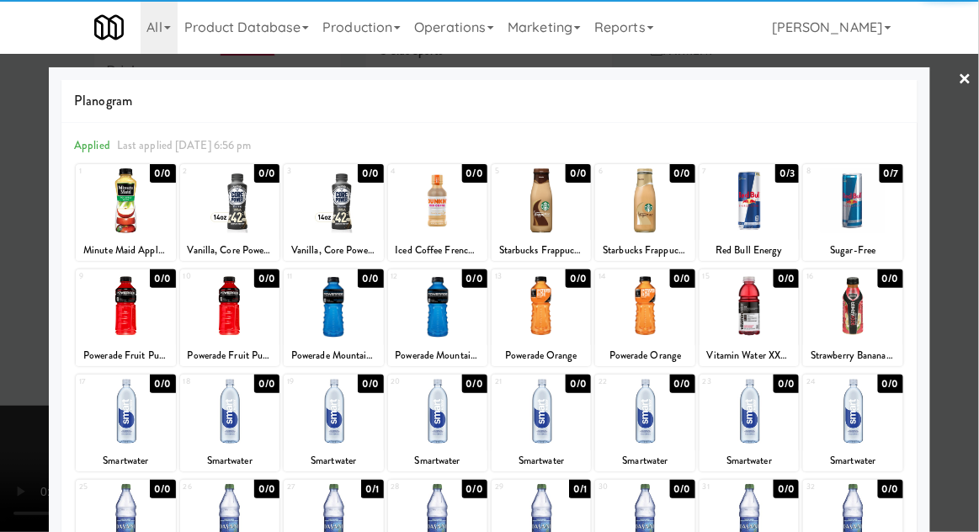
click at [656, 299] on div at bounding box center [644, 306] width 99 height 65
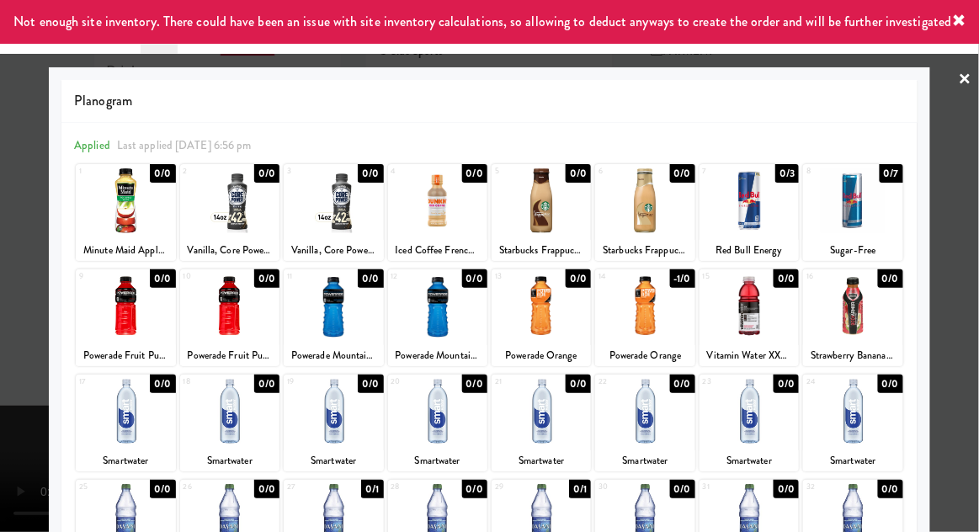
click at [973, 246] on div at bounding box center [489, 266] width 979 height 532
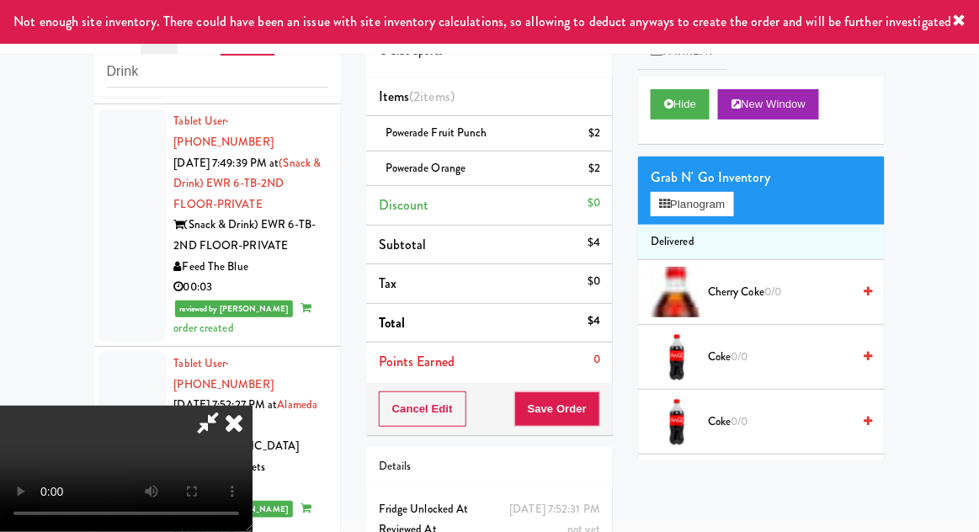
scroll to position [61, 0]
click at [600, 413] on button "Save Order" at bounding box center [557, 409] width 86 height 35
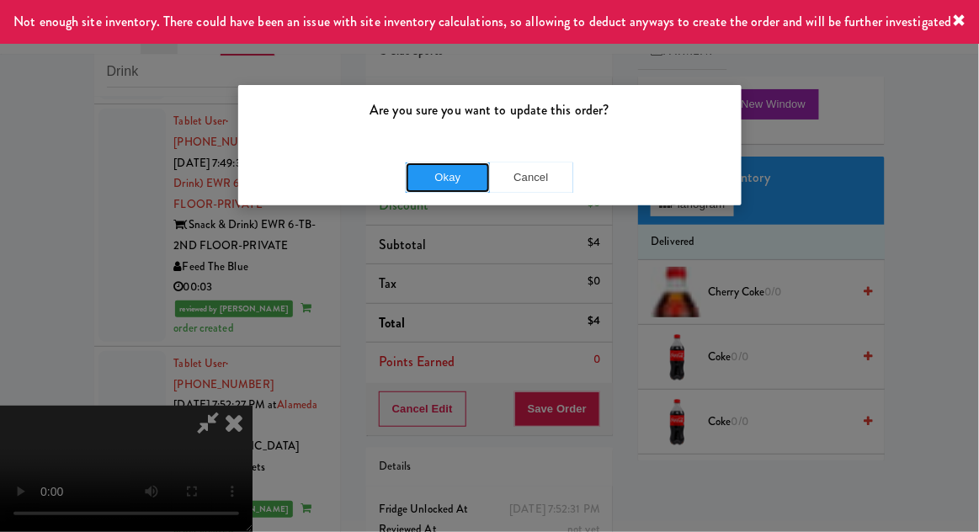
click at [438, 189] on button "Okay" at bounding box center [448, 178] width 84 height 30
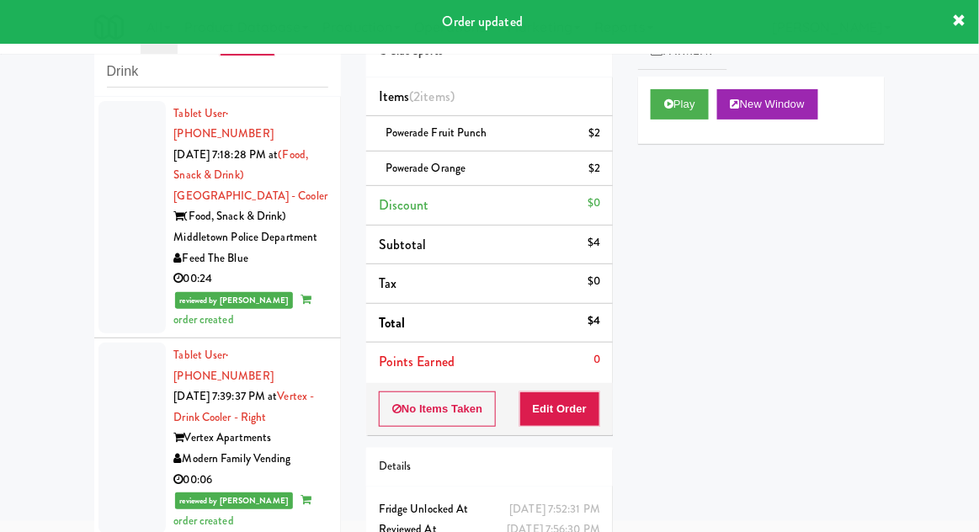
scroll to position [0, 0]
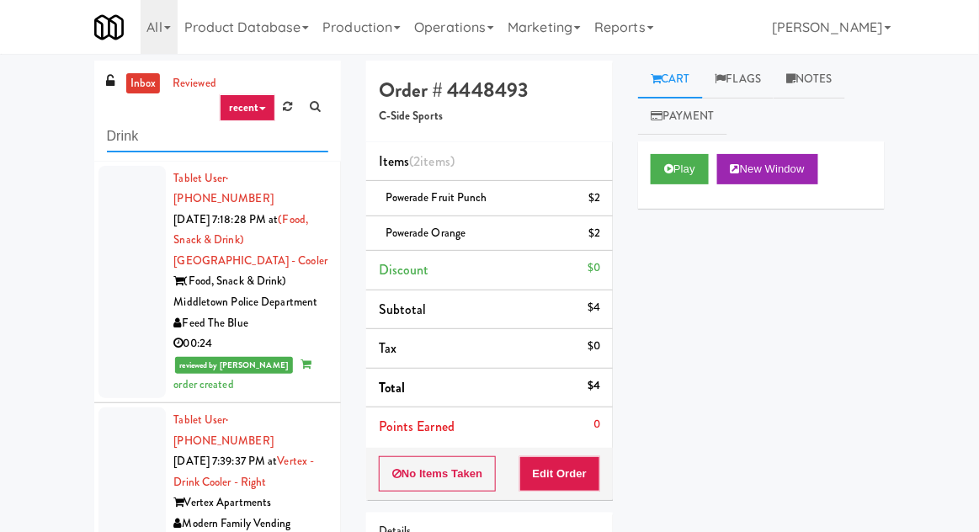
click at [130, 136] on input "Drink" at bounding box center [217, 136] width 221 height 31
click at [126, 134] on input "Drink" at bounding box center [217, 136] width 221 height 31
click at [30, 40] on nav "Toggle navigation All 325 Vending [URL][DOMAIN_NAME] 901 Smrt Mrkt [URL][DOMAIN…" at bounding box center [489, 27] width 979 height 54
